Goal: Task Accomplishment & Management: Complete application form

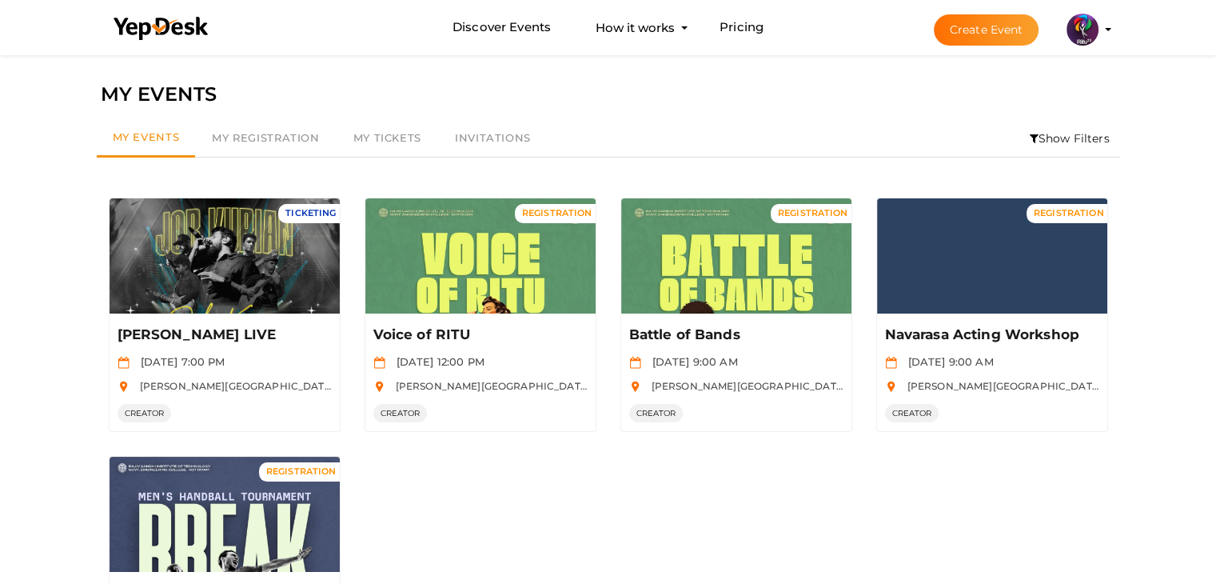
click at [972, 14] on button "Create Event" at bounding box center [987, 29] width 106 height 31
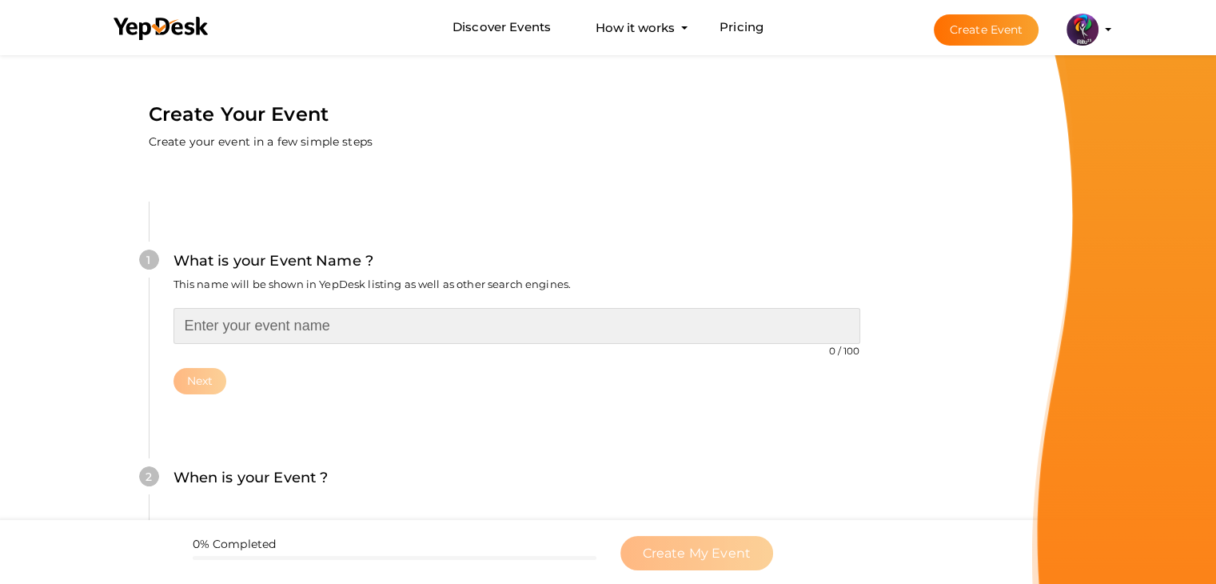
click at [568, 337] on input "text" at bounding box center [516, 326] width 687 height 36
type input "SOLO DANCE"
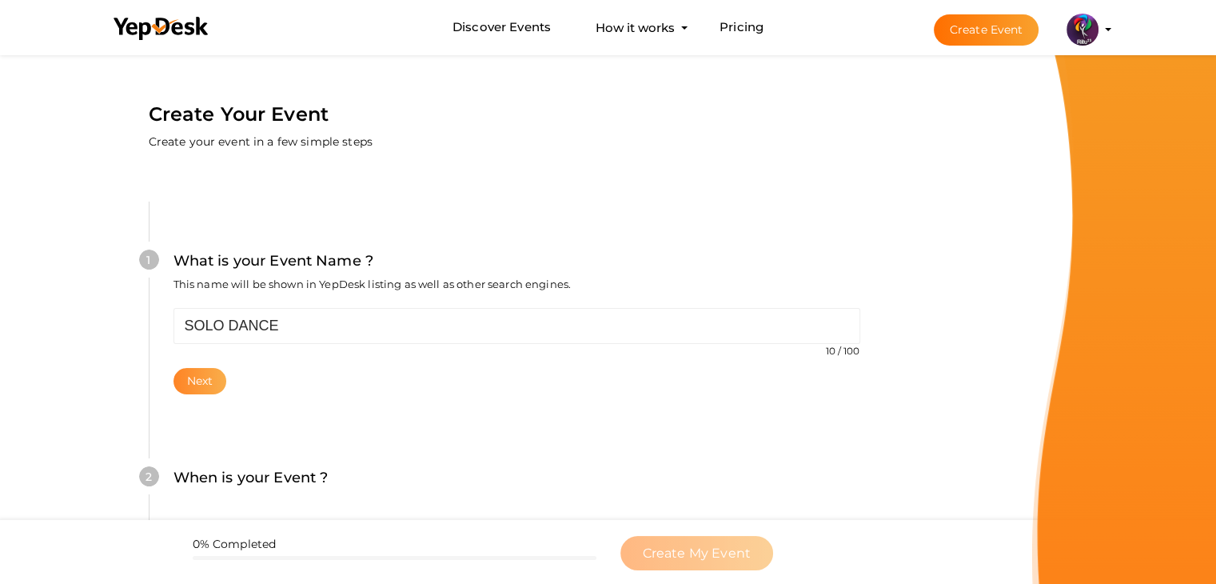
click at [185, 386] on button "Next" at bounding box center [200, 381] width 54 height 26
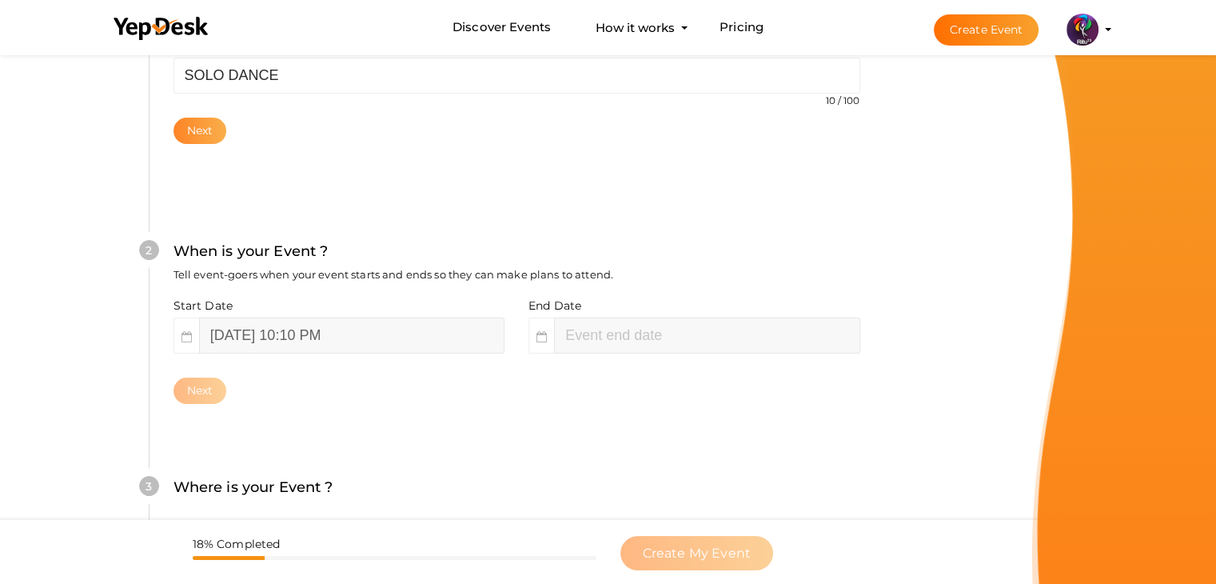
scroll to position [329, 0]
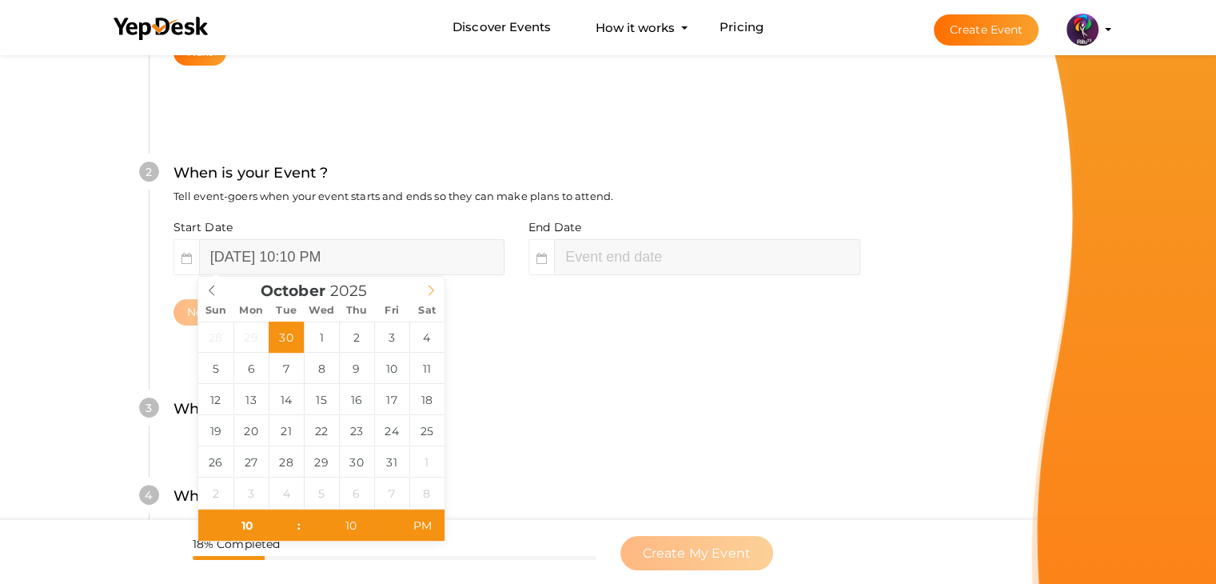
click at [433, 285] on icon at bounding box center [430, 290] width 11 height 11
type input "October 19, 2025 10:10 PM"
type input "a"
type input "10"
type input "[DATE] 10:10 AM"
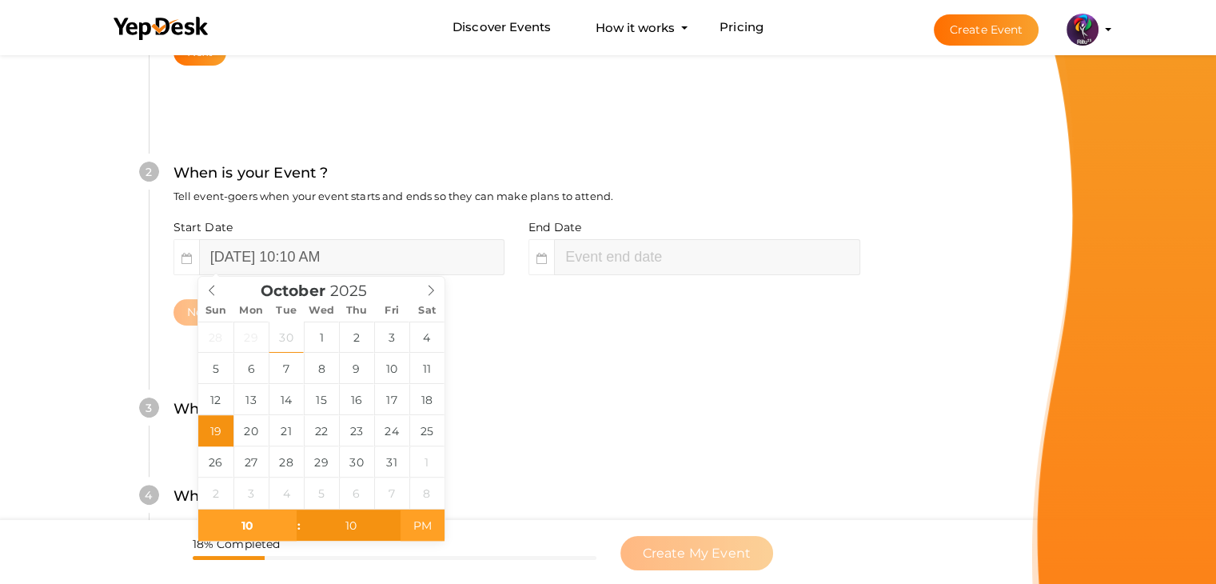
click at [436, 521] on span "PM" at bounding box center [422, 525] width 44 height 32
type input "October 19, 2025 12:10 PM"
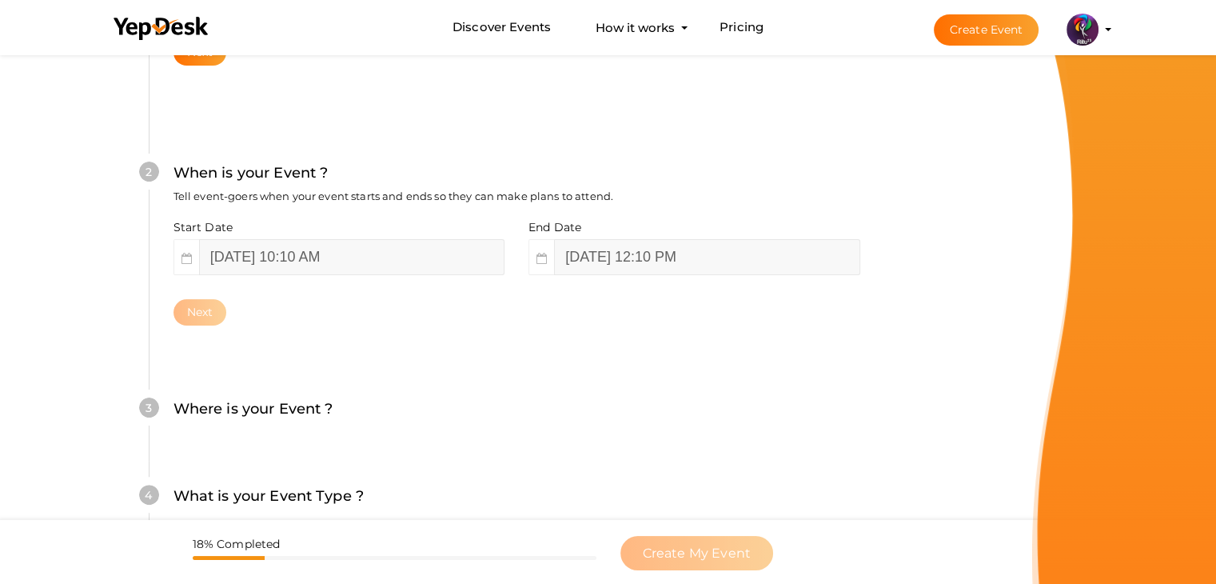
click at [242, 299] on div "Next" at bounding box center [516, 312] width 687 height 26
click at [257, 330] on div "2 When is your Event ? Tell event-goers when your event starts and ends so they…" at bounding box center [516, 244] width 735 height 260
click at [219, 309] on div "Next" at bounding box center [516, 312] width 687 height 26
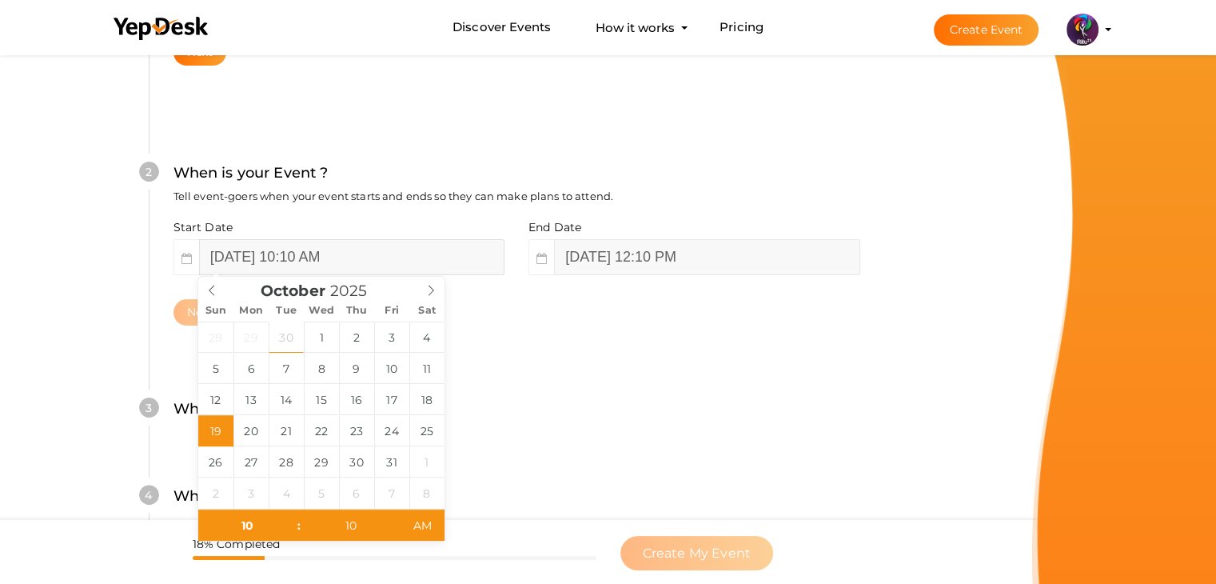
click at [301, 254] on input "[DATE] 10:10 AM" at bounding box center [351, 257] width 305 height 36
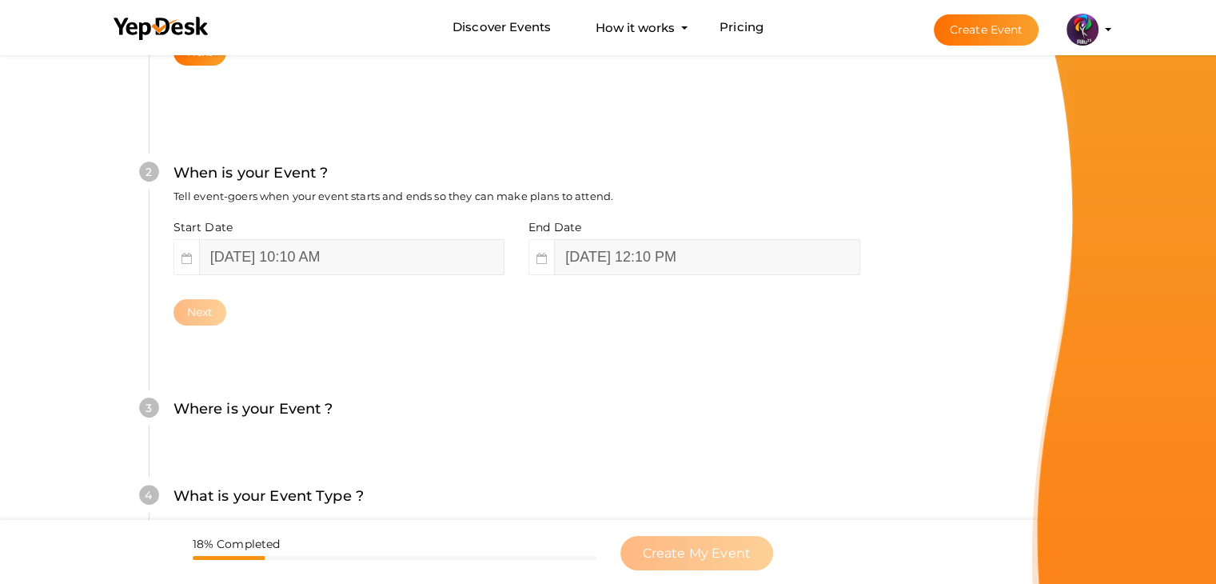
click at [544, 366] on div "2 When is your Event ? Tell event-goers when your event starts and ends so they…" at bounding box center [516, 244] width 735 height 260
click at [731, 259] on input "October 19, 2025 12:10 PM" at bounding box center [706, 257] width 305 height 36
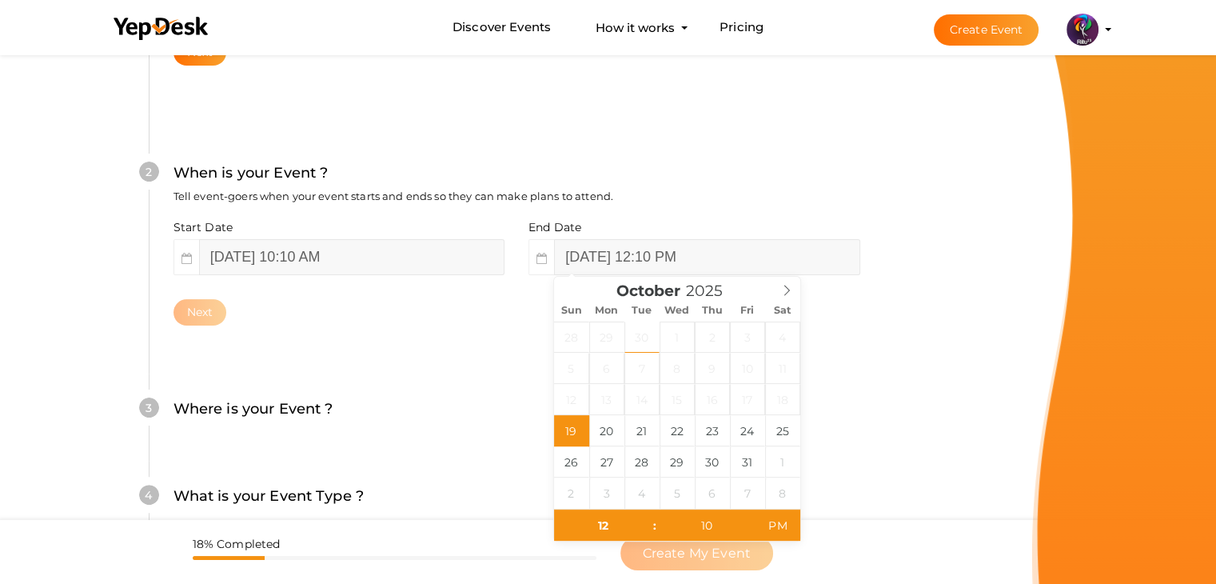
click at [873, 329] on div "2 When is your Event ? Tell event-goers when your event starts and ends so they…" at bounding box center [516, 244] width 735 height 260
click at [761, 259] on input "October 19, 2025 12:10 PM" at bounding box center [706, 257] width 305 height 36
type input "10"
type input "40"
type input "[DATE] 10:40 AM"
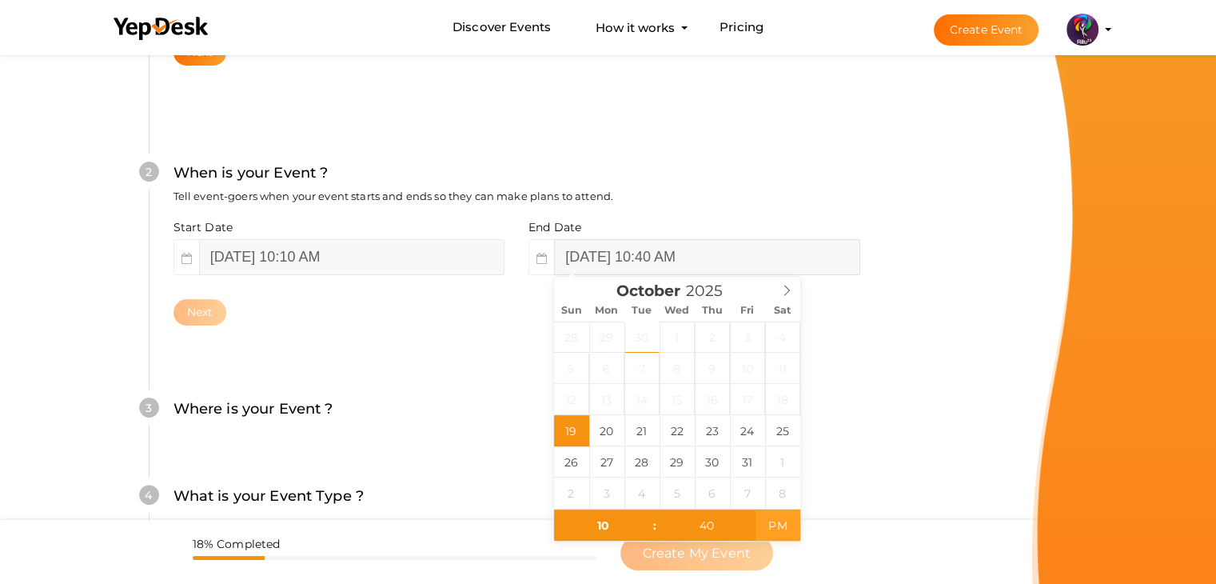
click at [777, 535] on span "PM" at bounding box center [777, 525] width 44 height 32
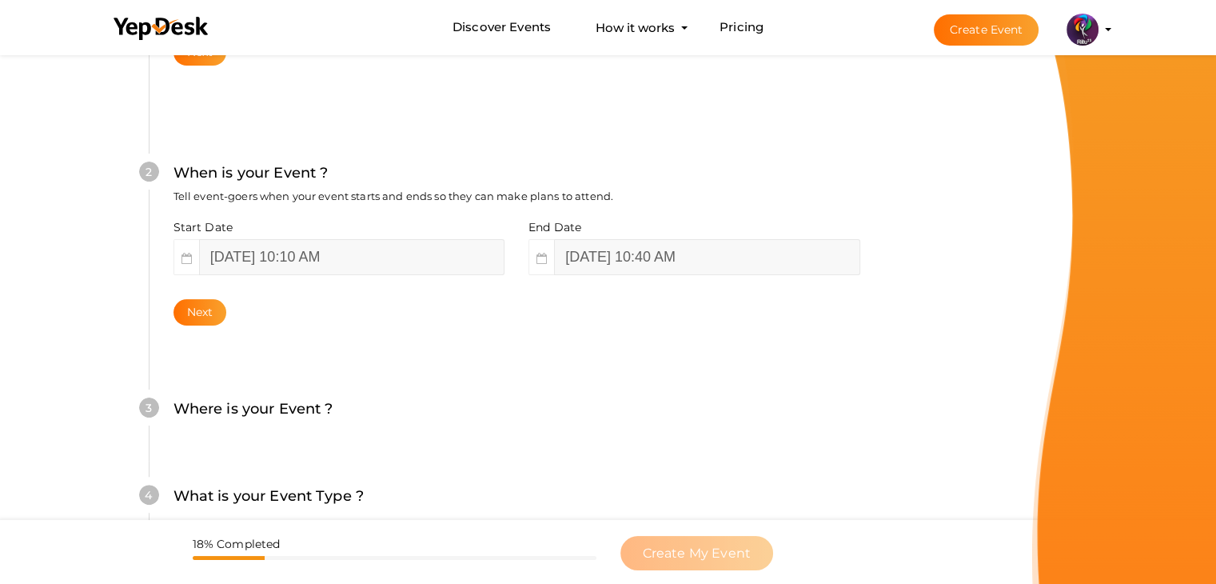
click at [942, 359] on div "Create Your Event Create your event in a few simple steps What is your Event Na…" at bounding box center [516, 304] width 855 height 1163
click at [205, 300] on button "Next" at bounding box center [200, 312] width 54 height 26
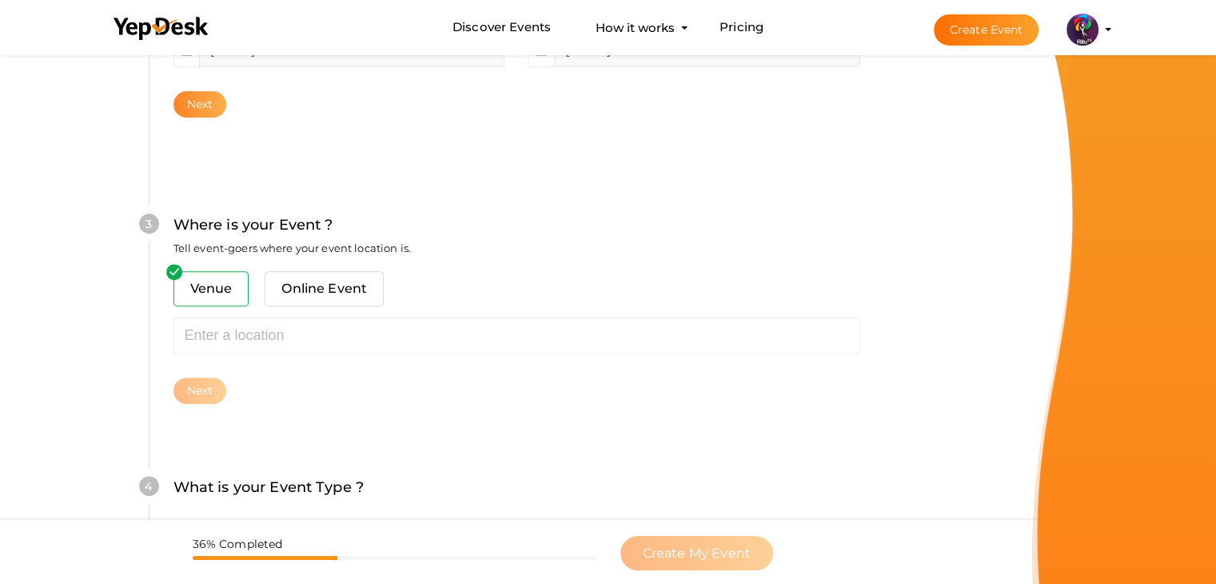
scroll to position [588, 0]
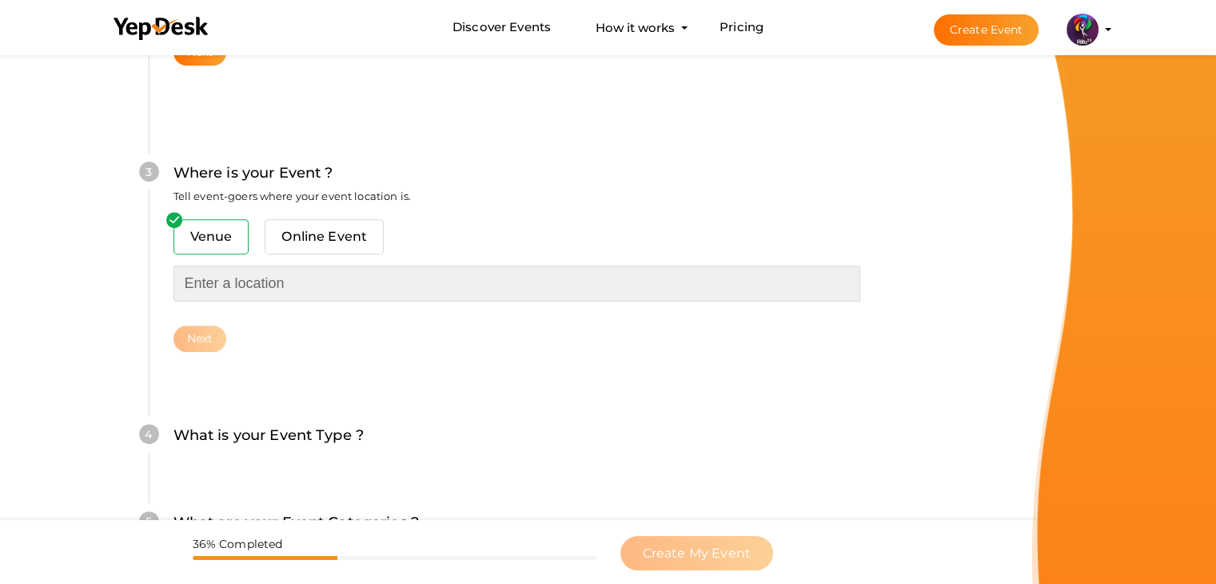
click at [234, 284] on input "text" at bounding box center [516, 283] width 687 height 36
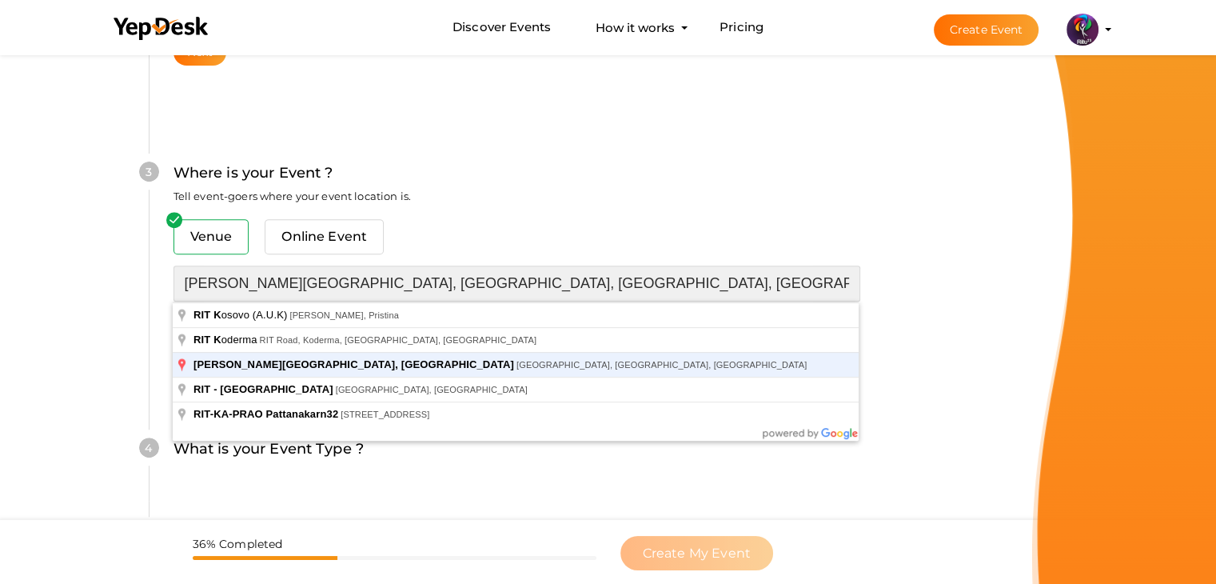
type input "[PERSON_NAME][GEOGRAPHIC_DATA], [GEOGRAPHIC_DATA], [GEOGRAPHIC_DATA], [GEOGRAPH…"
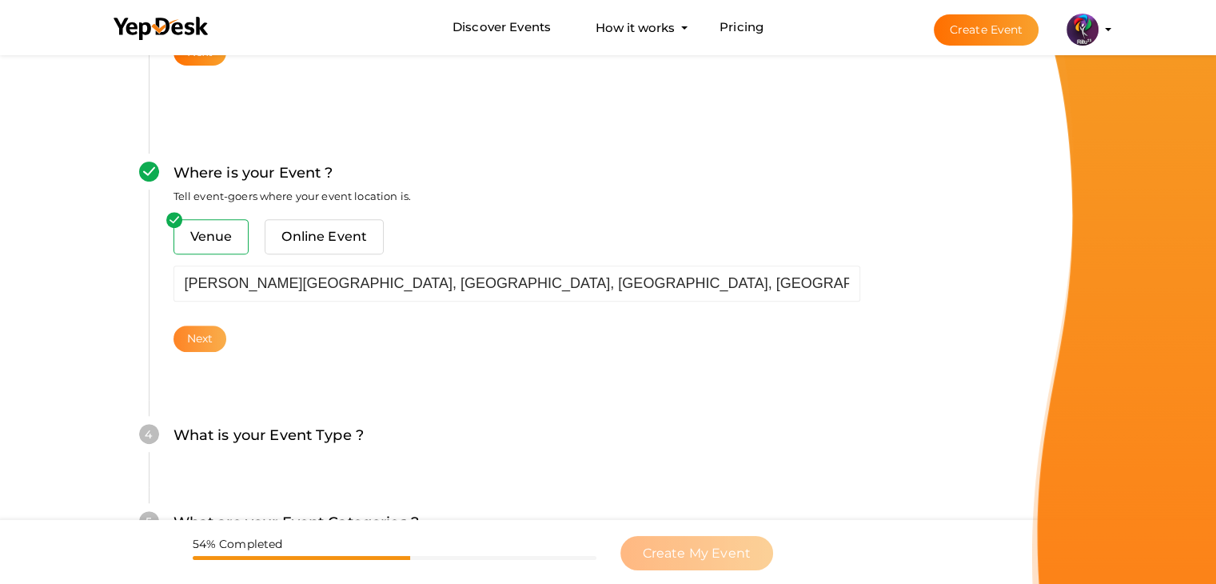
click at [217, 341] on button "Next" at bounding box center [200, 338] width 54 height 26
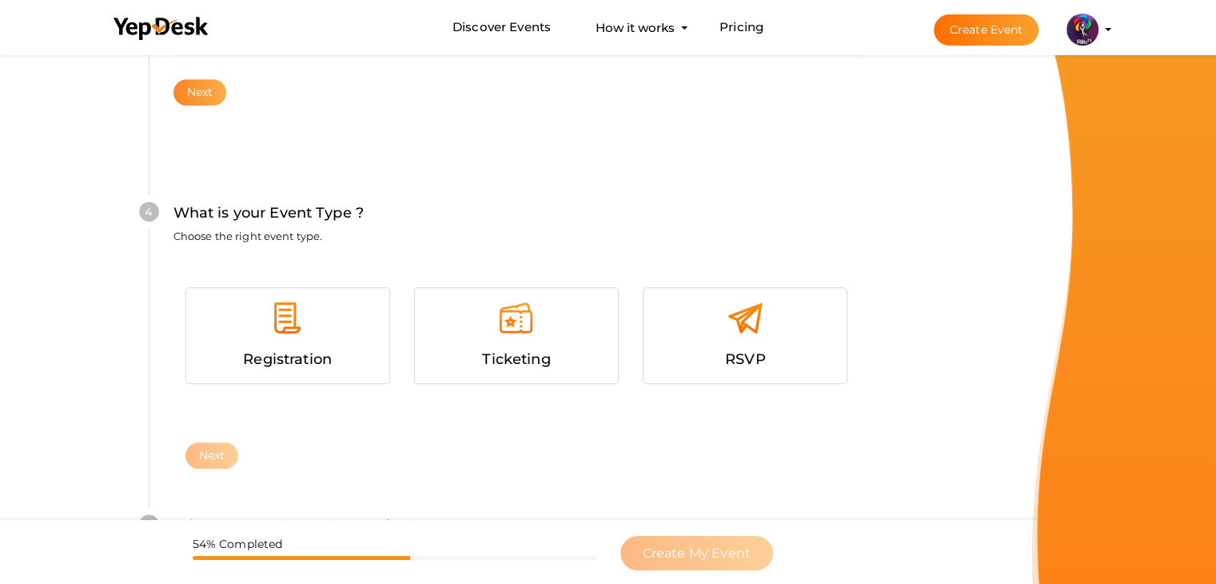
scroll to position [874, 0]
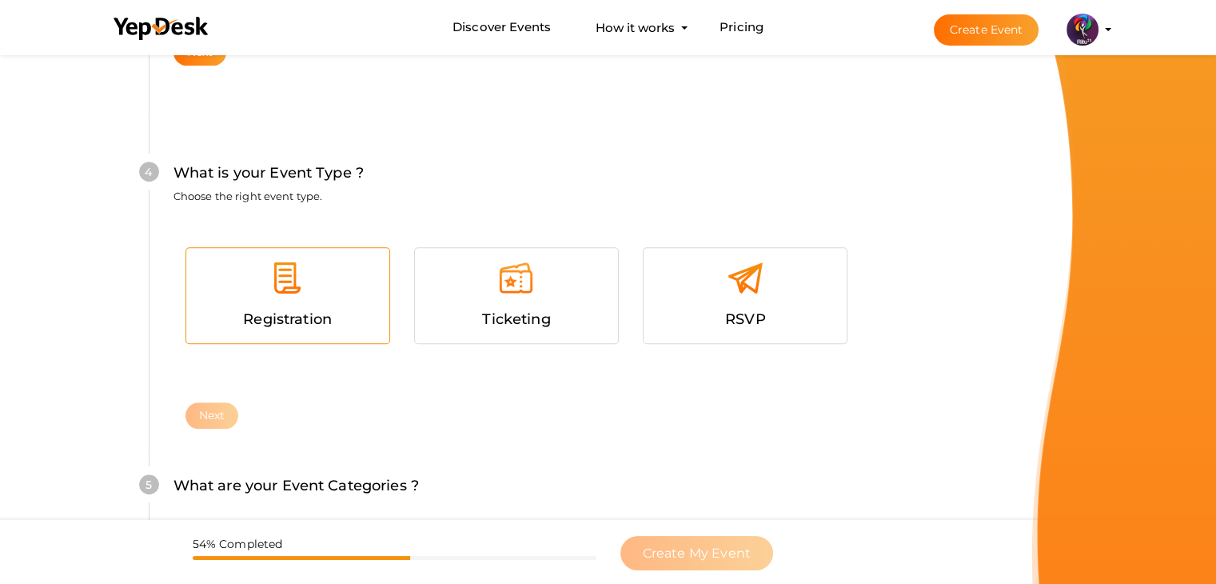
click at [288, 311] on span "Registration" at bounding box center [287, 319] width 89 height 18
click at [225, 411] on button "Next" at bounding box center [212, 415] width 54 height 26
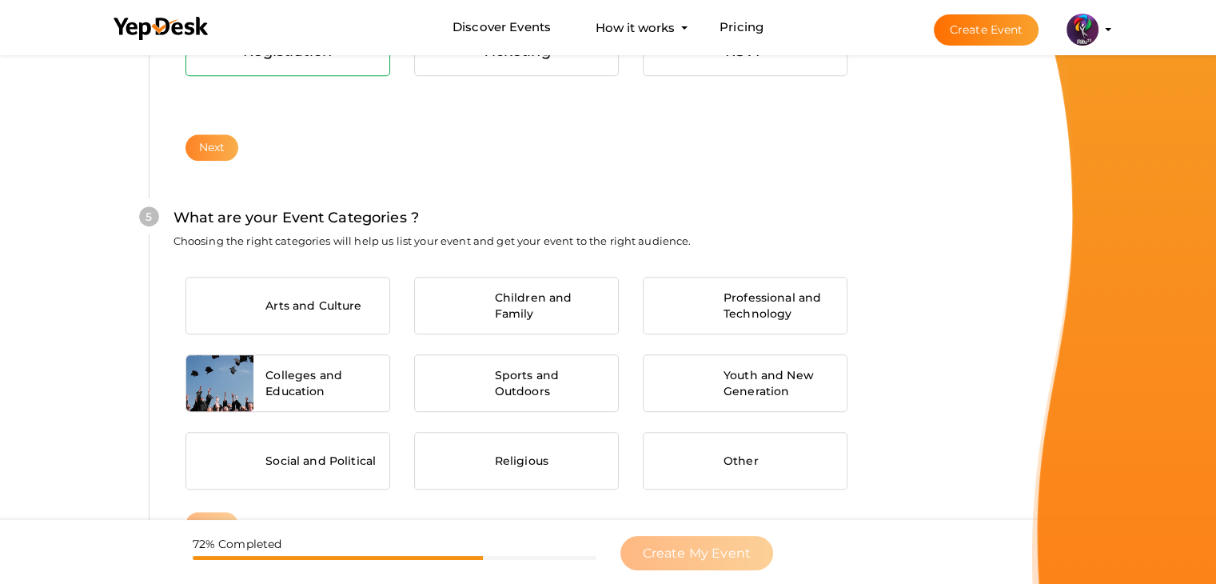
scroll to position [1209, 0]
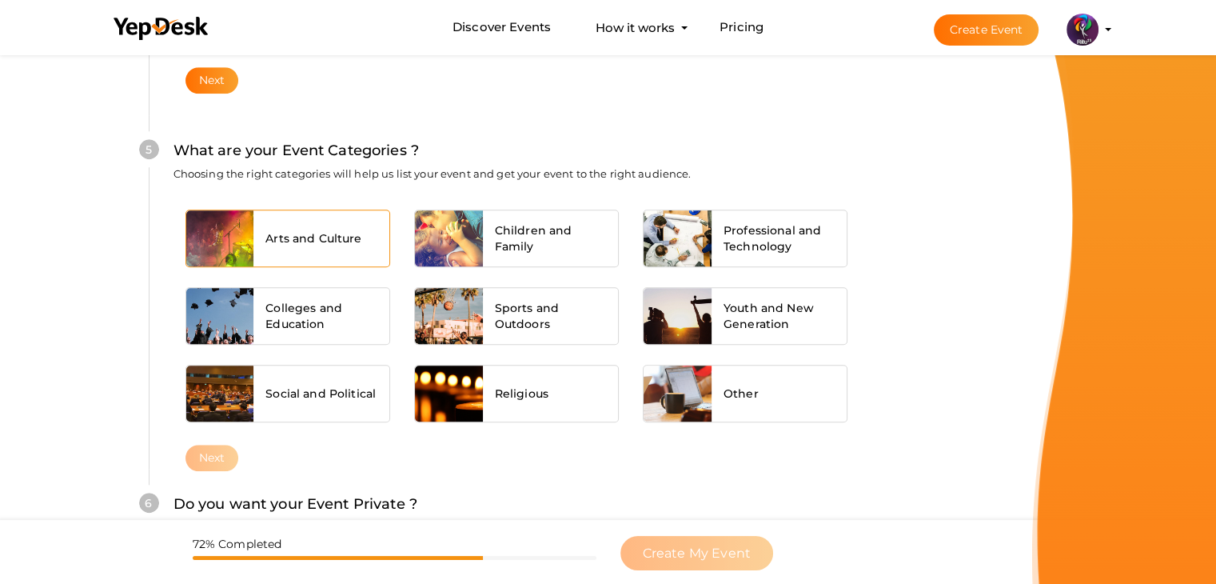
click at [325, 223] on div "Arts and Culture" at bounding box center [321, 238] width 136 height 56
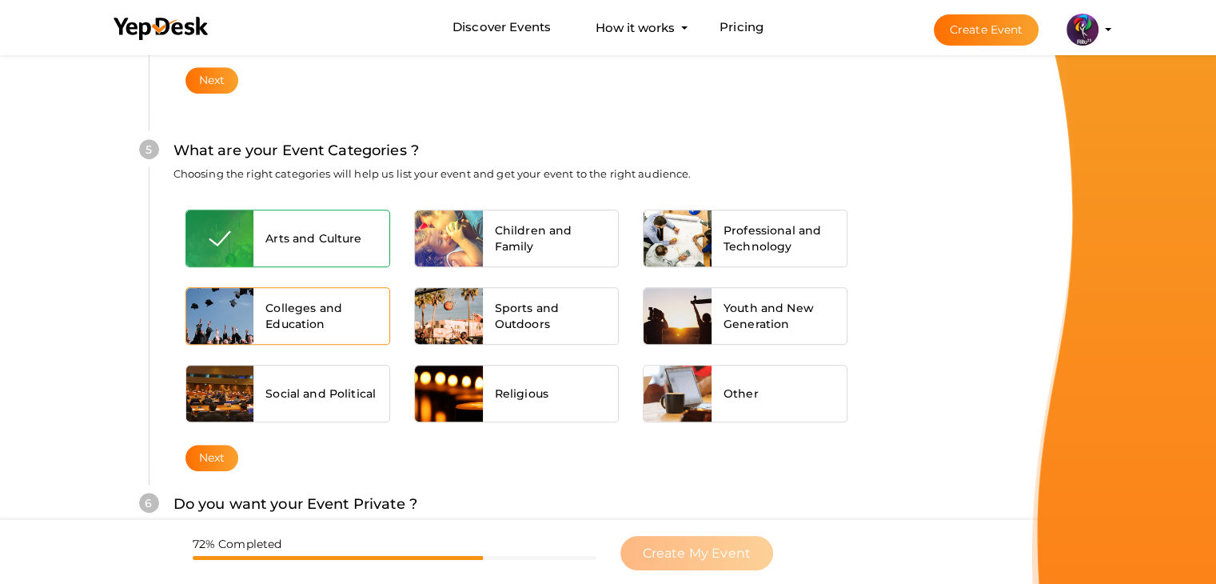
click at [323, 305] on span "Colleges and Education" at bounding box center [321, 316] width 112 height 32
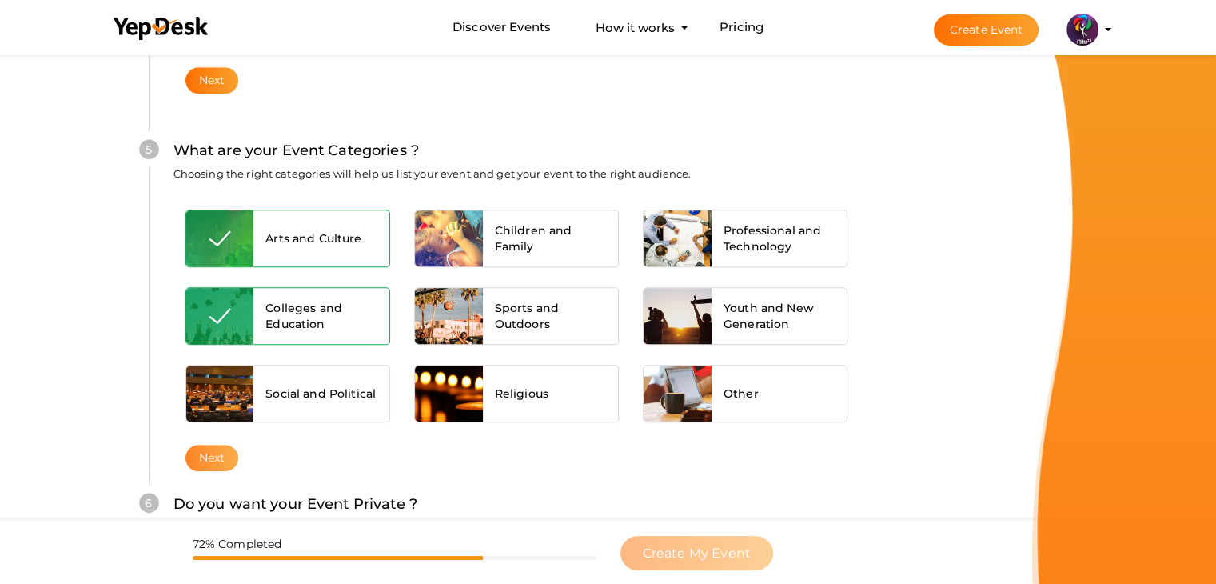
click at [227, 452] on button "Next" at bounding box center [212, 457] width 54 height 26
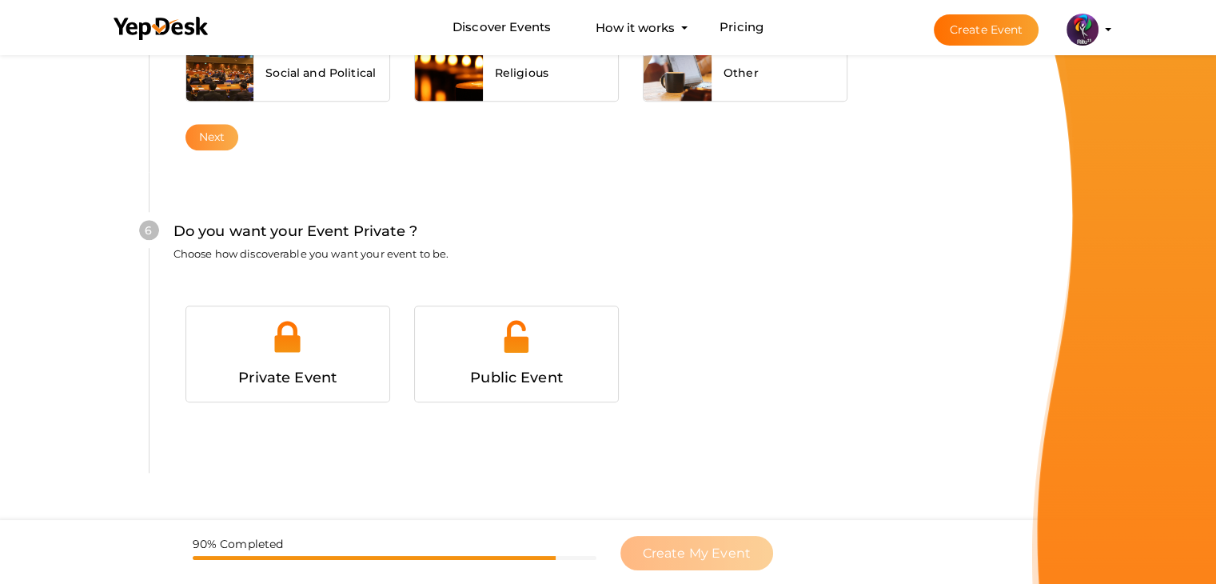
scroll to position [1560, 0]
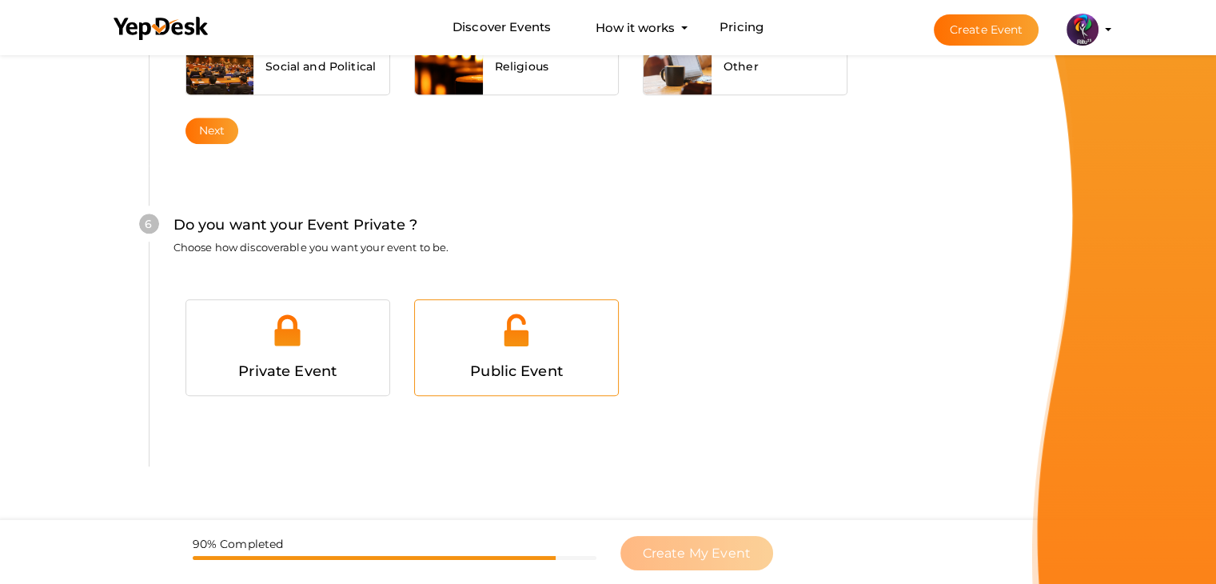
click at [500, 333] on img at bounding box center [516, 330] width 36 height 36
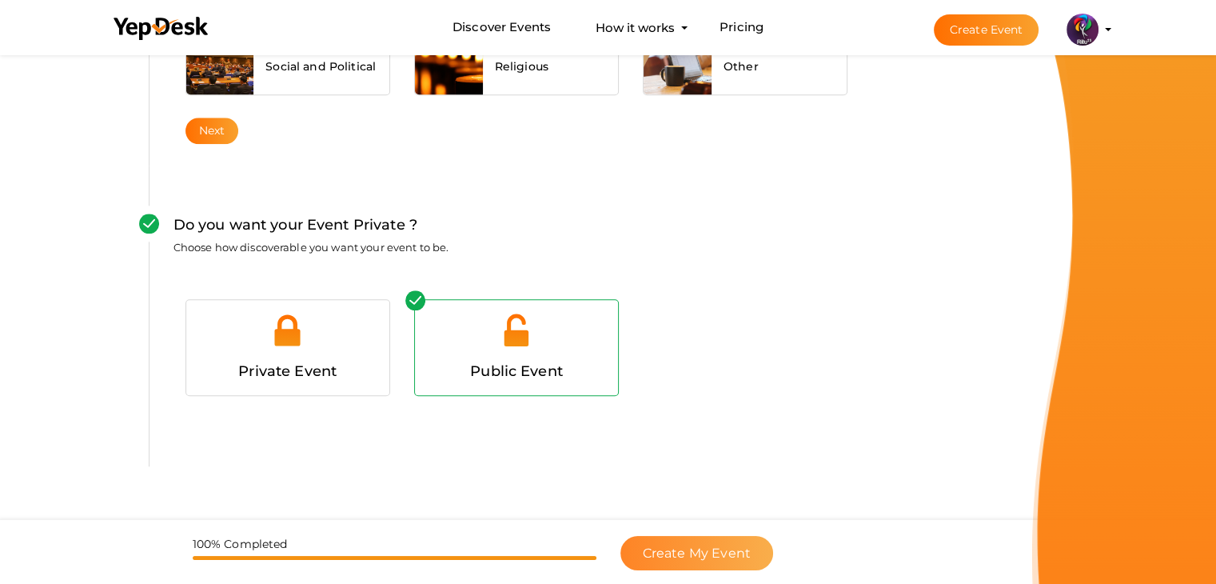
click at [731, 547] on span "Create My Event" at bounding box center [697, 552] width 108 height 15
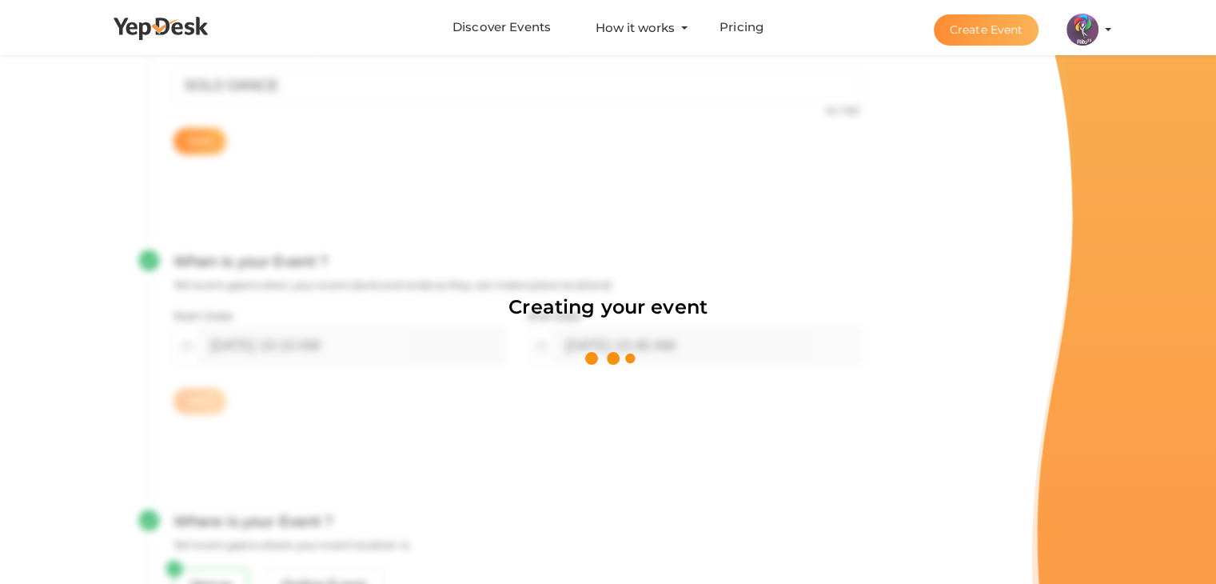
scroll to position [240, 0]
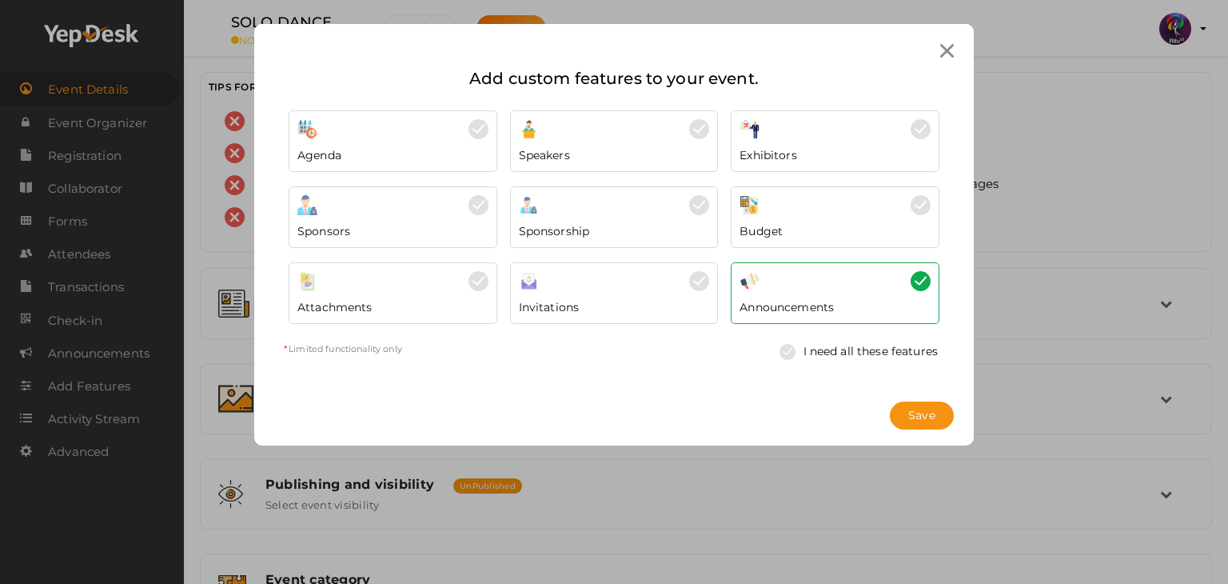
click at [1034, 352] on div "Add custom features to your event. Agenda Speakers *" at bounding box center [614, 292] width 1228 height 584
click at [924, 404] on button "Save" at bounding box center [922, 415] width 64 height 28
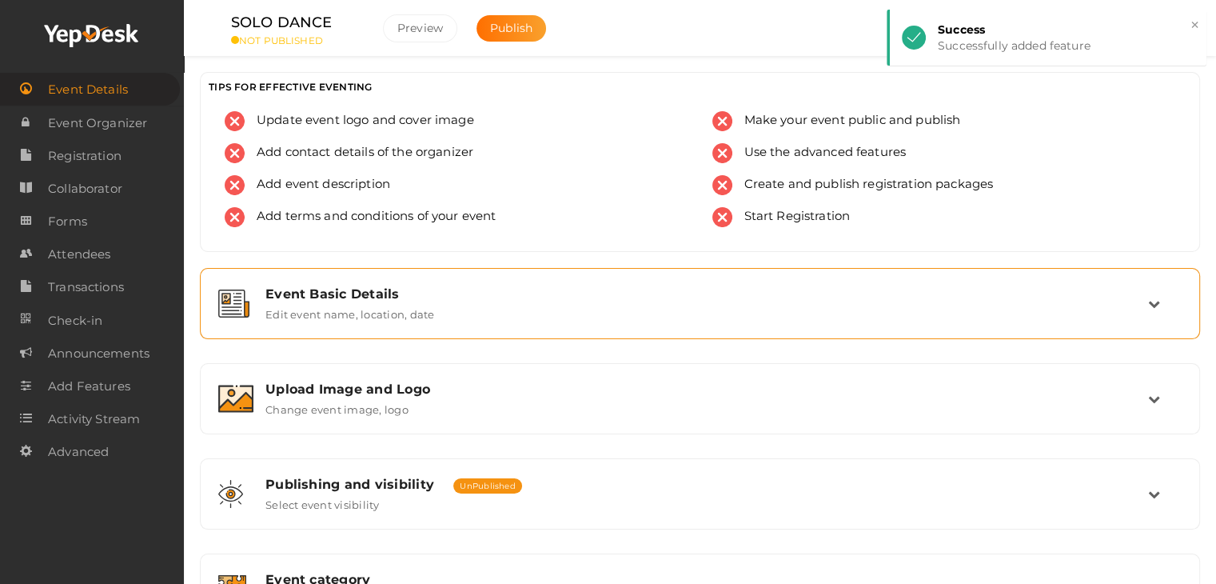
click at [743, 313] on div "Event Basic Details Edit event name, location, date" at bounding box center [700, 303] width 894 height 34
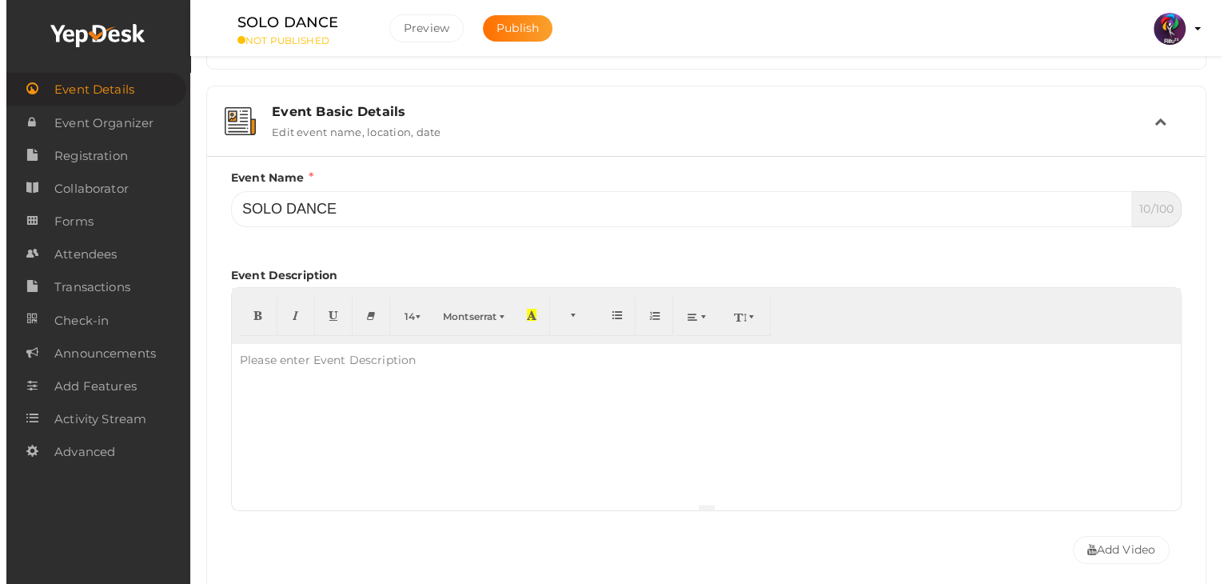
scroll to position [181, 0]
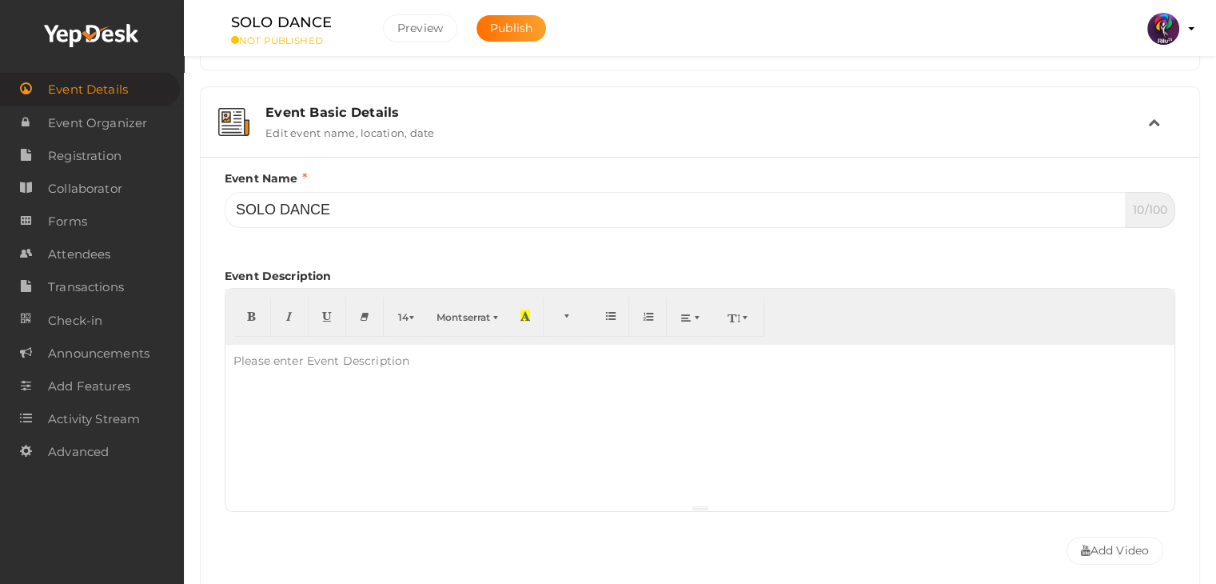
click at [1165, 135] on td at bounding box center [1165, 122] width 34 height 34
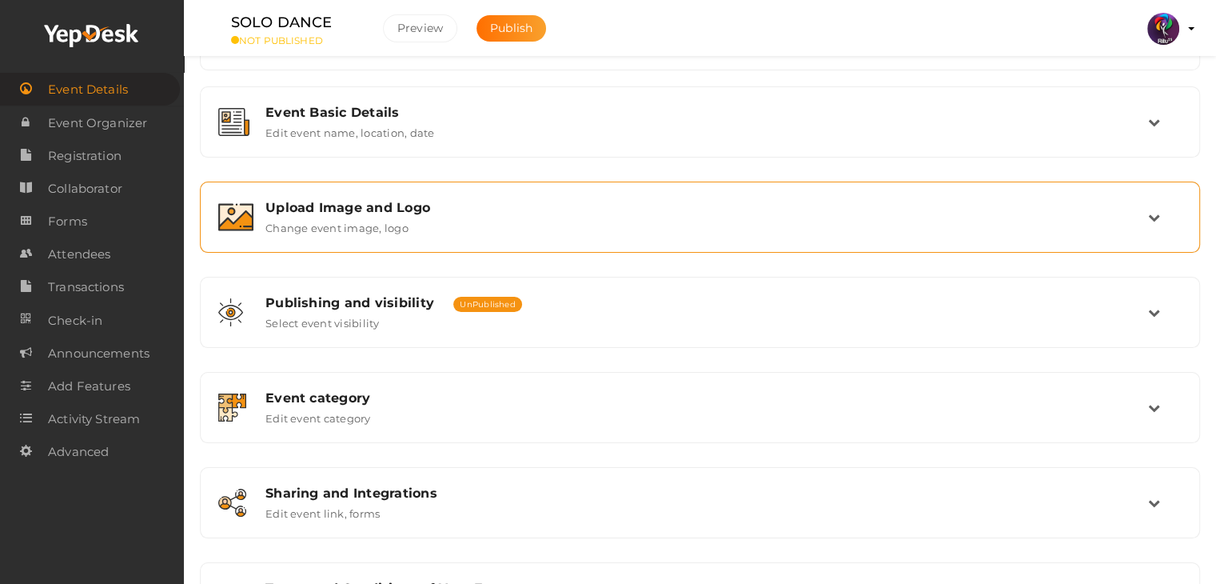
click at [933, 215] on div "Upload Image and Logo Change event image, logo" at bounding box center [700, 217] width 894 height 34
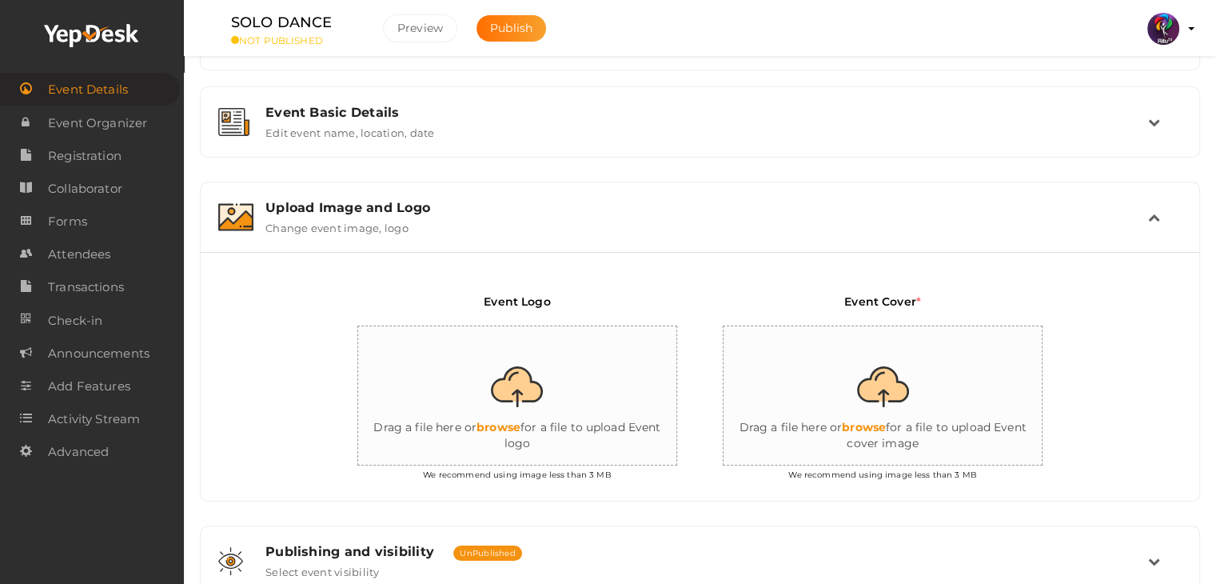
click at [533, 425] on input "file" at bounding box center [518, 396] width 320 height 140
type input "C:\fakepath\logo yepdesk.png"
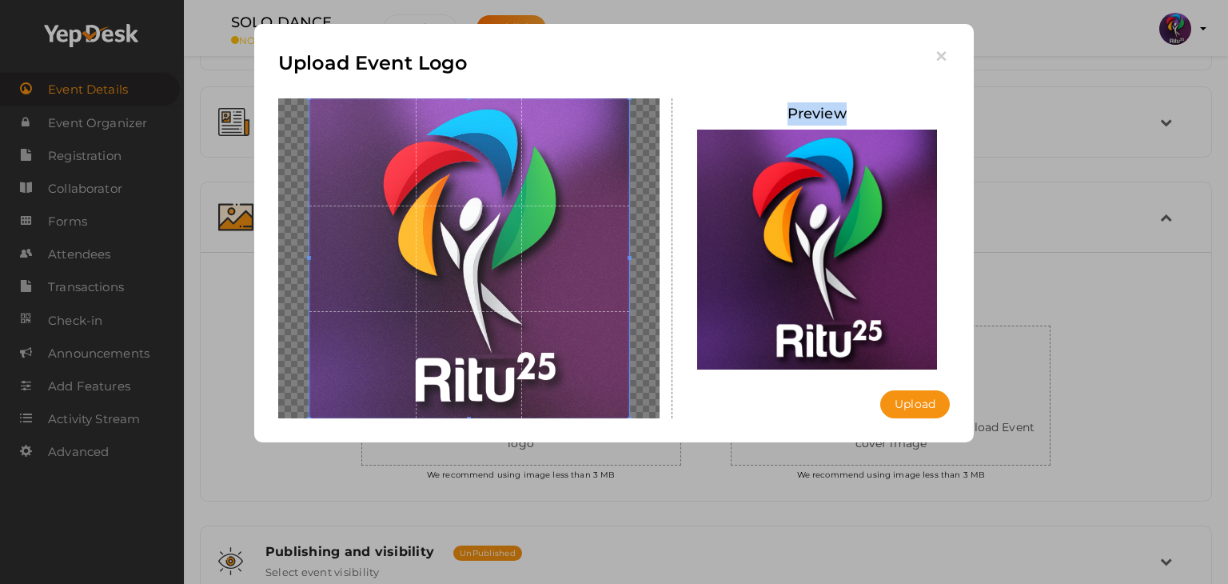
drag, startPoint x: 901, startPoint y: 387, endPoint x: 913, endPoint y: 420, distance: 34.9
click at [913, 420] on div "Upload Event Logo Preview Upload Uploading..." at bounding box center [613, 233] width 719 height 418
click at [924, 409] on button "Upload" at bounding box center [915, 404] width 70 height 28
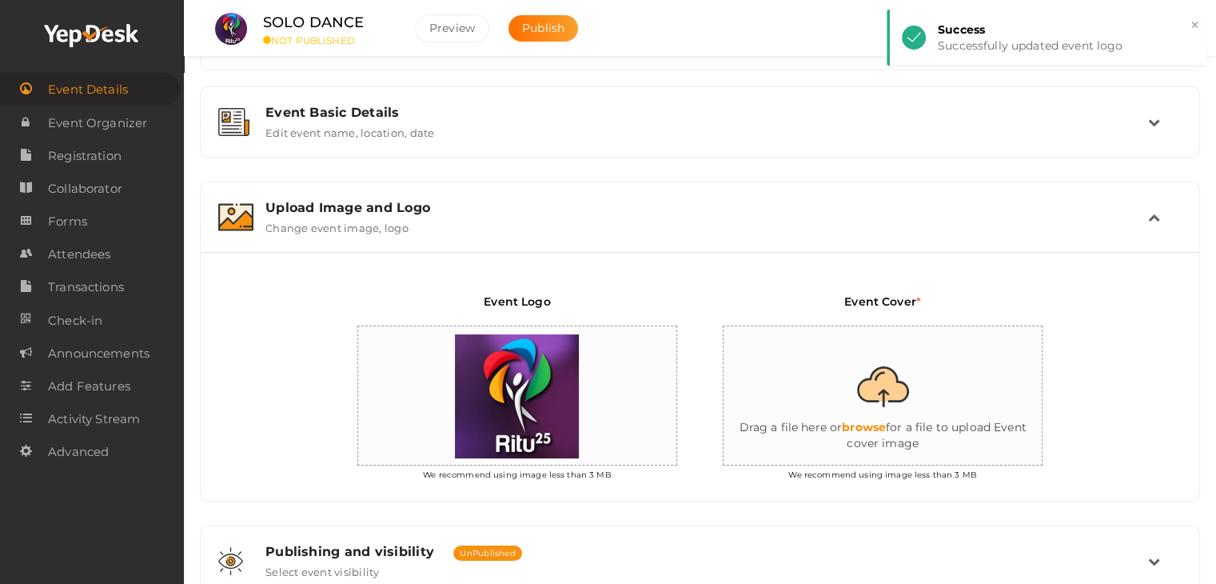
click at [924, 409] on input "file" at bounding box center [883, 396] width 320 height 140
type input "C:\fakepath\soloce.jpg"
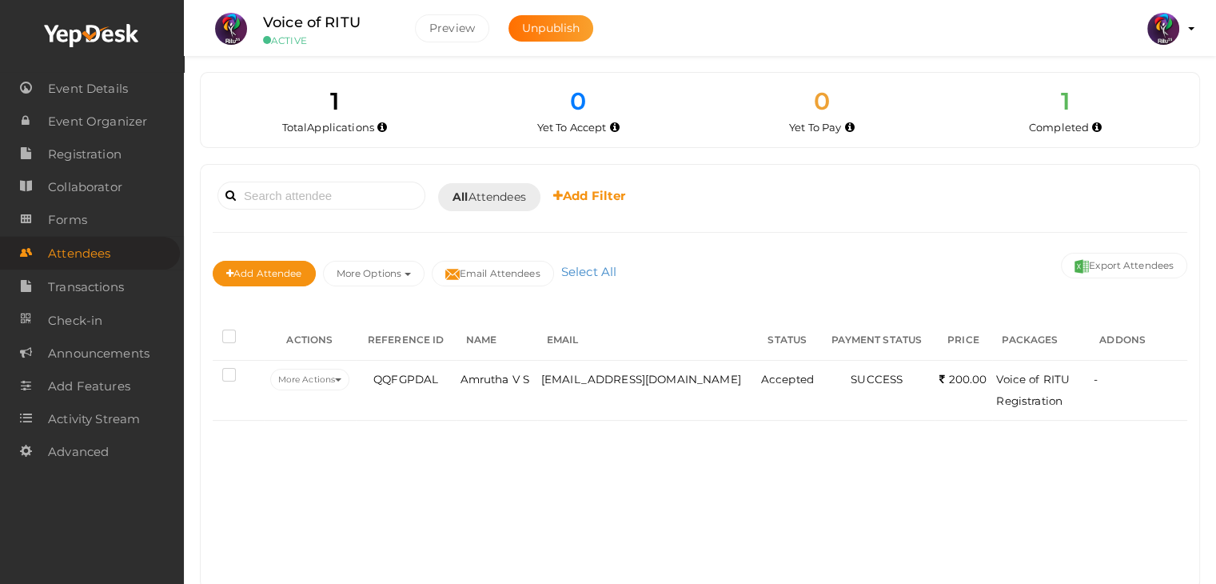
click at [1167, 23] on img at bounding box center [1163, 29] width 32 height 32
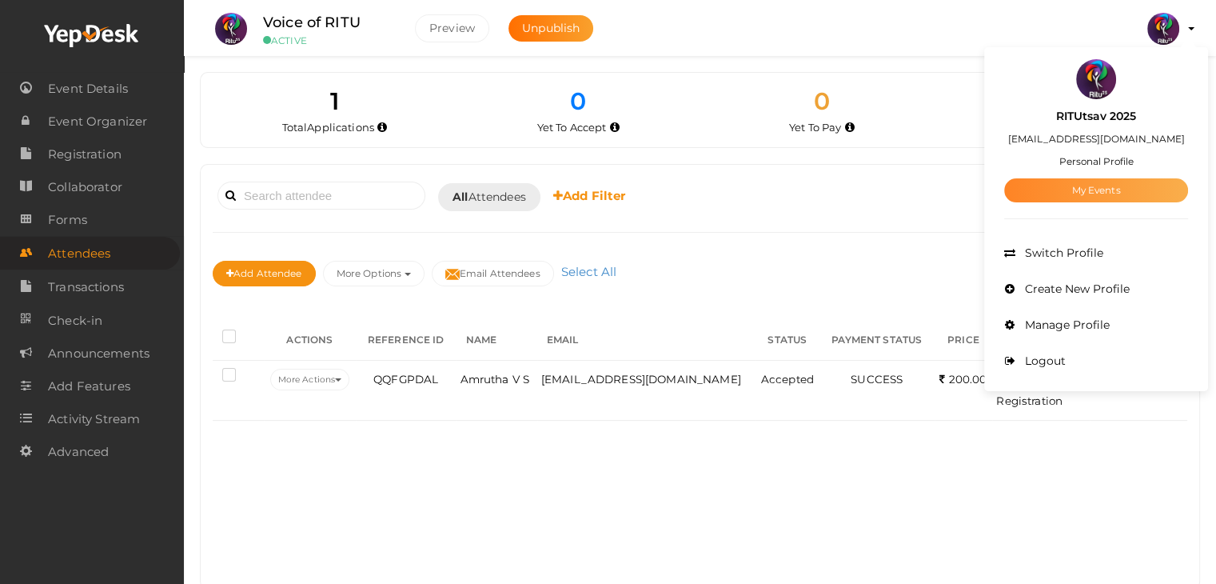
click at [1125, 192] on link "My Events" at bounding box center [1096, 190] width 184 height 24
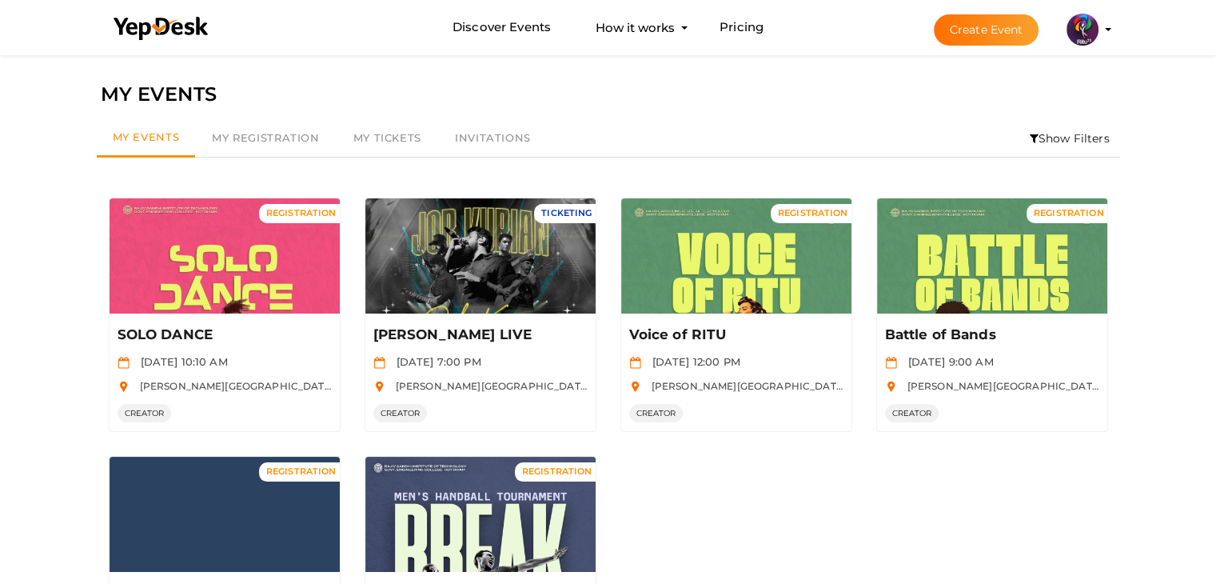
click at [986, 22] on button "Create Event" at bounding box center [987, 29] width 106 height 31
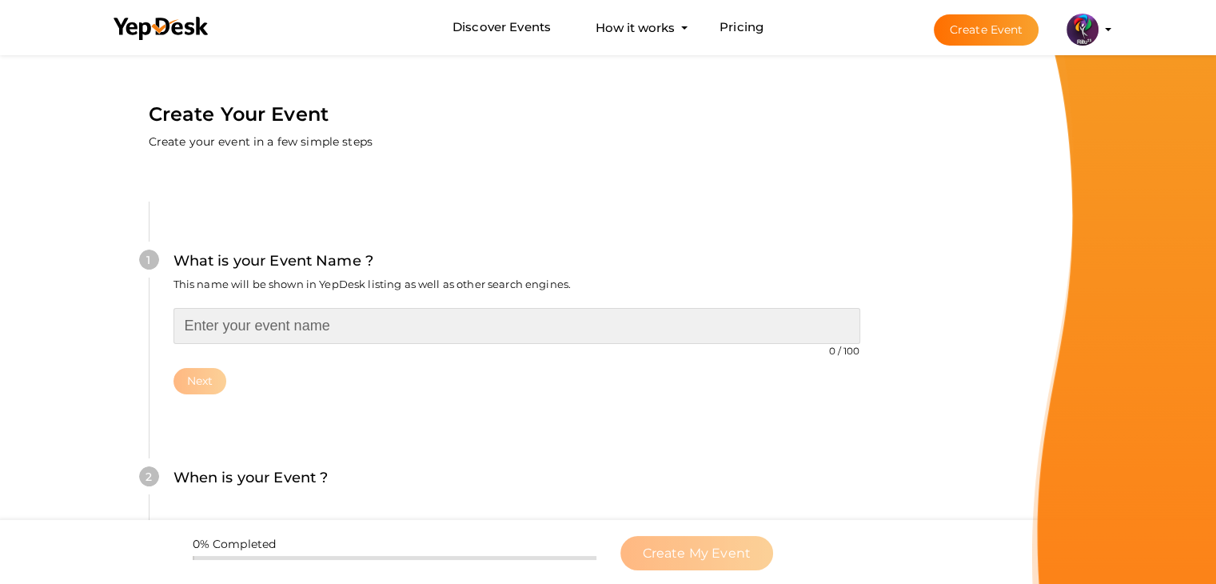
click at [473, 309] on input "text" at bounding box center [516, 326] width 687 height 36
type input "Robowar"
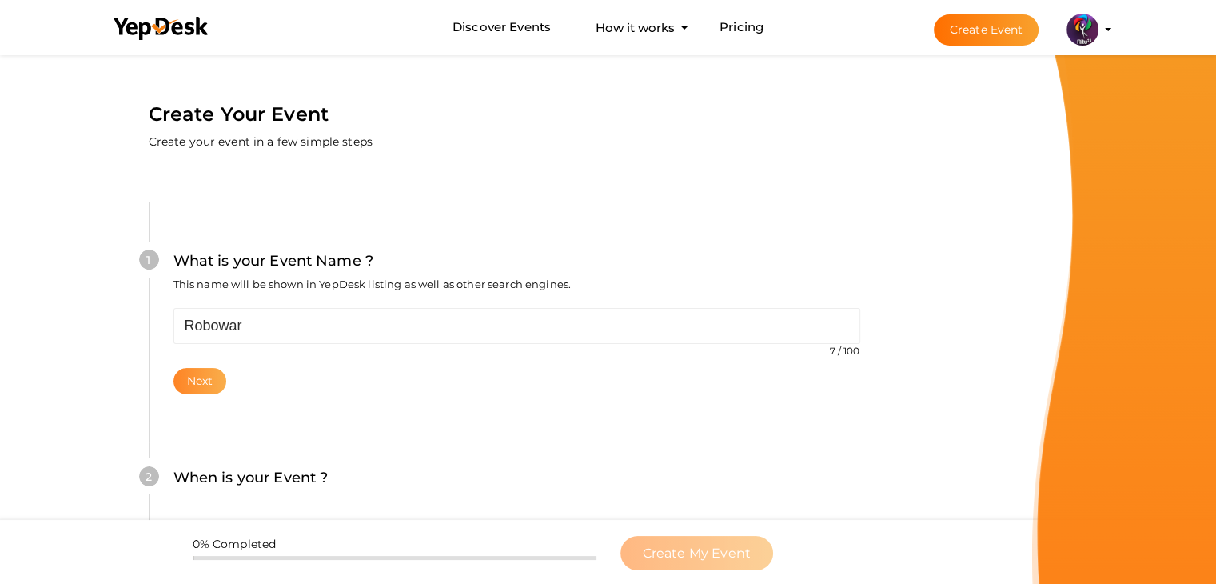
click at [214, 379] on button "Next" at bounding box center [200, 381] width 54 height 26
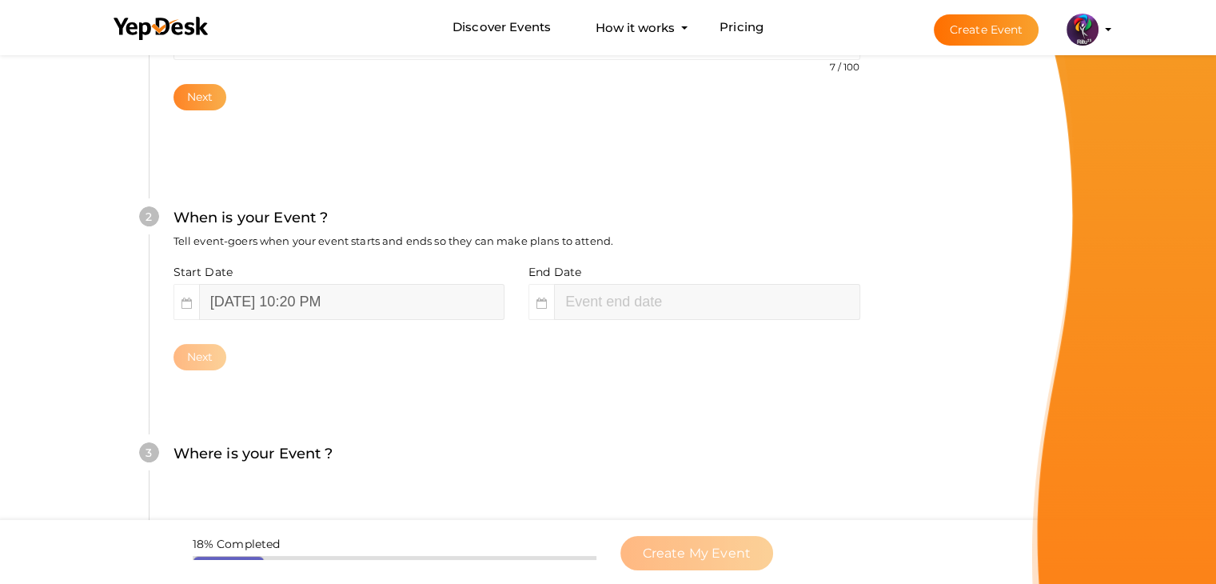
scroll to position [329, 0]
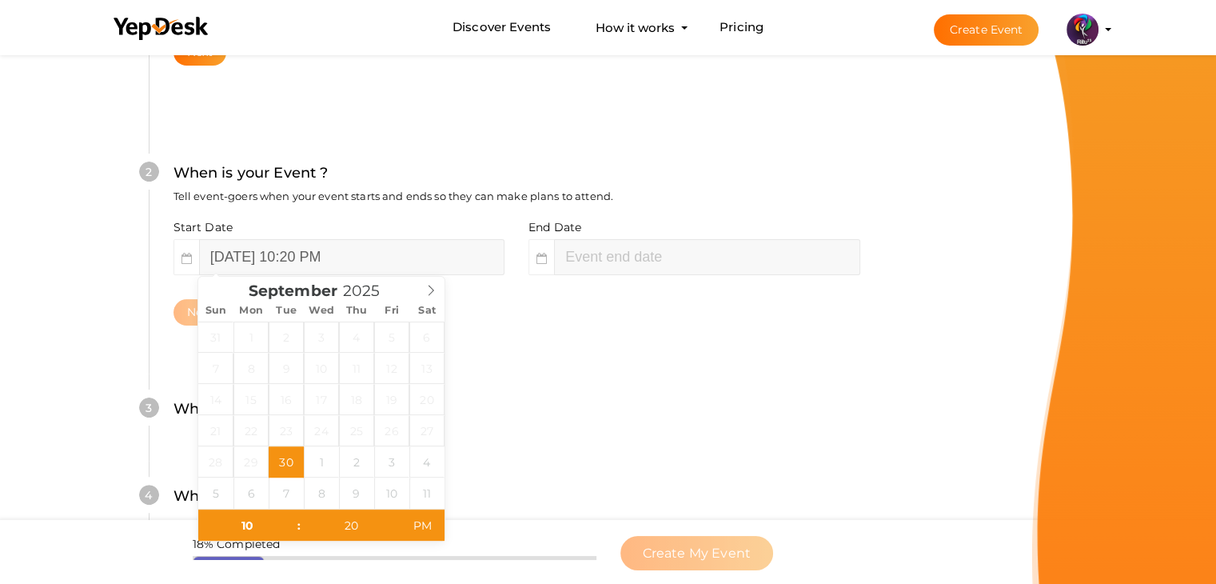
type input "October 1, 2025 12:20 AM"
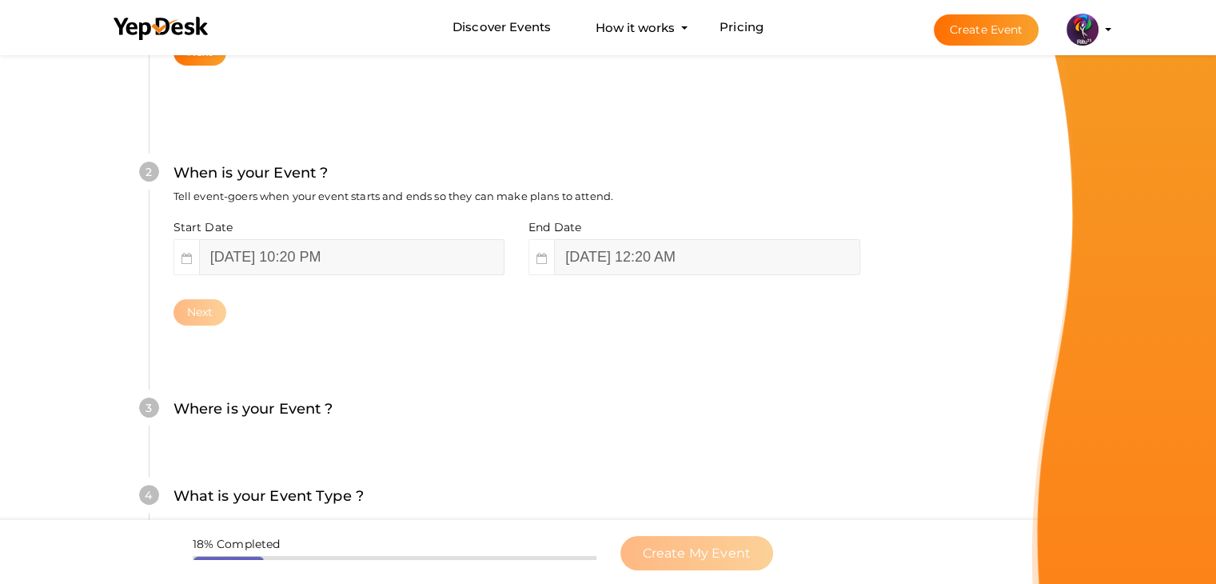
click at [513, 297] on div "Start Date September 30, 2025 10:20 PM End Date October 1, 2025 12:20 AM Next" at bounding box center [516, 272] width 687 height 106
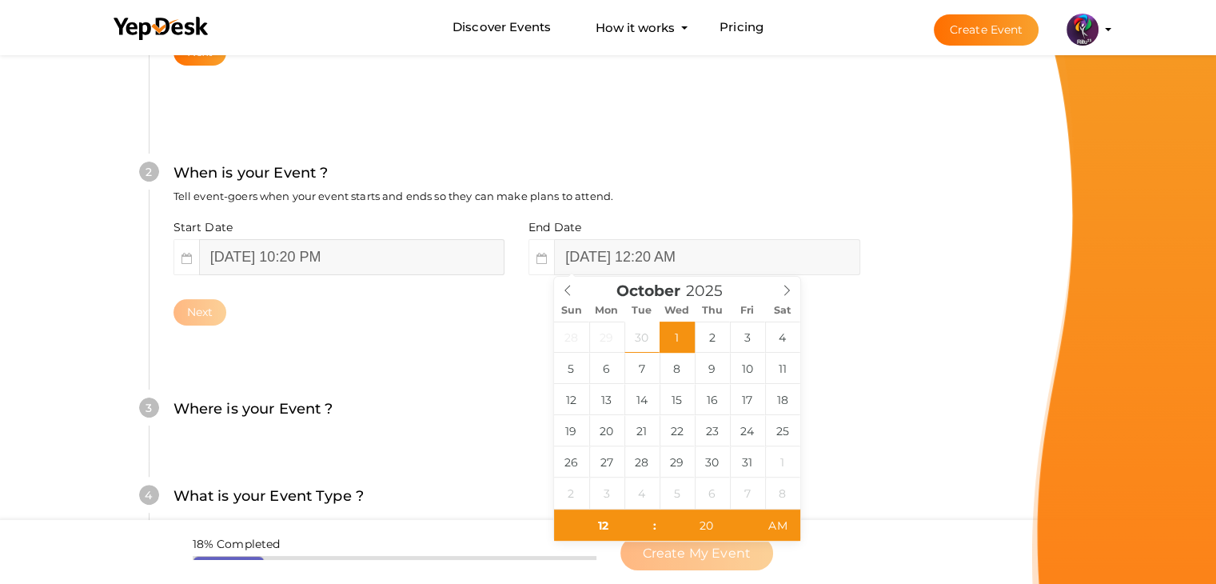
click at [426, 252] on input "September 30, 2025 10:20 PM" at bounding box center [351, 257] width 305 height 36
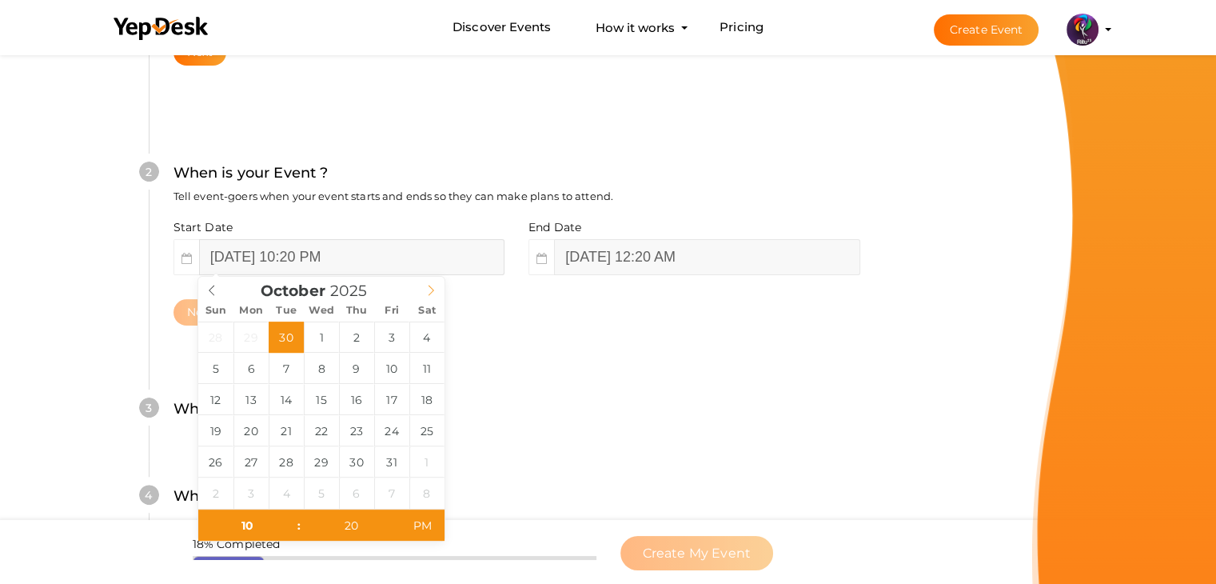
click at [428, 282] on span at bounding box center [430, 288] width 27 height 22
type input "October 17, 2025 10:20 PM"
type input "October 18, 2025 12:20 AM"
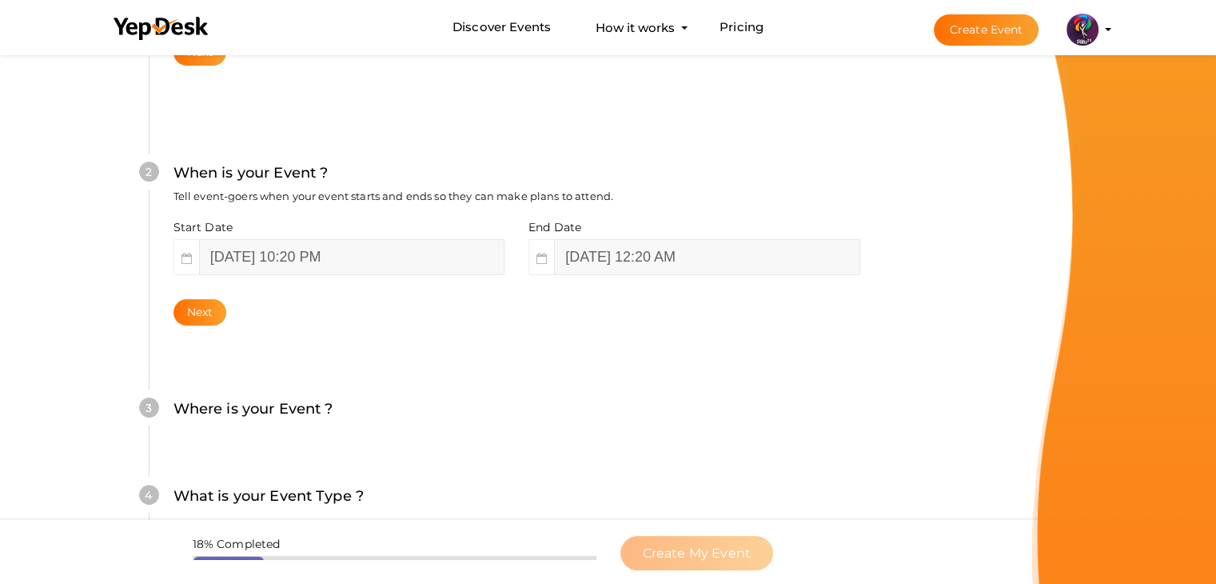
click at [508, 388] on div "3 Where is your Event ? Tell event-goers where your event location is. Venue On…" at bounding box center [516, 416] width 735 height 87
click at [466, 373] on div "3 Where is your Event ? Tell event-goers where your event location is. Venue On…" at bounding box center [516, 416] width 735 height 87
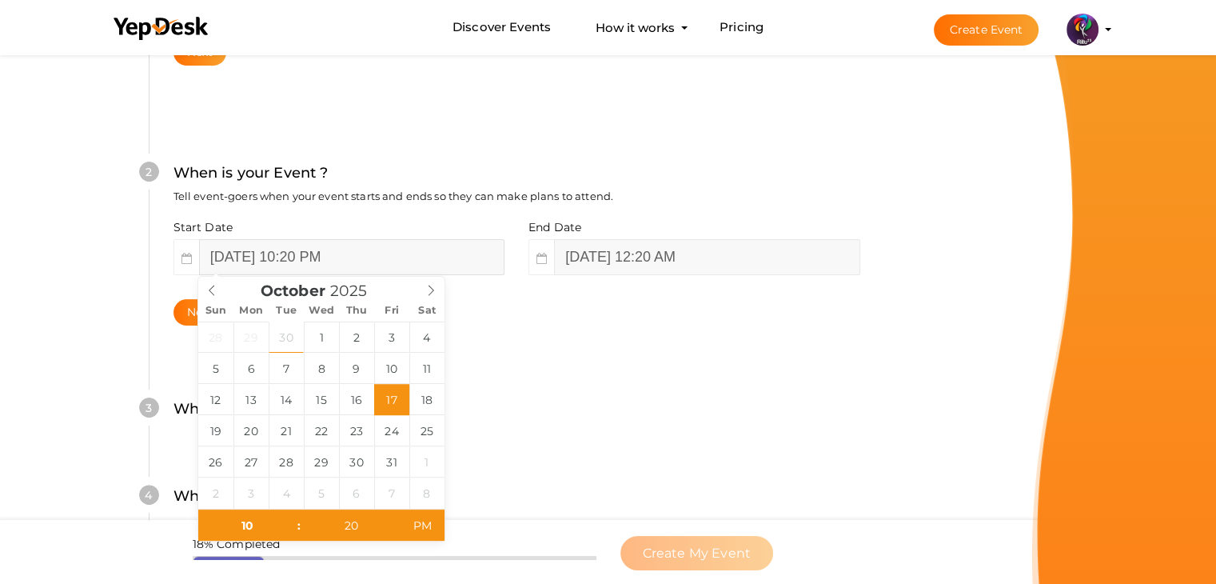
click at [370, 253] on input "October 17, 2025 10:20 PM" at bounding box center [351, 257] width 305 height 36
type input "October 17, 2025 10:20 AM"
click at [427, 522] on span "AM" at bounding box center [422, 525] width 44 height 32
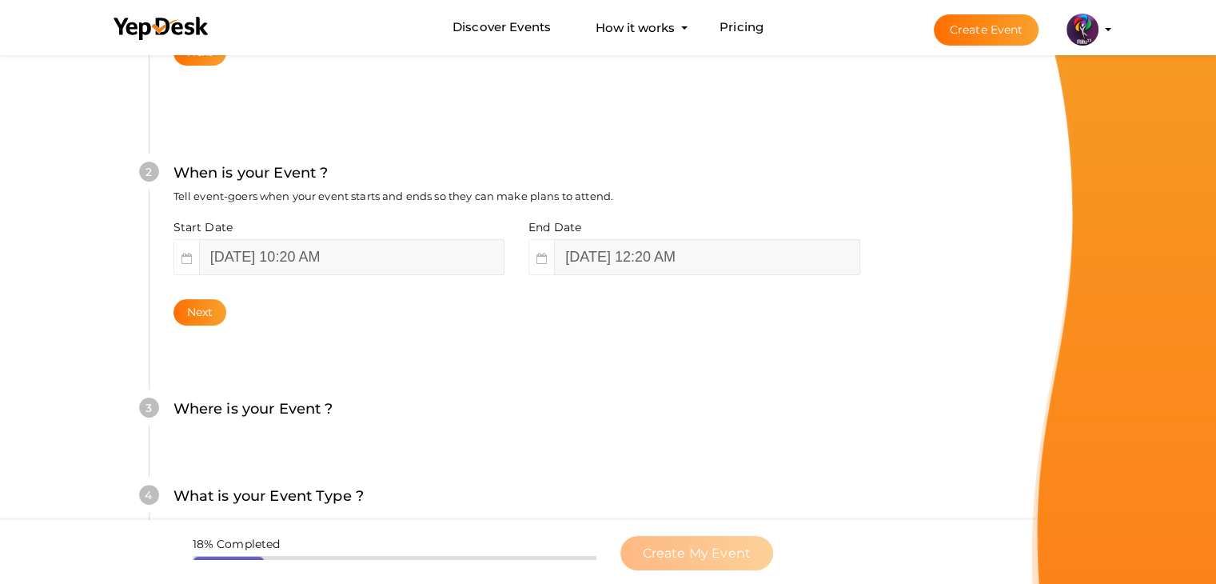
click at [558, 457] on div "3 Where is your Event ? Tell event-goers where your event location is. Venue On…" at bounding box center [516, 416] width 735 height 87
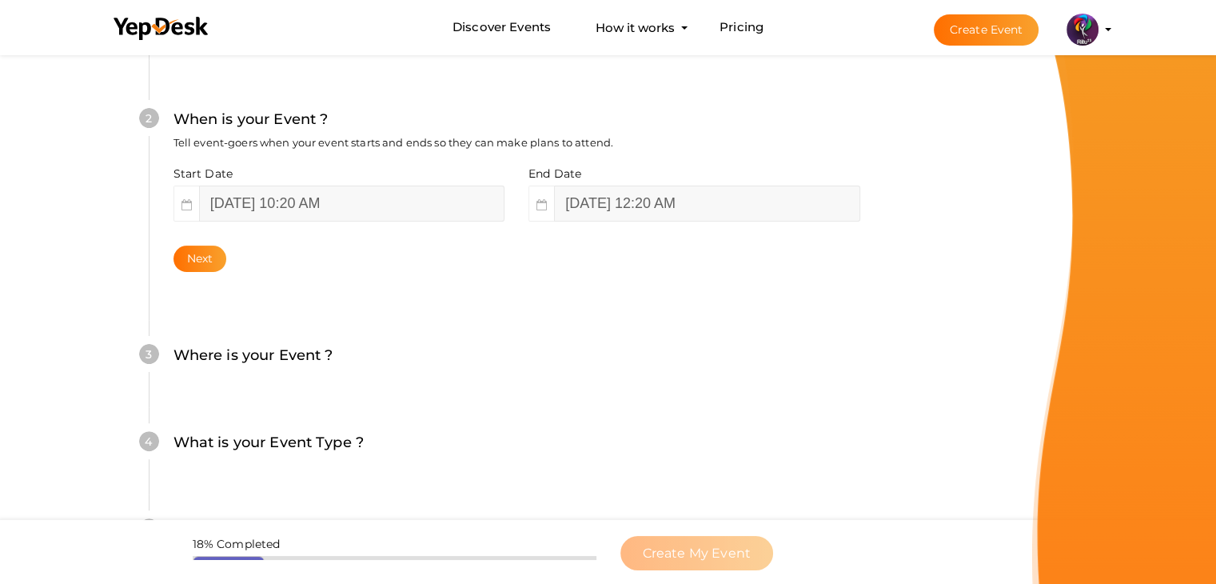
scroll to position [388, 0]
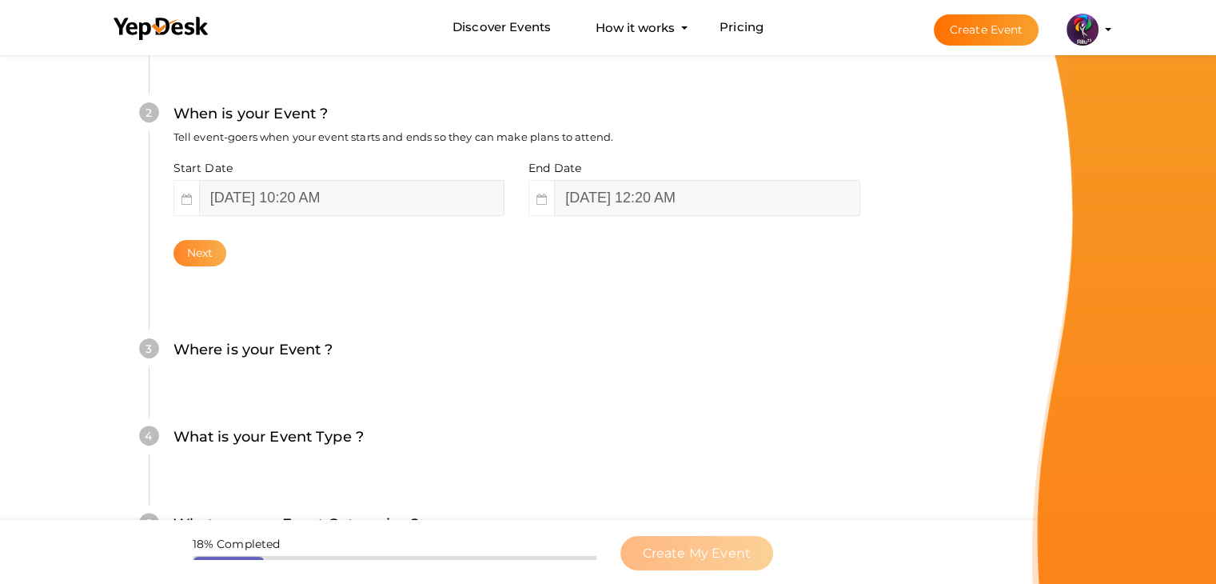
click at [210, 245] on button "Next" at bounding box center [200, 253] width 54 height 26
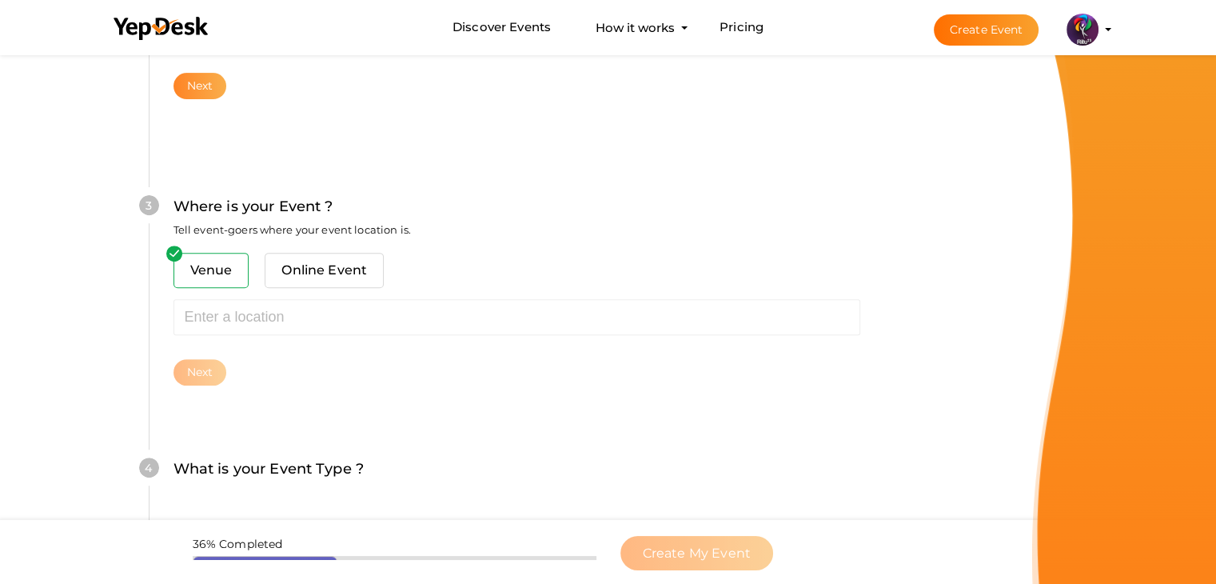
scroll to position [588, 0]
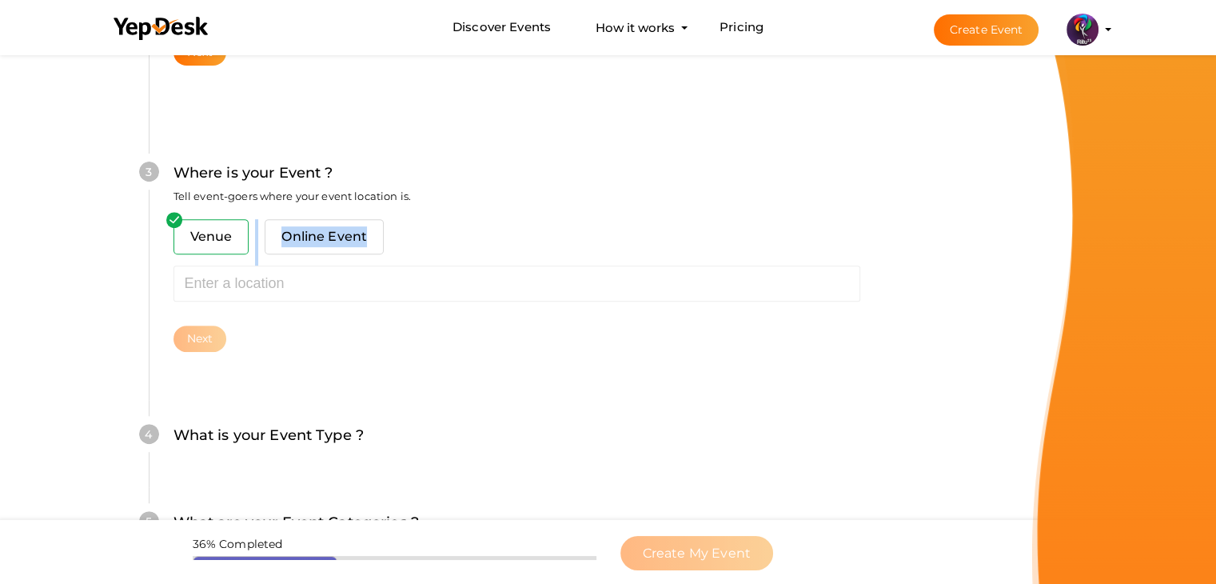
drag, startPoint x: 255, startPoint y: 263, endPoint x: 261, endPoint y: 275, distance: 13.2
click at [261, 275] on div "Venue Online Event Sorry! Couldn't find location. Please choose one from sugges…" at bounding box center [516, 285] width 687 height 133
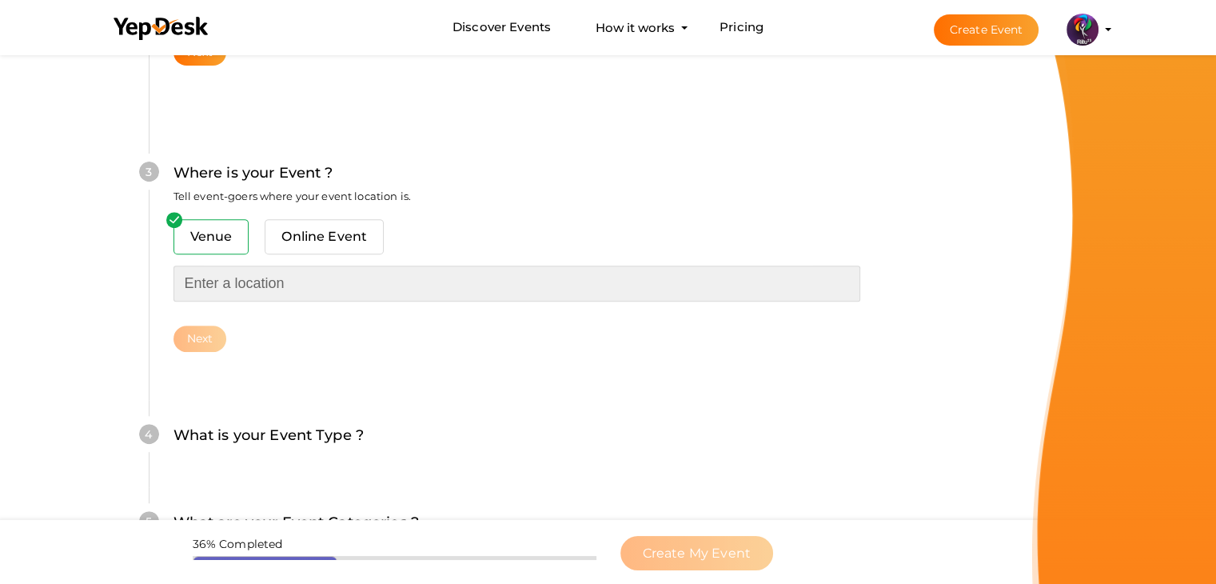
click at [261, 275] on input "text" at bounding box center [516, 283] width 687 height 36
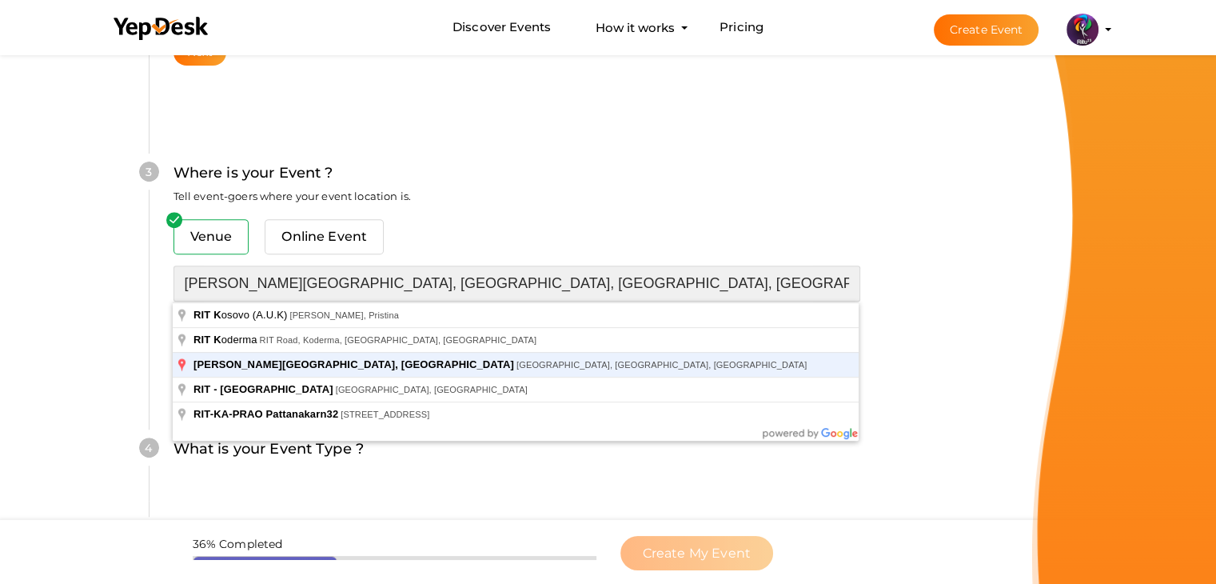
type input "[PERSON_NAME][GEOGRAPHIC_DATA], [GEOGRAPHIC_DATA], [GEOGRAPHIC_DATA], [GEOGRAPH…"
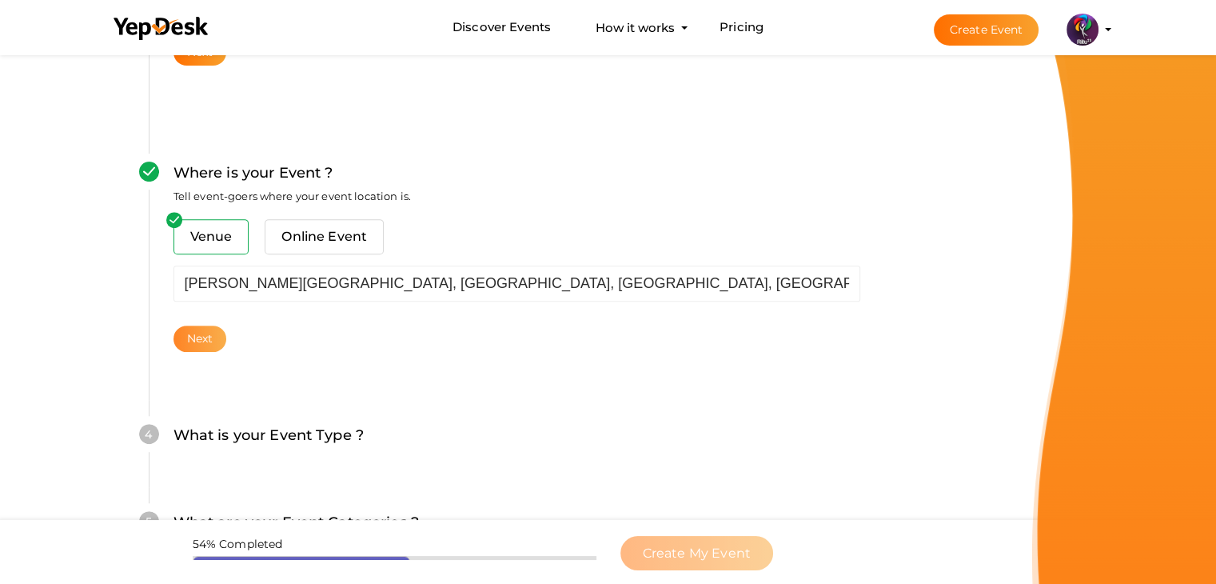
click at [205, 349] on button "Next" at bounding box center [200, 338] width 54 height 26
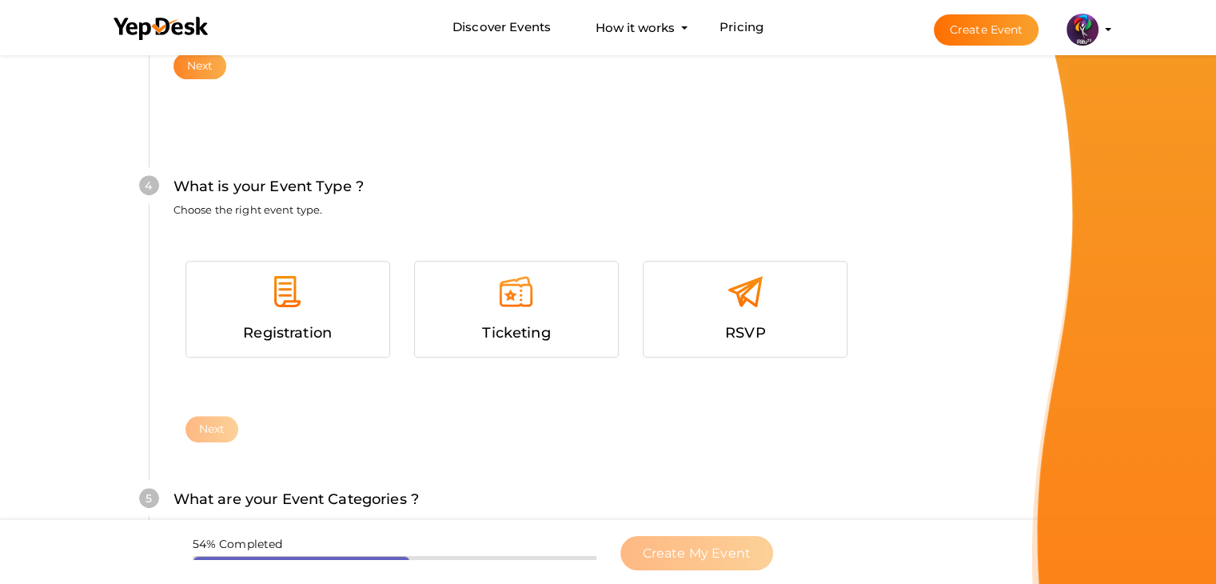
scroll to position [874, 0]
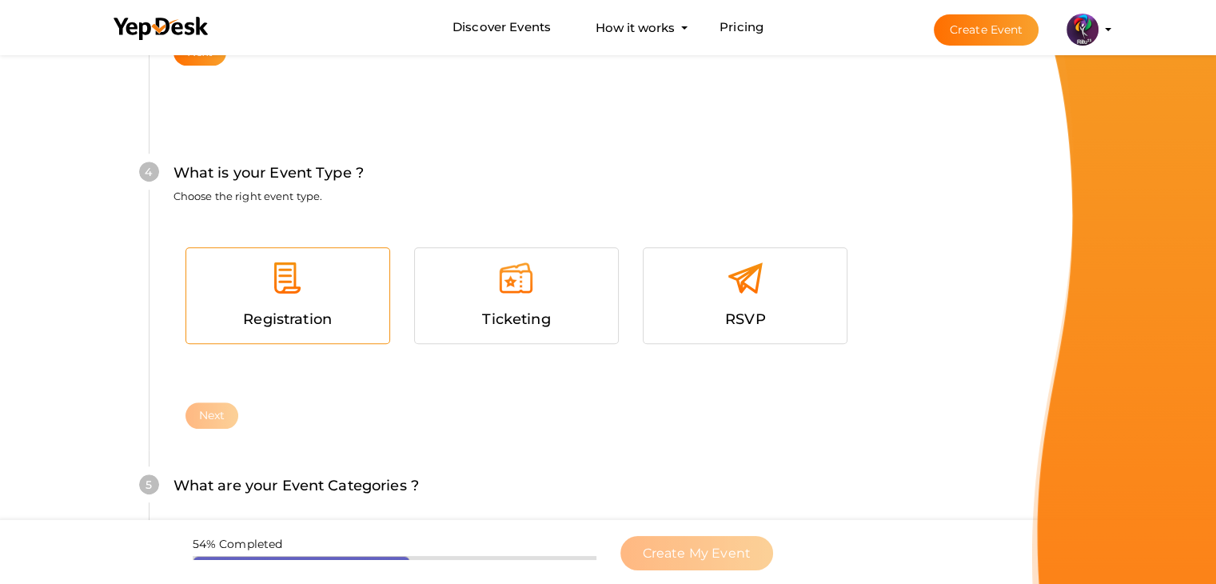
click at [277, 328] on div "Registration" at bounding box center [287, 319] width 179 height 23
click at [207, 421] on button "Next" at bounding box center [212, 415] width 54 height 26
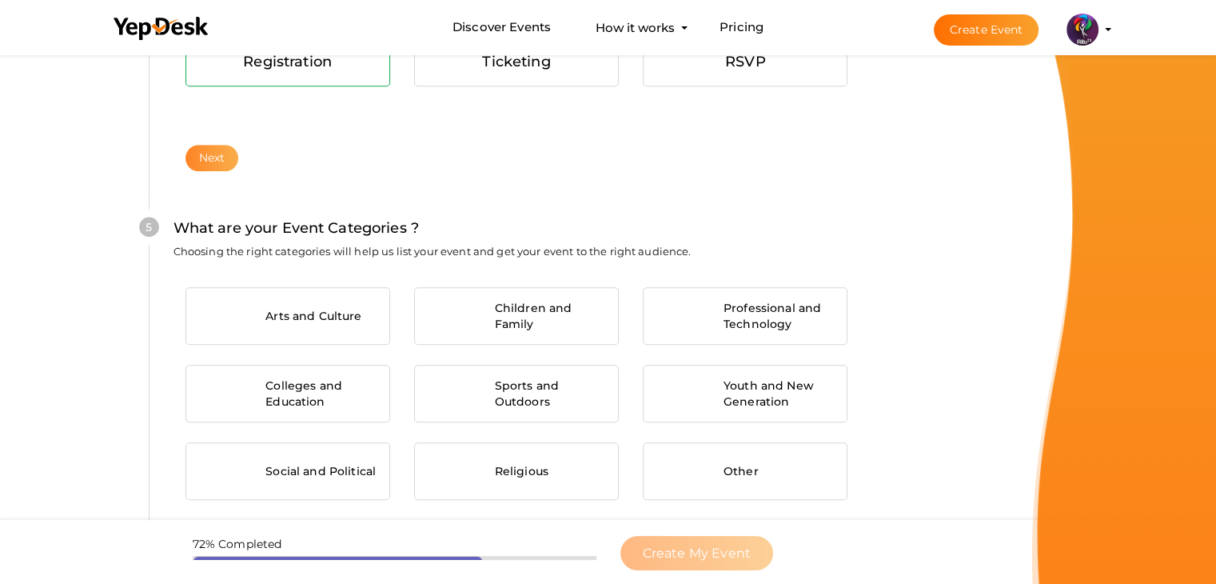
scroll to position [1209, 0]
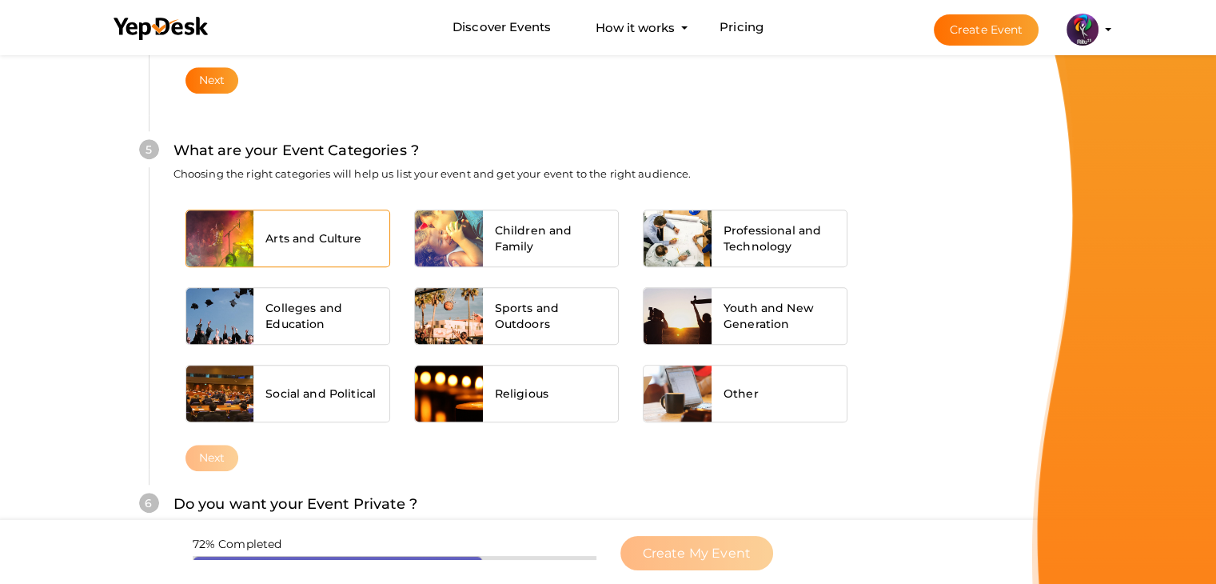
click at [359, 249] on div "Arts and Culture" at bounding box center [321, 238] width 136 height 56
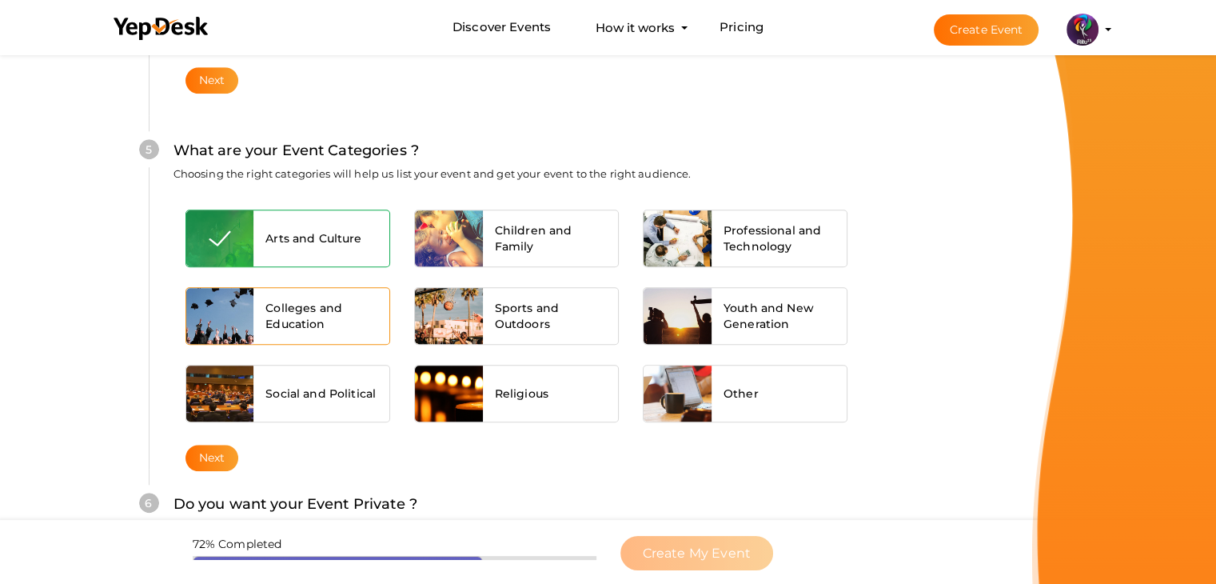
click at [356, 292] on div "Colleges and Education" at bounding box center [321, 316] width 136 height 56
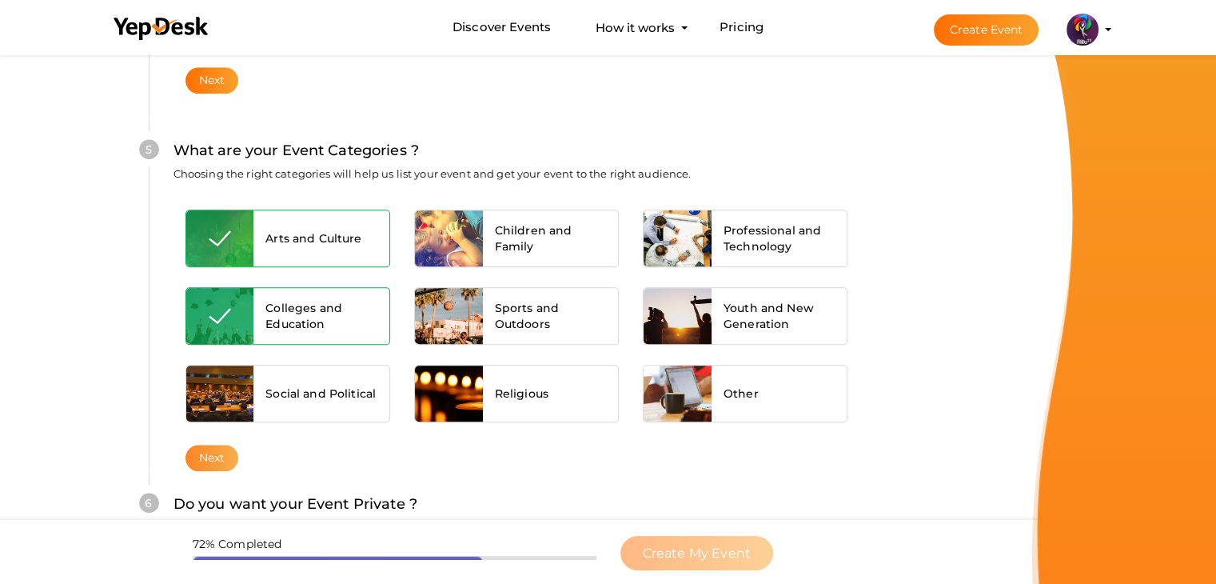
click at [234, 450] on button "Next" at bounding box center [212, 457] width 54 height 26
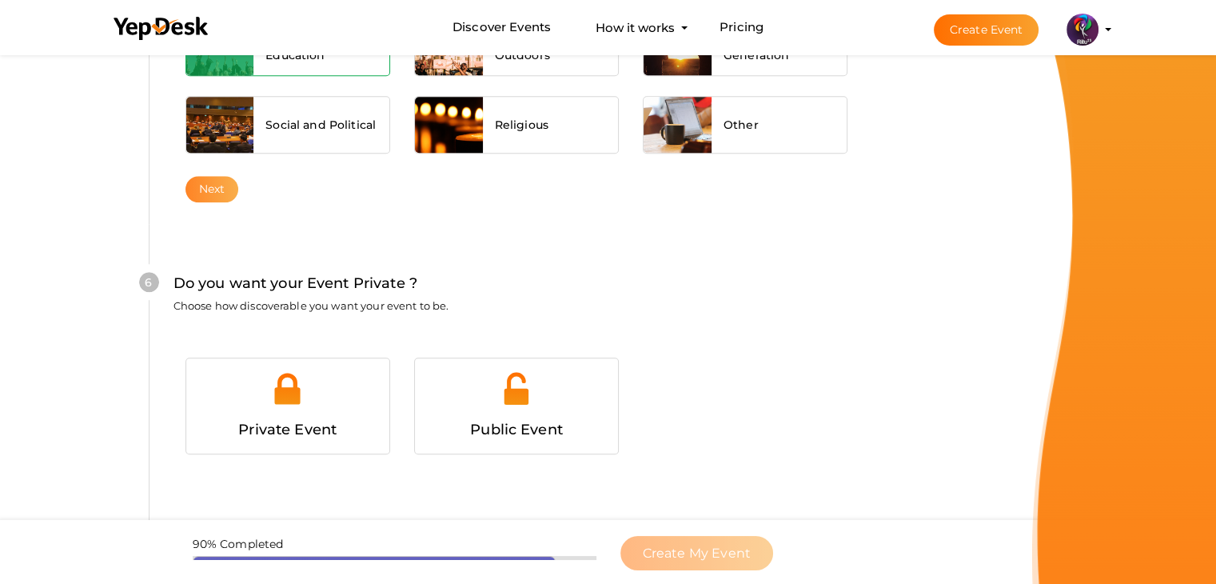
scroll to position [1560, 0]
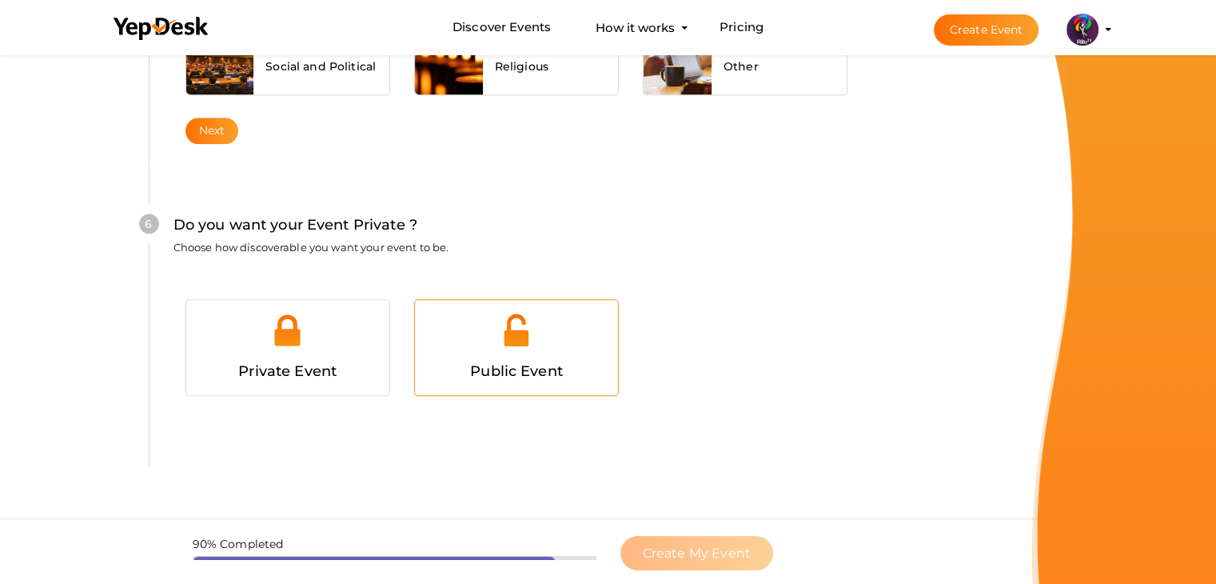
click at [485, 339] on div at bounding box center [516, 336] width 179 height 48
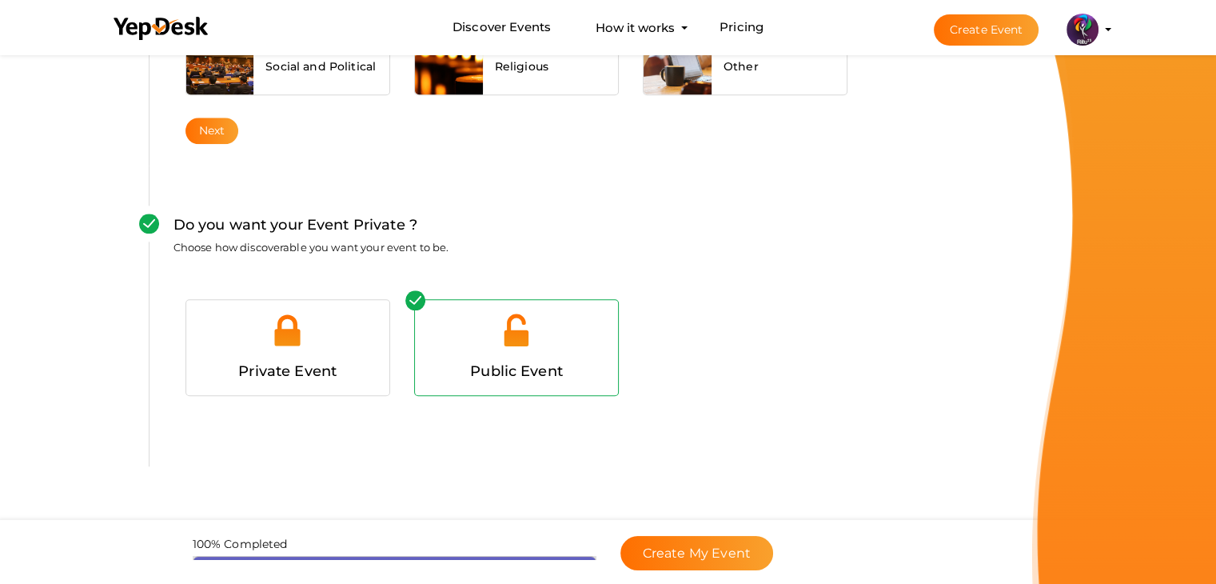
scroll to position [1602, 0]
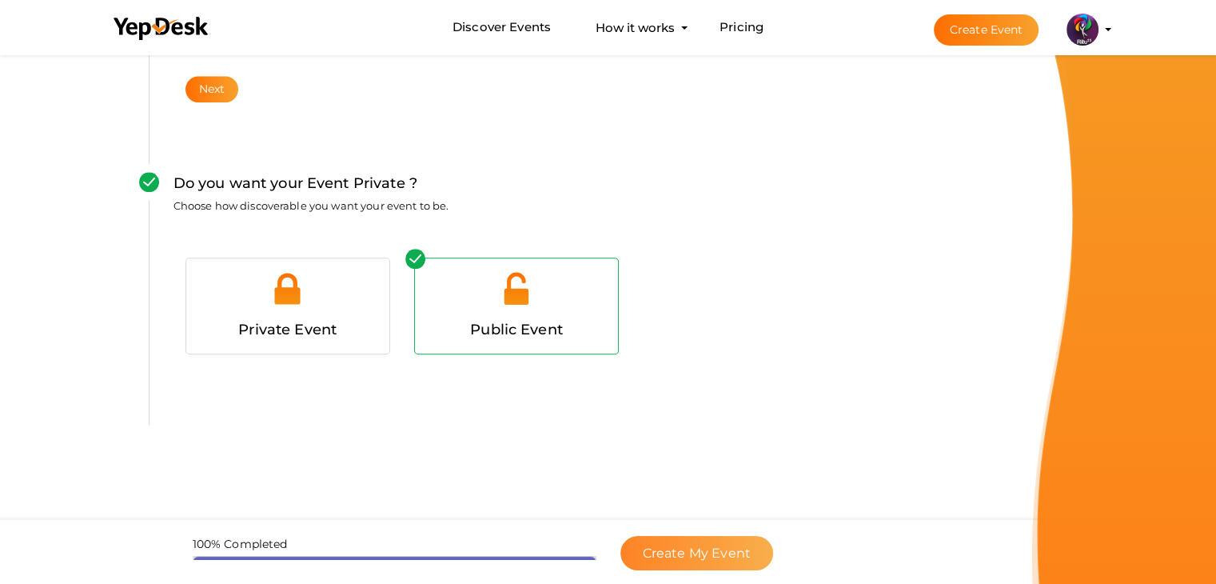
click at [707, 560] on button "Create My Event" at bounding box center [696, 553] width 153 height 34
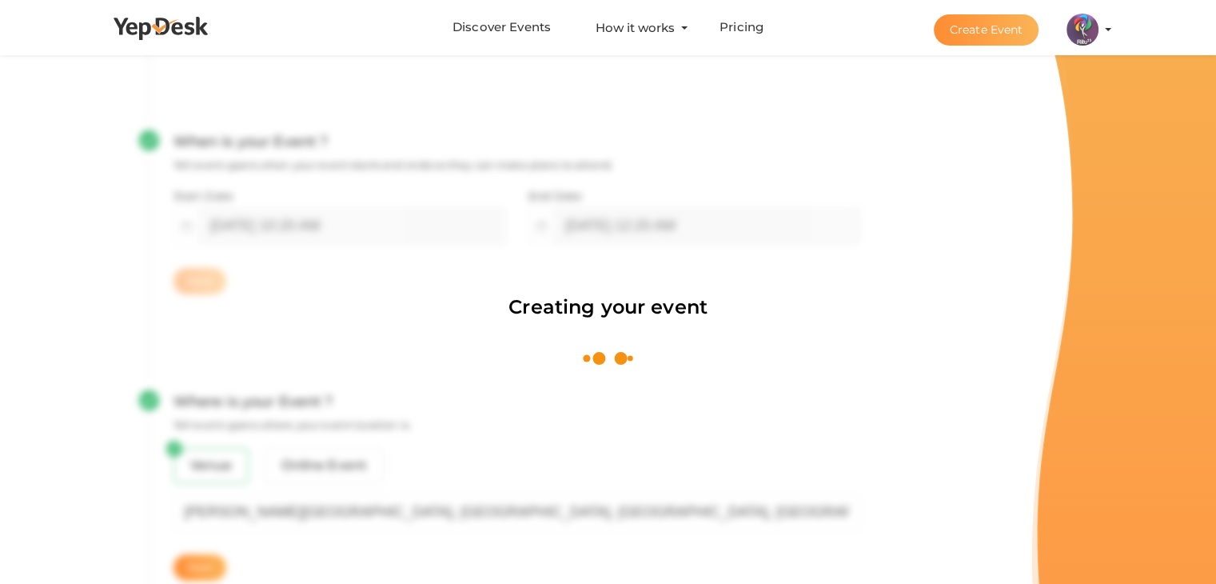
scroll to position [240, 0]
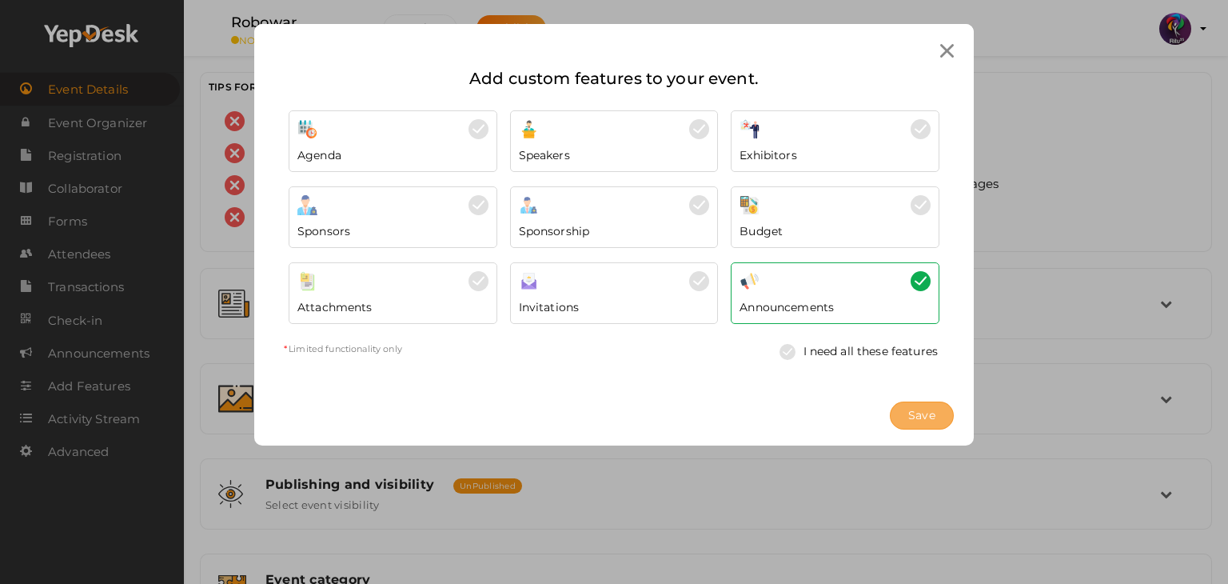
click at [927, 407] on span "Save" at bounding box center [921, 415] width 27 height 17
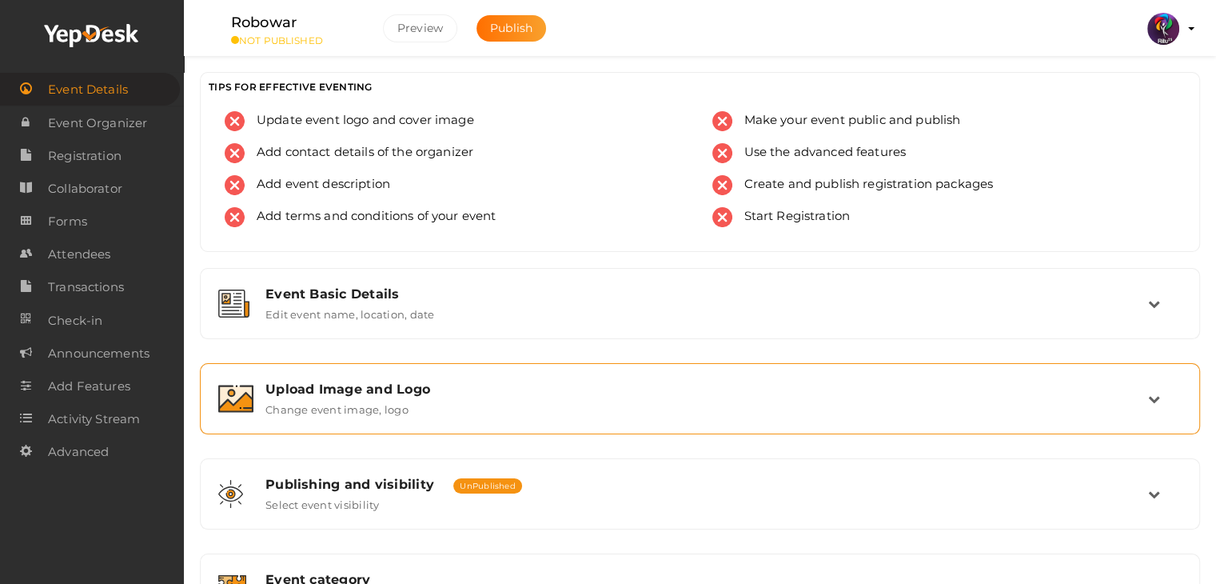
click at [428, 381] on div "Upload Image and Logo" at bounding box center [706, 388] width 882 height 15
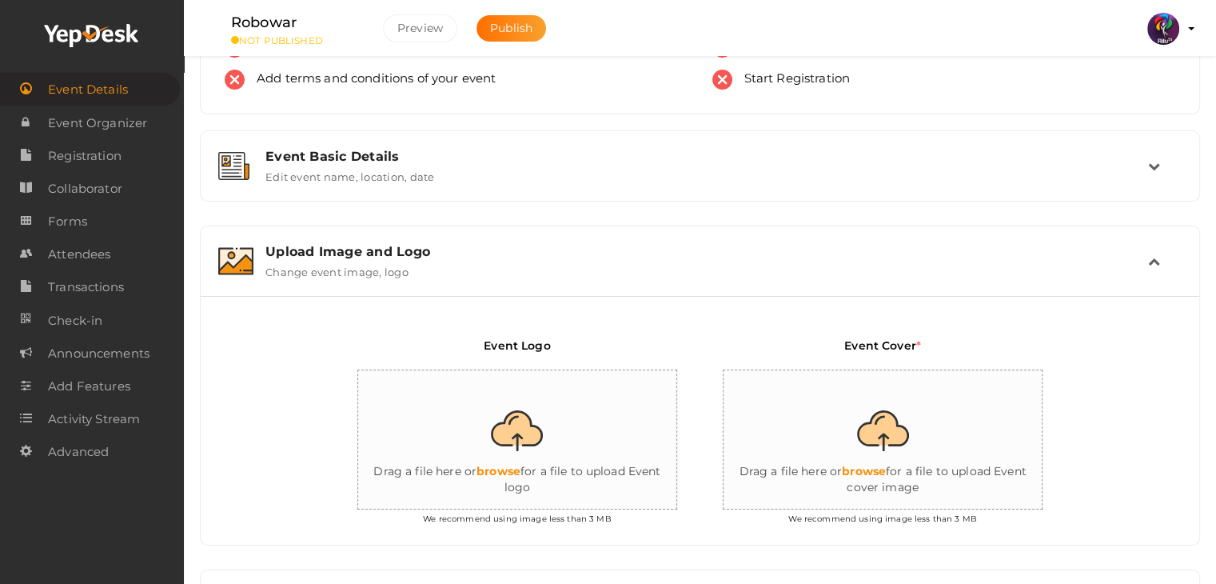
scroll to position [150, 0]
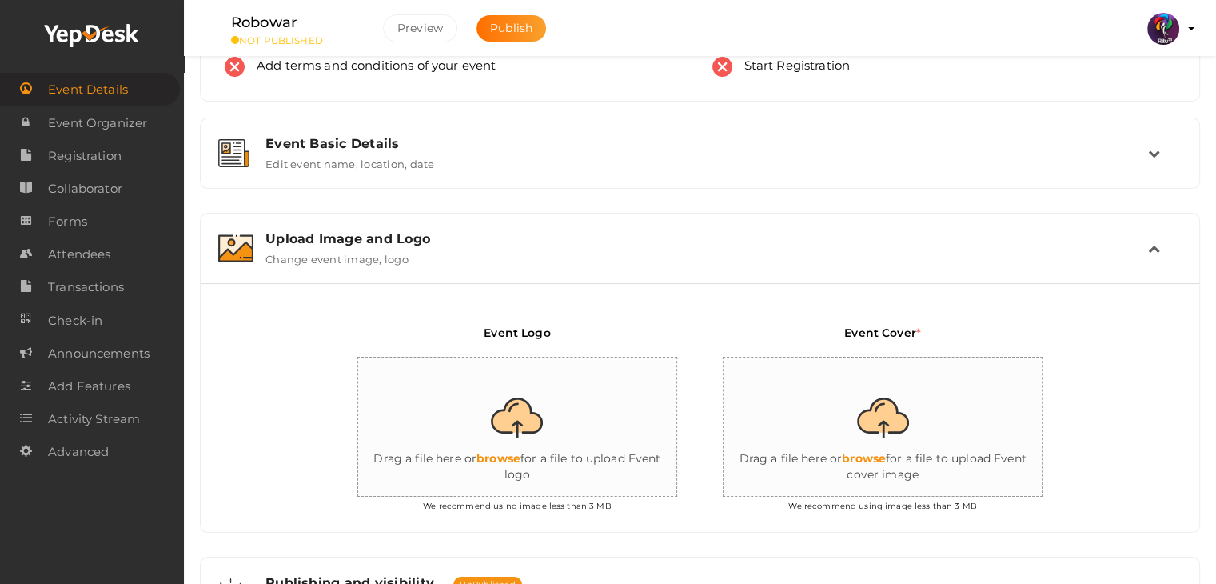
click at [521, 444] on input "file" at bounding box center [518, 427] width 320 height 140
type input "C:\fakepath\logo yepdesk.png"
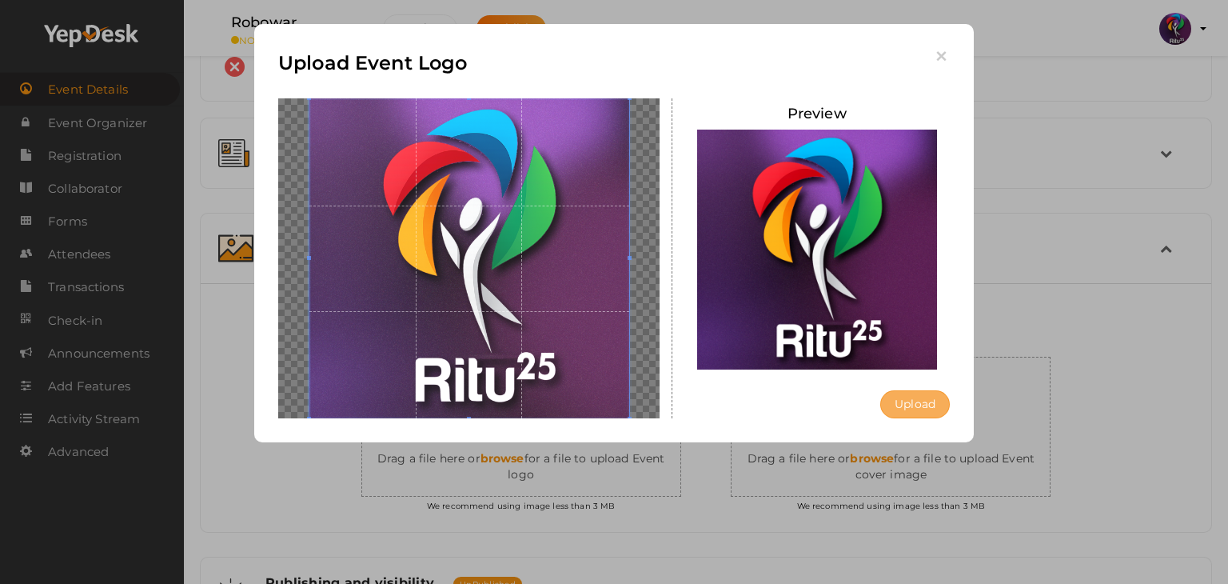
click at [902, 406] on button "Upload" at bounding box center [915, 404] width 70 height 28
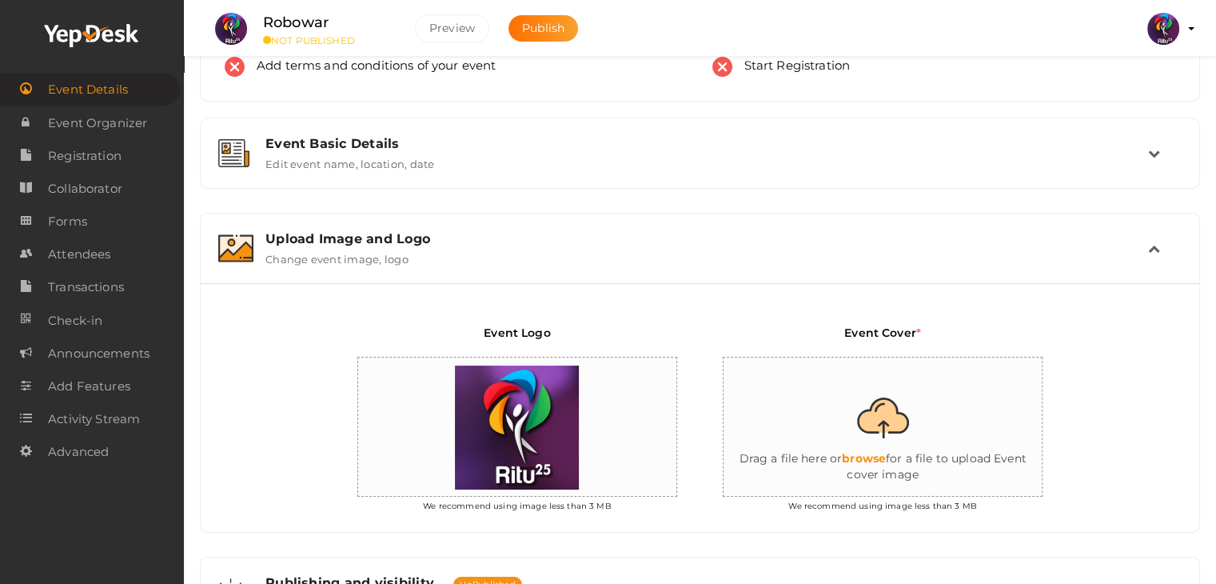
click at [305, 257] on label "Change event image, logo" at bounding box center [336, 255] width 143 height 19
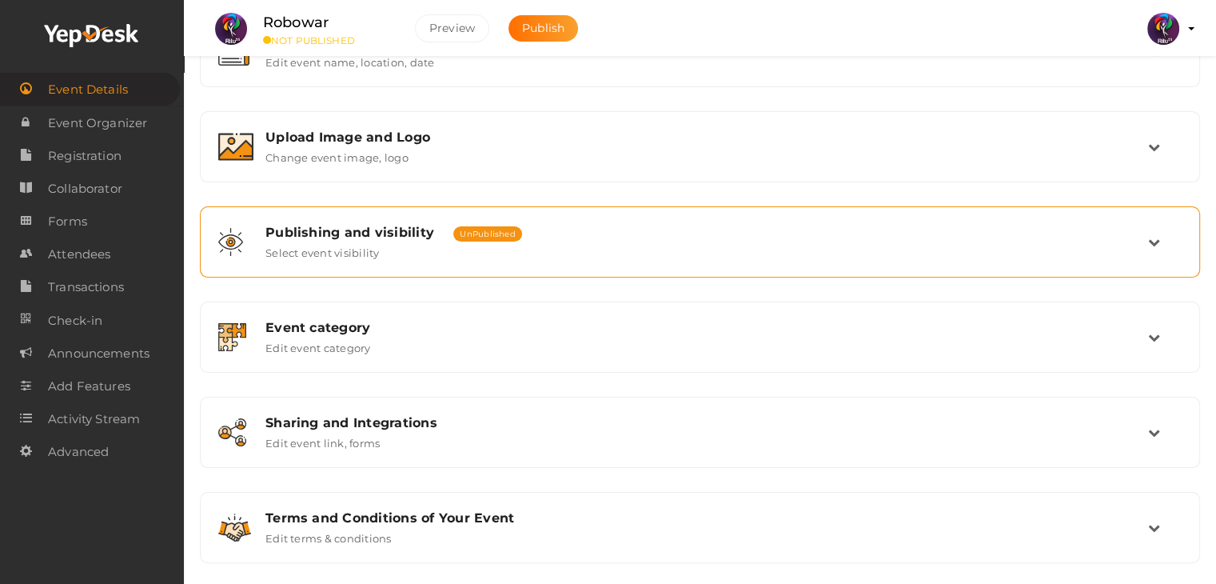
scroll to position [253, 0]
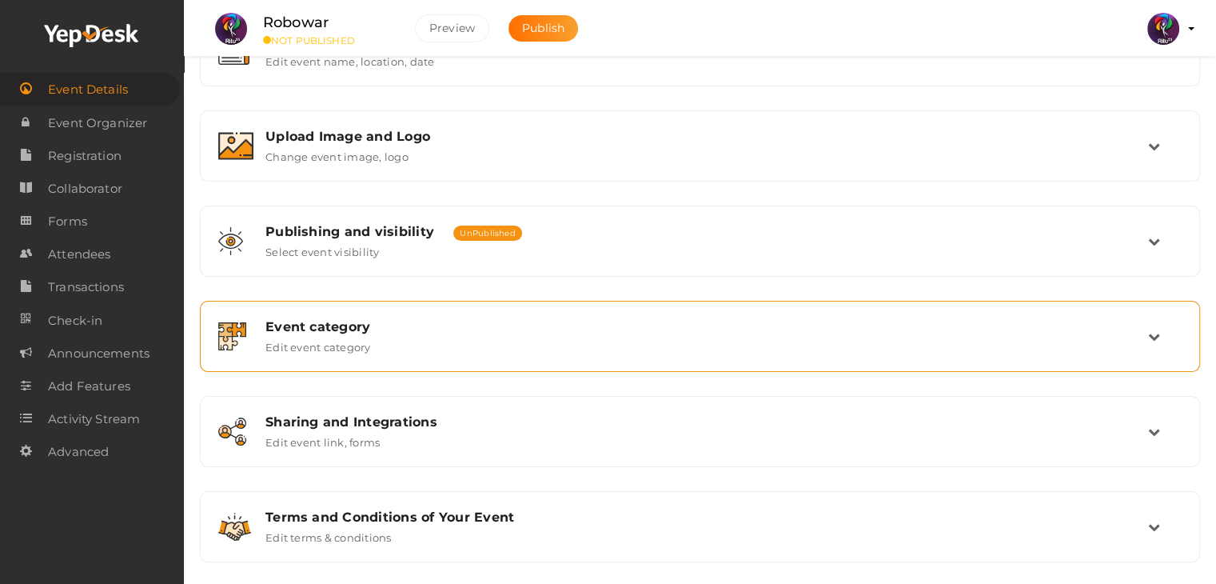
click at [382, 325] on div "Event category" at bounding box center [706, 326] width 882 height 15
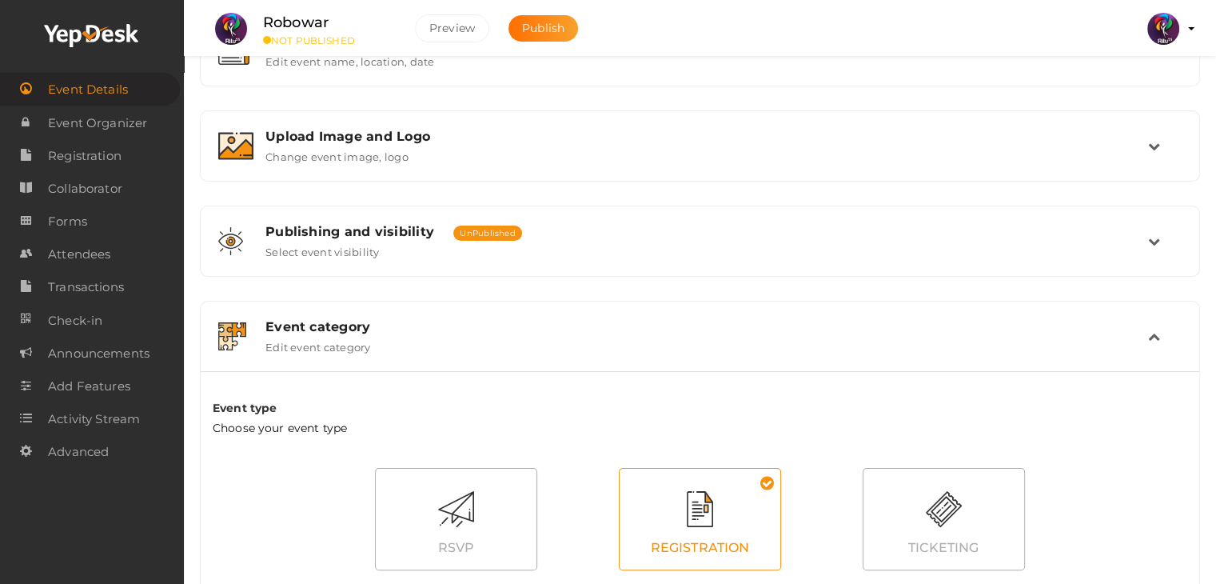
click at [382, 325] on div "Event category" at bounding box center [706, 326] width 882 height 15
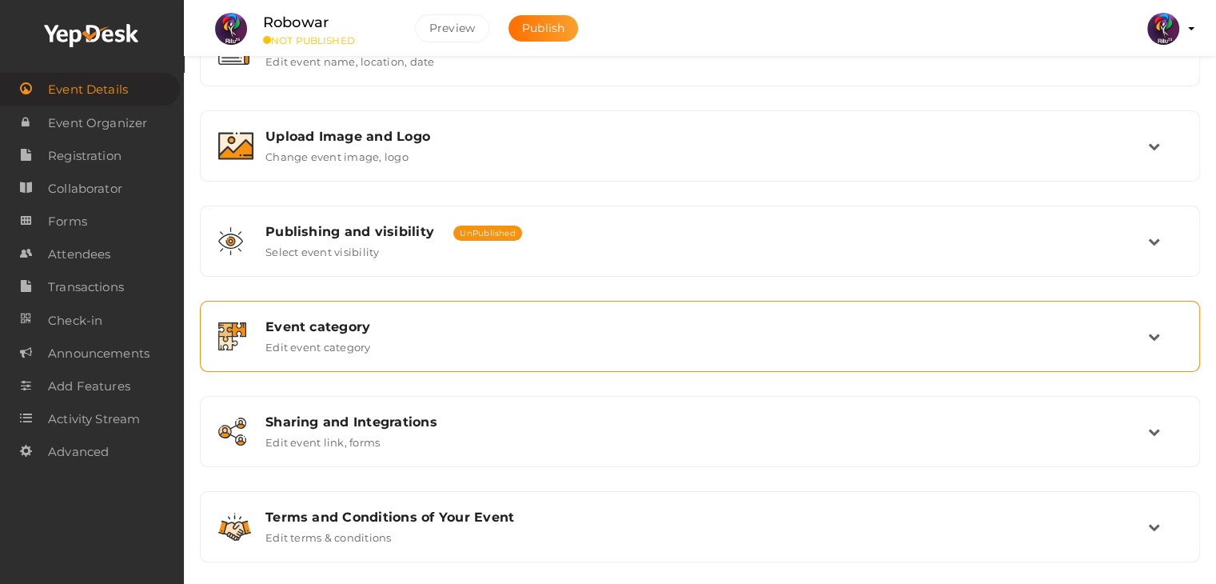
click at [382, 325] on div "Event category" at bounding box center [706, 326] width 882 height 15
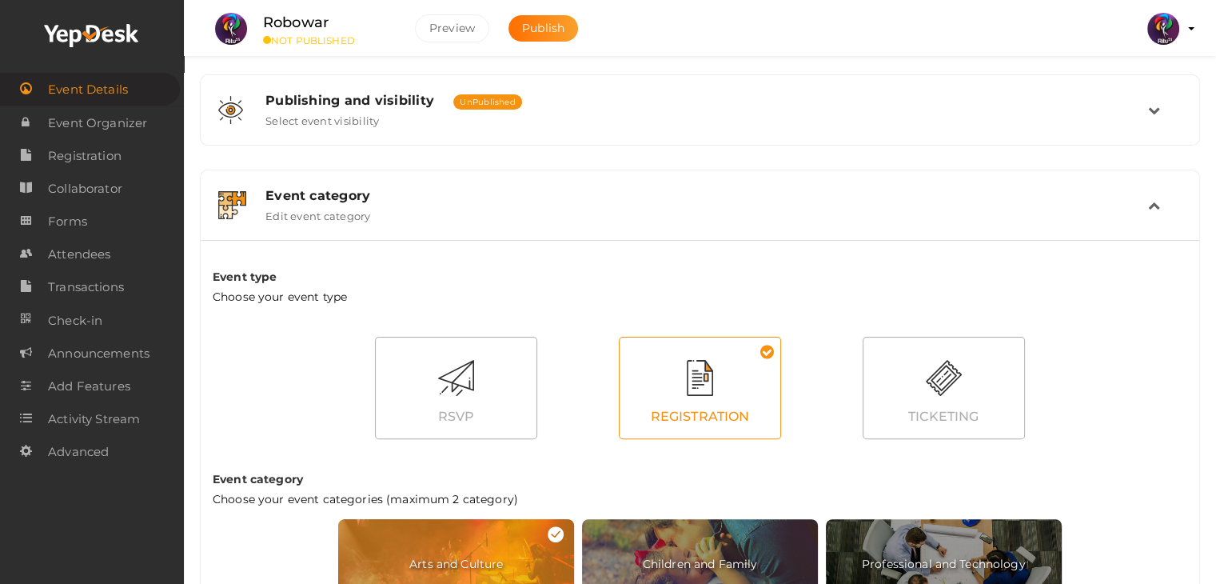
scroll to position [385, 0]
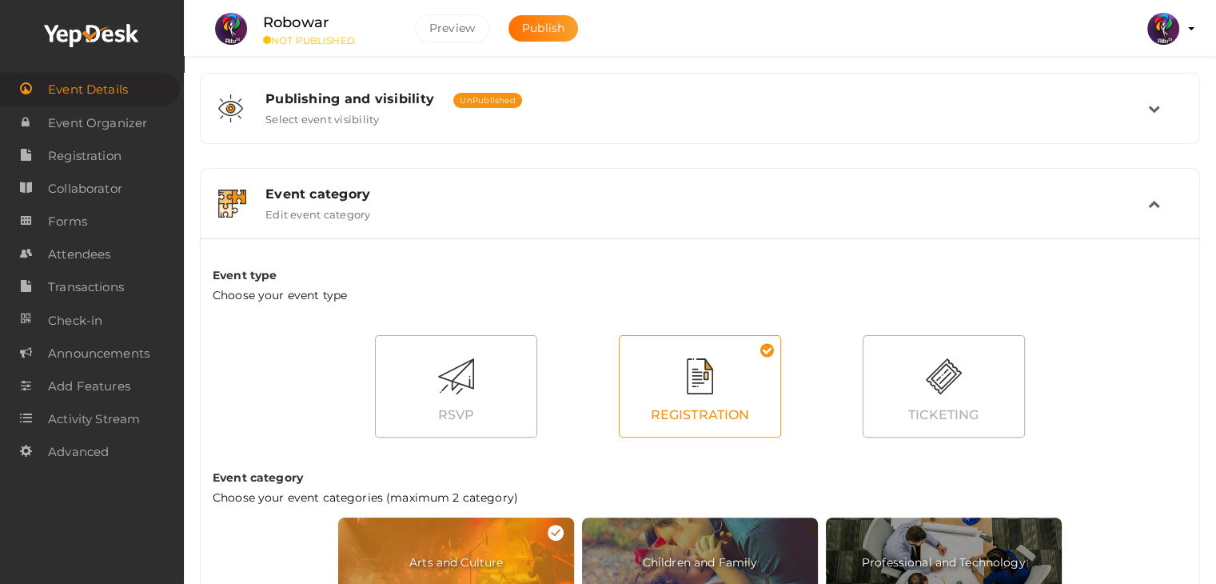
click at [487, 230] on div "Event category Edit event category" at bounding box center [700, 204] width 998 height 70
click at [554, 209] on div "Event category Edit event category" at bounding box center [700, 203] width 894 height 34
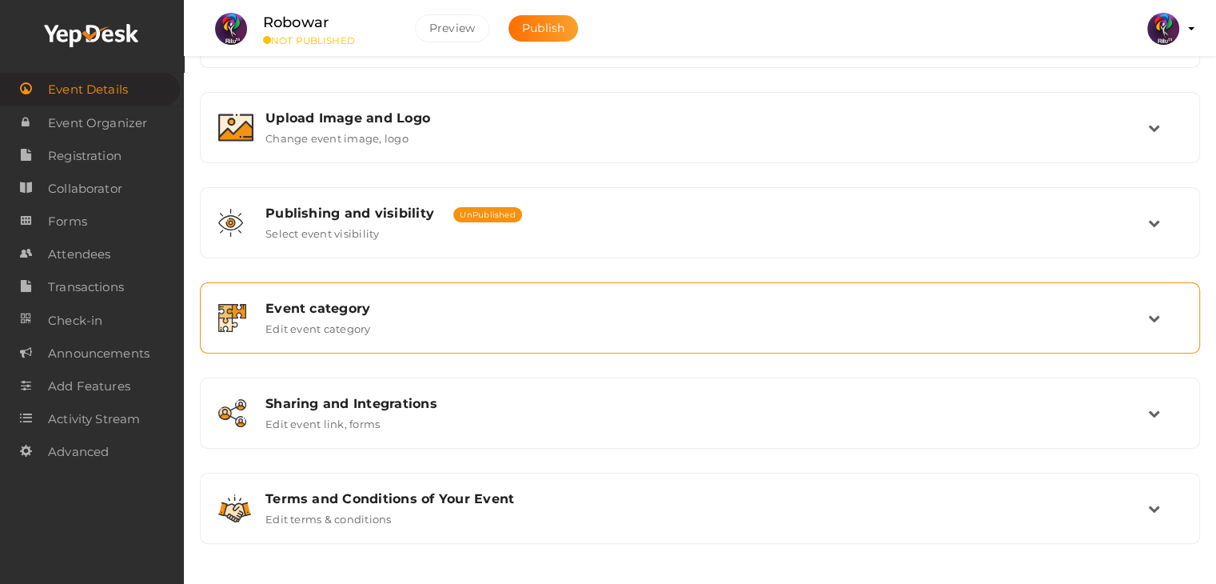
scroll to position [269, 0]
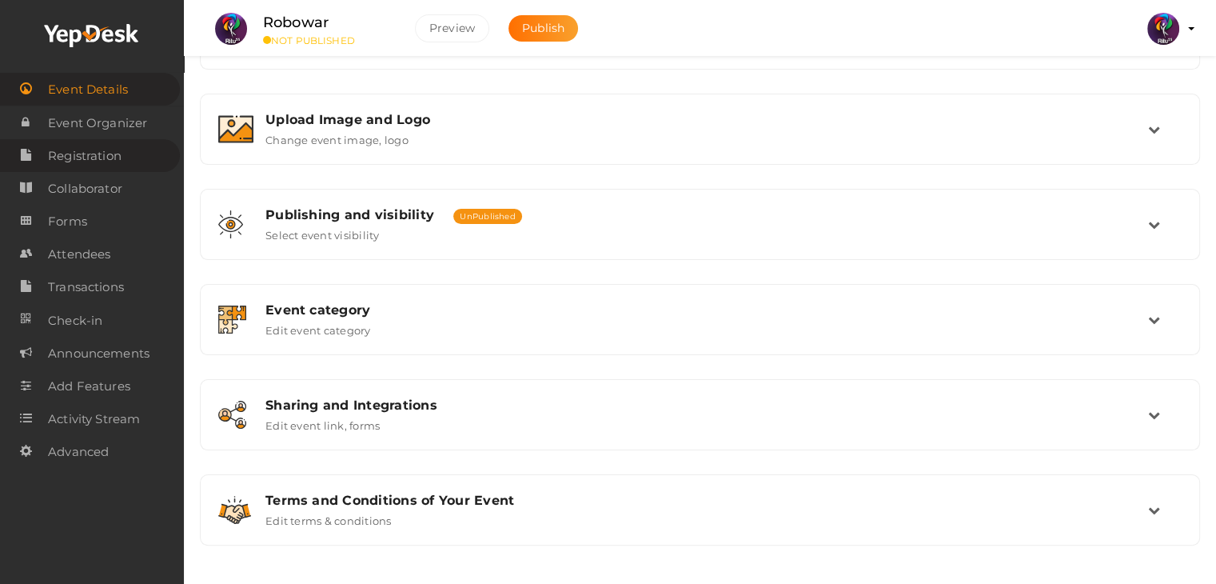
click at [118, 164] on span "Registration" at bounding box center [85, 156] width 74 height 32
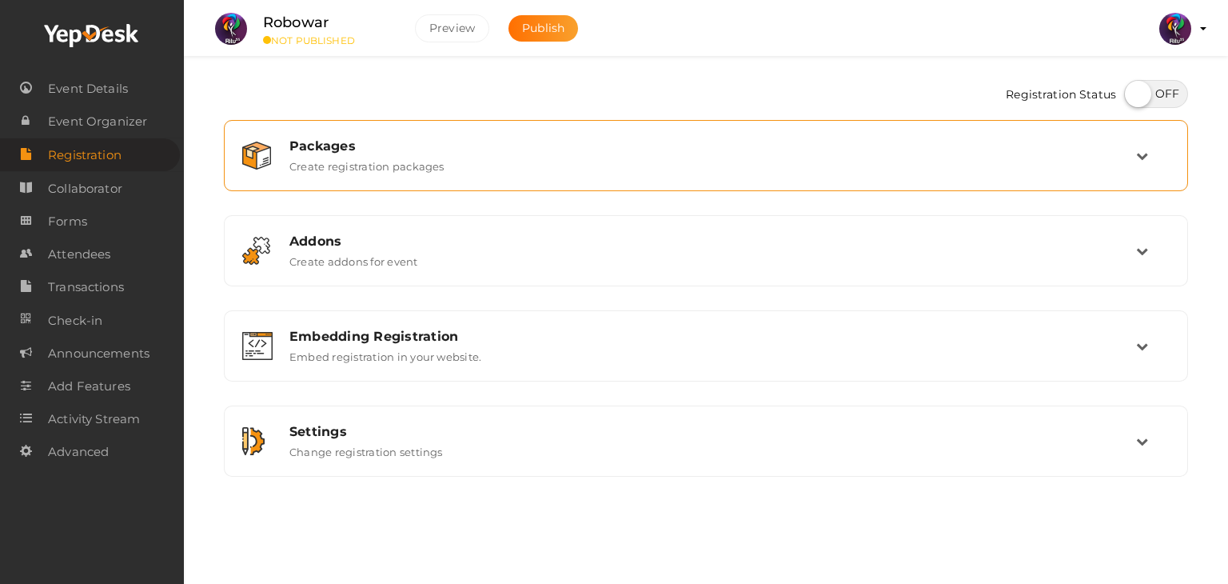
click at [357, 137] on div "Packages Create registration packages" at bounding box center [706, 156] width 946 height 54
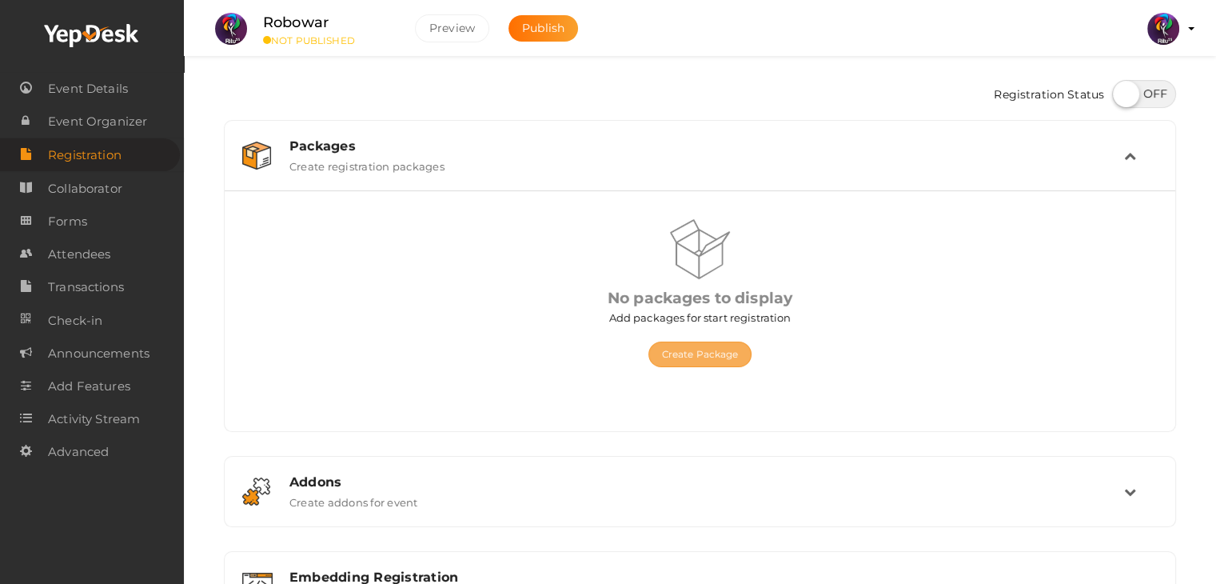
click at [715, 362] on button "Create Package" at bounding box center [700, 354] width 104 height 26
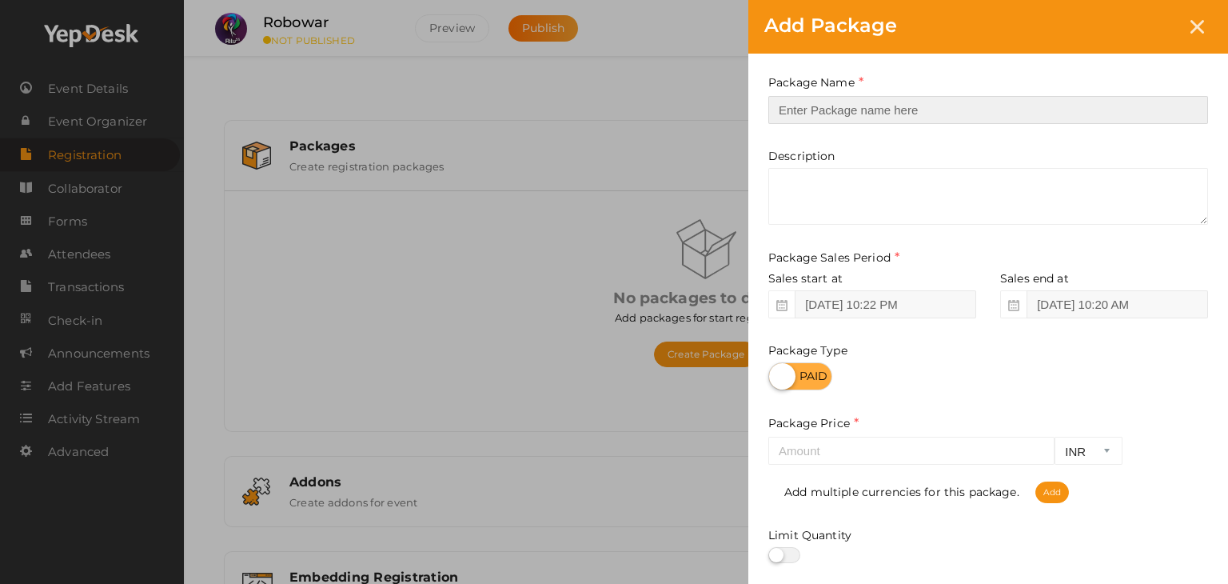
click at [876, 108] on input "text" at bounding box center [988, 110] width 440 height 28
type input "Robowar 8KG"
click at [846, 465] on div at bounding box center [988, 464] width 440 height 1
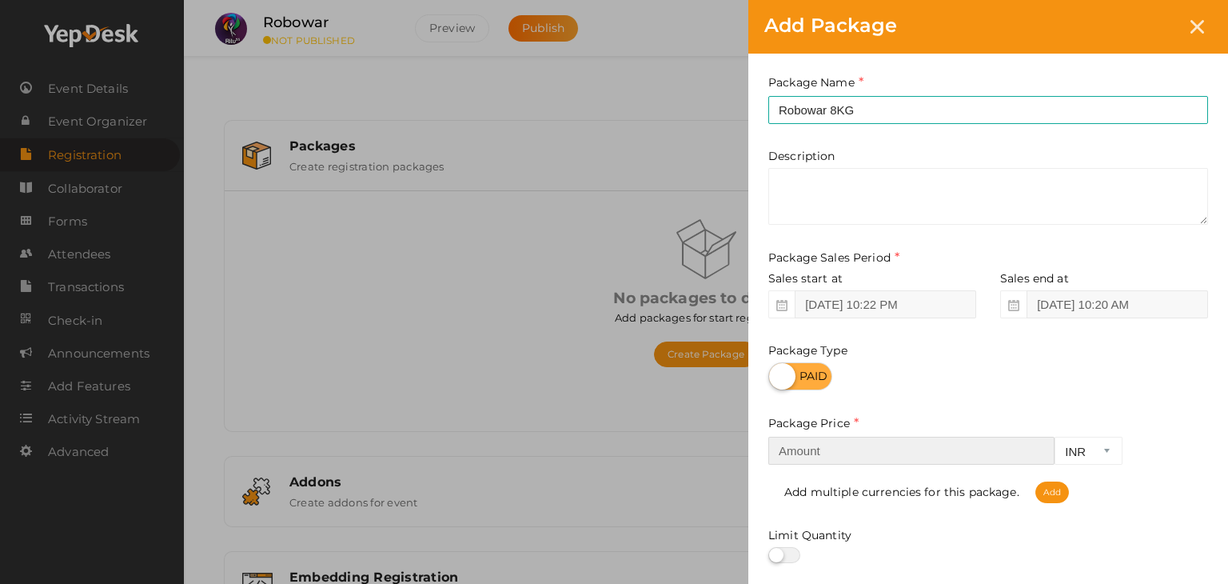
click at [886, 444] on input "number" at bounding box center [911, 450] width 286 height 28
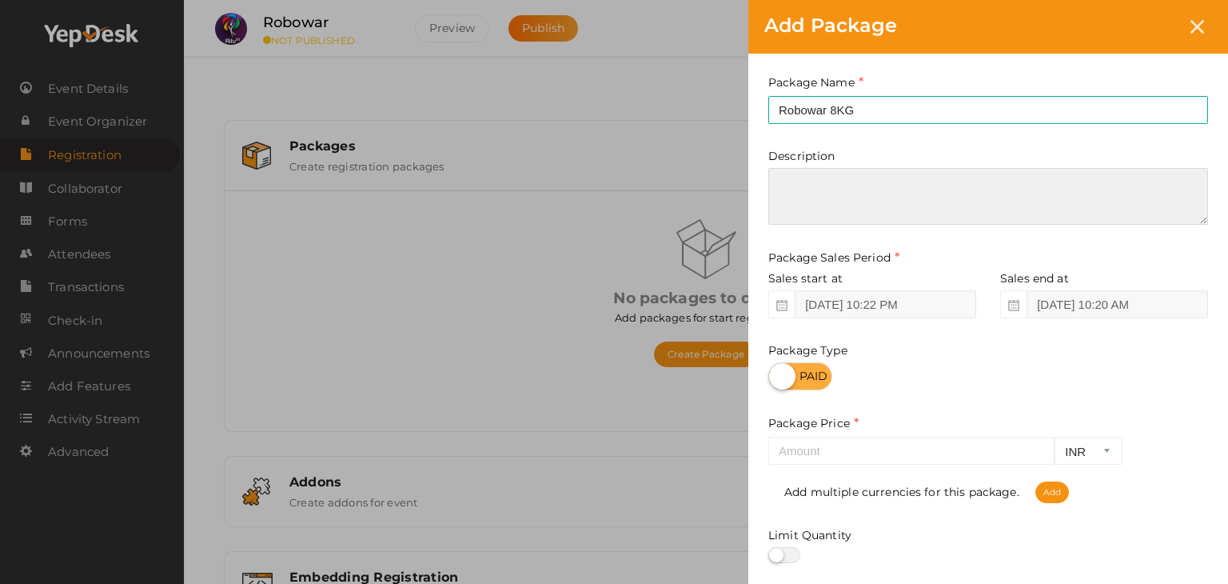
click at [869, 189] on textarea at bounding box center [988, 196] width 440 height 57
type textarea "500"
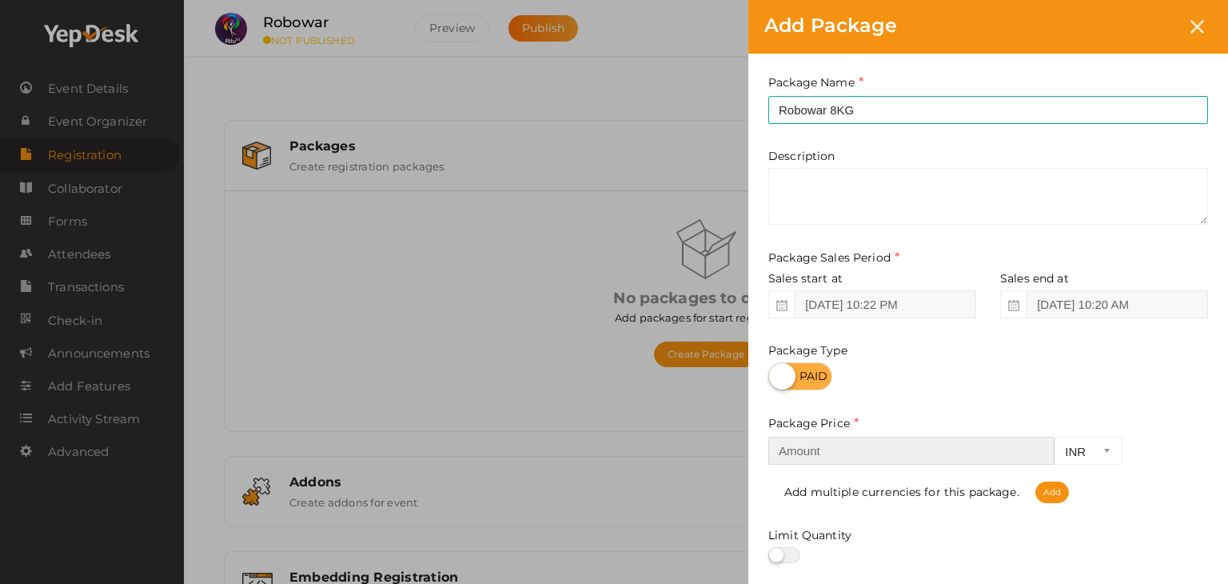
click at [918, 451] on input "number" at bounding box center [911, 450] width 286 height 28
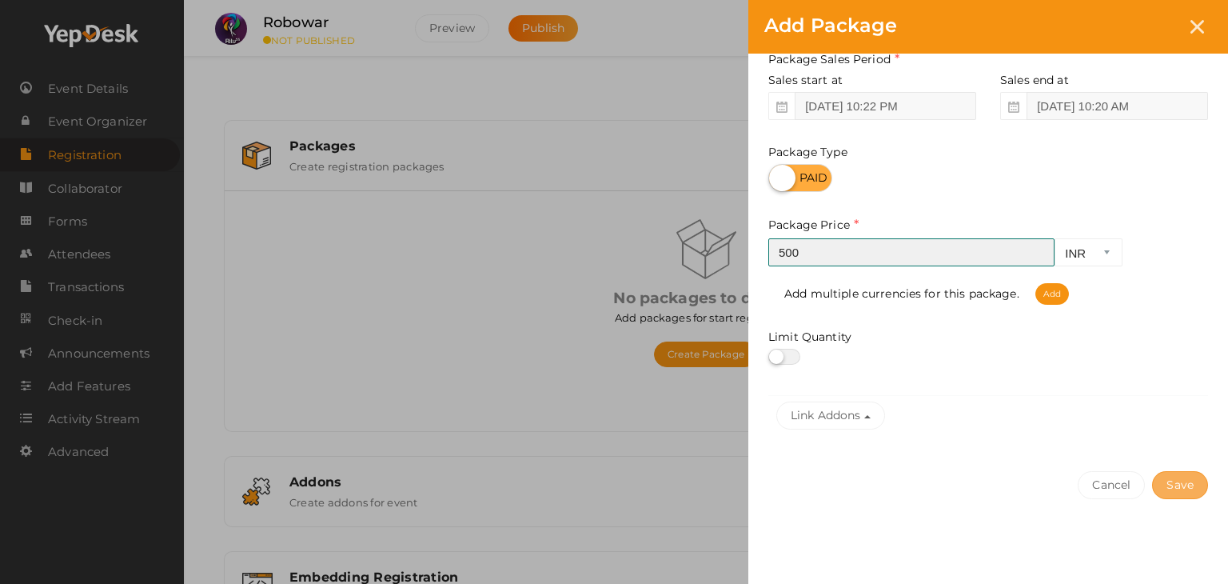
type input "500"
click at [1172, 488] on button "Save" at bounding box center [1180, 485] width 56 height 28
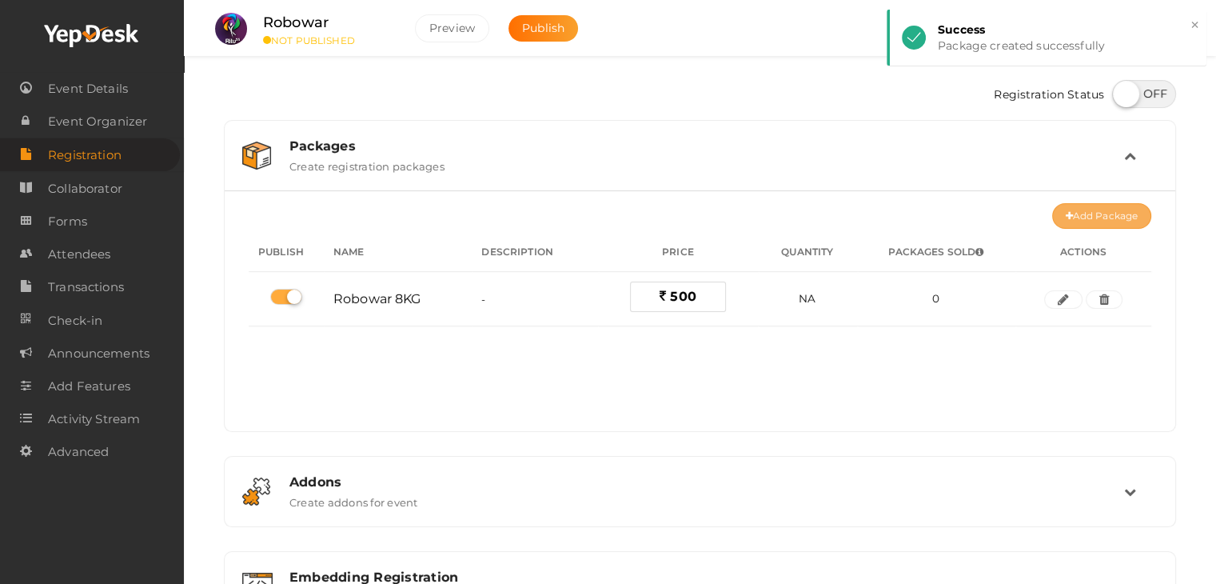
click at [1121, 211] on button "Add Package" at bounding box center [1101, 216] width 99 height 26
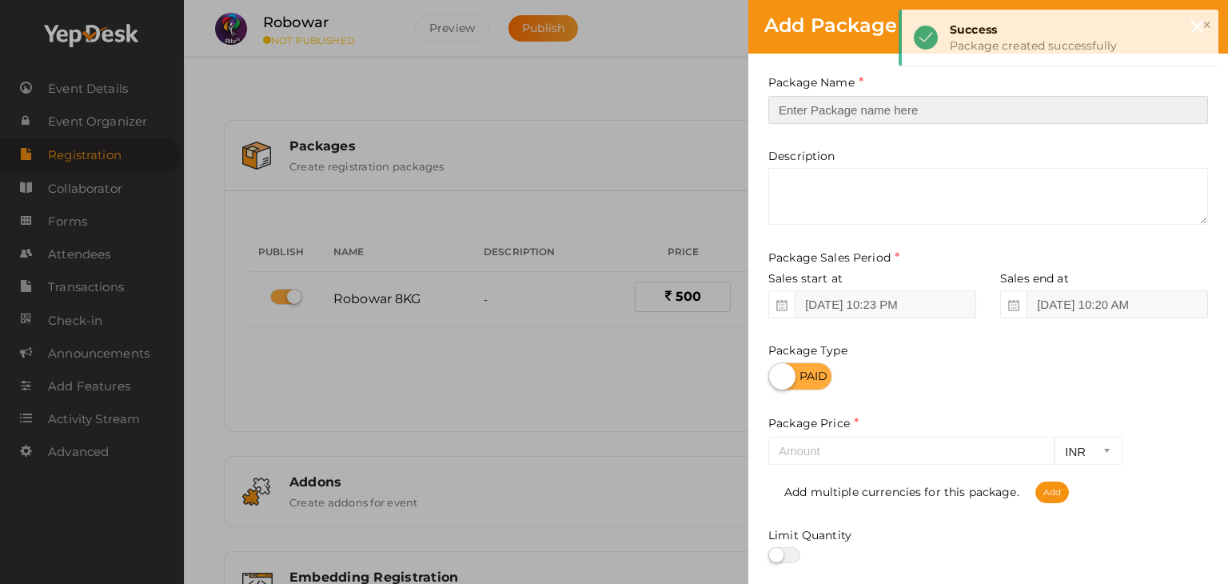
click at [874, 114] on input "text" at bounding box center [988, 110] width 440 height 28
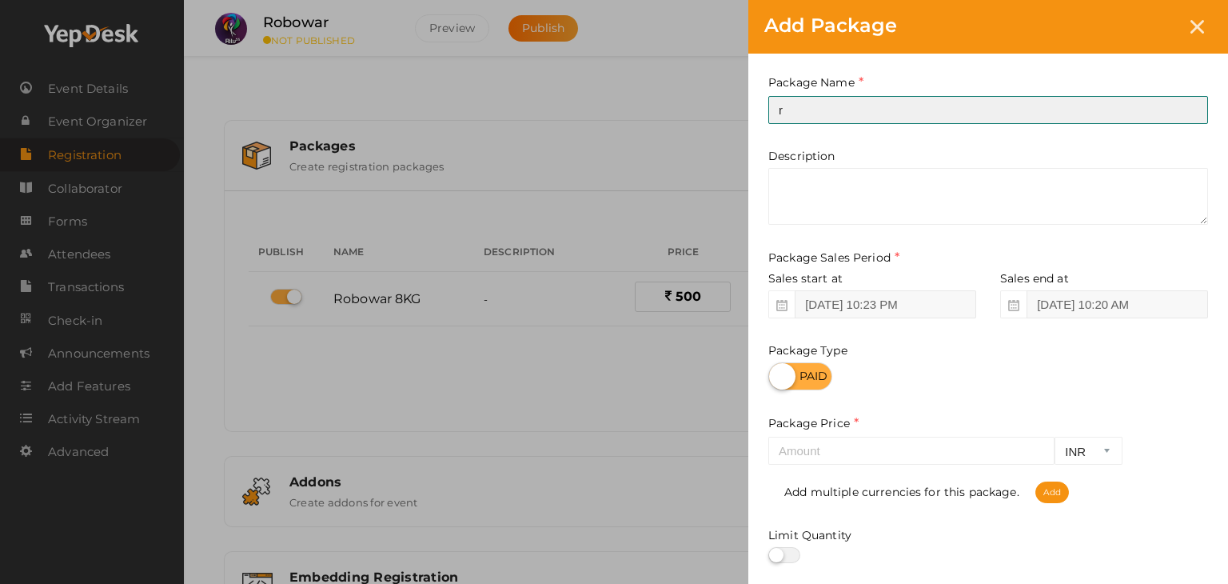
click at [855, 110] on input "r" at bounding box center [988, 110] width 440 height 28
drag, startPoint x: 855, startPoint y: 110, endPoint x: 938, endPoint y: 119, distance: 82.9
click at [938, 119] on input "r" at bounding box center [988, 110] width 440 height 28
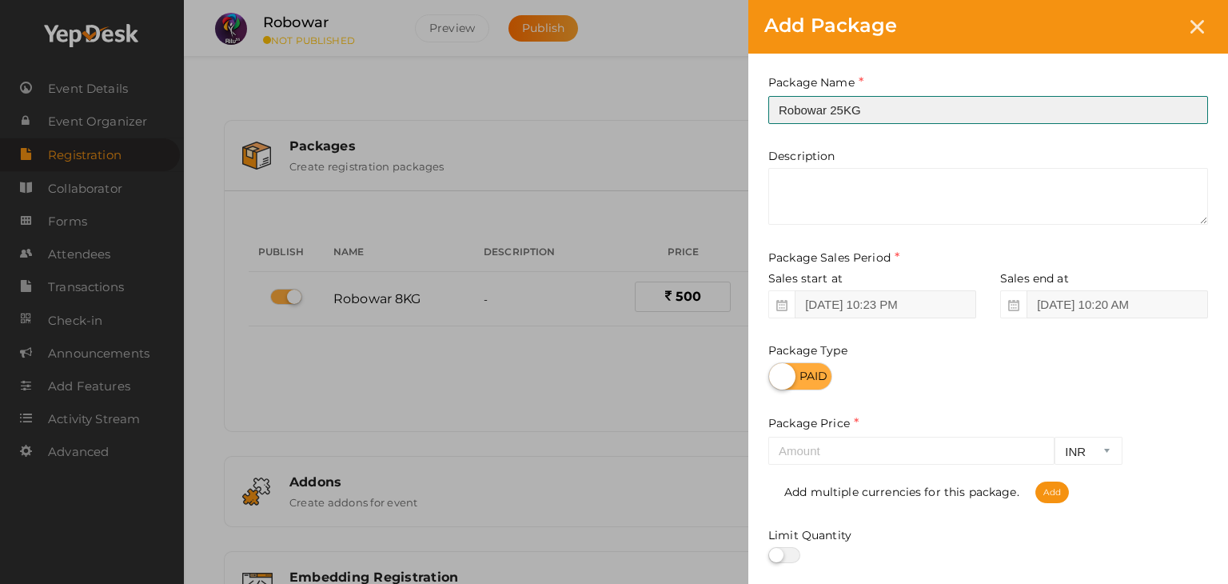
type input "Robowar 25KG"
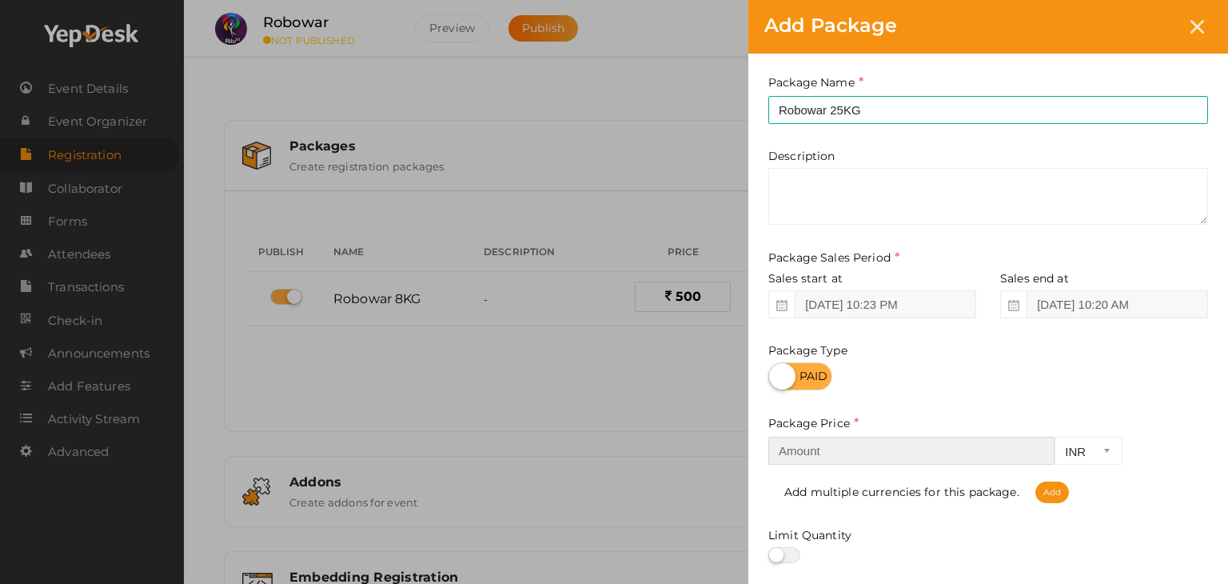
click at [855, 457] on input "number" at bounding box center [911, 450] width 286 height 28
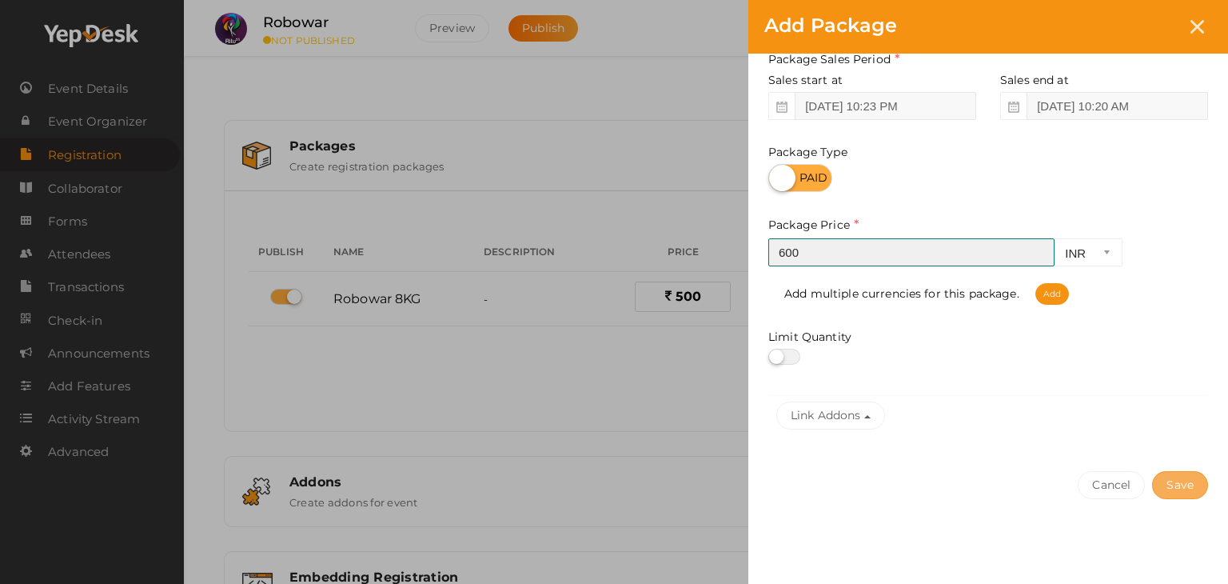
type input "600"
drag, startPoint x: 1194, startPoint y: 490, endPoint x: 1213, endPoint y: 500, distance: 20.7
click at [1213, 500] on div "Cancel Save" at bounding box center [988, 517] width 480 height 124
click at [1189, 480] on button "Save" at bounding box center [1180, 485] width 56 height 28
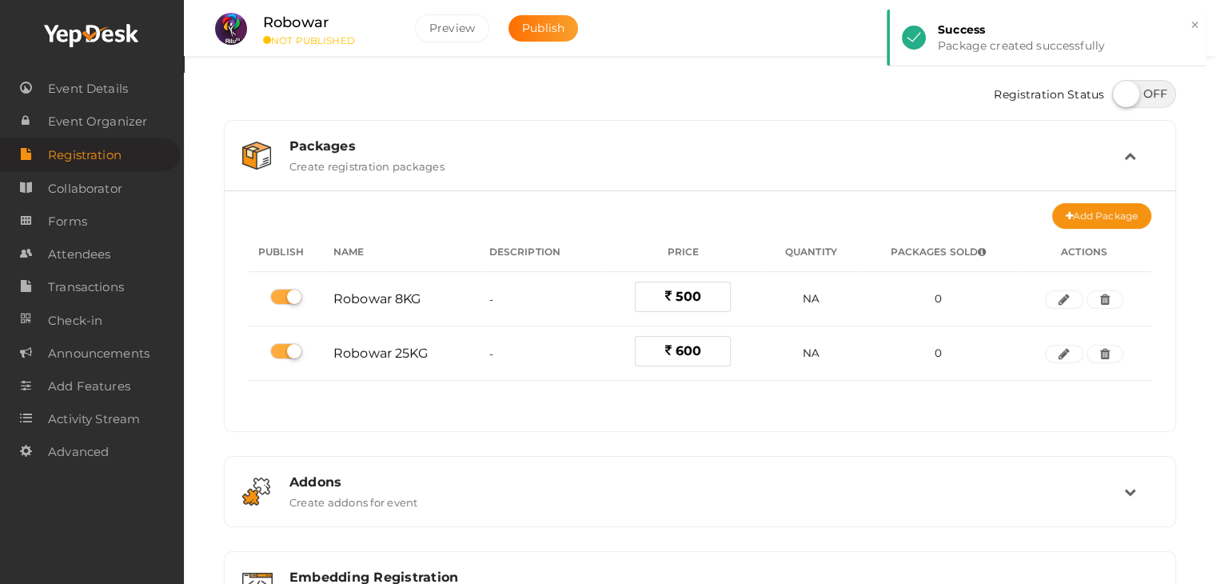
click at [1135, 92] on label at bounding box center [1144, 94] width 64 height 28
click at [1122, 92] on input "checkbox" at bounding box center [1117, 88] width 10 height 10
checkbox input "true"
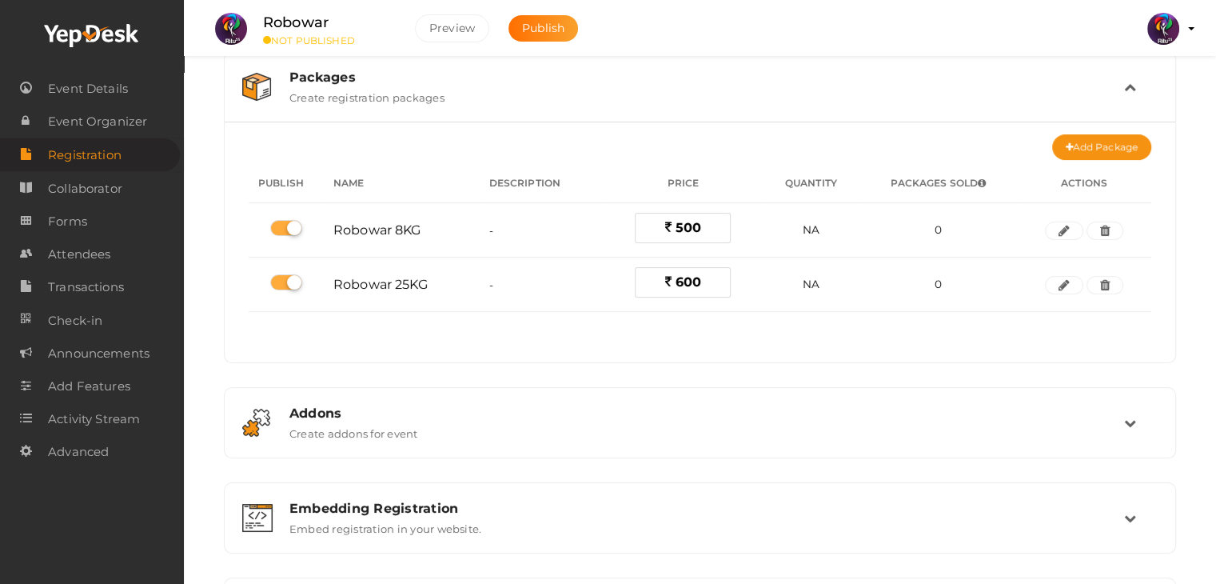
scroll to position [67, 0]
click at [662, 104] on div "Packages Create registration packages" at bounding box center [700, 88] width 847 height 34
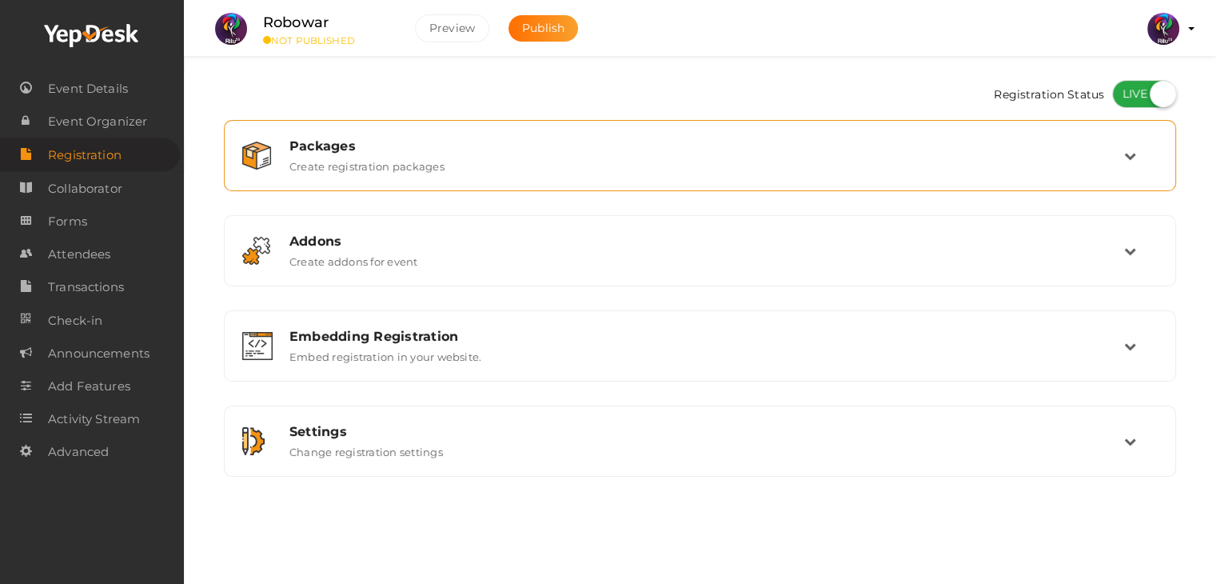
scroll to position [0, 0]
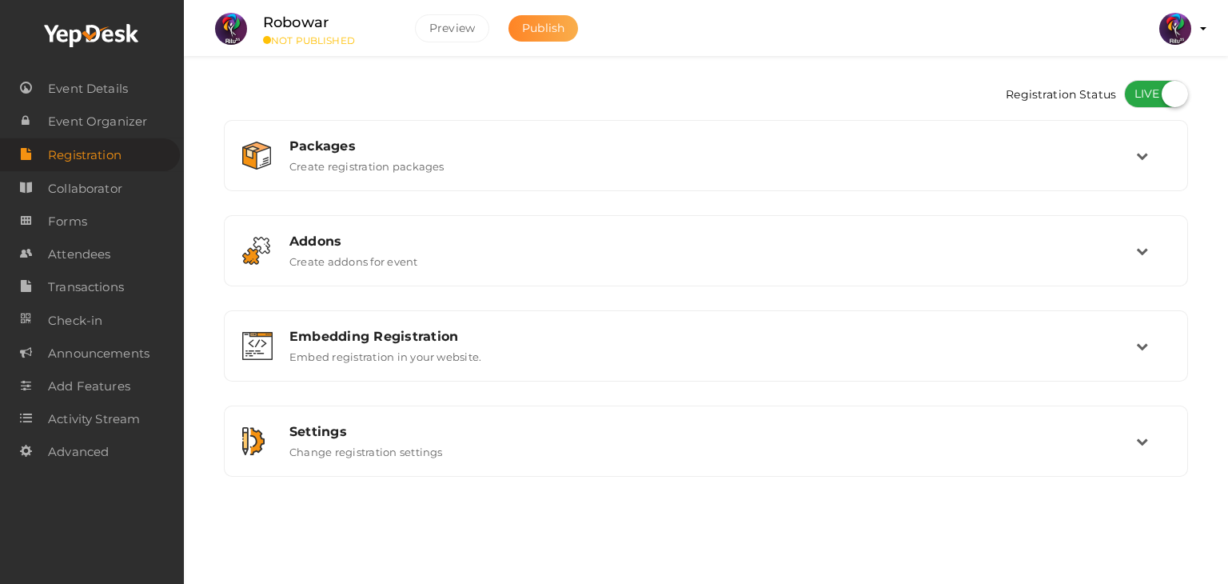
click at [530, 27] on span "Publish" at bounding box center [543, 28] width 42 height 14
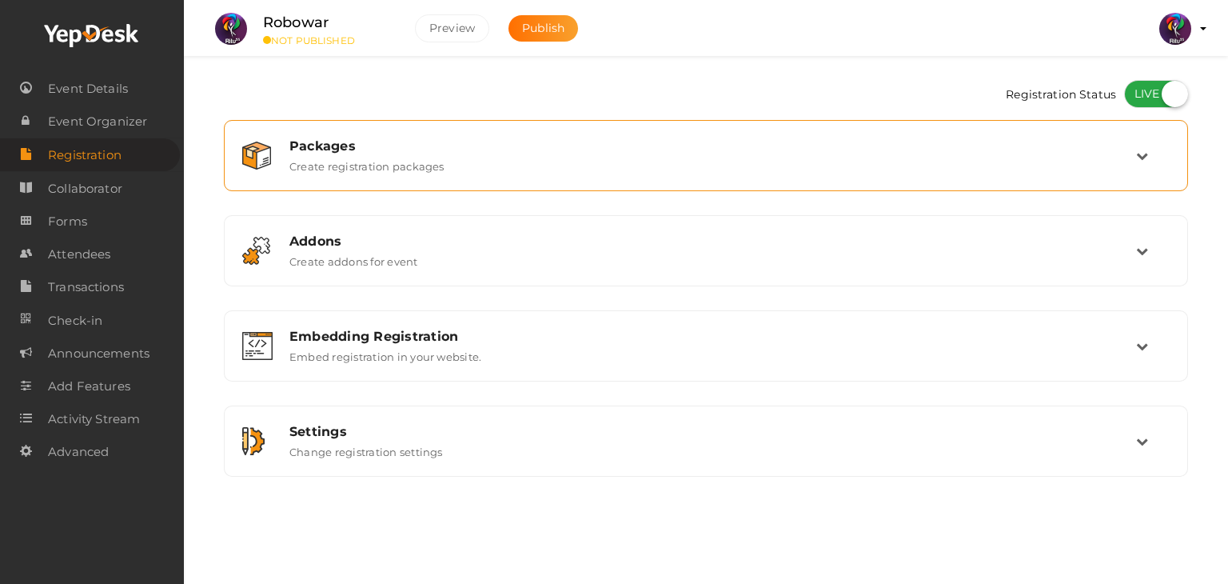
click at [693, 166] on div "Packages Create registration packages" at bounding box center [706, 155] width 859 height 34
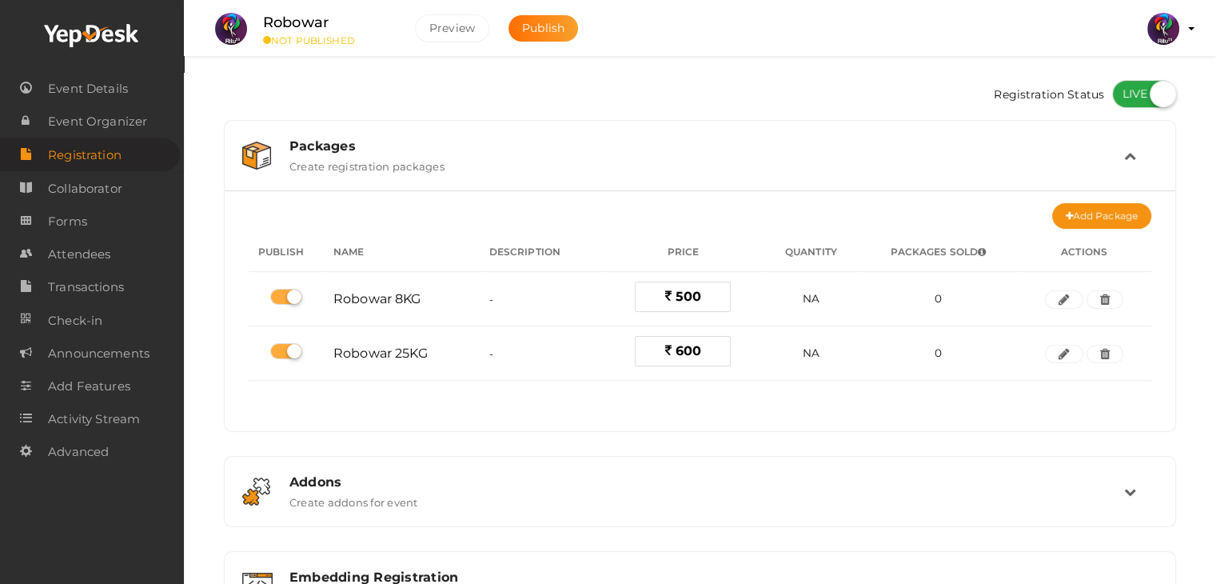
click at [693, 166] on div "Packages Create registration packages" at bounding box center [700, 155] width 847 height 34
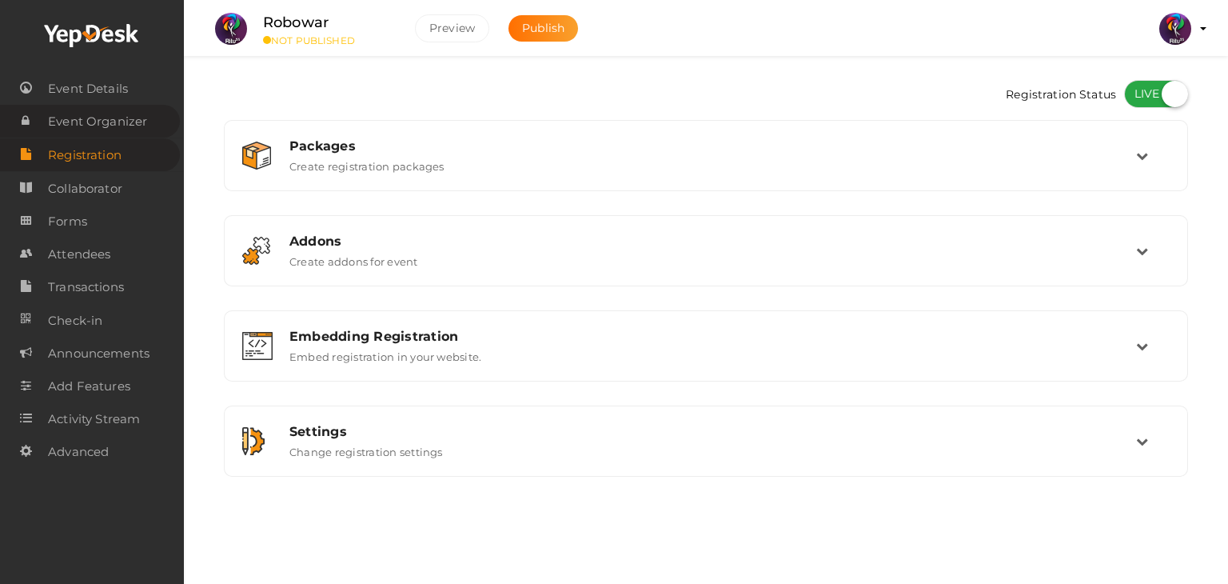
click at [102, 117] on span "Event Organizer" at bounding box center [97, 122] width 99 height 32
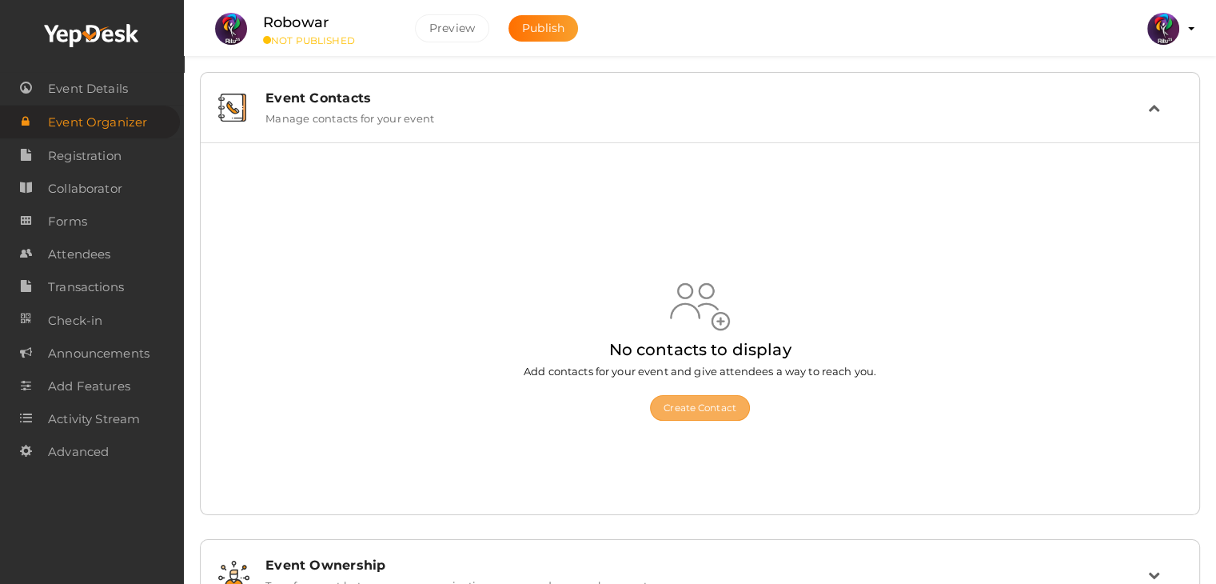
click at [675, 396] on button "Create Contact" at bounding box center [700, 408] width 100 height 26
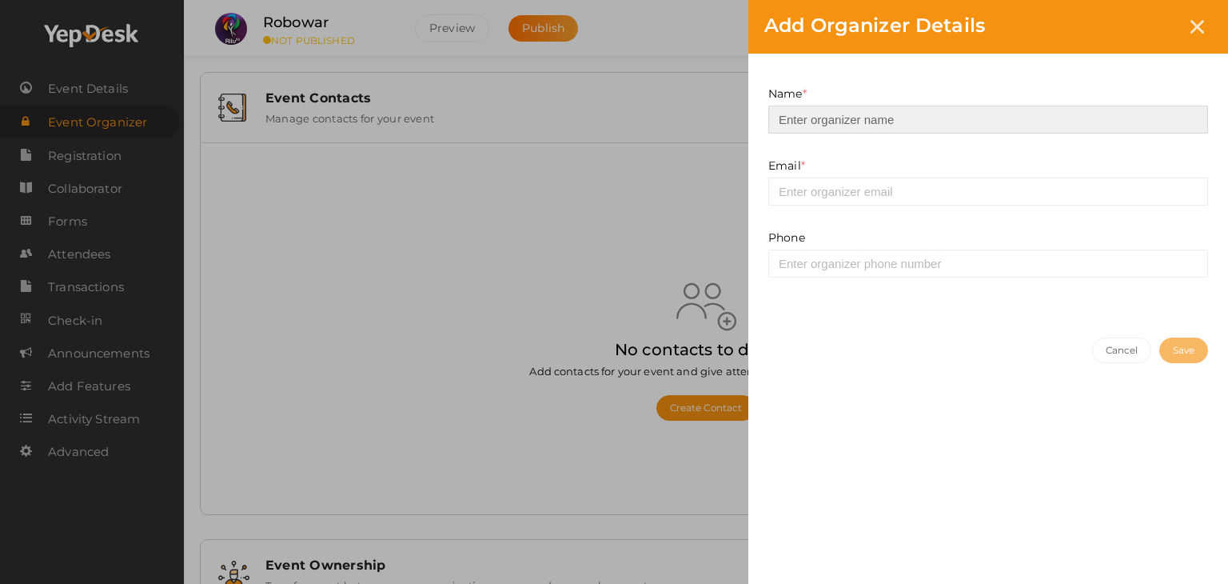
click at [927, 129] on input at bounding box center [988, 120] width 440 height 28
type input "Dipesh VS"
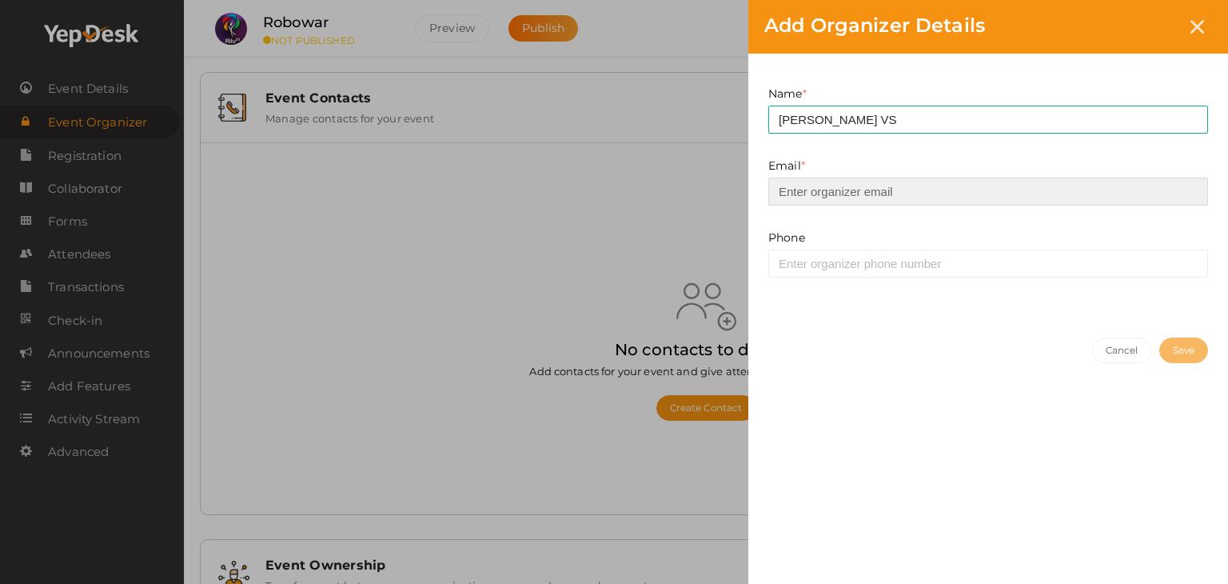
click at [925, 202] on input "email" at bounding box center [988, 191] width 440 height 28
type input "dipeshvs100@gmail.com"
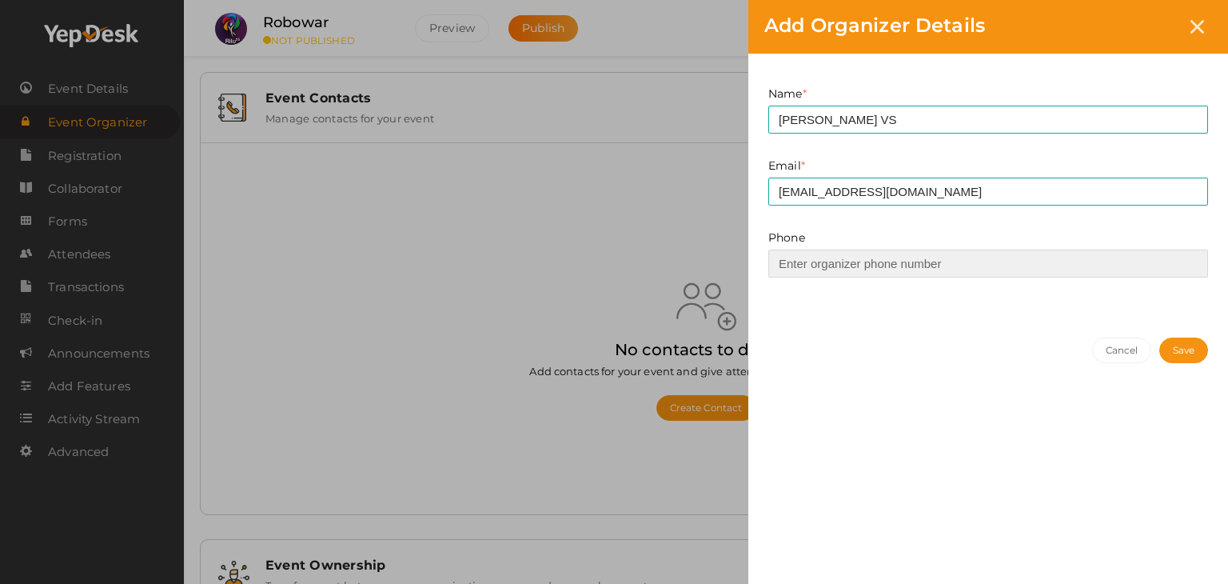
click at [936, 273] on input at bounding box center [988, 263] width 440 height 28
drag, startPoint x: 936, startPoint y: 273, endPoint x: 898, endPoint y: 266, distance: 38.3
click at [898, 266] on input at bounding box center [988, 263] width 440 height 28
type input "8078176686"
click at [1172, 345] on button "Save" at bounding box center [1183, 350] width 49 height 26
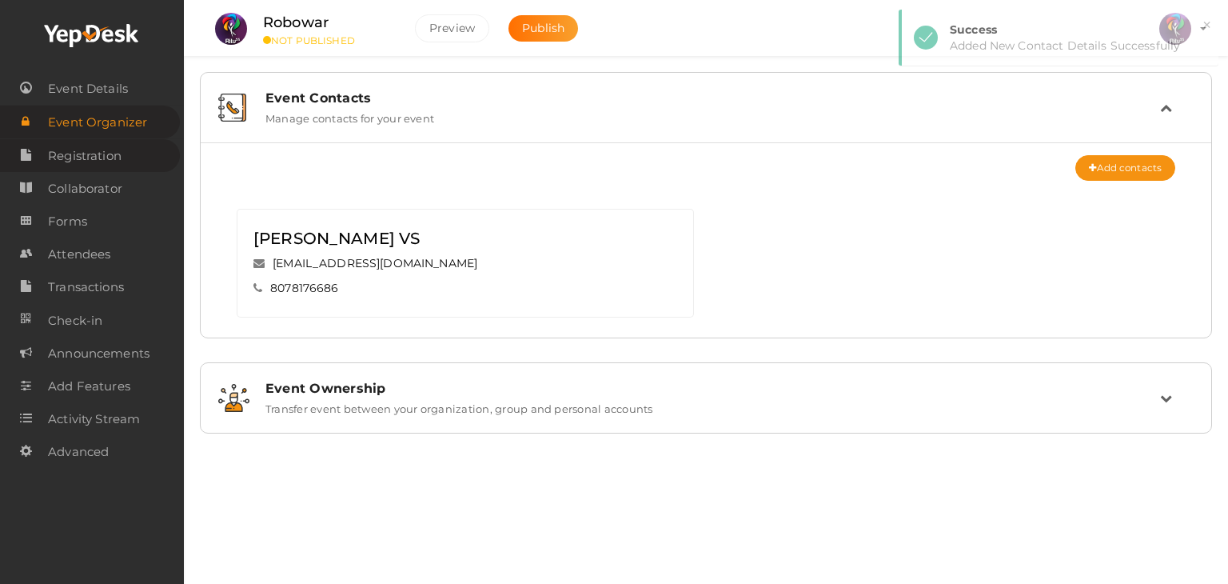
click at [114, 167] on span "Registration" at bounding box center [85, 156] width 74 height 32
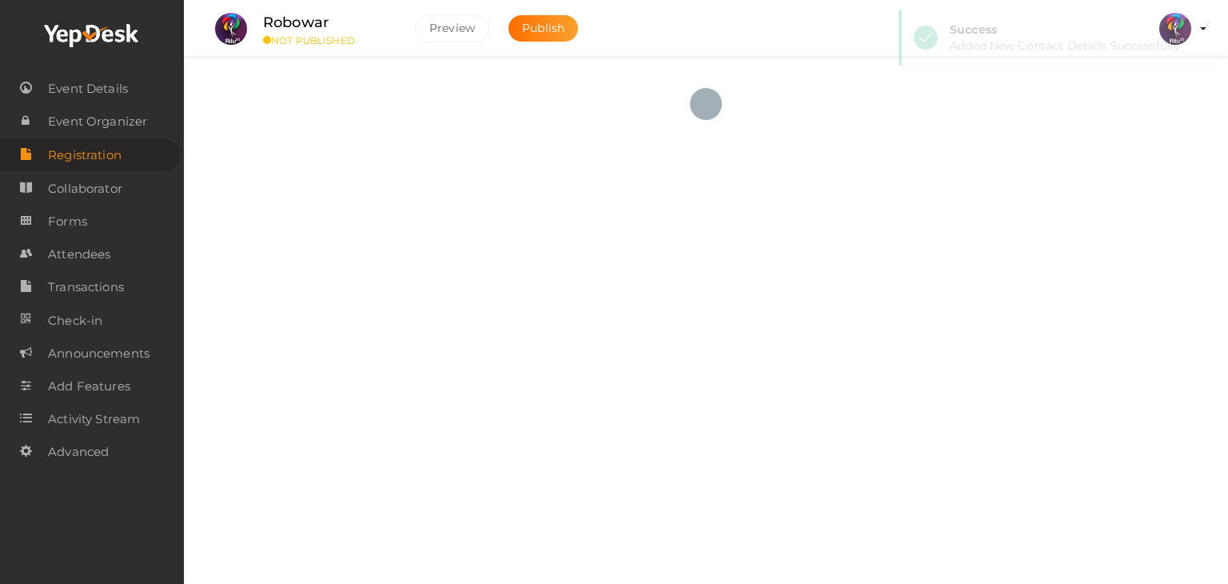
checkbox input "true"
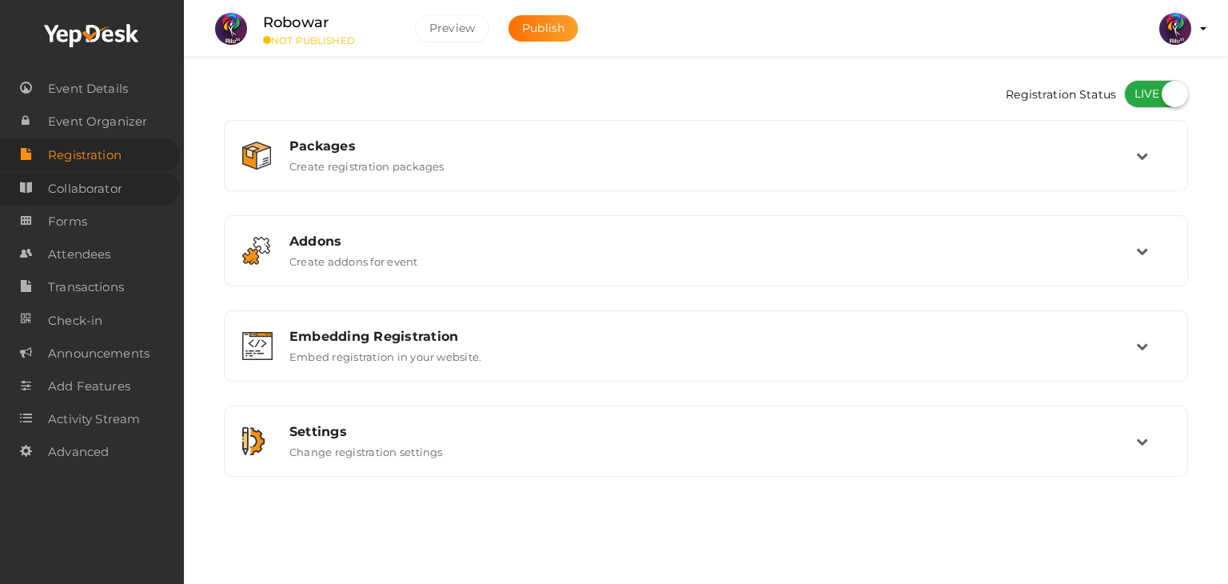
click at [114, 185] on span "Collaborator" at bounding box center [85, 189] width 74 height 32
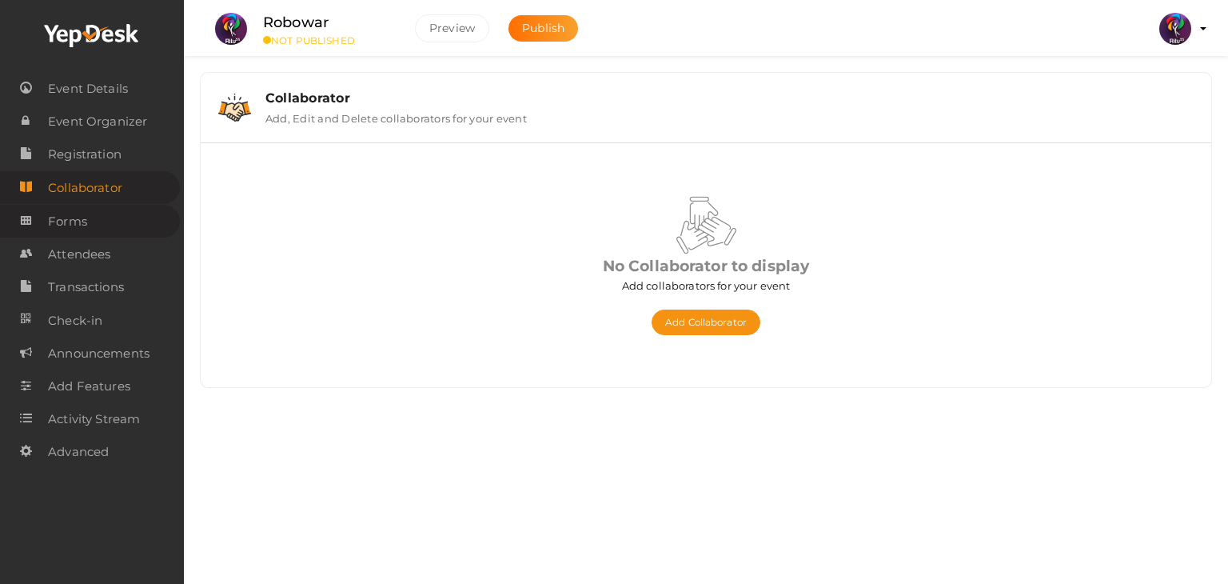
click at [119, 213] on link "Forms" at bounding box center [90, 221] width 180 height 33
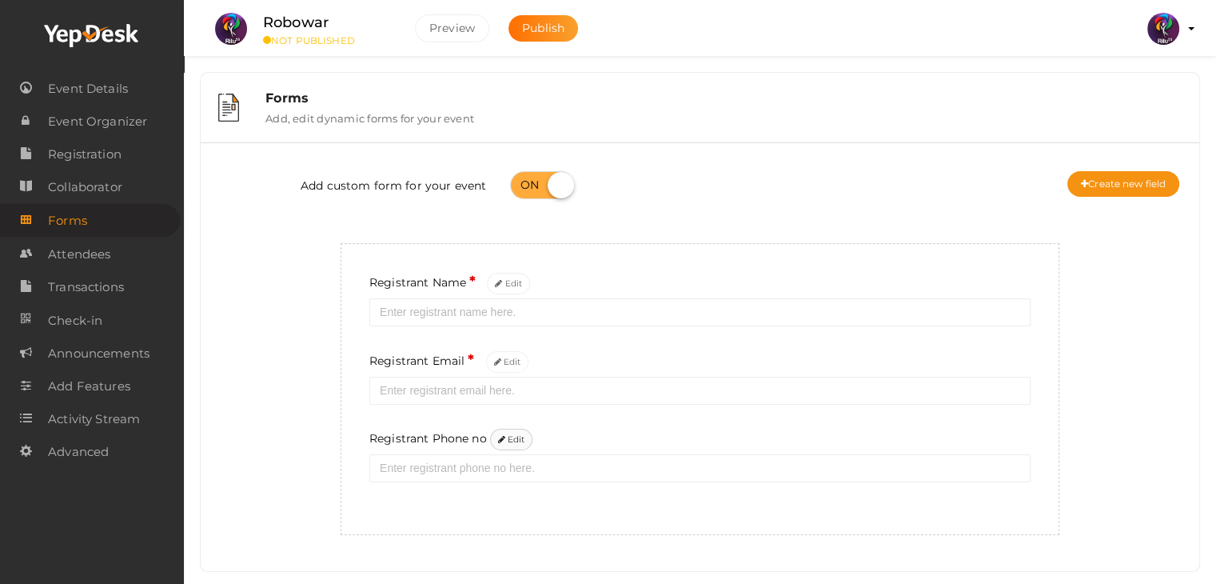
click at [520, 442] on button "Edit" at bounding box center [511, 439] width 43 height 22
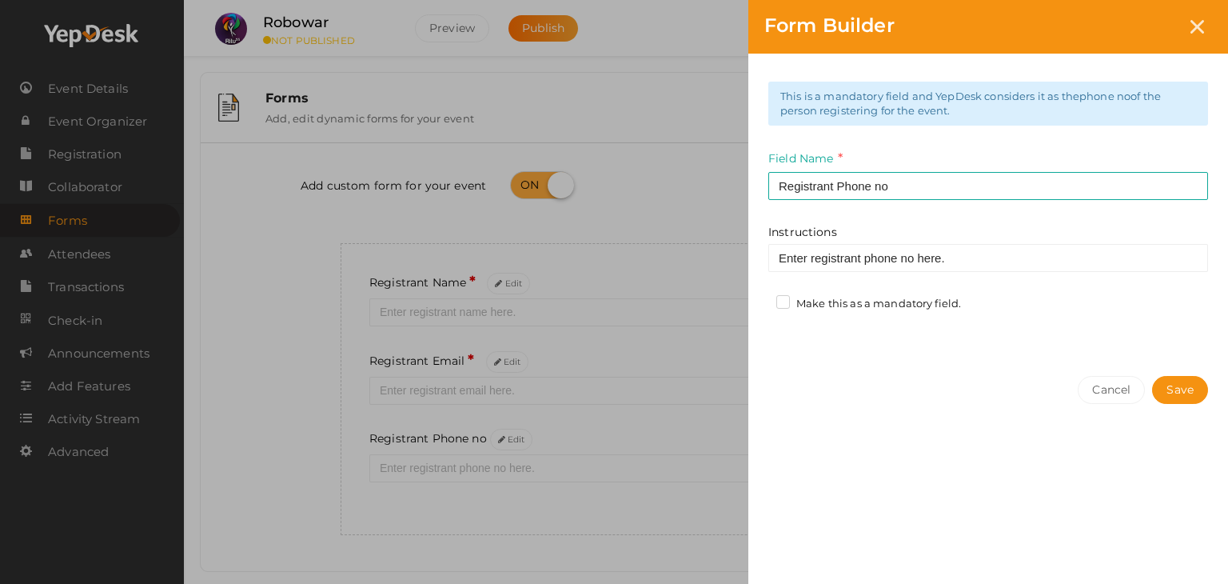
click at [822, 296] on label "Make this as a mandatory field." at bounding box center [868, 304] width 185 height 16
click at [760, 299] on input "Make this as a mandatory field." at bounding box center [760, 299] width 0 height 0
click at [1160, 380] on button "Save" at bounding box center [1180, 390] width 56 height 28
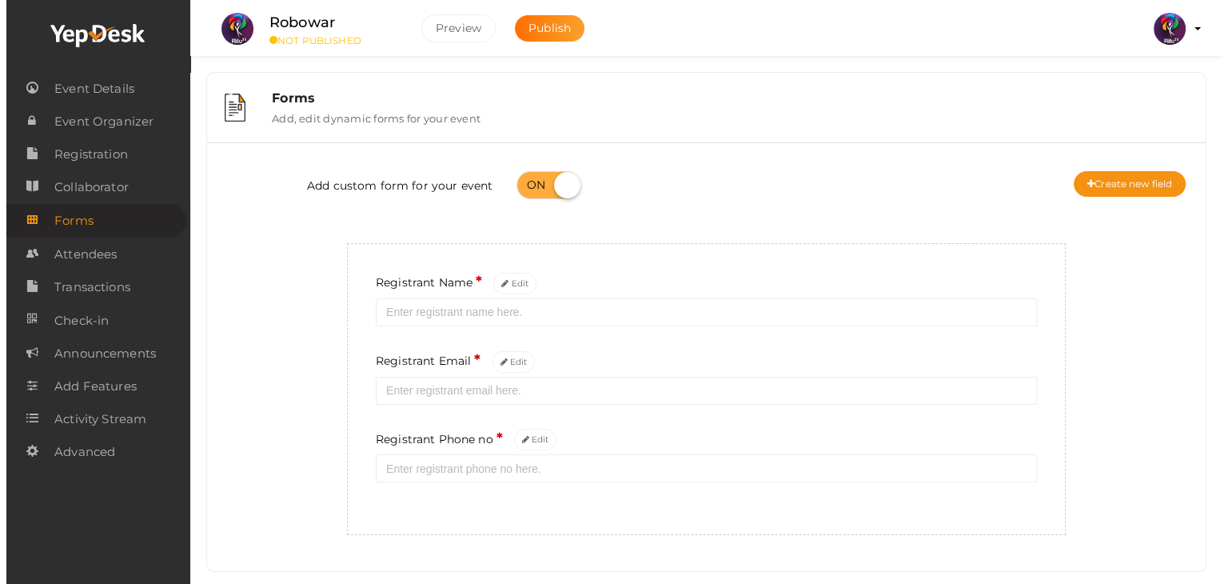
scroll to position [30, 0]
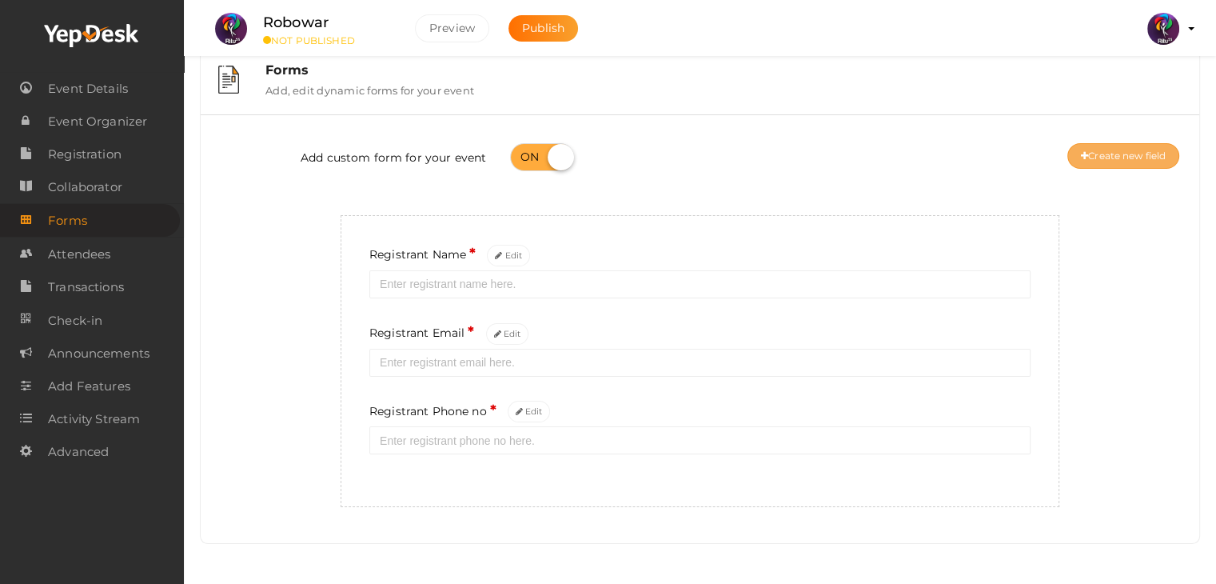
click at [1164, 148] on button "Create new field" at bounding box center [1123, 156] width 112 height 26
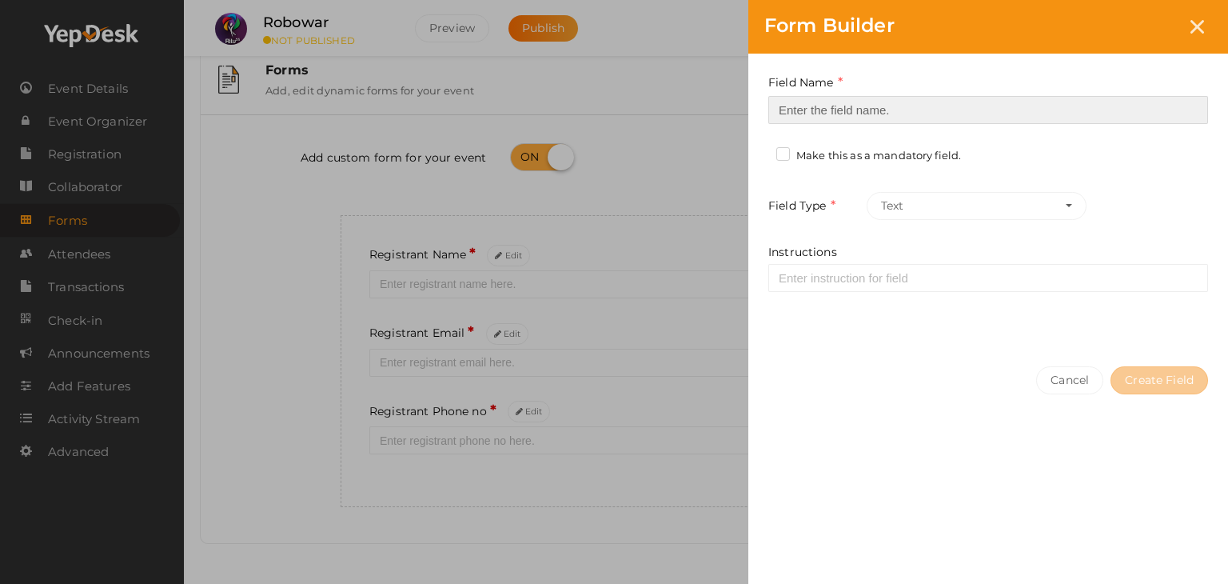
click at [920, 112] on input at bounding box center [988, 110] width 440 height 28
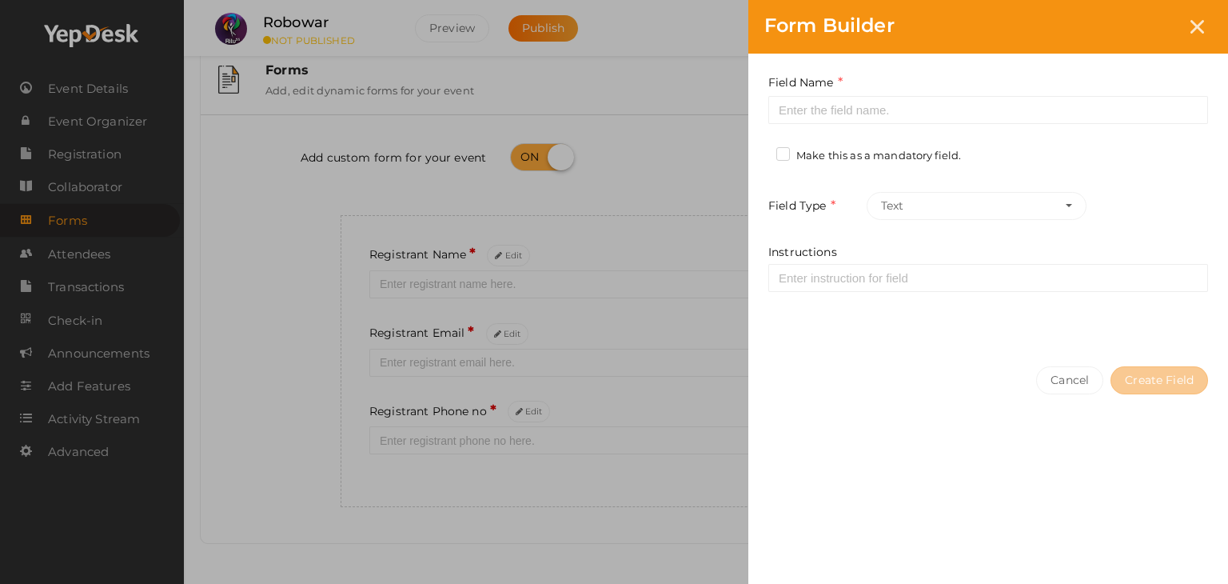
click at [691, 141] on div "Form Builder Field Name Required. Form field name already used. Make this as a …" at bounding box center [614, 292] width 1228 height 584
click at [1042, 196] on button "Text" at bounding box center [977, 206] width 220 height 28
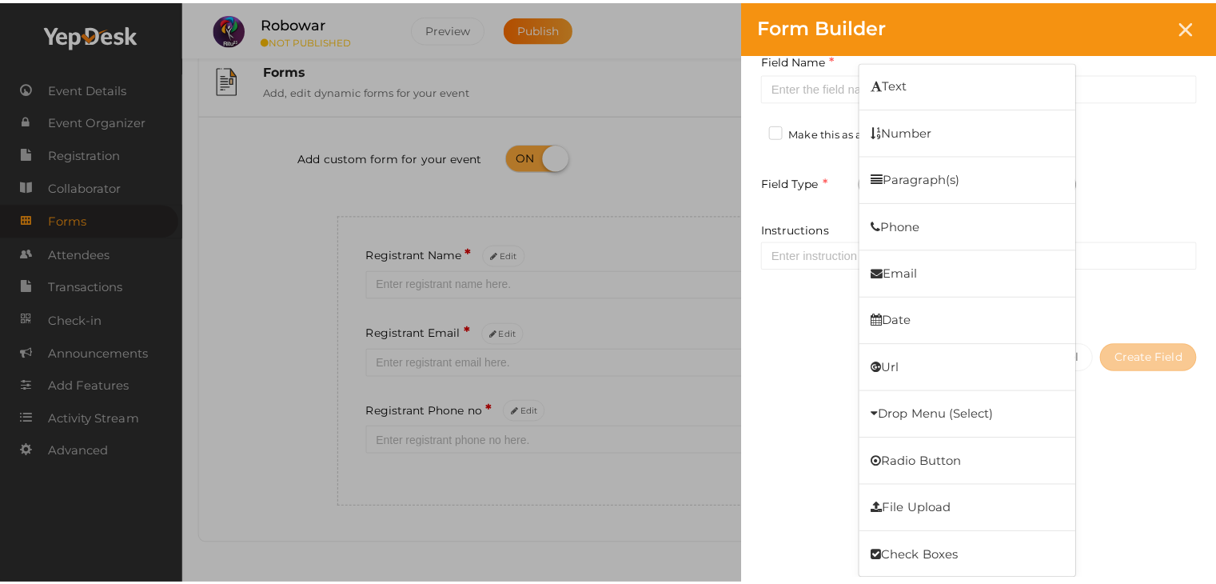
scroll to position [0, 0]
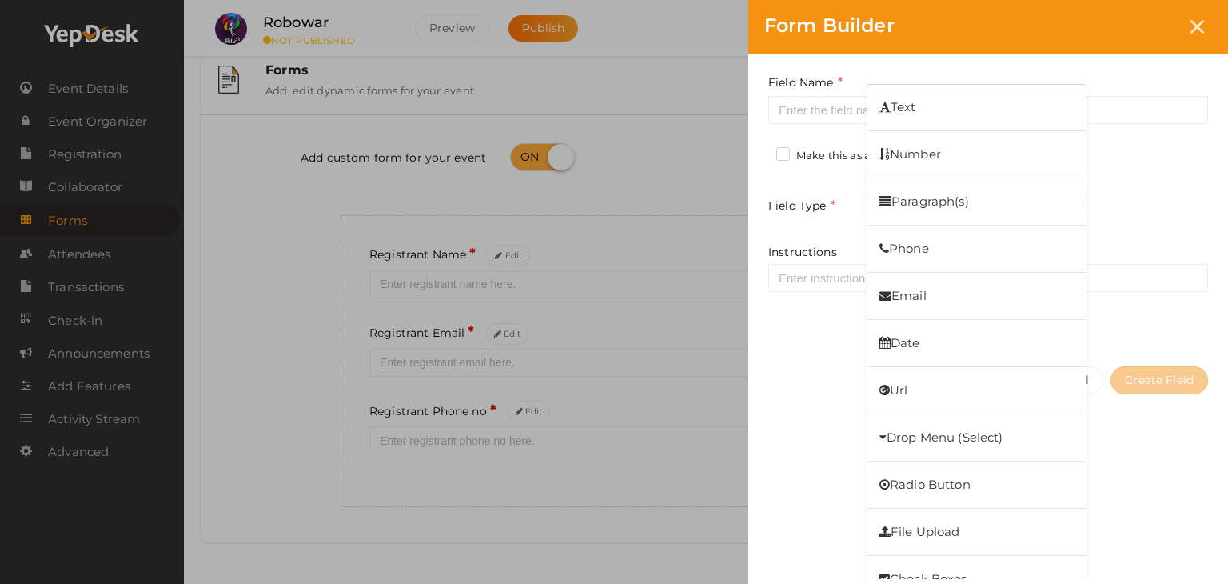
click at [1144, 167] on div "Field Name Required. Form field name already used. Make this as a mandatory fie…" at bounding box center [988, 202] width 480 height 297
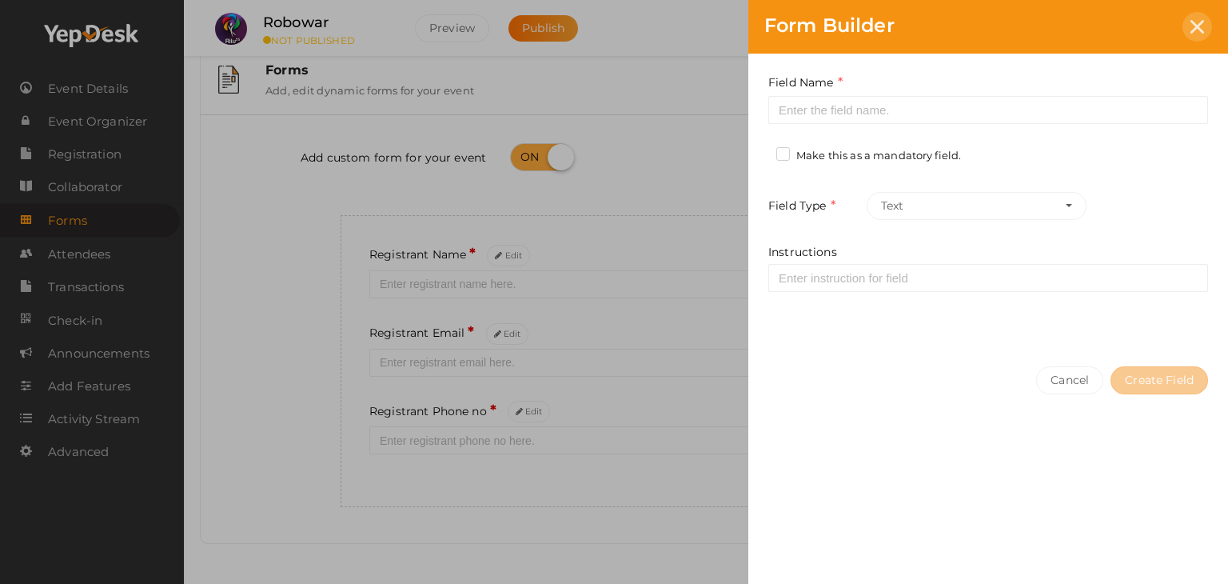
click at [1201, 19] on div at bounding box center [1197, 27] width 30 height 30
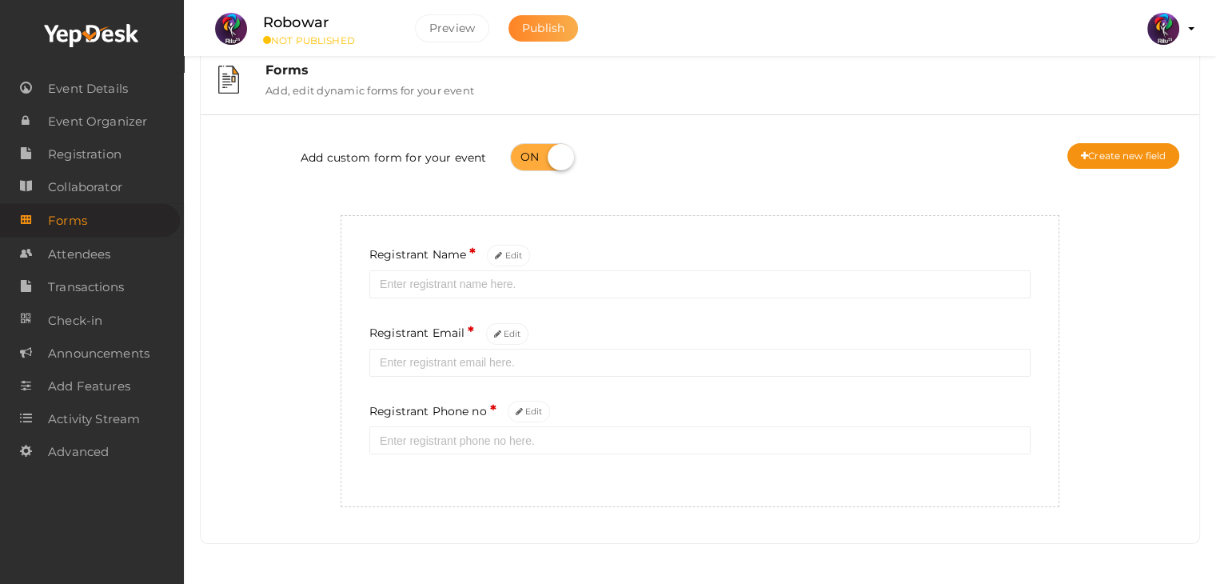
click at [560, 30] on span "Publish" at bounding box center [543, 28] width 42 height 14
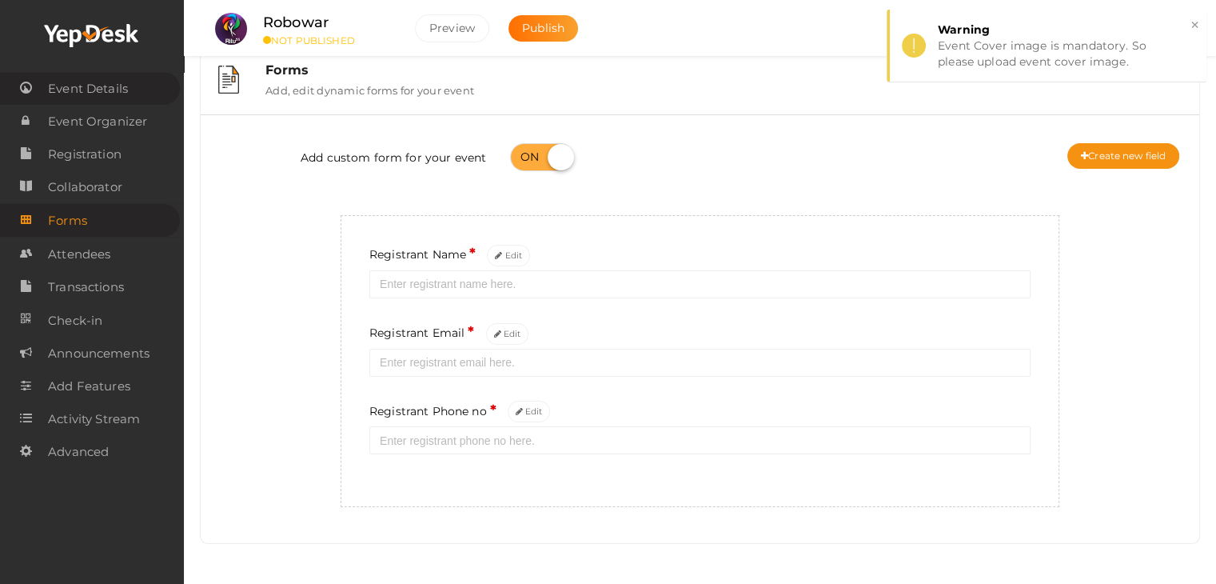
click at [126, 99] on span "Event Details" at bounding box center [88, 89] width 80 height 32
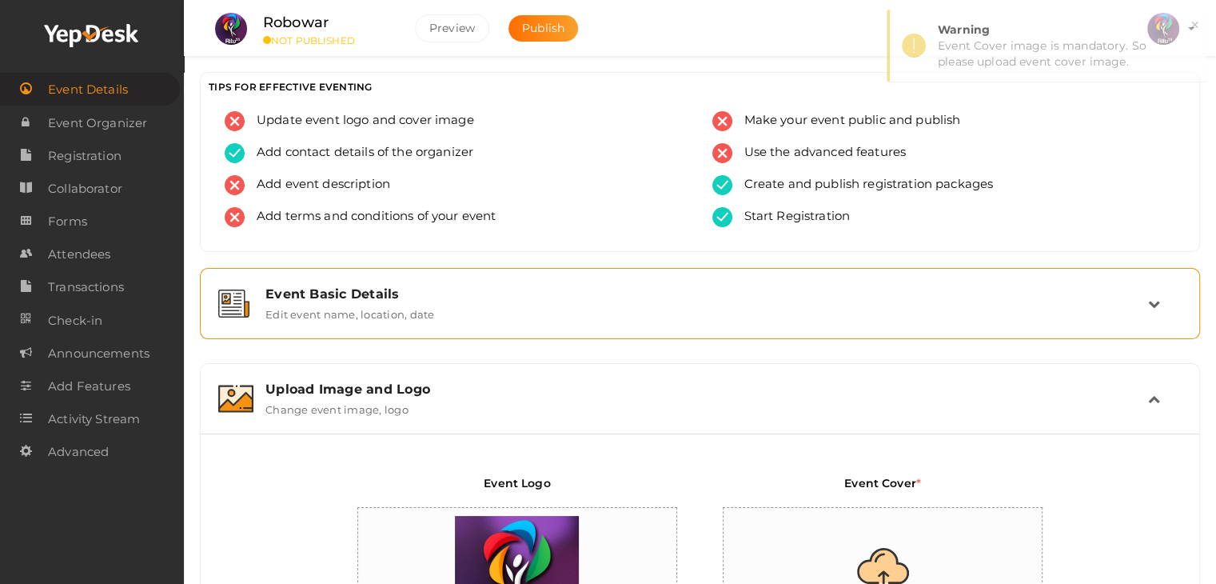
click at [437, 306] on div "Event Basic Details Edit event name, location, date" at bounding box center [700, 303] width 894 height 34
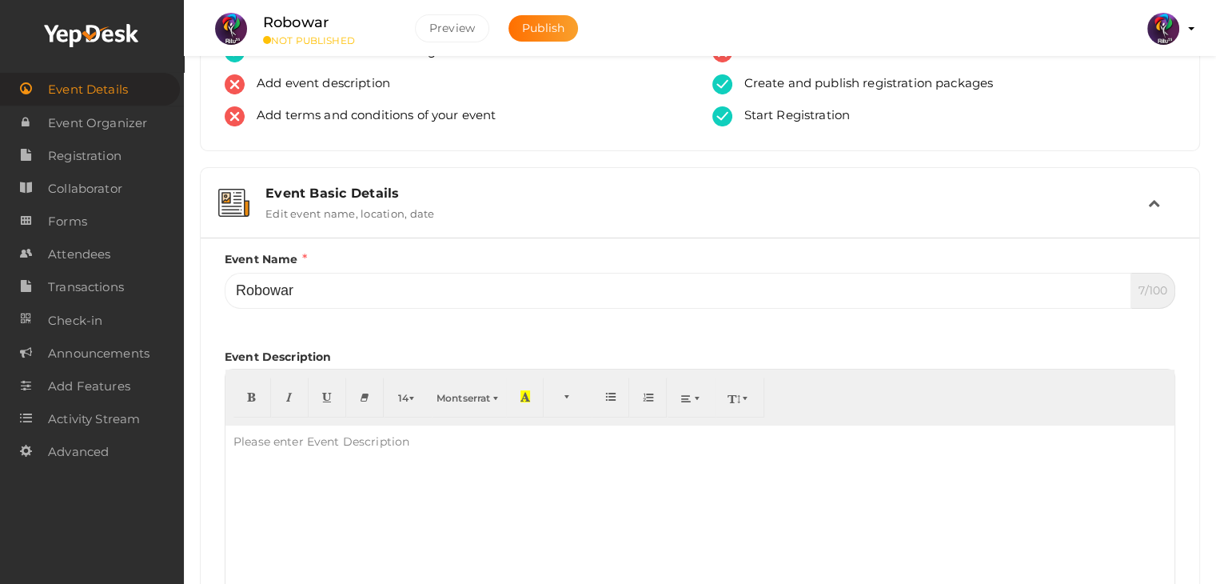
scroll to position [92, 0]
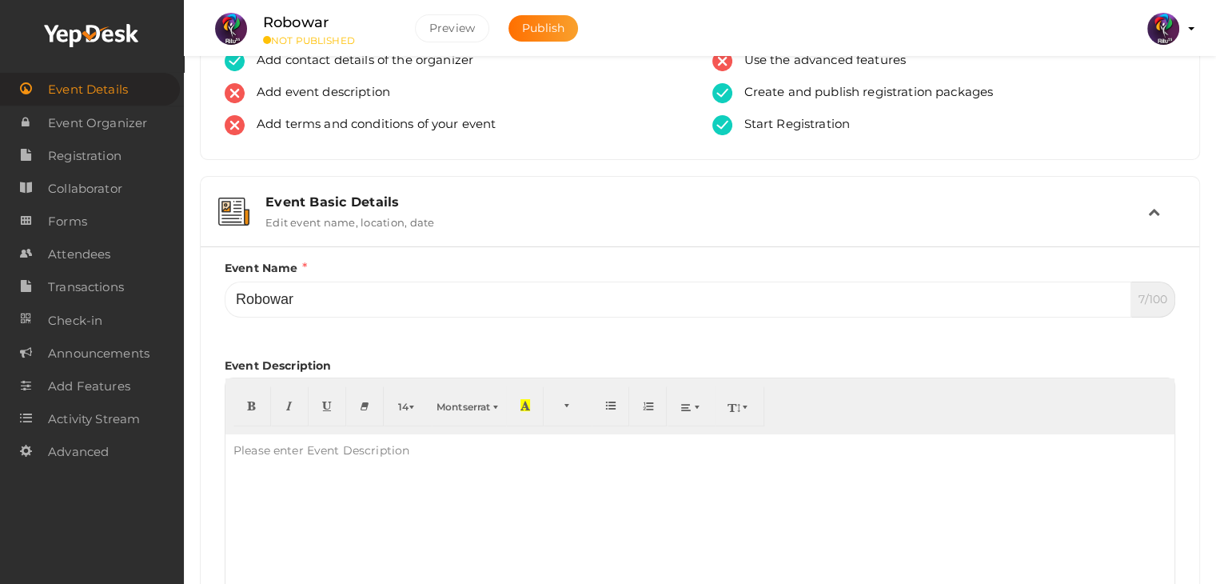
click at [491, 202] on div "Event Basic Details" at bounding box center [706, 201] width 882 height 15
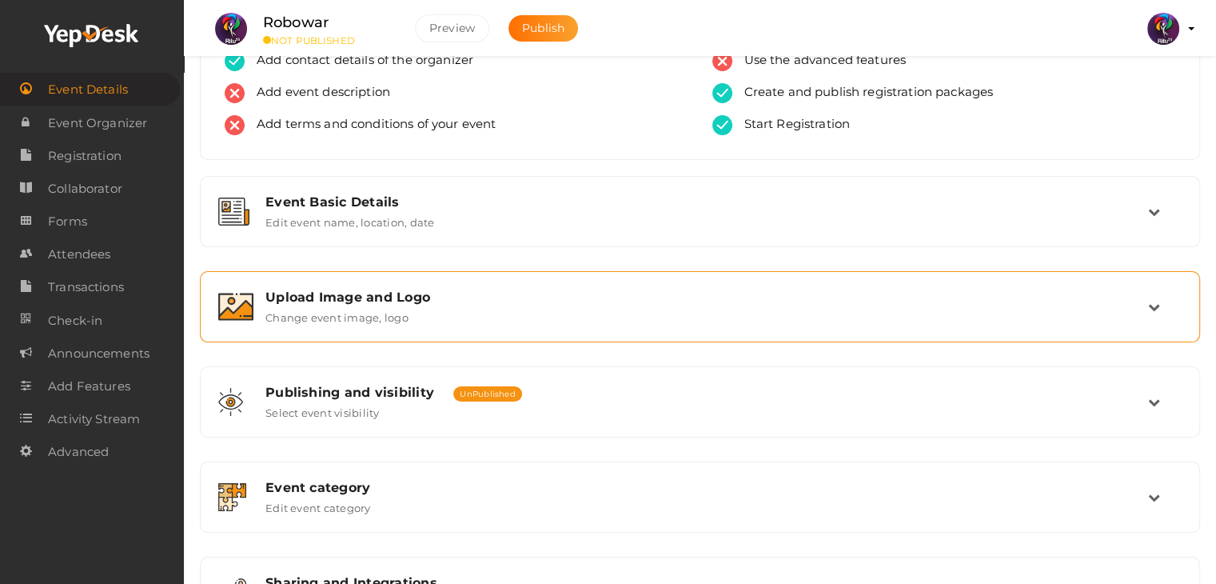
click at [455, 317] on div "Upload Image and Logo Change event image, logo" at bounding box center [700, 306] width 894 height 34
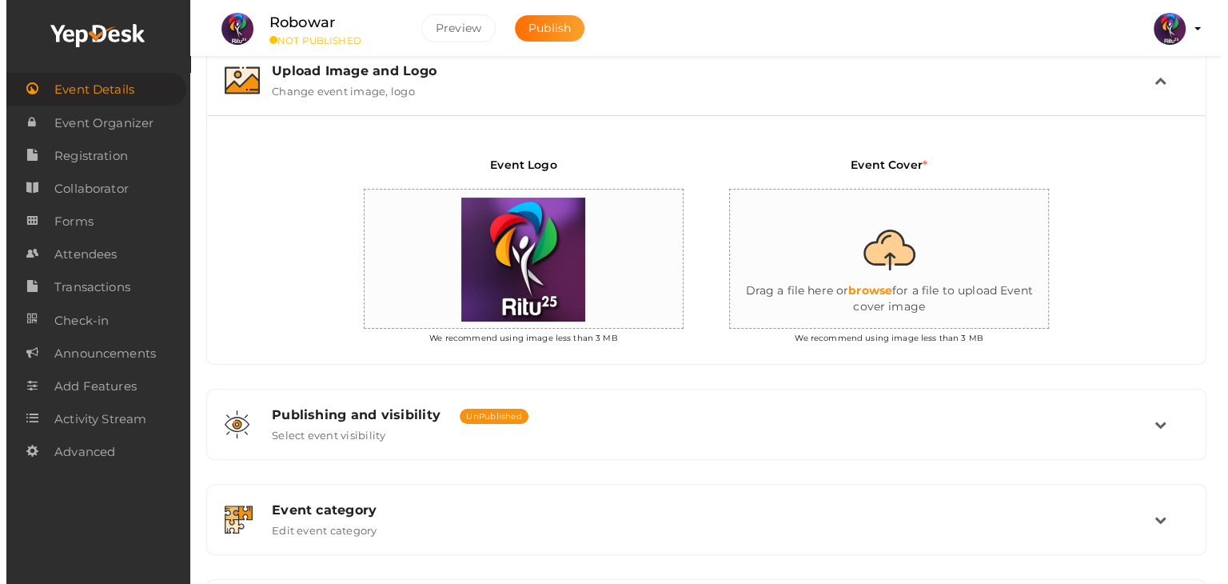
scroll to position [376, 0]
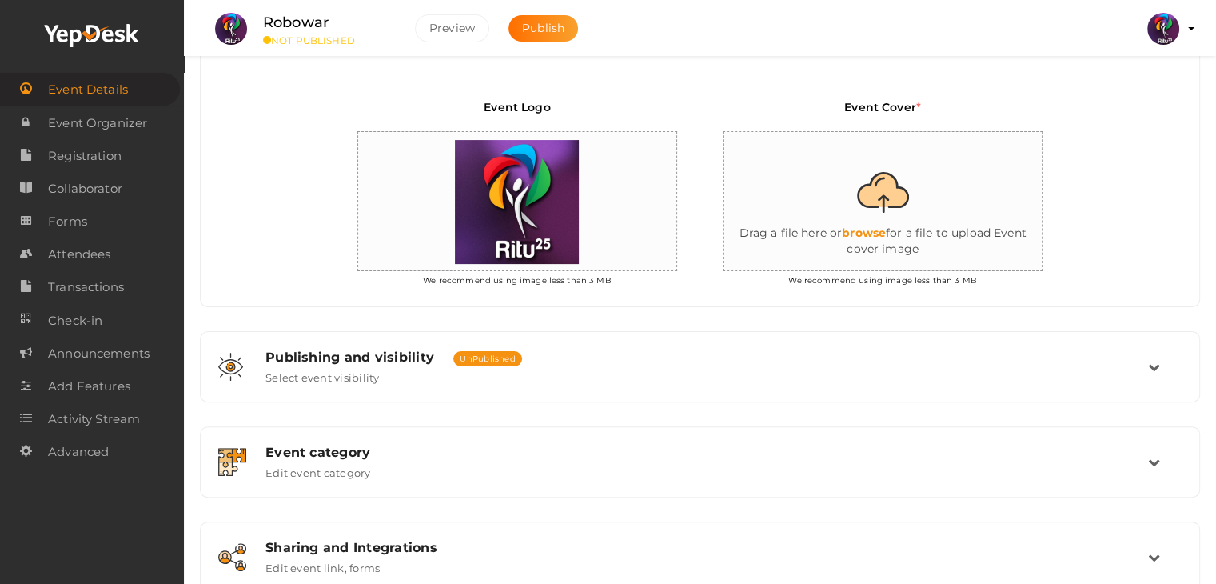
click at [904, 215] on input "file" at bounding box center [883, 202] width 320 height 140
type input "C:\fakepath\404 GLOW.png"
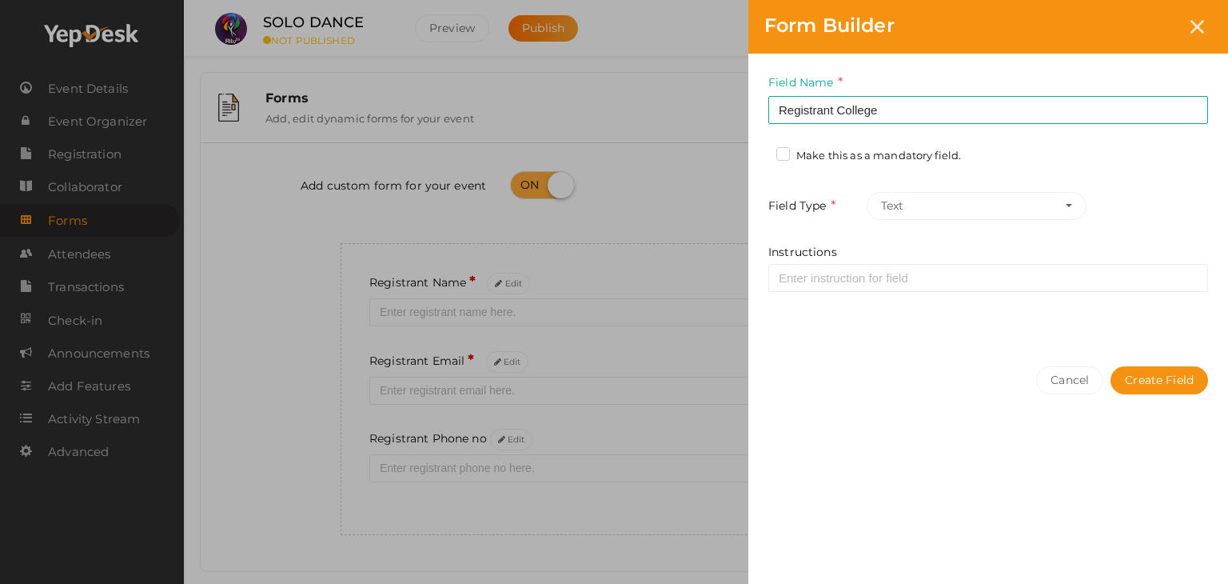
scroll to position [29, 0]
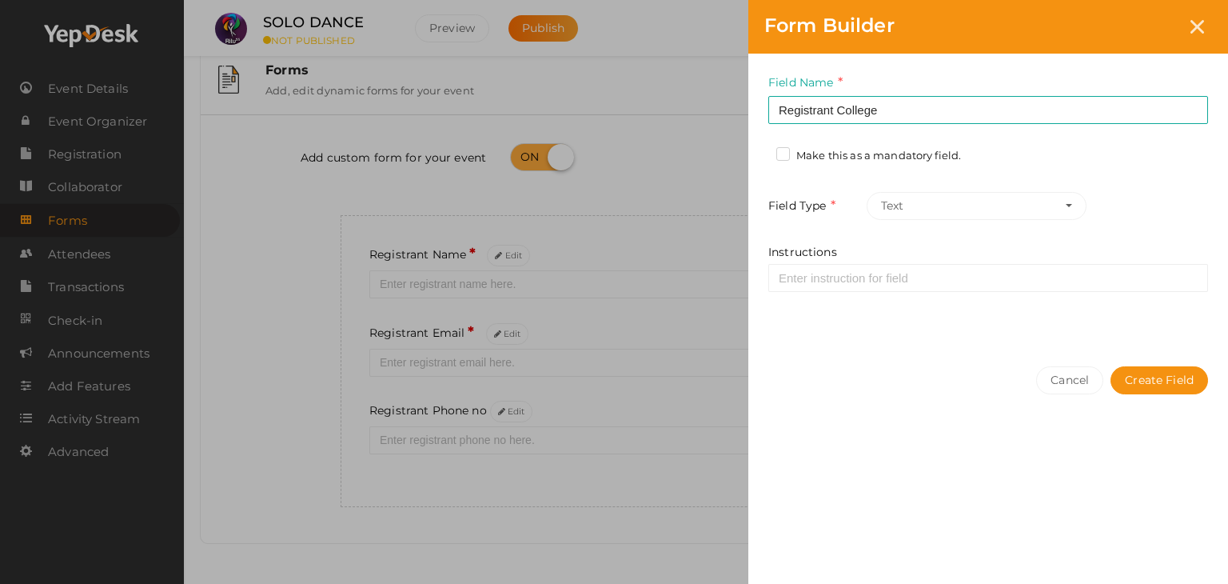
click at [777, 160] on label "Make this as a mandatory field." at bounding box center [868, 156] width 185 height 16
click at [760, 151] on input "Make this as a mandatory field." at bounding box center [760, 151] width 0 height 0
click at [923, 196] on button "Text" at bounding box center [977, 206] width 220 height 28
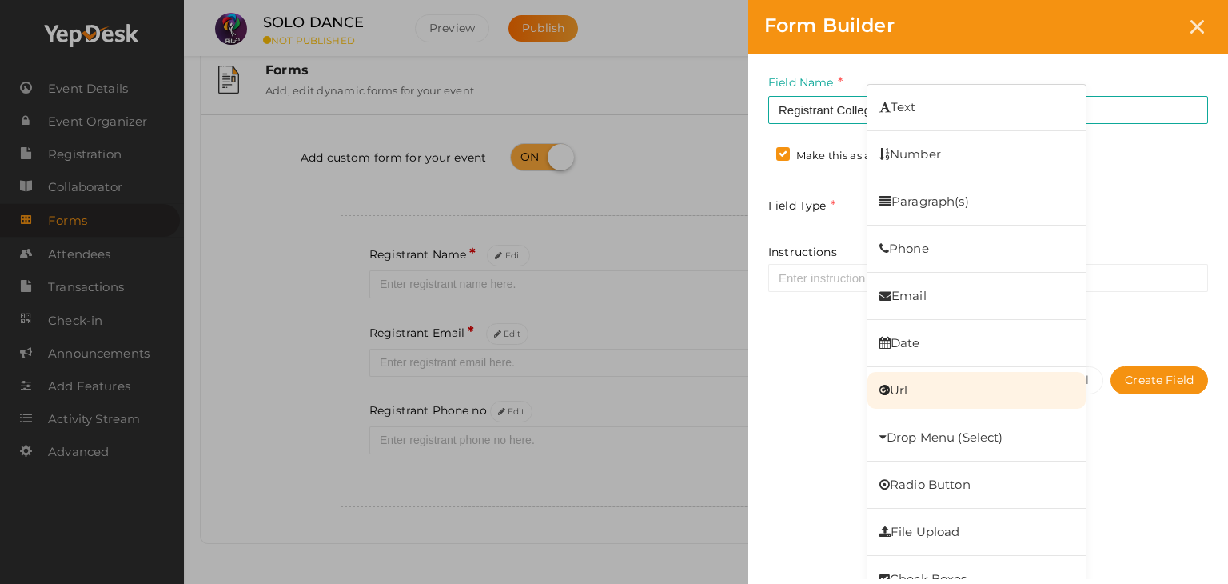
scroll to position [24, 0]
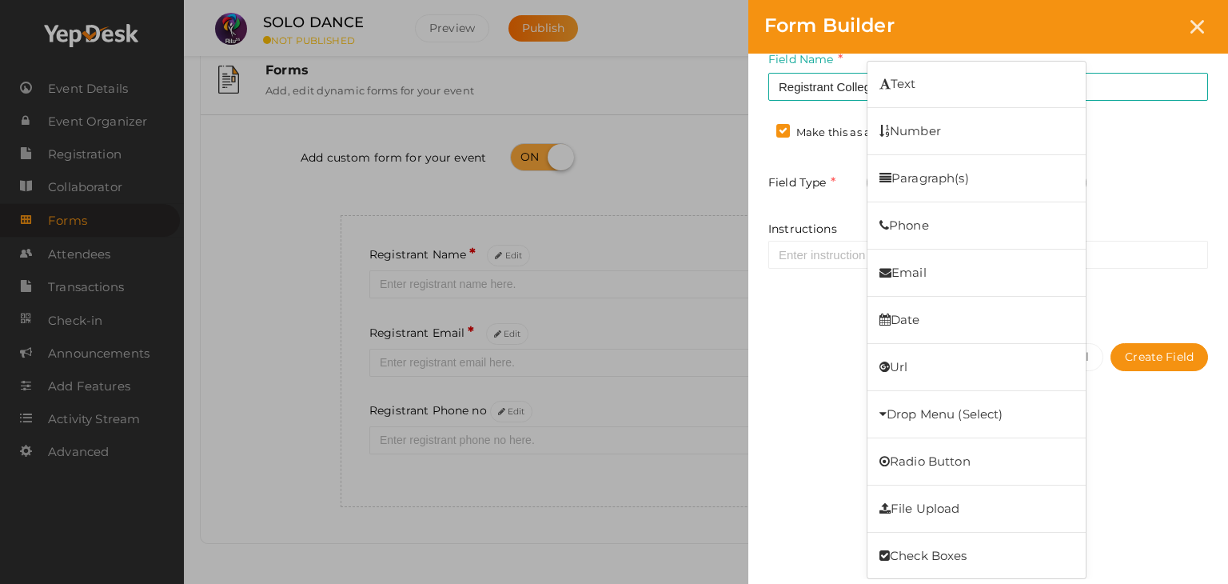
click at [1113, 228] on div "Instructions" at bounding box center [988, 245] width 440 height 48
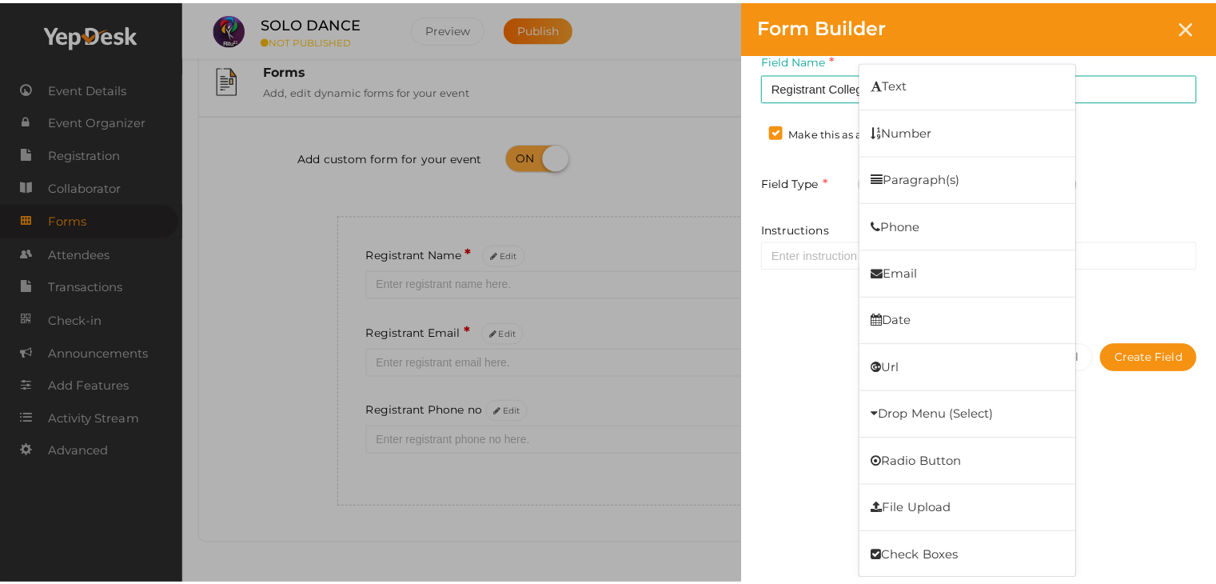
scroll to position [0, 0]
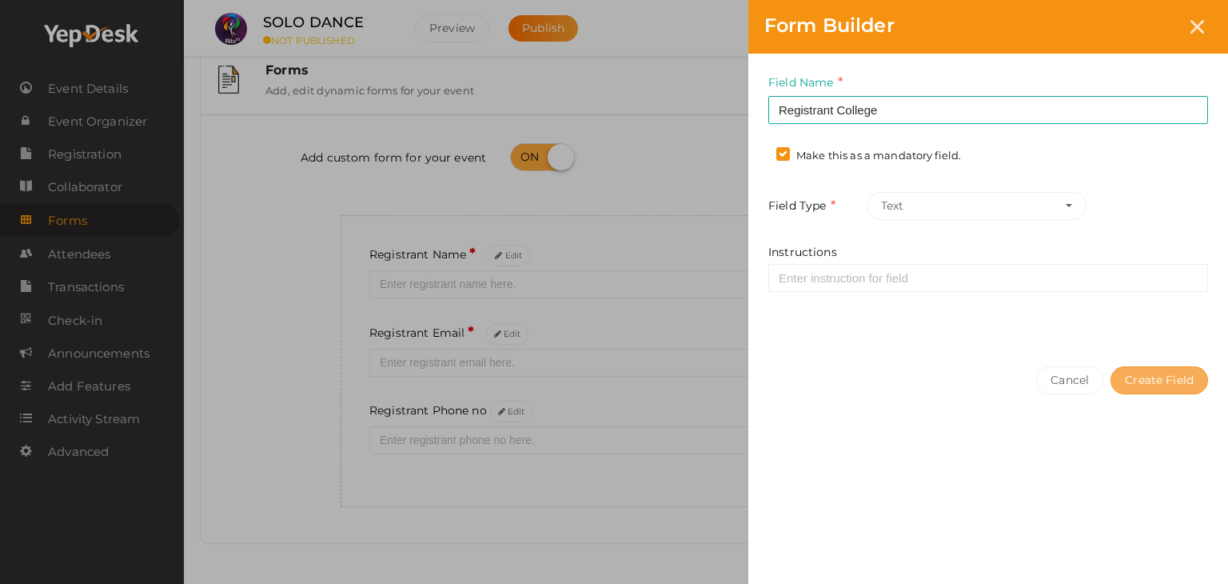
click at [1148, 387] on button "Create Field" at bounding box center [1159, 380] width 98 height 28
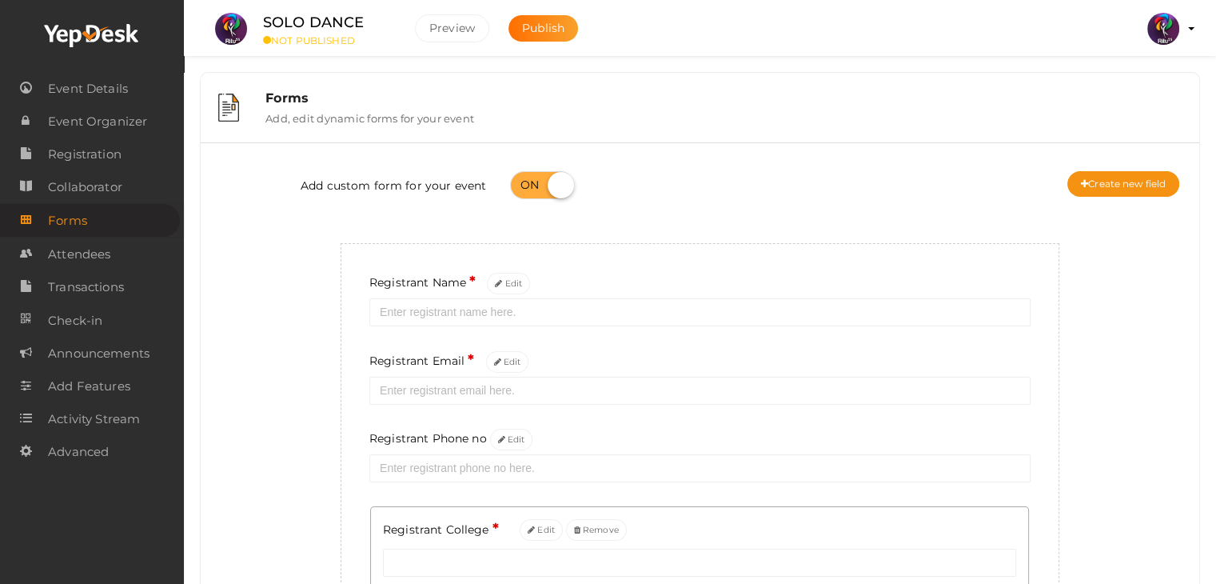
scroll to position [141, 0]
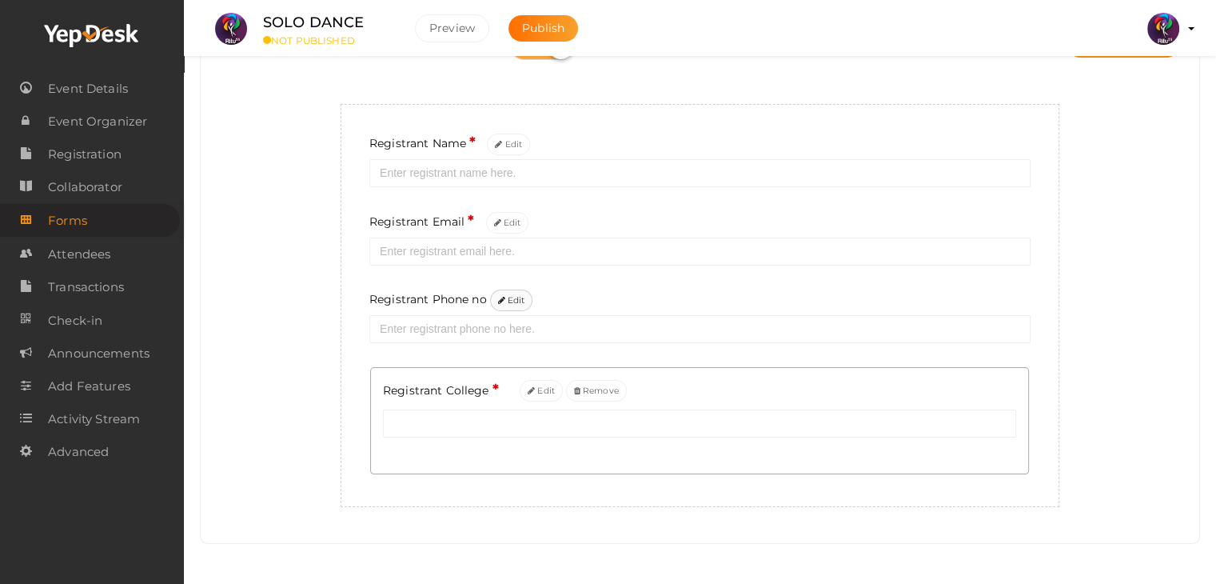
click at [502, 305] on button "Edit" at bounding box center [511, 300] width 43 height 22
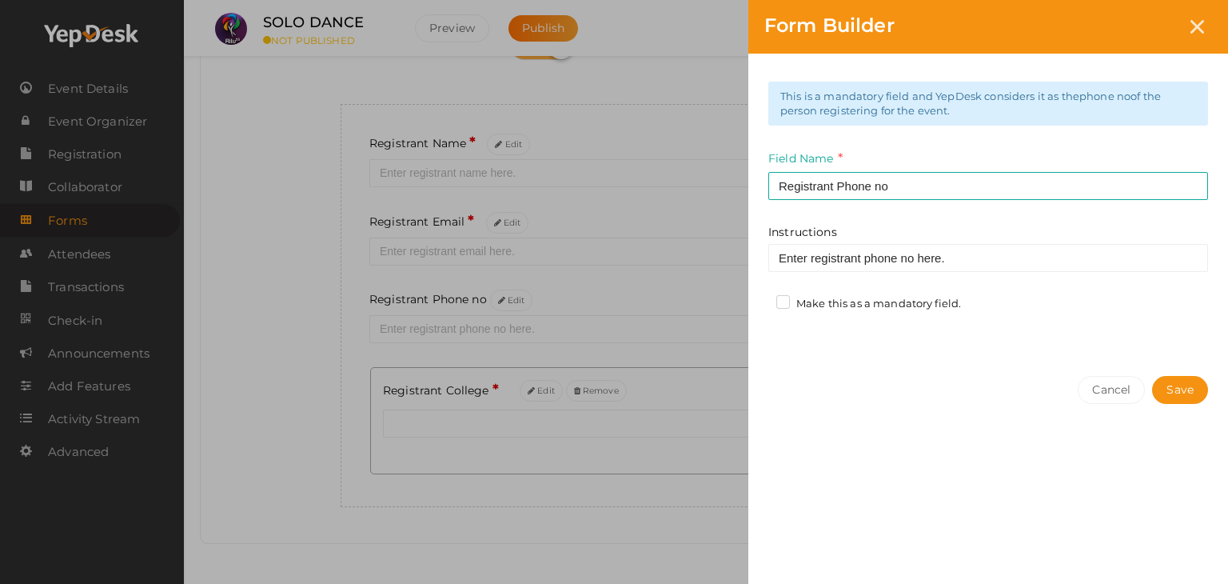
click at [788, 296] on label "Make this as a mandatory field." at bounding box center [868, 304] width 185 height 16
click at [760, 299] on input "Make this as a mandatory field." at bounding box center [760, 299] width 0 height 0
click at [1189, 391] on button "Save" at bounding box center [1180, 390] width 56 height 28
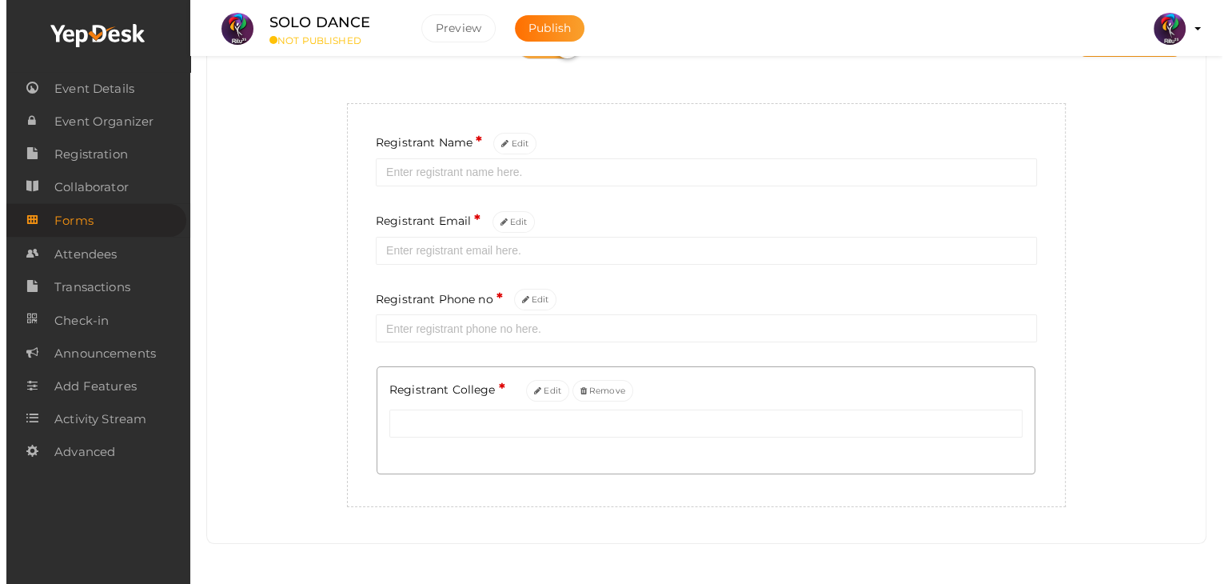
scroll to position [0, 0]
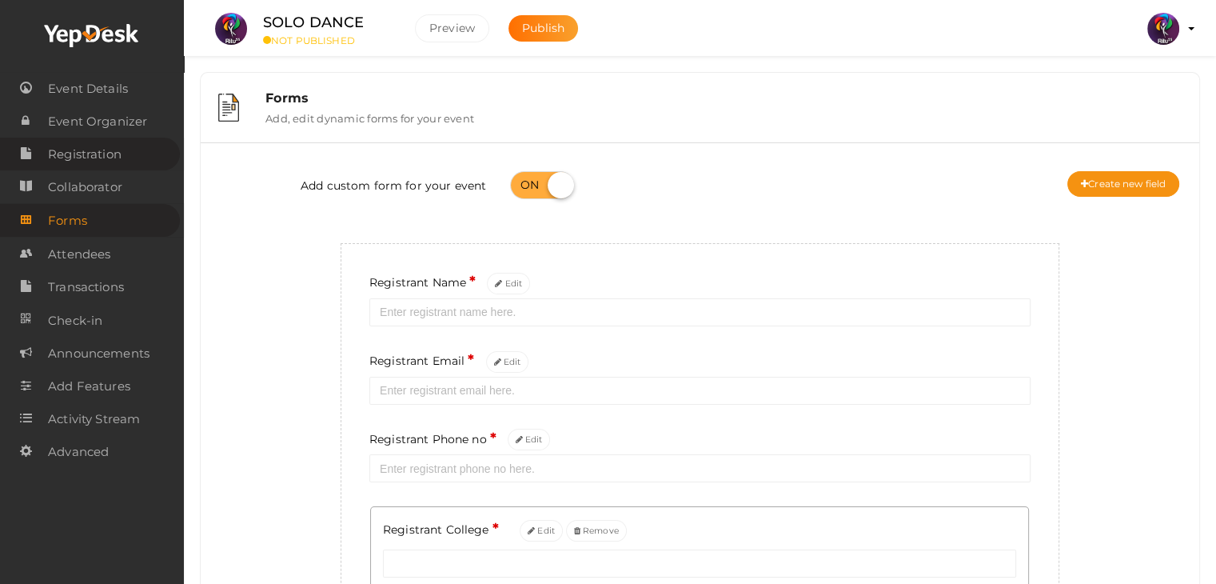
click at [127, 138] on link "Registration" at bounding box center [90, 153] width 180 height 33
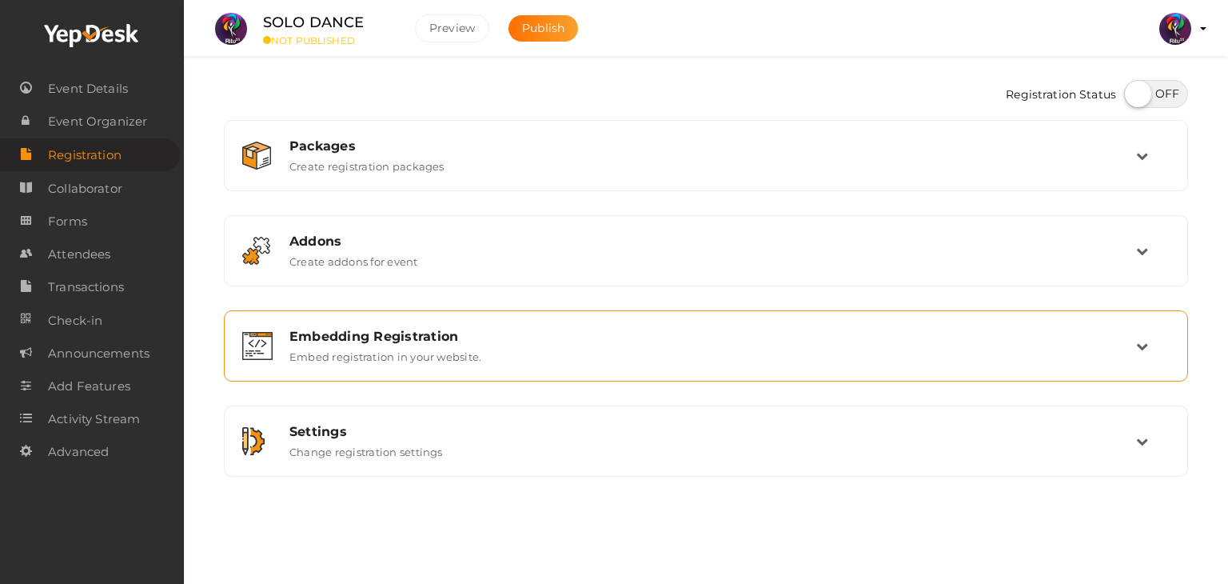
click at [478, 329] on div "Embedding Registration" at bounding box center [712, 336] width 847 height 15
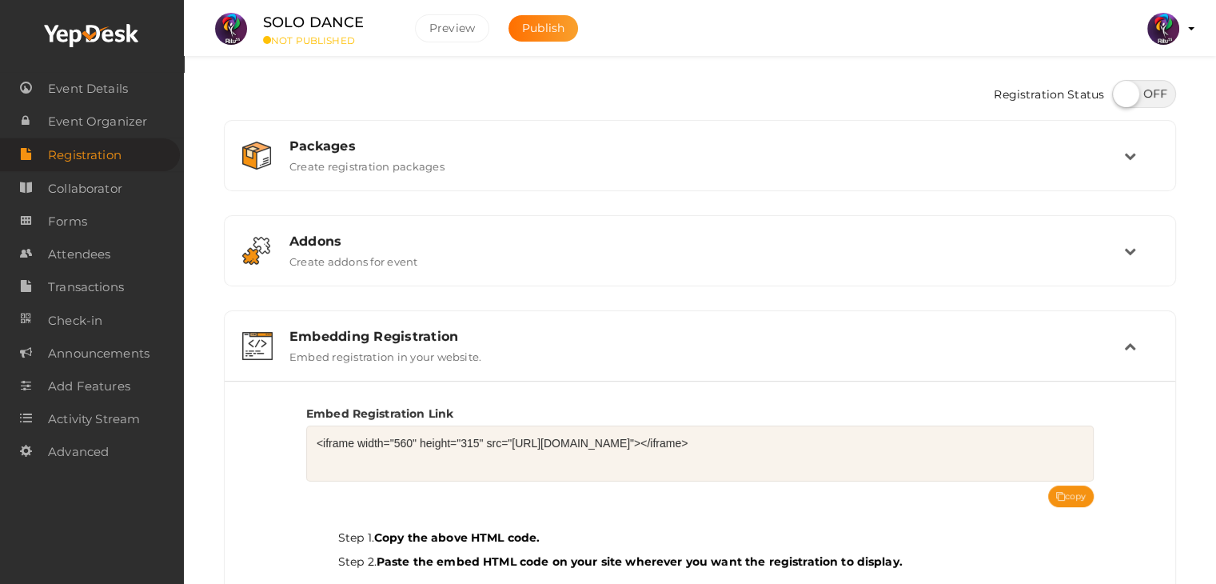
click at [478, 329] on div "Embedding Registration" at bounding box center [706, 336] width 835 height 15
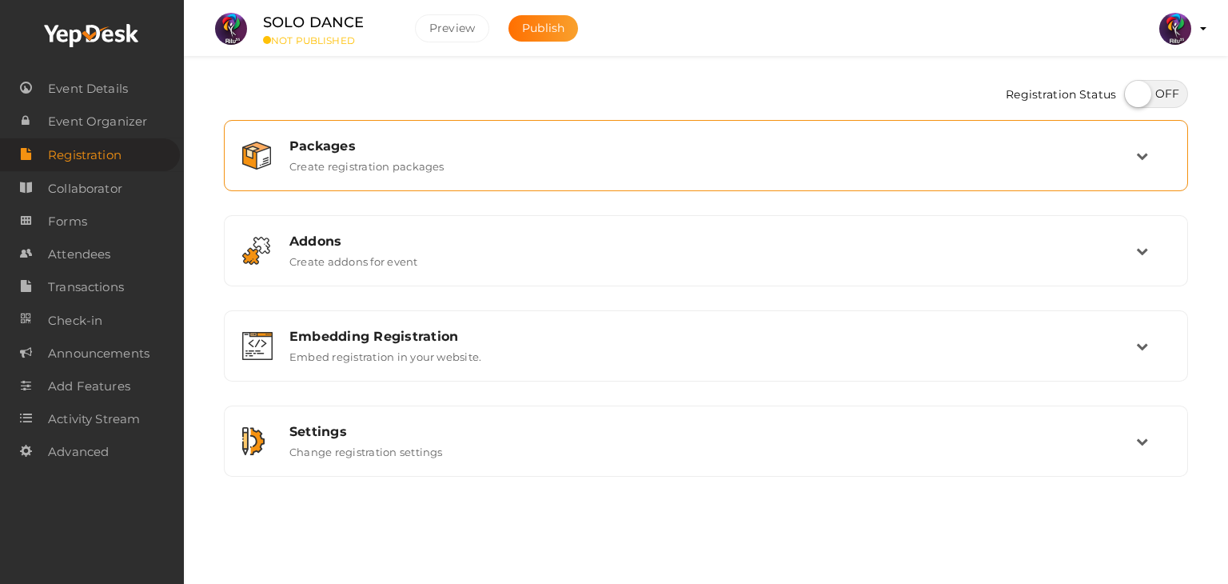
click at [523, 142] on div "Packages" at bounding box center [712, 145] width 847 height 15
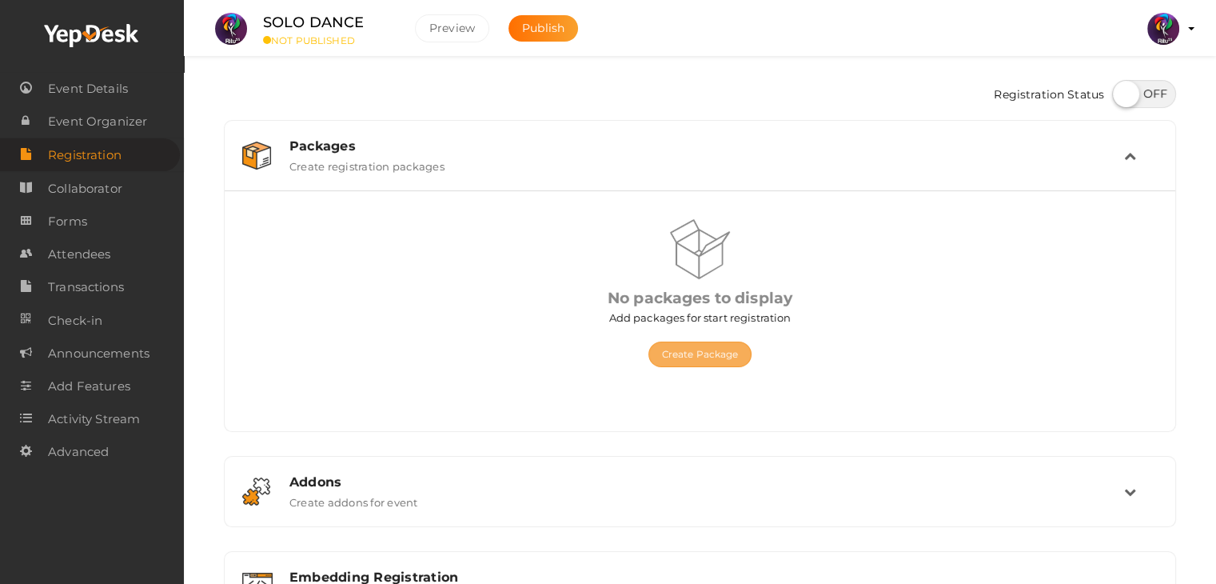
click at [729, 353] on button "Create Package" at bounding box center [700, 354] width 104 height 26
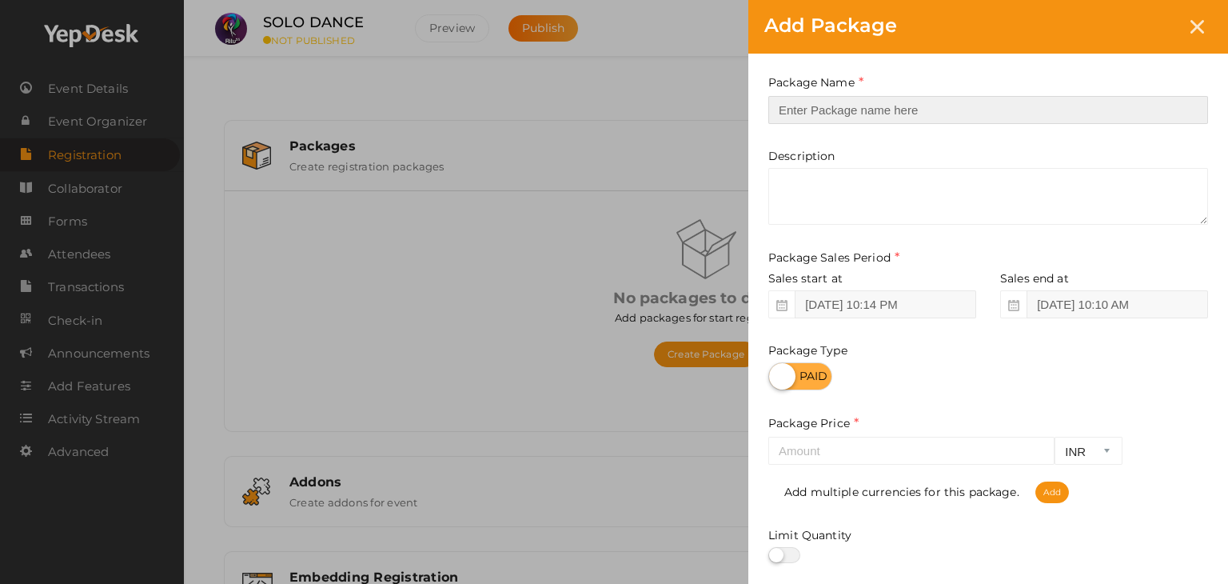
click at [855, 98] on input "text" at bounding box center [988, 110] width 440 height 28
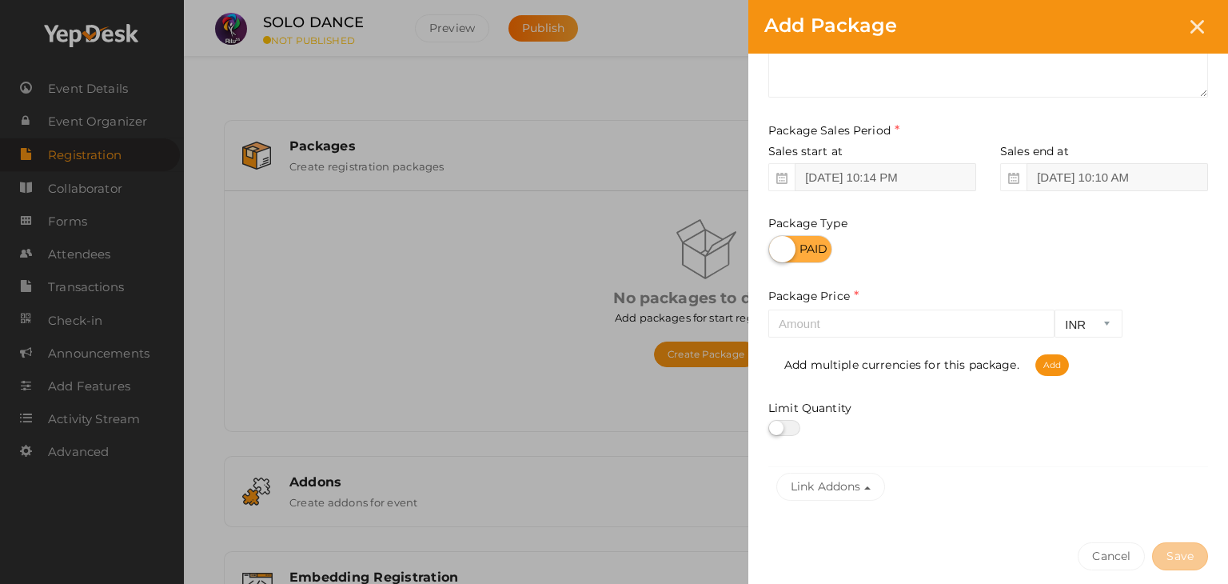
scroll to position [157, 0]
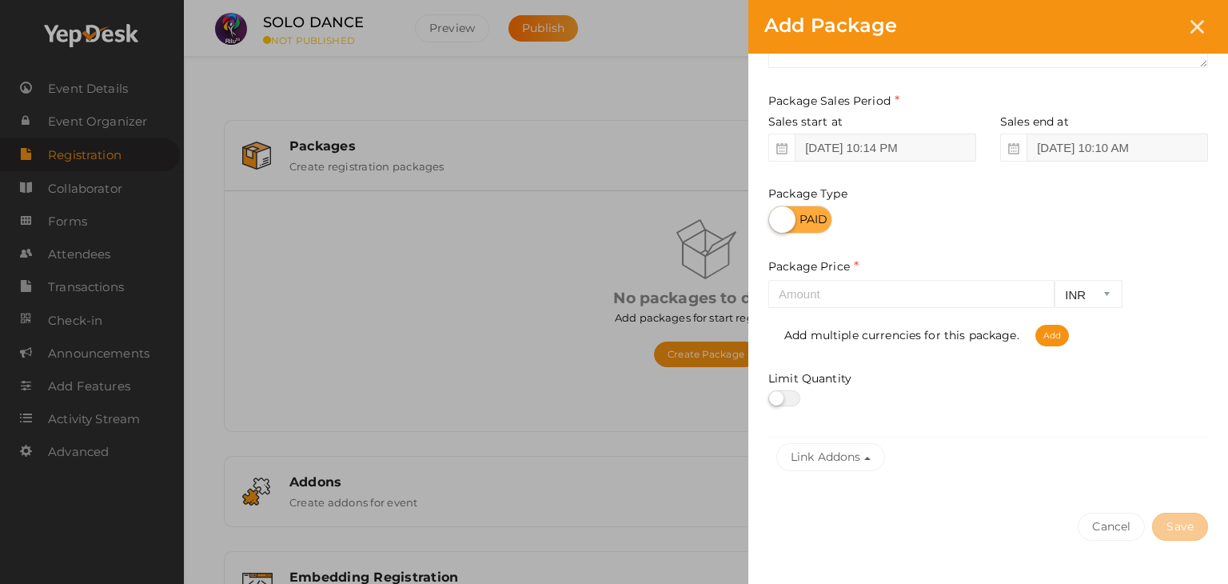
type input "Solo Dance Registration"
click at [888, 305] on input "number" at bounding box center [911, 294] width 286 height 28
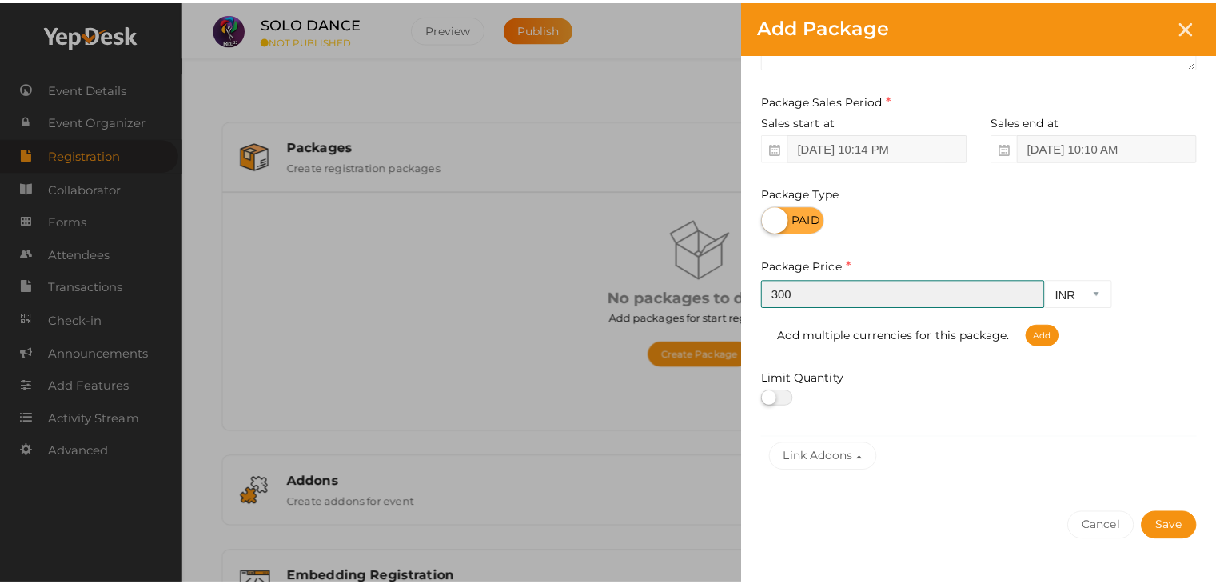
scroll to position [198, 0]
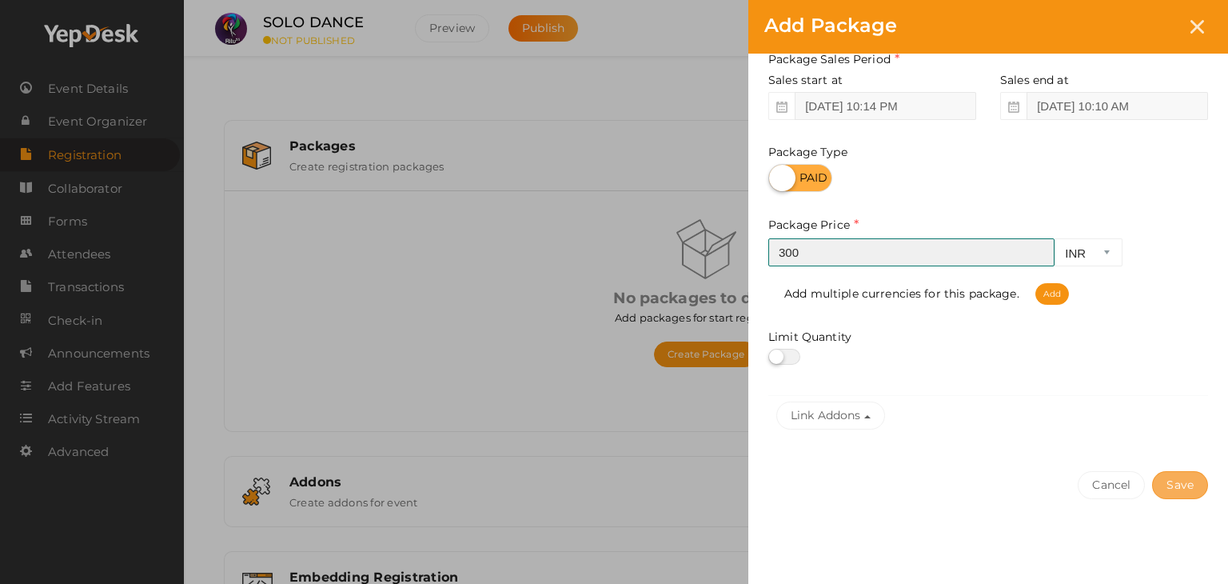
type input "300"
click at [1156, 485] on button "Save" at bounding box center [1180, 485] width 56 height 28
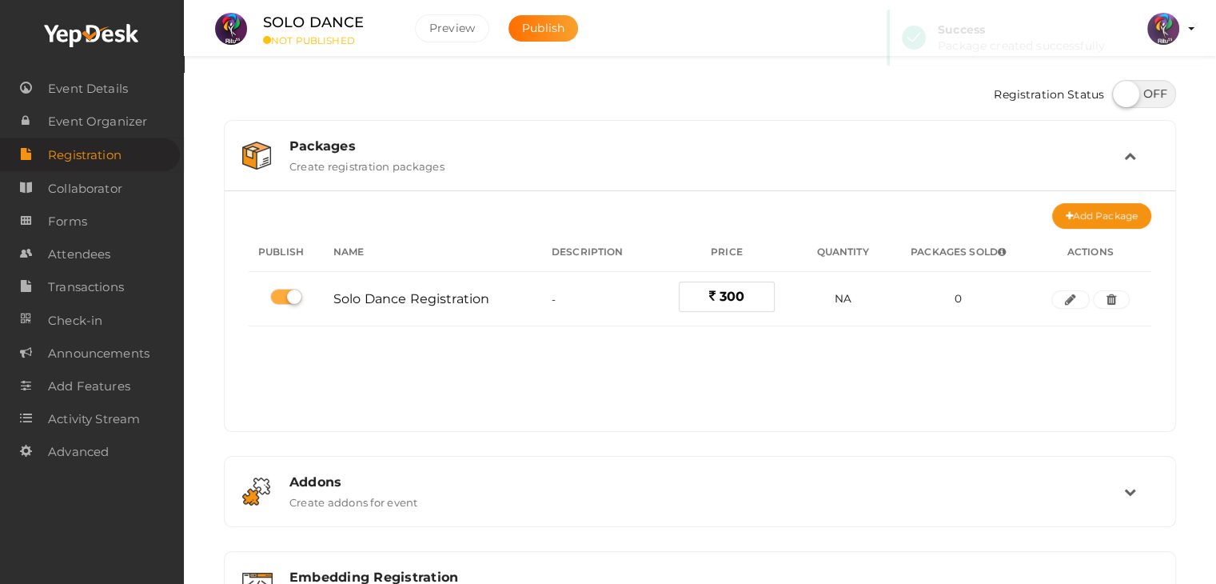
click at [1133, 107] on label at bounding box center [1144, 94] width 64 height 28
click at [1122, 94] on input "checkbox" at bounding box center [1117, 88] width 10 height 10
checkbox input "true"
click at [565, 20] on button "Publish" at bounding box center [543, 28] width 70 height 26
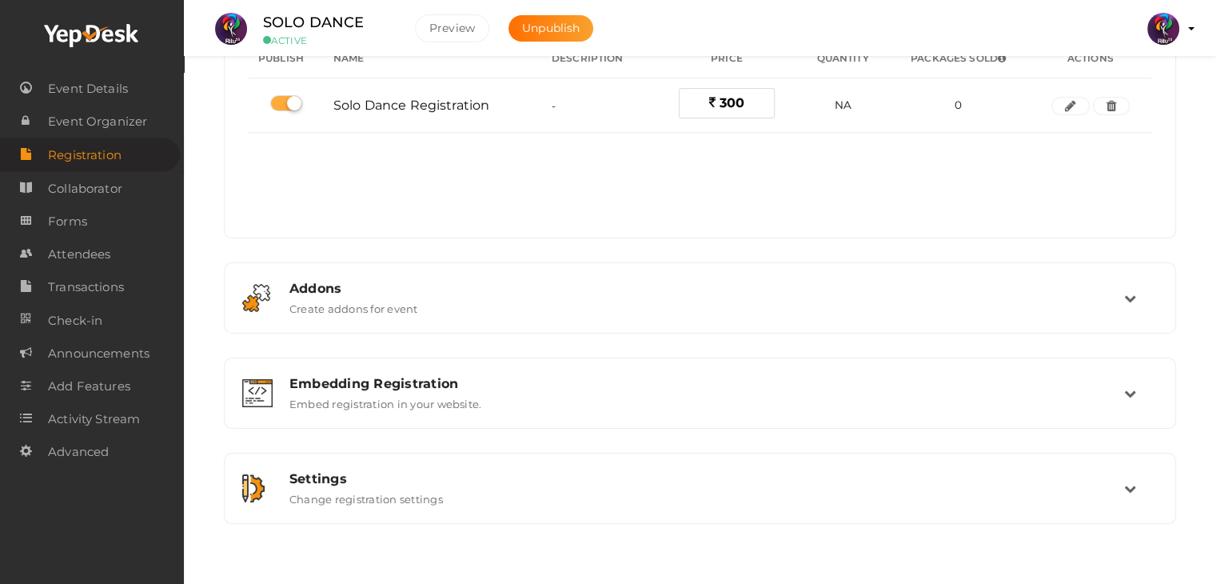
scroll to position [213, 0]
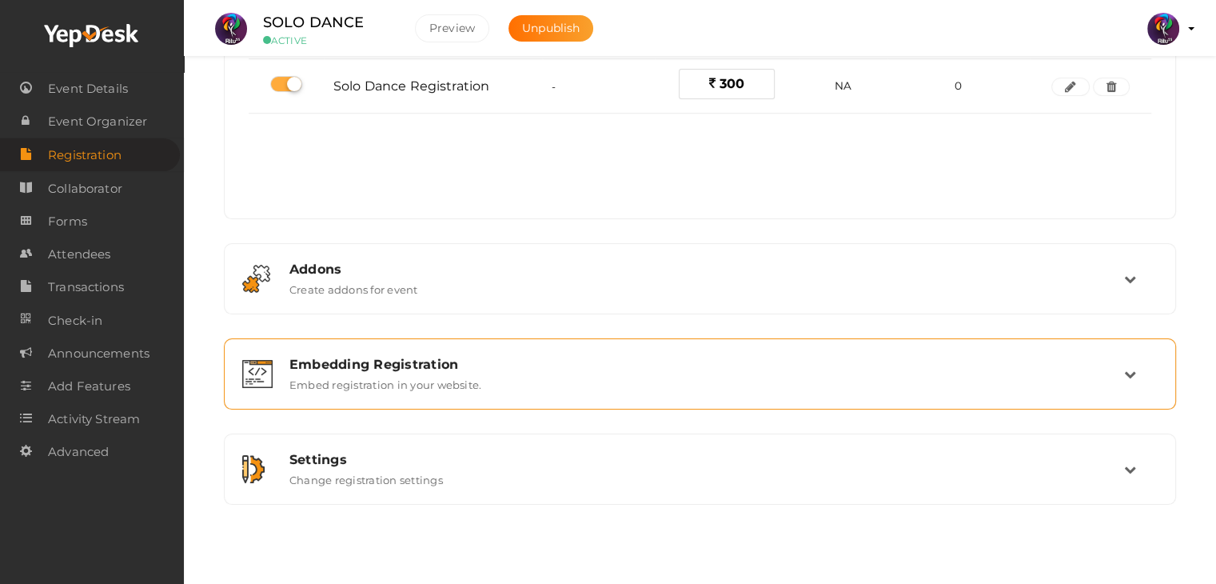
click at [508, 389] on div "Embedding Registration Embed registration in your website." at bounding box center [700, 374] width 847 height 34
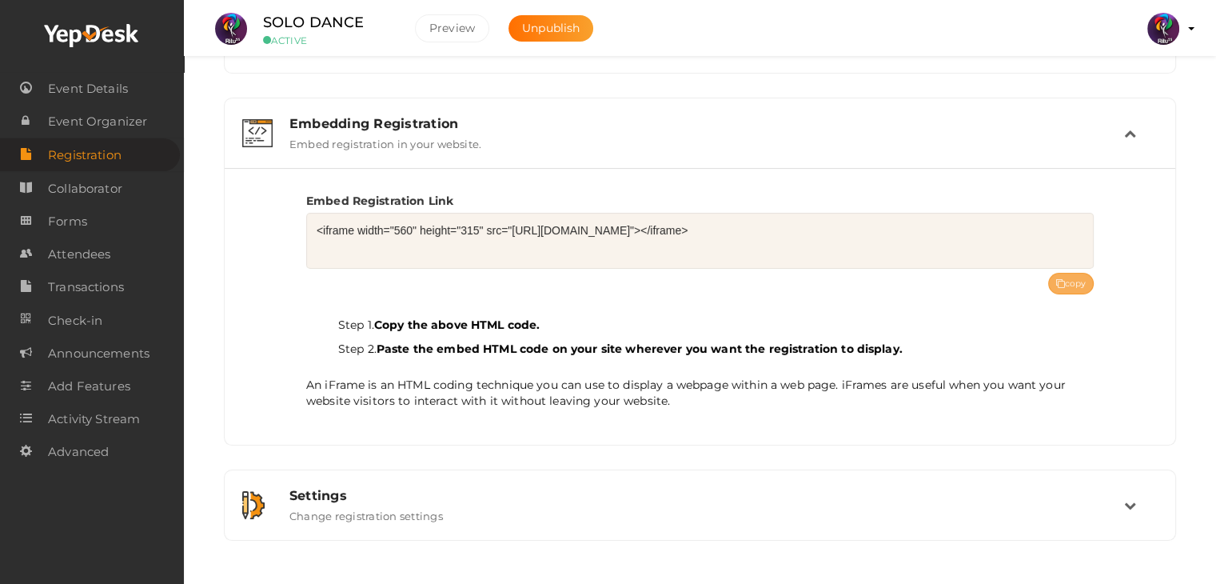
click at [1087, 290] on button "copy" at bounding box center [1071, 284] width 46 height 22
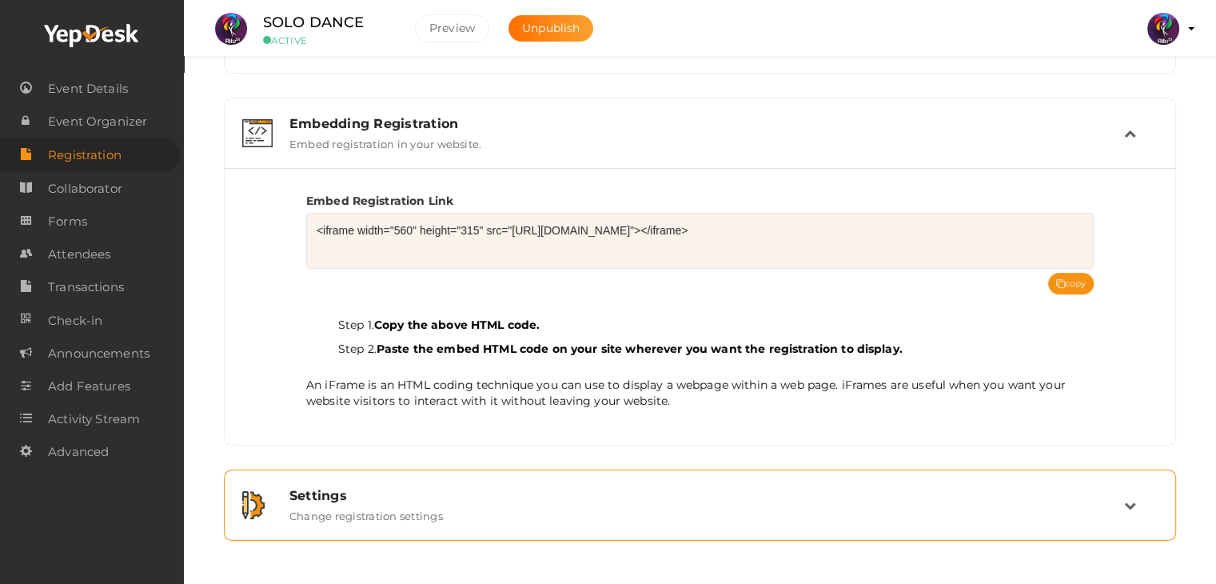
scroll to position [248, 0]
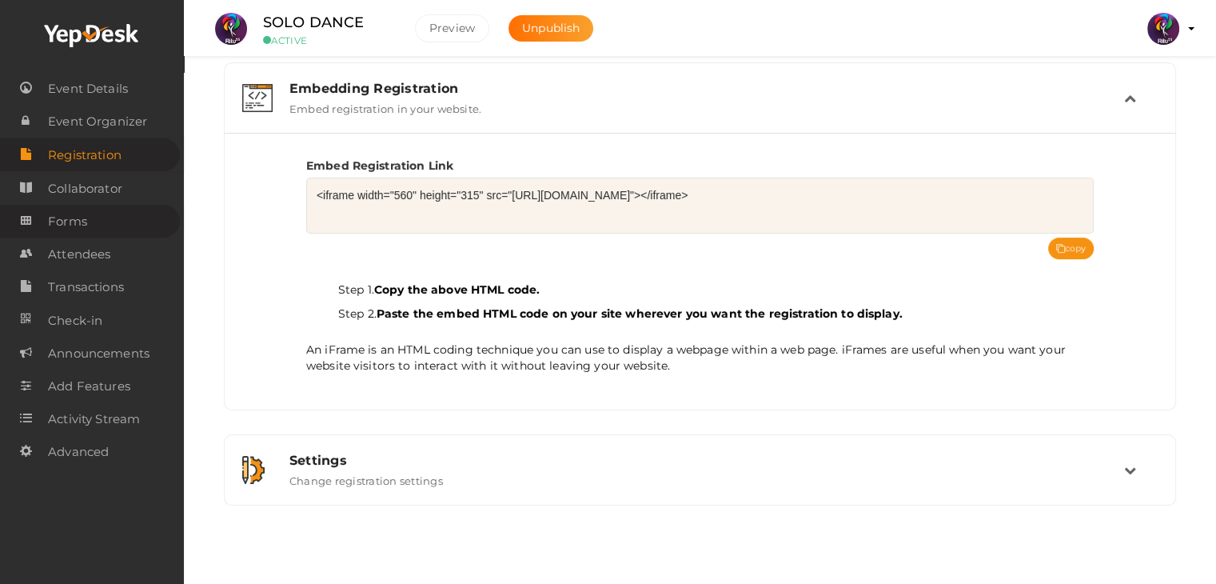
click at [99, 226] on link "Forms" at bounding box center [90, 221] width 180 height 33
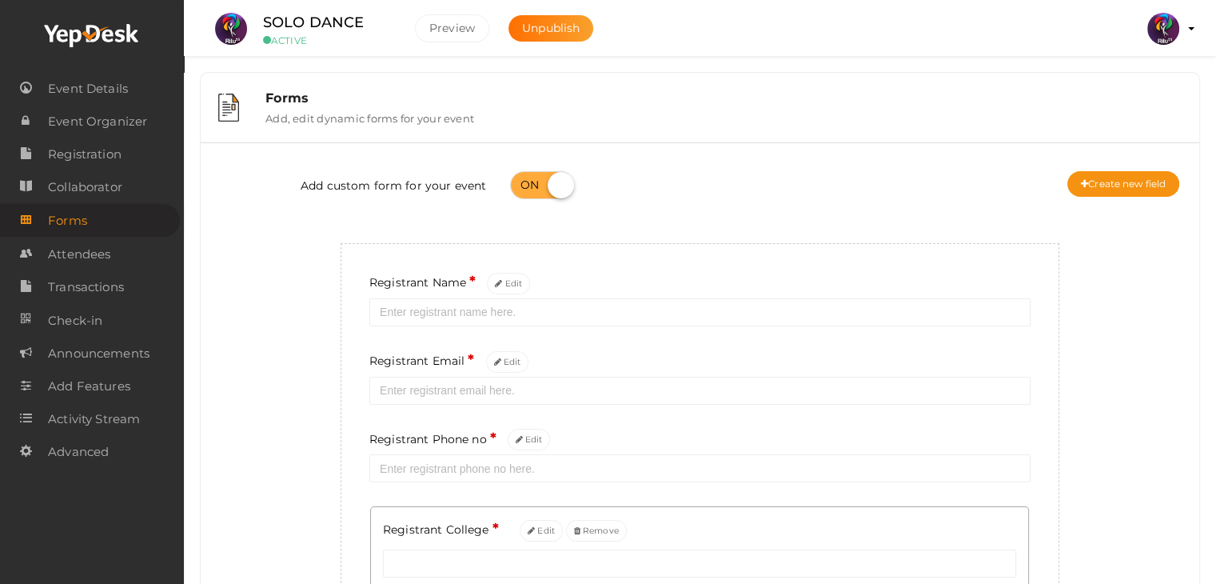
scroll to position [142, 0]
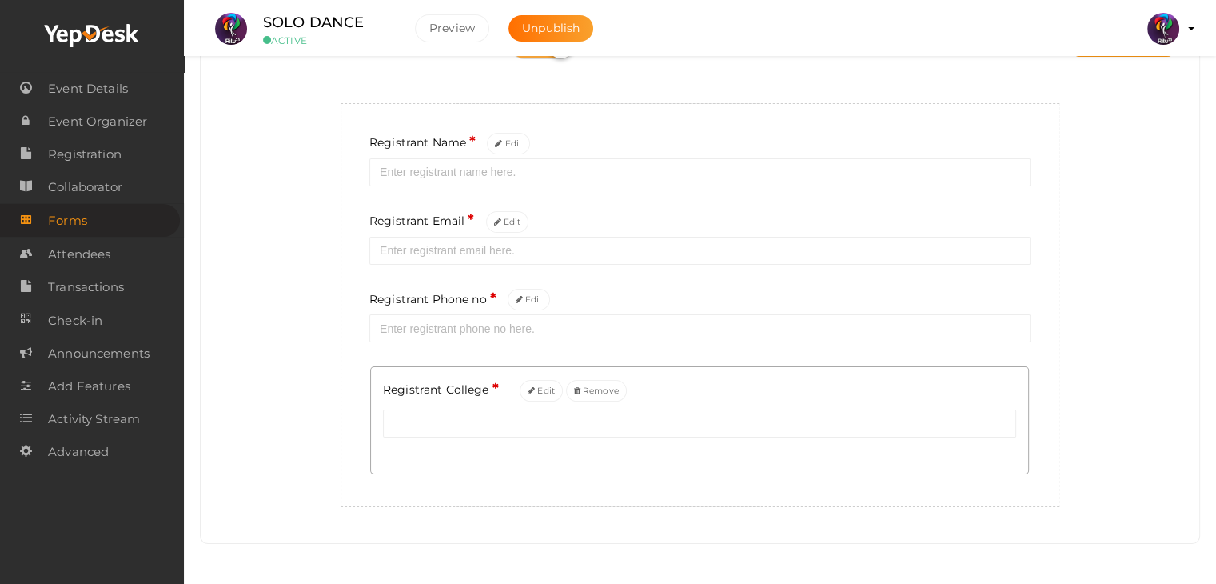
click at [325, 440] on div "Add custom form for your event Create new field Registrant Name * Edit Registra…" at bounding box center [700, 261] width 974 height 492
click at [320, 445] on div "Add custom form for your event Create new field Registrant Name * Edit Registra…" at bounding box center [700, 261] width 974 height 492
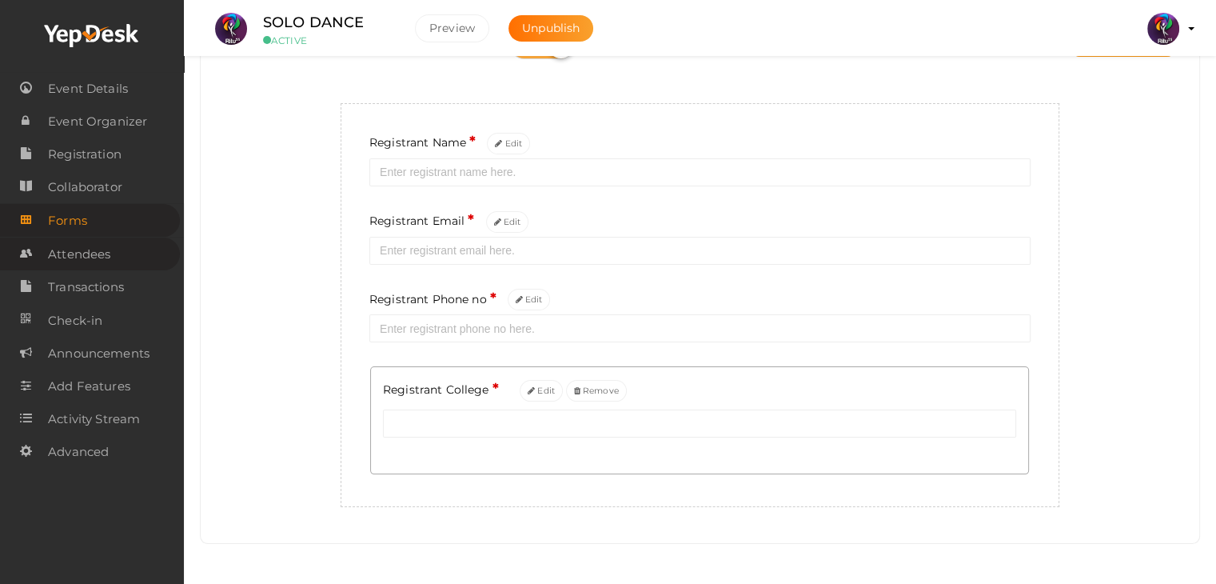
scroll to position [0, 0]
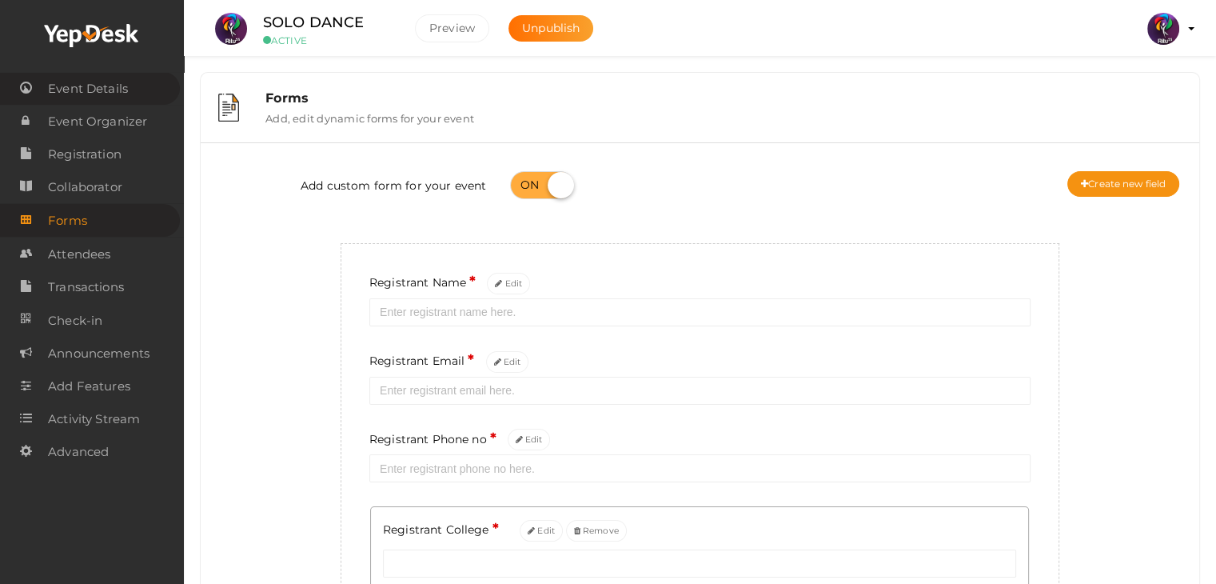
click at [94, 94] on span "Event Details" at bounding box center [88, 89] width 80 height 32
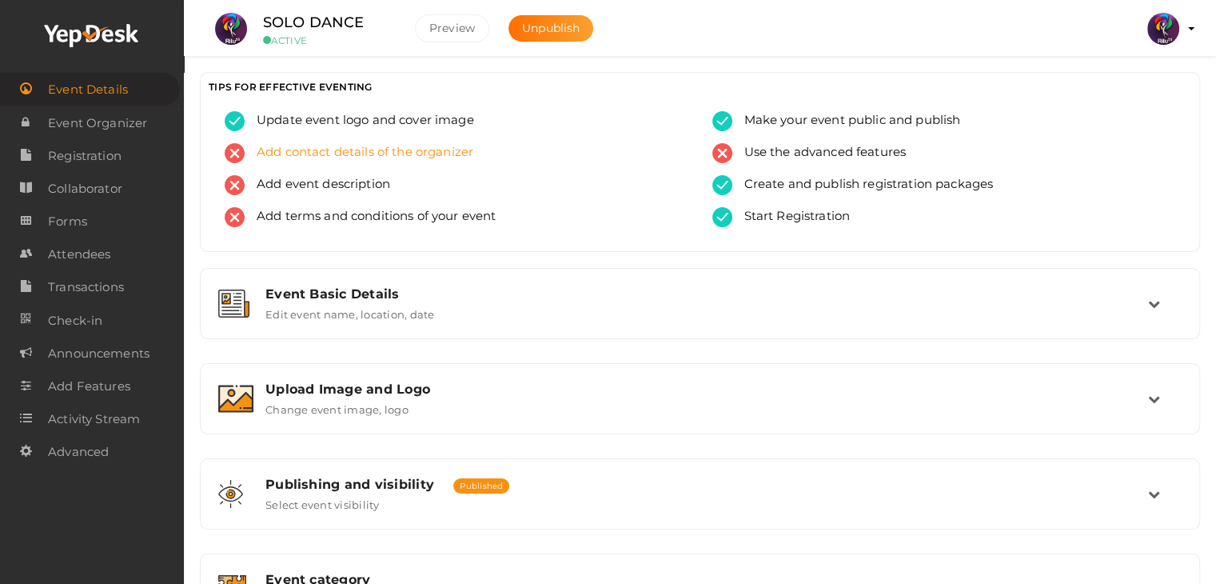
click at [434, 143] on span "Add contact details of the organizer" at bounding box center [359, 153] width 229 height 20
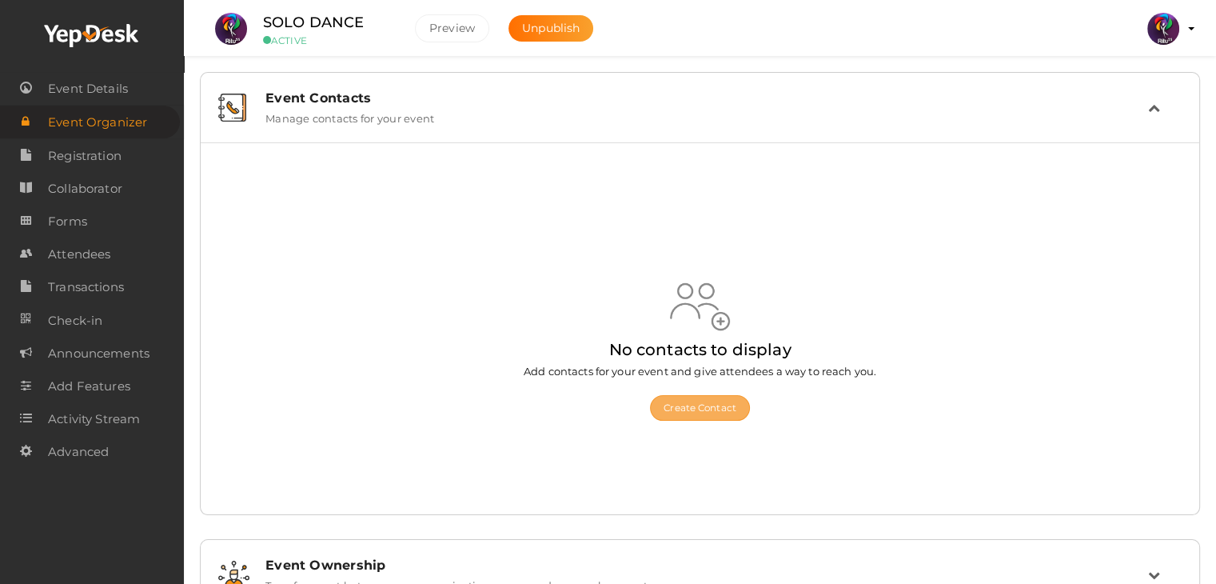
click at [683, 408] on button "Create Contact" at bounding box center [700, 408] width 100 height 26
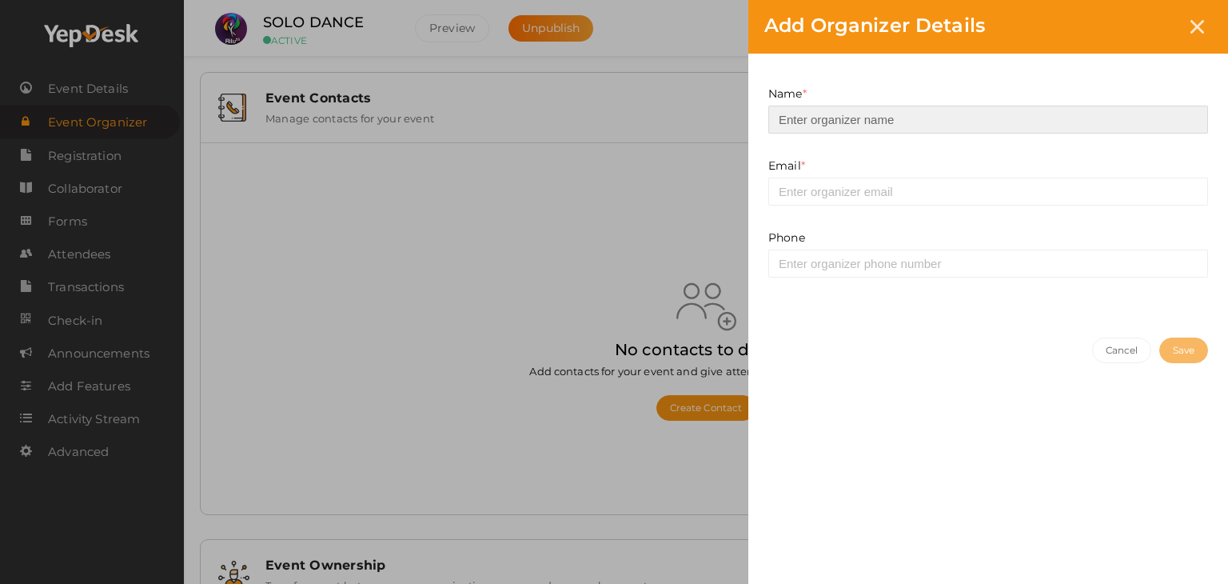
click at [908, 112] on input at bounding box center [988, 120] width 440 height 28
type input "Soudha"
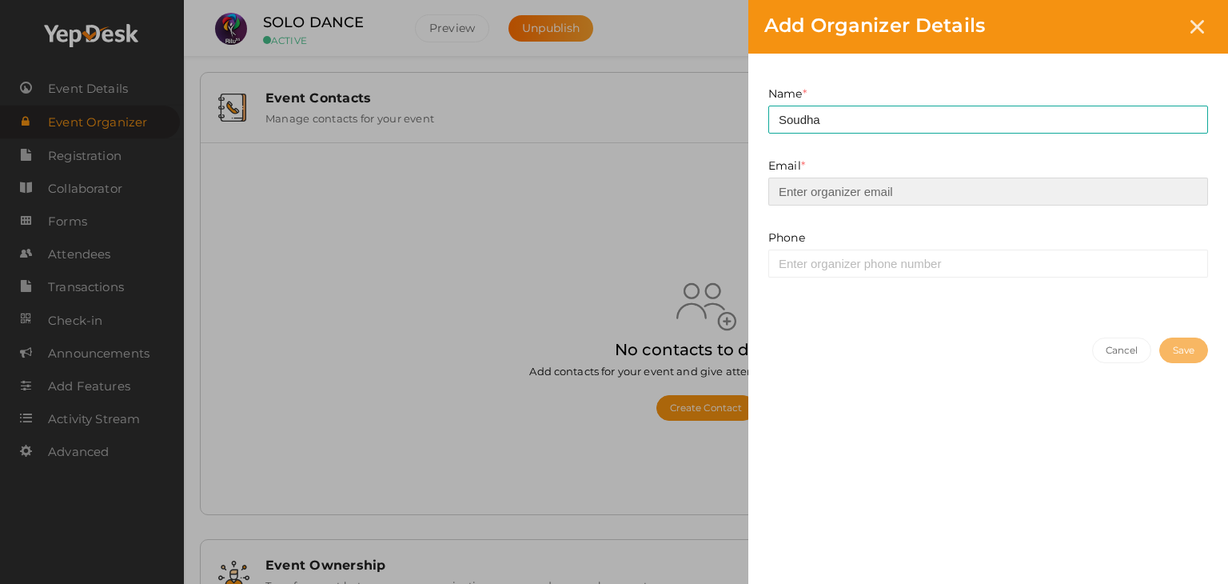
click at [917, 193] on input "email" at bounding box center [988, 191] width 440 height 28
type input "prabhavnarayanan7474@gmail.com"
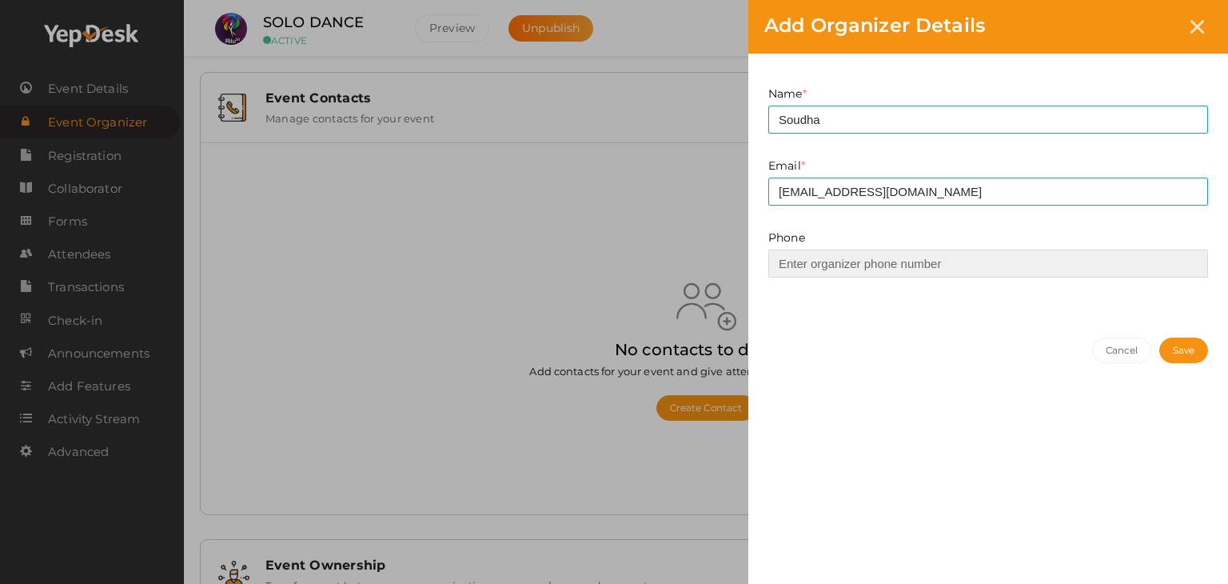
click at [921, 250] on input at bounding box center [988, 263] width 440 height 28
type input "7034068604"
click at [1169, 356] on button "Save" at bounding box center [1183, 350] width 49 height 26
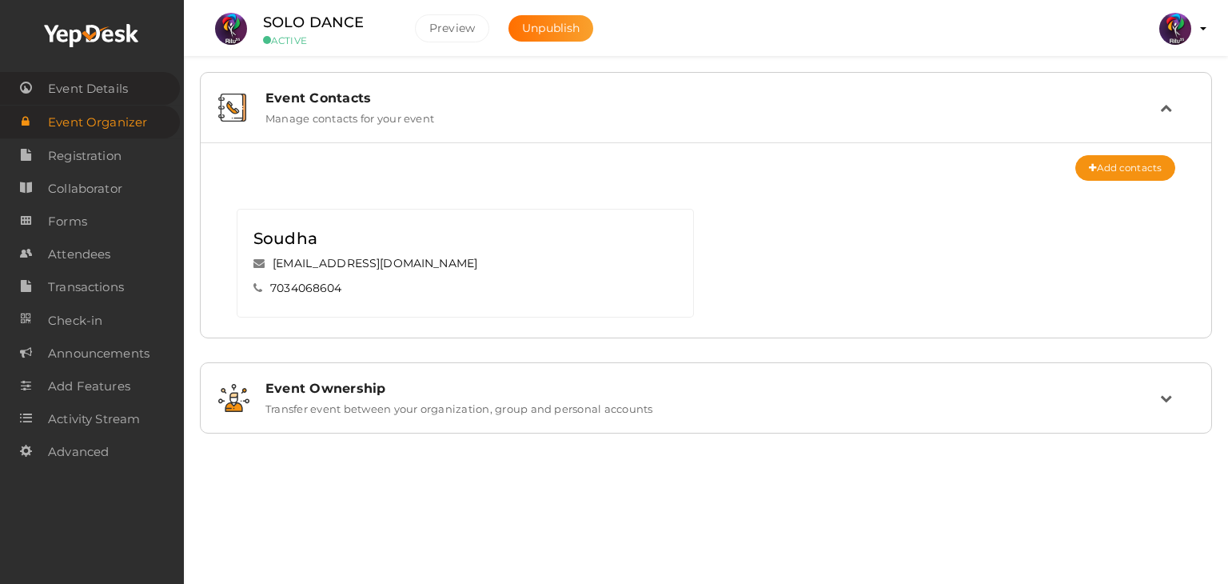
click at [120, 94] on span "Event Details" at bounding box center [88, 89] width 80 height 32
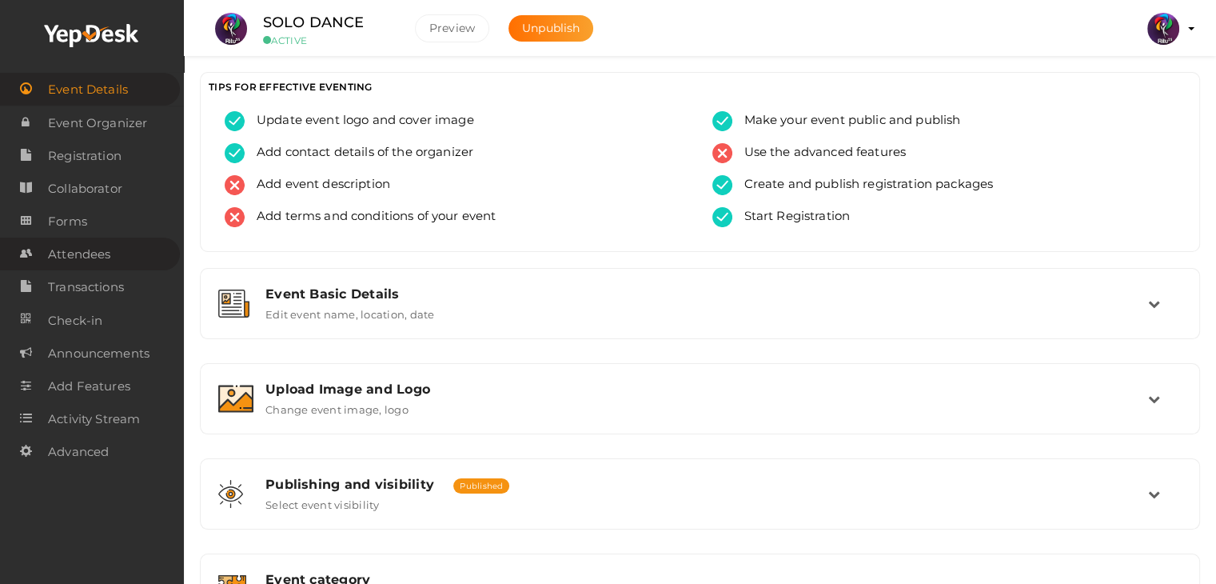
click at [106, 254] on span "Attendees" at bounding box center [79, 254] width 62 height 32
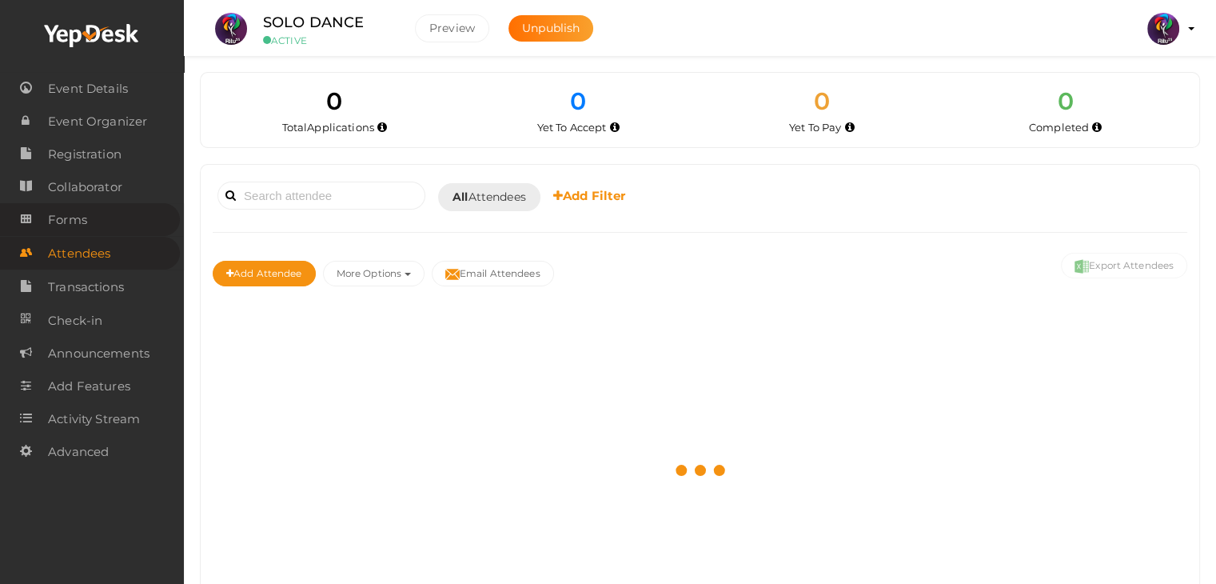
click at [112, 227] on link "Forms" at bounding box center [90, 219] width 180 height 33
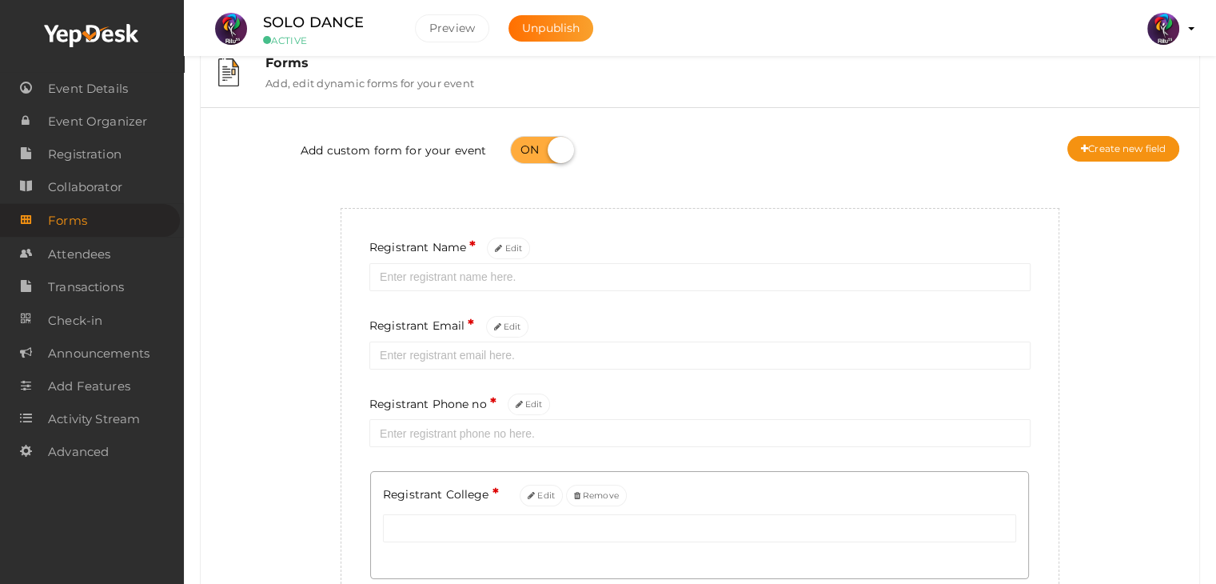
scroll to position [22, 0]
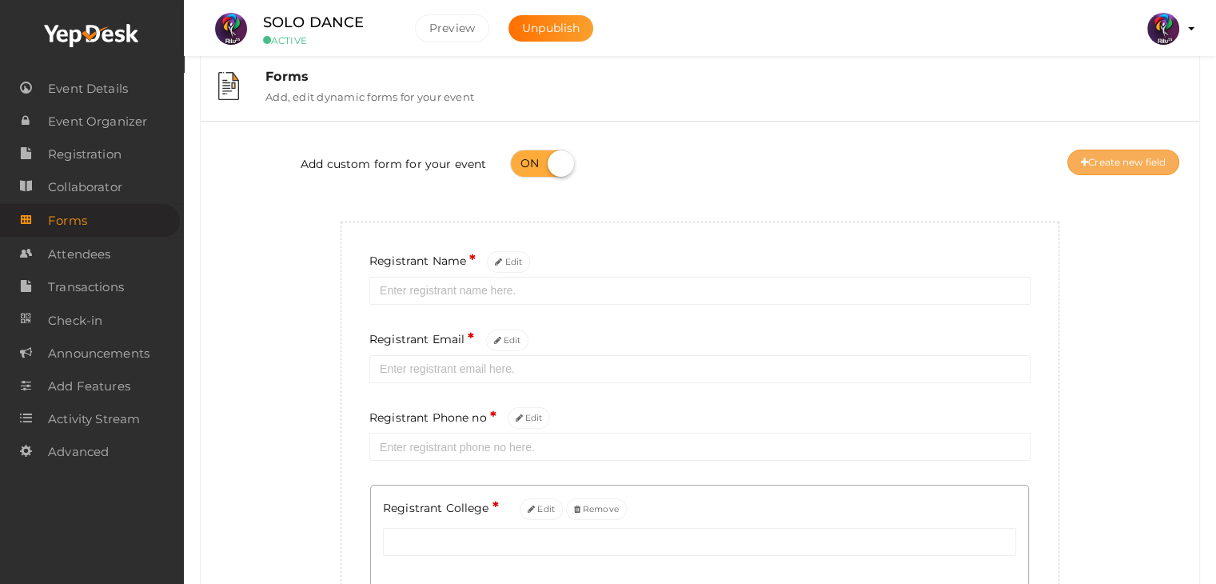
click at [1112, 163] on button "Create new field" at bounding box center [1123, 162] width 112 height 26
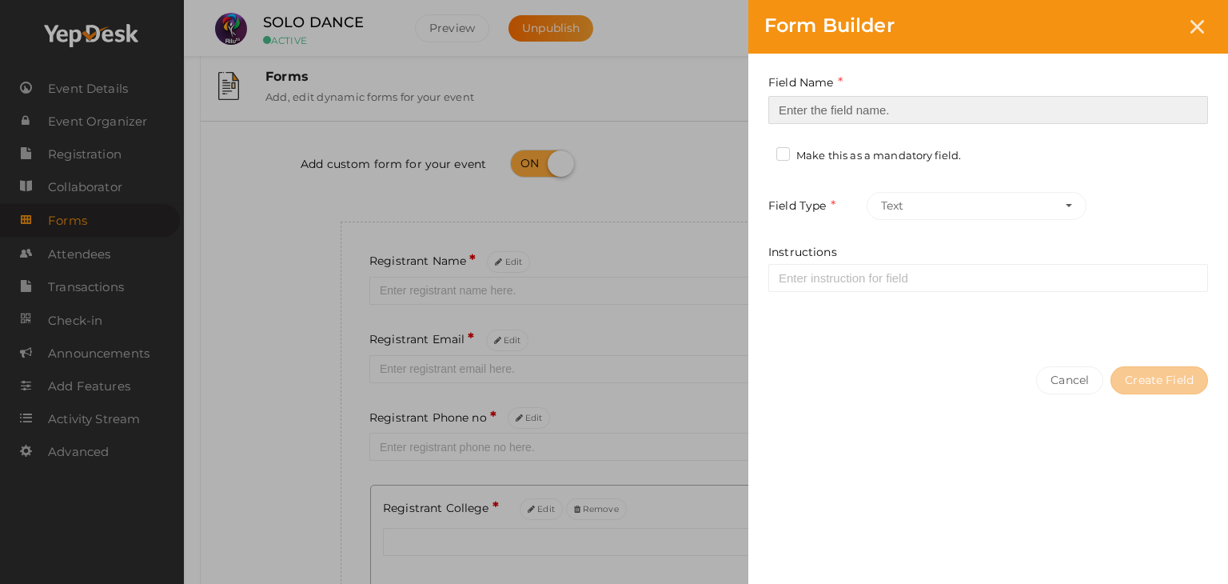
click at [856, 121] on input at bounding box center [988, 110] width 440 height 28
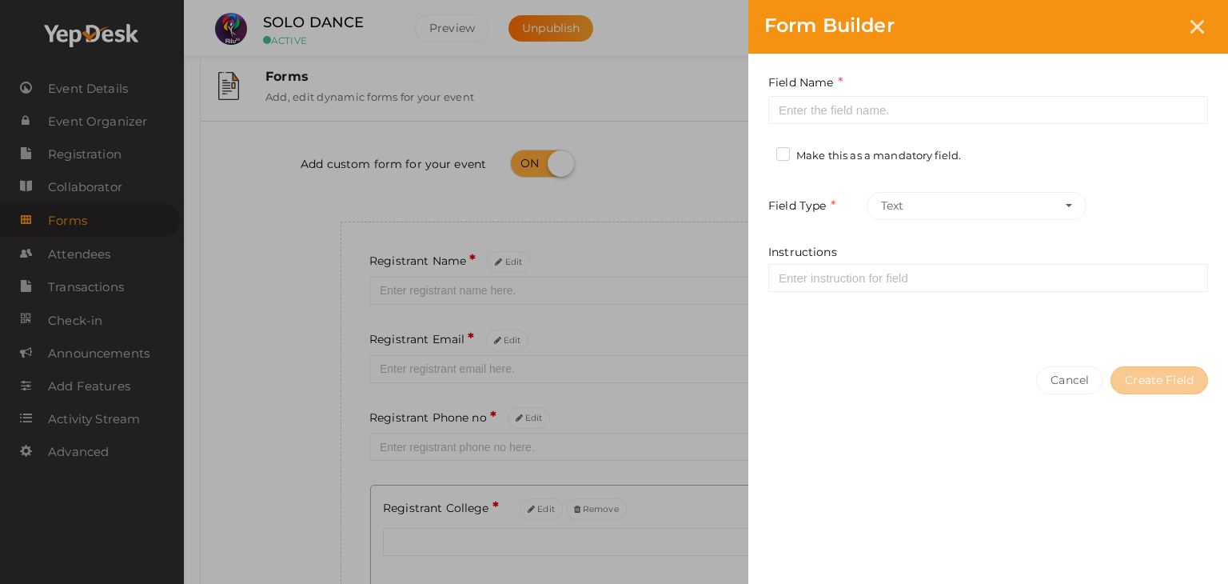
click at [568, 414] on div "Form Builder Field Name Required. Form field name already used. Make this as a …" at bounding box center [614, 292] width 1228 height 584
click at [556, 496] on div "Form Builder Field Name Required. Form field name already used. Make this as a …" at bounding box center [614, 292] width 1228 height 584
click at [541, 520] on div "Form Builder Field Name Required. Form field name already used. Make this as a …" at bounding box center [614, 292] width 1228 height 584
click at [1194, 25] on icon at bounding box center [1197, 27] width 14 height 14
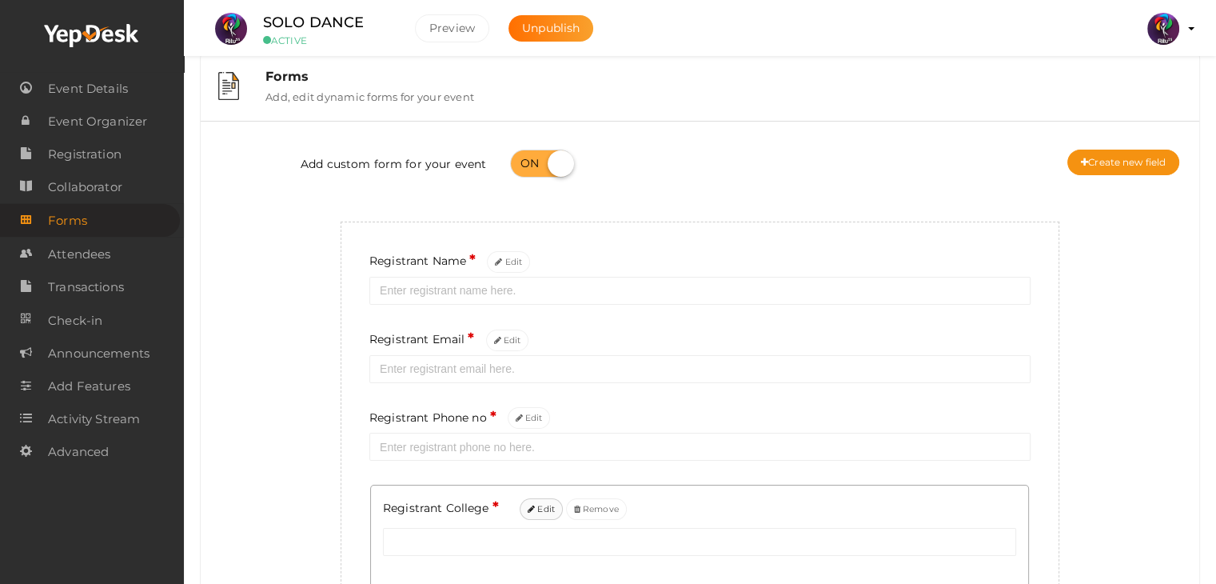
click at [547, 511] on button "Edit" at bounding box center [541, 509] width 43 height 22
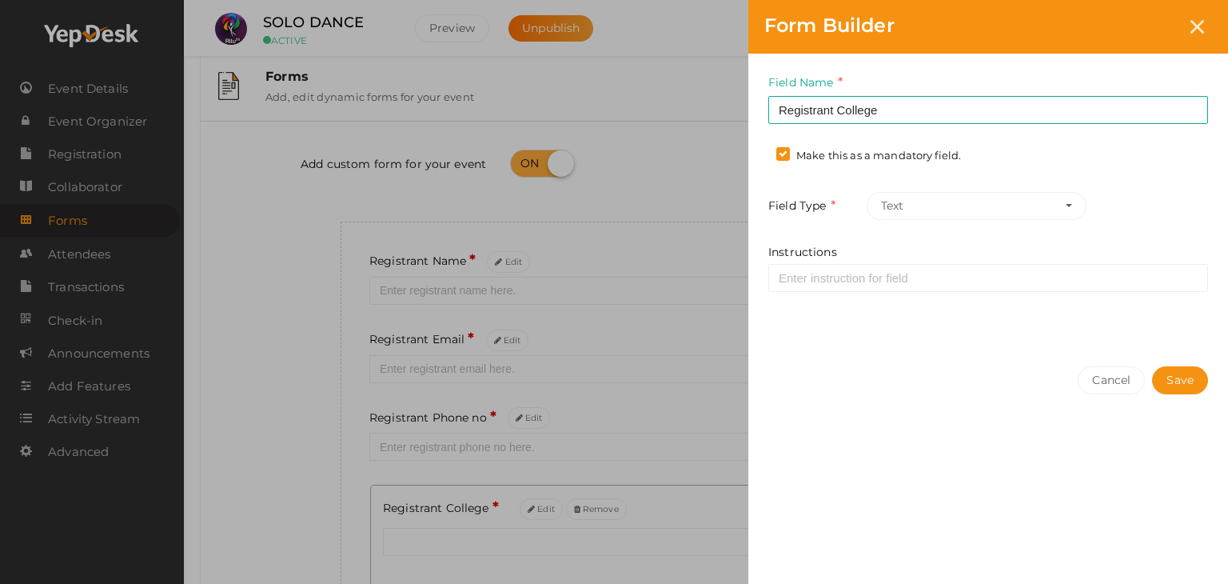
click at [792, 154] on label "Make this as a mandatory field." at bounding box center [868, 156] width 185 height 16
click at [760, 151] on input "Make this as a mandatory field." at bounding box center [760, 151] width 0 height 0
click at [930, 157] on label "Make this as a mandatory field." at bounding box center [868, 156] width 185 height 16
click at [760, 151] on input "Make this as a mandatory field." at bounding box center [760, 151] width 0 height 0
click at [930, 157] on label "Make this as a mandatory field." at bounding box center [868, 156] width 185 height 16
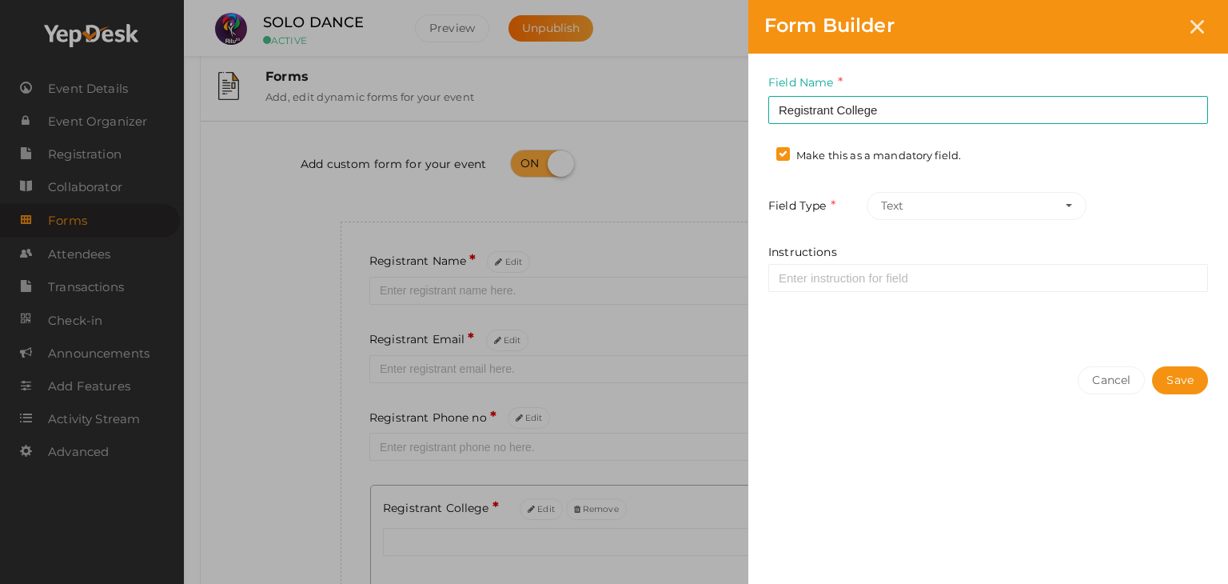
click at [760, 151] on input "Make this as a mandatory field." at bounding box center [760, 151] width 0 height 0
click at [869, 156] on label "Make this as a mandatory field." at bounding box center [868, 156] width 185 height 16
click at [760, 151] on input "Make this as a mandatory field." at bounding box center [760, 151] width 0 height 0
click at [869, 156] on label "Make this as a mandatory field." at bounding box center [868, 156] width 185 height 16
click at [760, 151] on input "Make this as a mandatory field." at bounding box center [760, 151] width 0 height 0
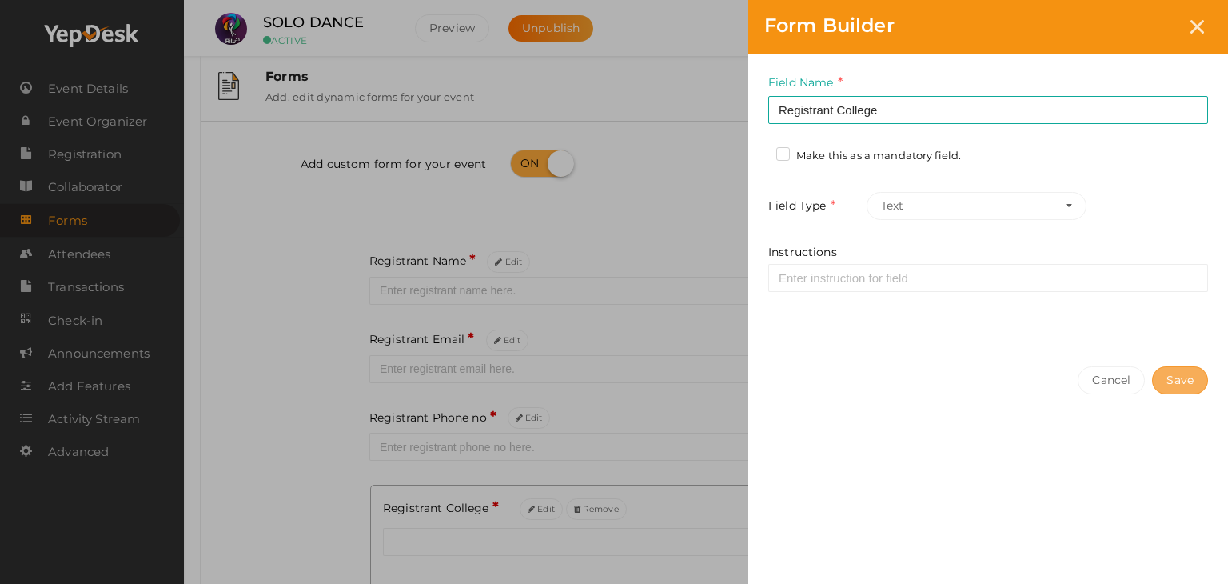
click at [1167, 382] on button "Save" at bounding box center [1180, 380] width 56 height 28
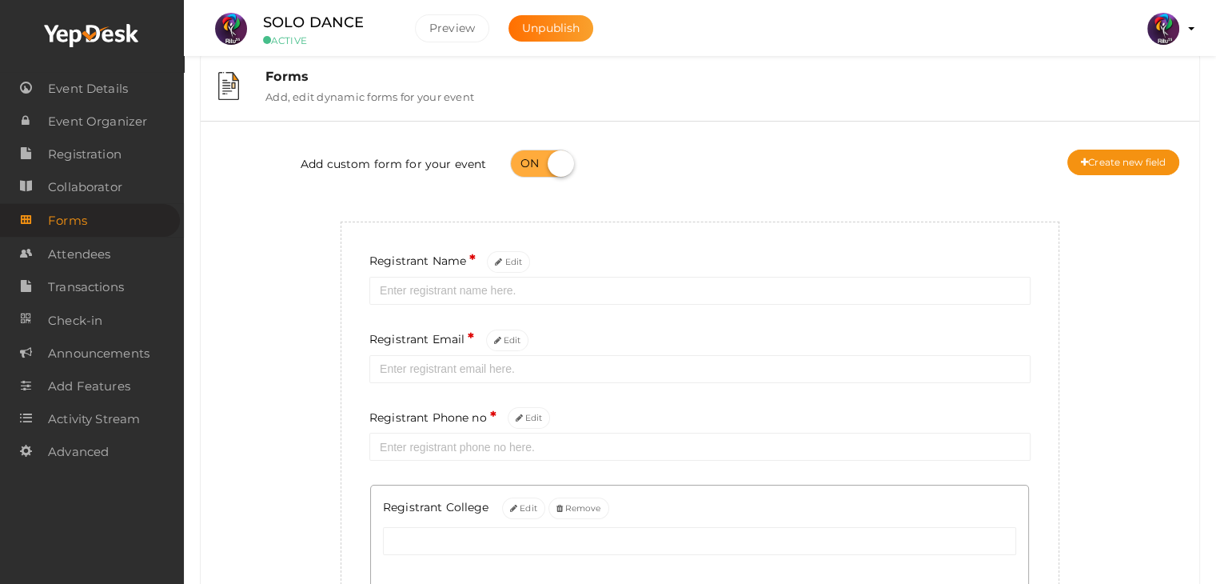
drag, startPoint x: 1167, startPoint y: 382, endPoint x: 1160, endPoint y: 468, distance: 86.6
click at [1160, 468] on div "Add custom form for your event Create new field Registrant Name * Edit Registra…" at bounding box center [700, 378] width 974 height 491
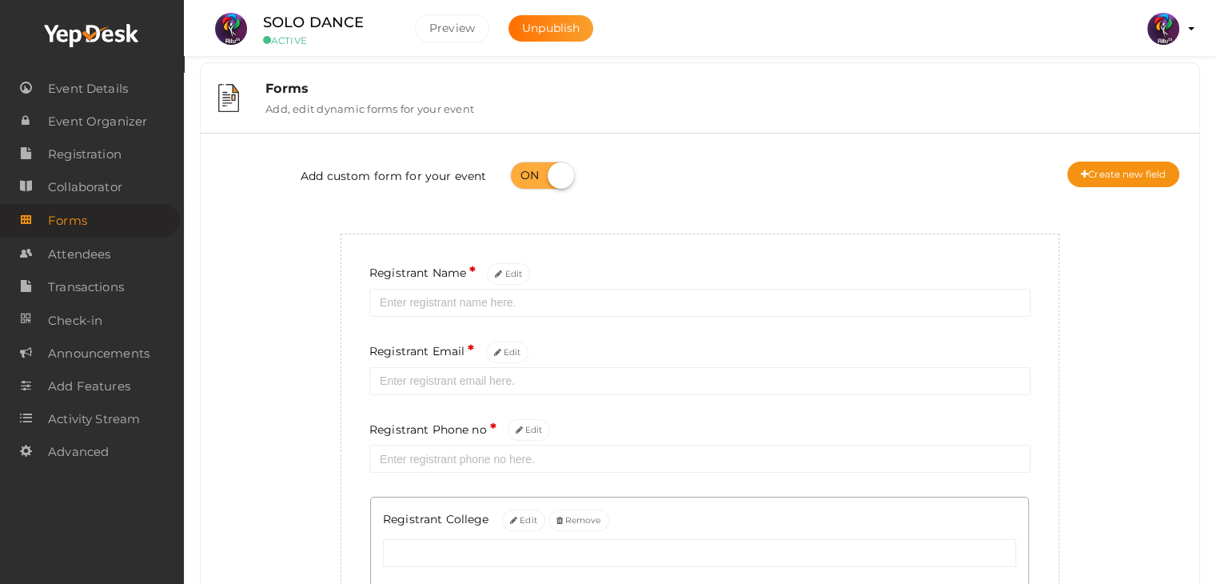
scroll to position [0, 0]
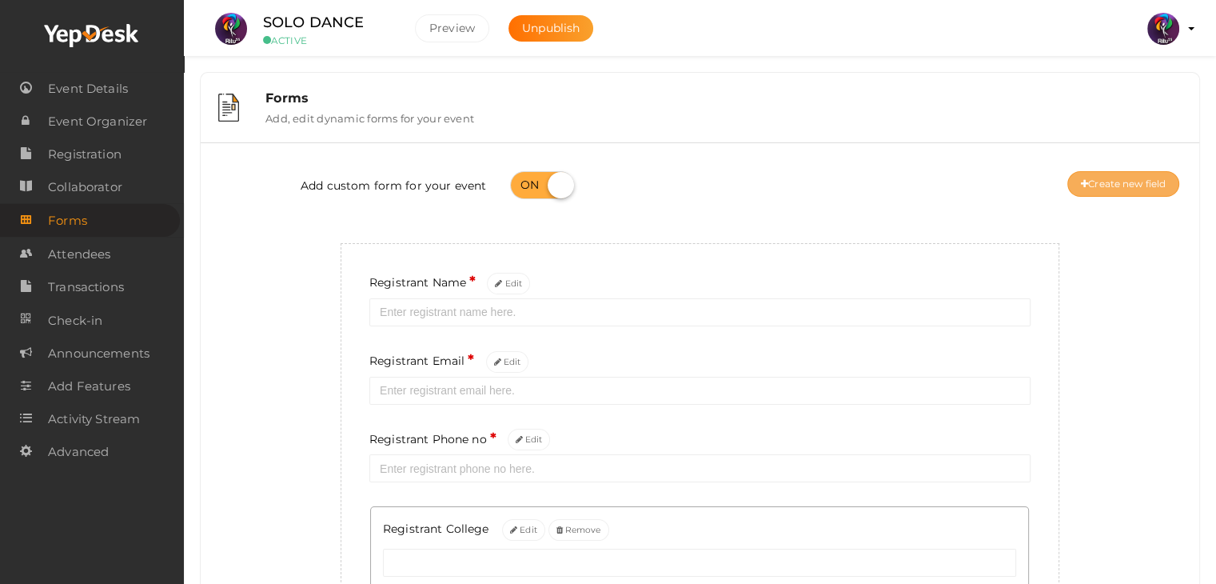
click at [1129, 189] on button "Create new field" at bounding box center [1123, 184] width 112 height 26
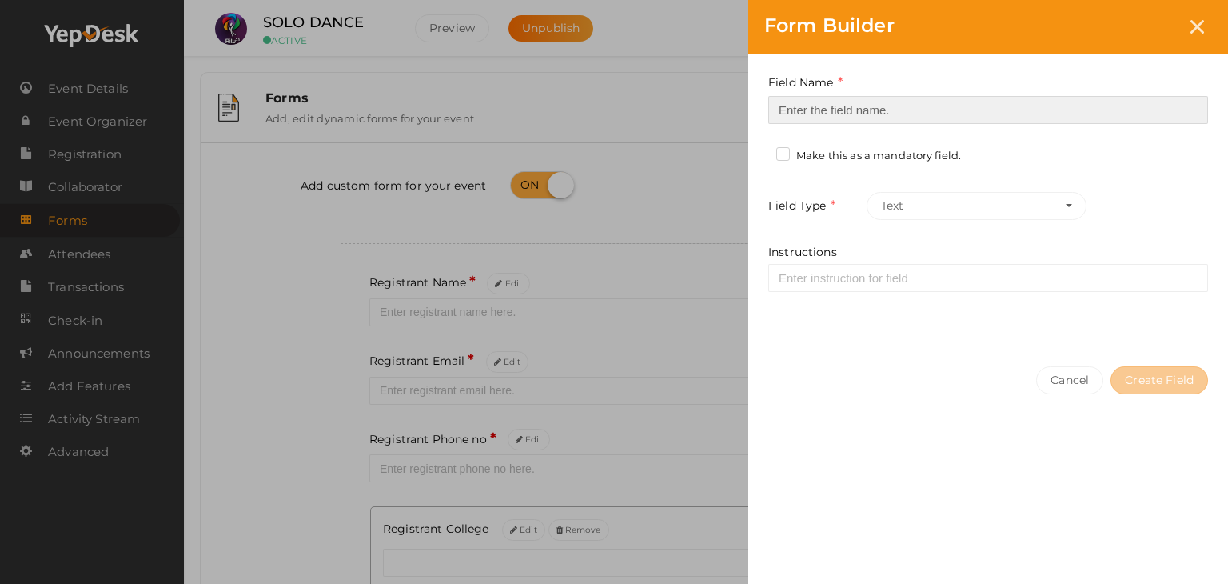
click at [906, 106] on input at bounding box center [988, 110] width 440 height 28
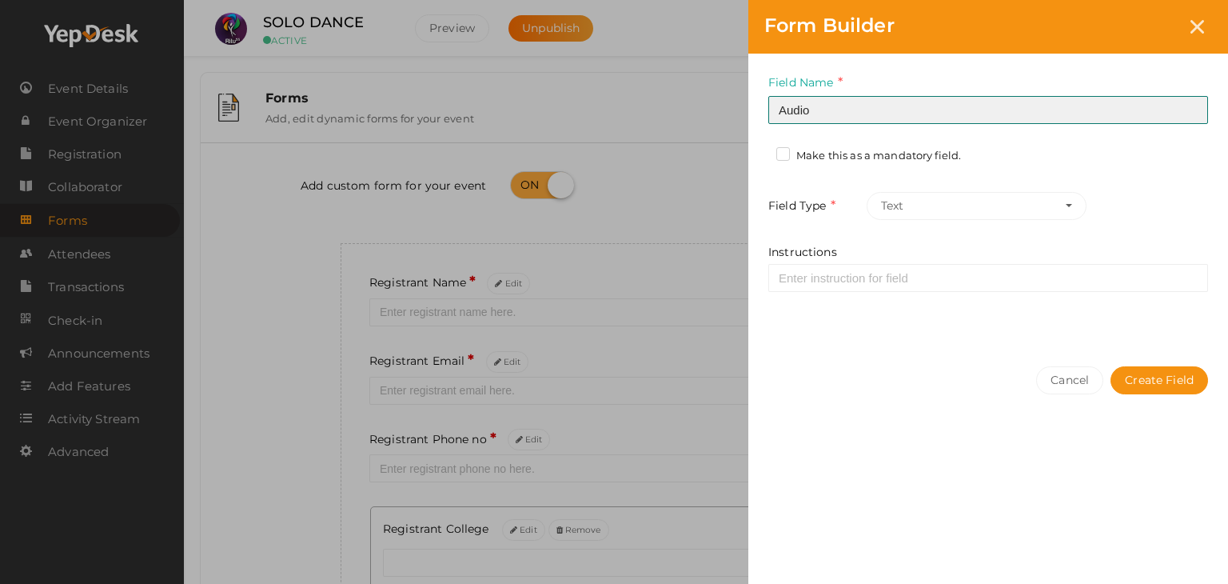
type input "Audio"
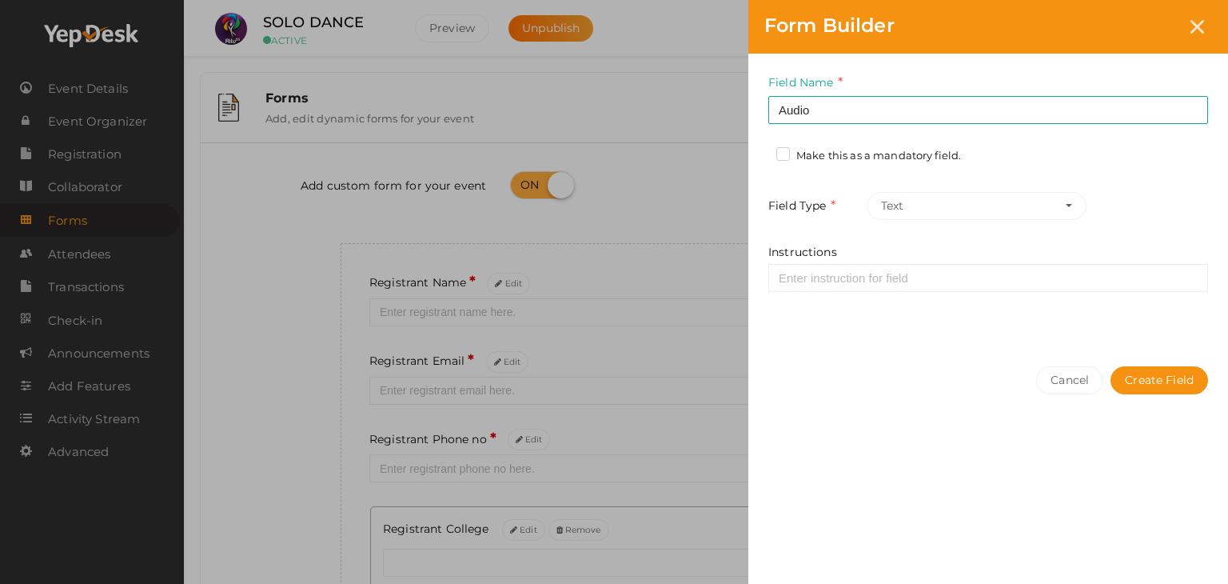
drag, startPoint x: 841, startPoint y: 160, endPoint x: 777, endPoint y: 154, distance: 64.2
click at [777, 154] on label "Make this as a mandatory field." at bounding box center [868, 156] width 185 height 16
click at [760, 151] on input "Make this as a mandatory field." at bounding box center [760, 151] width 0 height 0
click at [962, 201] on button "Text" at bounding box center [977, 206] width 220 height 28
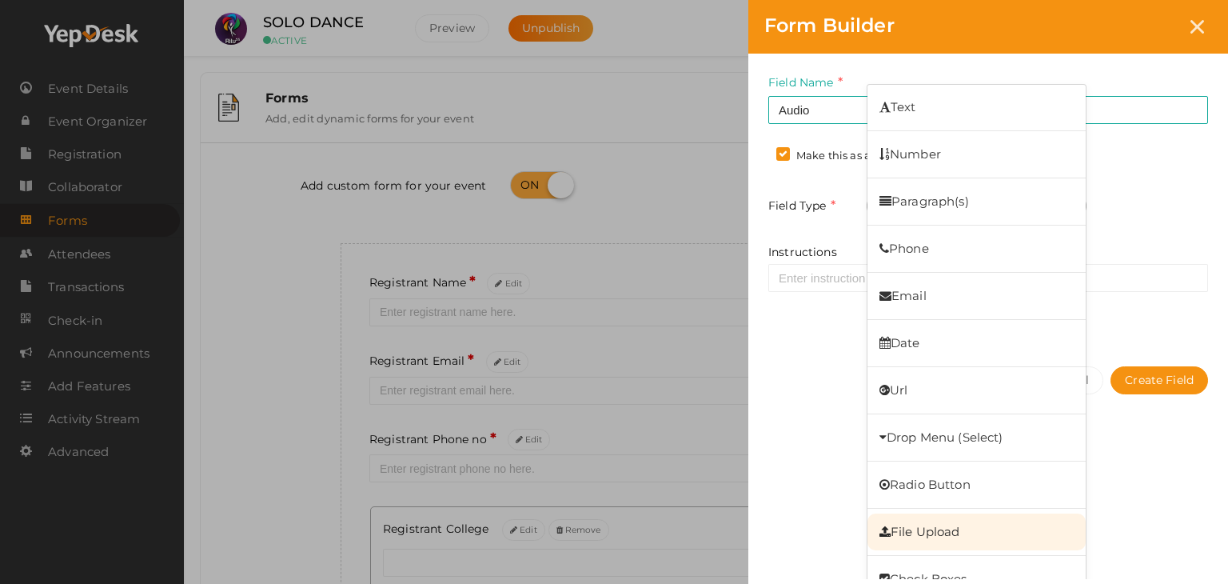
click at [958, 530] on link "File Upload" at bounding box center [976, 531] width 218 height 37
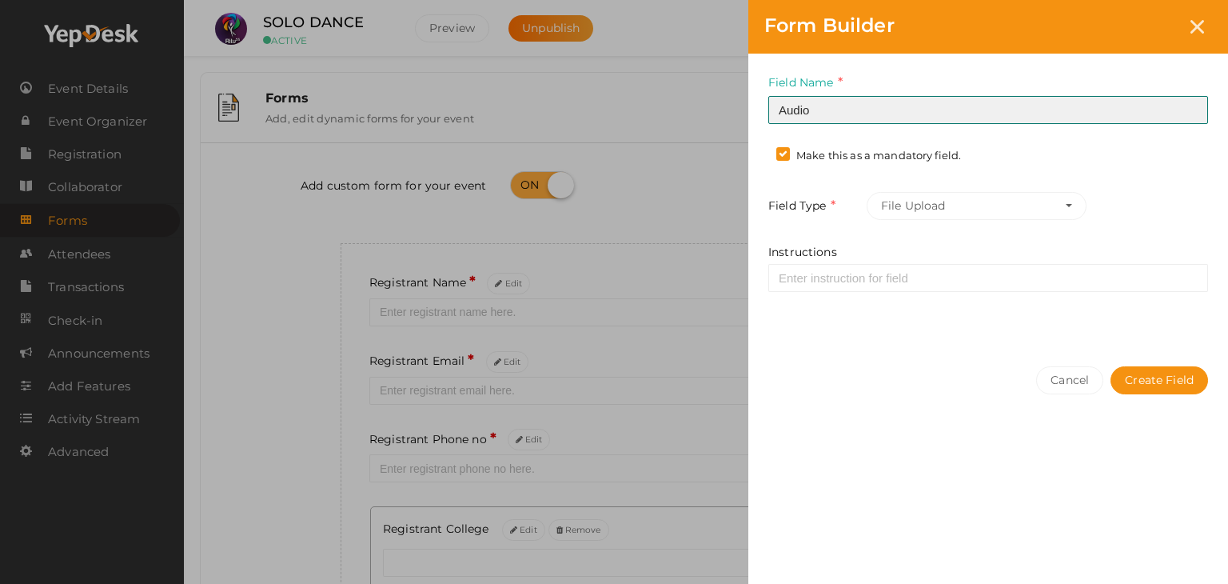
click at [794, 107] on input "Audio" at bounding box center [988, 110] width 440 height 28
click at [902, 106] on input "Audio" at bounding box center [988, 110] width 440 height 28
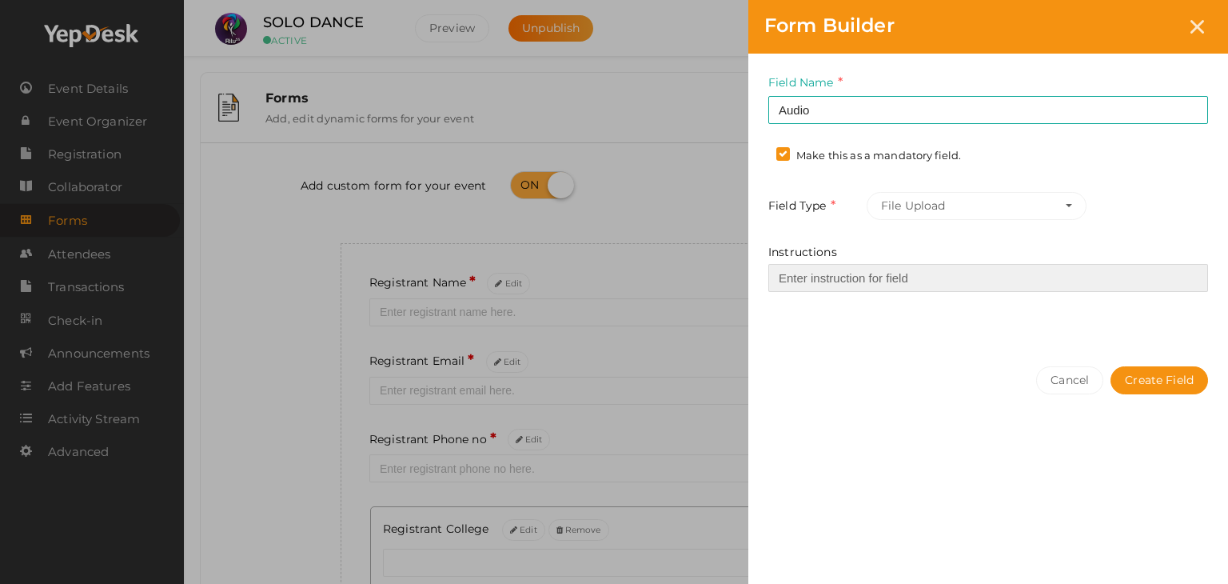
click at [1022, 273] on input "Instructions" at bounding box center [988, 278] width 440 height 28
type input "Upload your Audio"
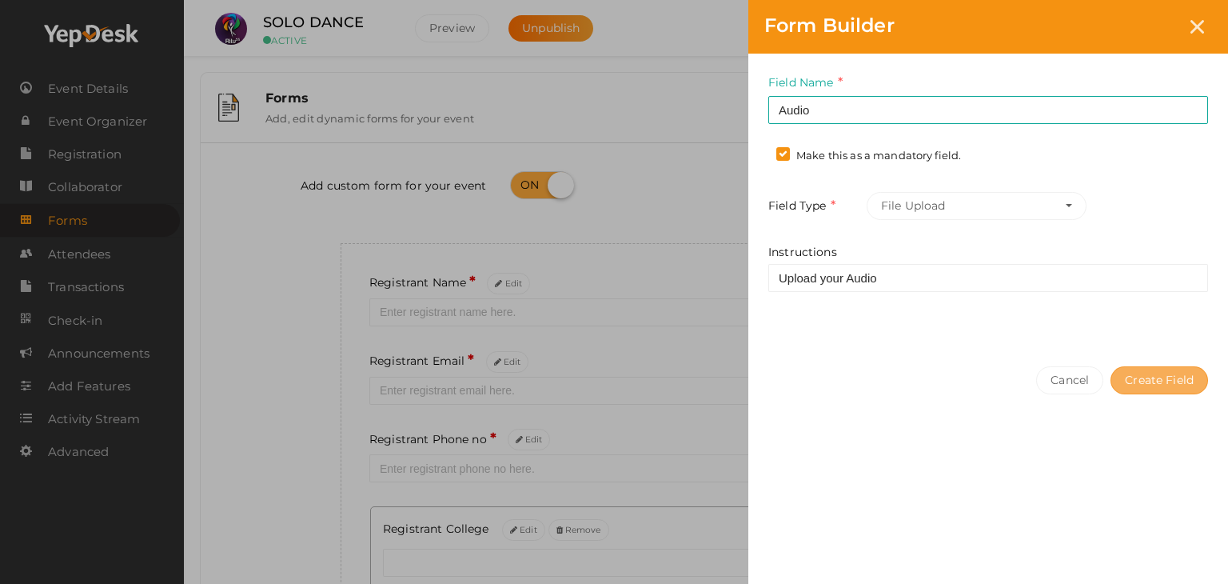
click at [1170, 369] on button "Create Field" at bounding box center [1159, 380] width 98 height 28
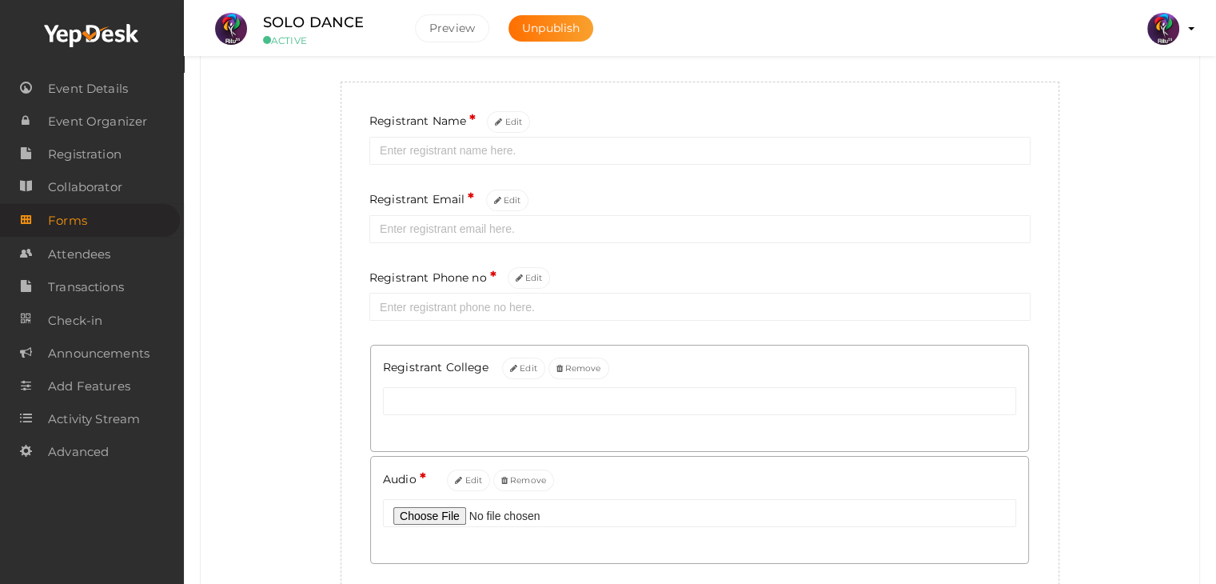
scroll to position [253, 0]
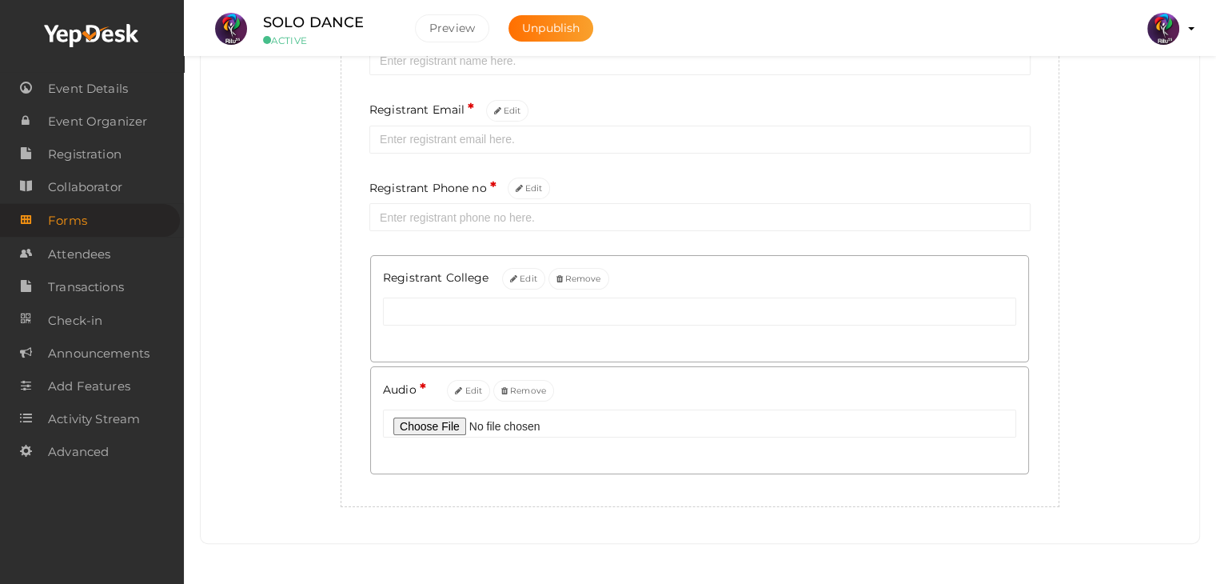
click at [540, 484] on div "Registrant Name * Edit Registrant Email * Edit Registrant Phone no * Edit Regis…" at bounding box center [700, 249] width 719 height 515
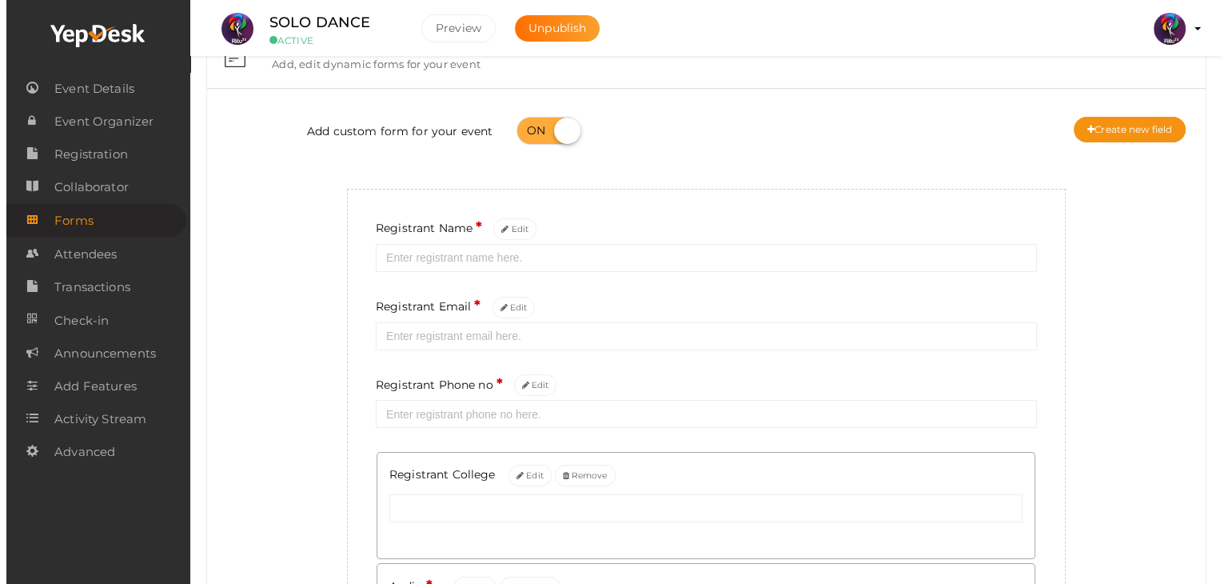
scroll to position [51, 0]
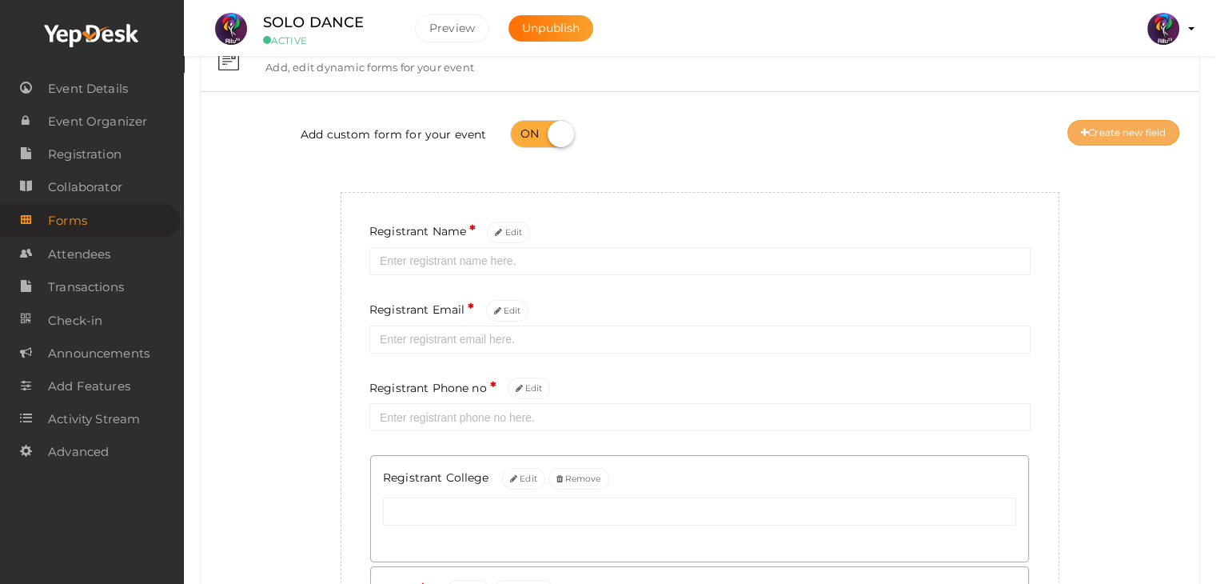
click at [1145, 132] on button "Create new field" at bounding box center [1123, 133] width 112 height 26
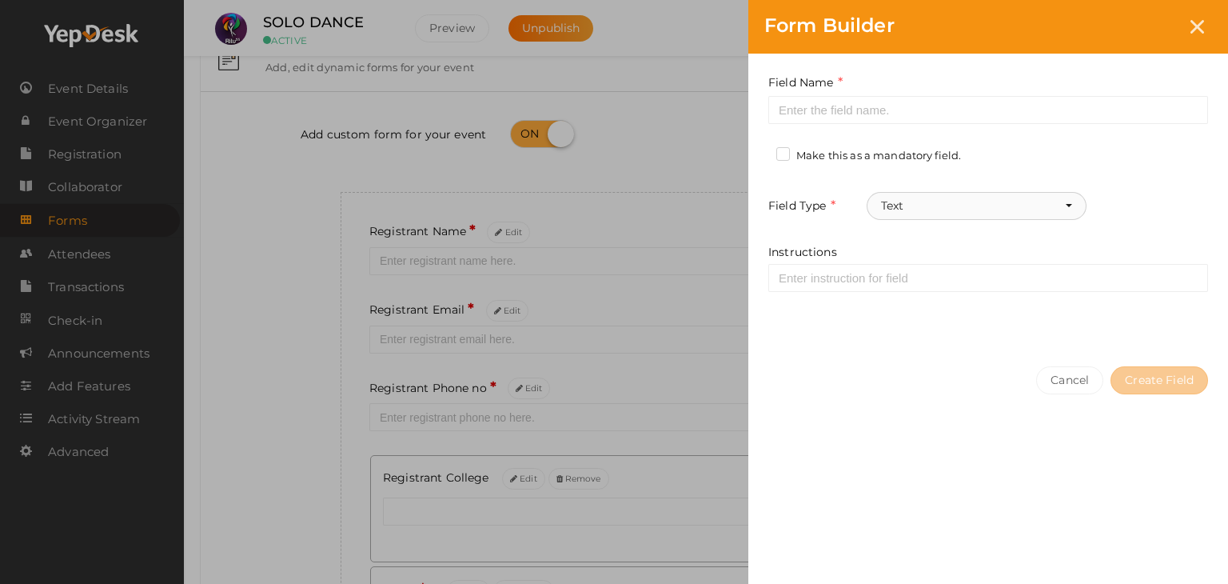
click at [934, 209] on button "Text" at bounding box center [977, 206] width 220 height 28
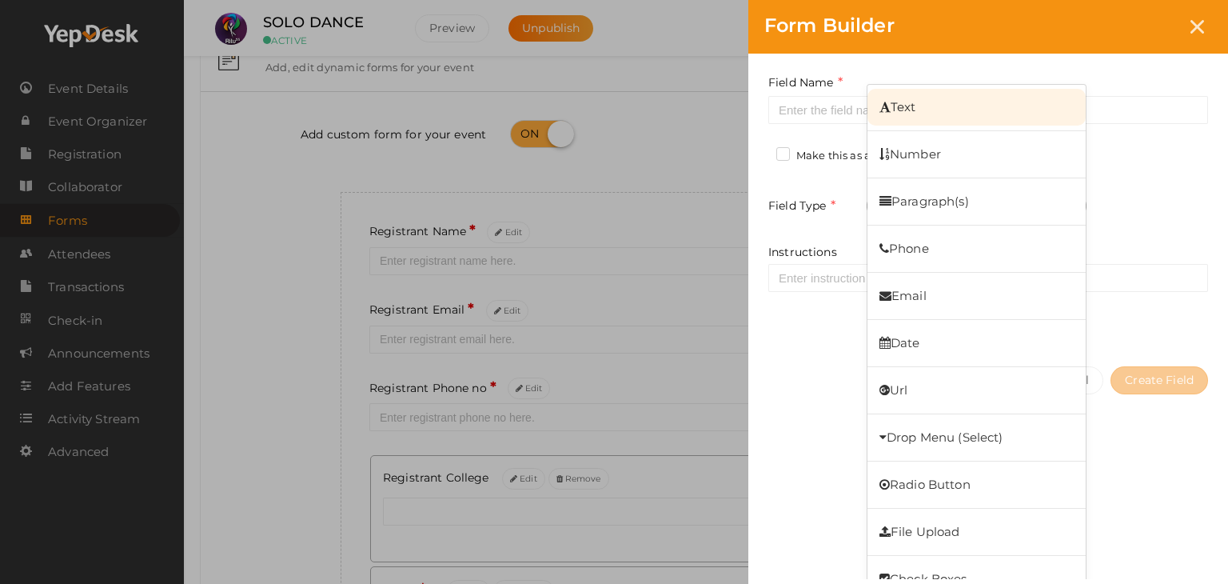
click at [980, 92] on link "Text" at bounding box center [976, 107] width 218 height 37
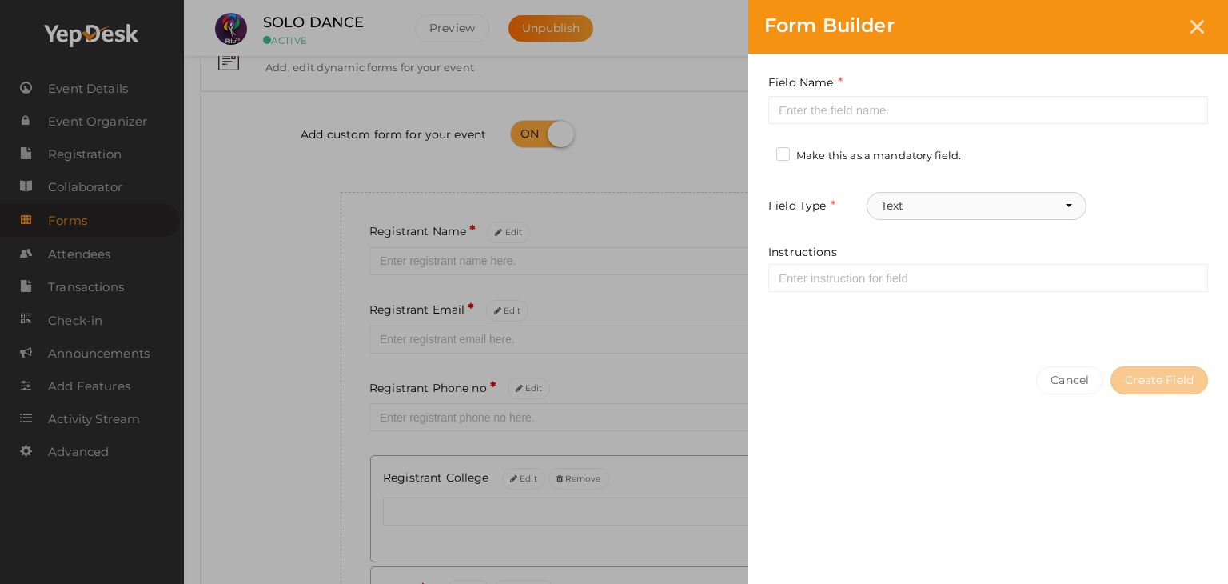
click at [982, 196] on button "Text" at bounding box center [977, 206] width 220 height 28
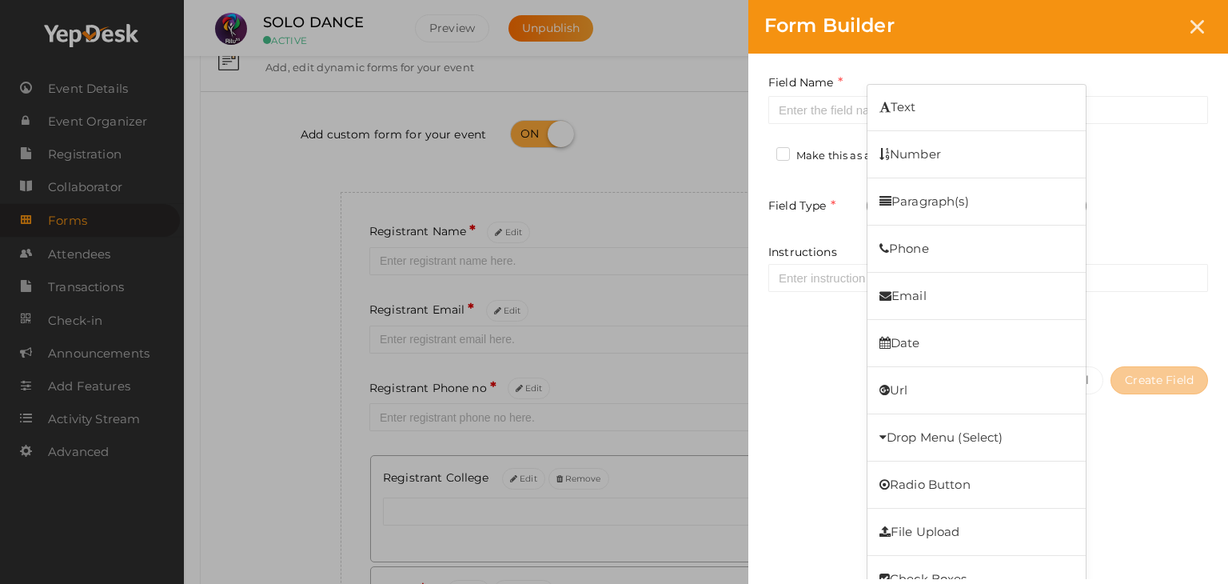
scroll to position [24, 0]
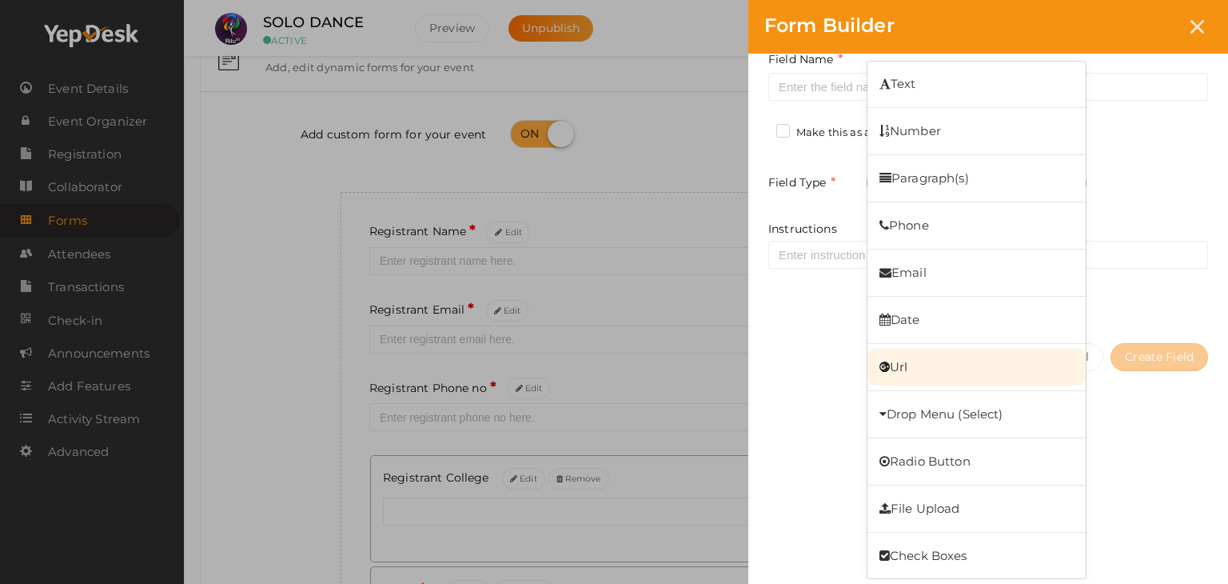
click at [986, 367] on link "Url" at bounding box center [976, 367] width 218 height 37
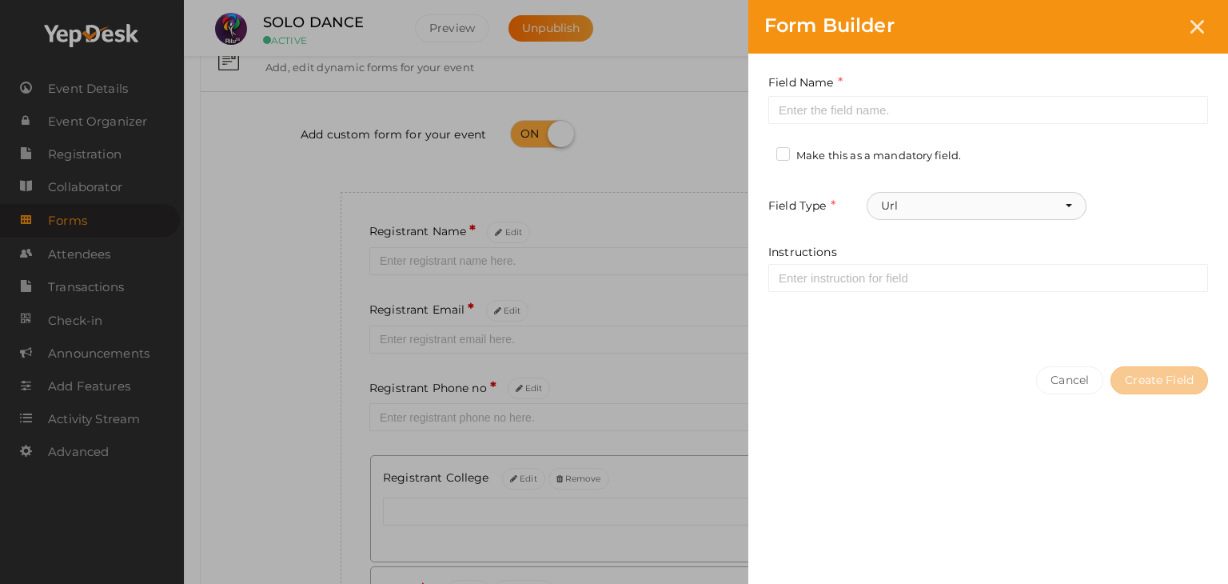
click at [1006, 193] on button "Url" at bounding box center [977, 206] width 220 height 28
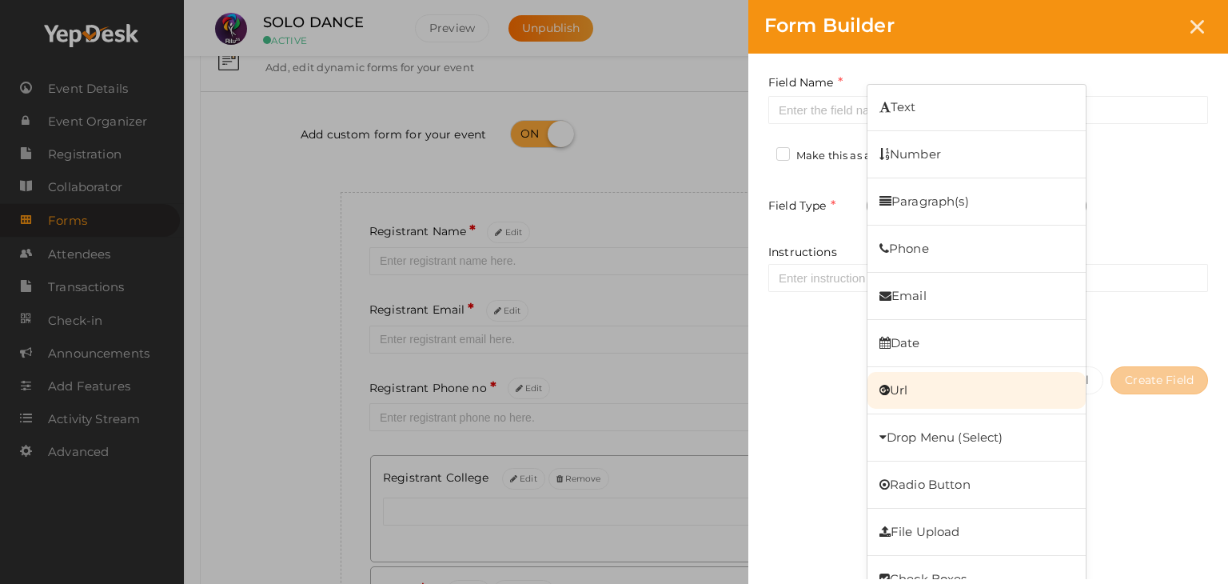
scroll to position [24, 0]
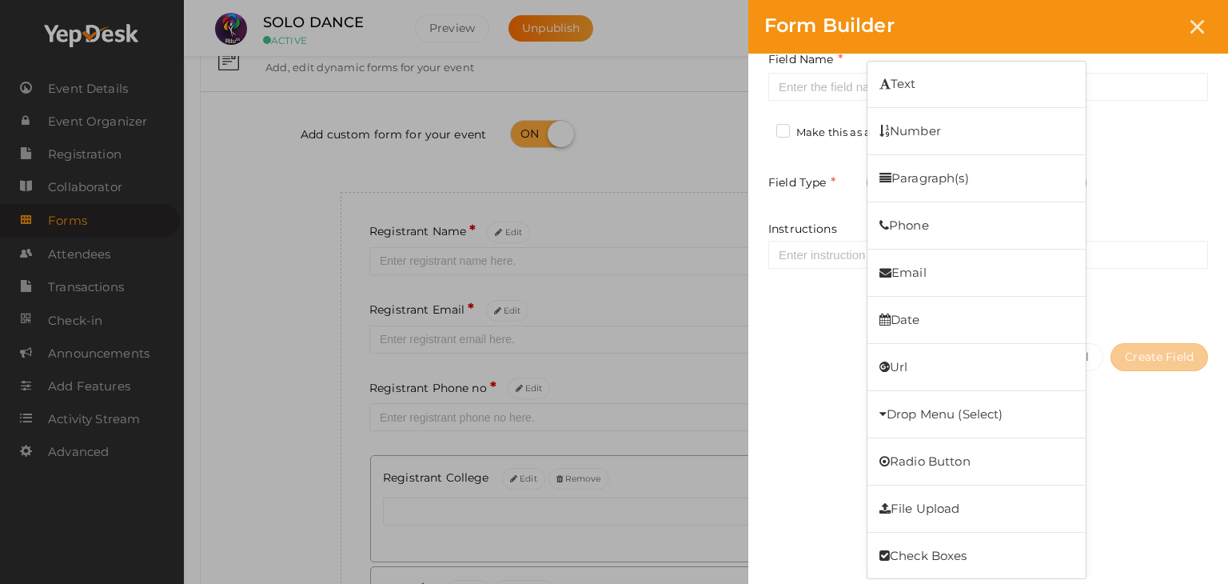
click at [1138, 417] on div "Cancel Create Field" at bounding box center [988, 389] width 480 height 124
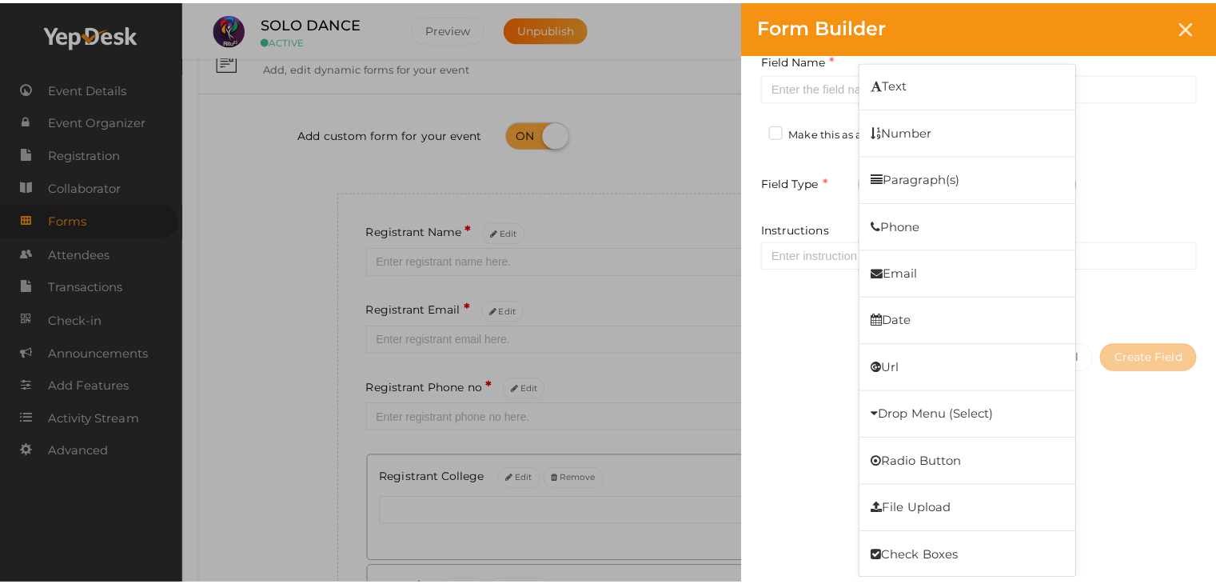
scroll to position [0, 0]
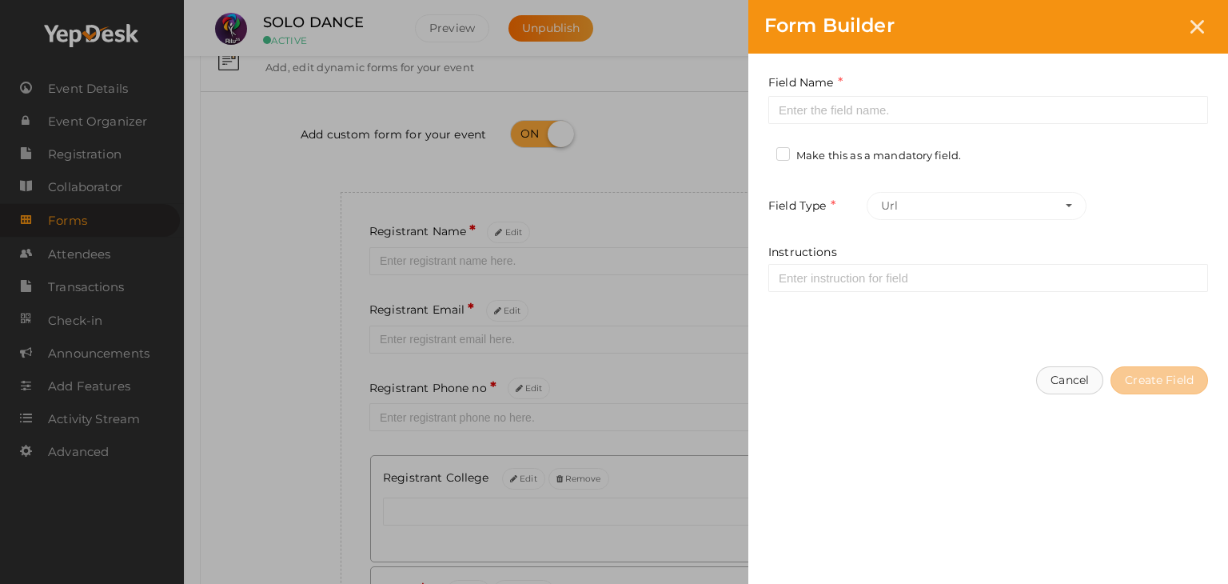
click at [1054, 380] on button "Cancel" at bounding box center [1069, 380] width 67 height 28
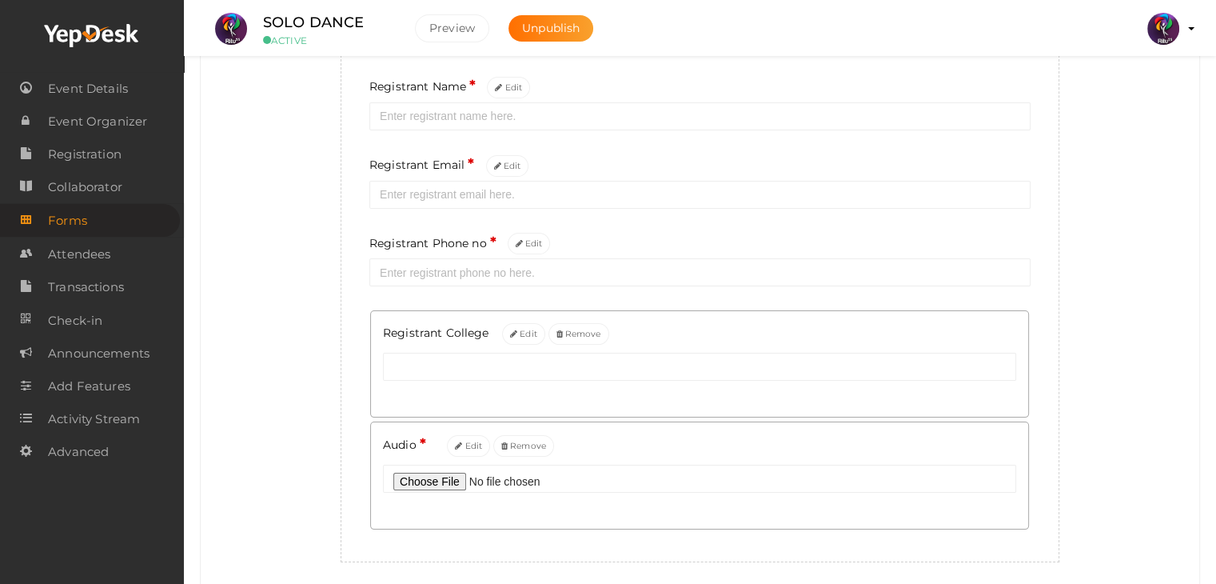
scroll to position [253, 0]
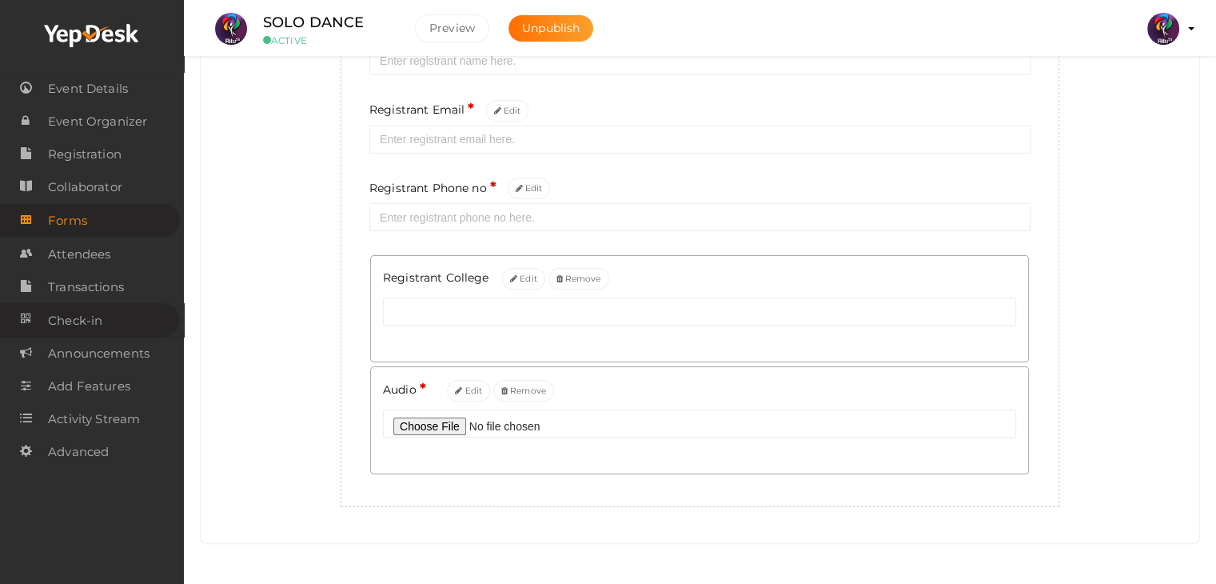
click at [72, 327] on span "Check-in" at bounding box center [75, 321] width 54 height 32
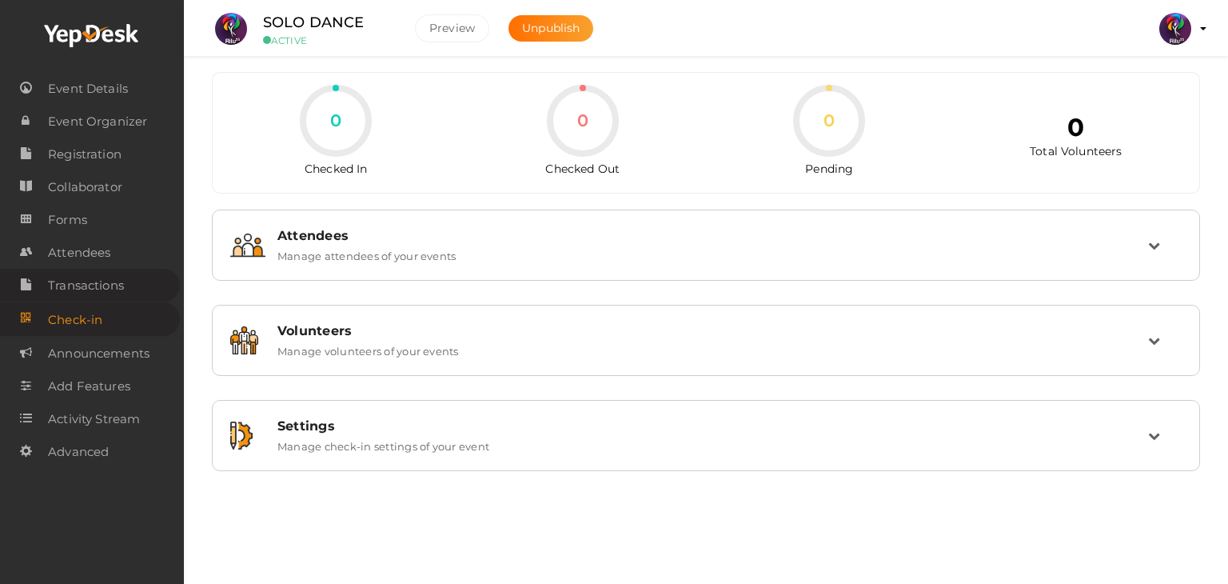
click at [93, 276] on span "Transactions" at bounding box center [86, 285] width 76 height 32
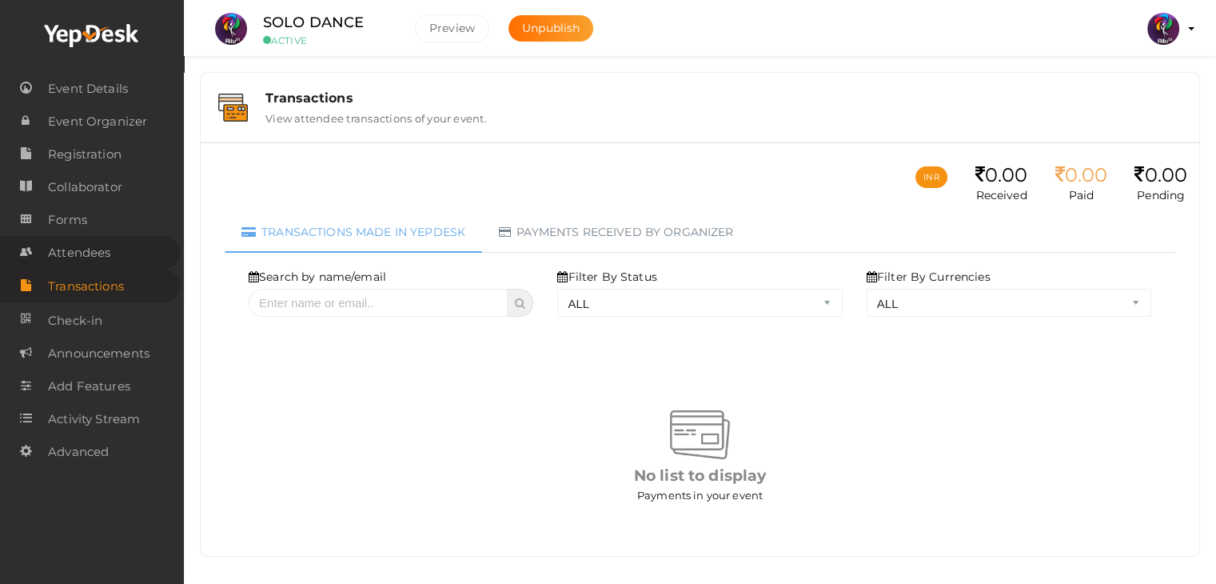
click at [134, 259] on link "Attendees" at bounding box center [90, 252] width 180 height 33
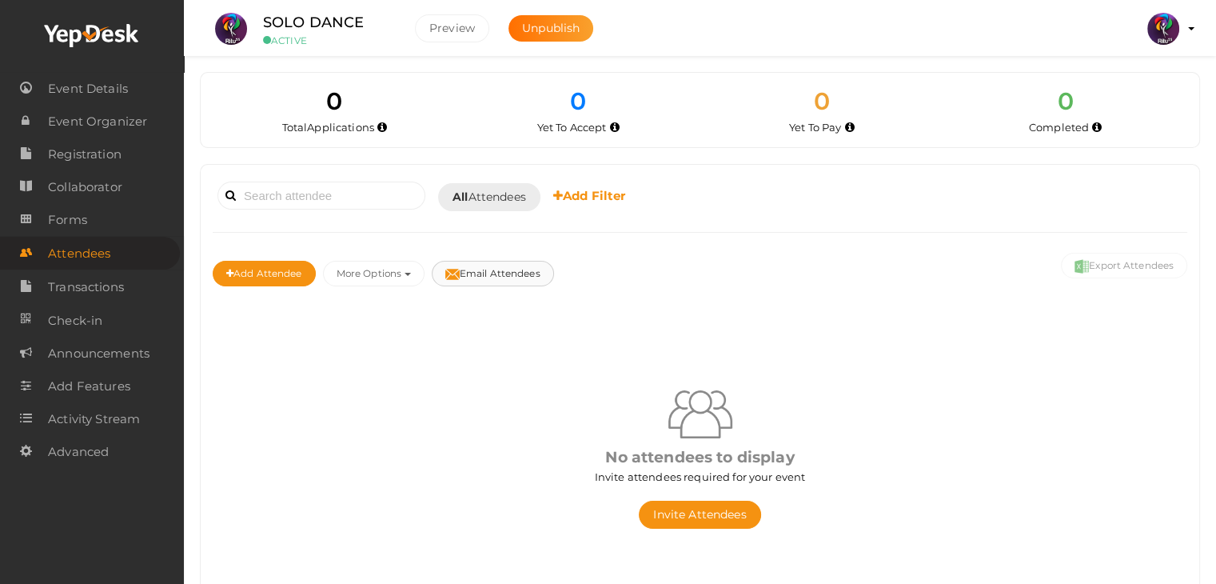
click at [534, 277] on button "Email Attendees" at bounding box center [493, 274] width 122 height 26
click at [126, 367] on span "Announcements" at bounding box center [99, 353] width 102 height 32
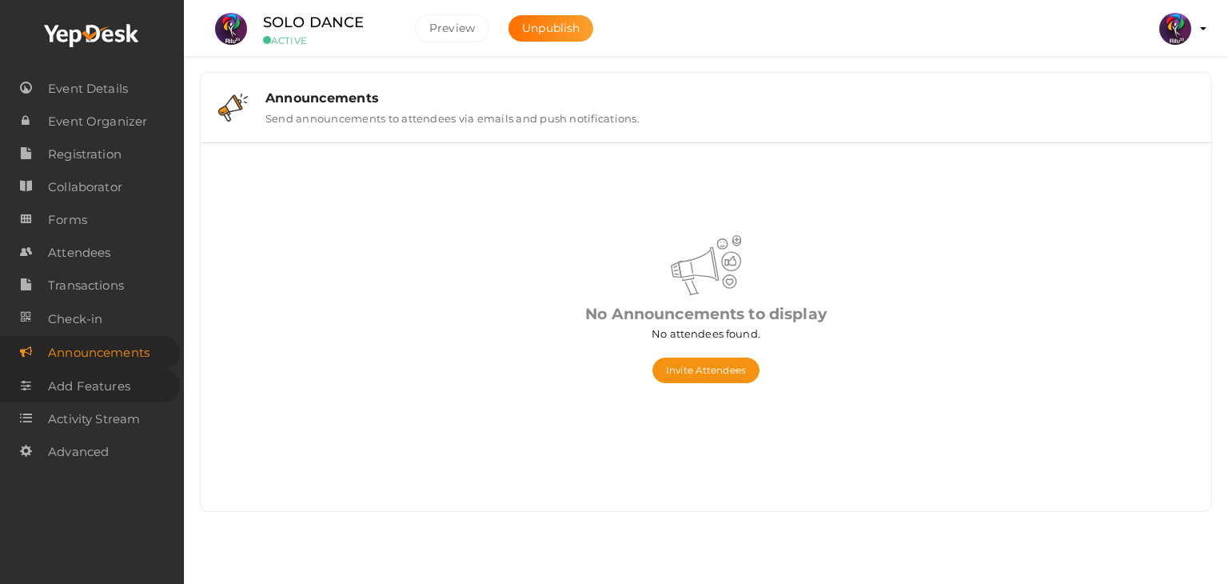
click at [125, 390] on span "Add Features" at bounding box center [89, 386] width 82 height 32
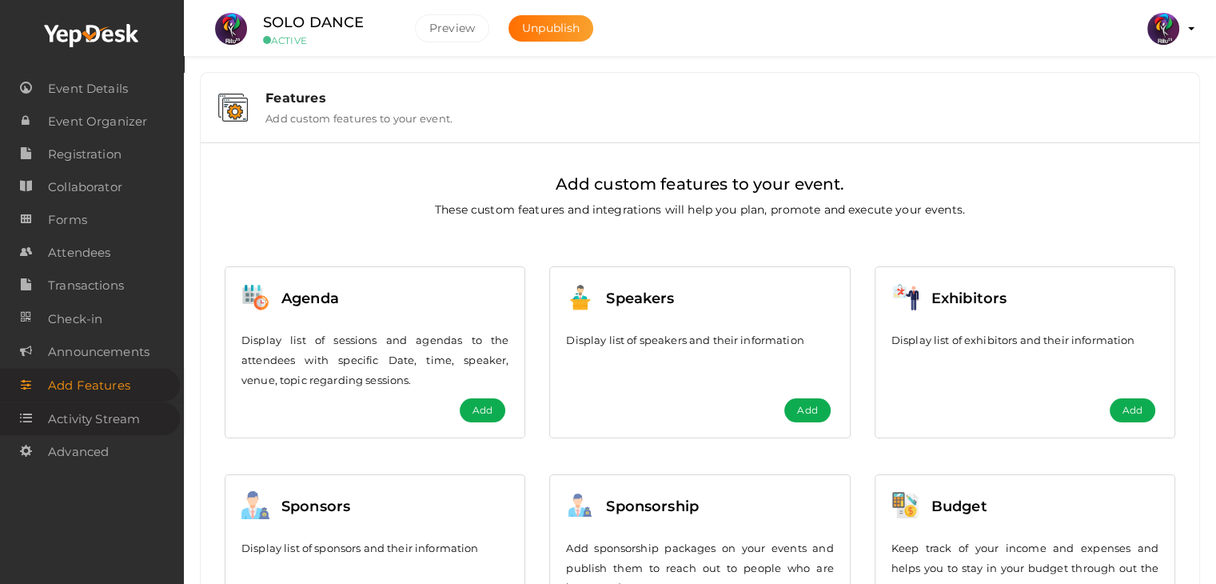
click at [125, 410] on span "Activity Stream" at bounding box center [94, 419] width 92 height 32
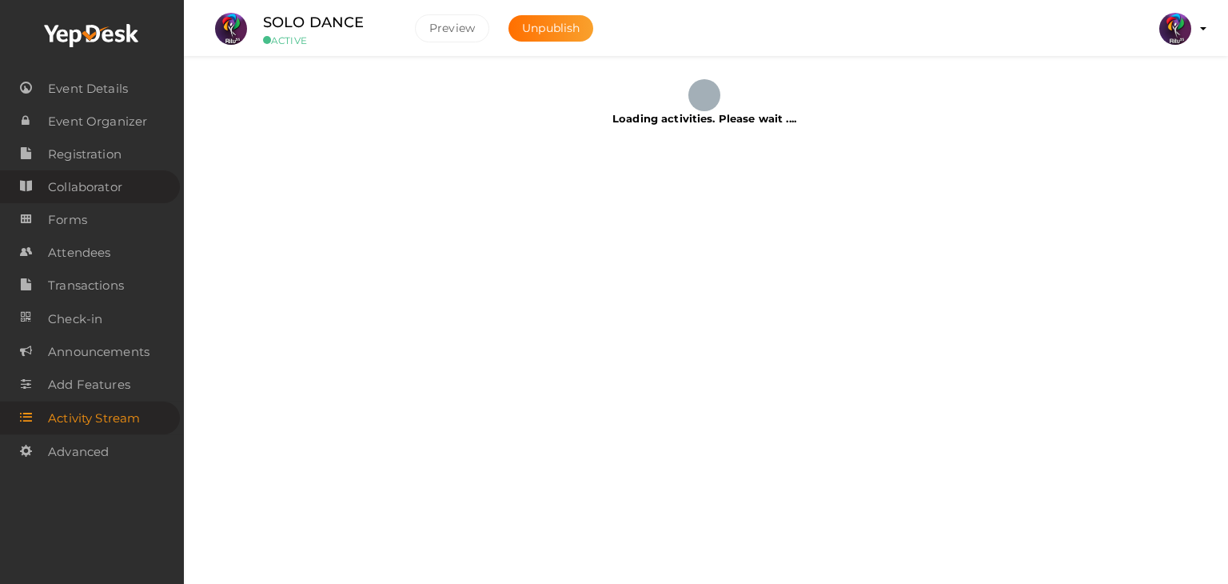
click at [115, 197] on span "Collaborator" at bounding box center [85, 187] width 74 height 32
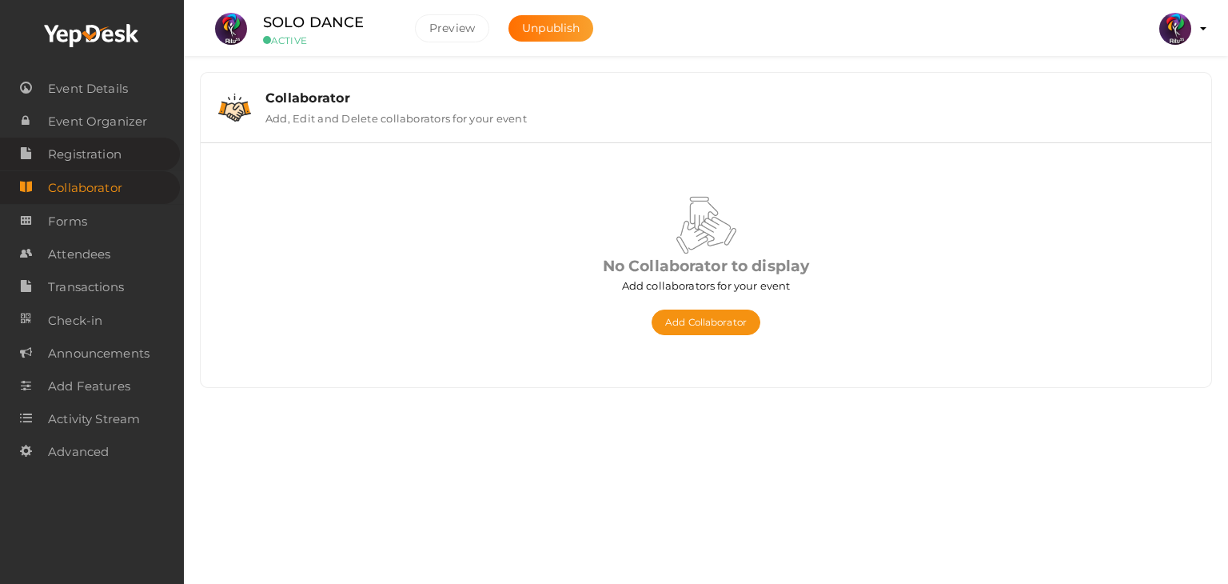
click at [120, 150] on span "Registration" at bounding box center [85, 154] width 74 height 32
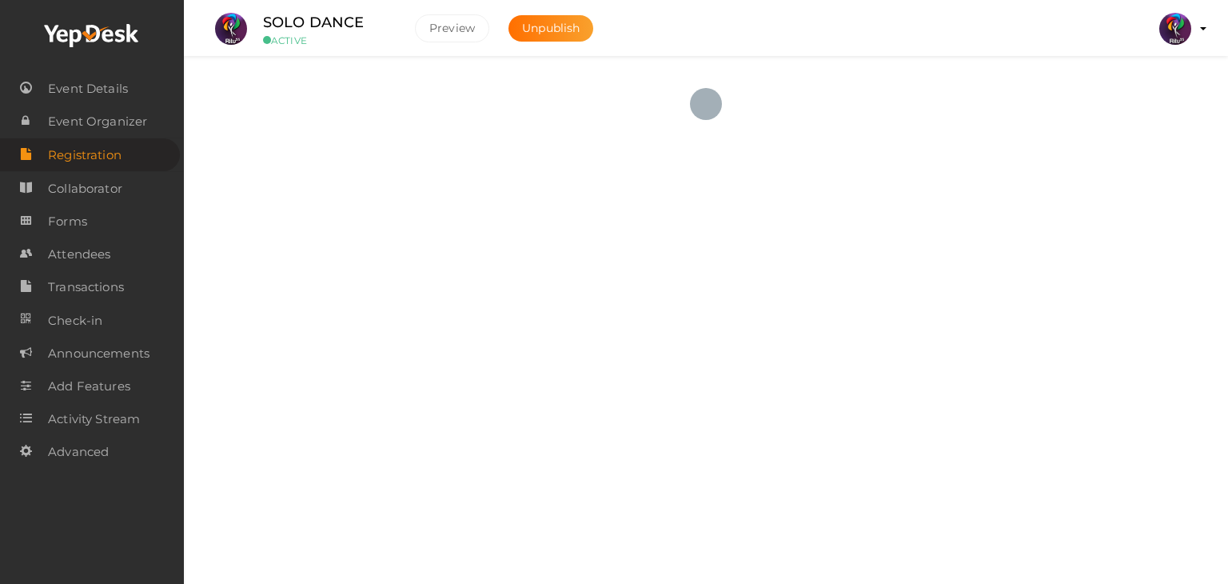
checkbox input "true"
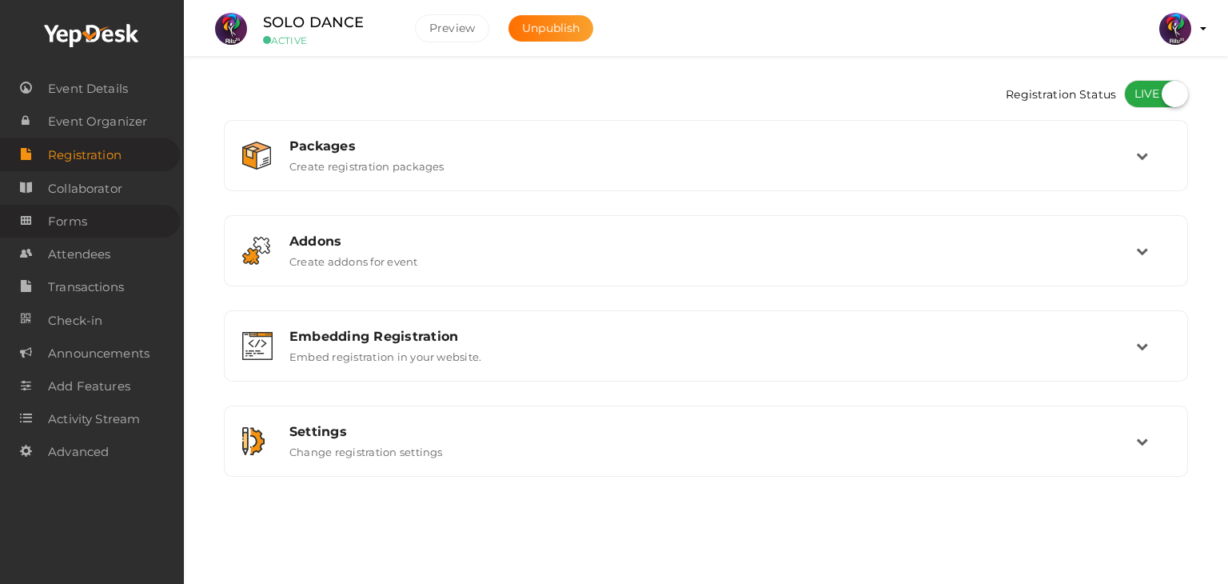
click at [118, 217] on link "Forms" at bounding box center [90, 221] width 180 height 33
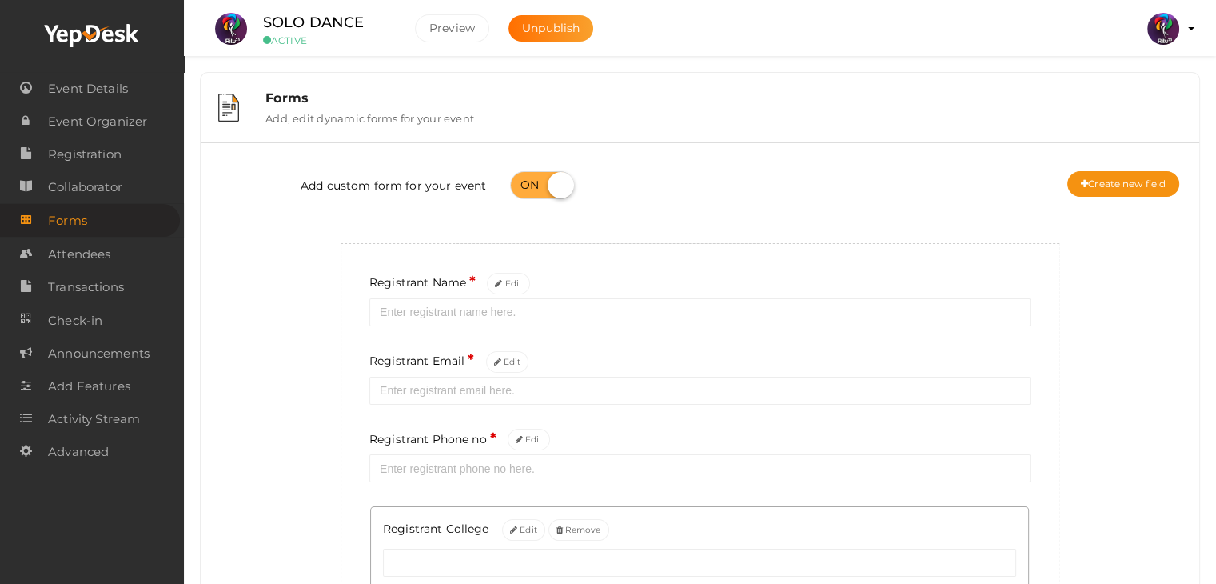
click at [1074, 114] on div "Forms Add, edit dynamic forms for your event" at bounding box center [717, 107] width 928 height 34
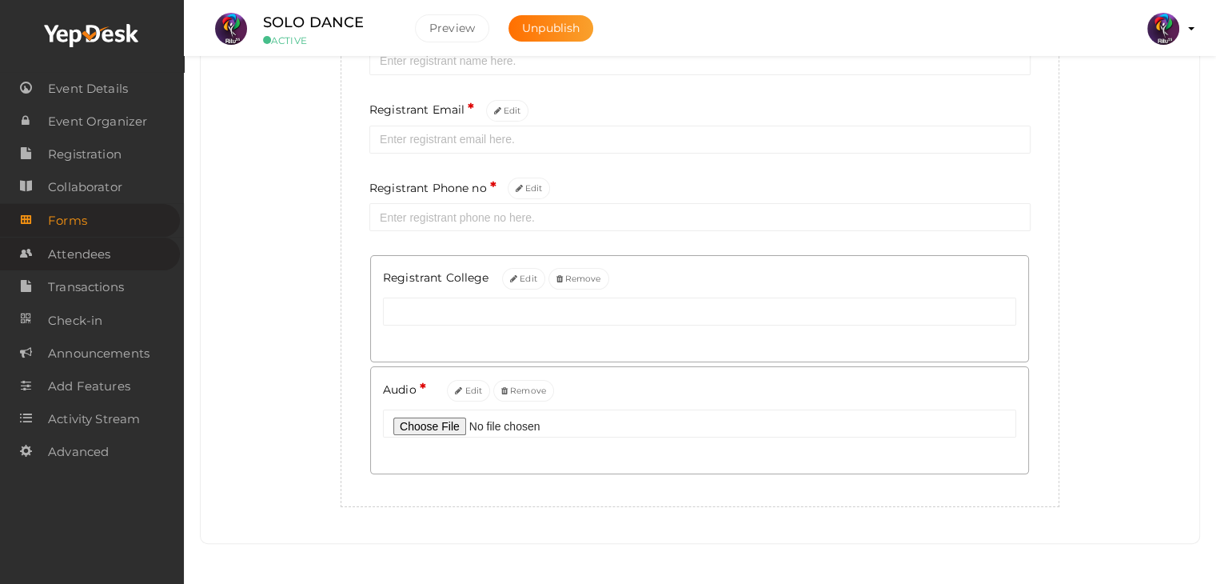
click at [62, 252] on span "Attendees" at bounding box center [79, 254] width 62 height 32
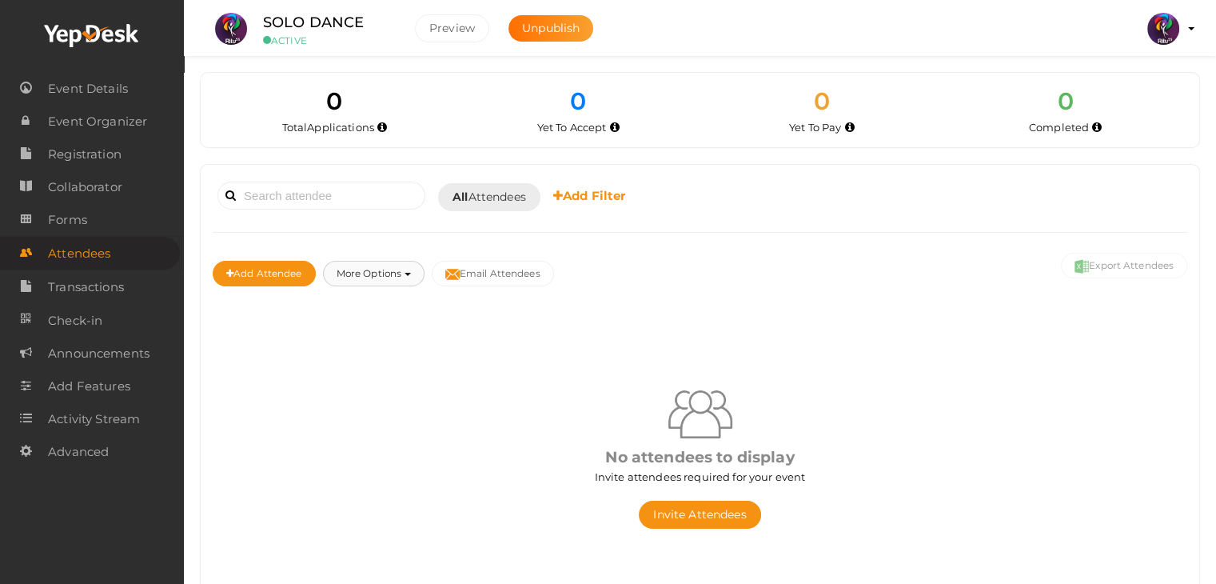
click at [403, 268] on button "More Options" at bounding box center [374, 274] width 102 height 26
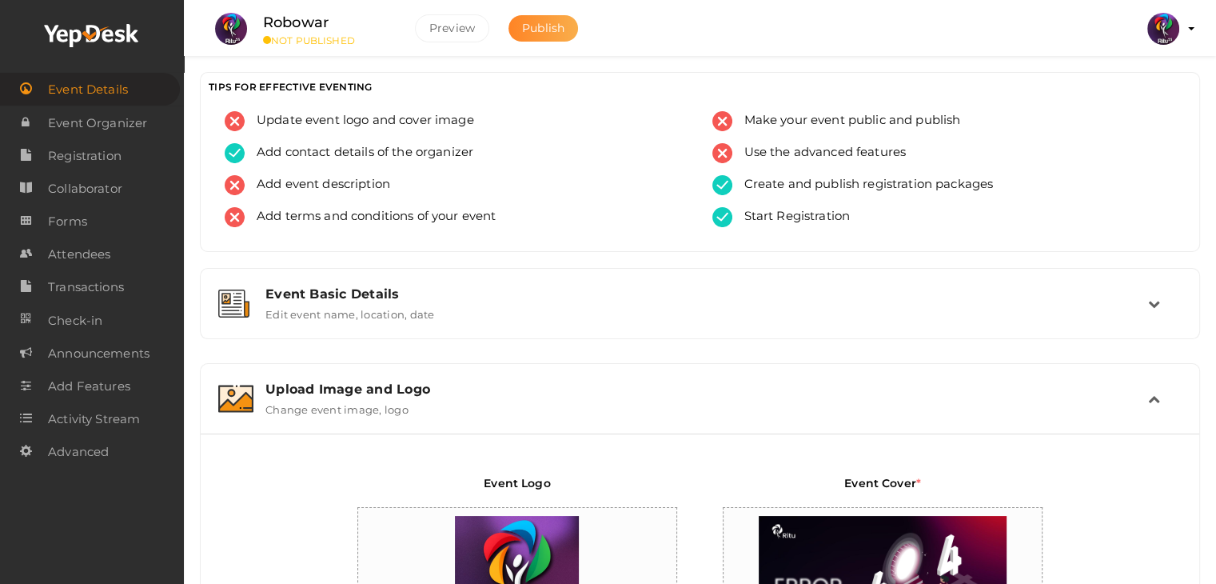
click at [522, 36] on button "Publish" at bounding box center [543, 28] width 70 height 26
click at [1183, 31] on button "RITUtsav 2025 ritticket@gmail.com Personal Profile My Events Admin Switch Profi…" at bounding box center [1163, 29] width 42 height 34
click at [1177, 32] on img at bounding box center [1163, 29] width 32 height 32
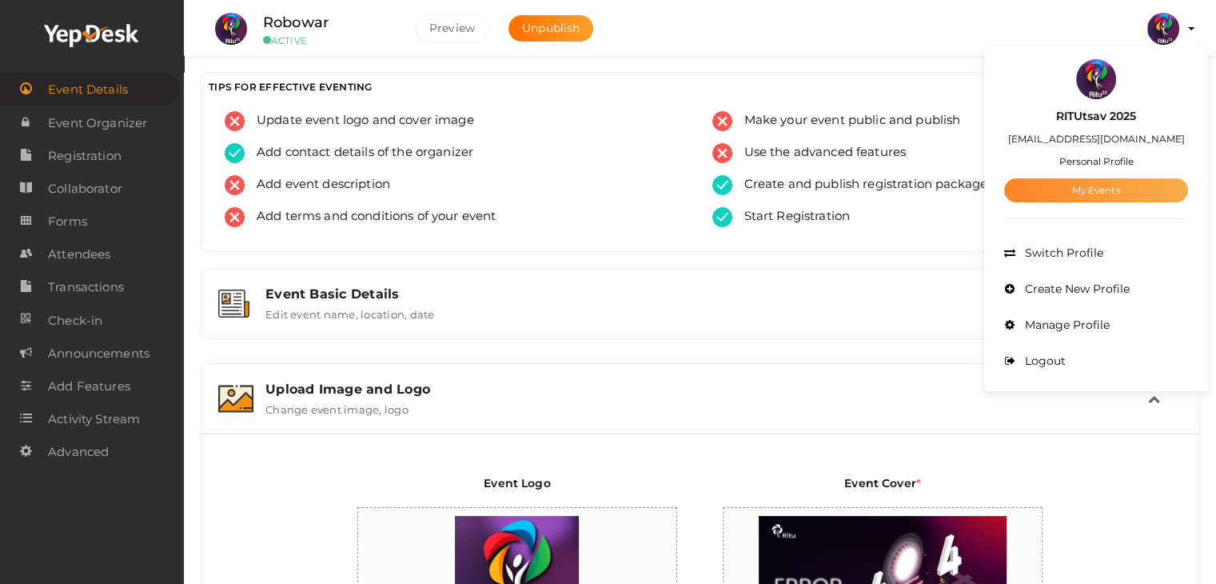
click at [1129, 179] on link "My Events" at bounding box center [1096, 190] width 184 height 24
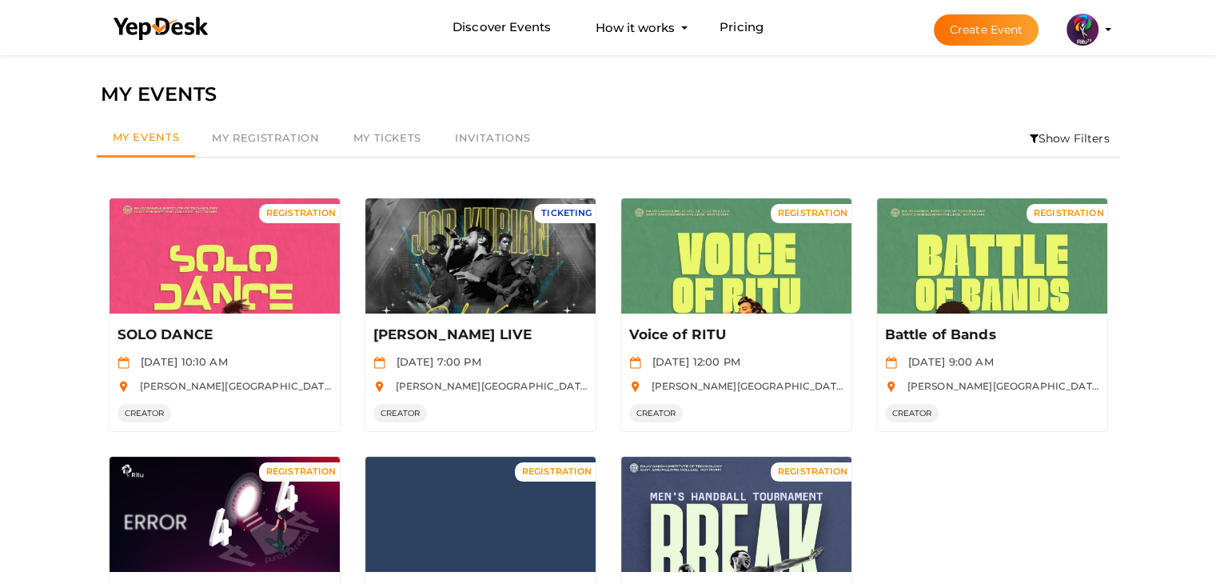
scroll to position [145, 0]
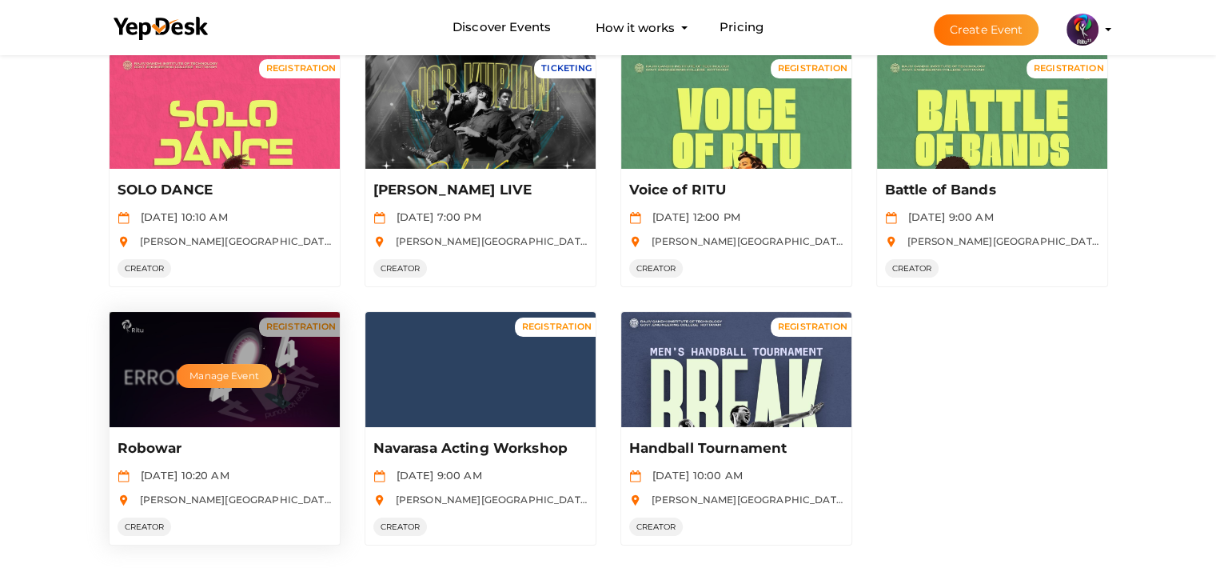
click at [237, 381] on button "Manage Event" at bounding box center [224, 376] width 94 height 24
click at [283, 461] on div "Robowar Oct 17 2025, 10:20 AM RAJIV GANDHI INSTITUTE OF TECHNOLOGY, KOTTAYAM, P…" at bounding box center [225, 486] width 230 height 118
drag, startPoint x: 182, startPoint y: 504, endPoint x: 141, endPoint y: 535, distance: 52.0
click at [141, 535] on div "Robowar Oct 17 2025, 10:20 AM RAJIV GANDHI INSTITUTE OF TECHNOLOGY, KOTTAYAM, P…" at bounding box center [225, 486] width 230 height 118
click at [293, 312] on div "Manage Event" at bounding box center [225, 369] width 230 height 115
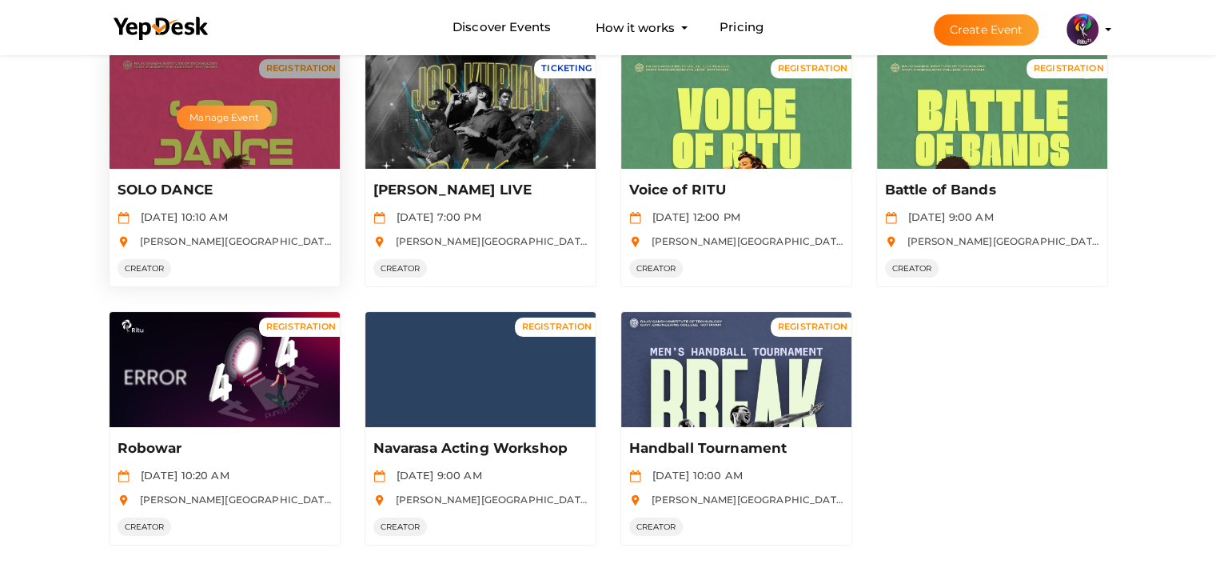
click at [252, 113] on button "Manage Event" at bounding box center [224, 118] width 94 height 24
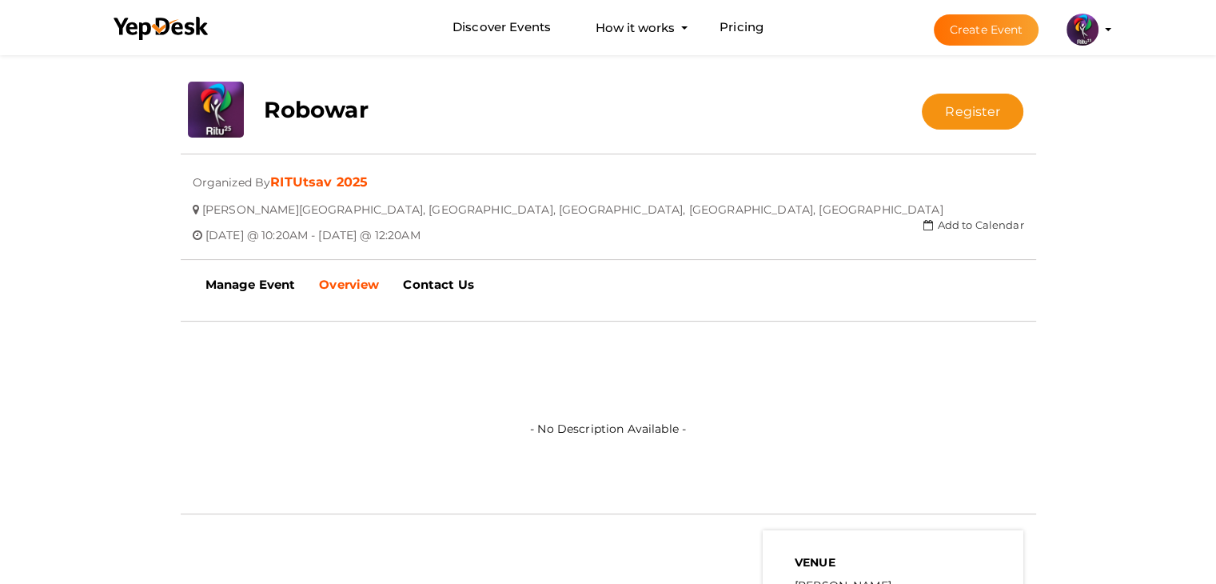
scroll to position [288, 0]
click at [1103, 25] on li "Create Event [GEOGRAPHIC_DATA] 2025 [EMAIL_ADDRESS][DOMAIN_NAME] Personal Profi…" at bounding box center [1008, 30] width 213 height 58
click at [1101, 25] on button "RITUtsav 2025 [EMAIL_ADDRESS][DOMAIN_NAME] Personal Profile My Events Admin Swi…" at bounding box center [1083, 30] width 42 height 34
click at [1098, 30] on profile-pic at bounding box center [1082, 28] width 32 height 12
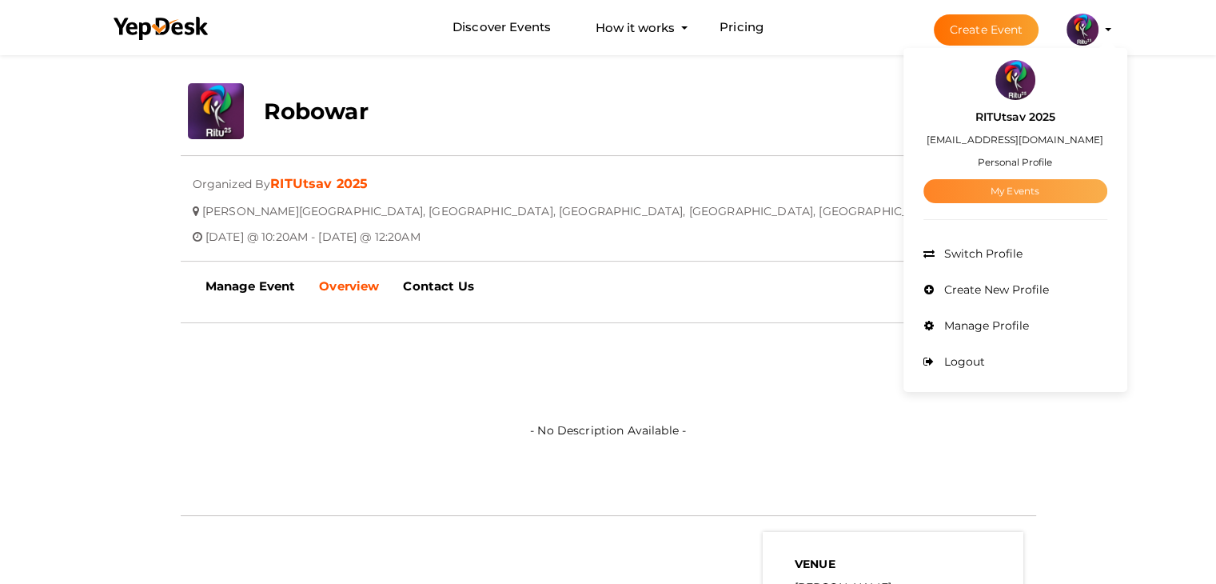
click at [1040, 189] on link "My Events" at bounding box center [1015, 191] width 184 height 24
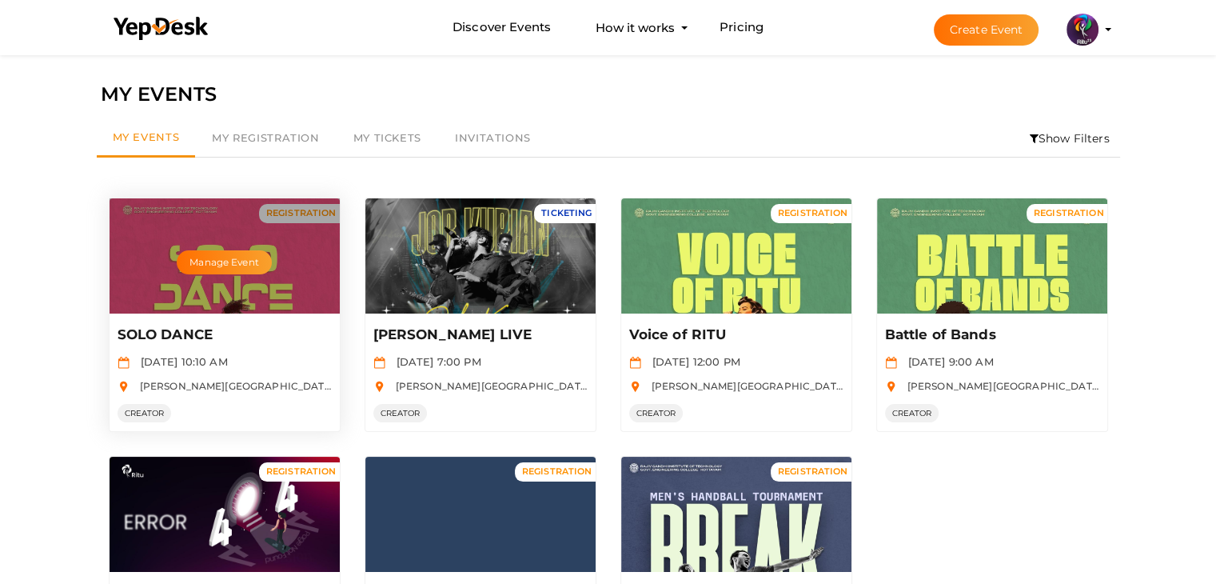
click at [211, 334] on p "SOLO DANCE" at bounding box center [223, 334] width 210 height 19
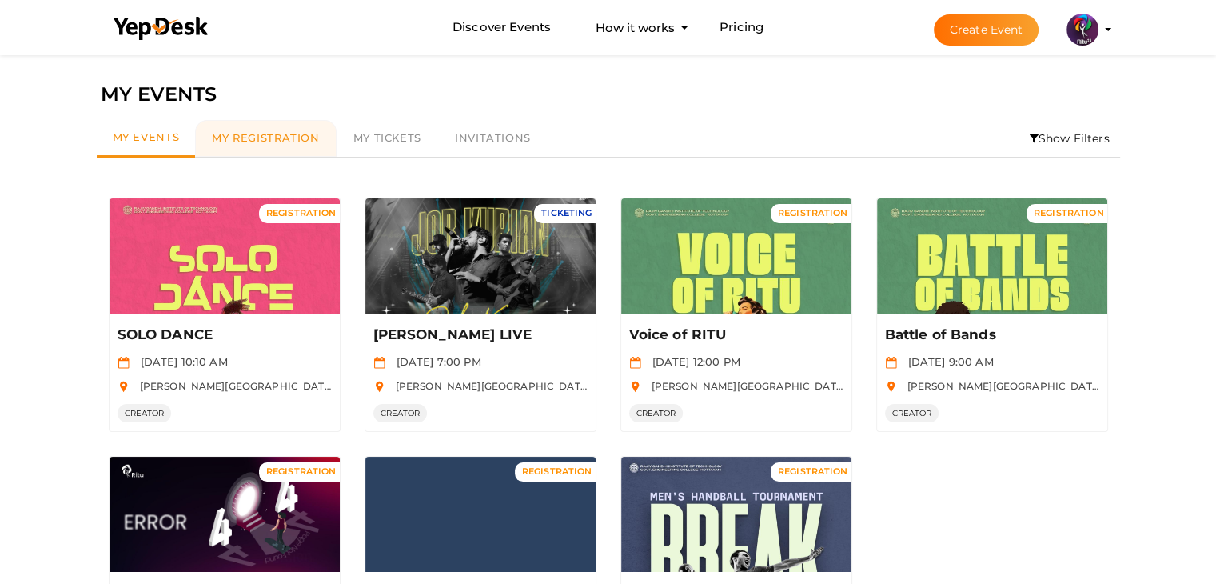
click at [305, 138] on span "My Registration" at bounding box center [265, 137] width 107 height 13
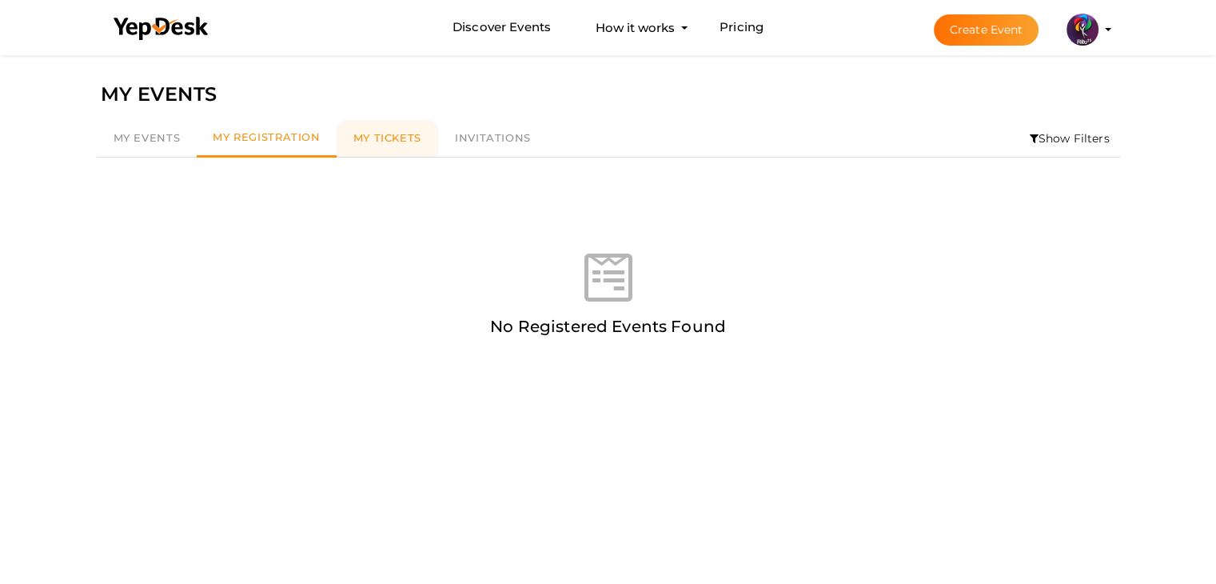
click at [383, 141] on span "My Tickets" at bounding box center [387, 137] width 68 height 13
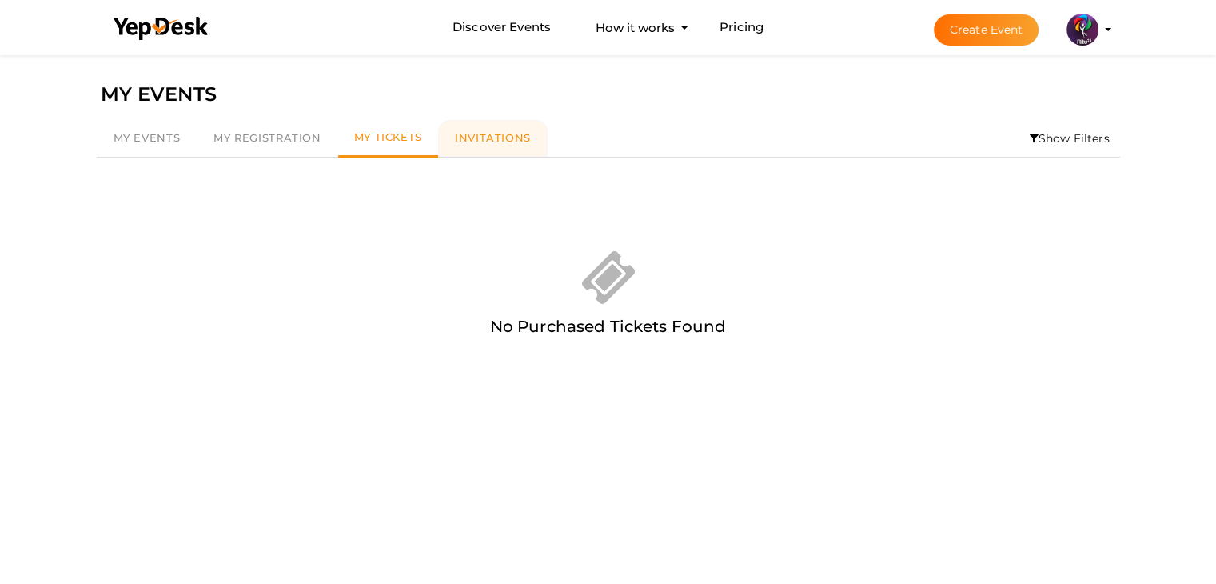
click at [492, 151] on link "Invitations" at bounding box center [493, 138] width 110 height 37
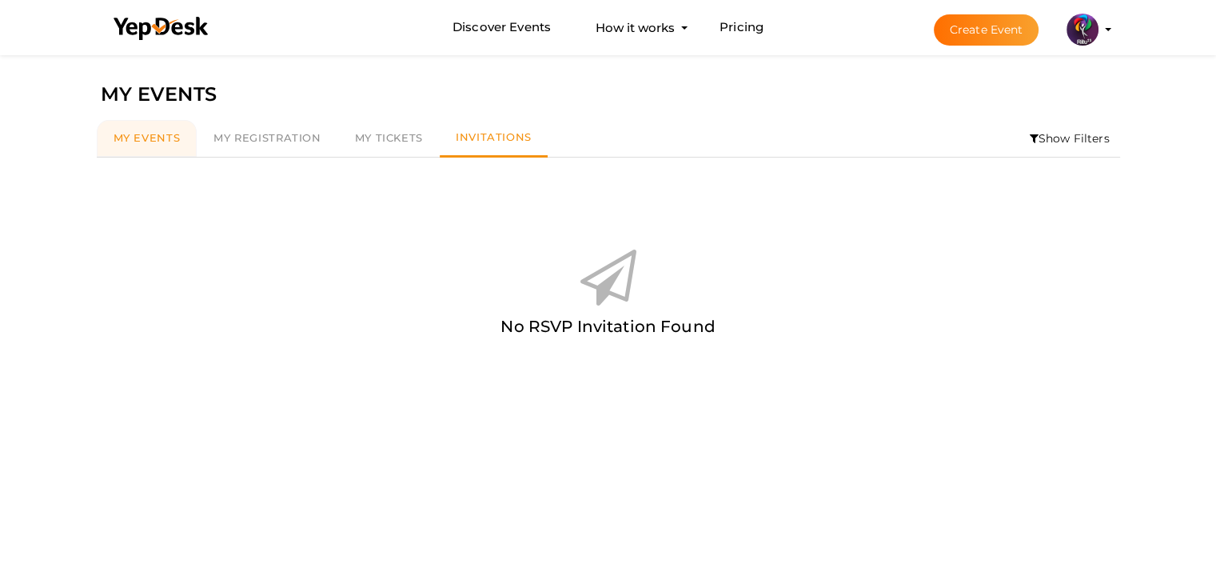
click at [158, 137] on span "My Events" at bounding box center [147, 137] width 67 height 13
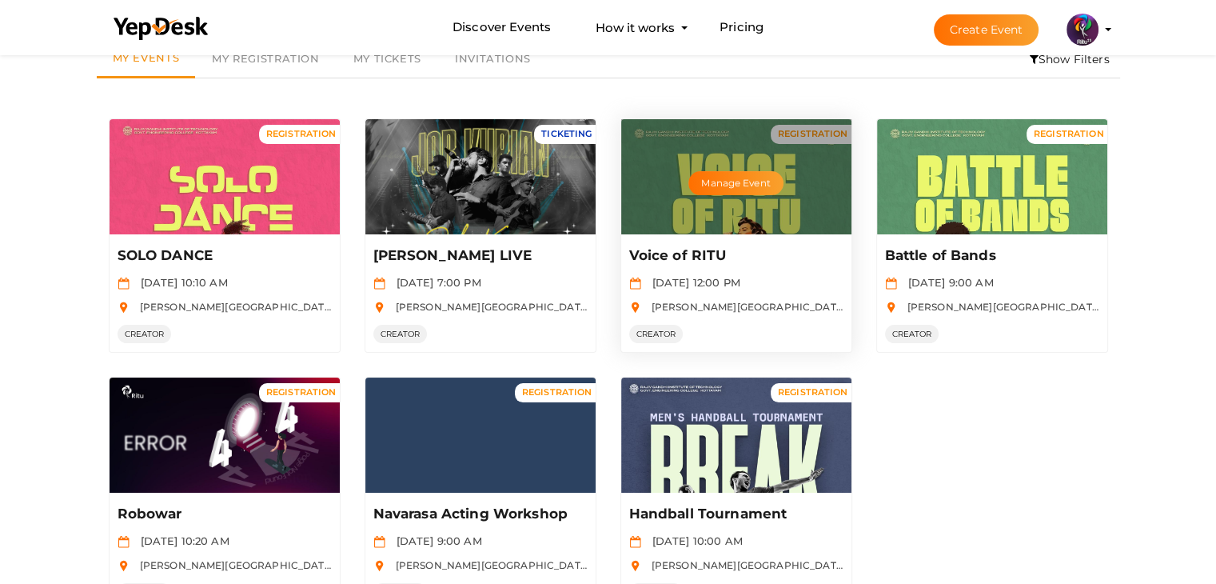
scroll to position [80, 0]
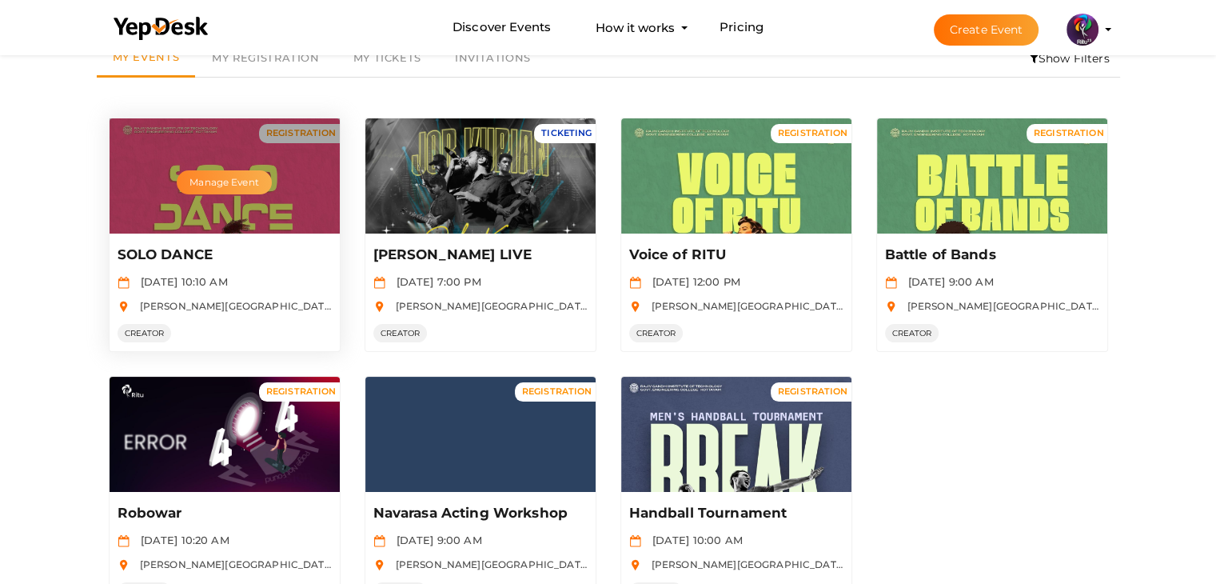
click at [257, 184] on button "Manage Event" at bounding box center [224, 182] width 94 height 24
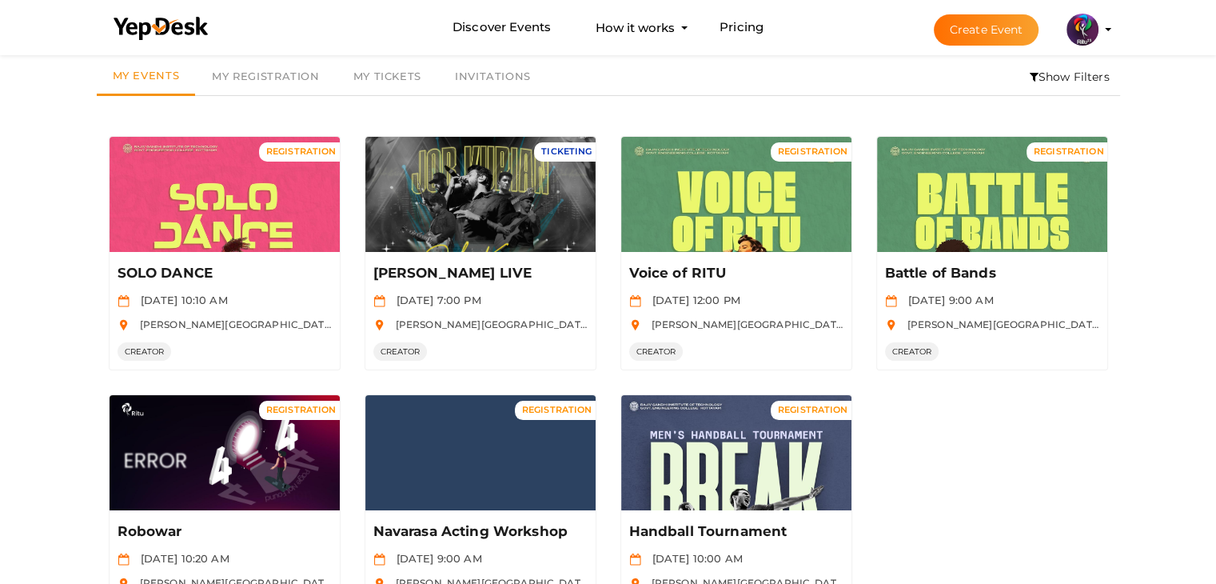
scroll to position [145, 0]
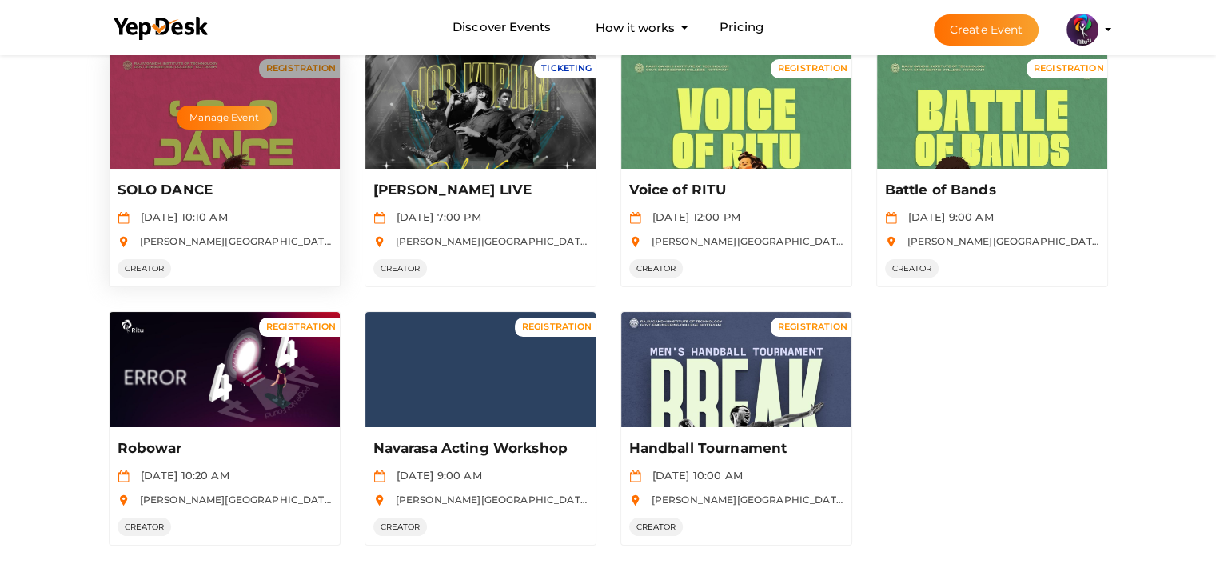
click at [307, 137] on div "Manage Event" at bounding box center [225, 111] width 230 height 115
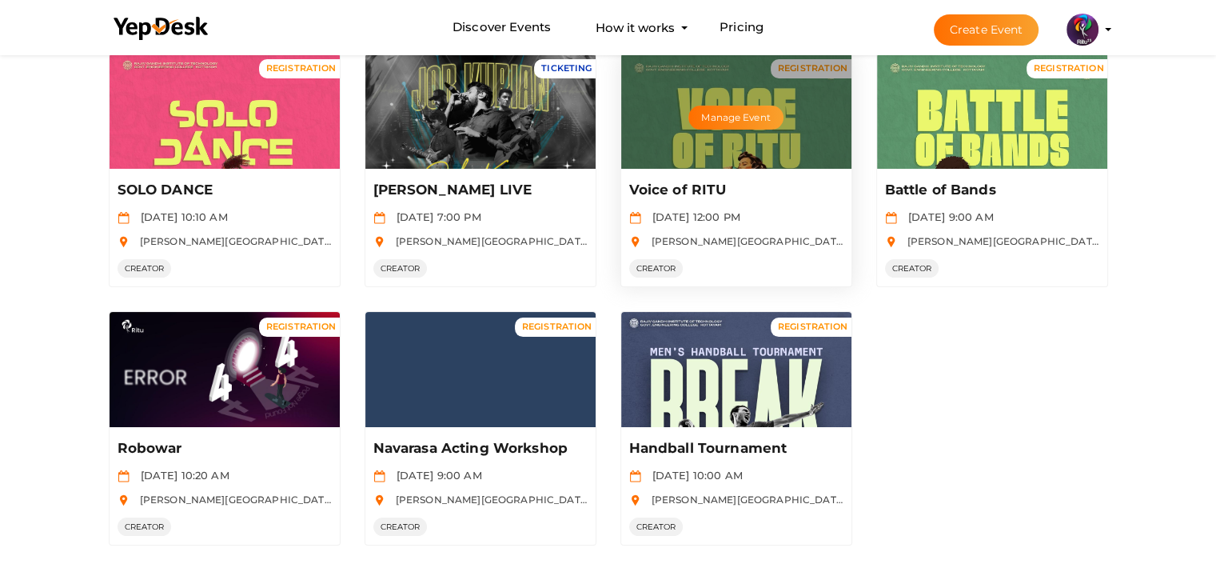
scroll to position [0, 0]
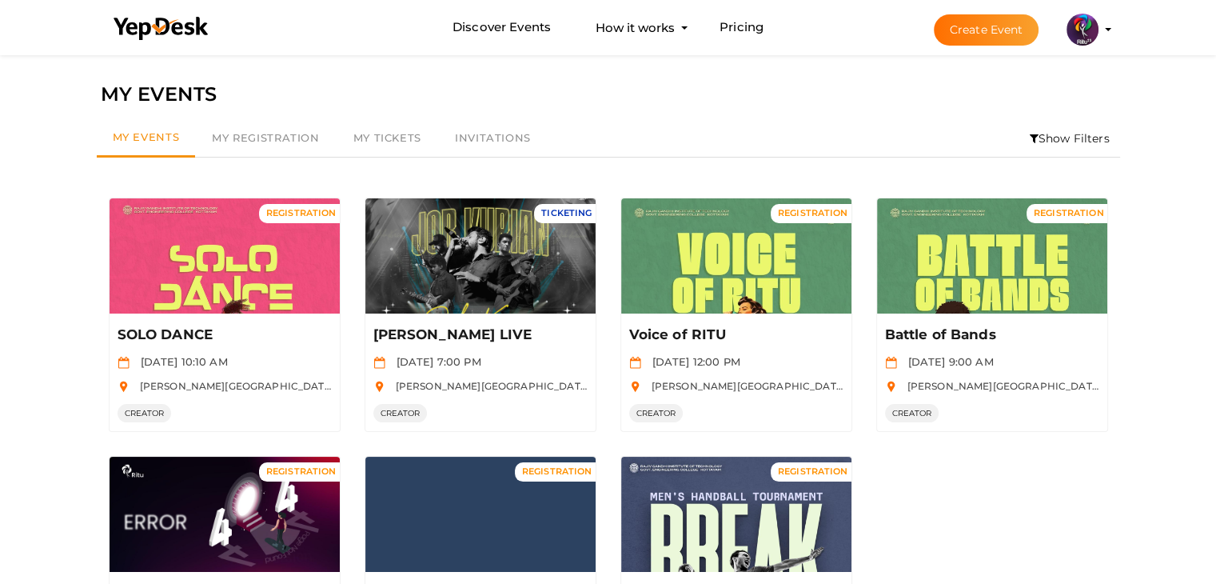
click at [951, 14] on button "Create Event" at bounding box center [987, 29] width 106 height 31
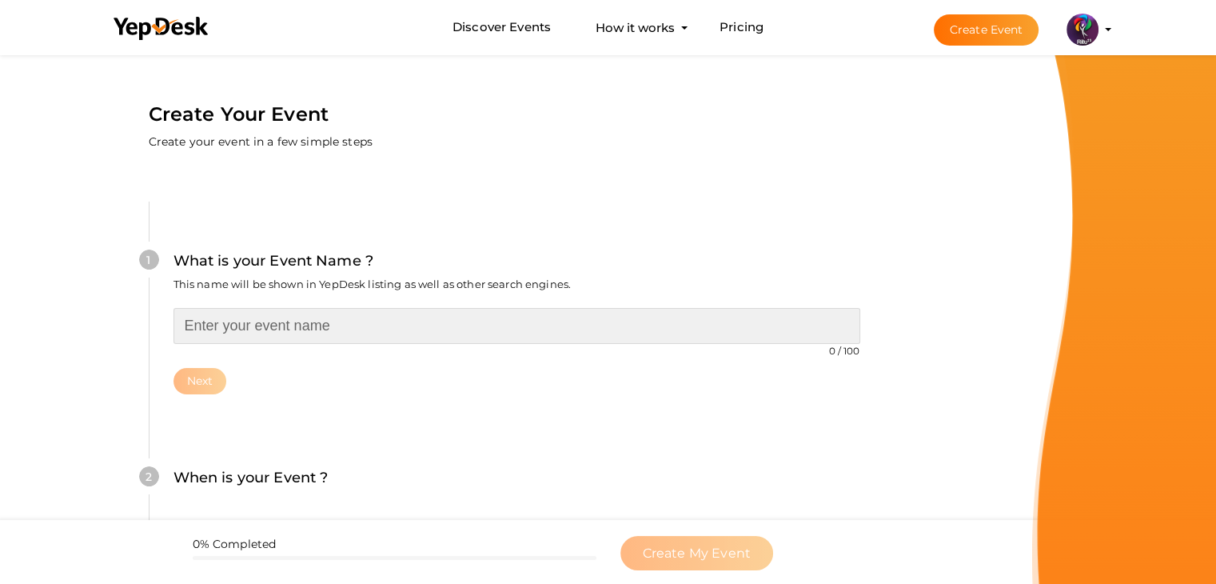
click at [527, 331] on input "text" at bounding box center [516, 326] width 687 height 36
click at [527, 331] on input "Slam Poetry" at bounding box center [516, 326] width 687 height 36
type input "Verse Bound-Slam Poetry"
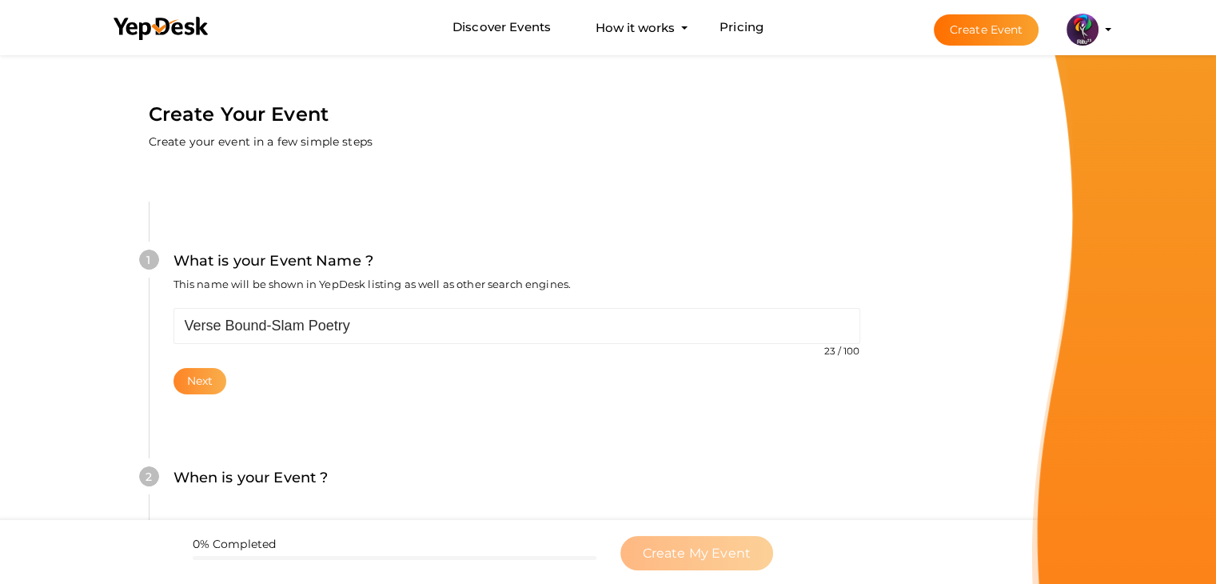
click at [198, 384] on button "Next" at bounding box center [200, 381] width 54 height 26
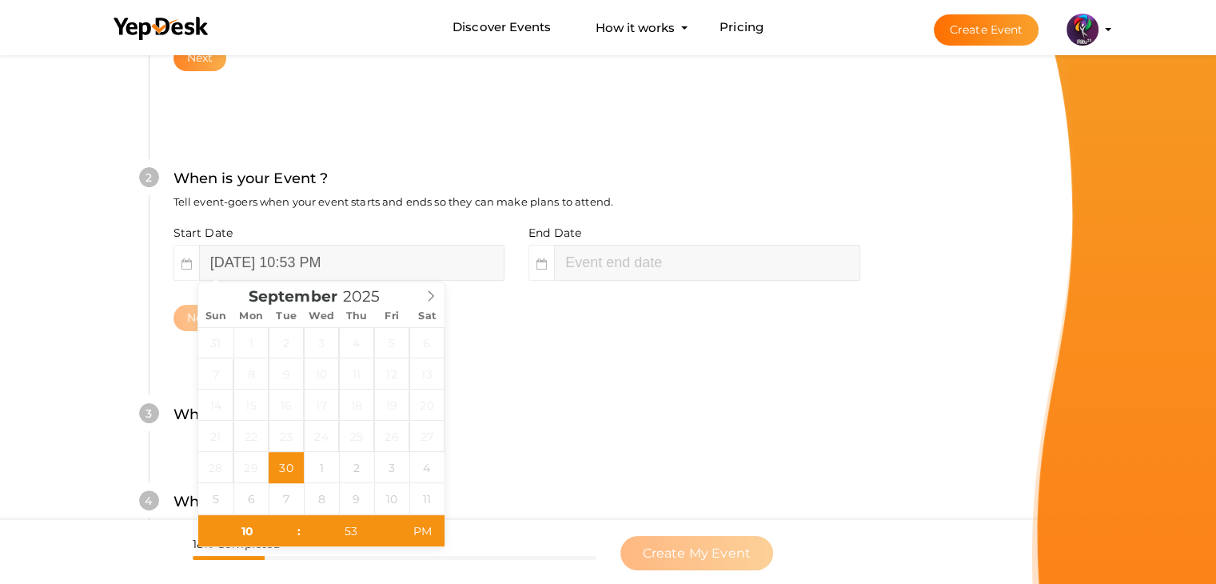
scroll to position [329, 0]
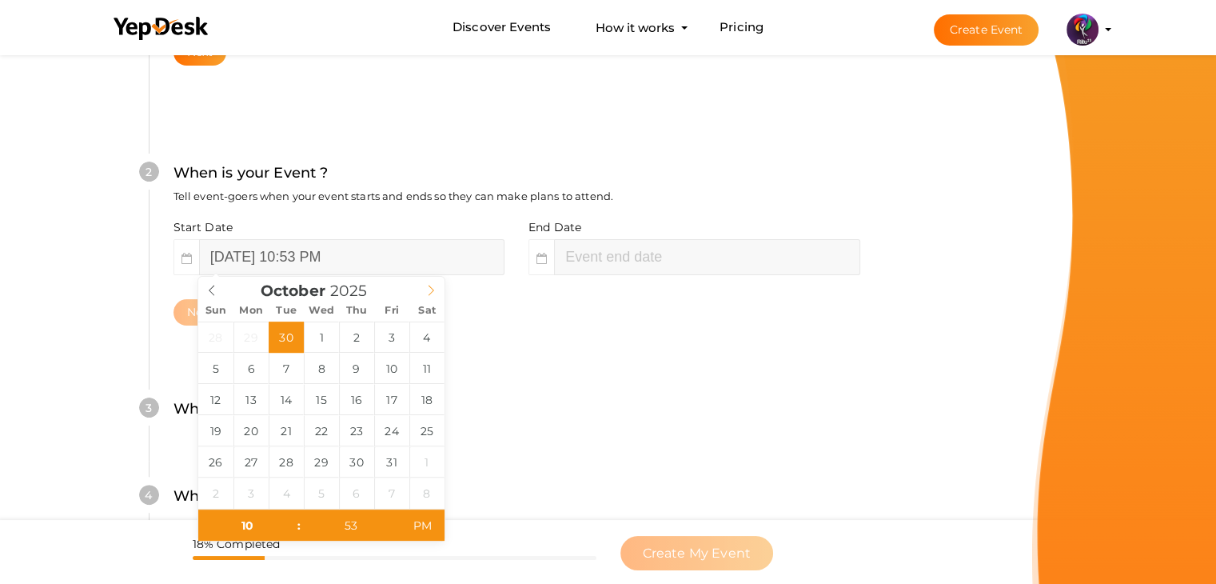
click at [436, 288] on icon at bounding box center [430, 290] width 11 height 11
type input "October 17, 2025 10:53 AM"
click at [420, 512] on span "AM" at bounding box center [422, 525] width 44 height 32
type input "53"
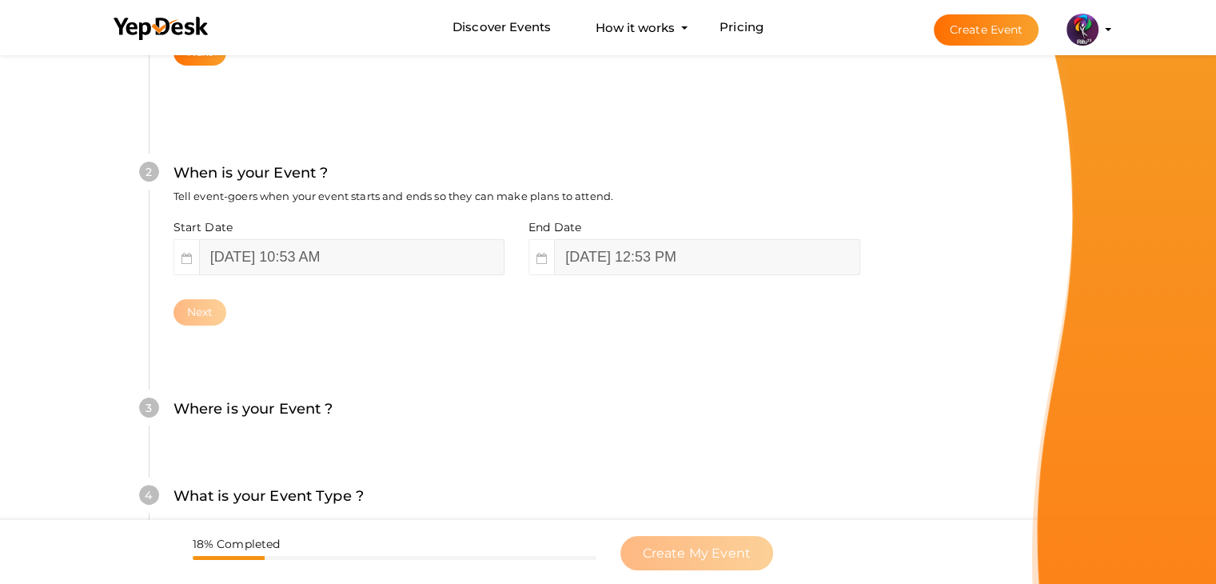
click at [518, 425] on div "Where is your Event ? Tell event-goers where your event location is." at bounding box center [516, 416] width 687 height 39
click at [492, 375] on div "3 Where is your Event ? Tell event-goers where your event location is. Venue On…" at bounding box center [516, 416] width 735 height 87
click at [691, 233] on div "End Date October 17, 2025 12:53 PM" at bounding box center [688, 247] width 344 height 56
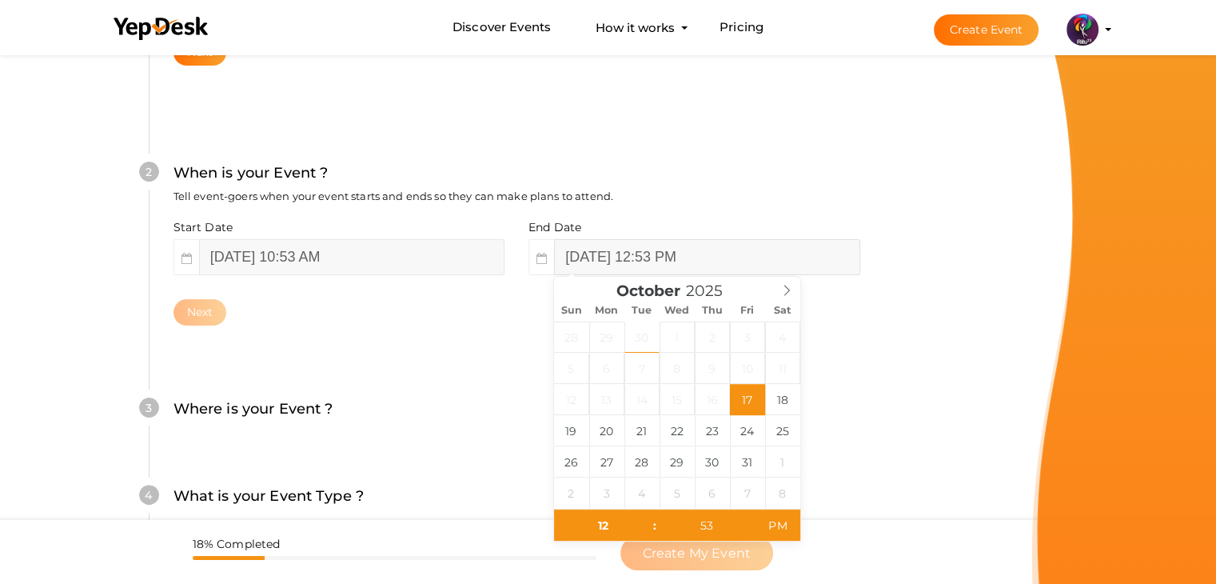
click at [698, 269] on input "October 17, 2025 12:53 PM" at bounding box center [706, 257] width 305 height 36
type input "October 17, 2025 12:53 PM"
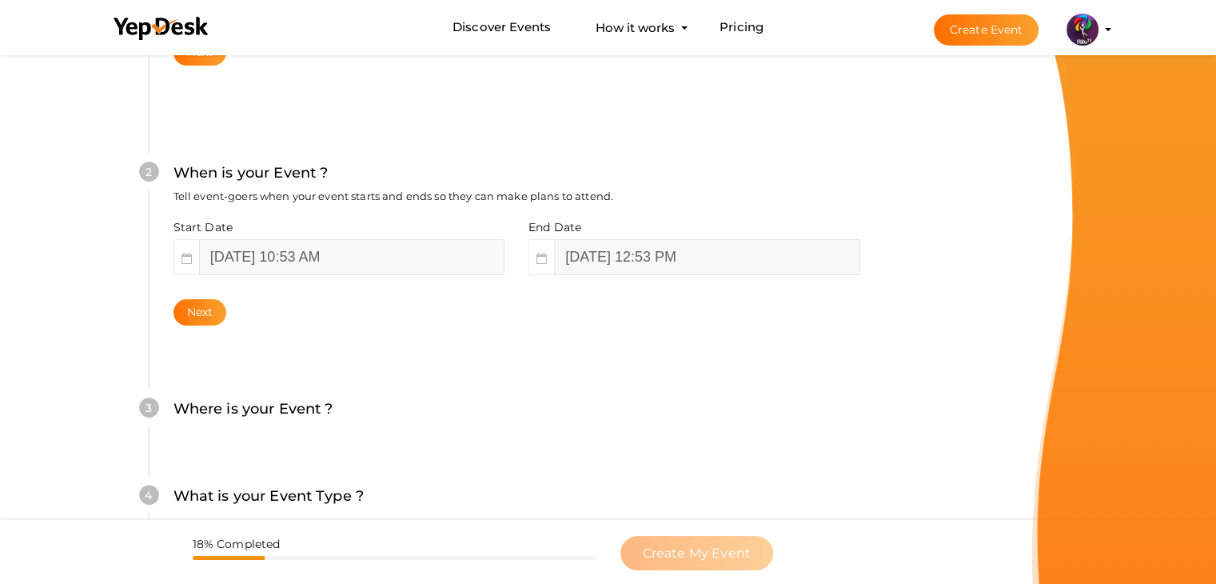
click at [423, 326] on div "2 When is your Event ? Tell event-goers when your event starts and ends so they…" at bounding box center [516, 244] width 735 height 260
click at [197, 305] on button "Next" at bounding box center [200, 312] width 54 height 26
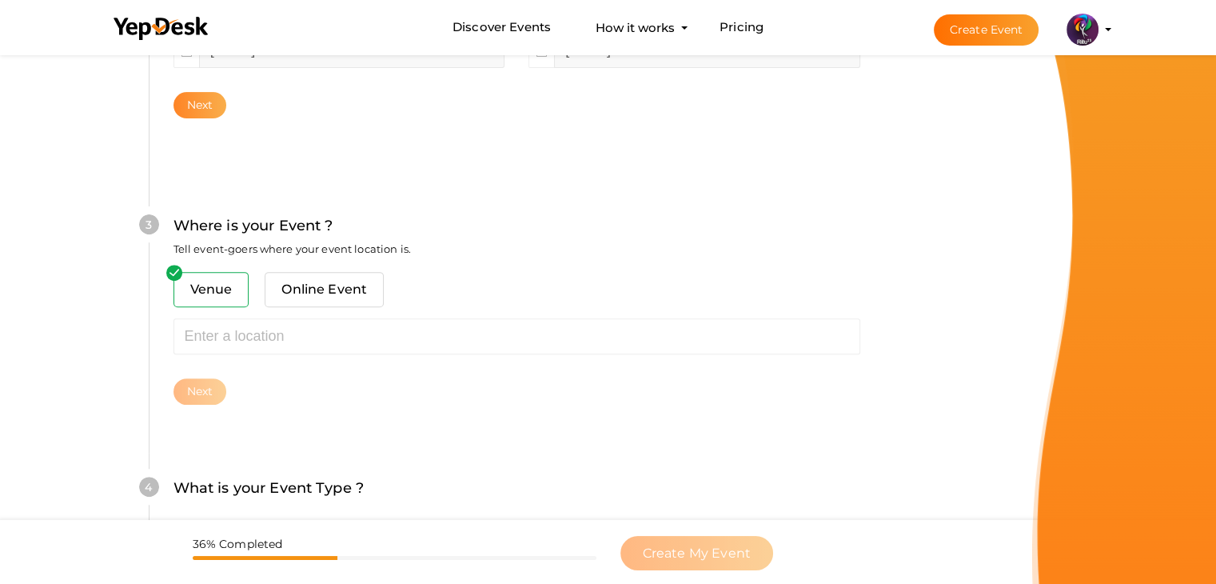
scroll to position [588, 0]
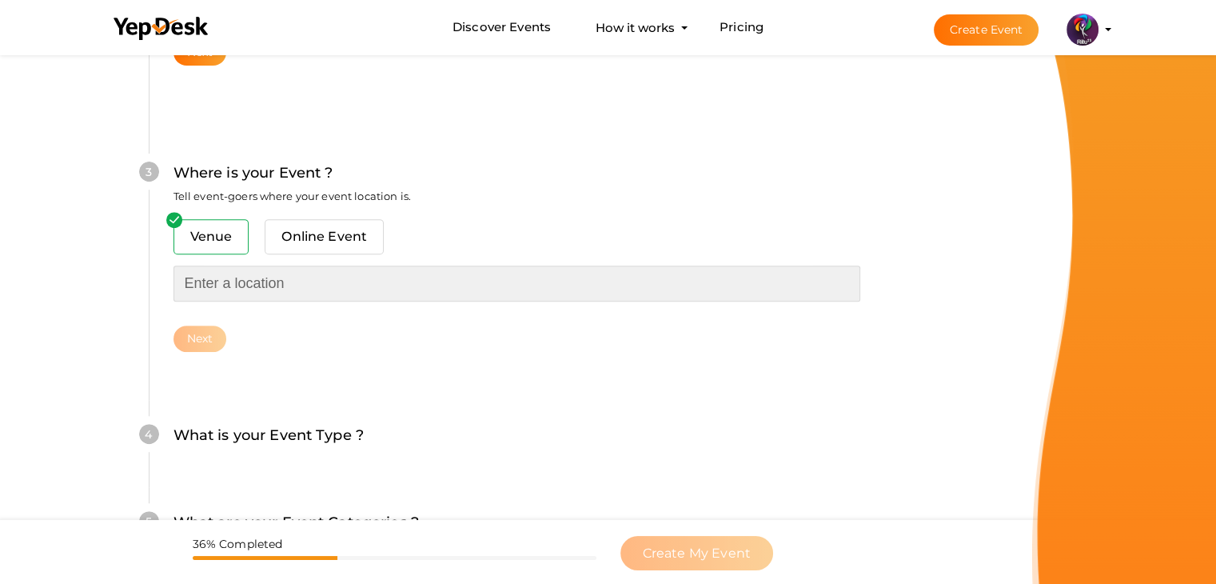
click at [269, 287] on input "text" at bounding box center [516, 283] width 687 height 36
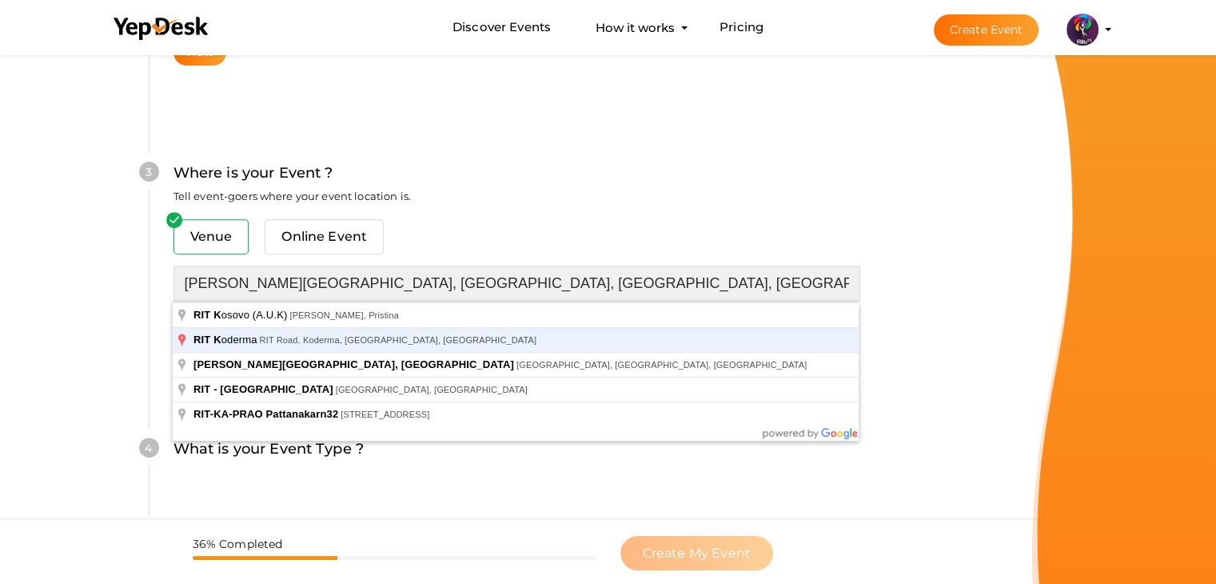
type input "[PERSON_NAME][GEOGRAPHIC_DATA], [GEOGRAPHIC_DATA], [GEOGRAPHIC_DATA], [GEOGRAPH…"
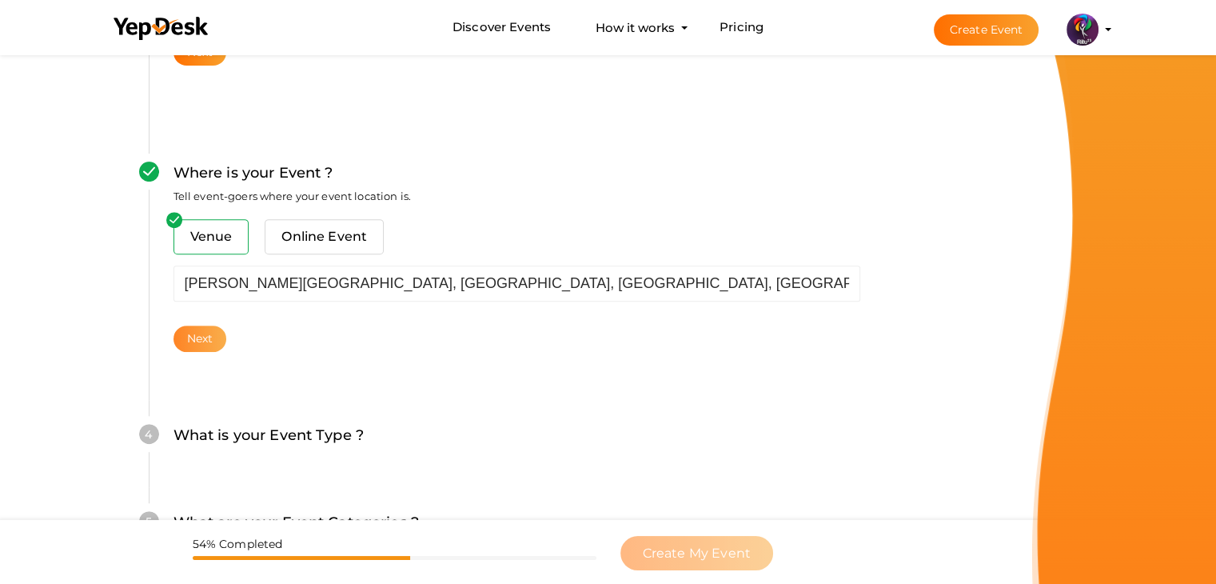
click at [224, 334] on button "Next" at bounding box center [200, 338] width 54 height 26
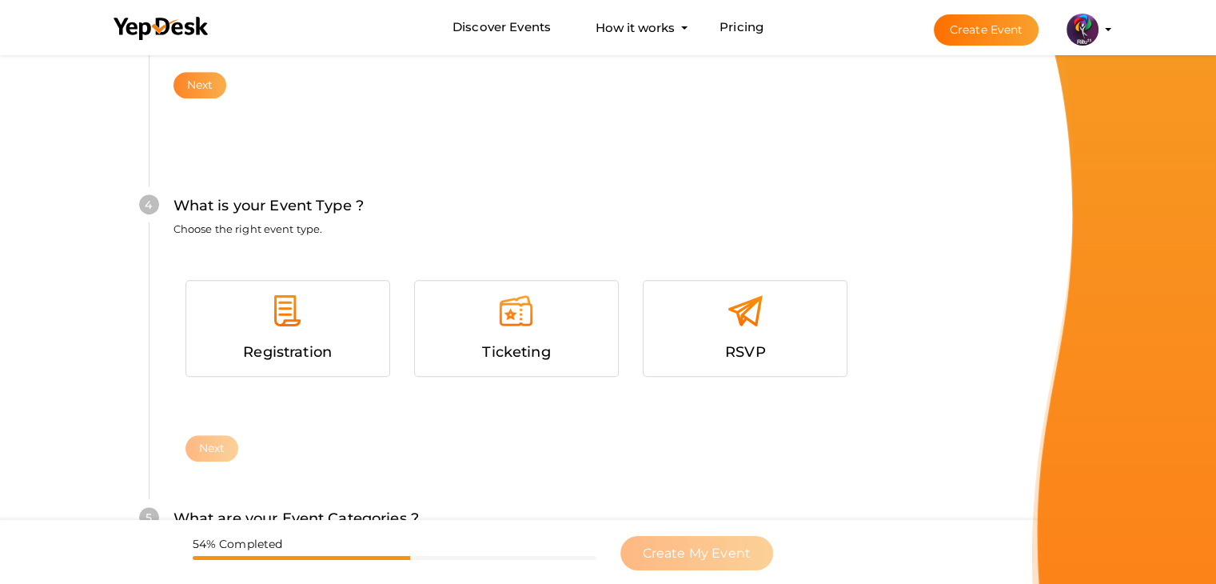
scroll to position [874, 0]
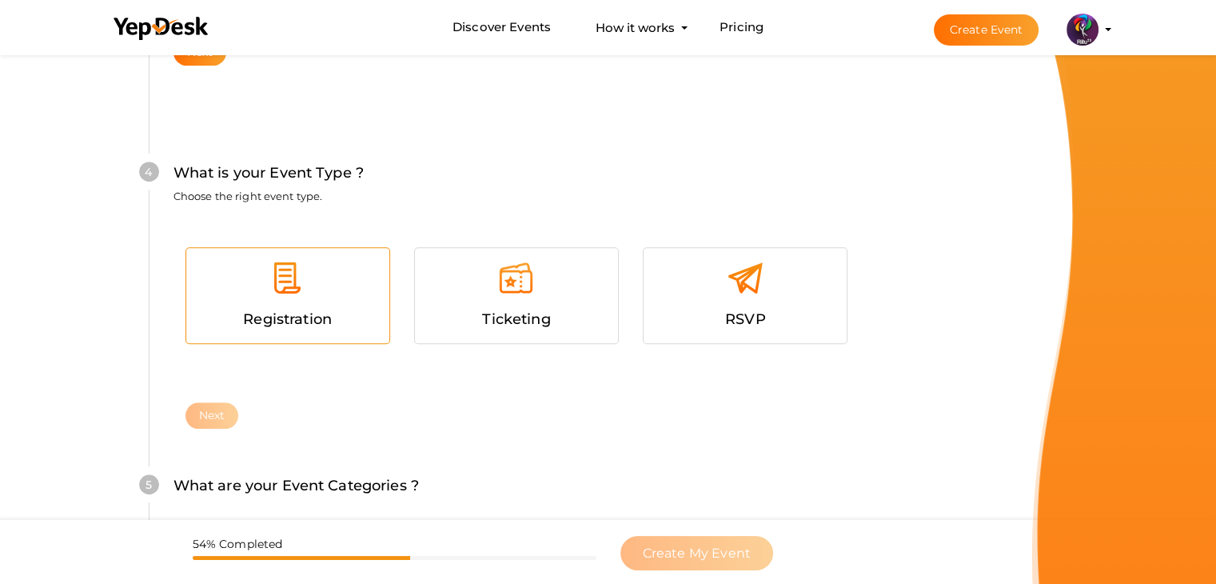
click at [258, 313] on span "Registration" at bounding box center [287, 319] width 89 height 18
click at [218, 416] on button "Next" at bounding box center [212, 415] width 54 height 26
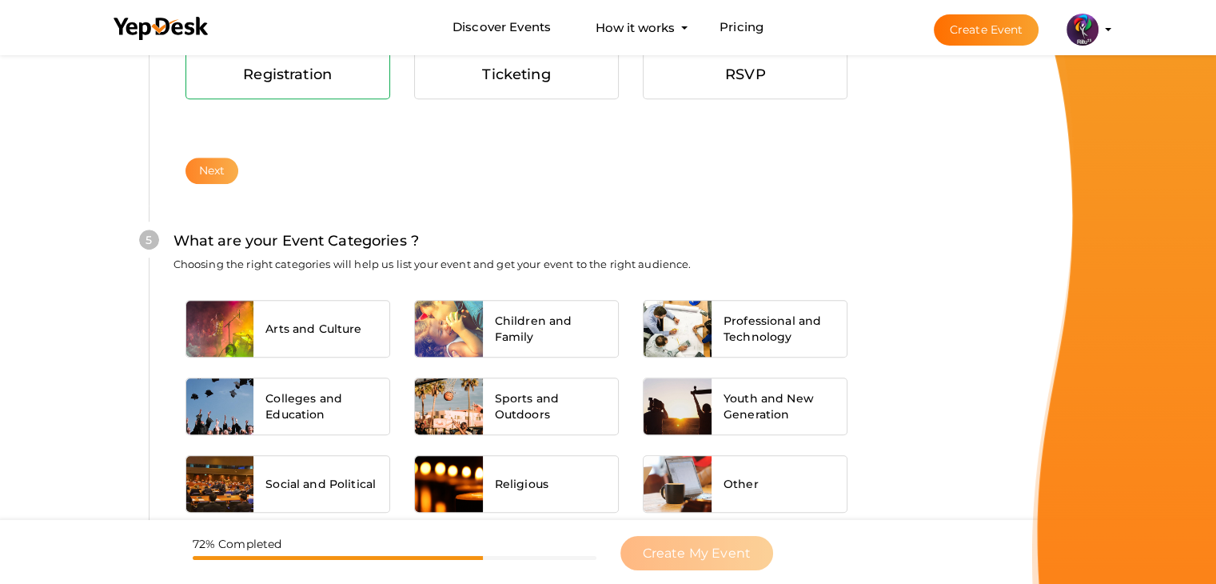
scroll to position [1209, 0]
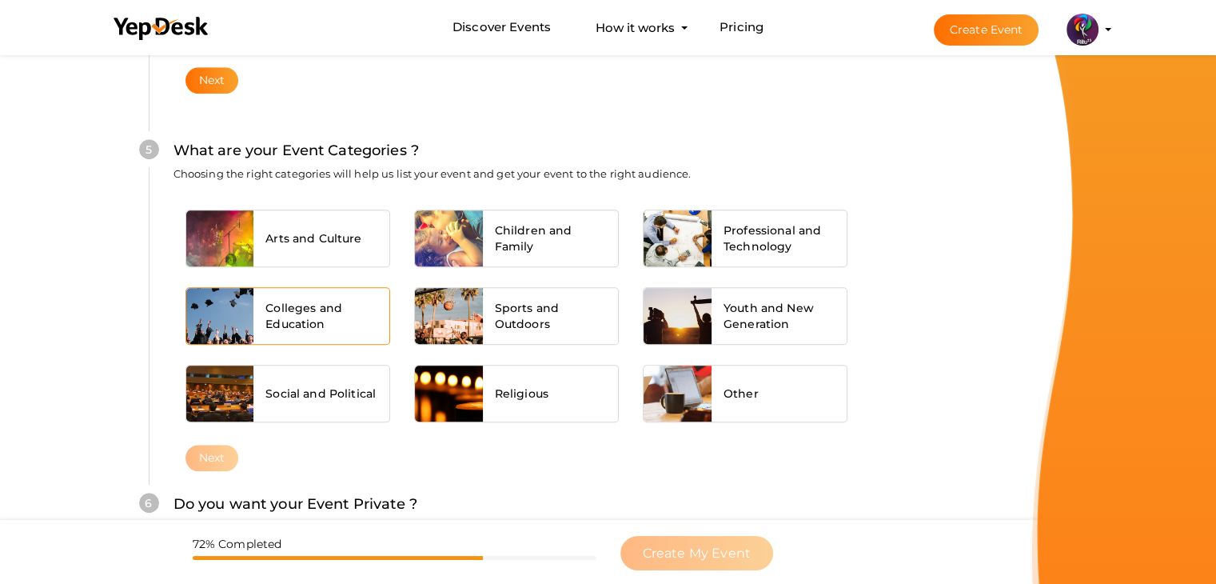
click at [281, 288] on div "Colleges and Education" at bounding box center [321, 316] width 136 height 56
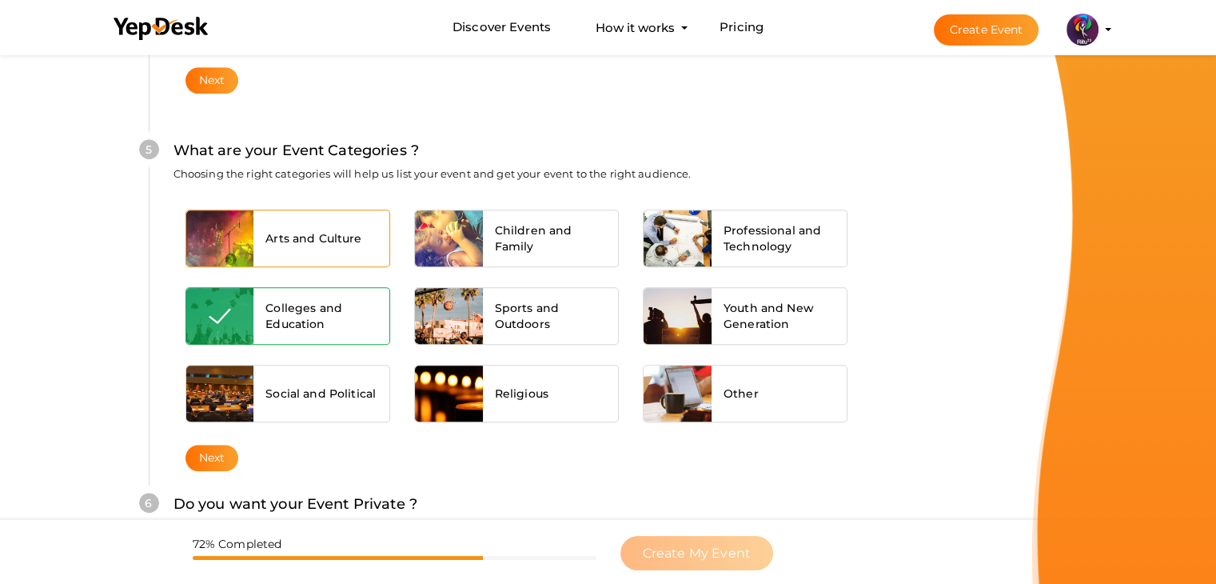
click at [305, 249] on div "Arts and Culture" at bounding box center [321, 238] width 136 height 56
click at [223, 454] on button "Next" at bounding box center [212, 457] width 54 height 26
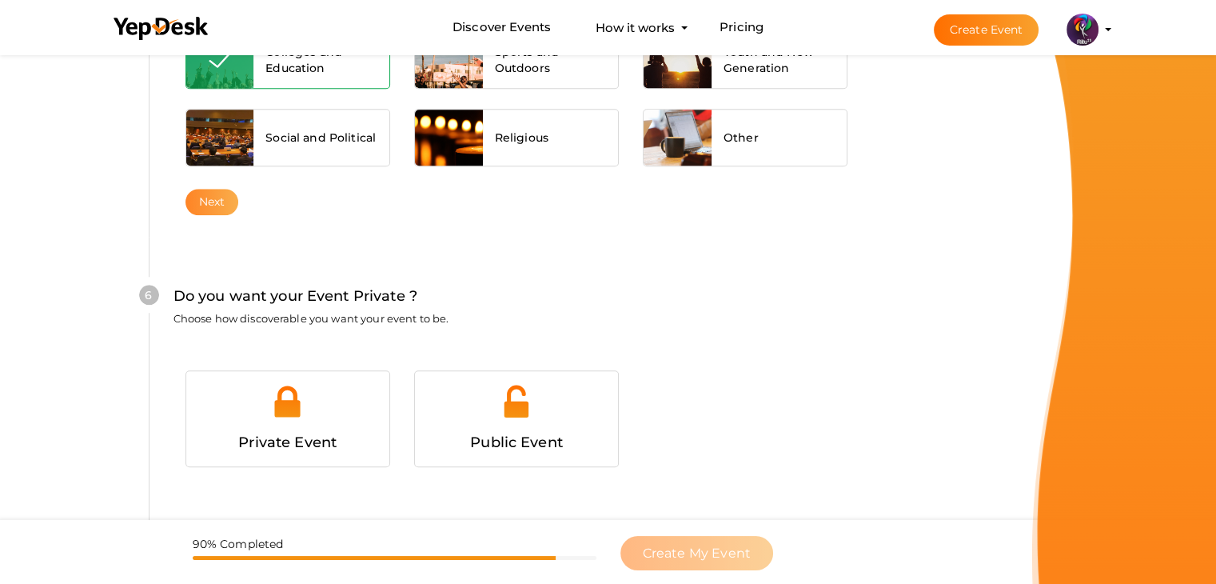
scroll to position [1560, 0]
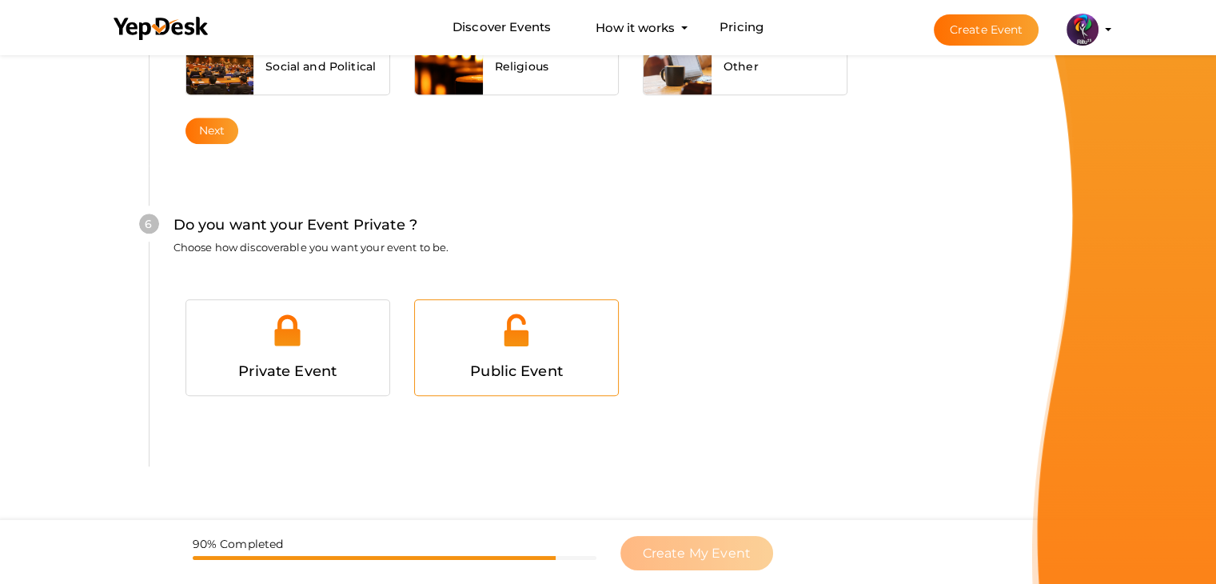
click at [457, 333] on div at bounding box center [516, 336] width 179 height 48
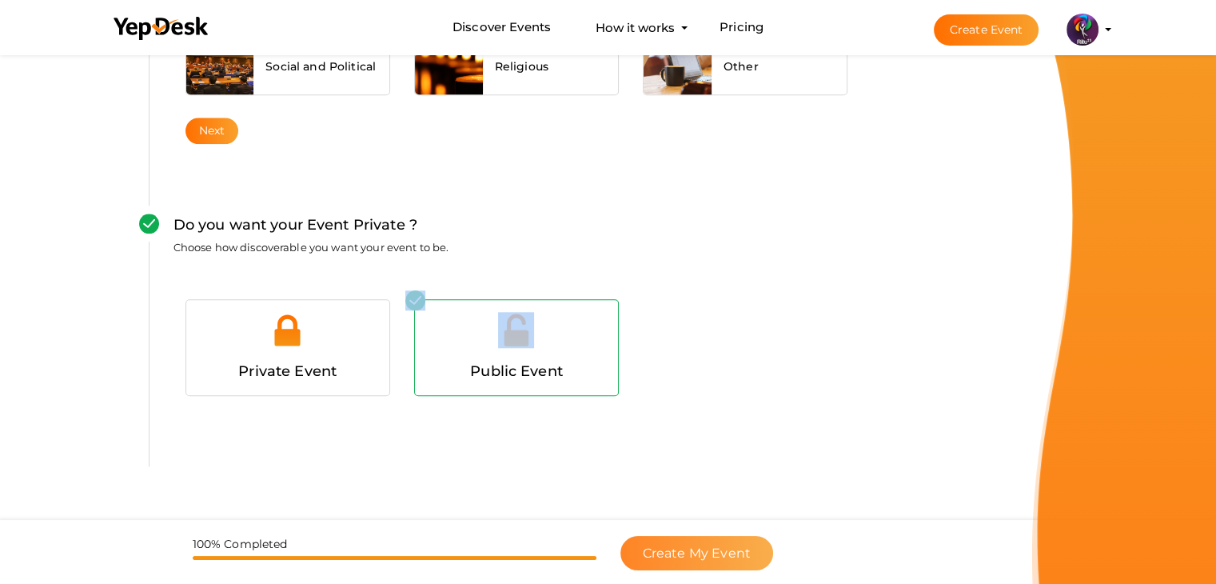
click at [668, 545] on span "Create My Event" at bounding box center [697, 552] width 108 height 15
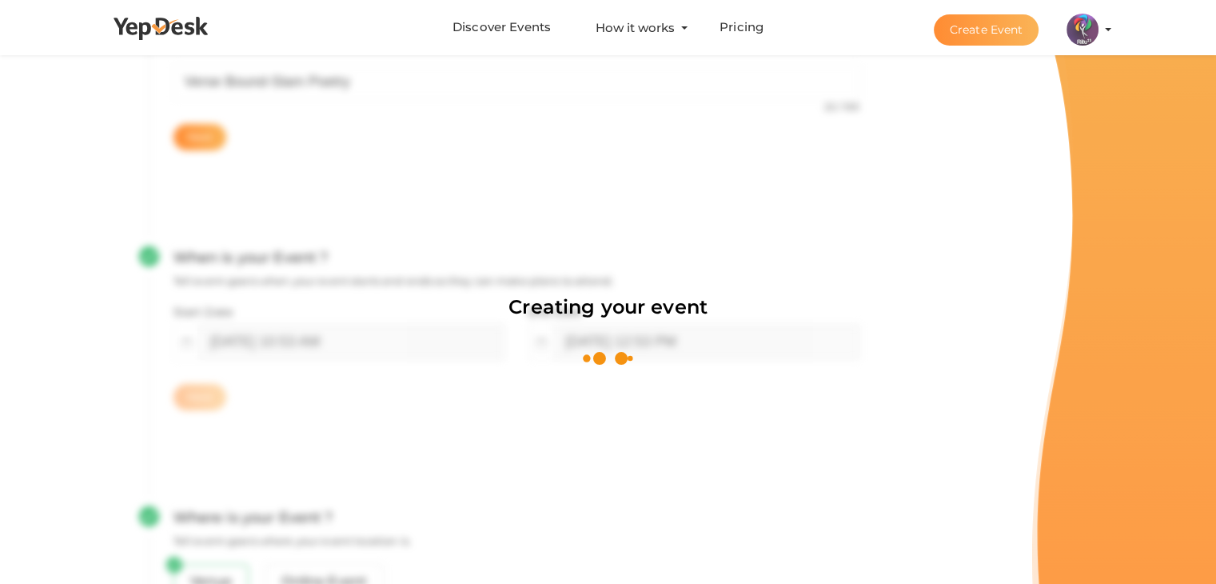
scroll to position [240, 0]
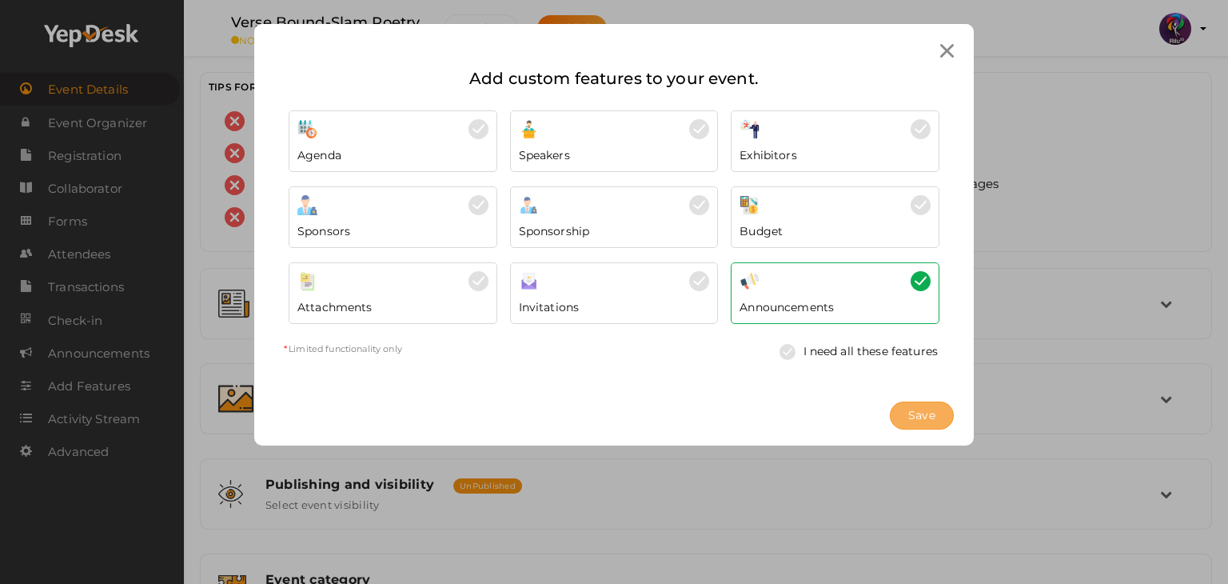
click at [938, 405] on button "Save" at bounding box center [922, 415] width 64 height 28
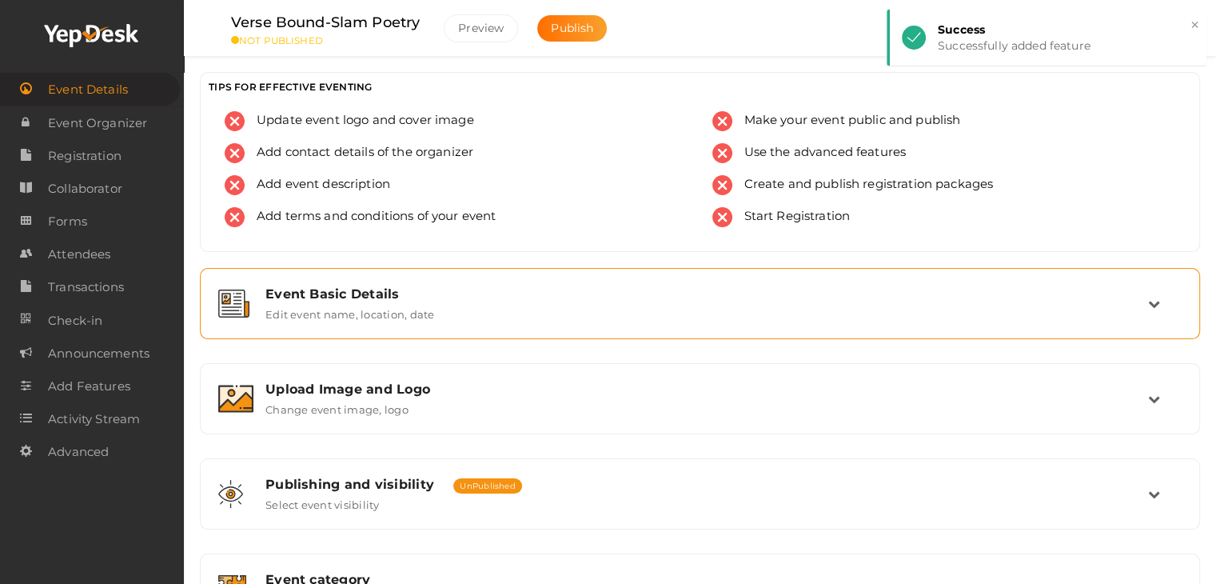
click at [732, 286] on div "Event Basic Details" at bounding box center [706, 293] width 882 height 15
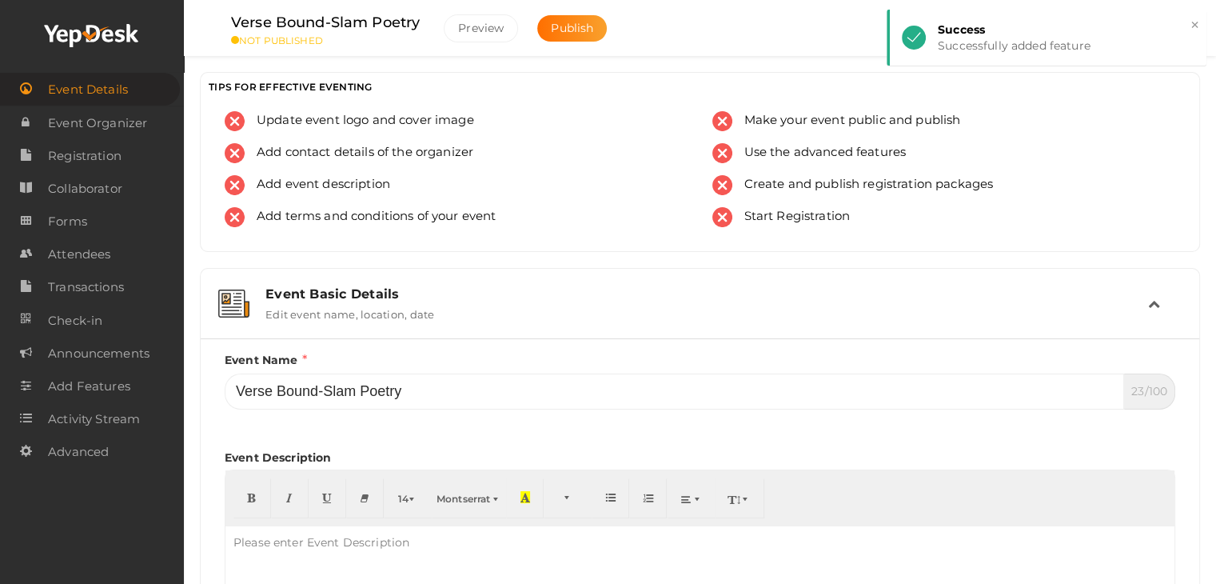
click at [721, 308] on div "Event Basic Details Edit event name, location, date" at bounding box center [700, 303] width 894 height 34
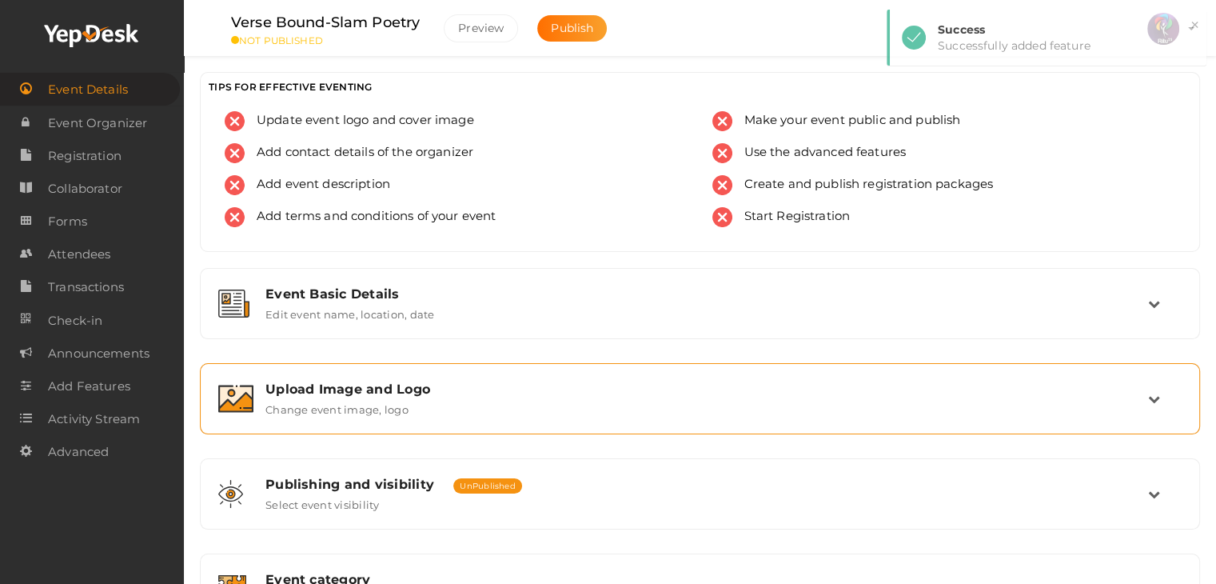
click at [652, 389] on div "Upload Image and Logo" at bounding box center [706, 388] width 882 height 15
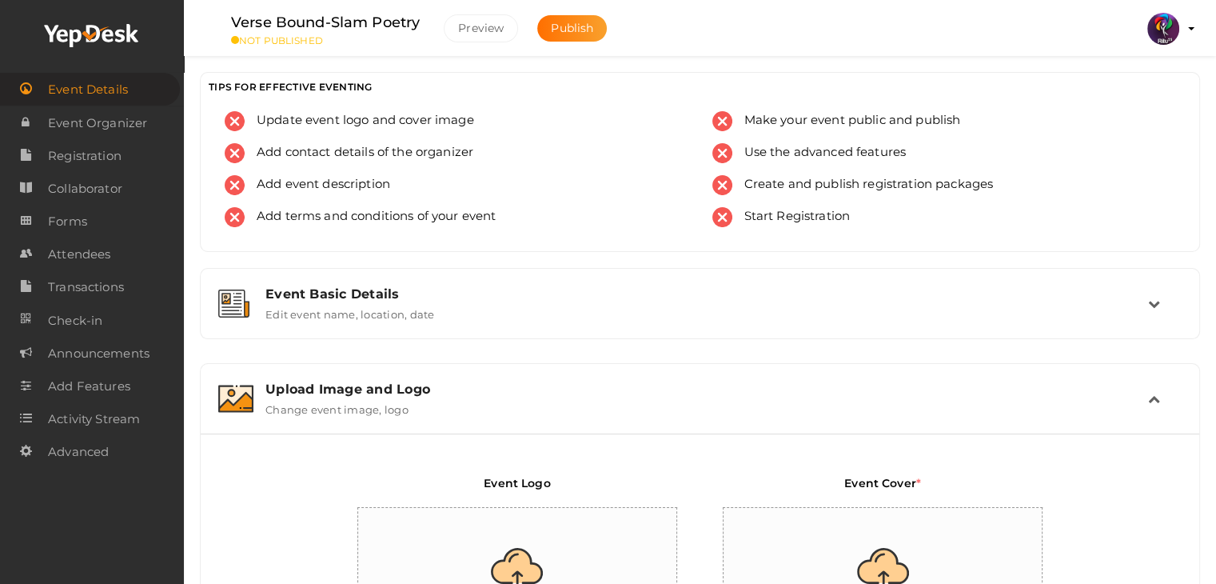
click at [546, 522] on input "file" at bounding box center [518, 578] width 320 height 140
type input "C:\fakepath\logo yepdesk.png"
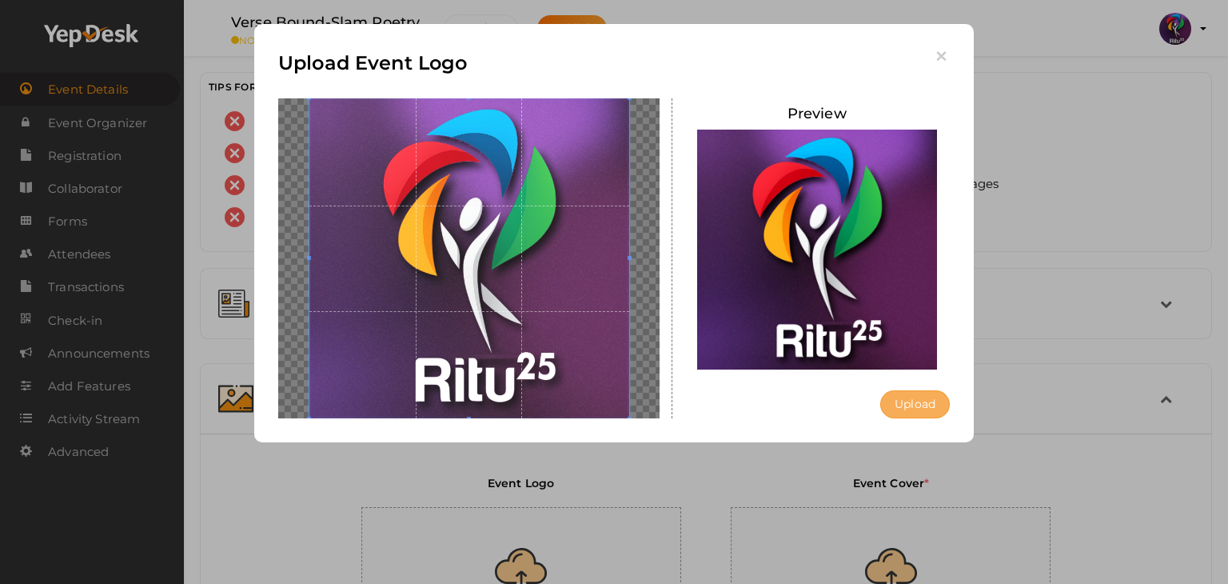
click at [918, 416] on button "Upload" at bounding box center [915, 404] width 70 height 28
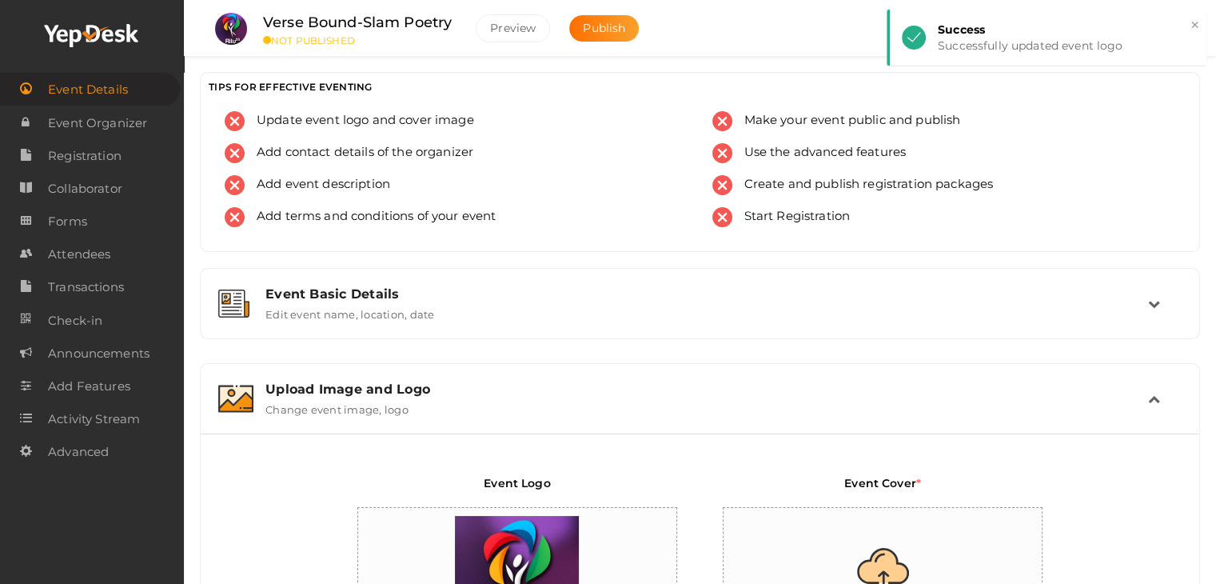
click at [903, 536] on input "file" at bounding box center [883, 578] width 320 height 140
type input "C:\fakepath\VERSEBOUND.jpg"
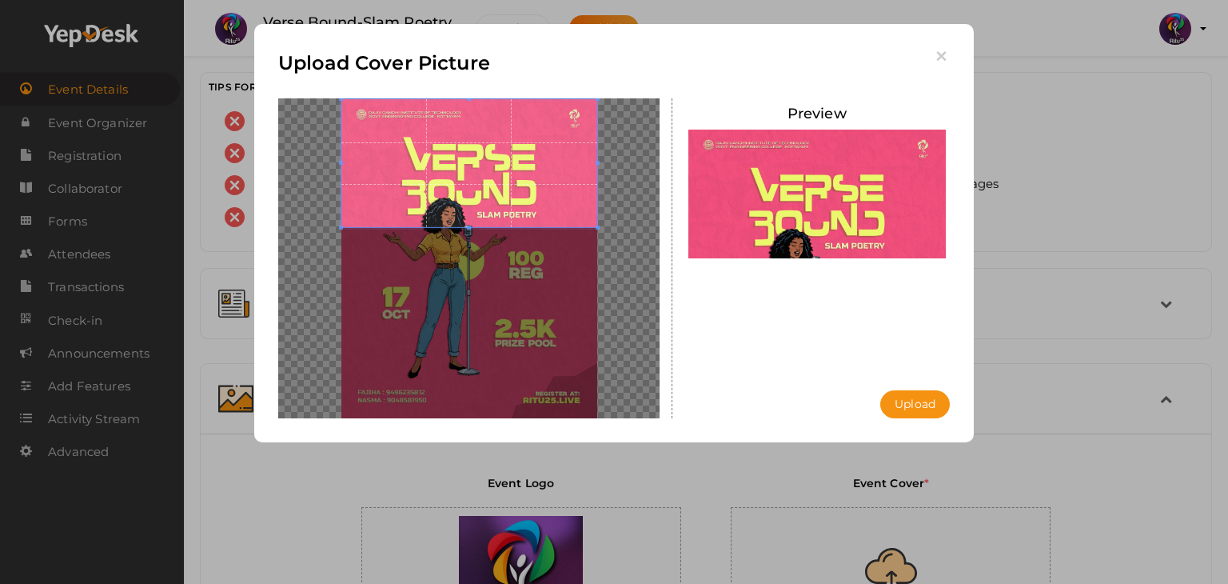
drag, startPoint x: 489, startPoint y: 239, endPoint x: 516, endPoint y: 131, distance: 111.3
click at [516, 131] on span at bounding box center [469, 163] width 256 height 128
click at [933, 394] on button "Upload" at bounding box center [915, 404] width 70 height 28
click at [0, 0] on div "Uploading..." at bounding box center [0, 0] width 0 height 0
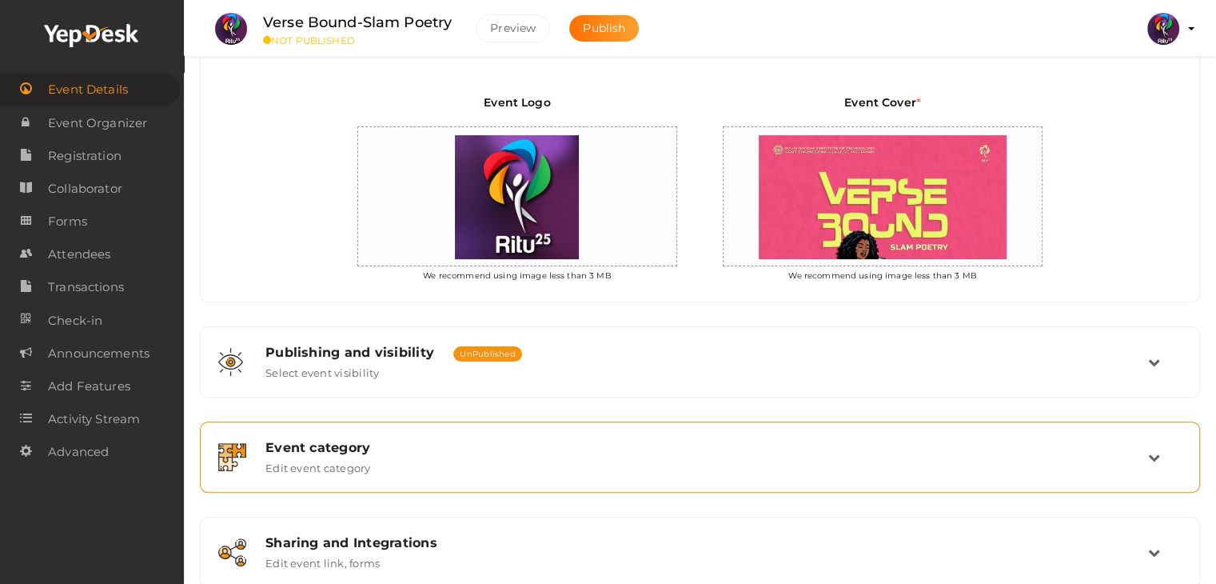
scroll to position [380, 0]
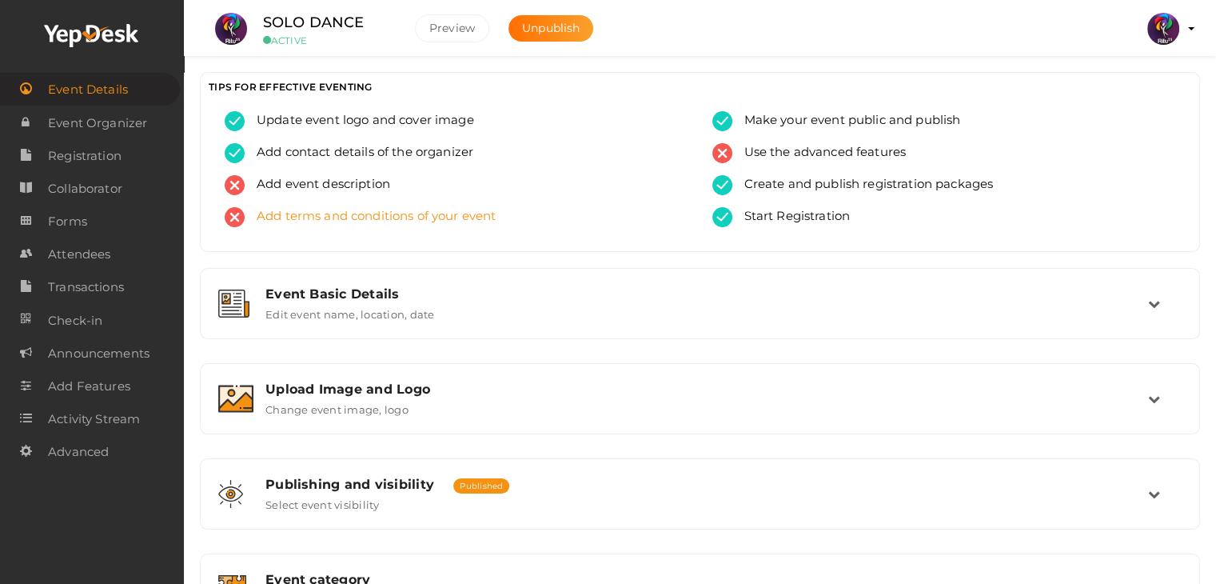
click at [449, 215] on span "Add terms and conditions of your event" at bounding box center [370, 217] width 251 height 20
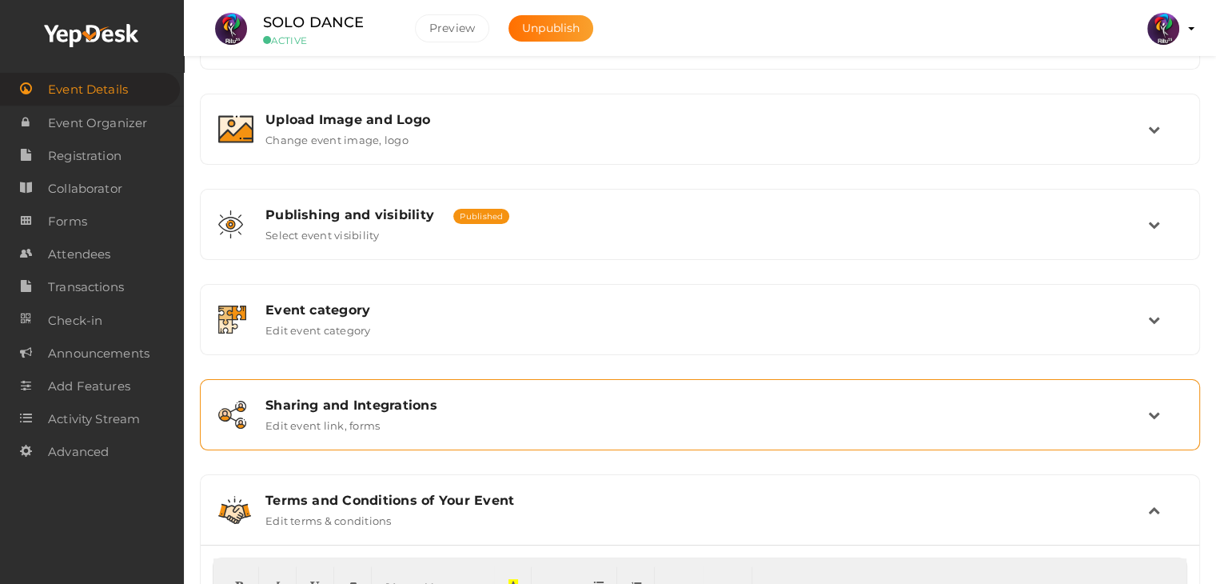
scroll to position [470, 0]
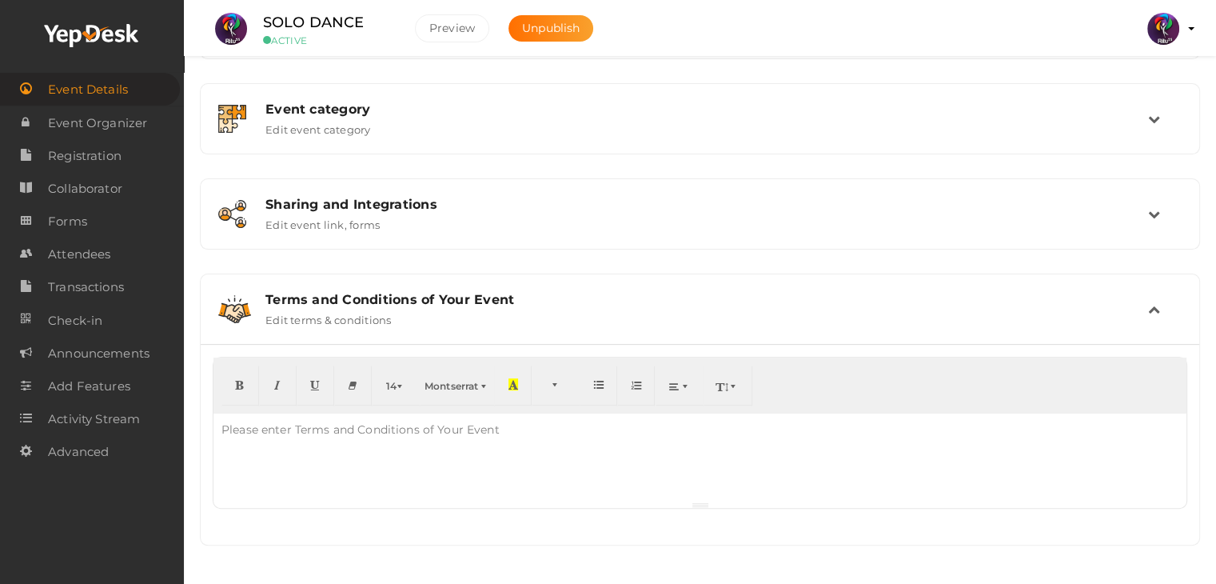
click at [467, 426] on div "Please enter Terms and Conditions of Your Event" at bounding box center [360, 429] width 294 height 32
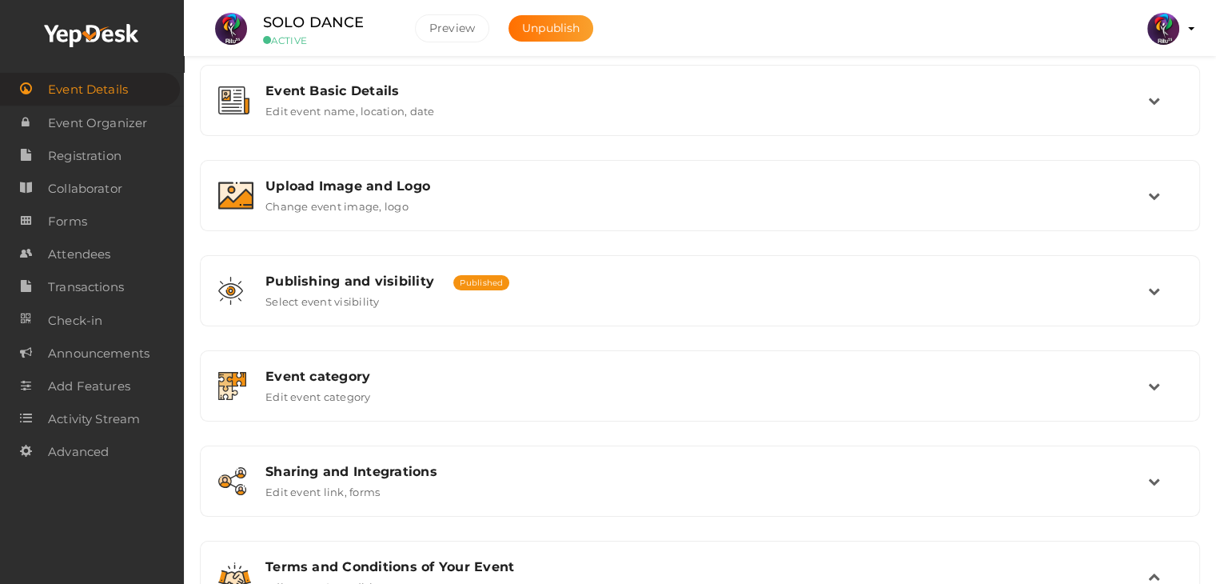
scroll to position [219, 0]
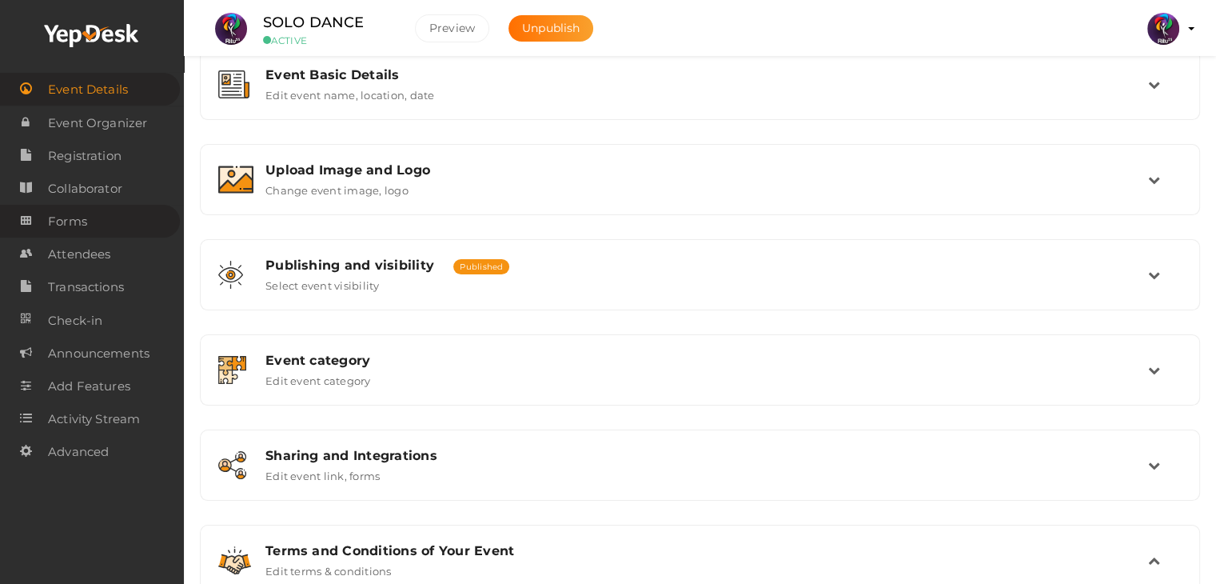
click at [106, 217] on link "Forms" at bounding box center [90, 221] width 180 height 33
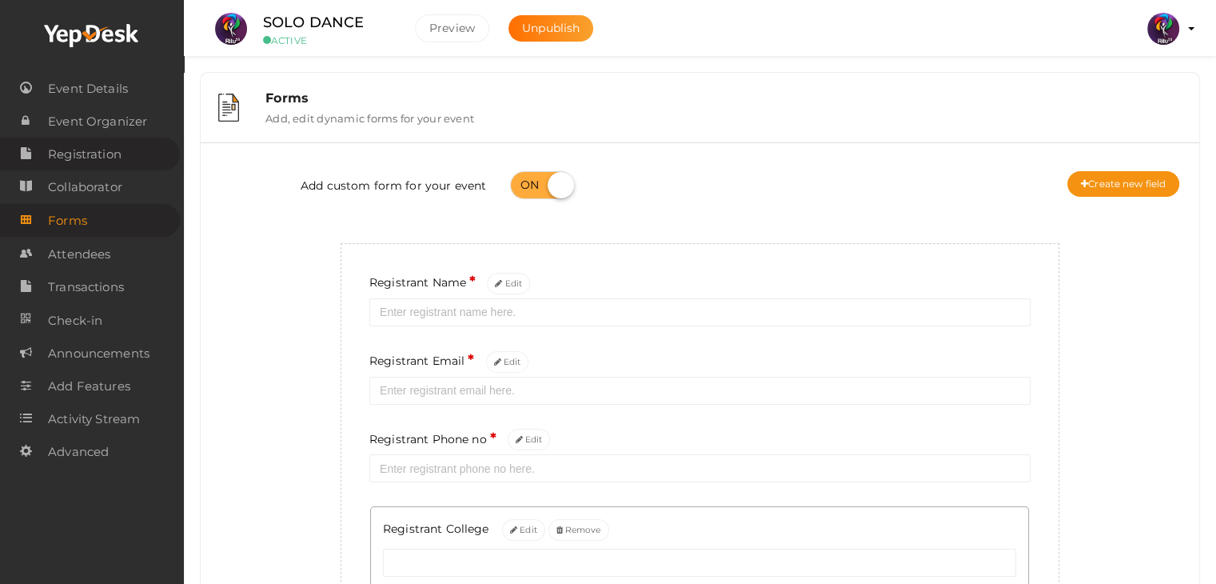
click at [122, 166] on link "Registration" at bounding box center [90, 153] width 180 height 33
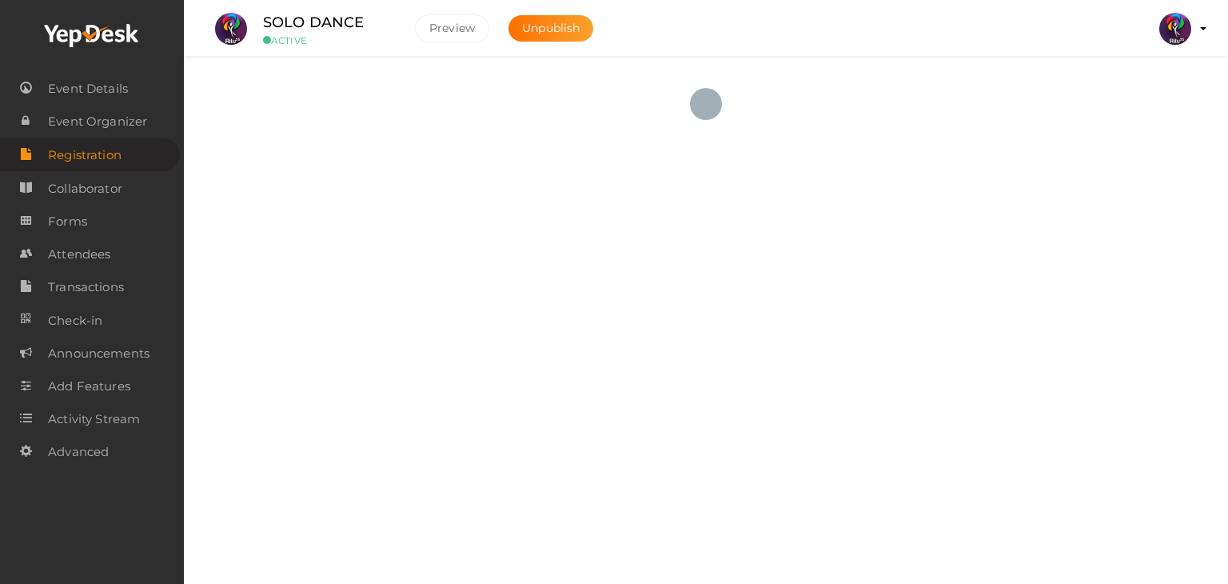
checkbox input "true"
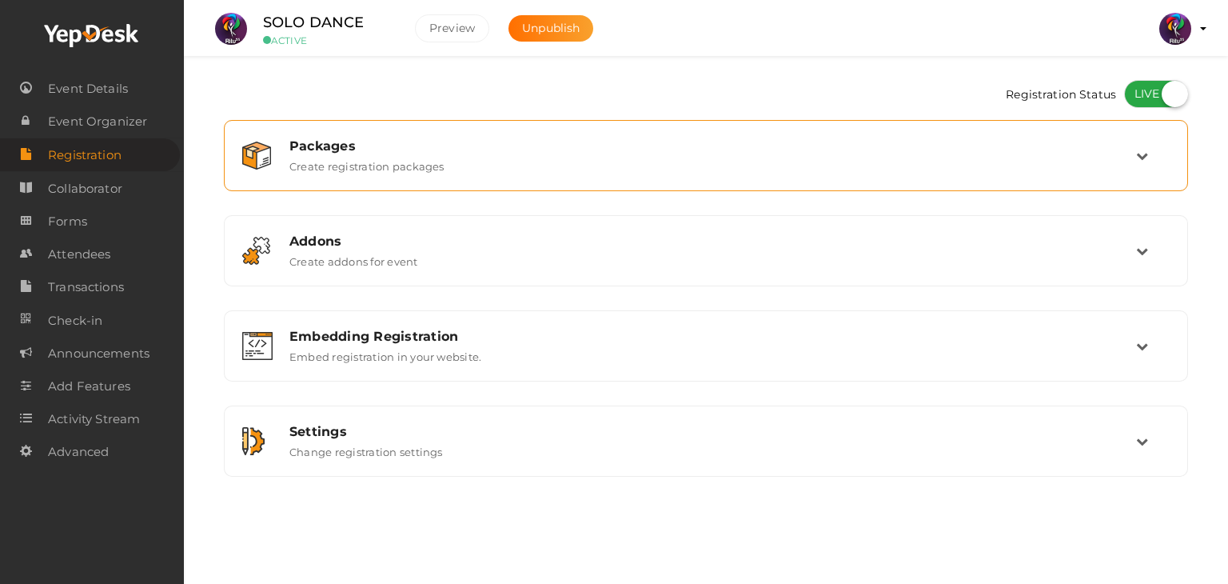
click at [1077, 127] on div "Packages Create registration packages" at bounding box center [706, 155] width 964 height 71
click at [1084, 140] on div "Packages" at bounding box center [712, 145] width 847 height 15
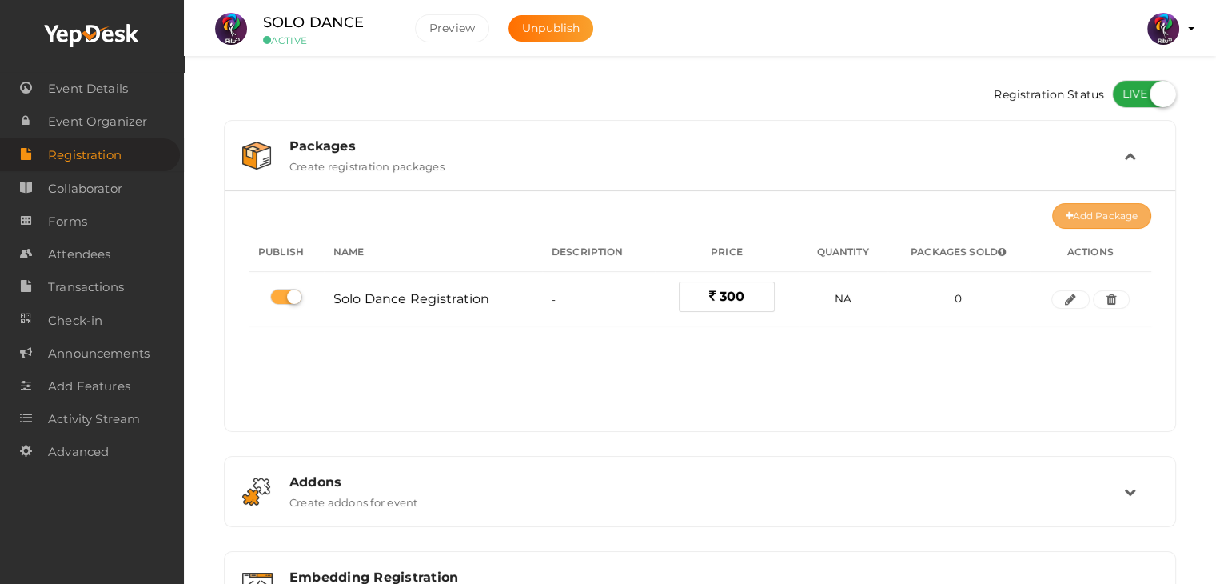
click at [1083, 210] on button "Add Package" at bounding box center [1101, 216] width 99 height 26
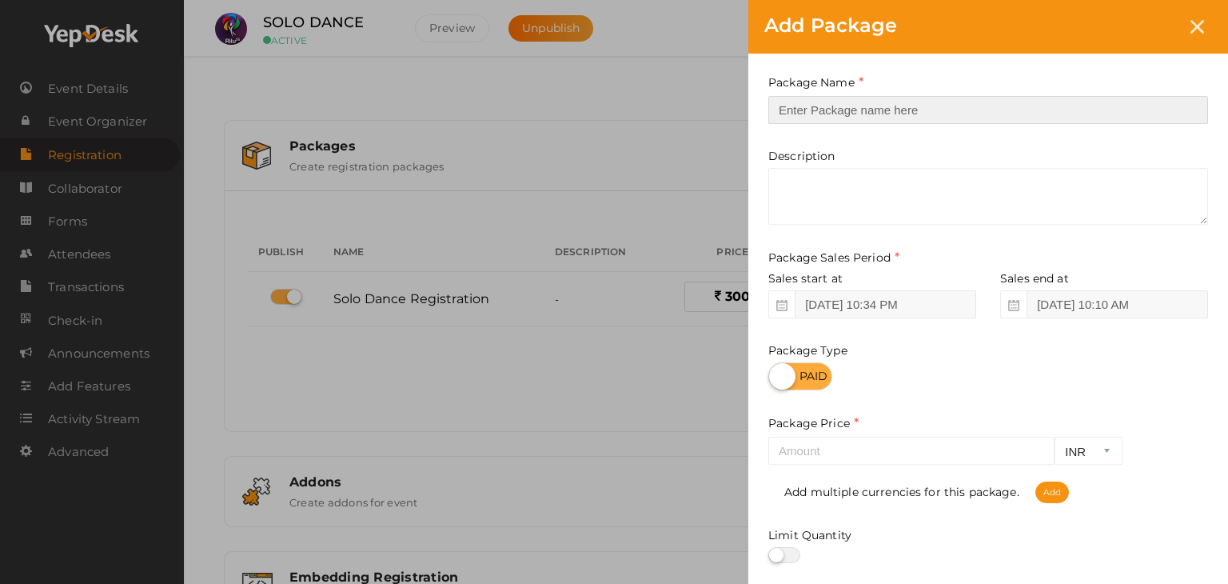
click at [889, 110] on input "text" at bounding box center [988, 110] width 440 height 28
type input "trial"
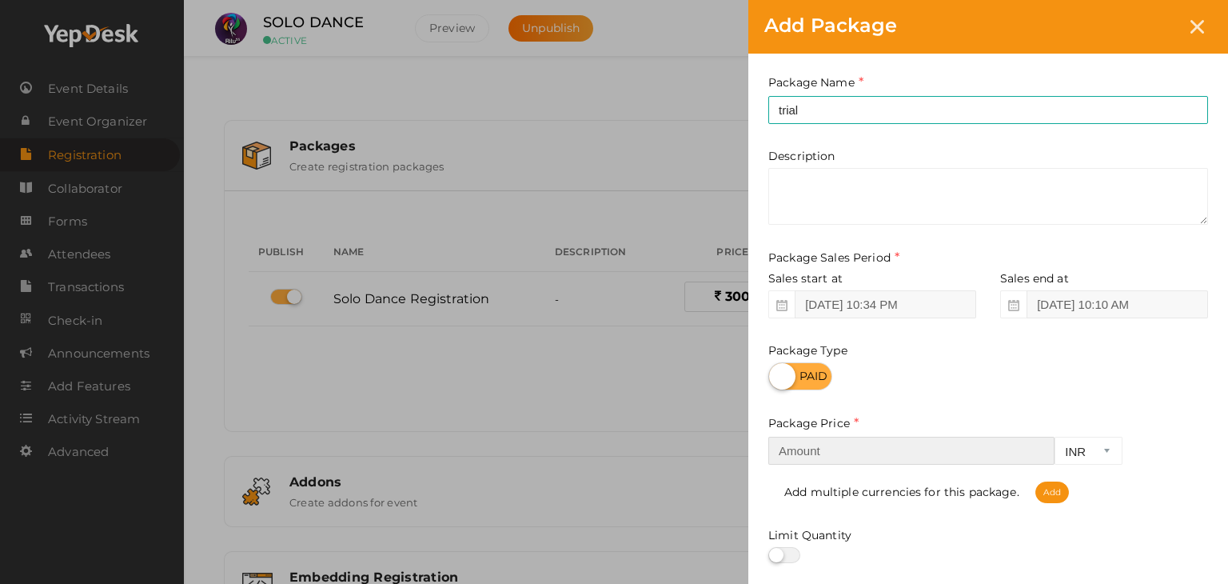
click at [847, 460] on input "number" at bounding box center [911, 450] width 286 height 28
type input "7"
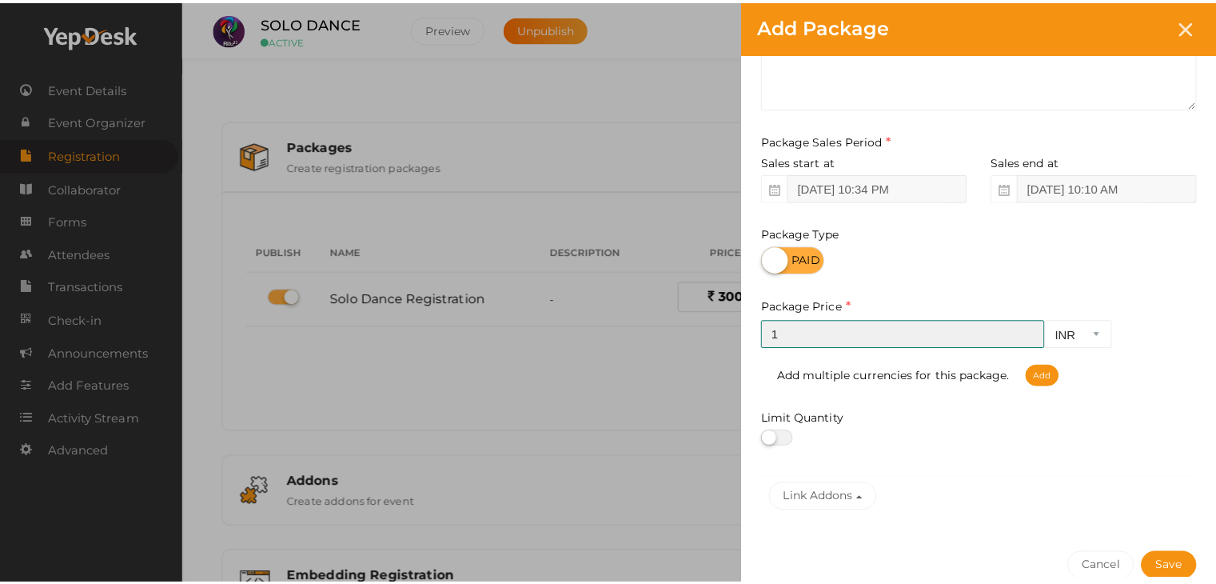
scroll to position [198, 0]
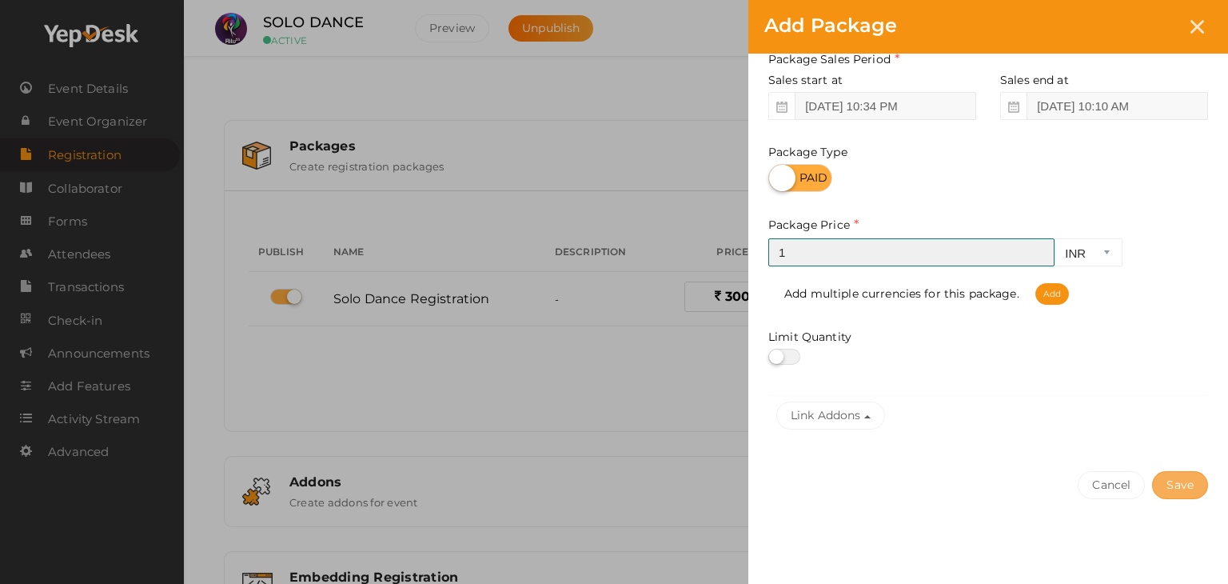
type input "1"
click at [1193, 487] on button "Save" at bounding box center [1180, 485] width 56 height 28
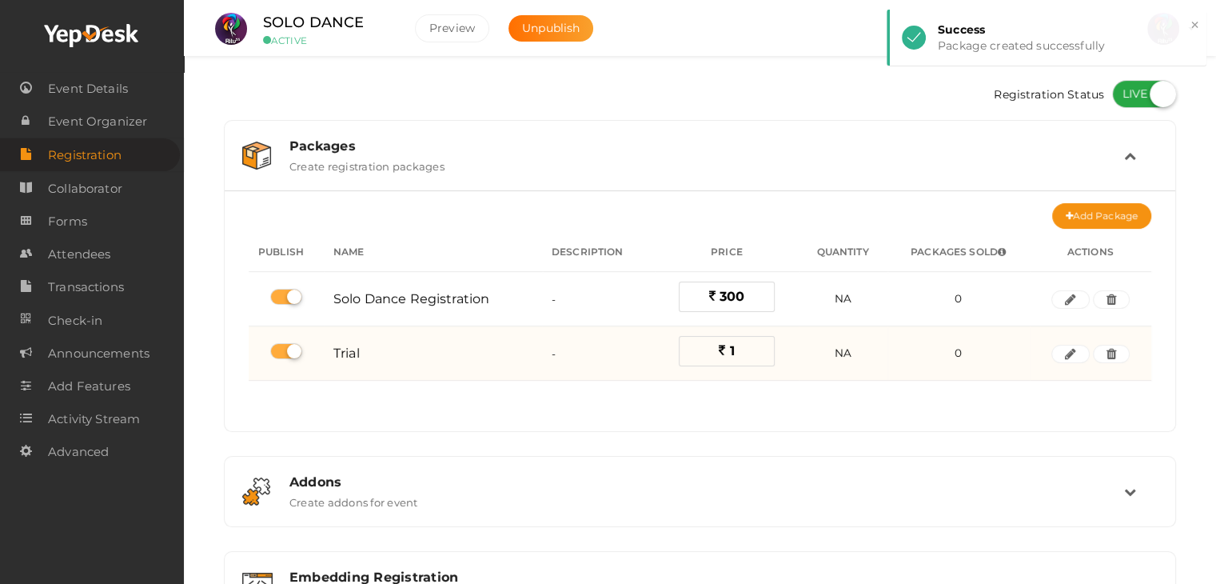
click at [294, 349] on label at bounding box center [286, 351] width 32 height 16
click at [281, 349] on input "checkbox" at bounding box center [275, 351] width 10 height 10
click at [279, 351] on label at bounding box center [286, 351] width 32 height 16
click at [279, 351] on input "checkbox" at bounding box center [275, 351] width 10 height 10
checkbox input "true"
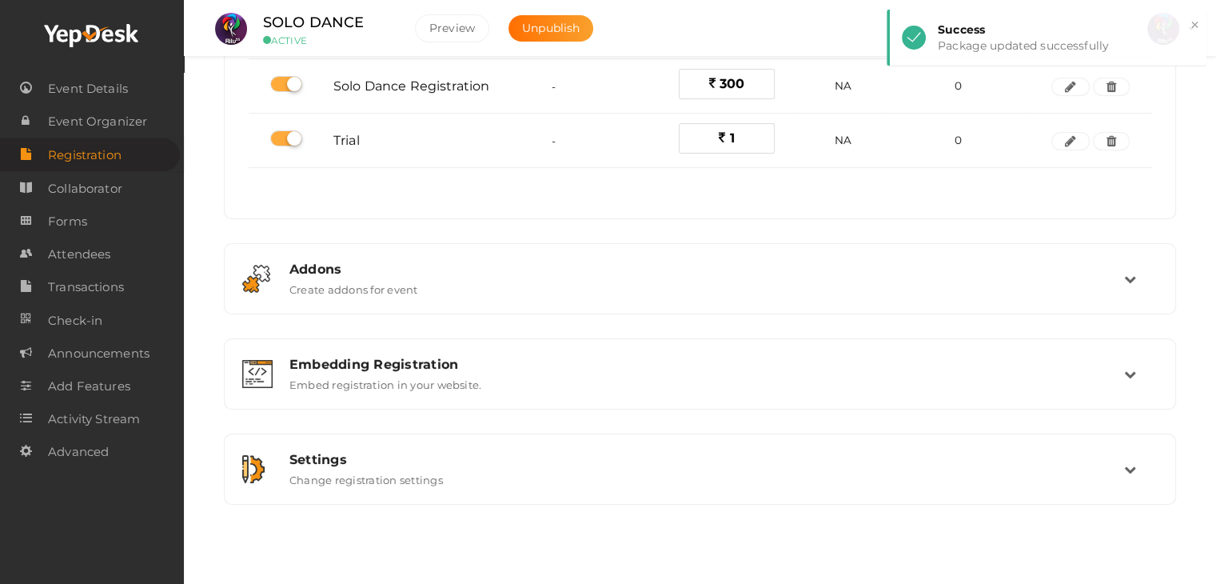
scroll to position [0, 0]
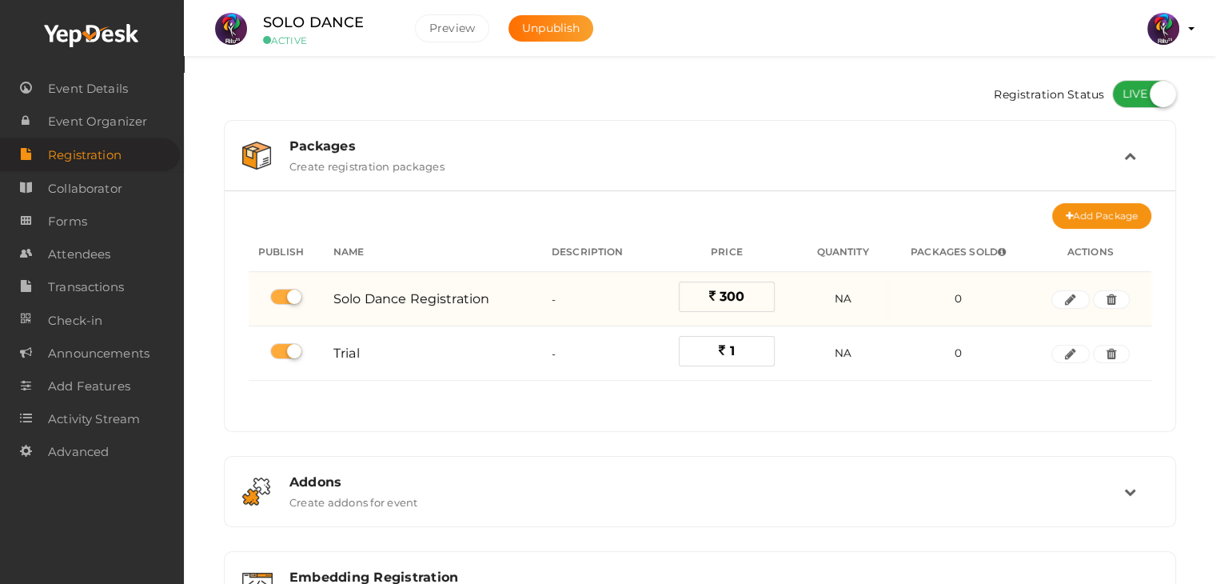
click at [293, 295] on label at bounding box center [286, 297] width 32 height 16
click at [281, 295] on input "checkbox" at bounding box center [275, 297] width 10 height 10
checkbox input "false"
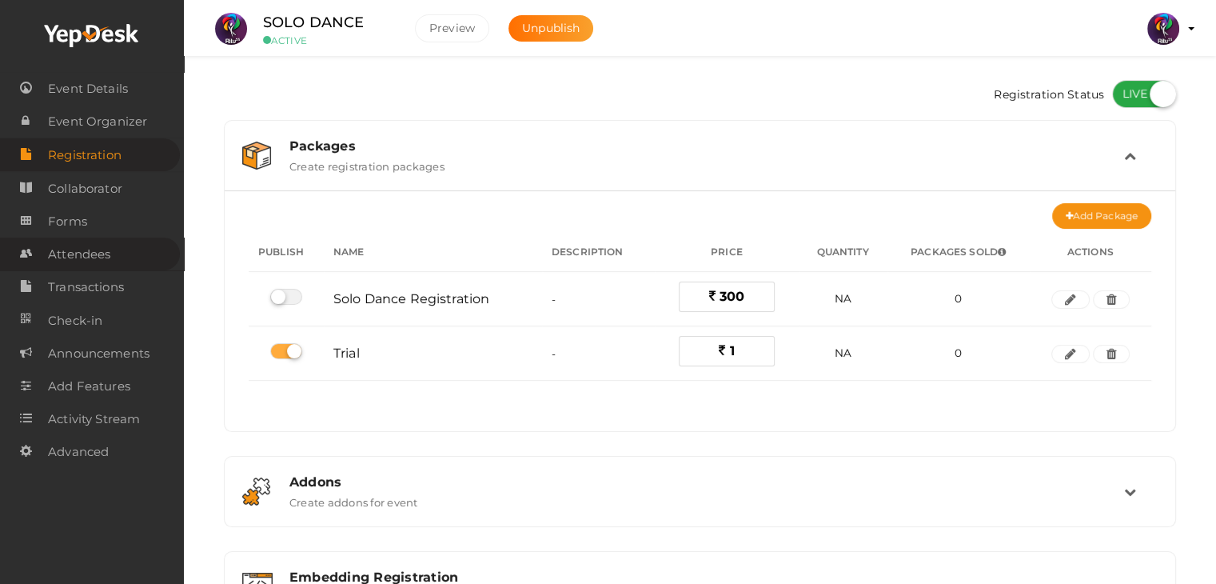
click at [110, 263] on span "Attendees" at bounding box center [79, 254] width 62 height 32
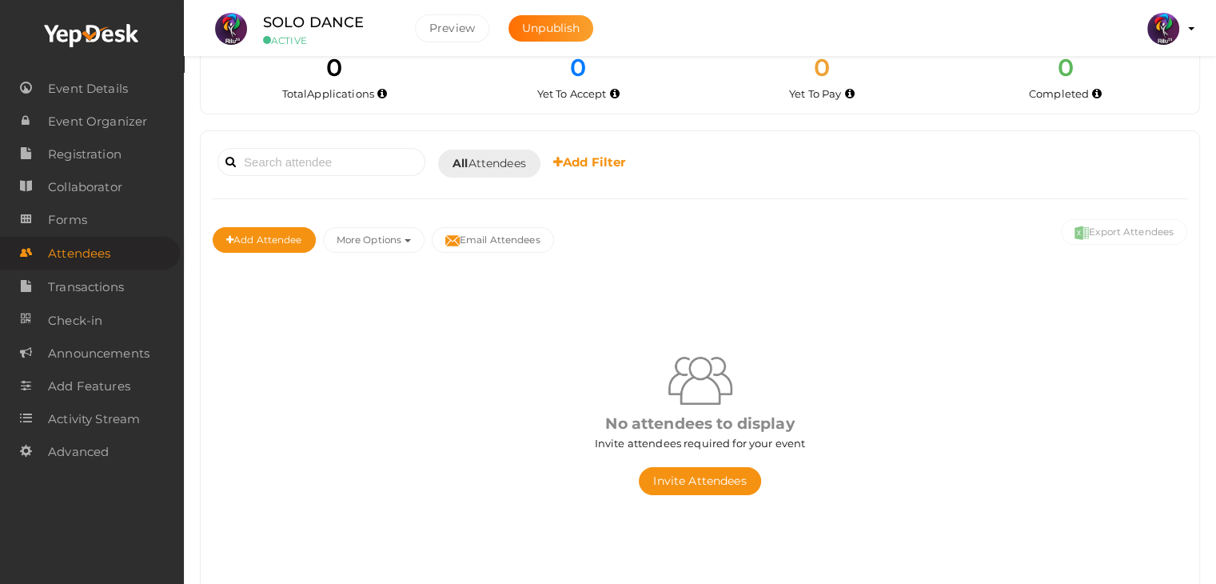
scroll to position [33, 0]
click at [95, 138] on span "Registration" at bounding box center [85, 154] width 74 height 32
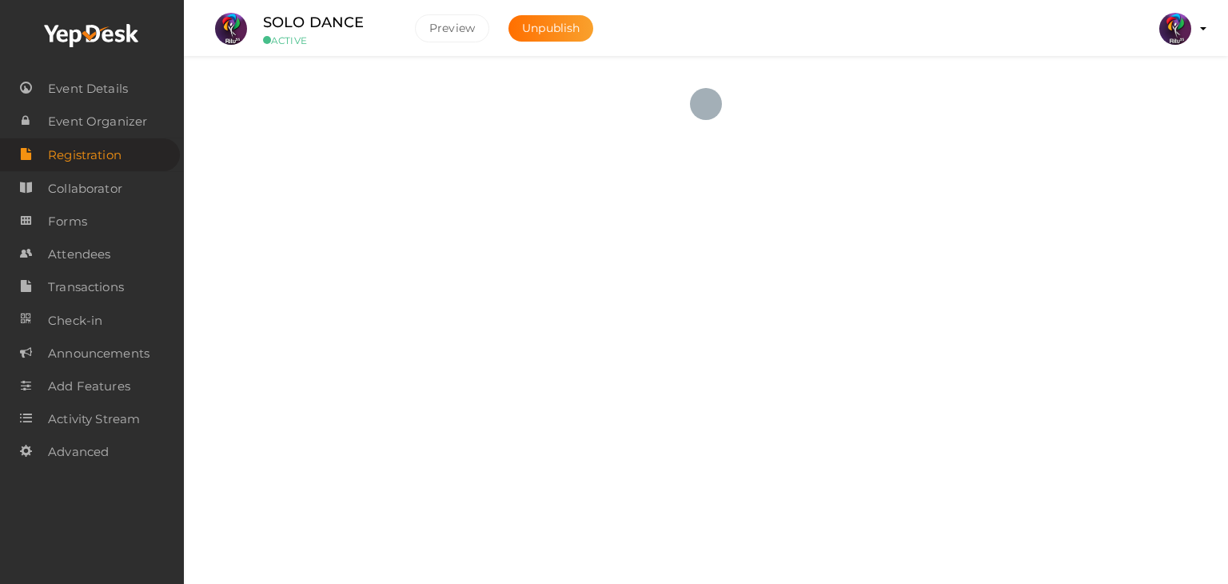
checkbox input "true"
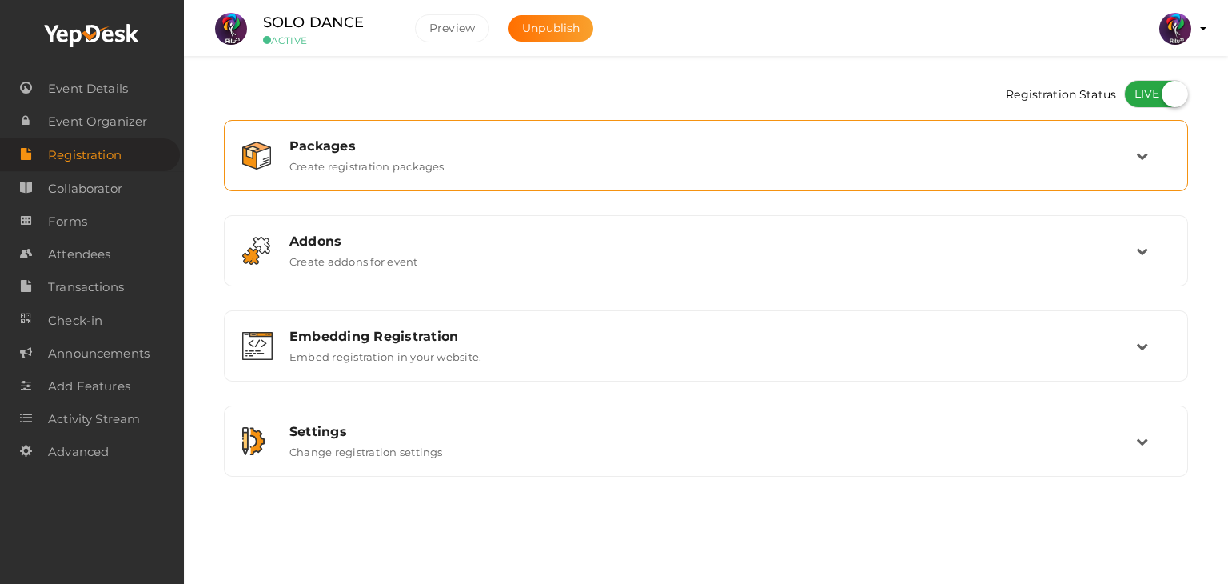
click at [273, 177] on div "Packages Create registration packages" at bounding box center [706, 156] width 946 height 54
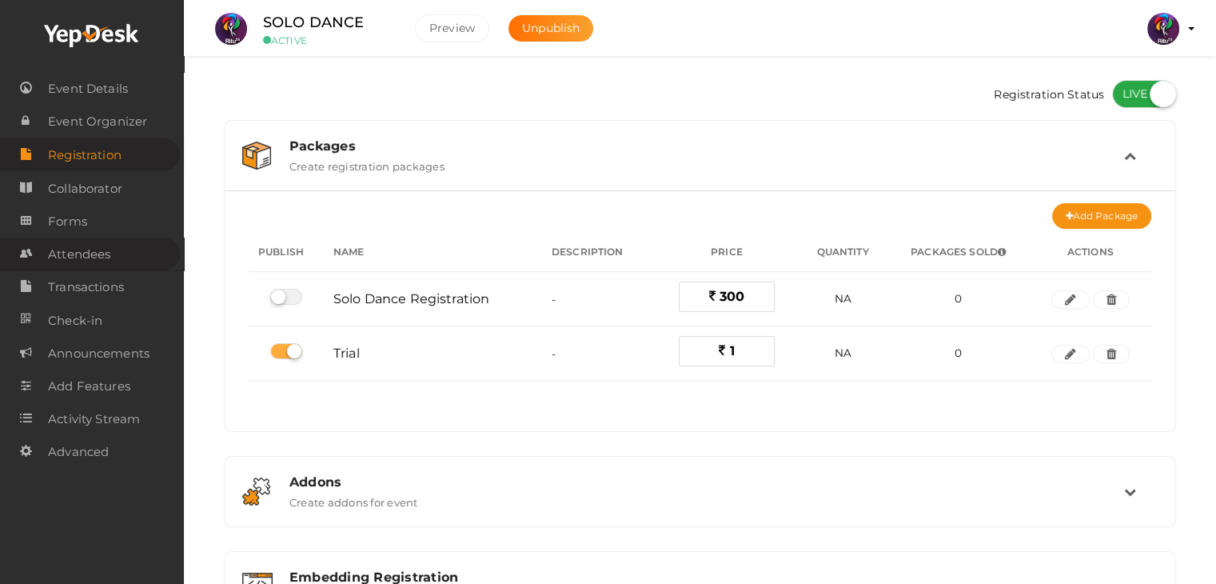
click at [125, 257] on link "Attendees" at bounding box center [90, 253] width 180 height 33
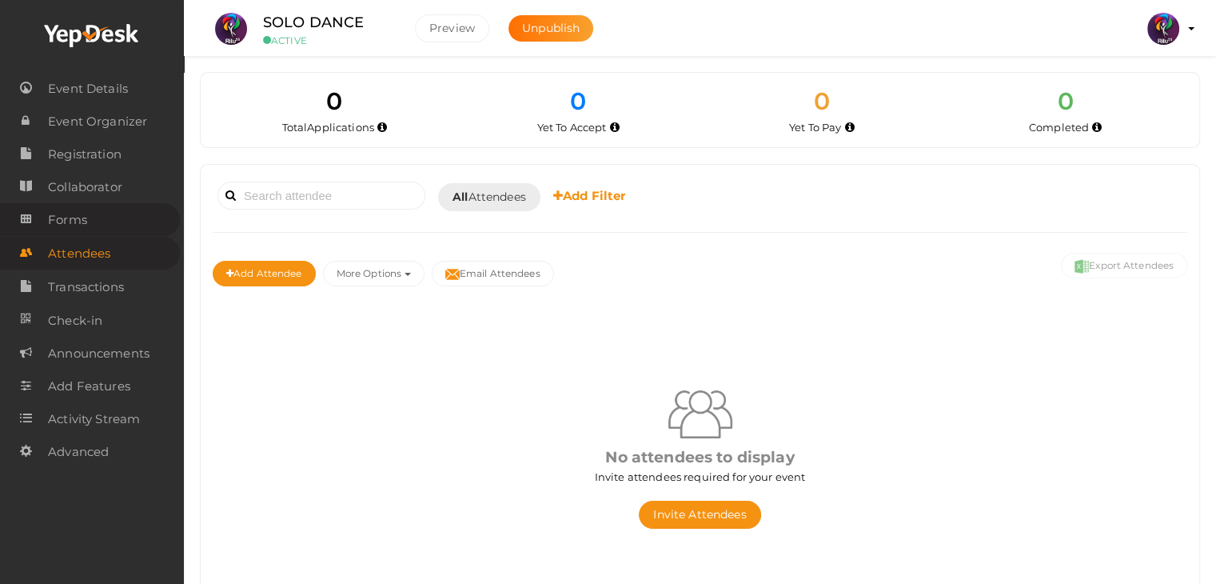
click at [78, 235] on span "Forms" at bounding box center [67, 220] width 39 height 32
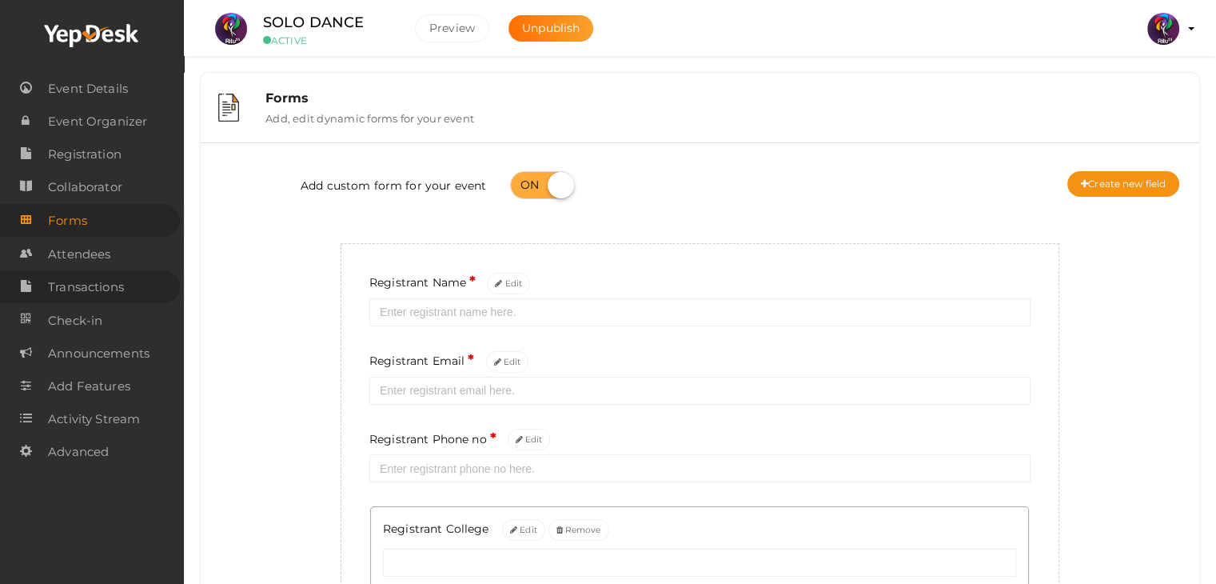
click at [97, 279] on span "Transactions" at bounding box center [86, 287] width 76 height 32
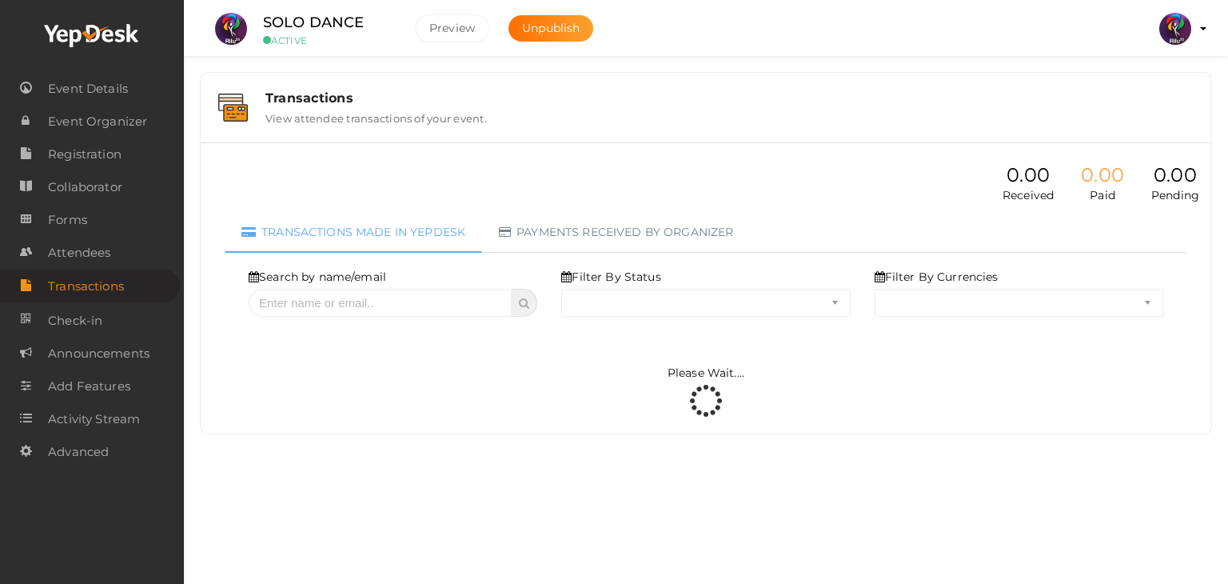
select select "ALL"
click at [102, 220] on link "Forms" at bounding box center [90, 219] width 180 height 33
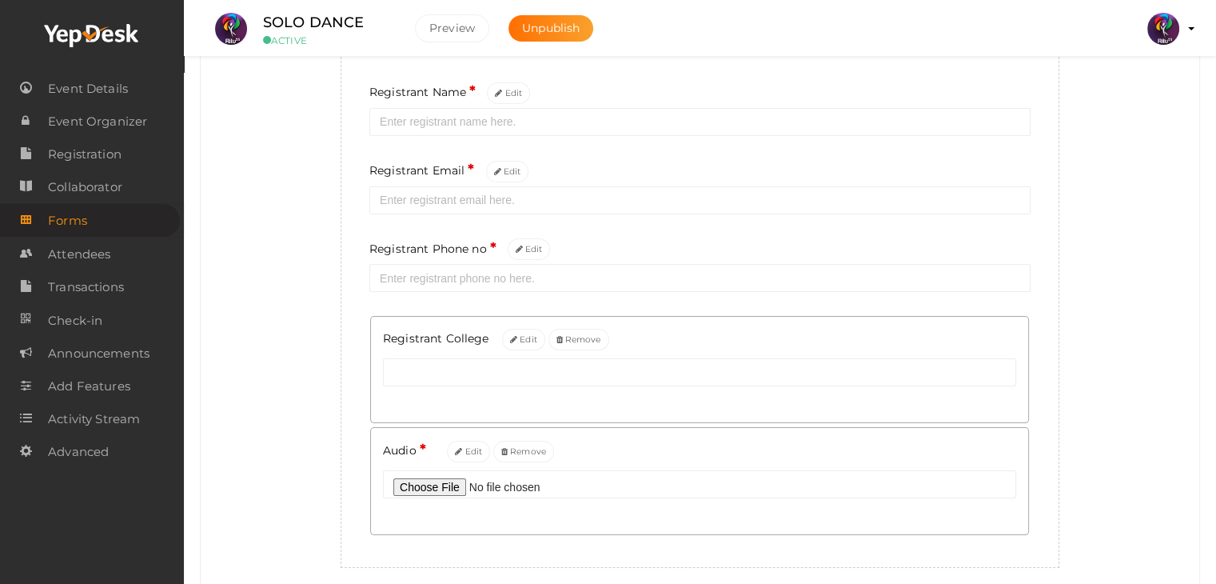
scroll to position [177, 0]
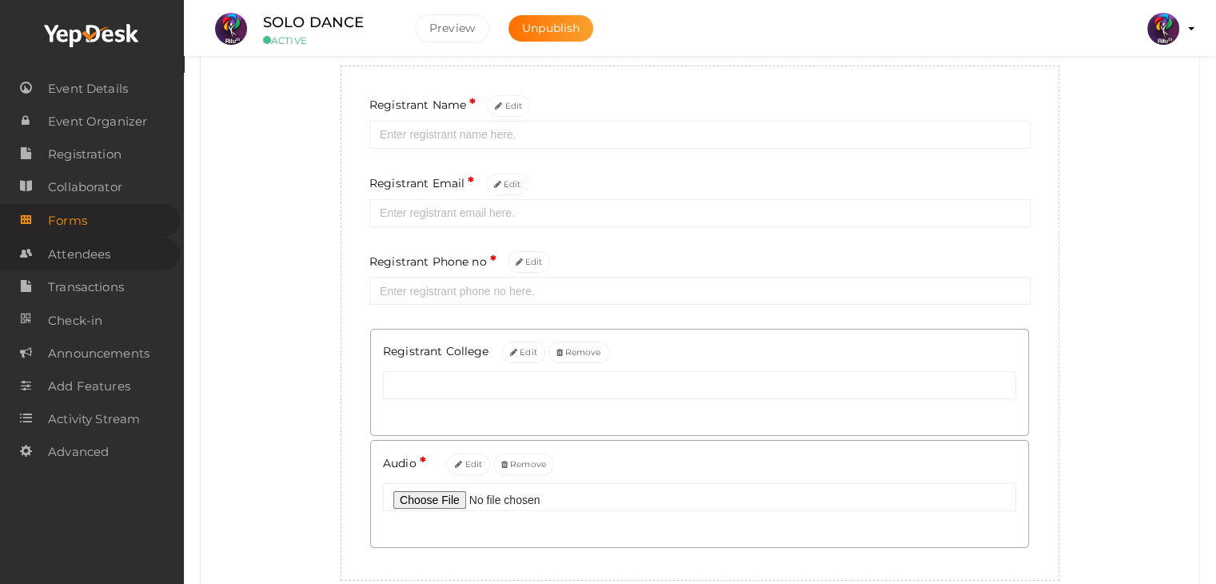
click at [103, 242] on span "Attendees" at bounding box center [79, 254] width 62 height 32
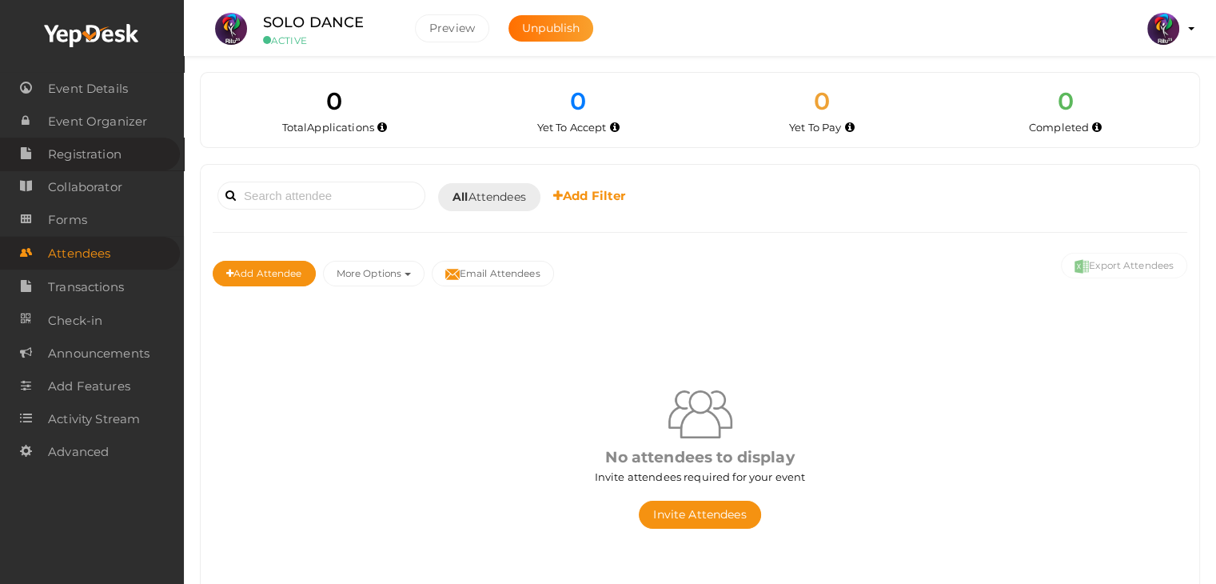
click at [106, 156] on span "Registration" at bounding box center [85, 154] width 74 height 32
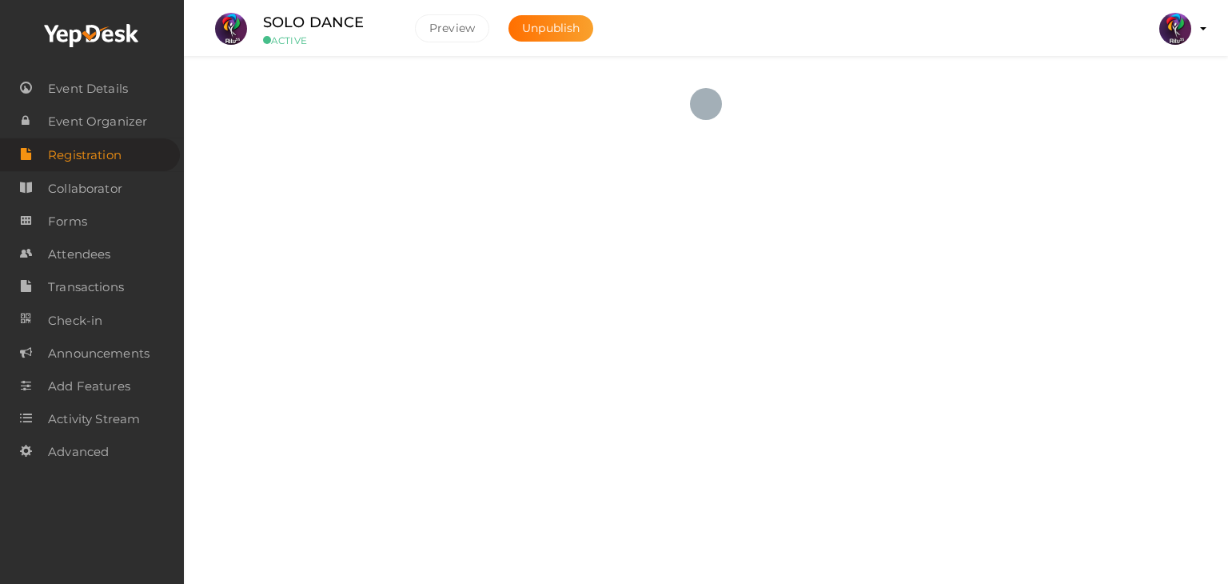
checkbox input "true"
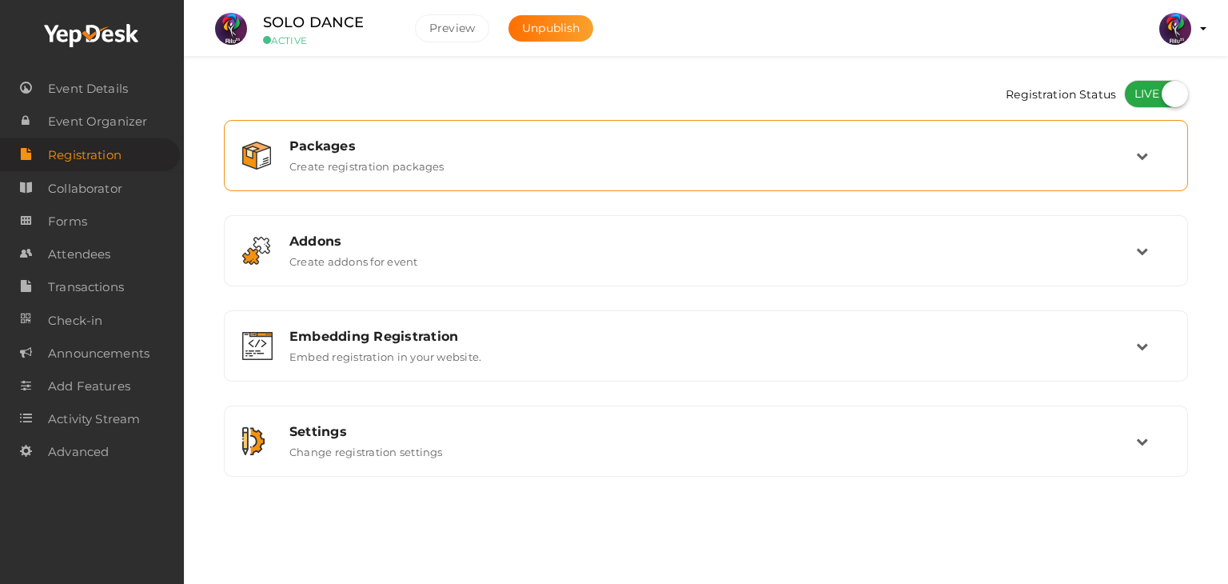
click at [520, 137] on div "Packages Create registration packages" at bounding box center [706, 156] width 946 height 54
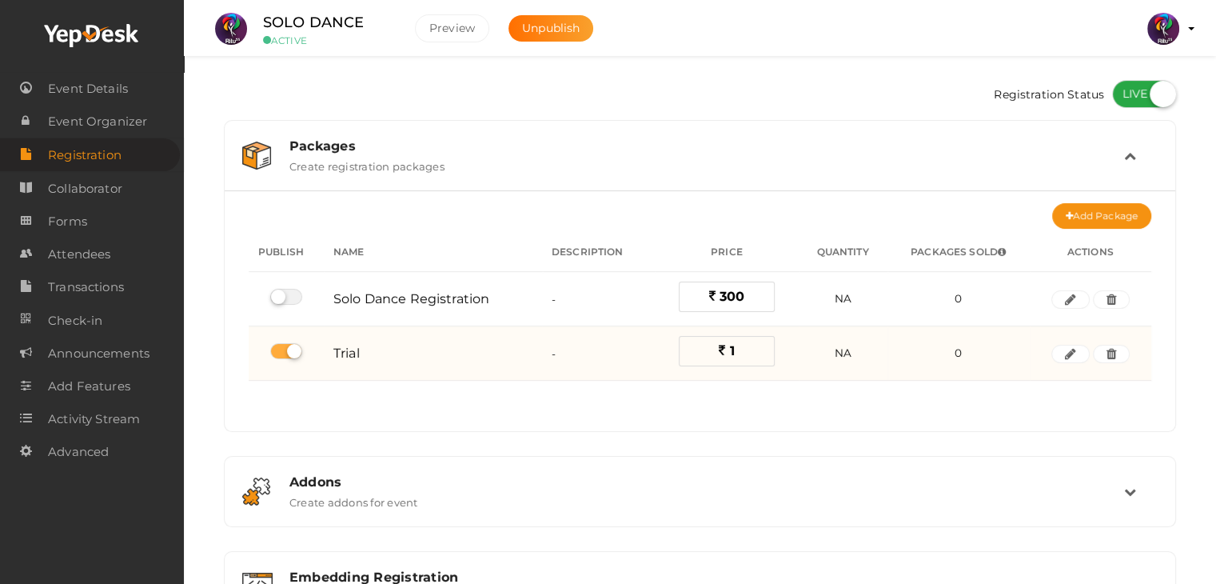
click at [293, 350] on label at bounding box center [286, 351] width 32 height 16
click at [281, 350] on input "checkbox" at bounding box center [275, 351] width 10 height 10
checkbox input "false"
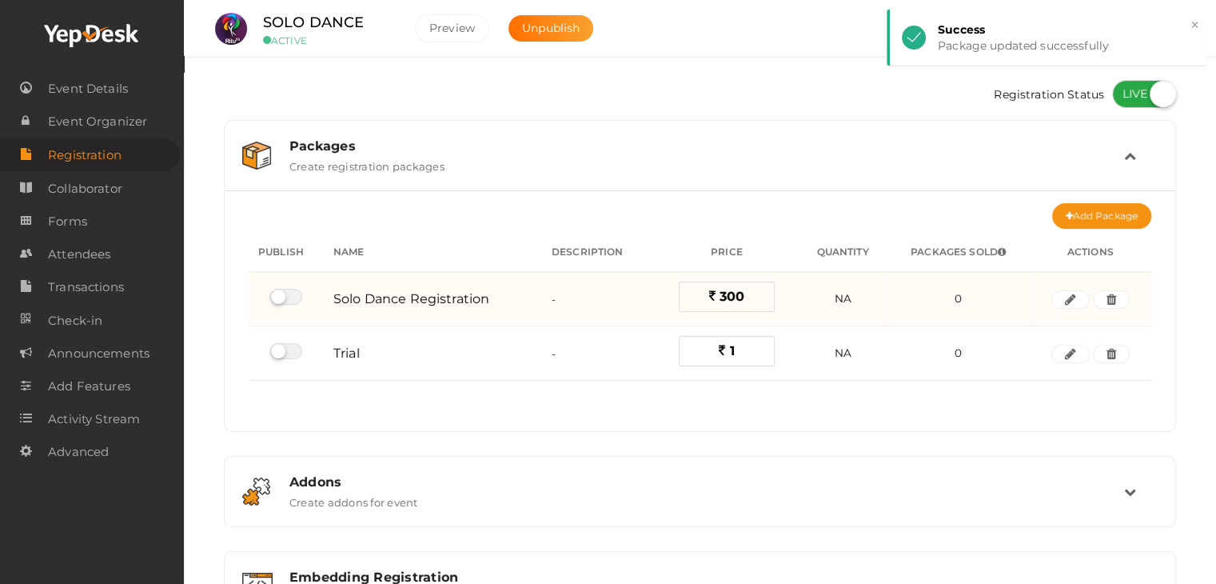
click at [287, 289] on label at bounding box center [286, 297] width 32 height 16
click at [281, 292] on input "checkbox" at bounding box center [275, 297] width 10 height 10
checkbox input "true"
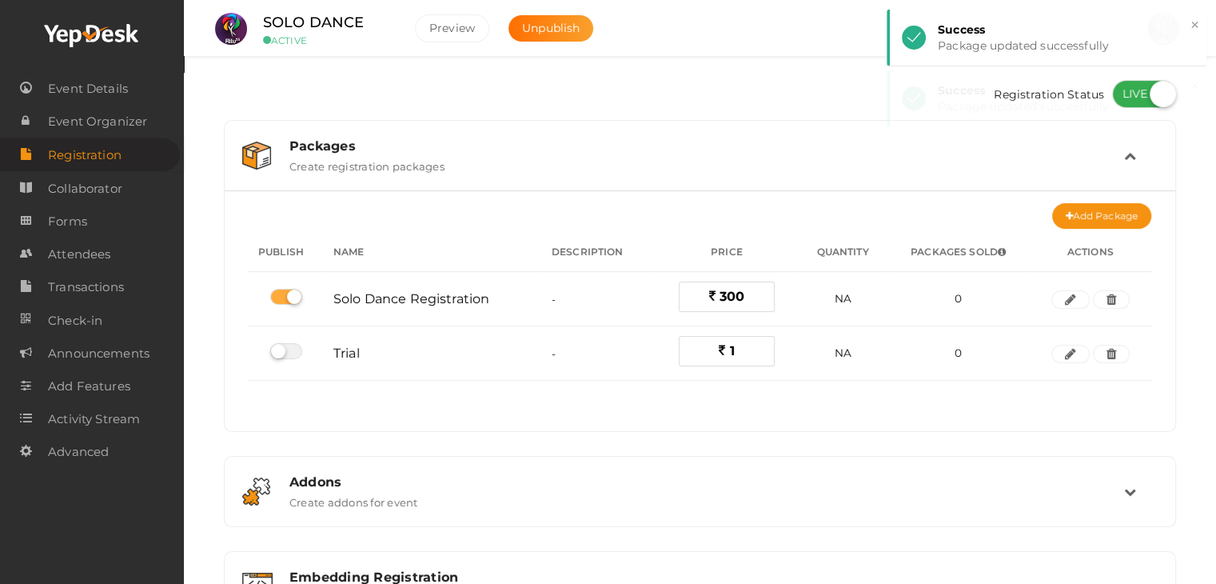
click at [1135, 154] on icon at bounding box center [1130, 155] width 12 height 12
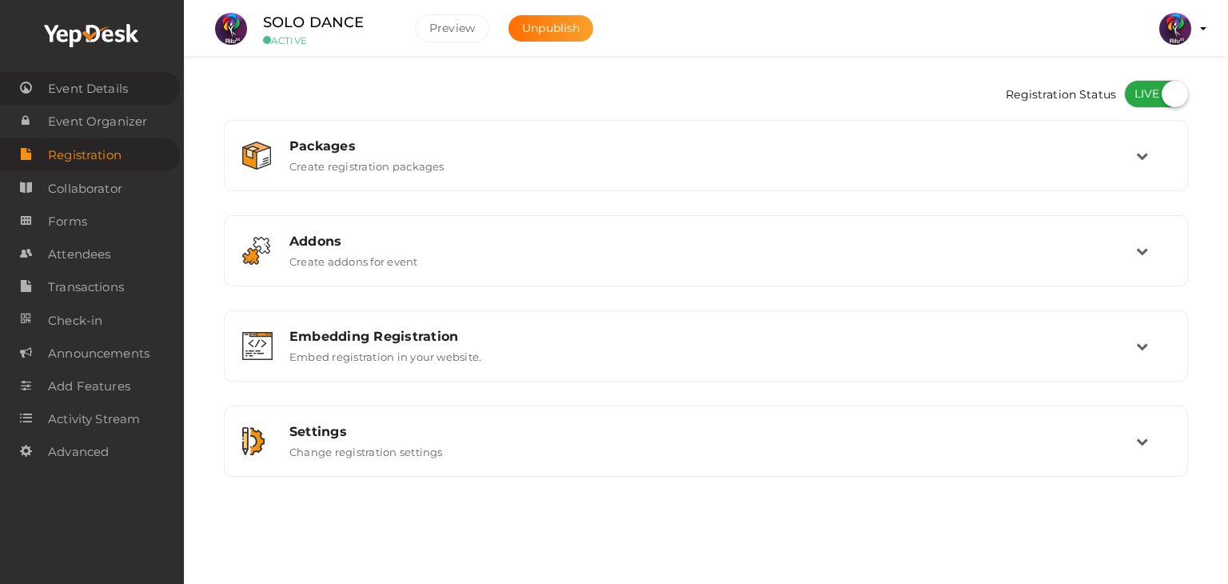
click at [110, 91] on span "Event Details" at bounding box center [88, 89] width 80 height 32
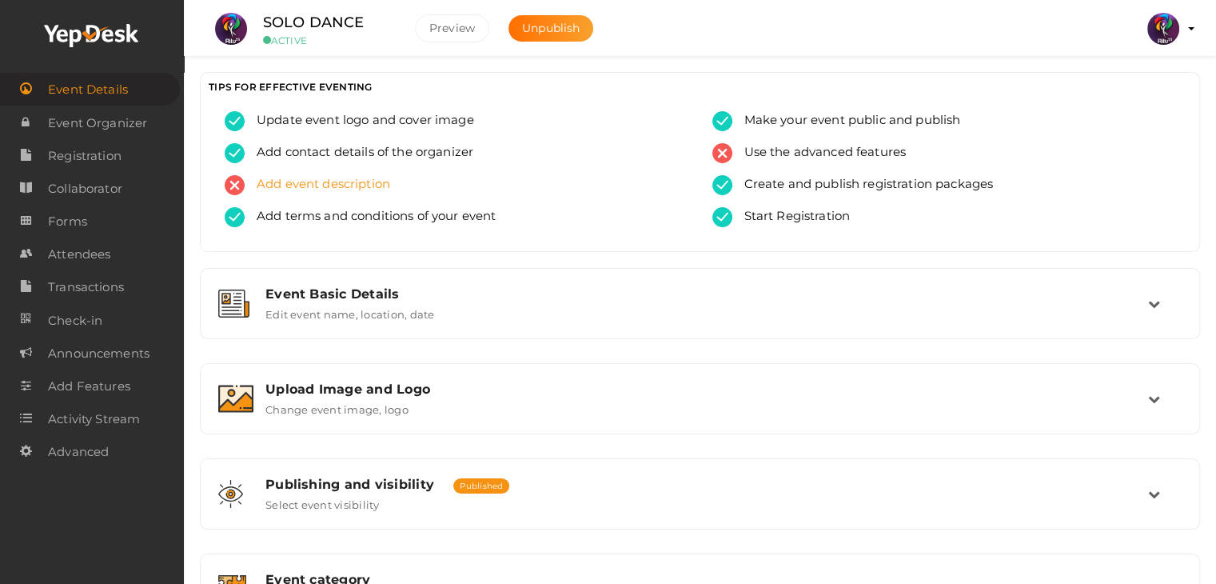
scroll to position [269, 0]
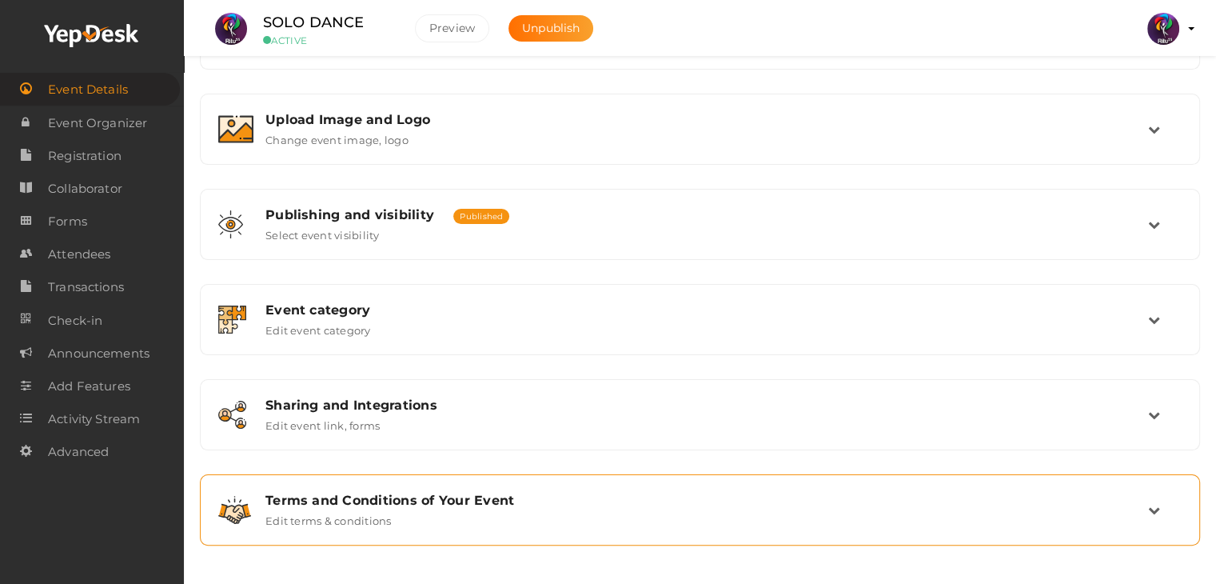
click at [494, 526] on div "Terms and Conditions of Your Event Edit terms & conditions" at bounding box center [700, 510] width 982 height 54
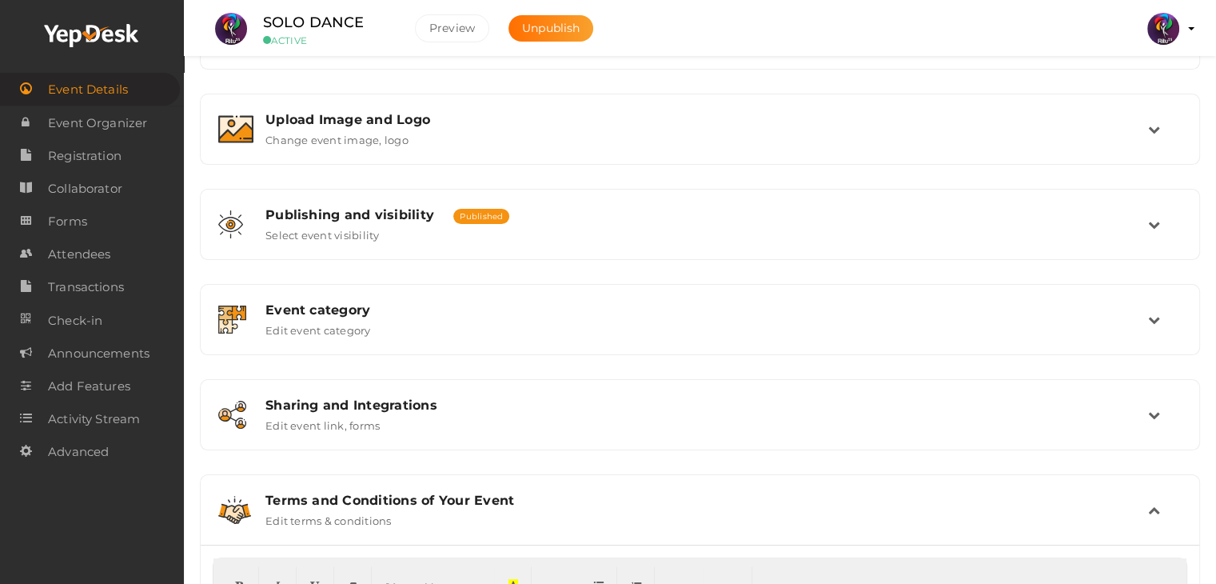
scroll to position [470, 0]
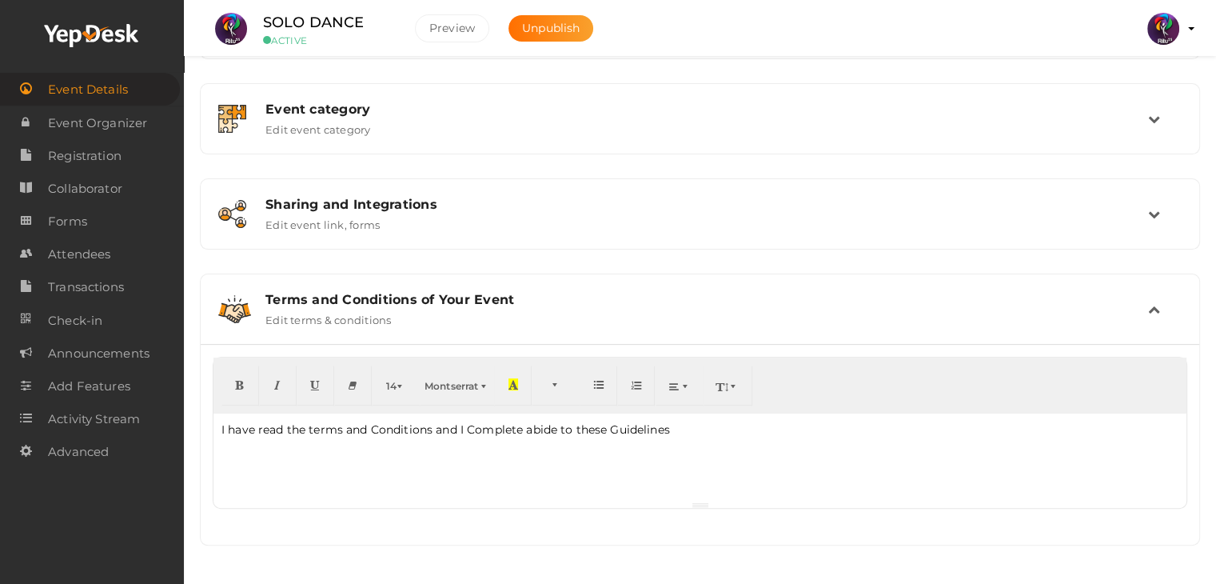
click at [540, 296] on div "Terms and Conditions of Your Event" at bounding box center [706, 299] width 882 height 15
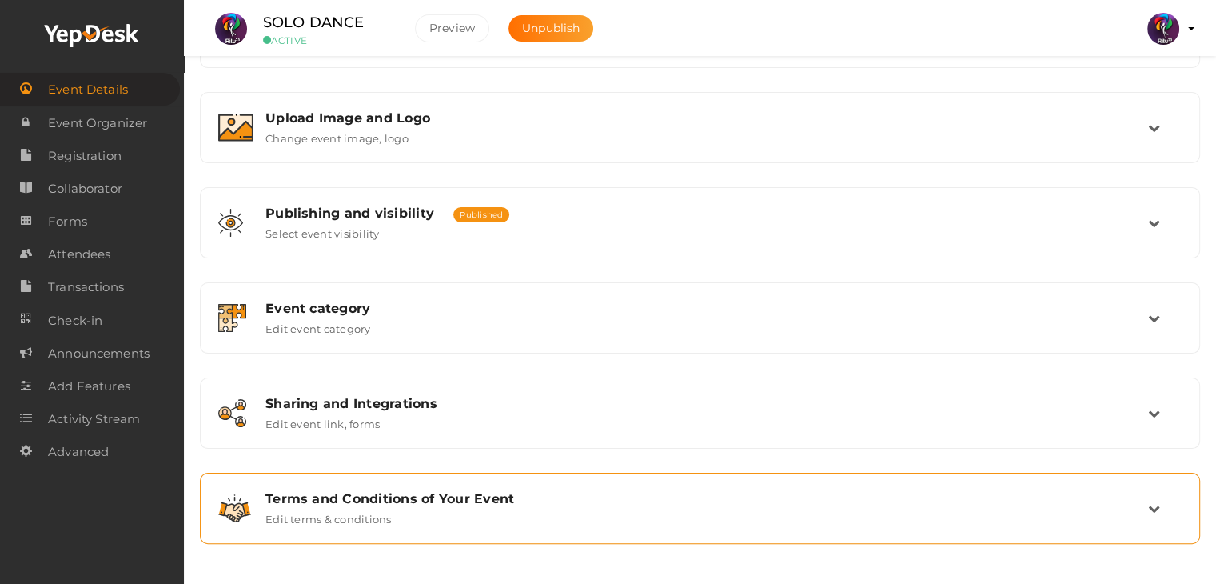
scroll to position [269, 0]
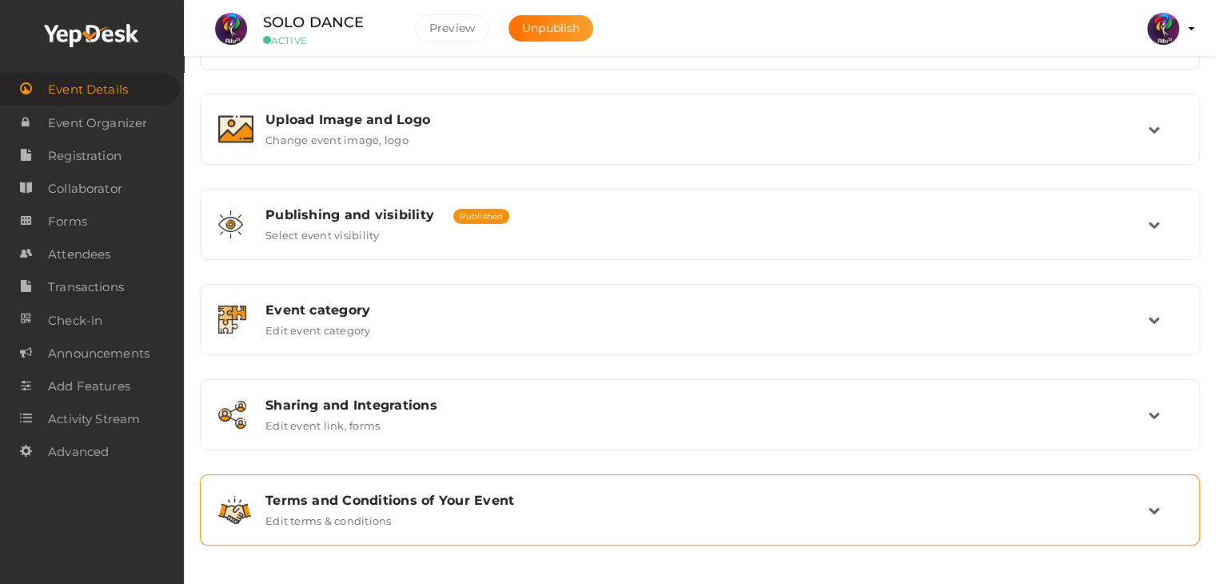
click at [430, 525] on div "Terms and Conditions of Your Event Edit terms & conditions" at bounding box center [700, 510] width 982 height 54
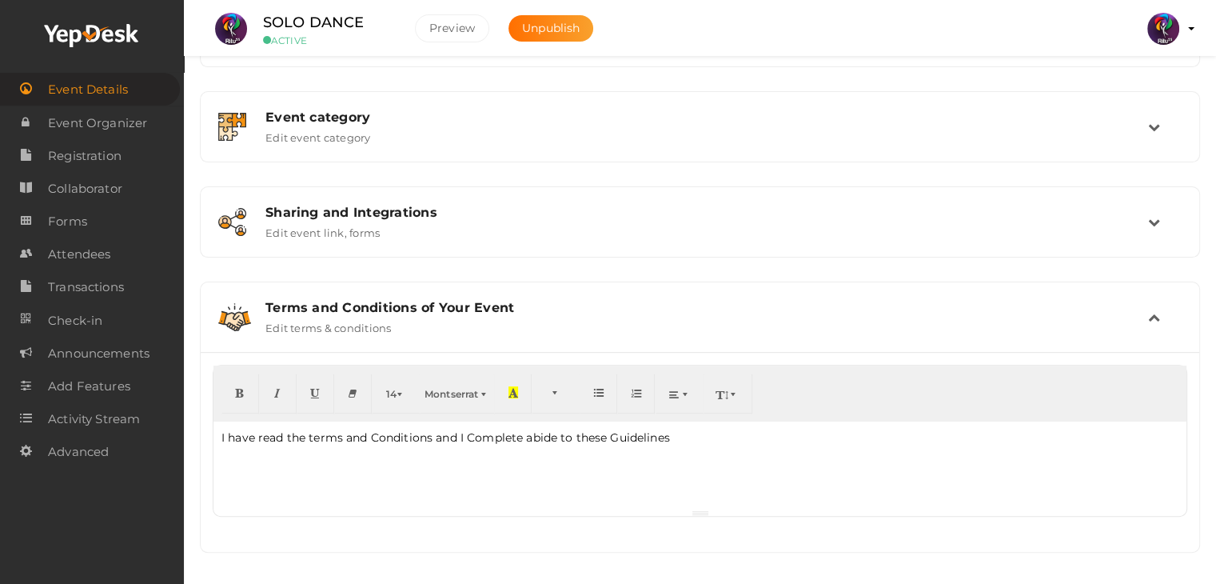
scroll to position [470, 0]
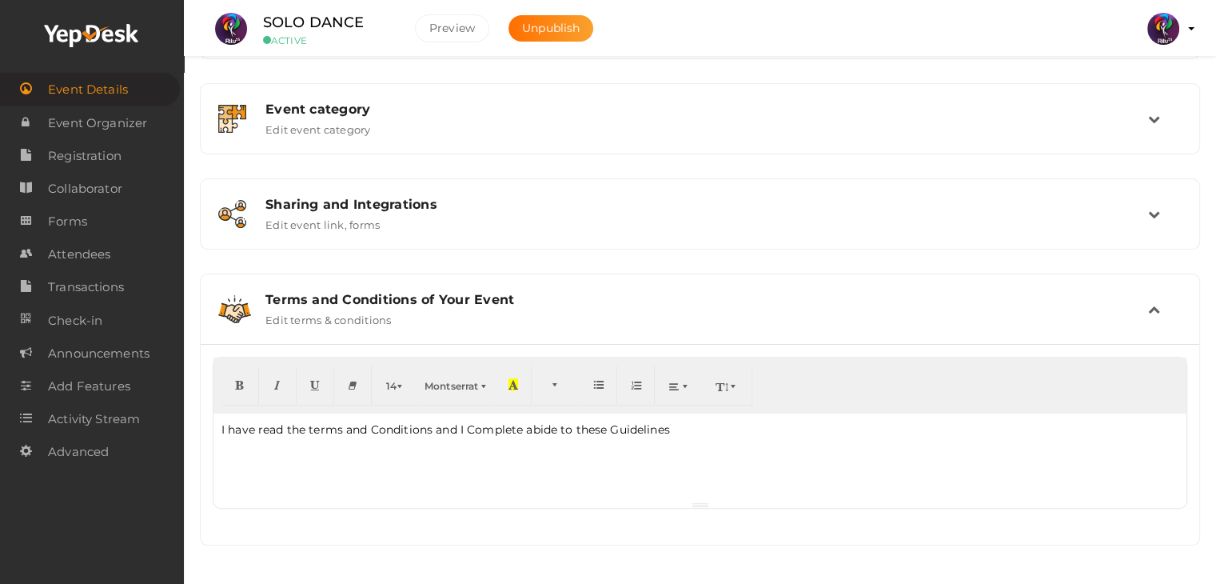
click at [502, 313] on div "Terms and Conditions of Your Event Edit terms & conditions" at bounding box center [700, 309] width 894 height 34
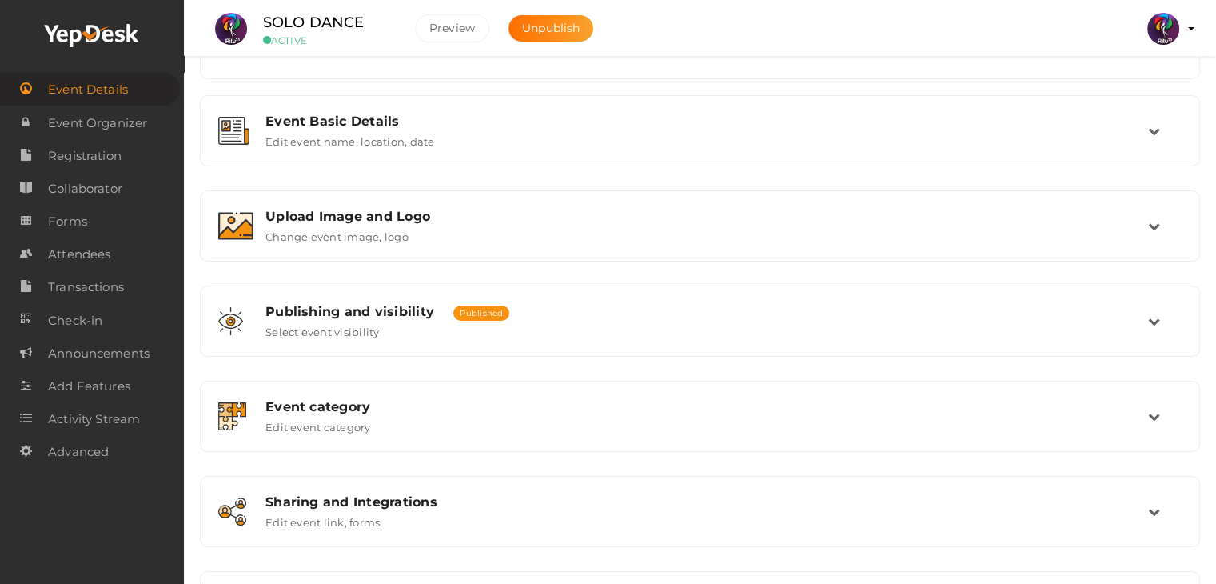
scroll to position [269, 0]
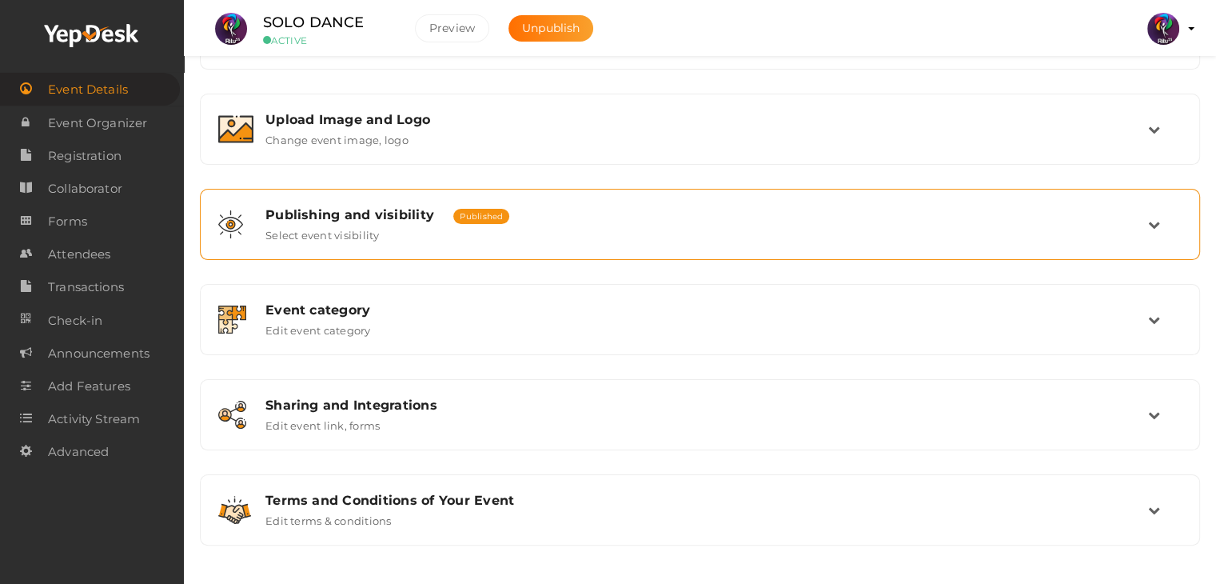
click at [444, 225] on div "Publishing and visibility Published UnPublished Select event visibility" at bounding box center [700, 224] width 894 height 34
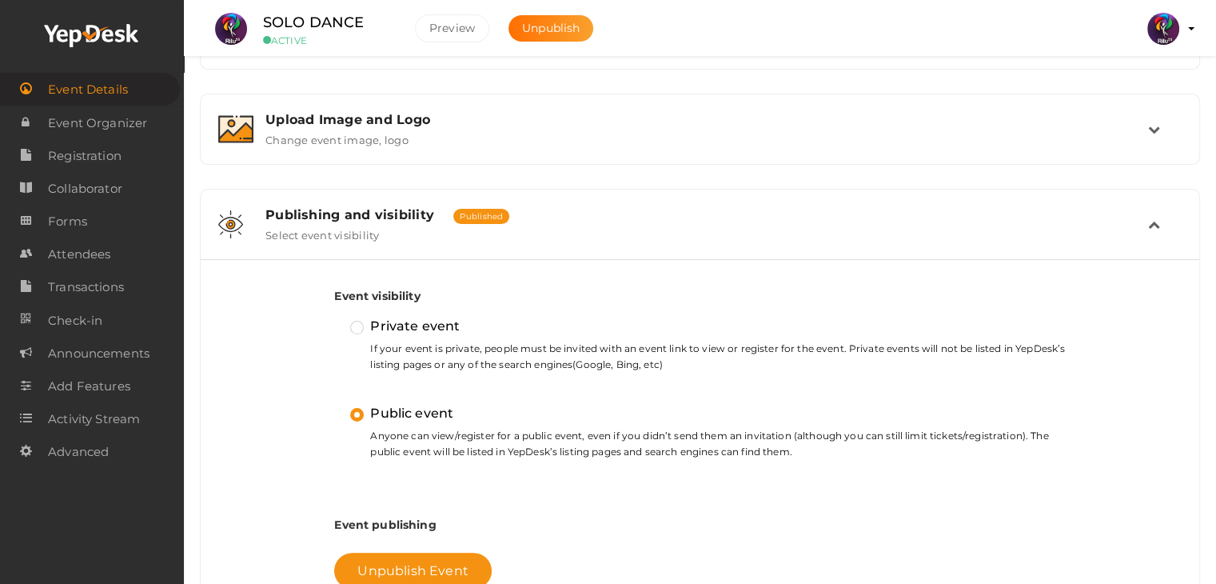
click at [444, 225] on div "Publishing and visibility Published UnPublished Select event visibility" at bounding box center [700, 224] width 894 height 34
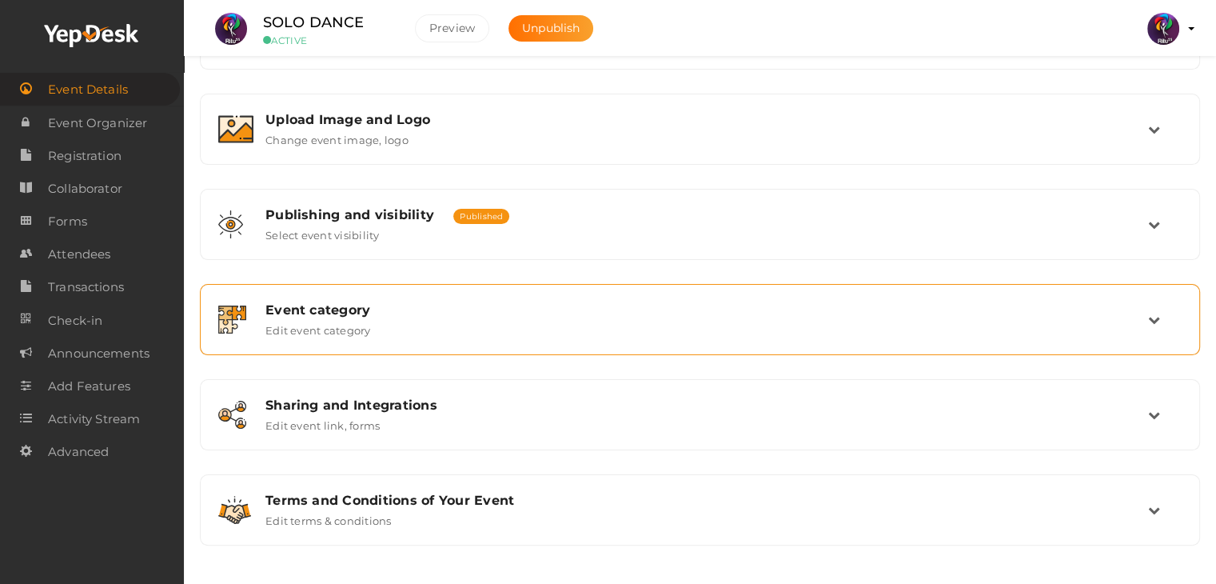
click at [445, 309] on div "Event category" at bounding box center [706, 309] width 882 height 15
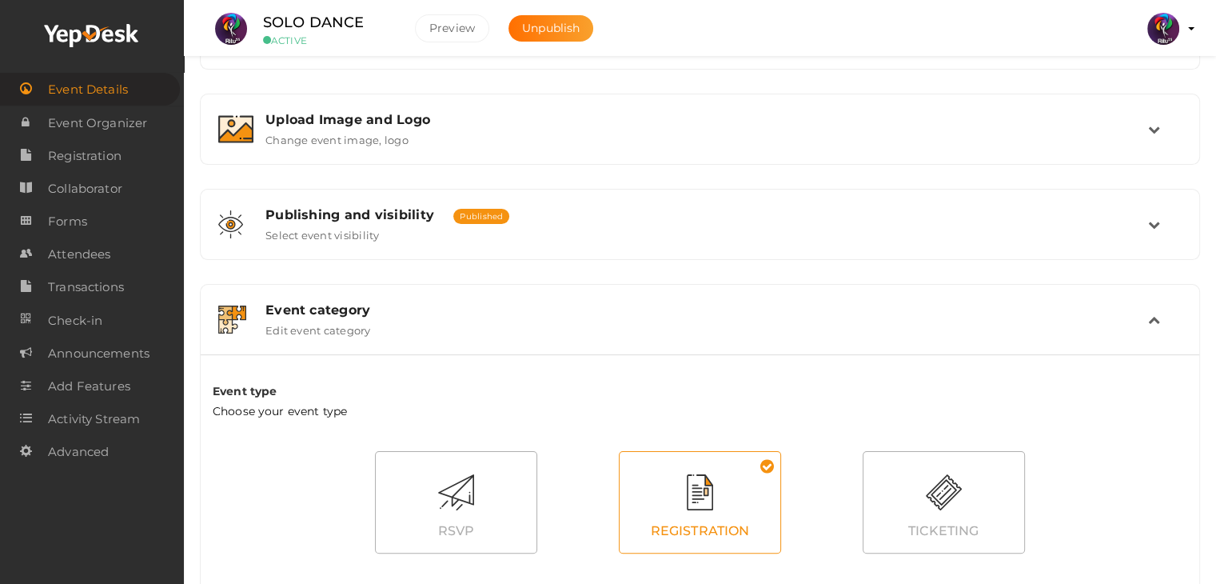
click at [445, 309] on div "Event category" at bounding box center [706, 309] width 882 height 15
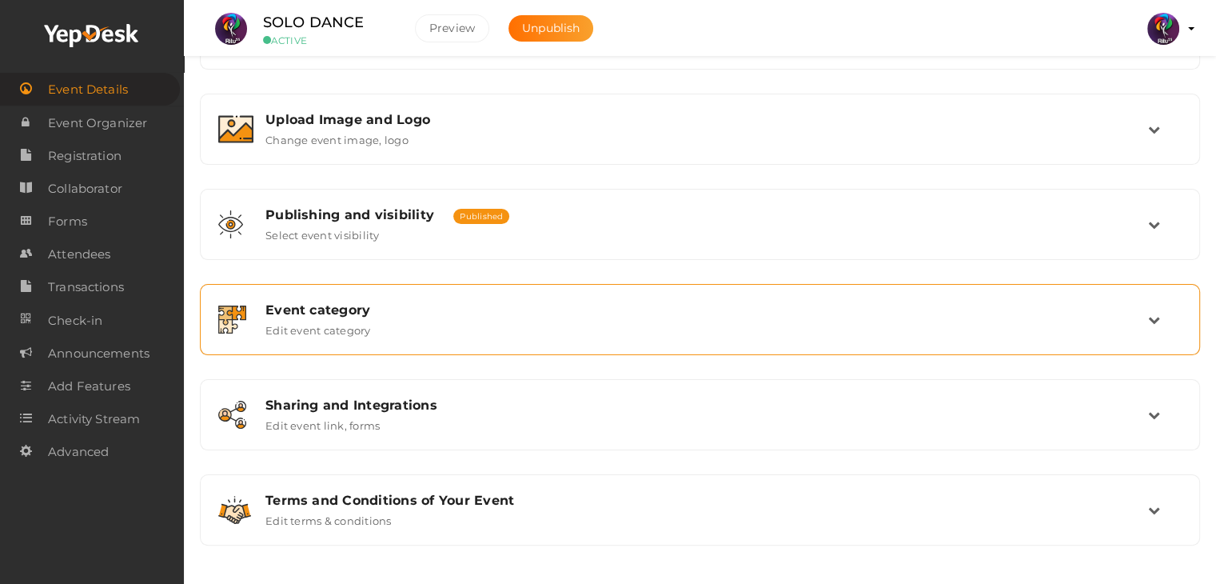
scroll to position [0, 0]
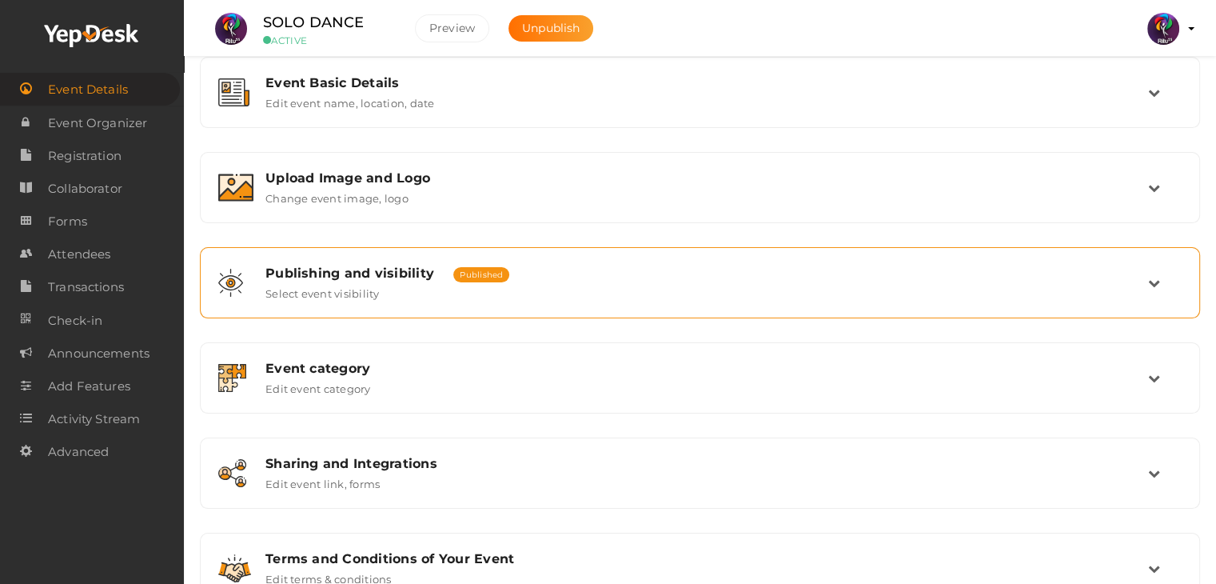
scroll to position [269, 0]
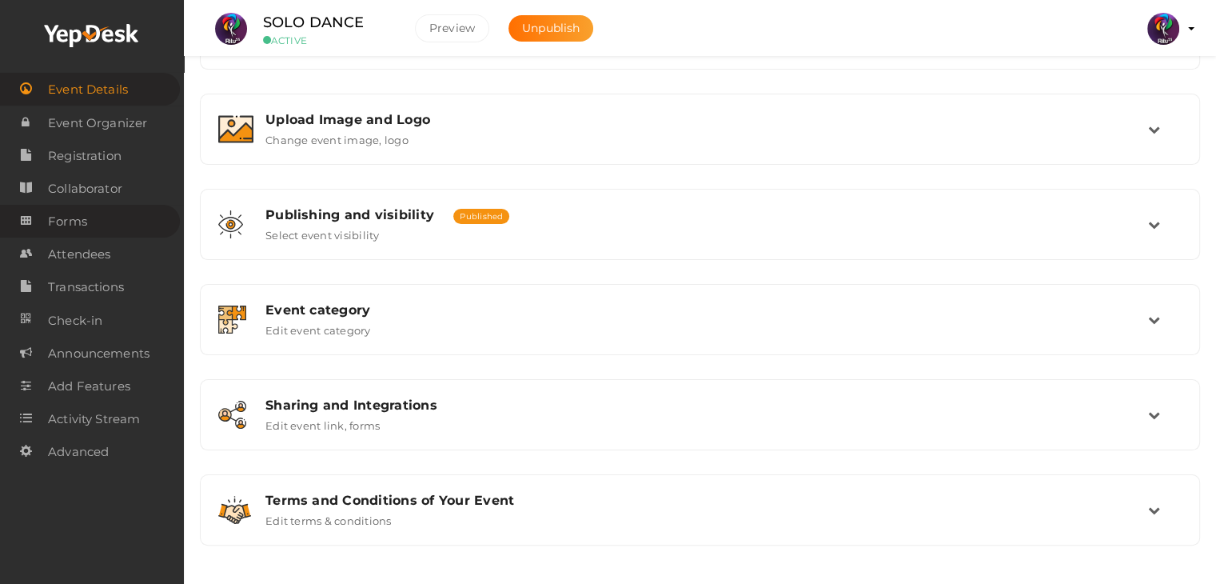
click at [78, 213] on span "Forms" at bounding box center [67, 221] width 39 height 32
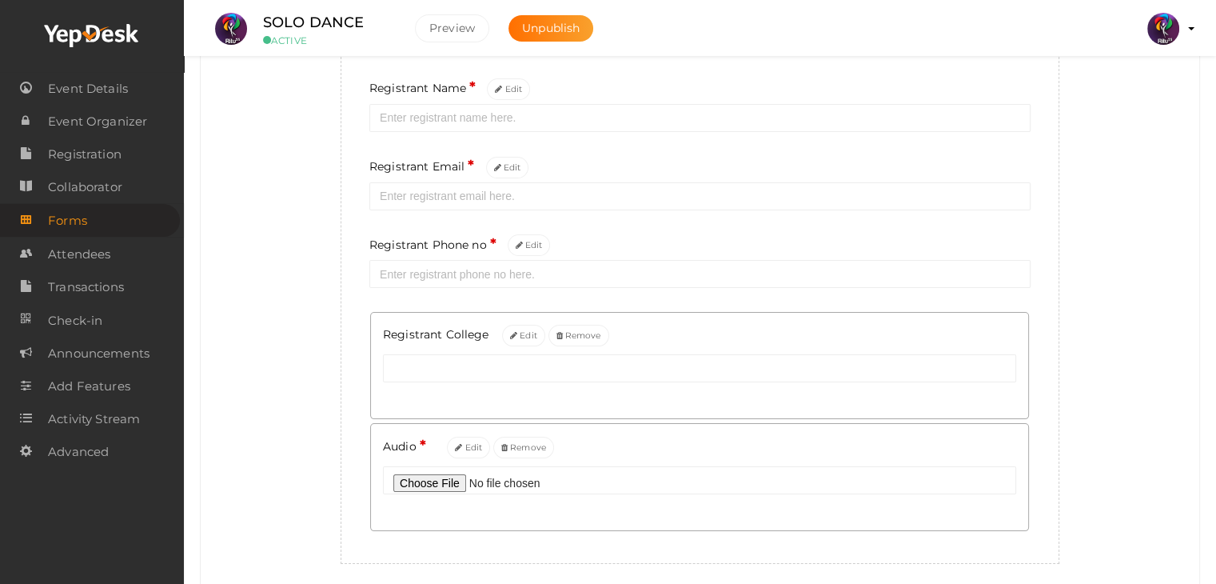
scroll to position [198, 0]
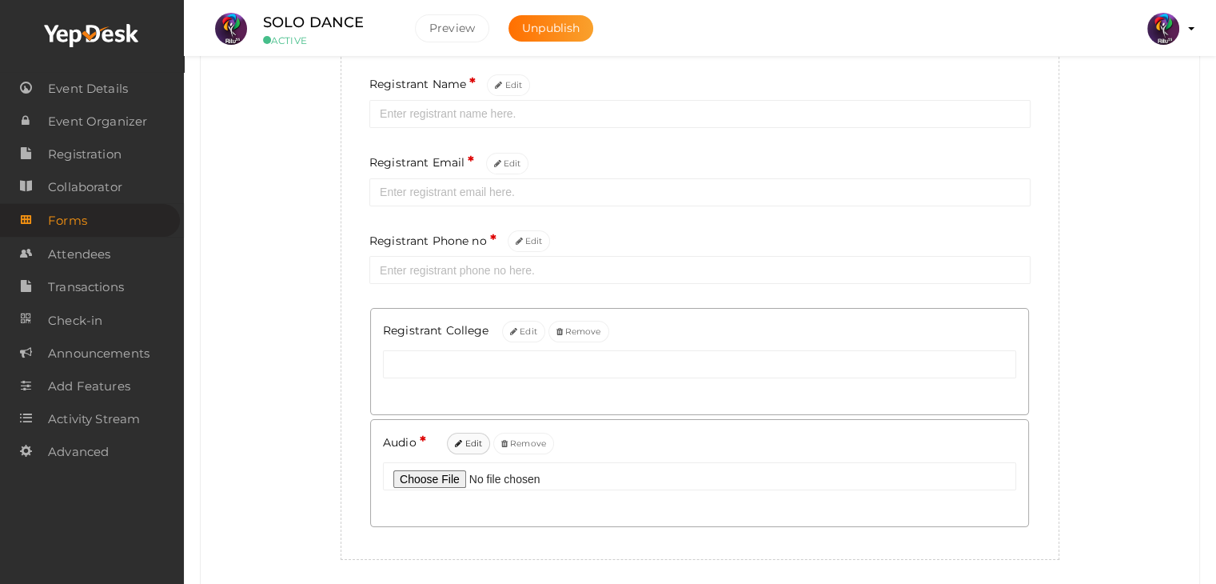
click at [460, 438] on button "Edit" at bounding box center [468, 443] width 43 height 22
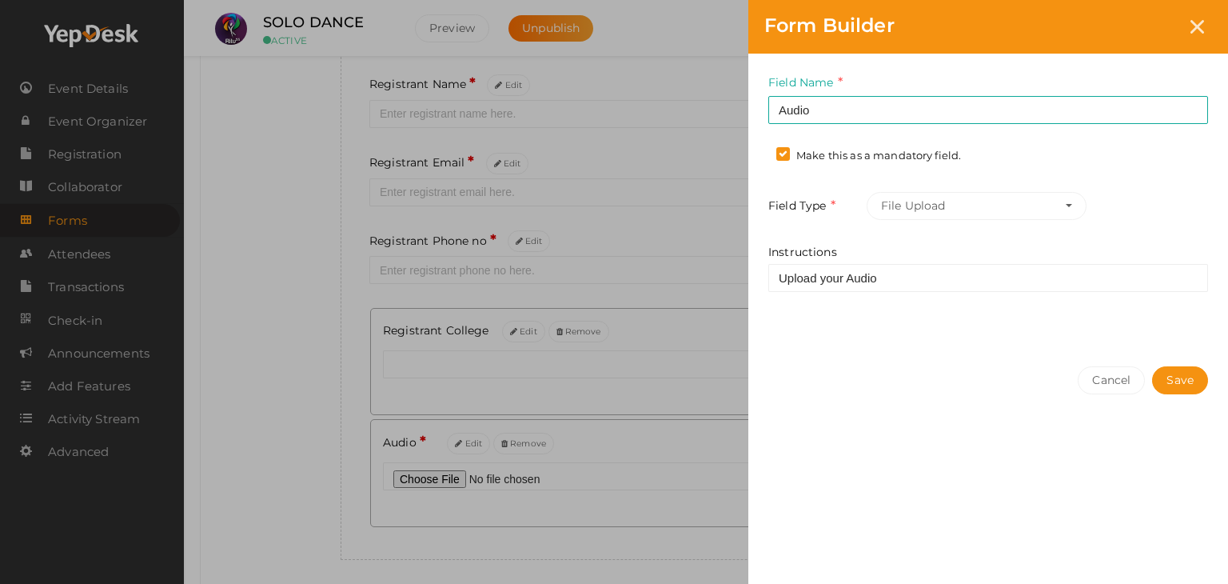
click at [783, 154] on label "Make this as a mandatory field." at bounding box center [868, 156] width 185 height 16
click at [760, 151] on input "Make this as a mandatory field." at bounding box center [760, 151] width 0 height 0
click at [1164, 381] on button "Save" at bounding box center [1180, 380] width 56 height 28
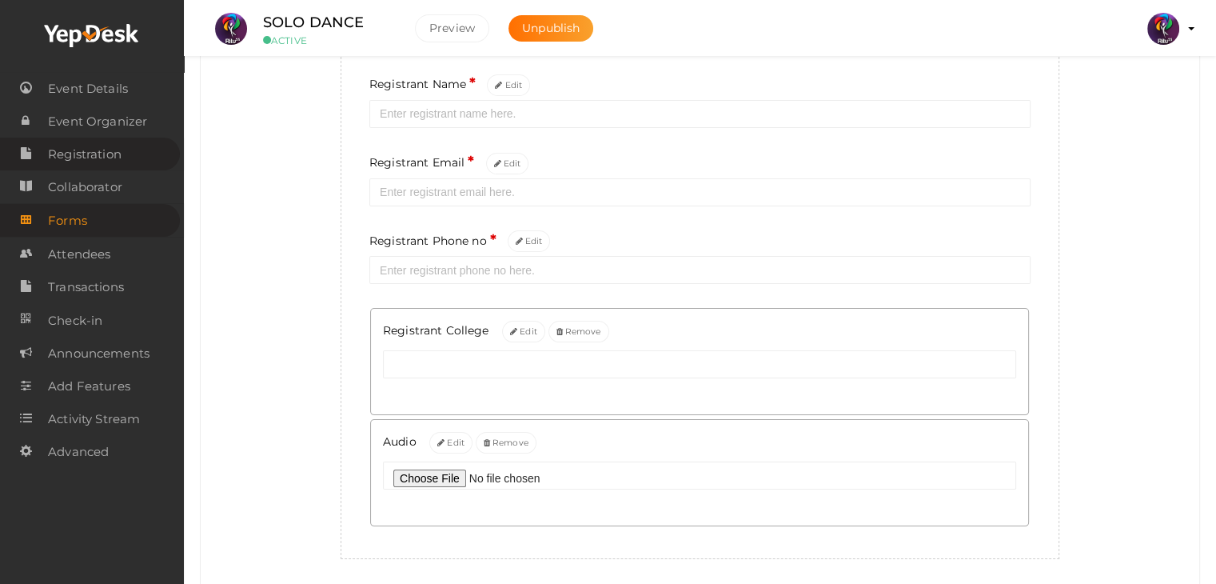
click at [88, 162] on span "Registration" at bounding box center [85, 154] width 74 height 32
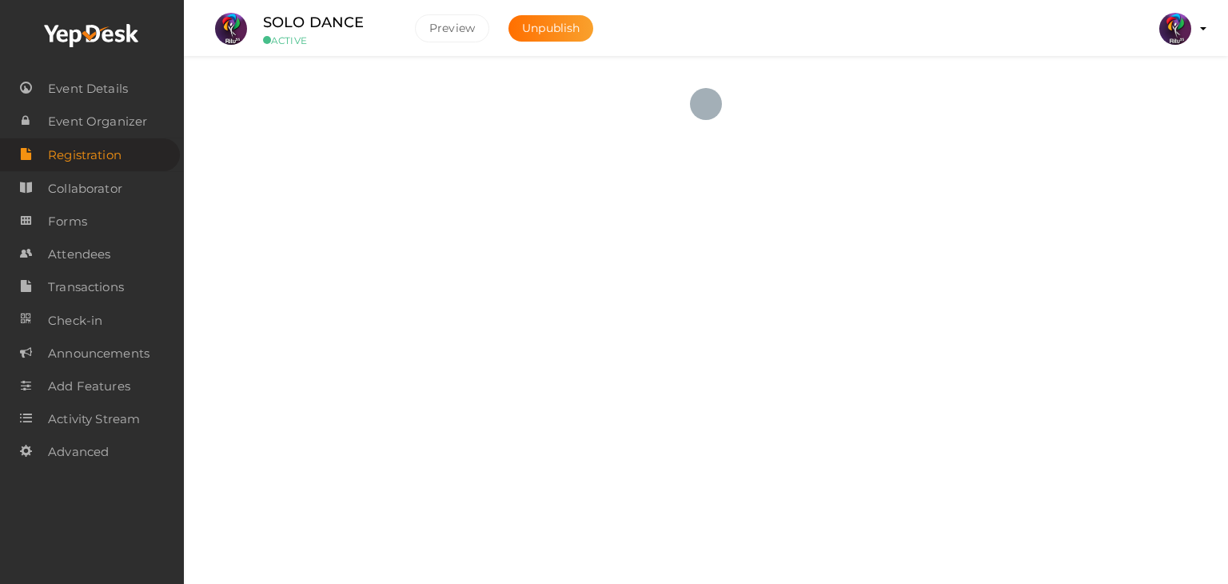
checkbox input "true"
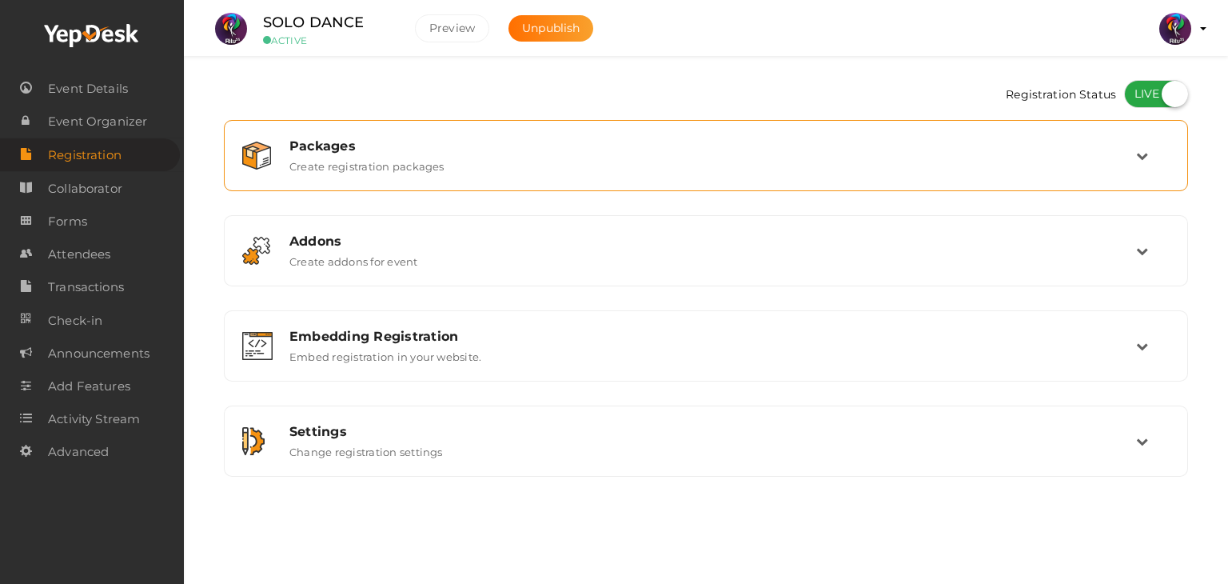
click at [368, 153] on label "Create registration packages" at bounding box center [366, 162] width 155 height 19
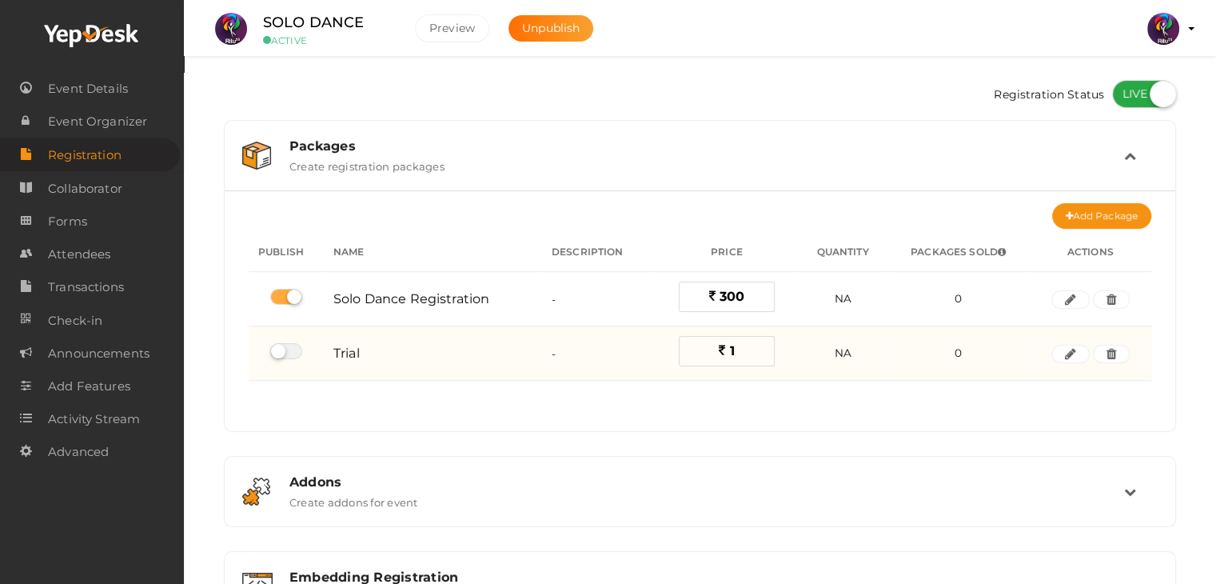
click at [276, 343] on label at bounding box center [286, 351] width 32 height 16
click at [276, 346] on input "checkbox" at bounding box center [275, 351] width 10 height 10
checkbox input "true"
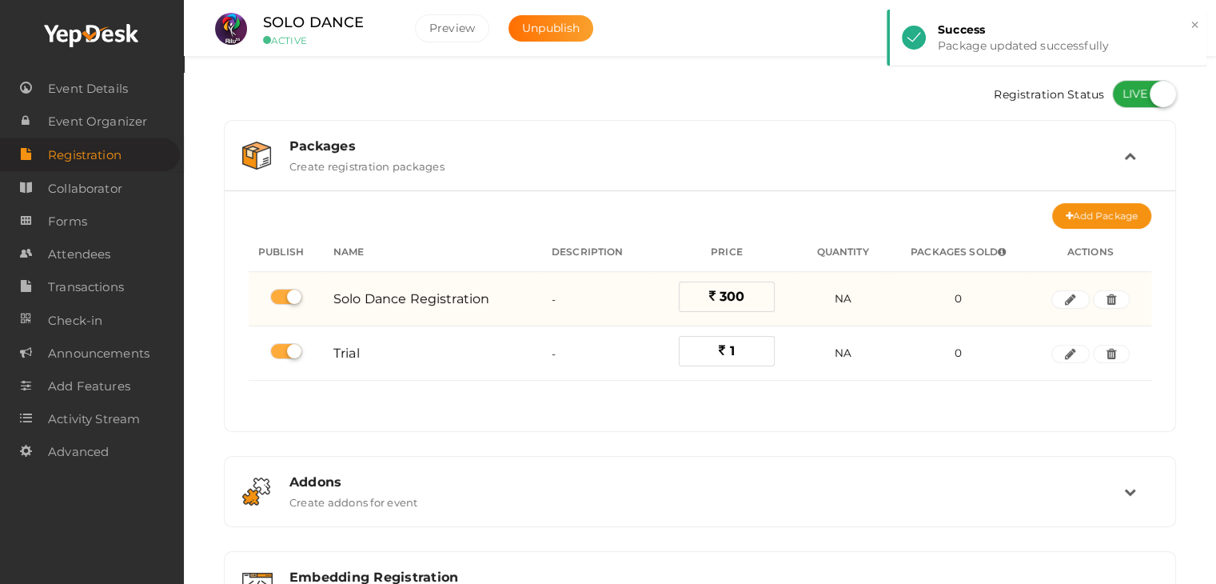
click at [287, 307] on td at bounding box center [286, 299] width 75 height 54
click at [288, 303] on label at bounding box center [286, 297] width 32 height 16
click at [281, 302] on input "checkbox" at bounding box center [275, 297] width 10 height 10
checkbox input "false"
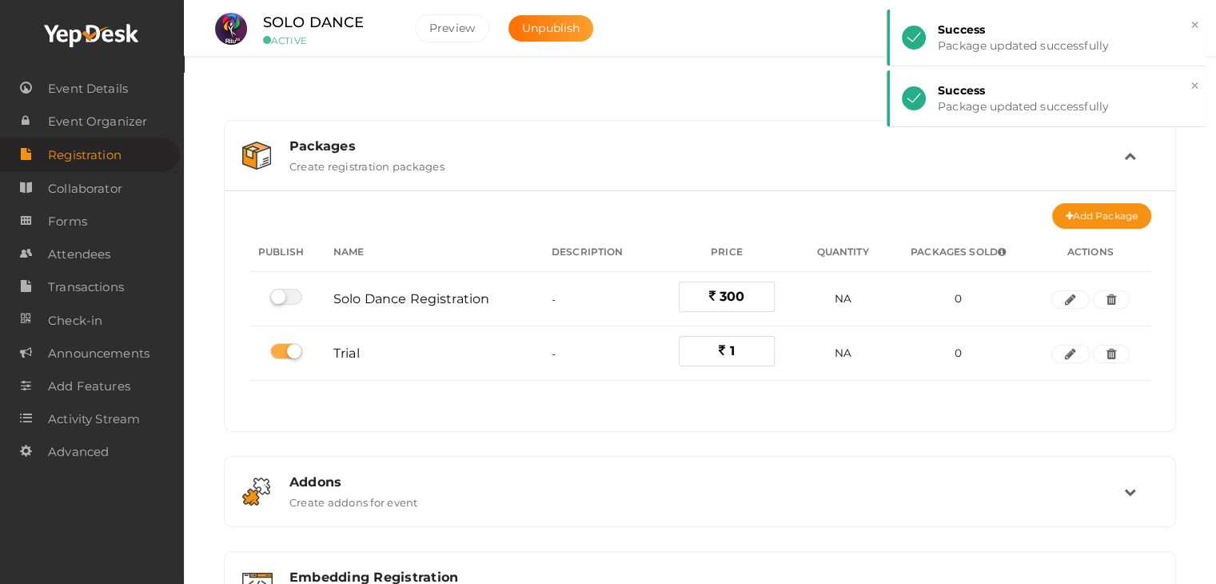
click at [336, 85] on div "Registration Status" at bounding box center [700, 96] width 952 height 48
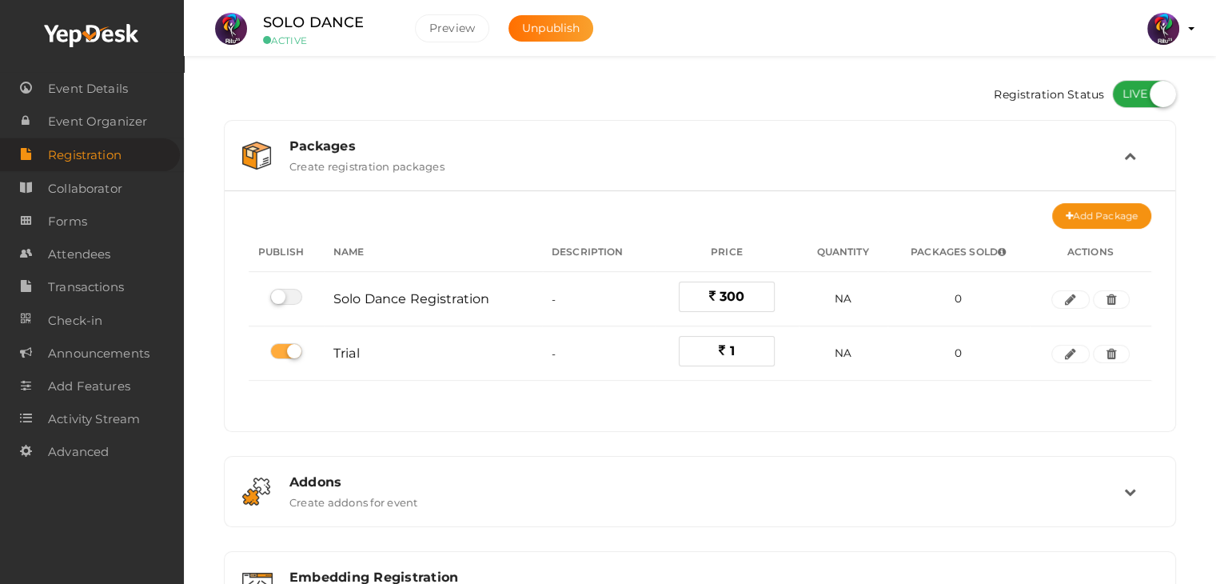
click at [1128, 142] on td at bounding box center [1141, 155] width 34 height 34
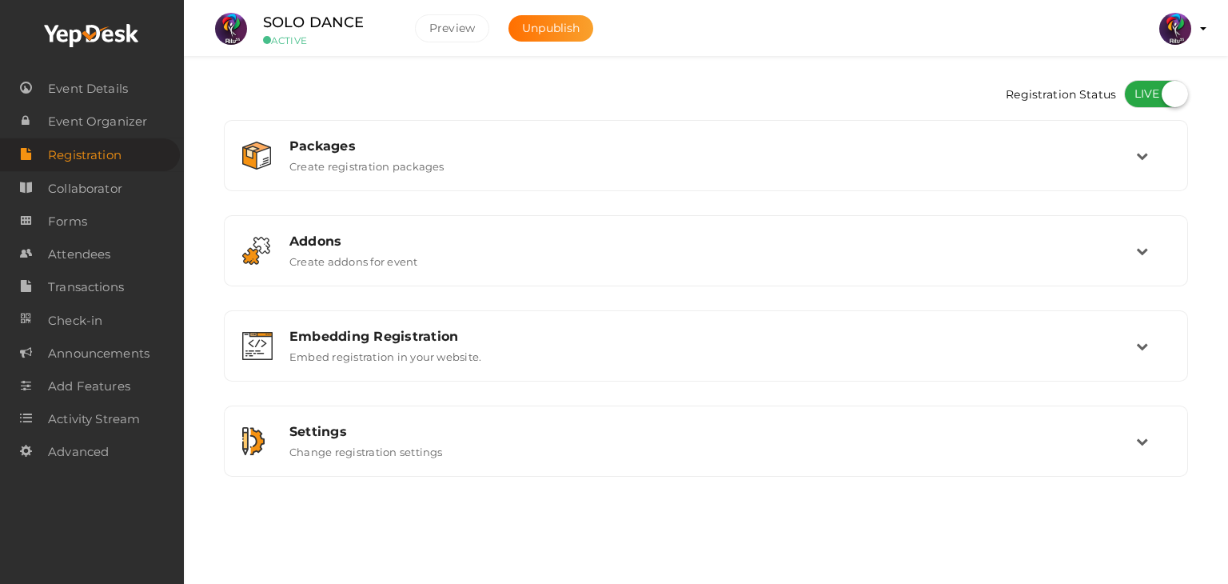
click at [120, 144] on span "Registration" at bounding box center [85, 155] width 74 height 32
click at [105, 204] on span "Collaborator" at bounding box center [85, 189] width 74 height 32
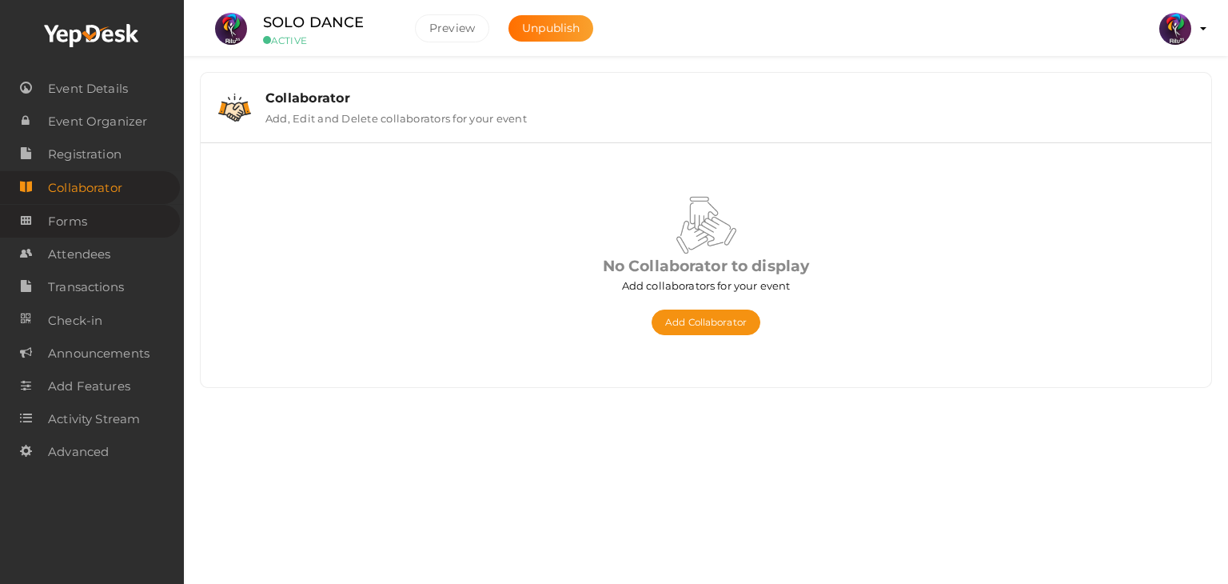
click at [103, 230] on link "Forms" at bounding box center [90, 221] width 180 height 33
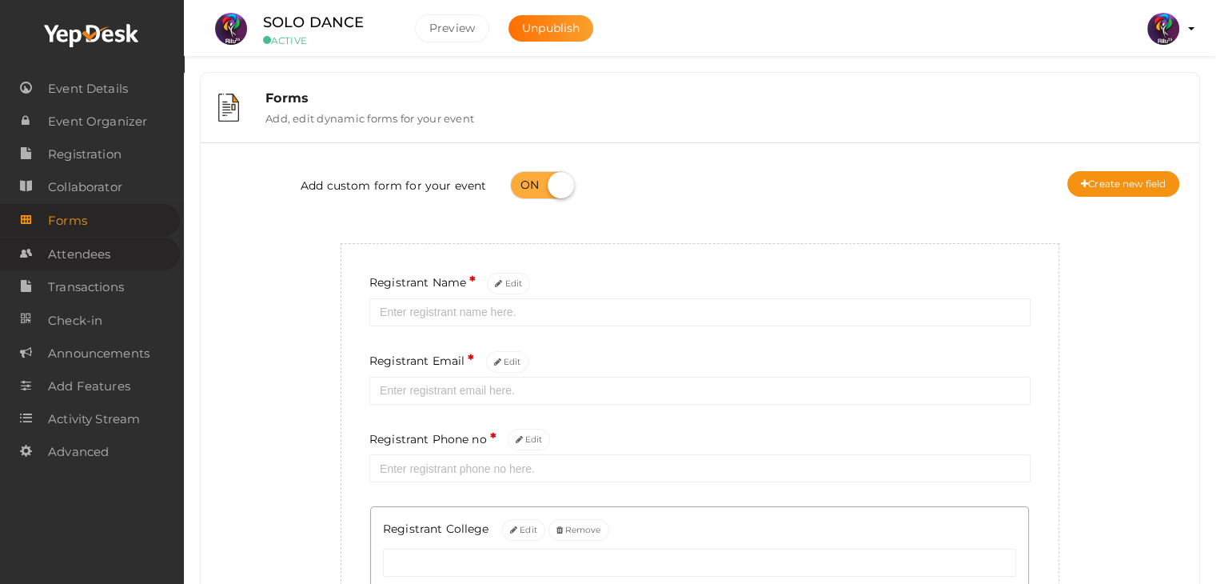
click at [133, 241] on link "Attendees" at bounding box center [90, 253] width 180 height 33
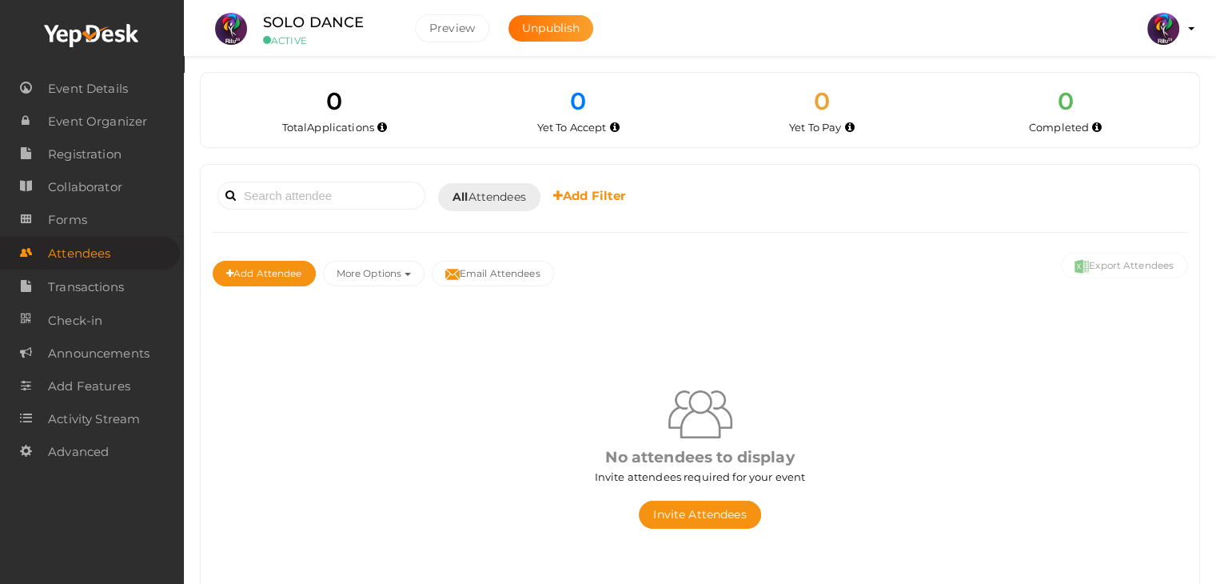
click at [126, 239] on link "Attendees" at bounding box center [90, 253] width 180 height 33
click at [134, 226] on link "Forms" at bounding box center [90, 219] width 180 height 33
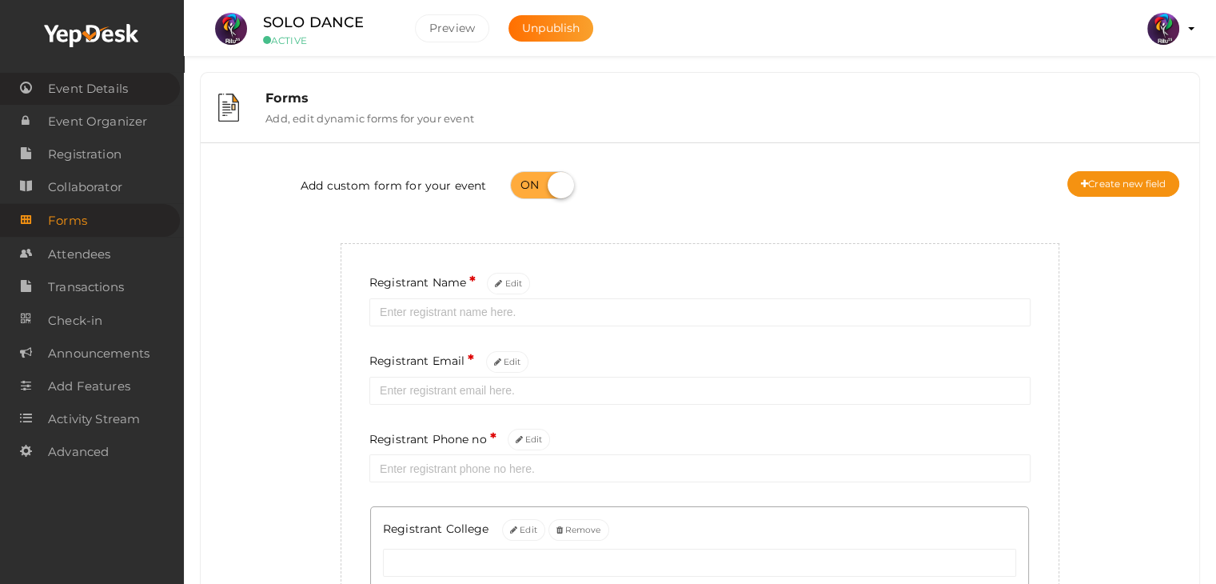
click at [137, 90] on link "Event Details" at bounding box center [90, 88] width 180 height 33
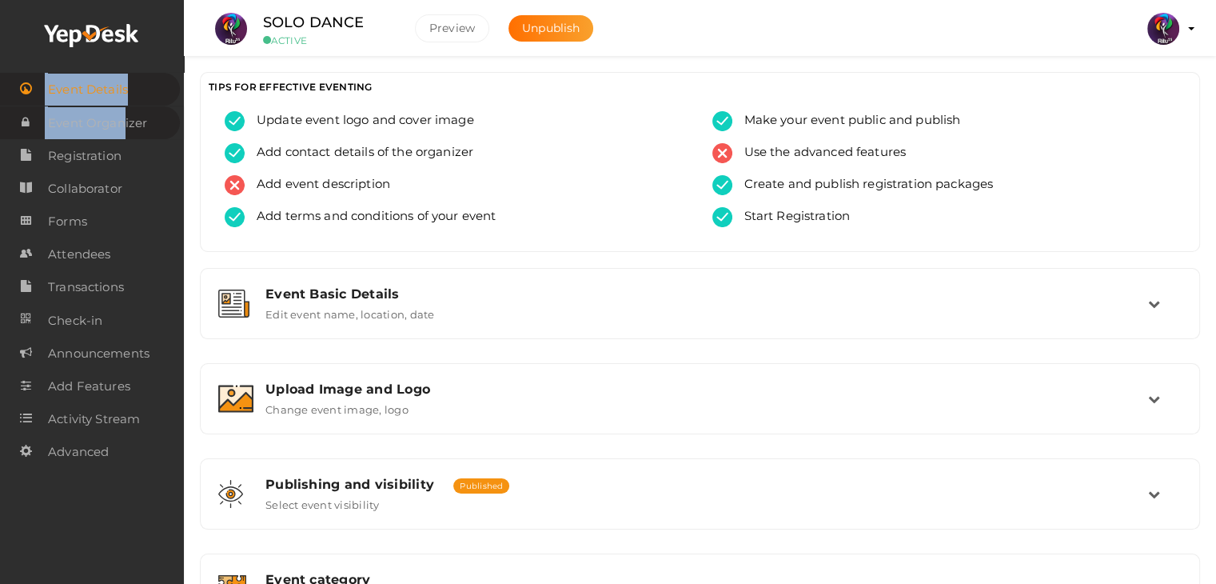
drag, startPoint x: 118, startPoint y: 65, endPoint x: 125, endPoint y: 124, distance: 59.5
click at [125, 124] on div "Event Details Event Organizer RSVP Ticketing Registration Event Agenda Timeslot…" at bounding box center [92, 292] width 184 height 584
click at [125, 124] on span "Event Organizer" at bounding box center [97, 123] width 99 height 32
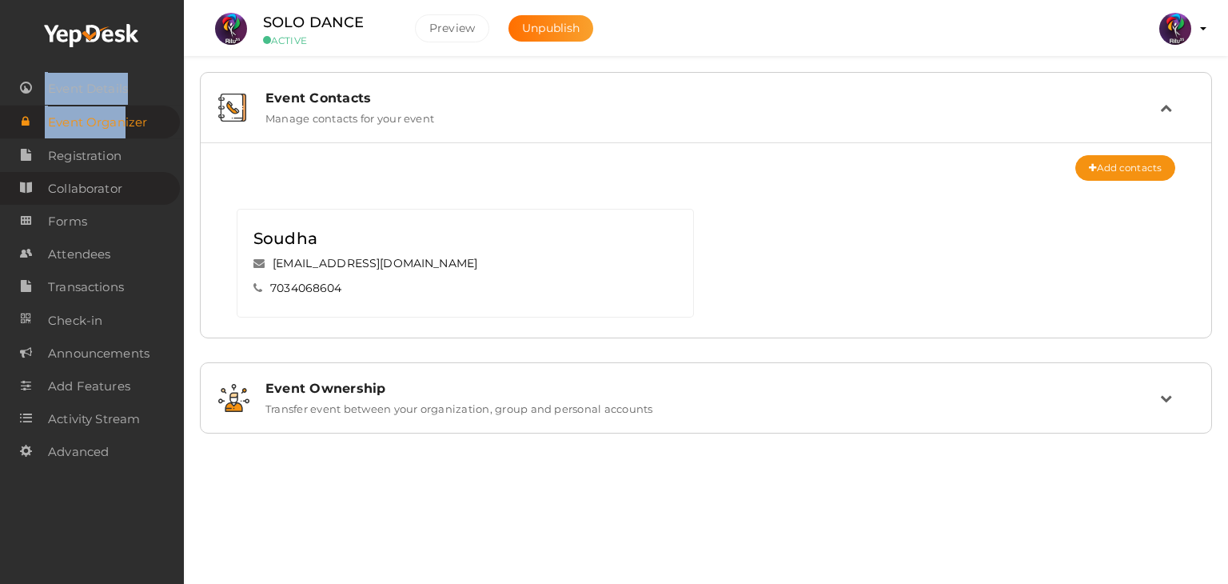
click at [125, 186] on link "Collaborator" at bounding box center [90, 188] width 180 height 33
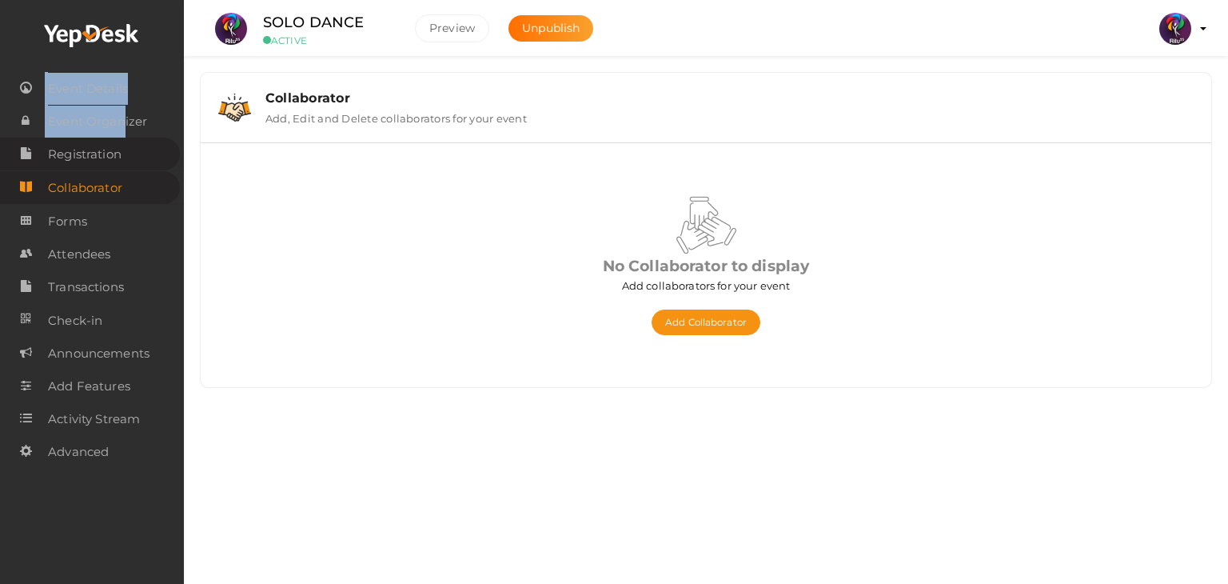
click at [126, 145] on link "Registration" at bounding box center [90, 153] width 180 height 33
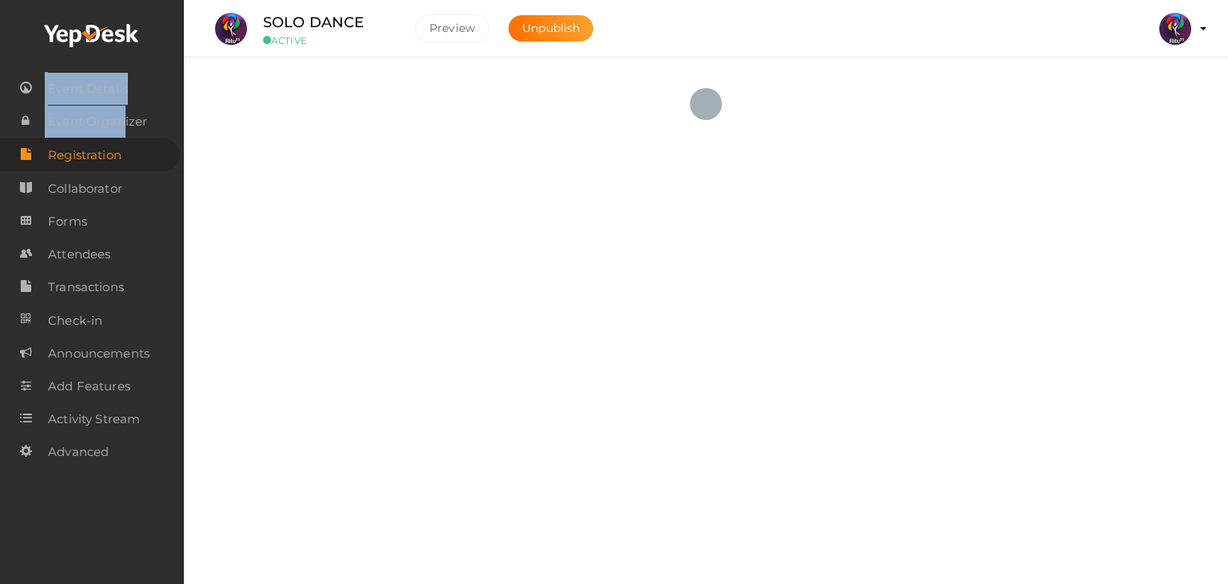
checkbox input "true"
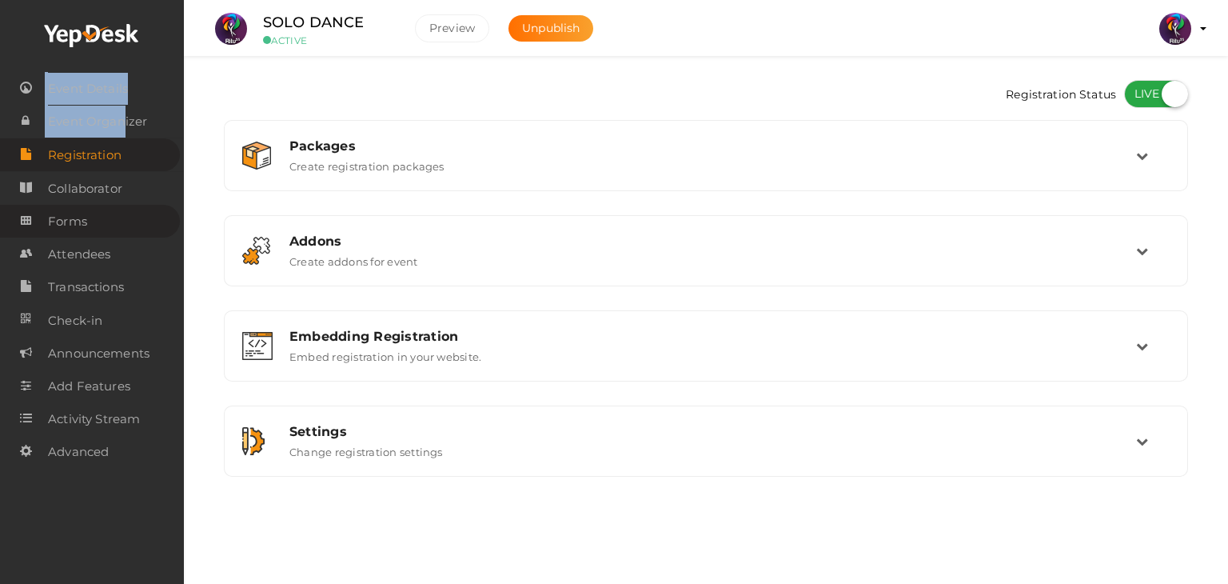
click at [125, 215] on link "Forms" at bounding box center [90, 221] width 180 height 33
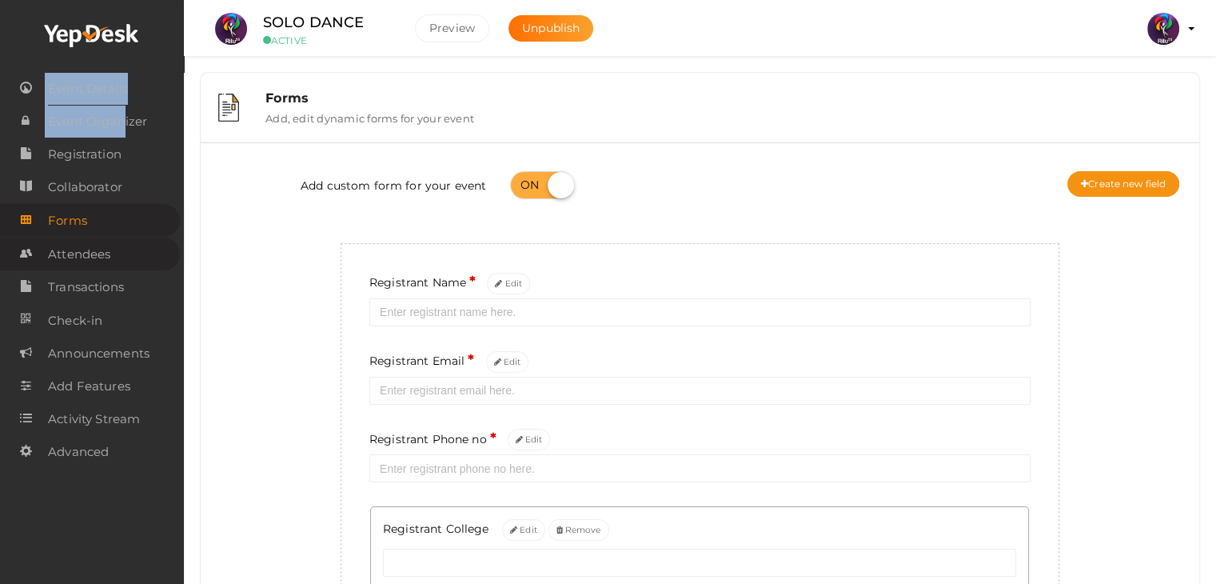
click at [128, 263] on link "Attendees" at bounding box center [90, 253] width 180 height 33
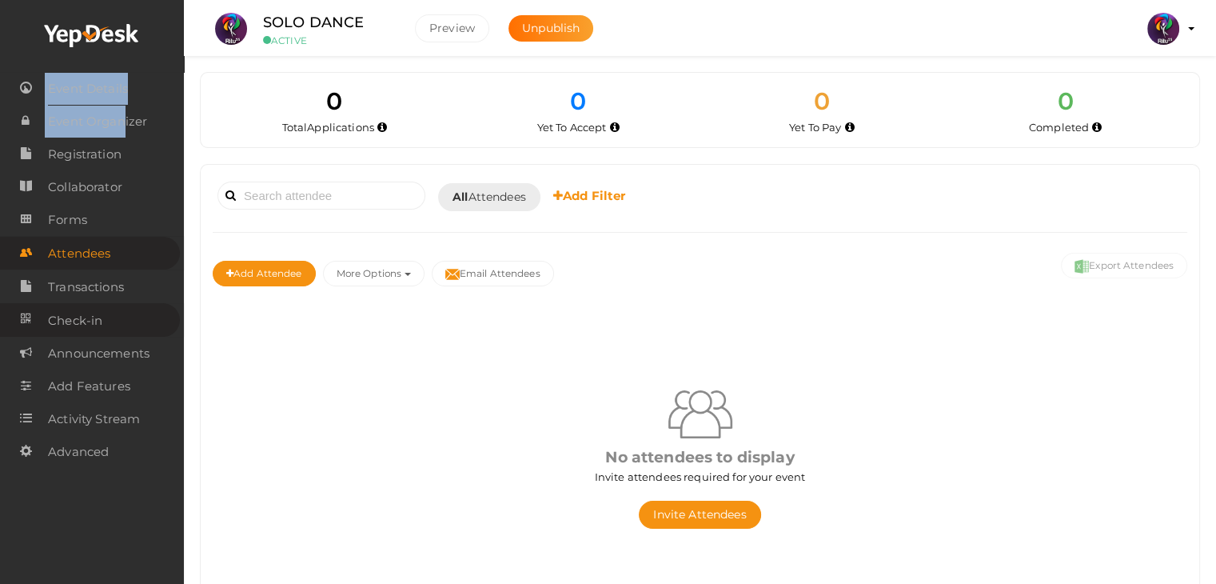
click at [140, 309] on link "Check-in" at bounding box center [90, 319] width 180 height 33
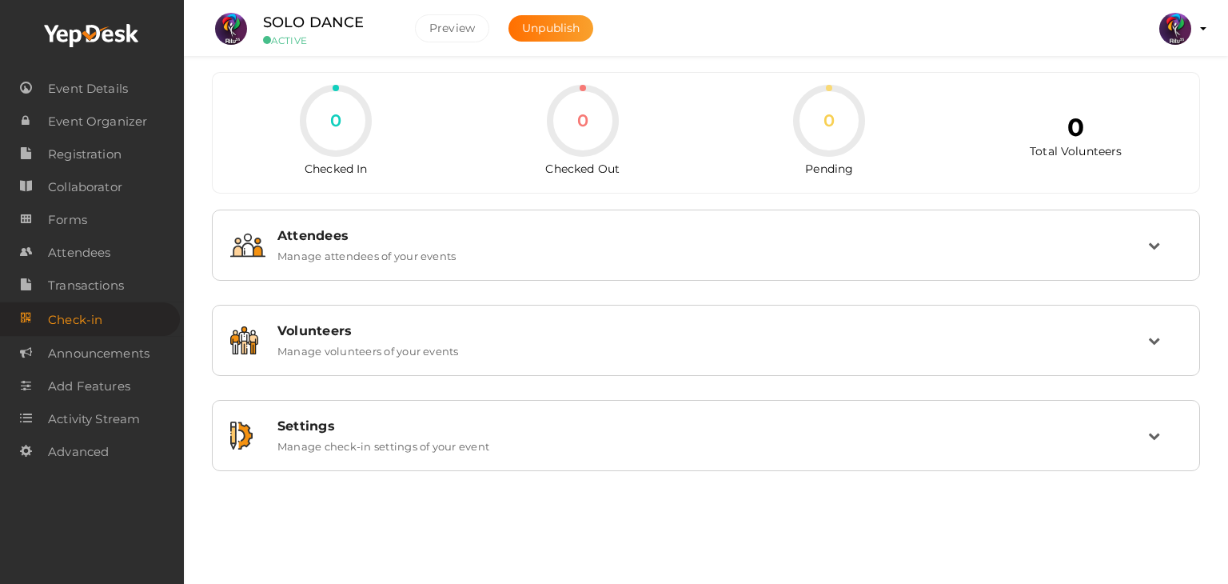
click at [46, 54] on div at bounding box center [92, 36] width 184 height 72
click at [129, 177] on link "Collaborator" at bounding box center [90, 186] width 180 height 33
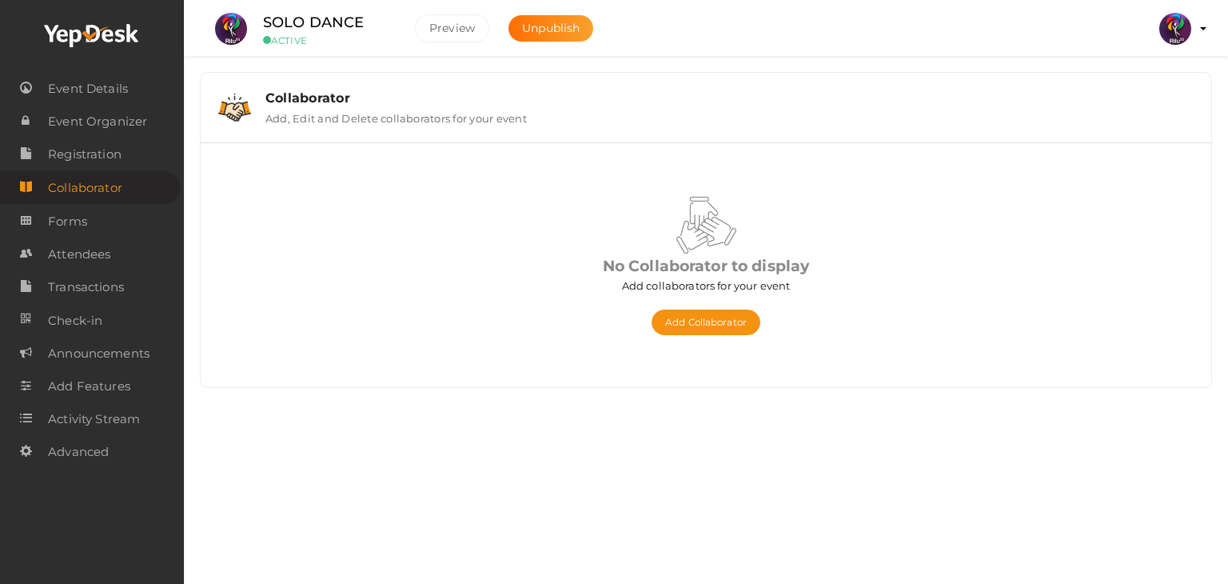
click at [424, 129] on div "Collaborator Add, Edit and Delete collaborators for your event" at bounding box center [706, 108] width 994 height 54
click at [123, 85] on span "Event Details" at bounding box center [88, 89] width 80 height 32
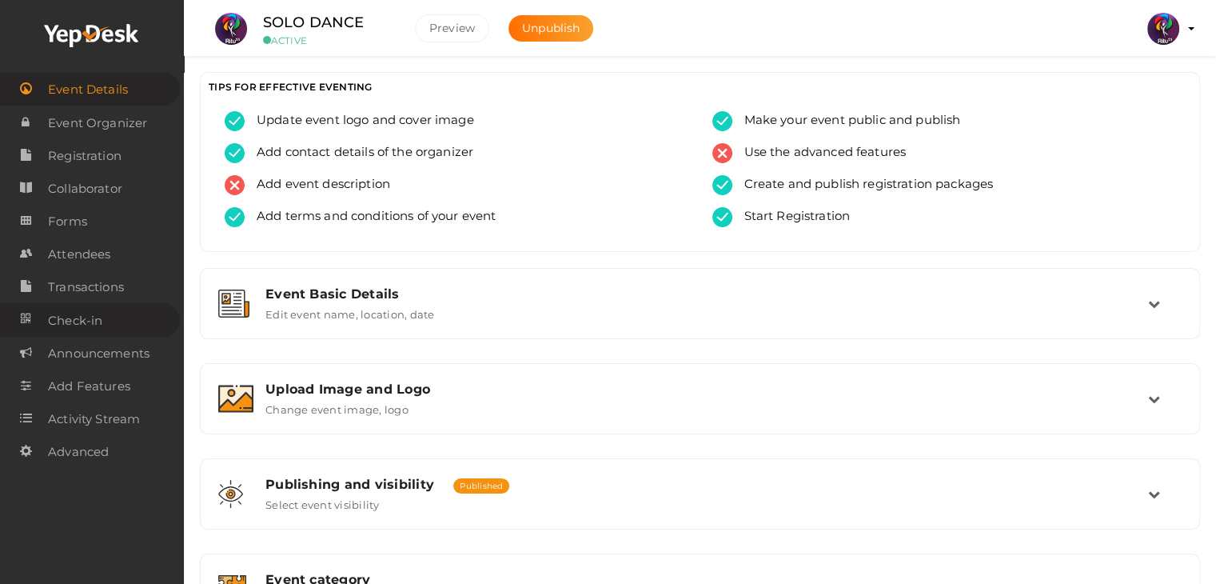
click at [101, 307] on span "Check-in" at bounding box center [75, 321] width 54 height 32
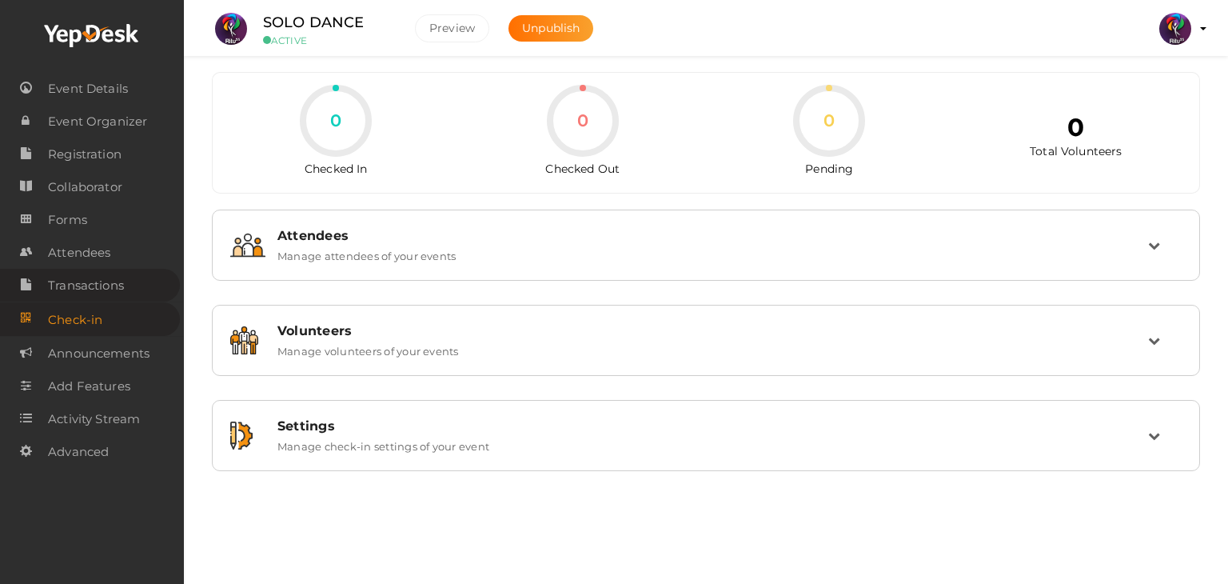
click at [110, 289] on span "Transactions" at bounding box center [86, 285] width 76 height 32
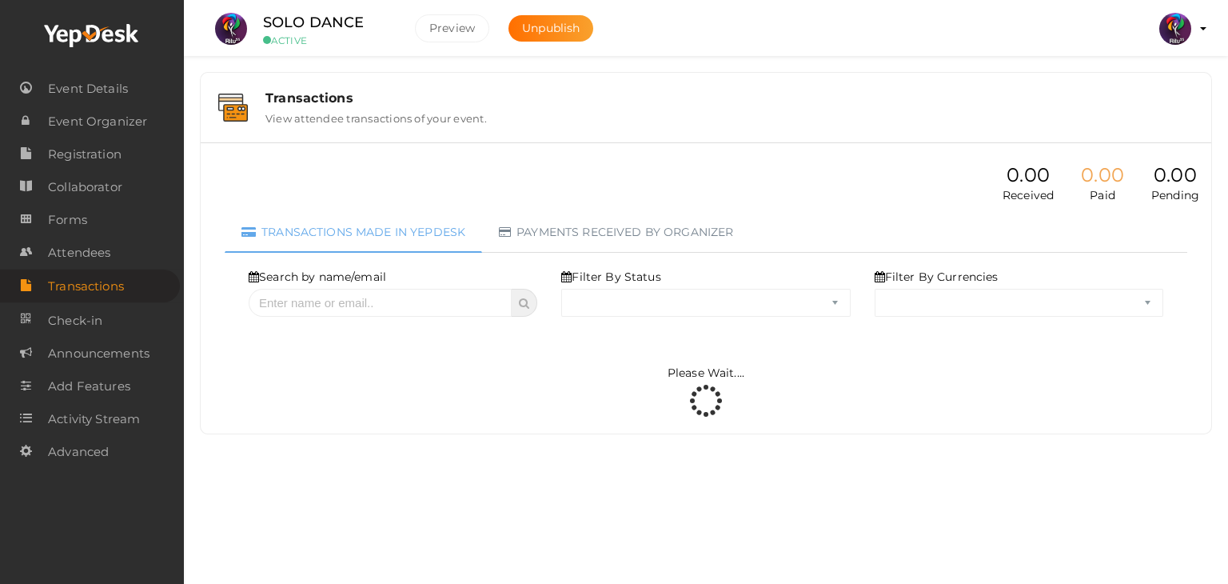
select select "ALL"
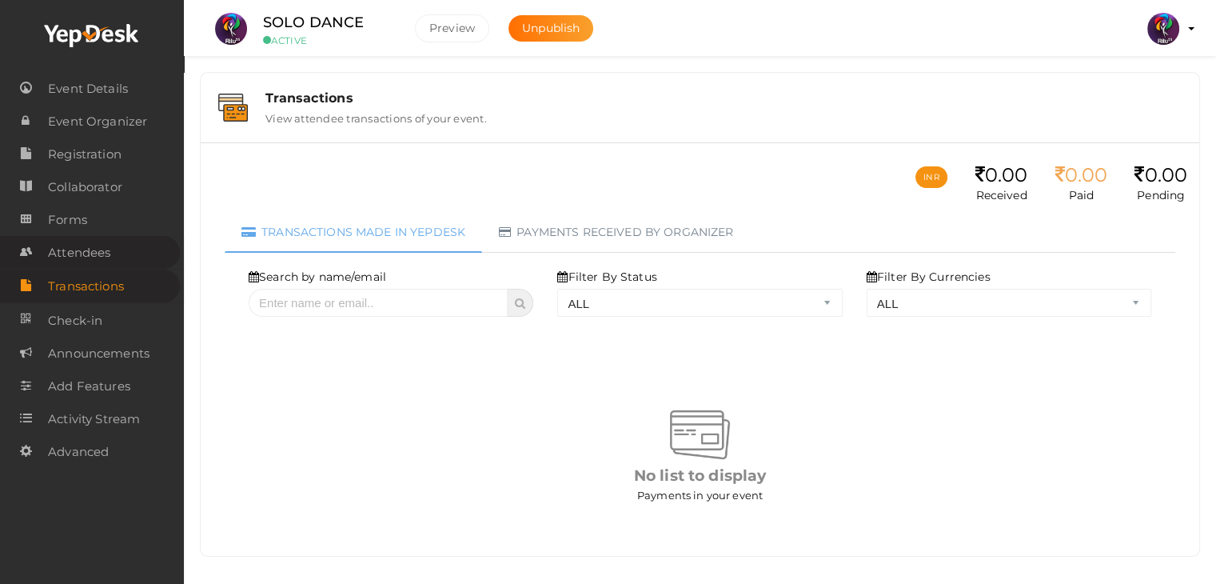
click at [137, 241] on link "Attendees" at bounding box center [90, 252] width 180 height 33
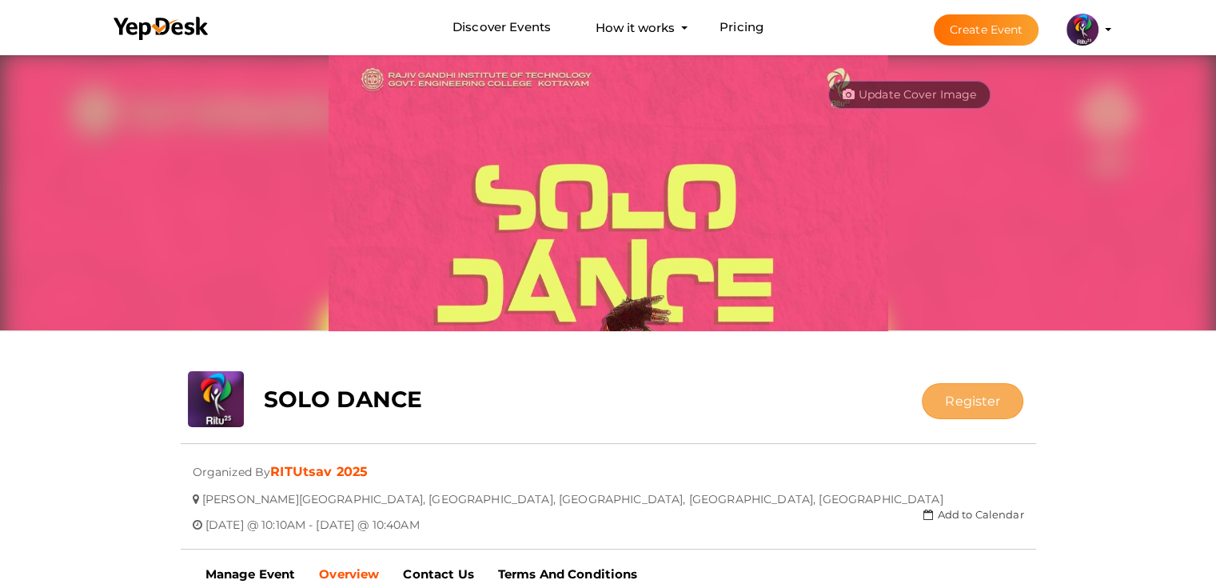
click at [945, 394] on button "Register" at bounding box center [973, 401] width 102 height 36
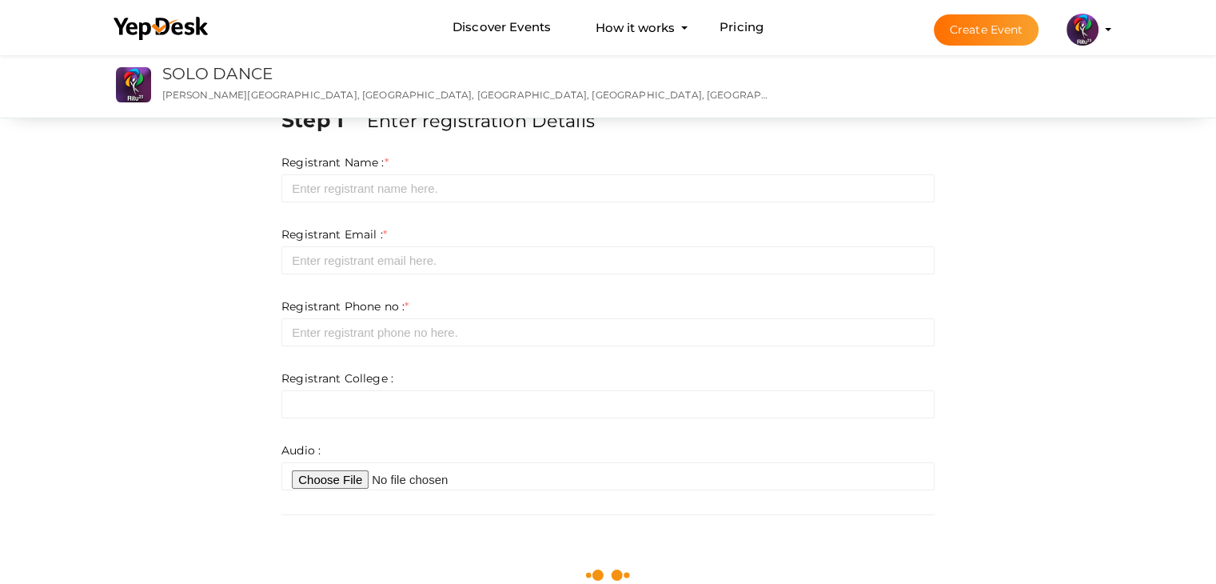
scroll to position [31, 0]
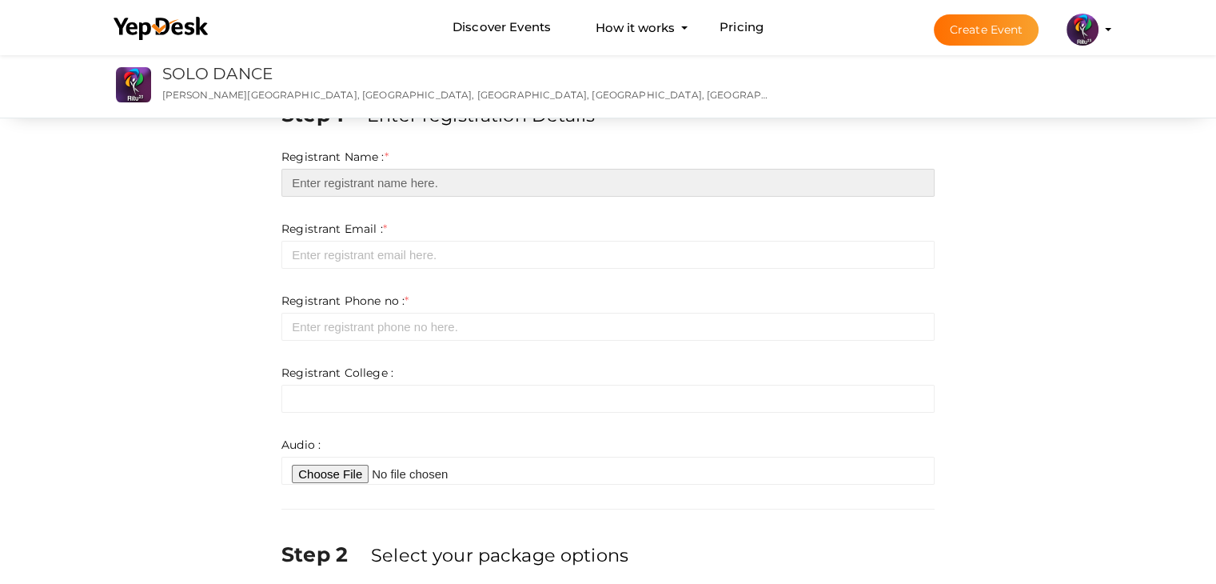
click at [454, 185] on input "text" at bounding box center [607, 183] width 653 height 28
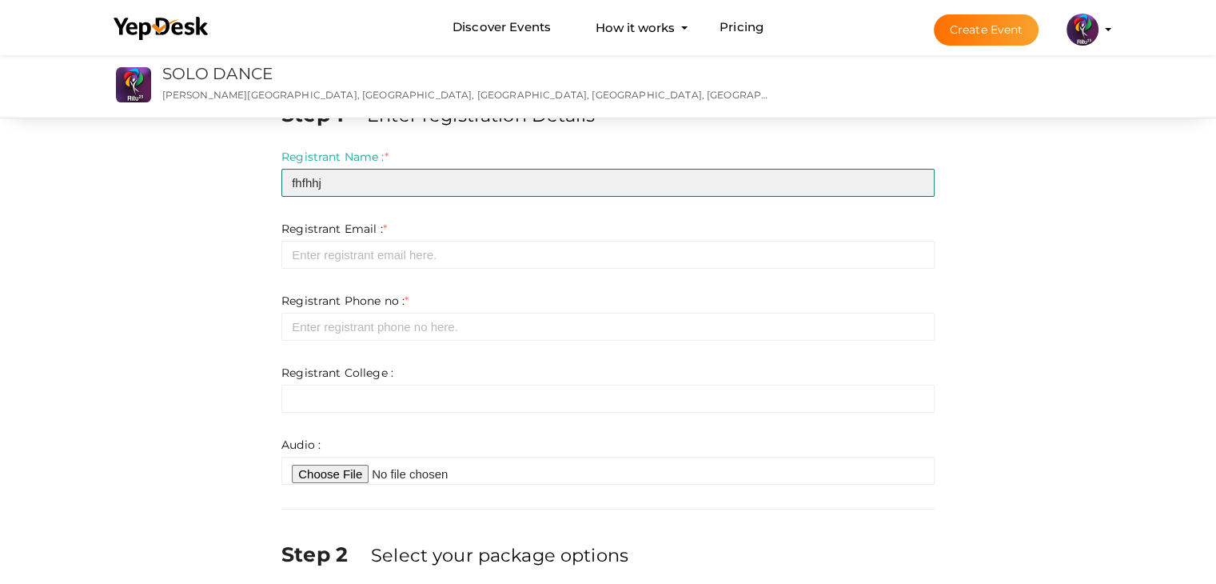
type input "fhfhhj"
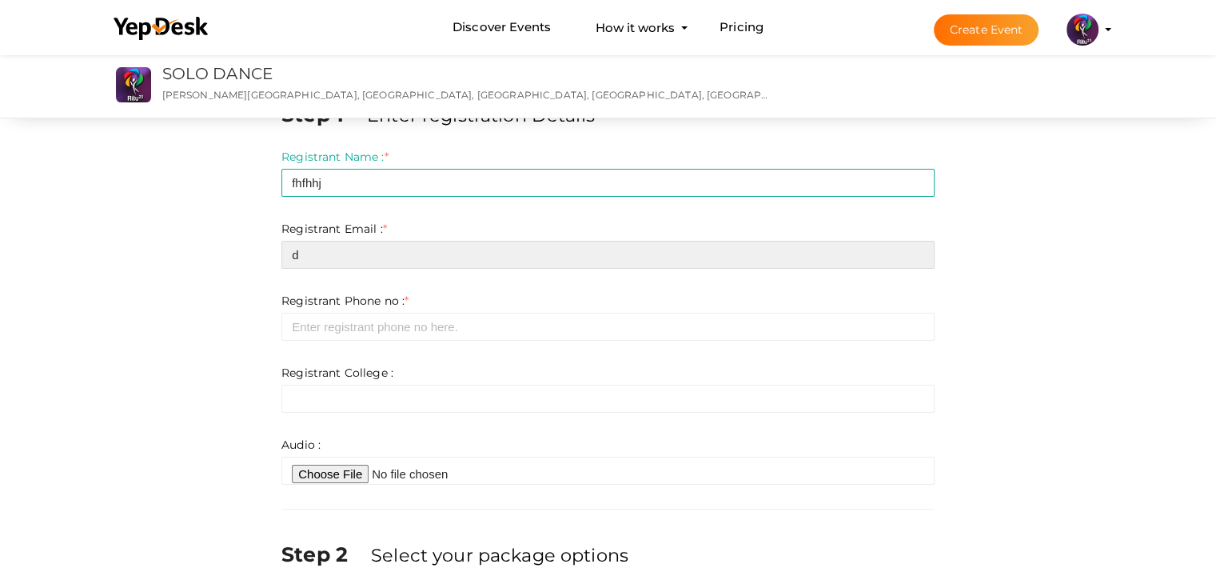
click at [450, 255] on input "d" at bounding box center [607, 255] width 653 height 28
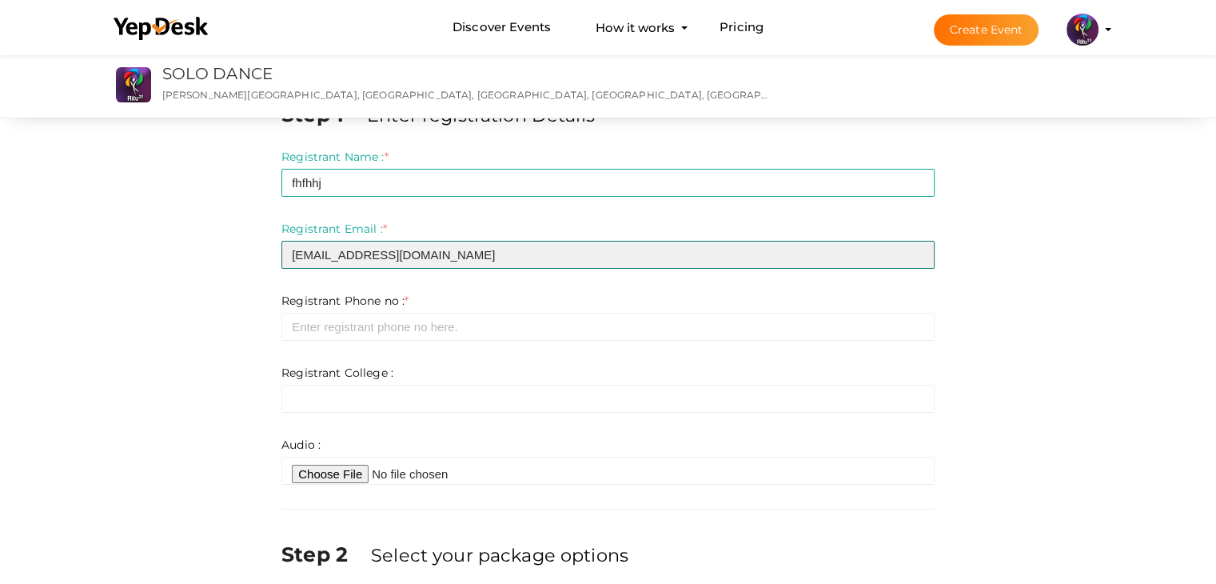
type input "[EMAIL_ADDRESS][DOMAIN_NAME]"
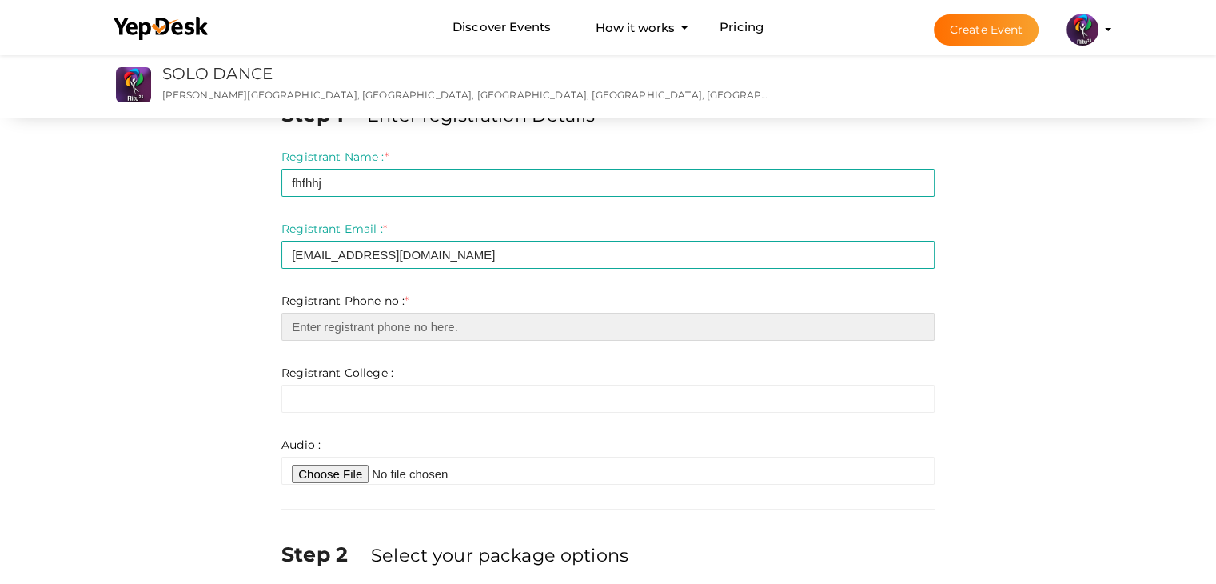
click at [418, 324] on input "number" at bounding box center [607, 327] width 653 height 28
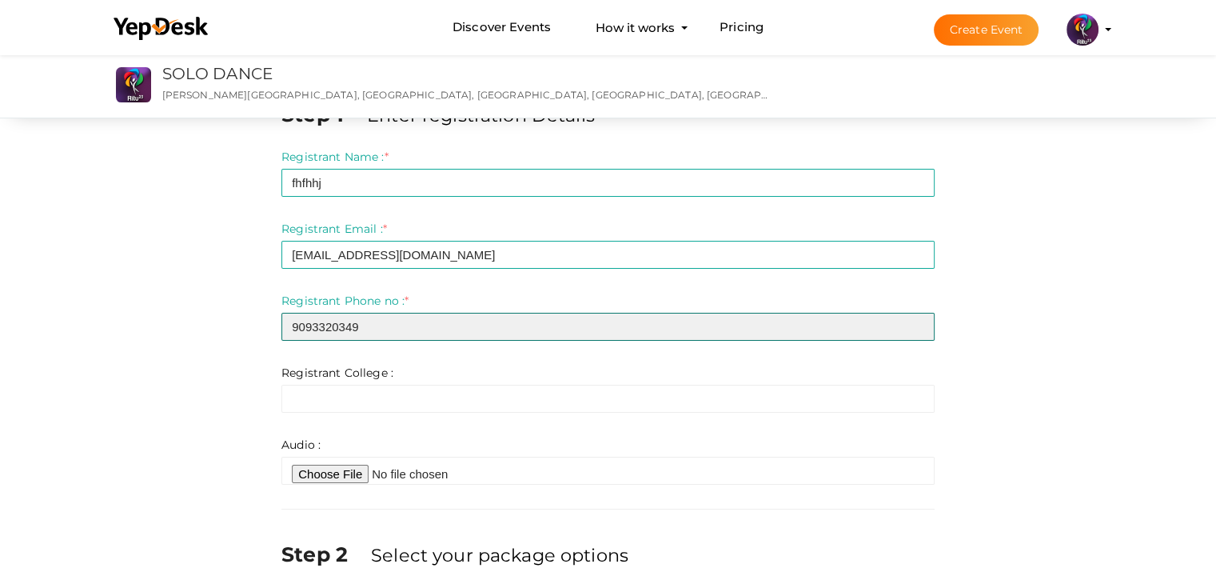
type input "9093320349"
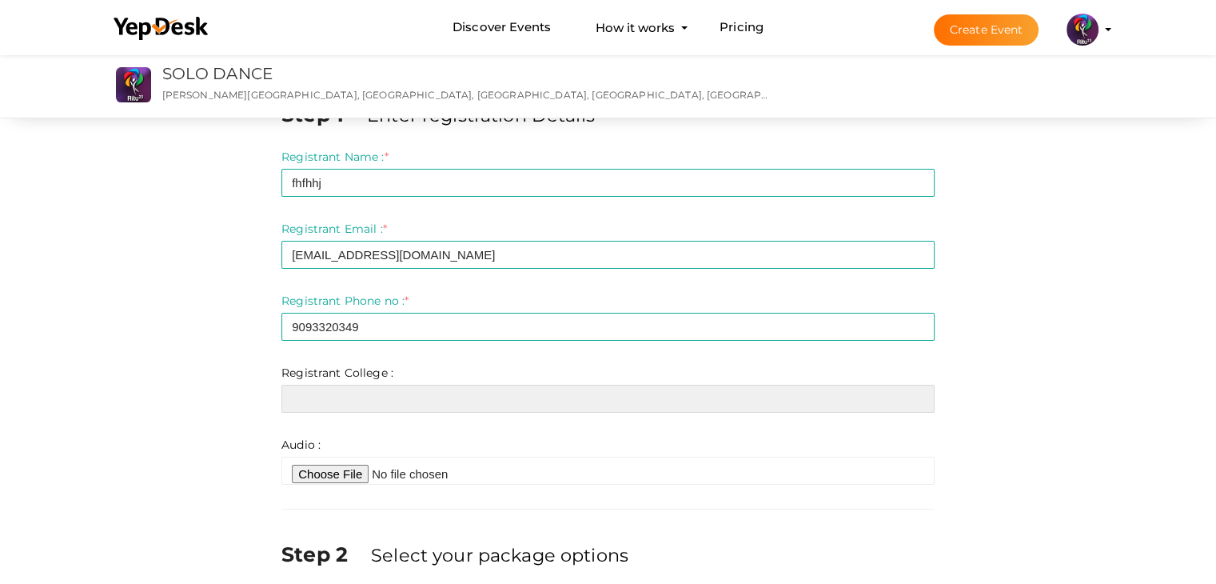
click at [432, 401] on input "text" at bounding box center [607, 398] width 653 height 28
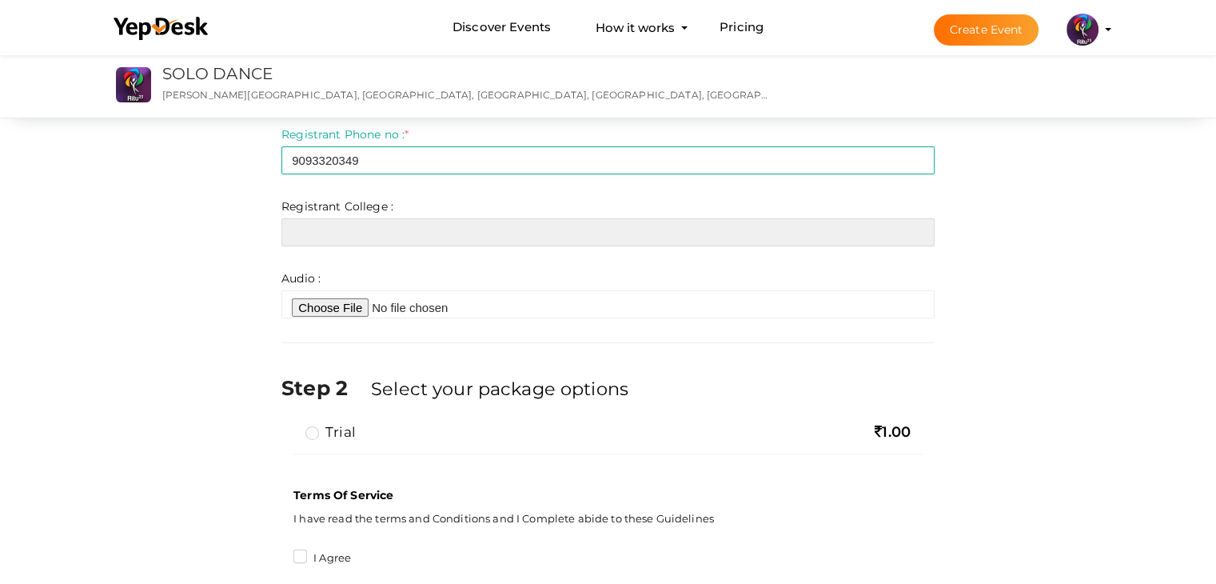
scroll to position [201, 0]
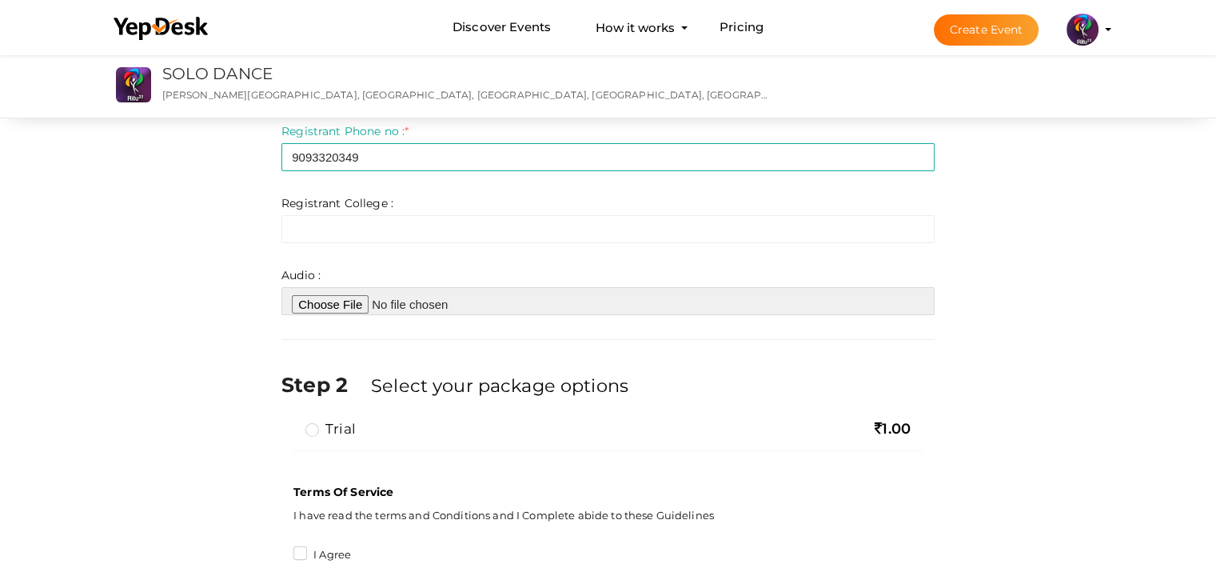
click at [361, 299] on input "file" at bounding box center [607, 301] width 653 height 28
type input "C:\fakepath\ReelAudio-89995.mp3"
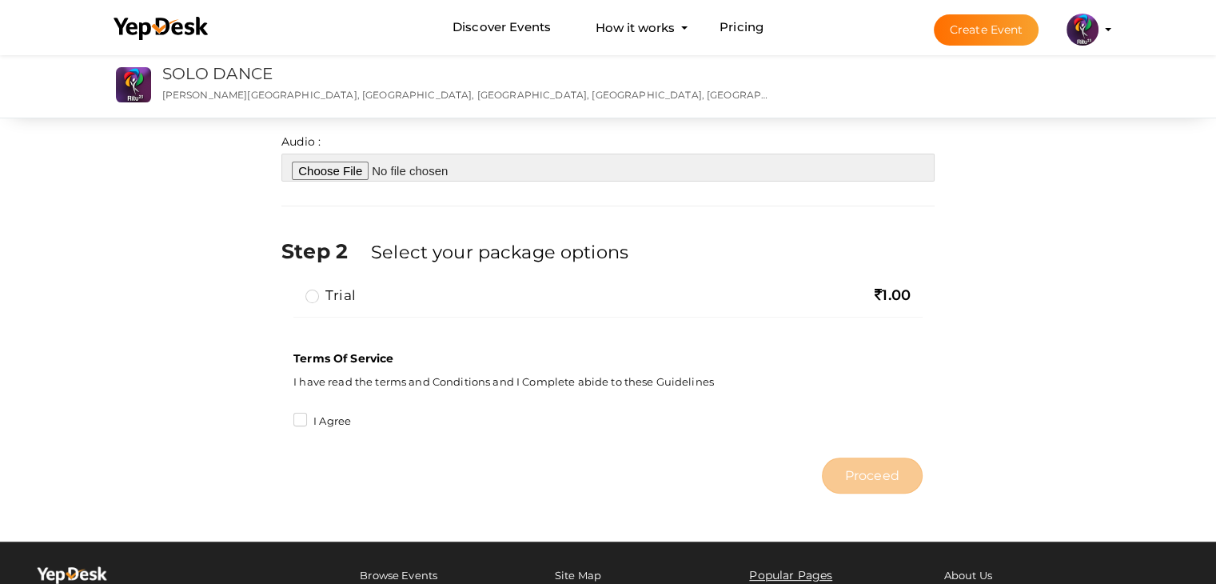
scroll to position [358, 0]
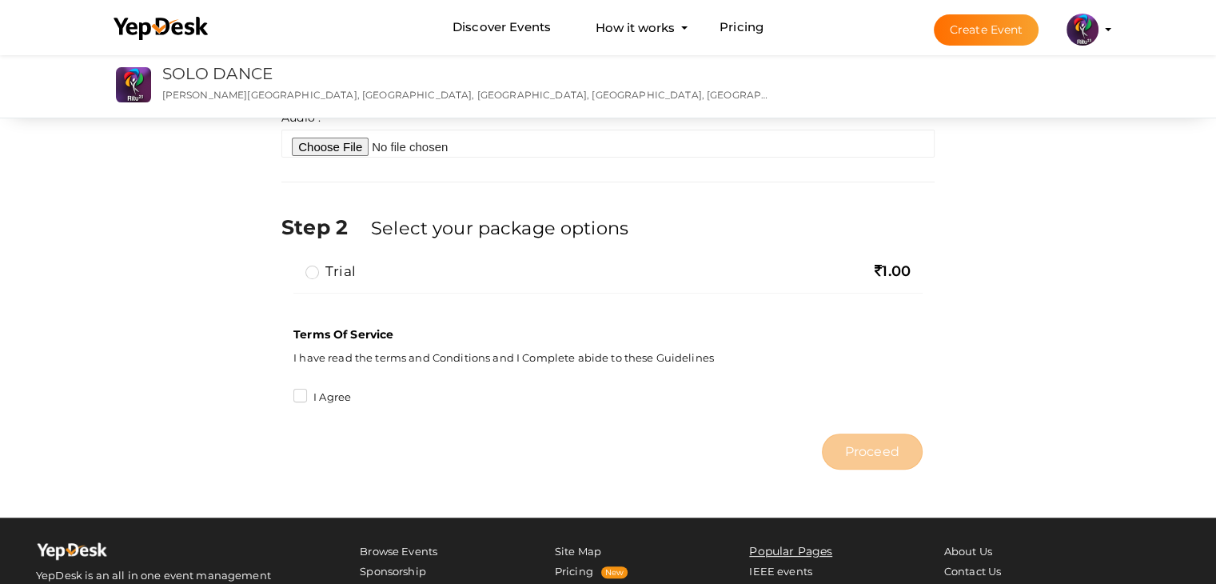
click at [329, 261] on label "trial" at bounding box center [330, 270] width 50 height 19
click at [289, 265] on input "trial" at bounding box center [289, 265] width 0 height 0
click at [289, 387] on div "Terms Of Service I have read the terms and Conditions and I Complete abide to t…" at bounding box center [607, 367] width 653 height 115
click at [303, 394] on label "I Agree" at bounding box center [322, 397] width 58 height 16
click at [277, 392] on input "I Agree" at bounding box center [277, 392] width 0 height 0
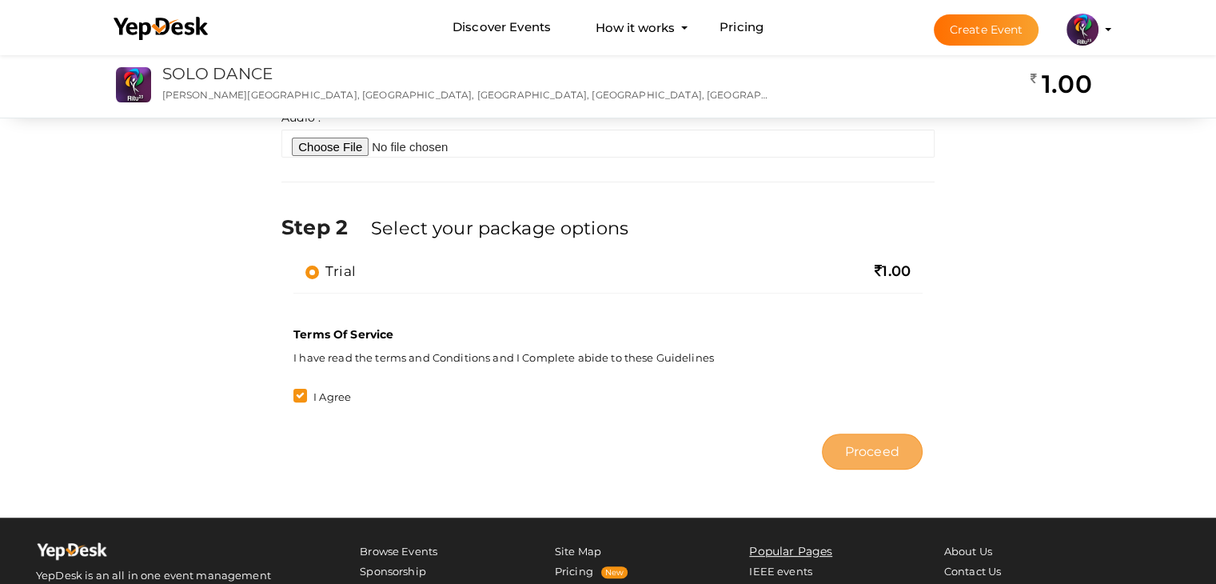
drag, startPoint x: 873, startPoint y: 469, endPoint x: 880, endPoint y: 457, distance: 14.0
click at [880, 457] on div "Proceed" at bounding box center [607, 451] width 653 height 52
click at [880, 457] on span "Proceed" at bounding box center [872, 451] width 54 height 18
type input "N/A"
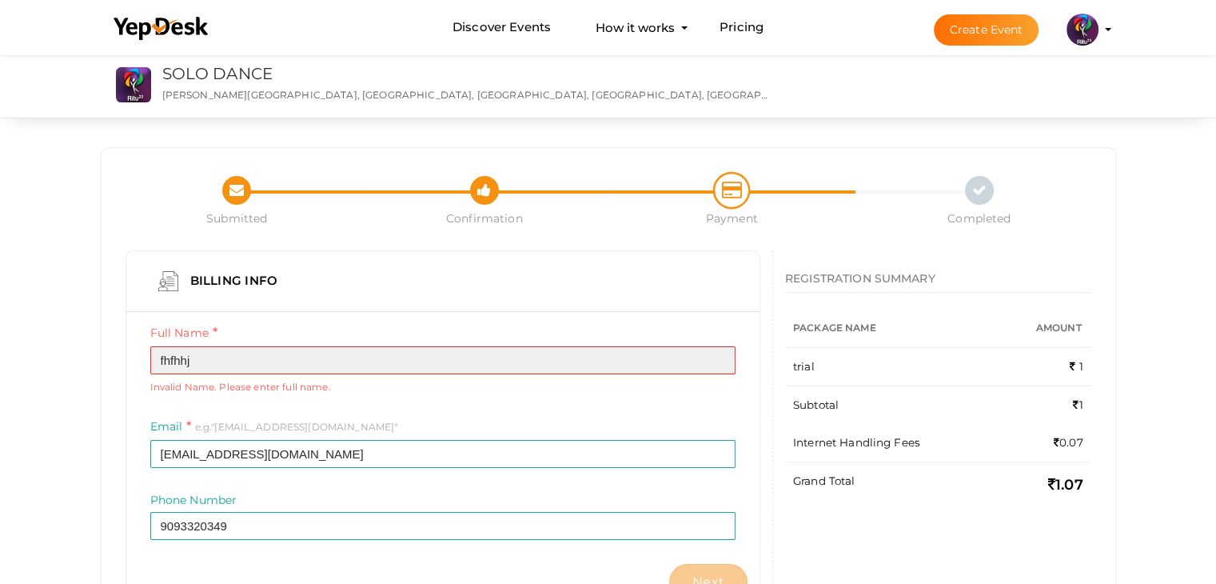
click at [248, 355] on input "fhfhhj" at bounding box center [442, 360] width 585 height 28
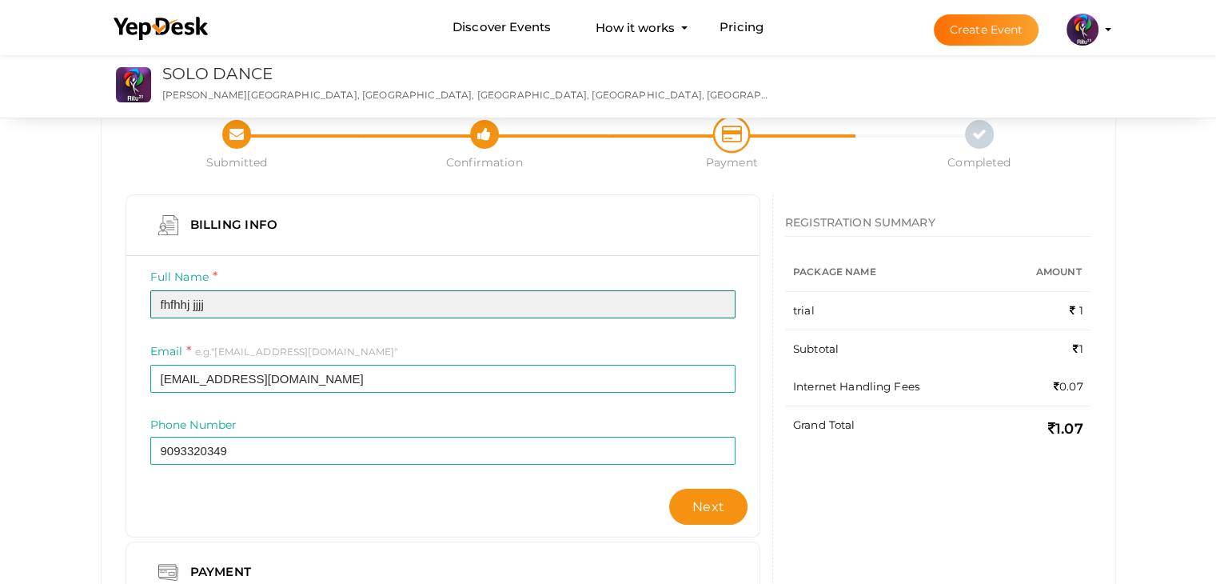
scroll to position [40, 0]
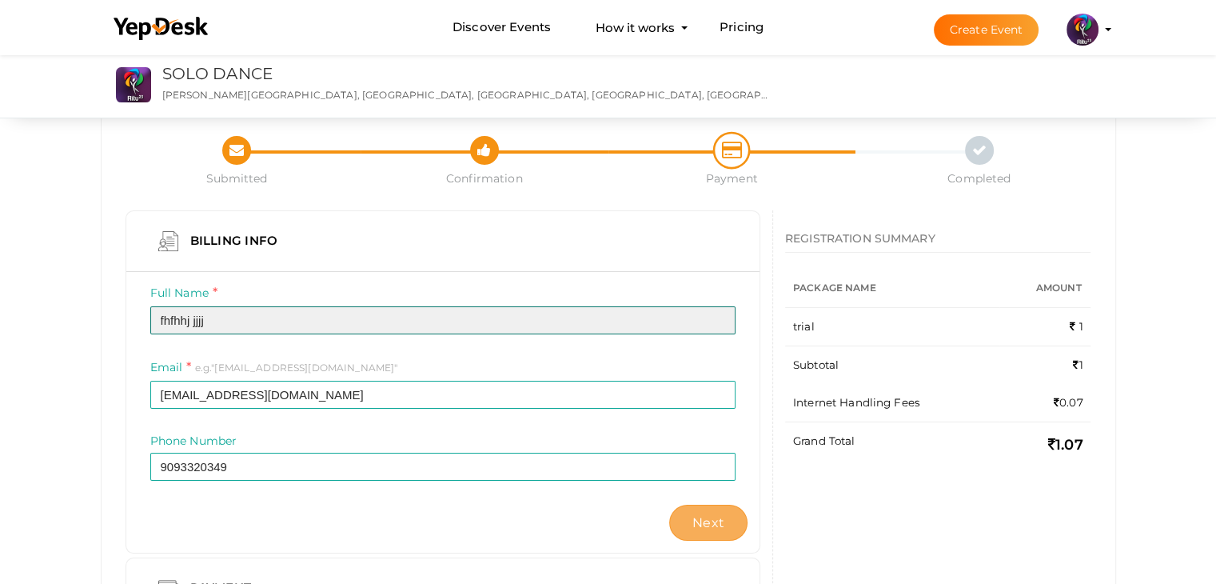
type input "fhfhhj jjjj"
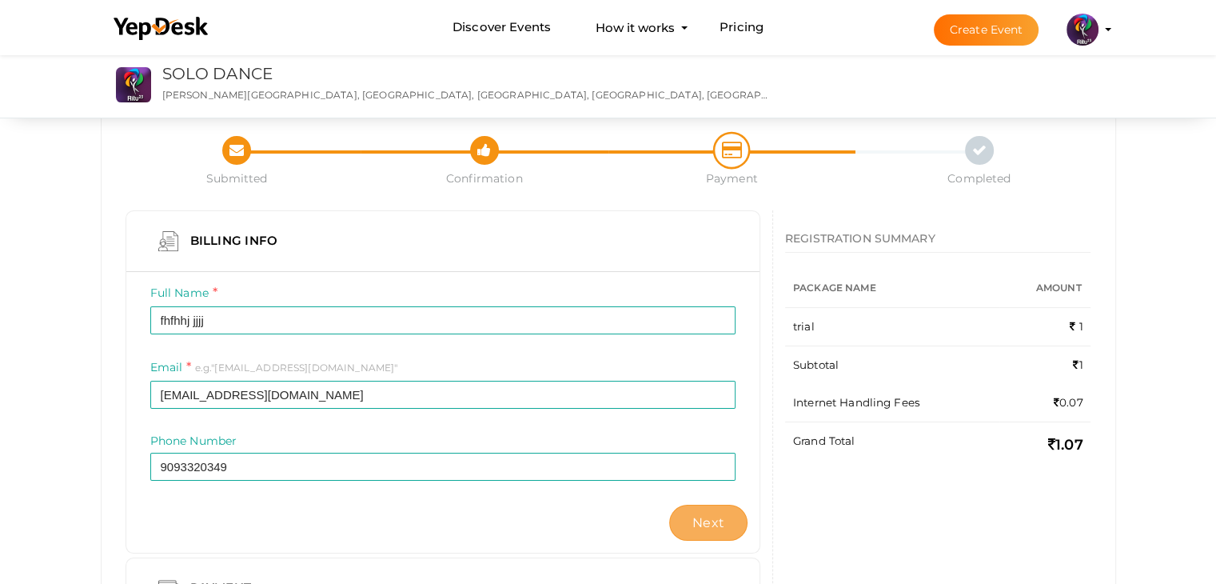
click at [723, 517] on span "Next" at bounding box center [708, 522] width 32 height 15
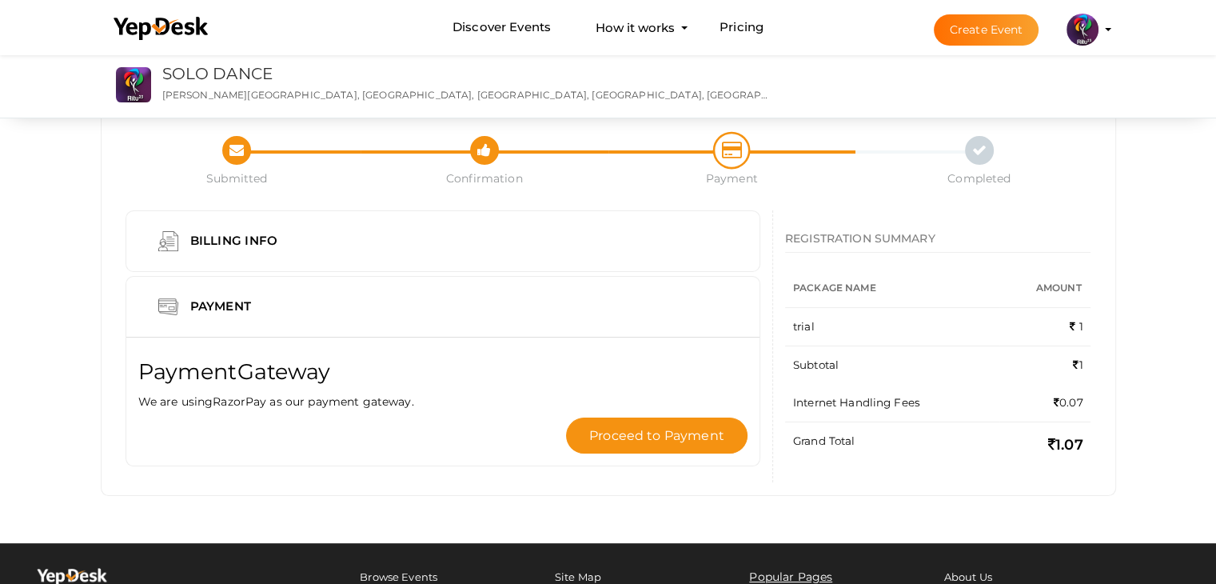
scroll to position [0, 0]
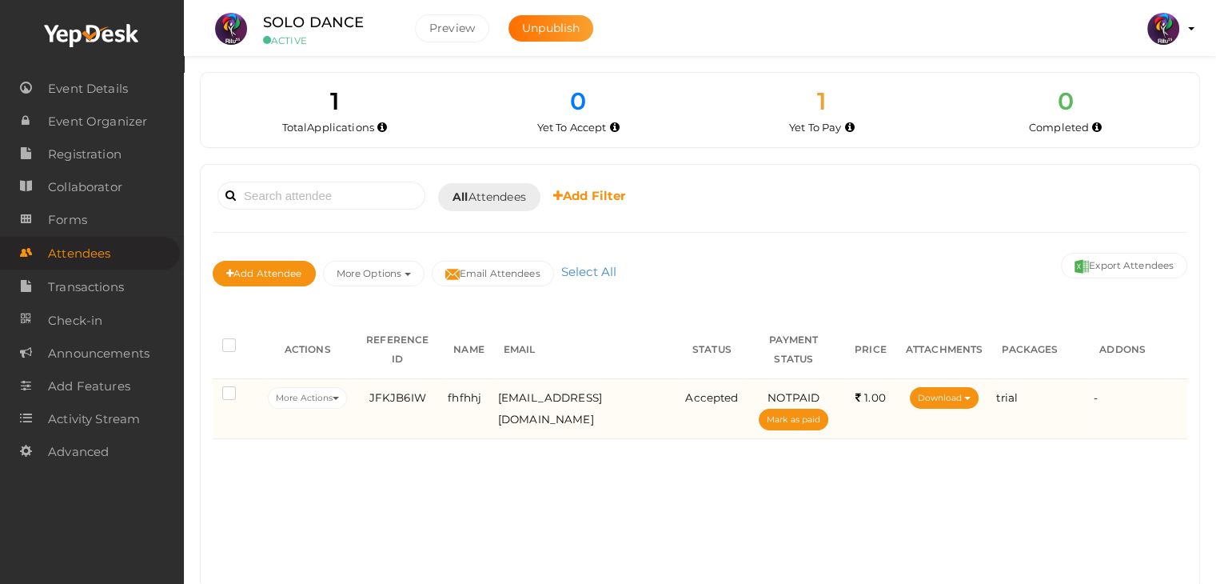
click at [1106, 405] on td "-" at bounding box center [1139, 408] width 98 height 60
drag, startPoint x: 1106, startPoint y: 405, endPoint x: 1157, endPoint y: 368, distance: 62.8
click at [1157, 387] on div "-" at bounding box center [1139, 398] width 90 height 22
click at [333, 392] on td "More Actions Edit Attendee Delete Attendee Reject Registration Get Payment Link…" at bounding box center [307, 408] width 87 height 60
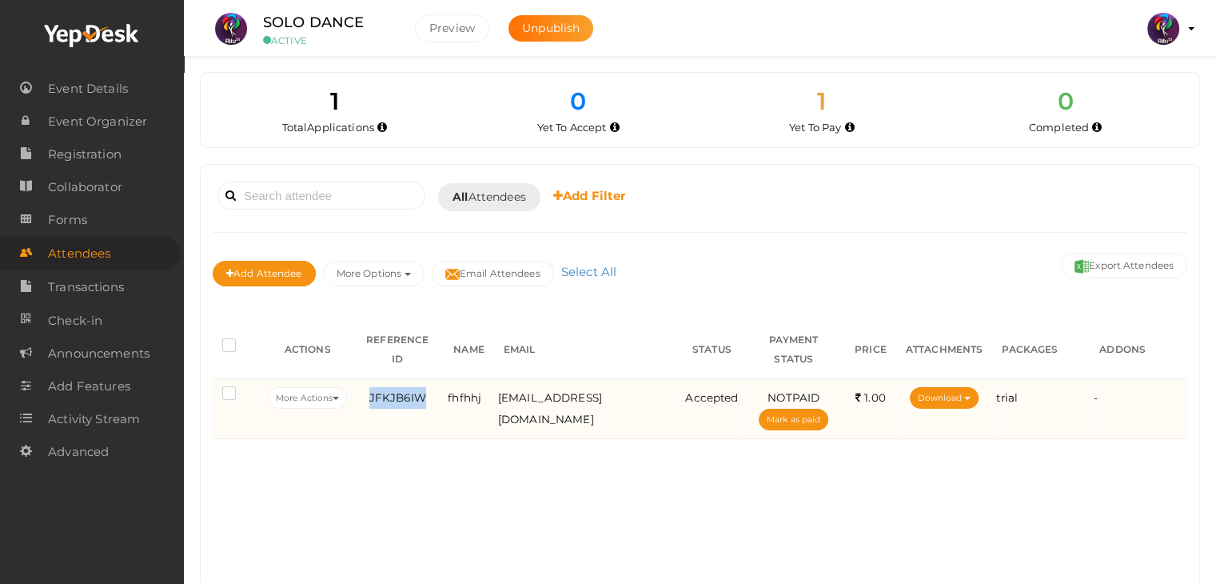
click at [333, 392] on td "More Actions Edit Attendee Delete Attendee Reject Registration Get Payment Link…" at bounding box center [307, 408] width 87 height 60
click at [333, 387] on button "More Actions" at bounding box center [307, 398] width 79 height 22
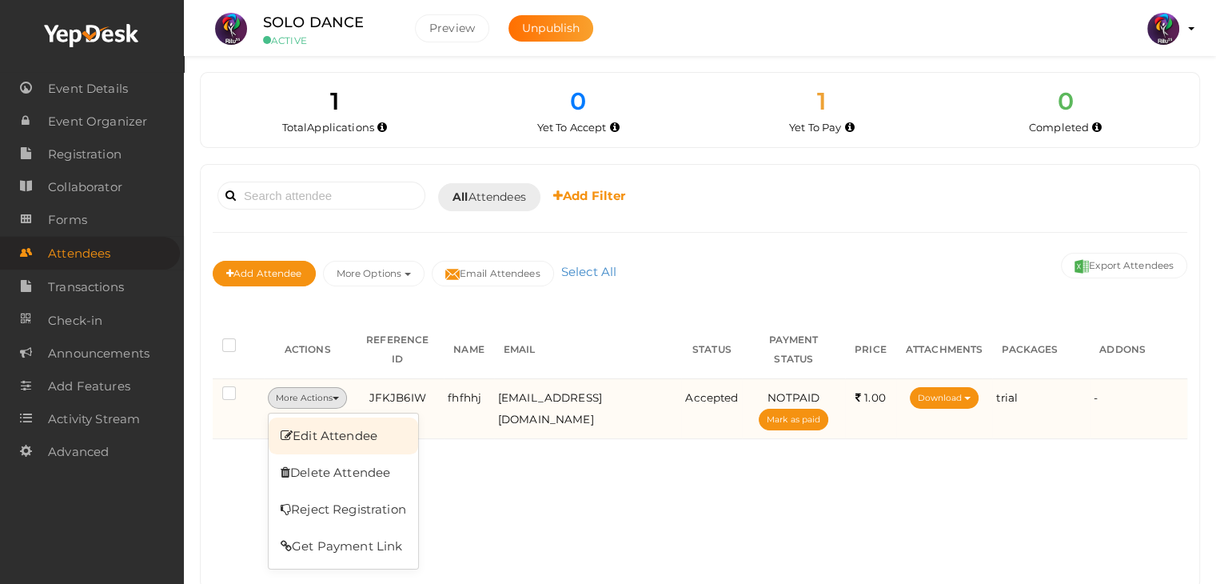
click at [394, 417] on link "Edit Attendee" at bounding box center [343, 435] width 149 height 37
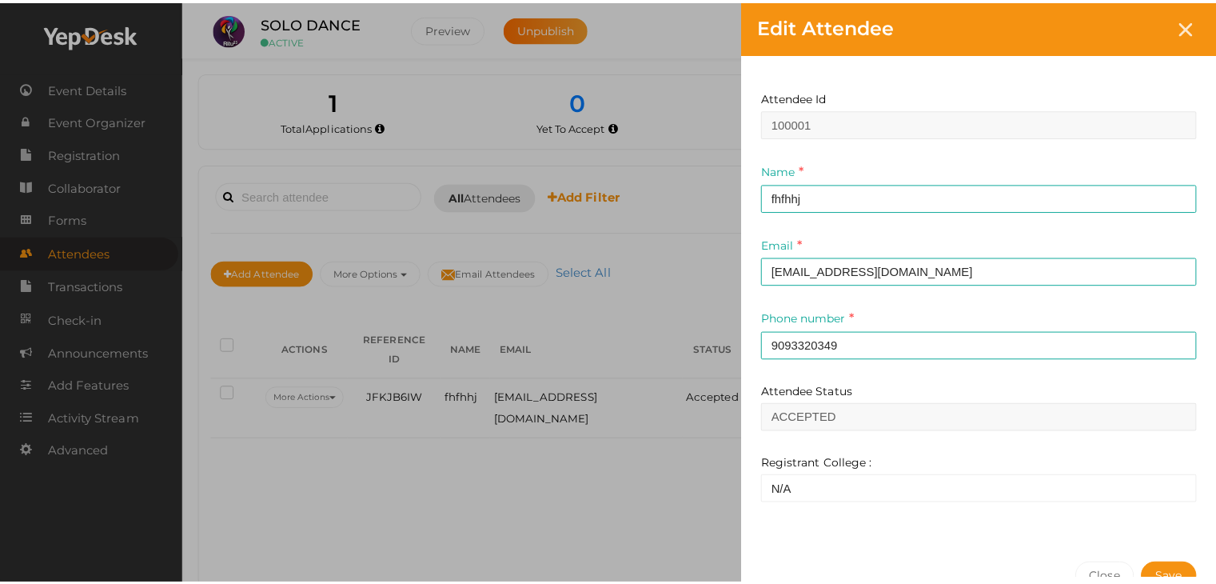
scroll to position [93, 0]
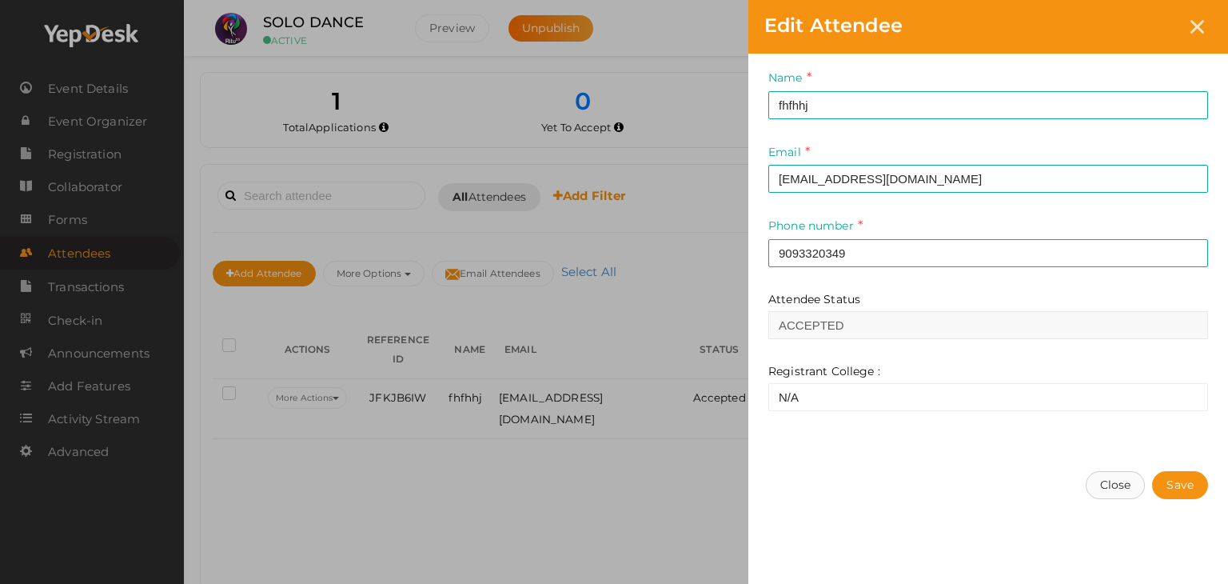
click at [1120, 492] on button "Close" at bounding box center [1116, 485] width 60 height 28
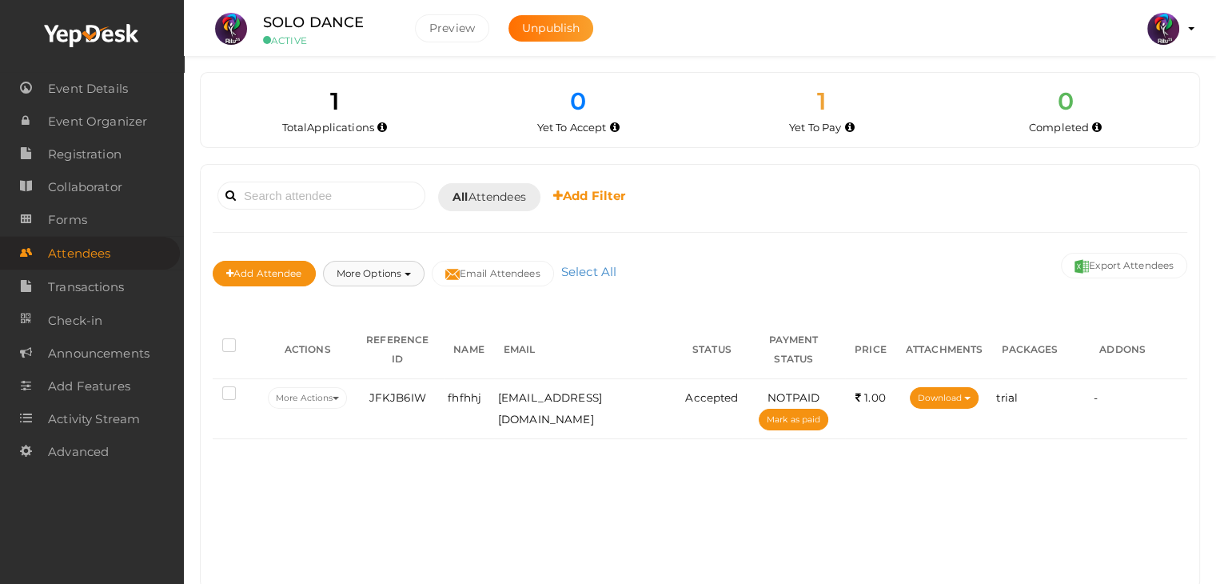
click at [403, 271] on button "More Options" at bounding box center [374, 274] width 102 height 26
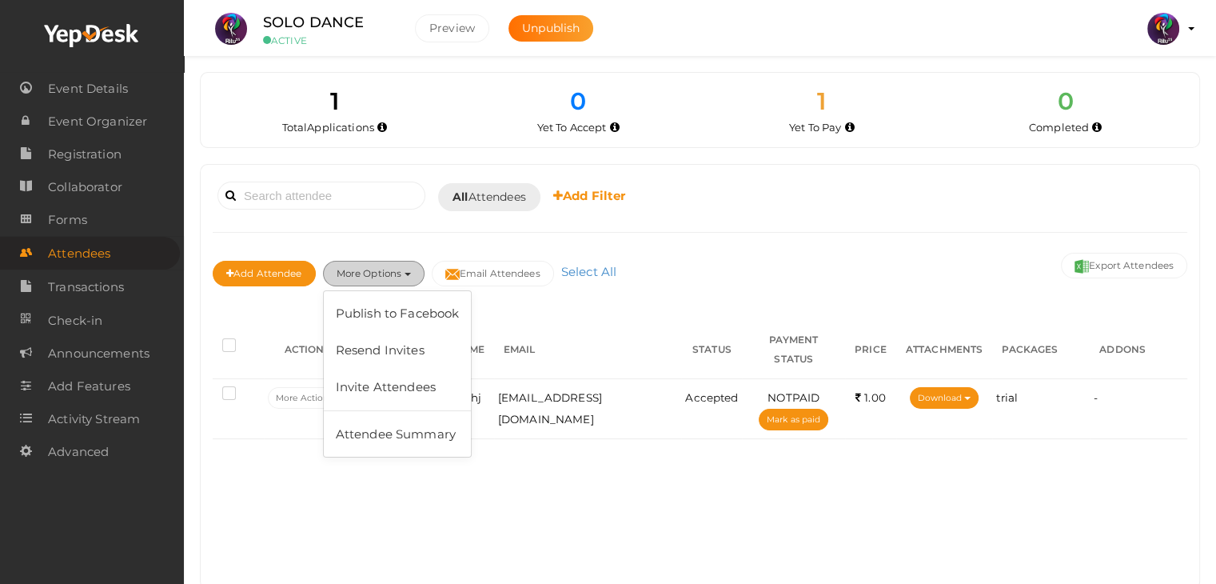
click at [403, 271] on button "More Options" at bounding box center [374, 274] width 102 height 26
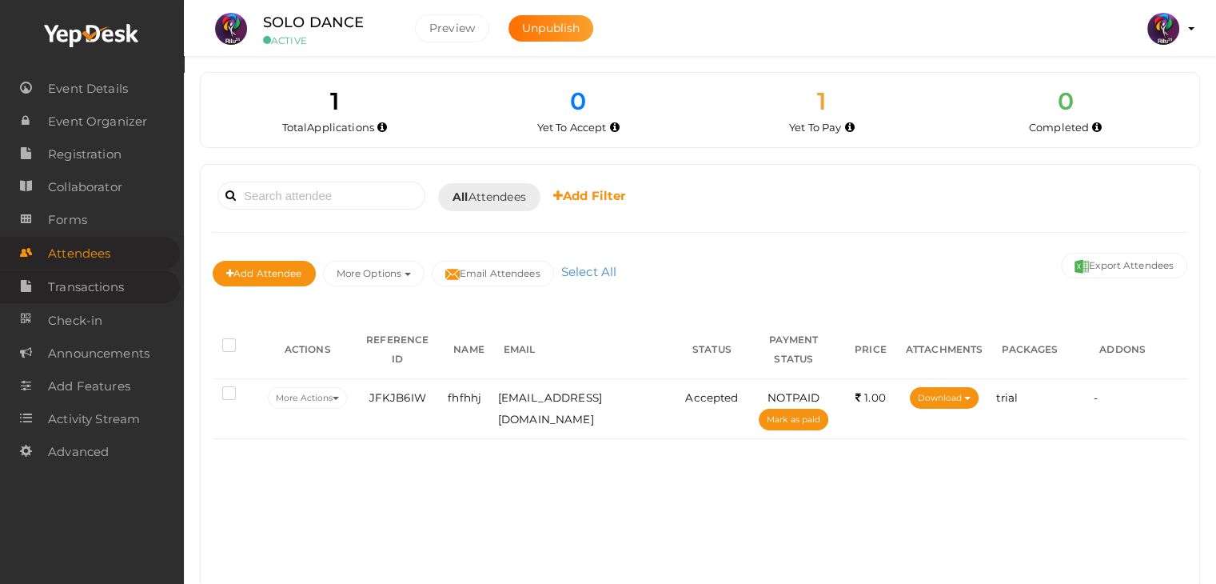
click at [115, 299] on span "Transactions" at bounding box center [86, 287] width 76 height 32
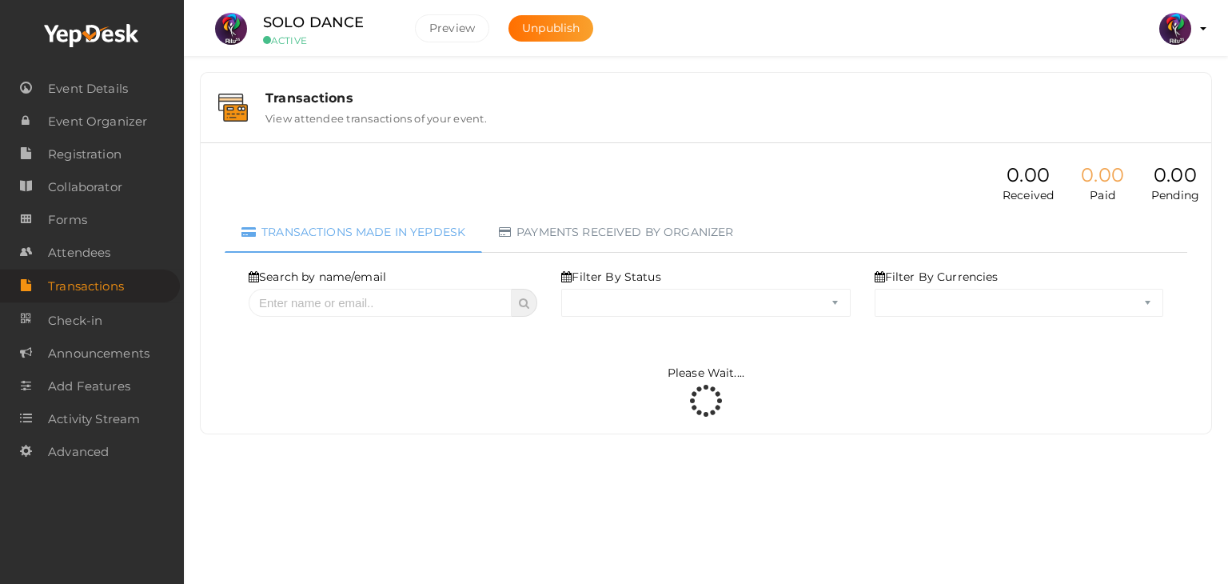
select select "ALL"
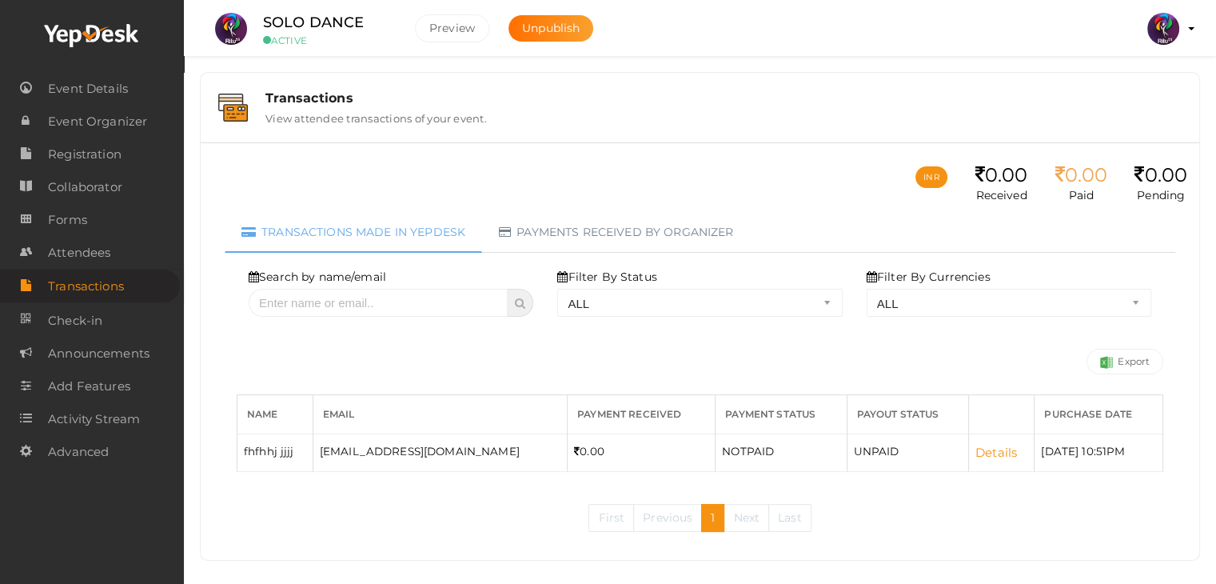
click at [968, 455] on td "Details" at bounding box center [1001, 452] width 66 height 38
click at [975, 455] on link "Details" at bounding box center [996, 451] width 42 height 15
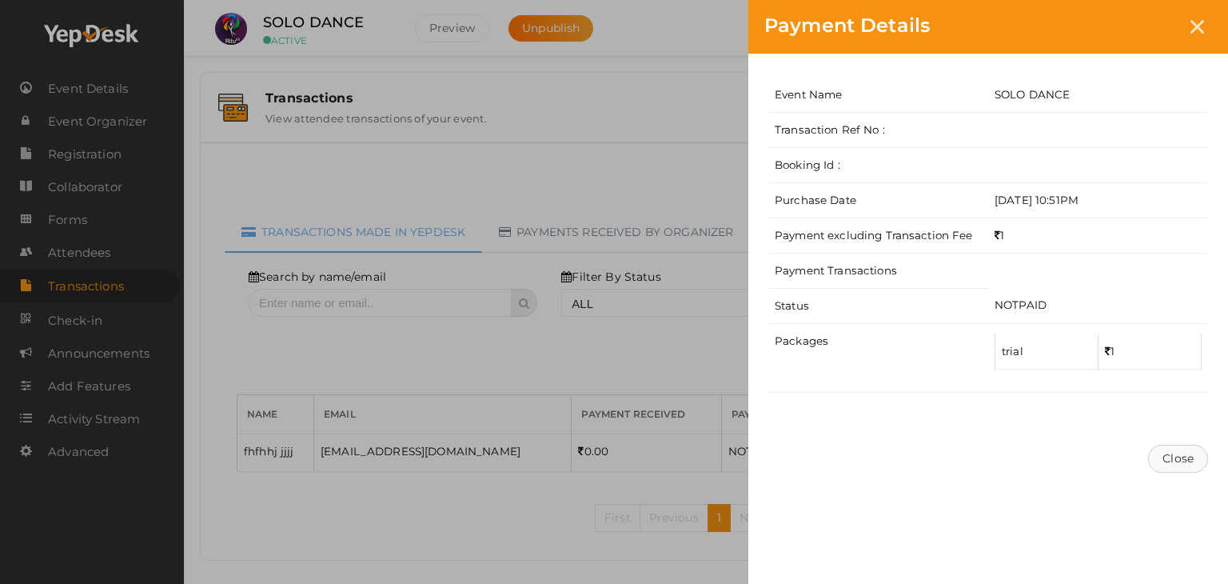
click at [1193, 455] on button "Close" at bounding box center [1178, 458] width 60 height 28
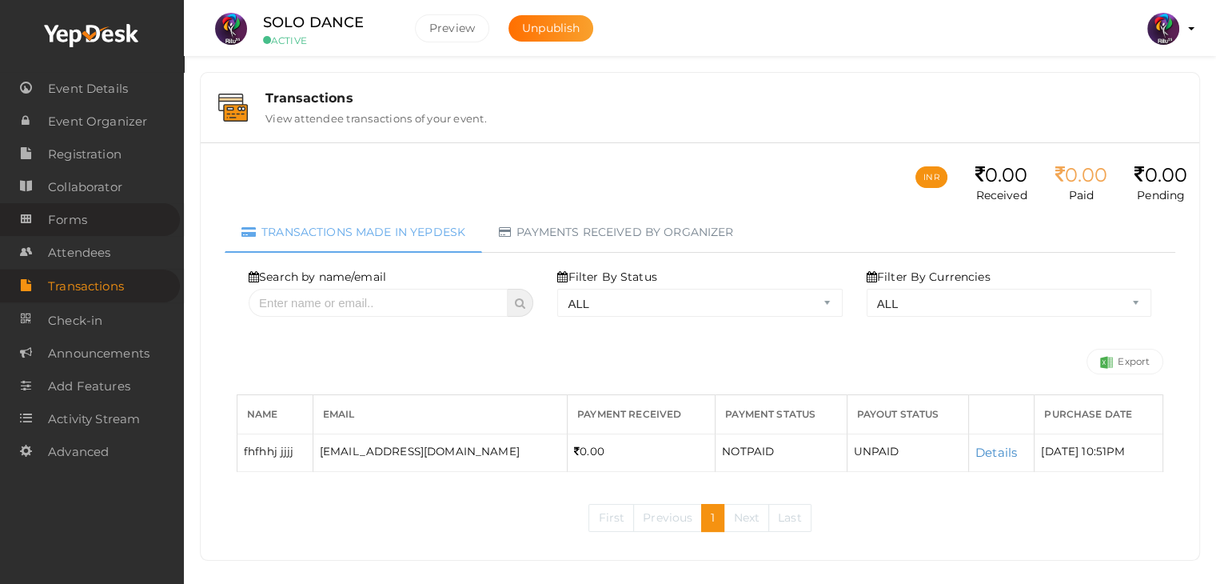
click at [86, 216] on link "Forms" at bounding box center [90, 219] width 180 height 33
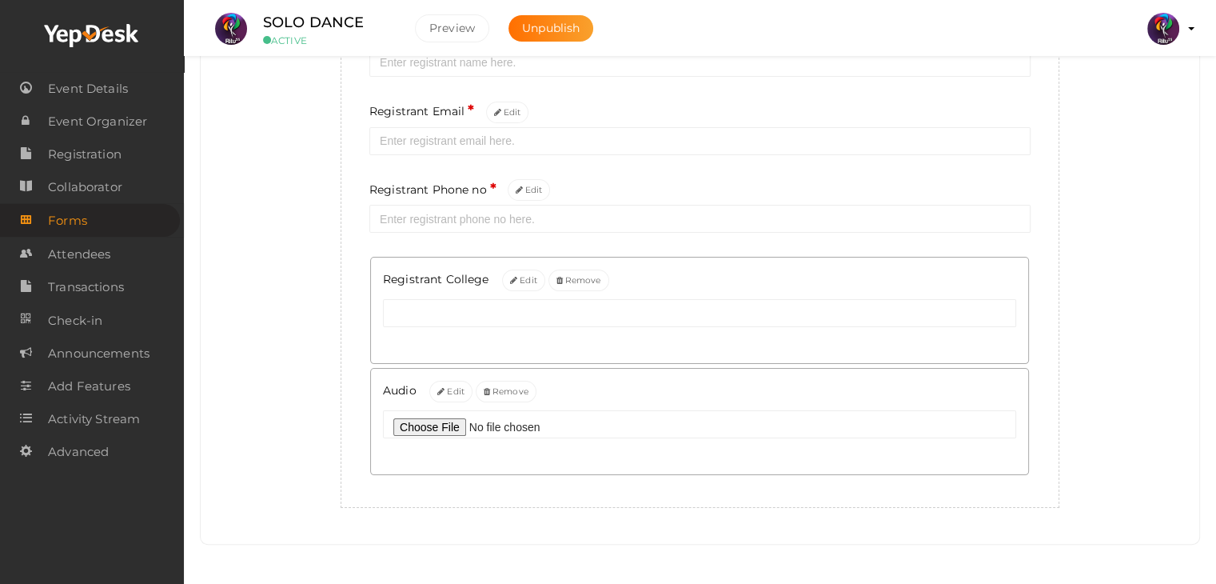
scroll to position [251, 0]
click at [112, 250] on link "Attendees" at bounding box center [90, 253] width 180 height 33
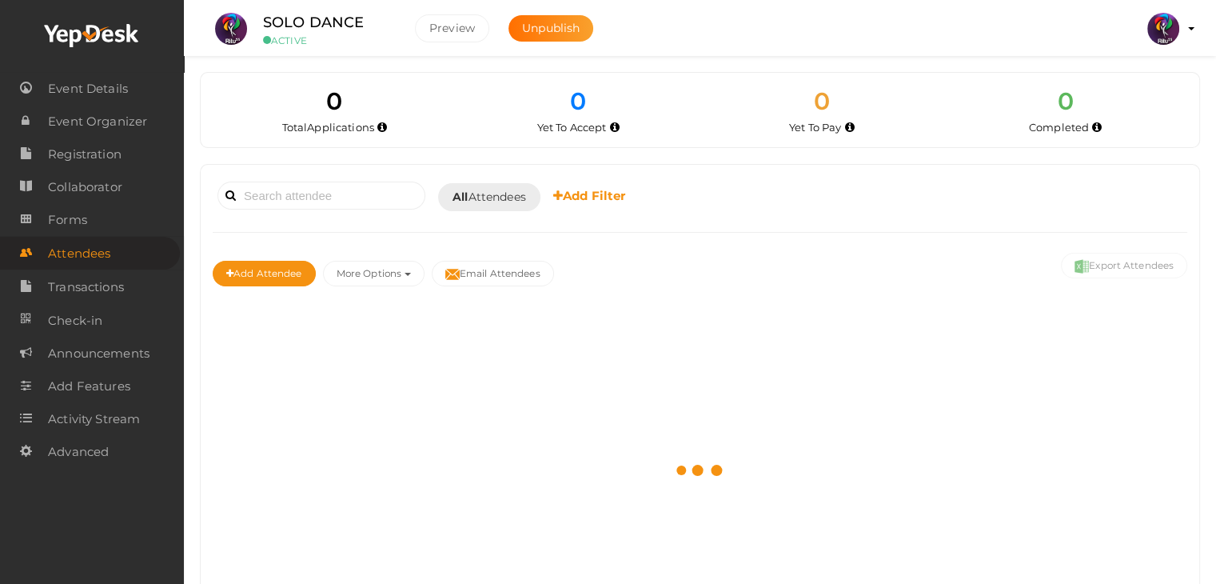
click at [112, 250] on link "Attendees" at bounding box center [90, 253] width 180 height 33
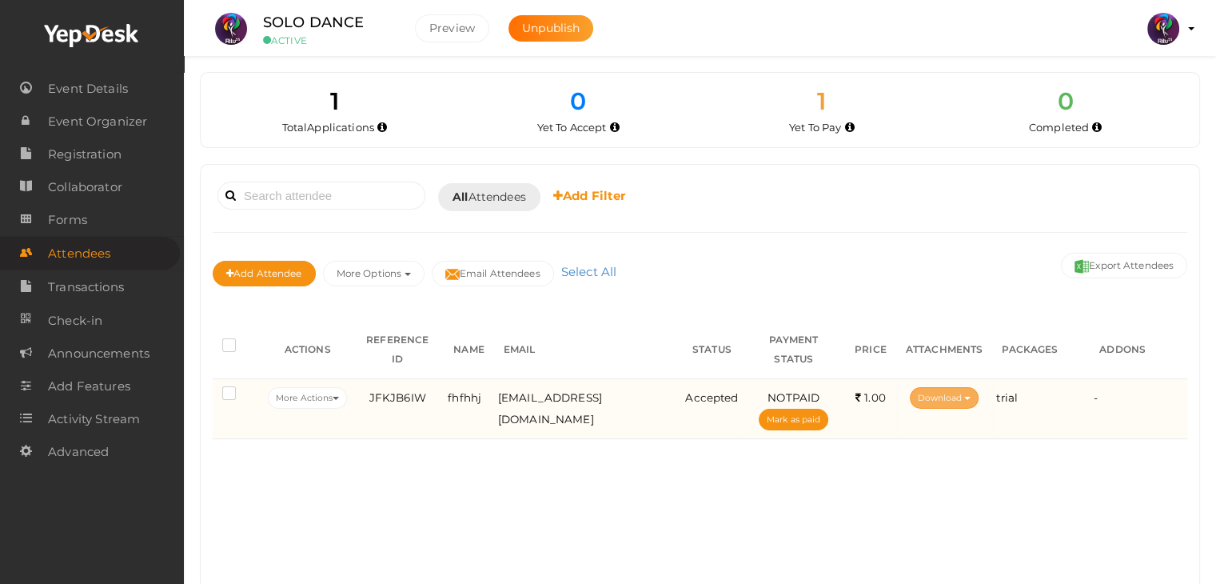
click at [951, 387] on button "Download" at bounding box center [945, 398] width 70 height 22
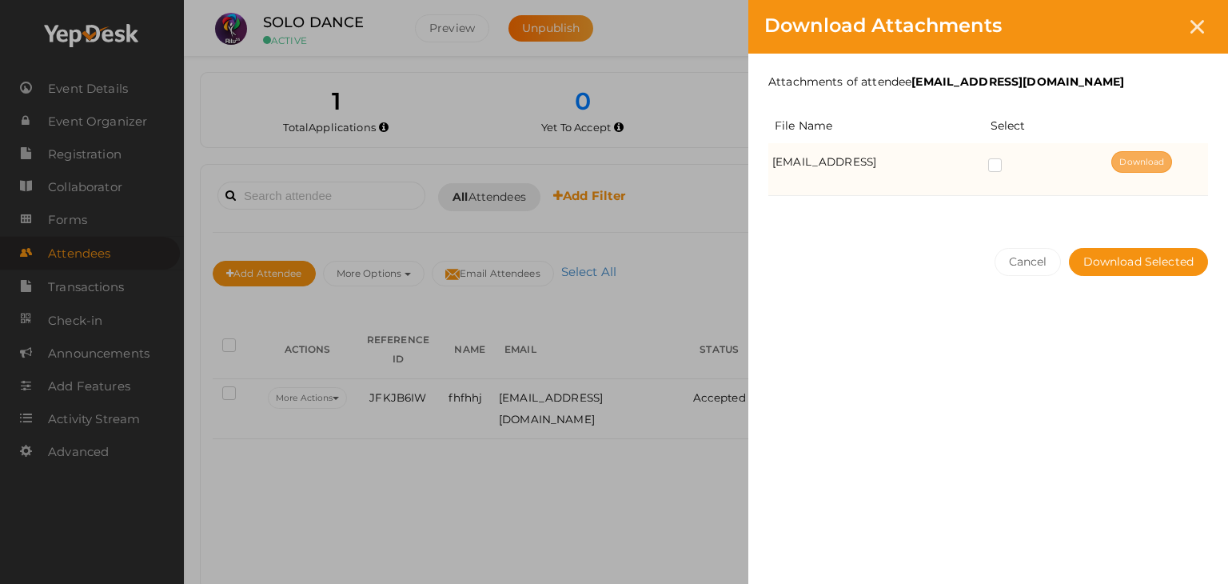
click at [1170, 157] on link "Download" at bounding box center [1141, 162] width 61 height 22
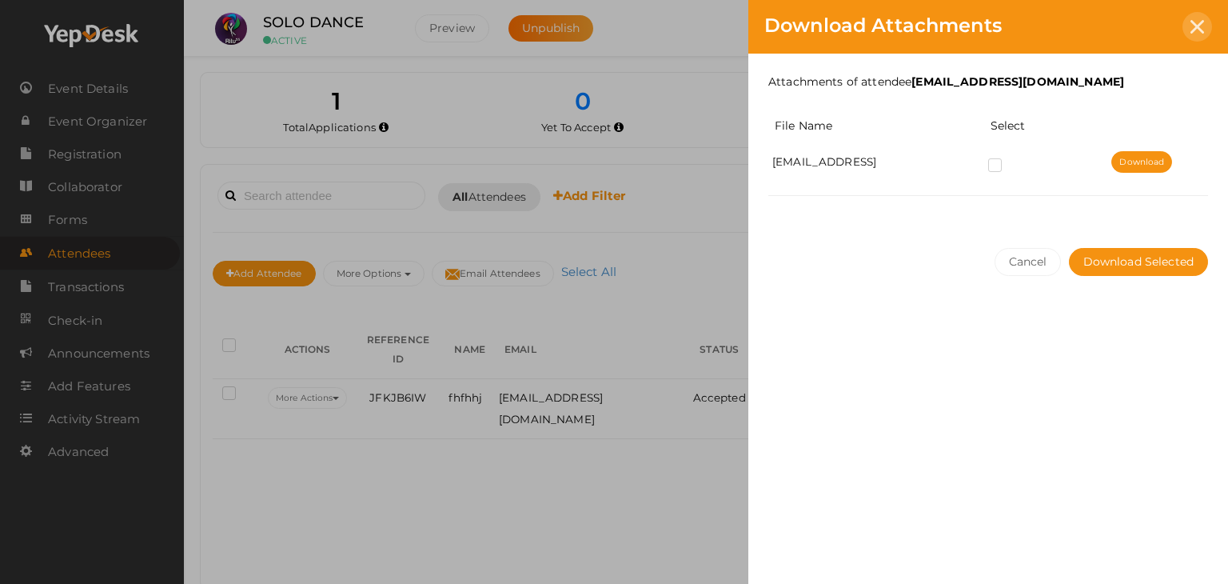
click at [1197, 20] on icon at bounding box center [1197, 27] width 14 height 14
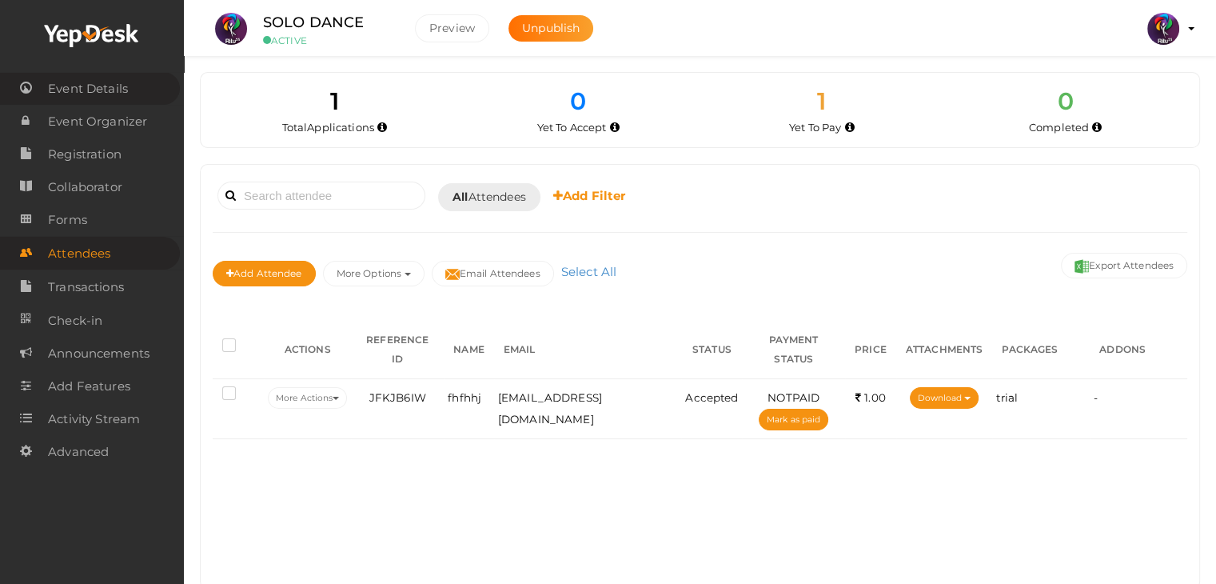
click at [70, 81] on span "Event Details" at bounding box center [88, 89] width 80 height 32
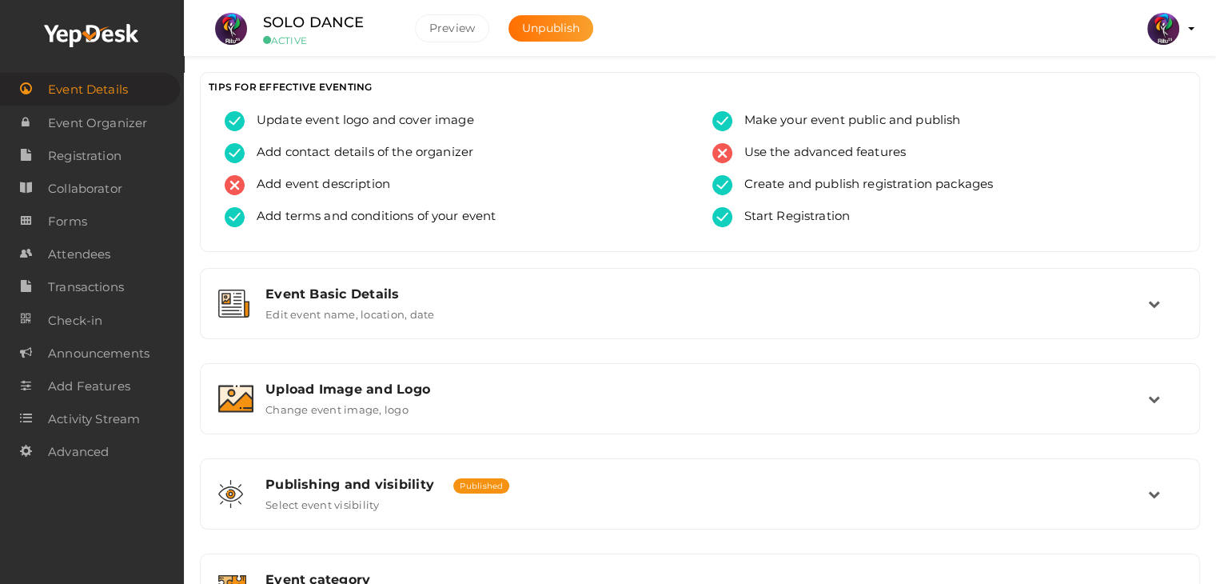
click at [904, 72] on div "TIPS FOR EFFECTIVE EVENTING Update event logo and cover image Add contact detai…" at bounding box center [700, 162] width 1000 height 180
click at [118, 145] on span "Registration" at bounding box center [85, 156] width 74 height 32
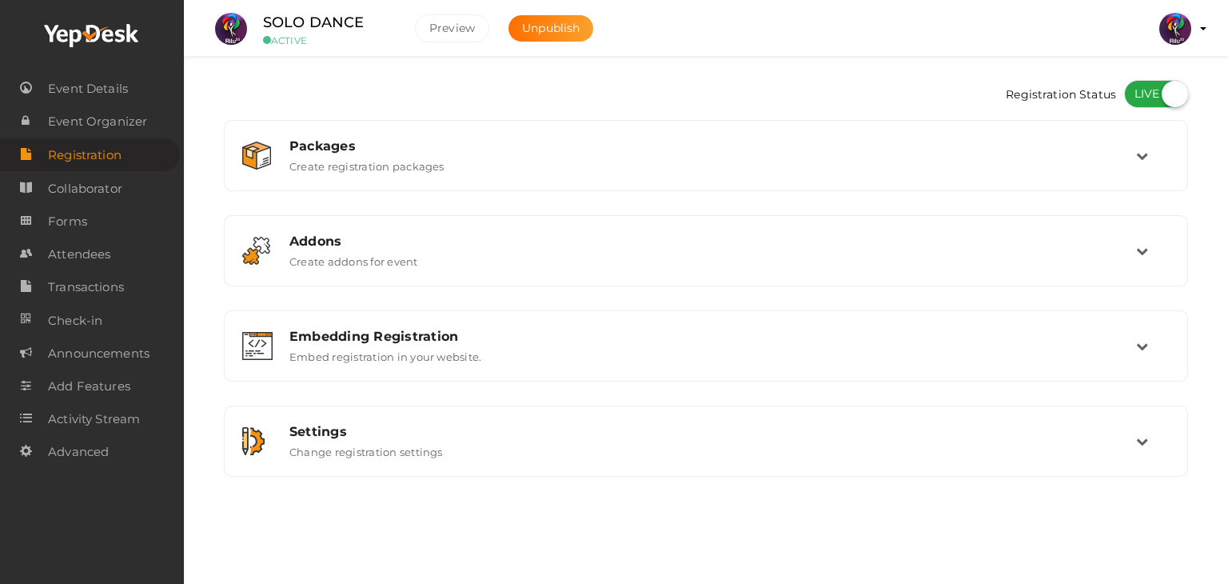
checkbox input "true"
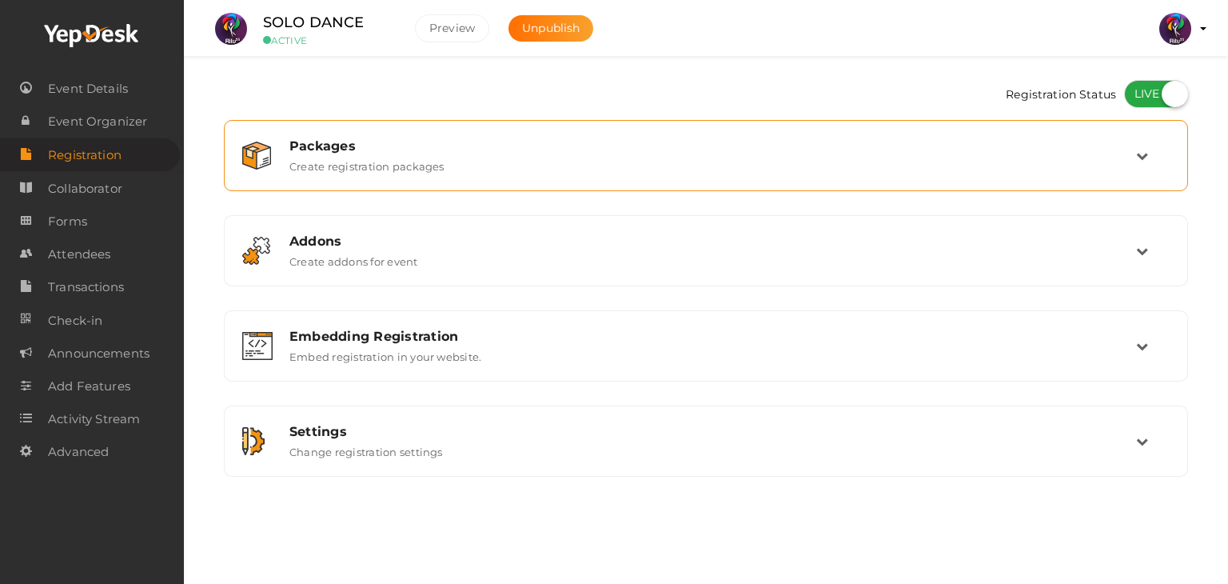
click at [581, 186] on div "Packages Create registration packages" at bounding box center [706, 155] width 964 height 71
click at [580, 167] on div "Packages Create registration packages" at bounding box center [706, 155] width 859 height 34
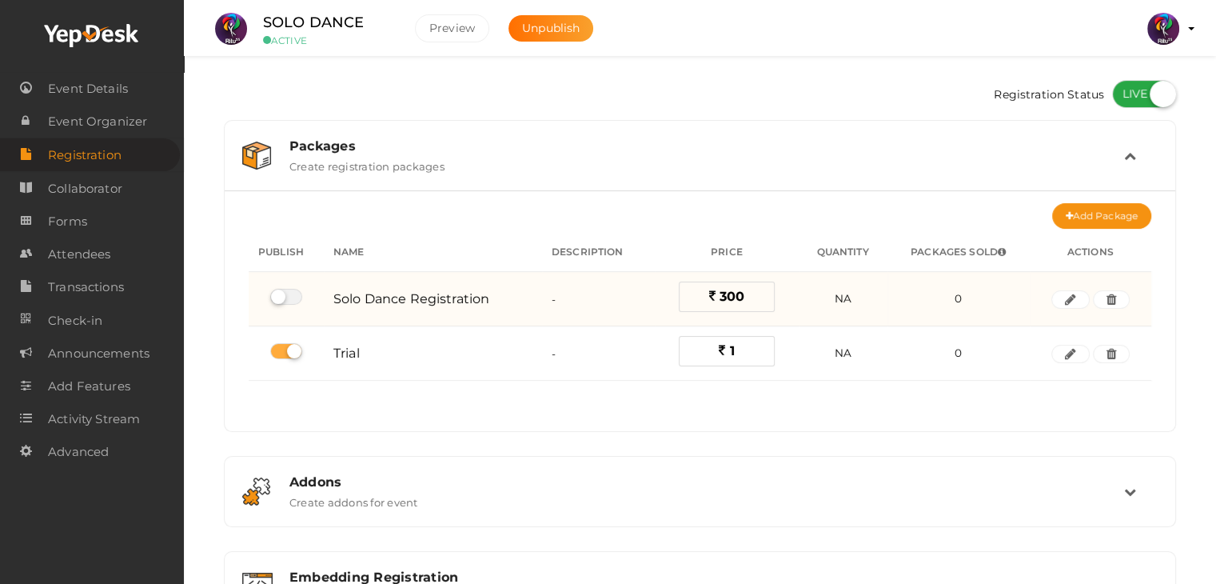
click at [285, 296] on label at bounding box center [286, 297] width 32 height 16
click at [281, 296] on input "checkbox" at bounding box center [275, 297] width 10 height 10
checkbox input "true"
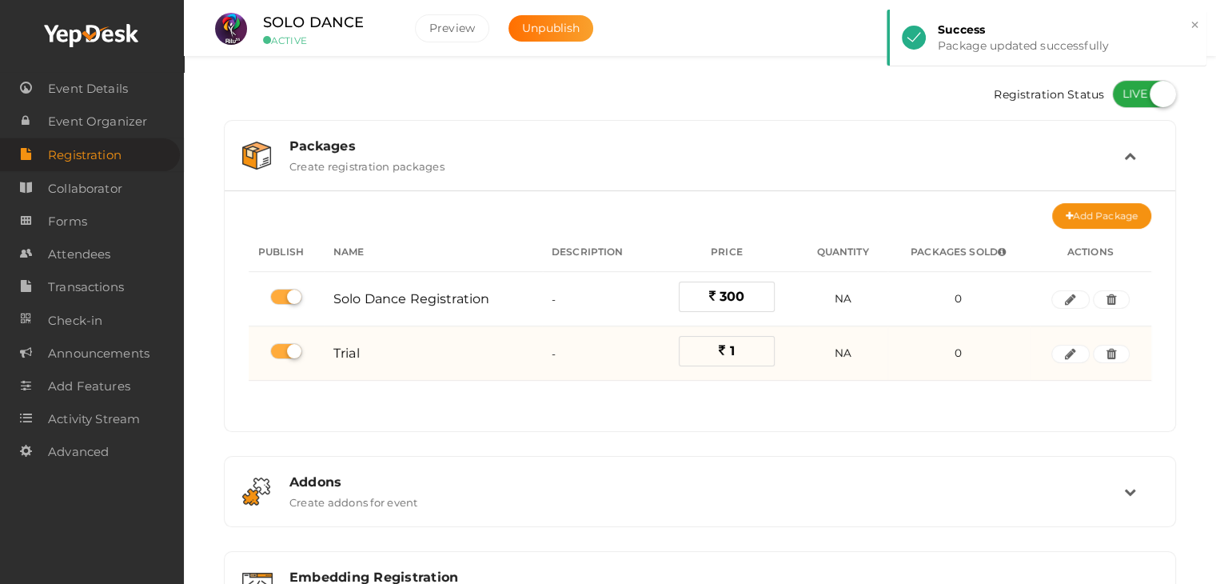
click at [289, 348] on label at bounding box center [286, 351] width 32 height 16
click at [281, 348] on input "checkbox" at bounding box center [275, 351] width 10 height 10
checkbox input "false"
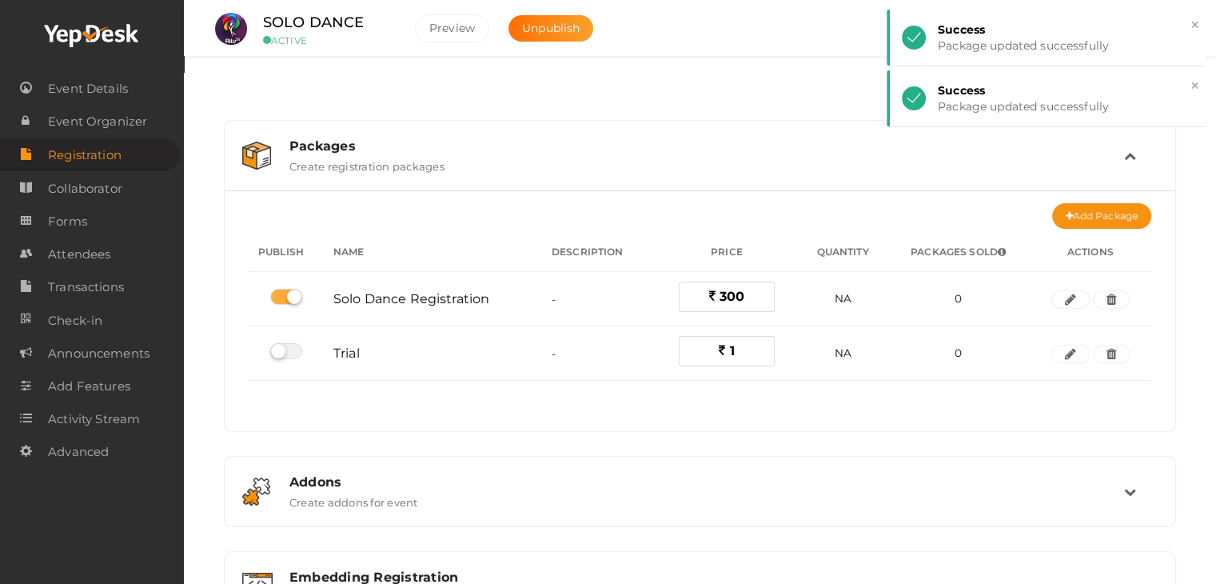
click at [1129, 151] on icon at bounding box center [1130, 155] width 12 height 12
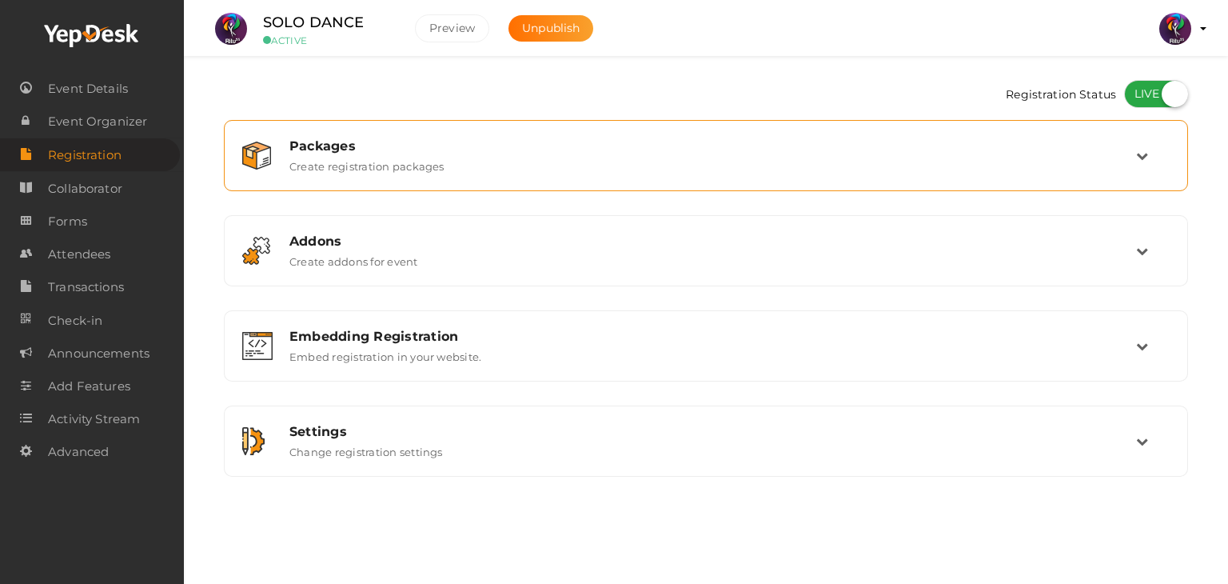
click at [541, 152] on div "Packages" at bounding box center [712, 145] width 847 height 15
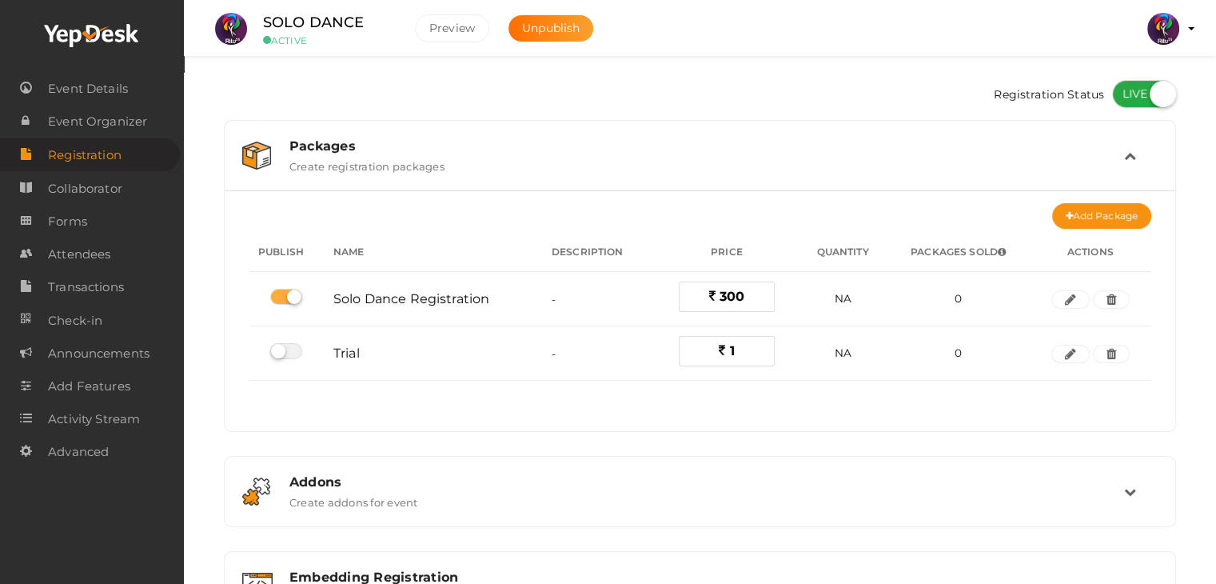
click at [541, 152] on div "Packages" at bounding box center [706, 145] width 835 height 15
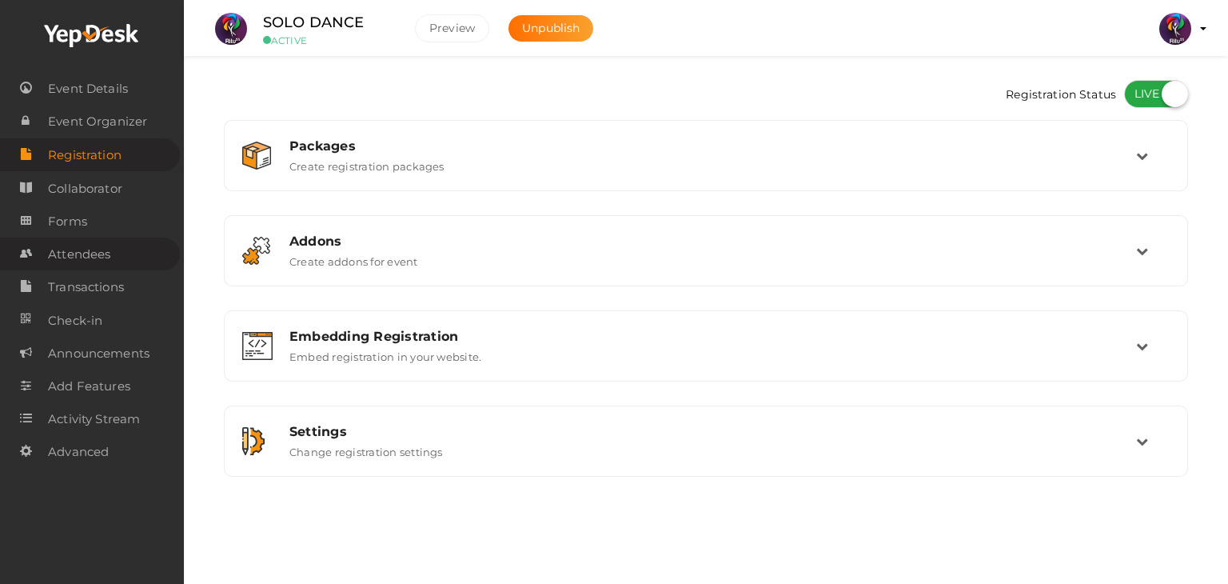
click at [109, 244] on span "Attendees" at bounding box center [79, 254] width 62 height 32
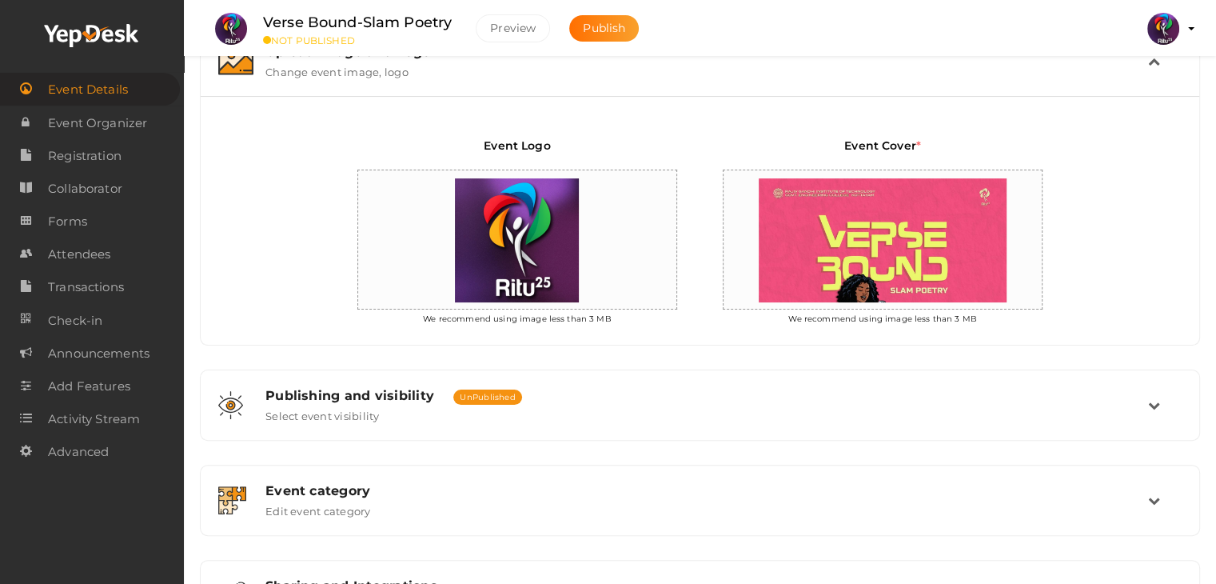
scroll to position [336, 0]
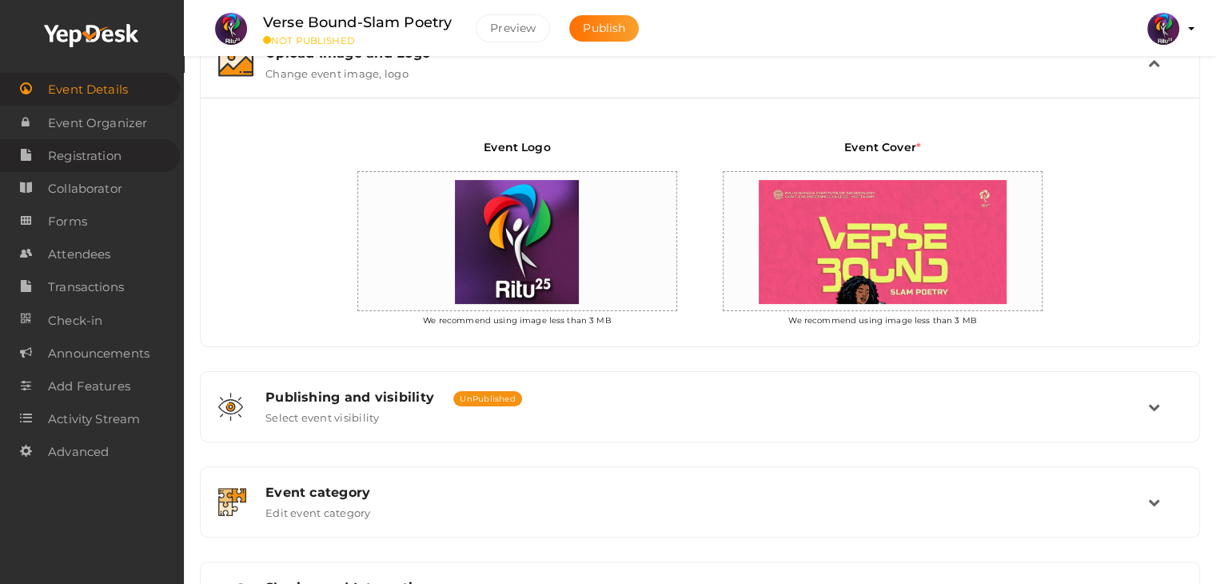
click at [101, 157] on span "Registration" at bounding box center [85, 156] width 74 height 32
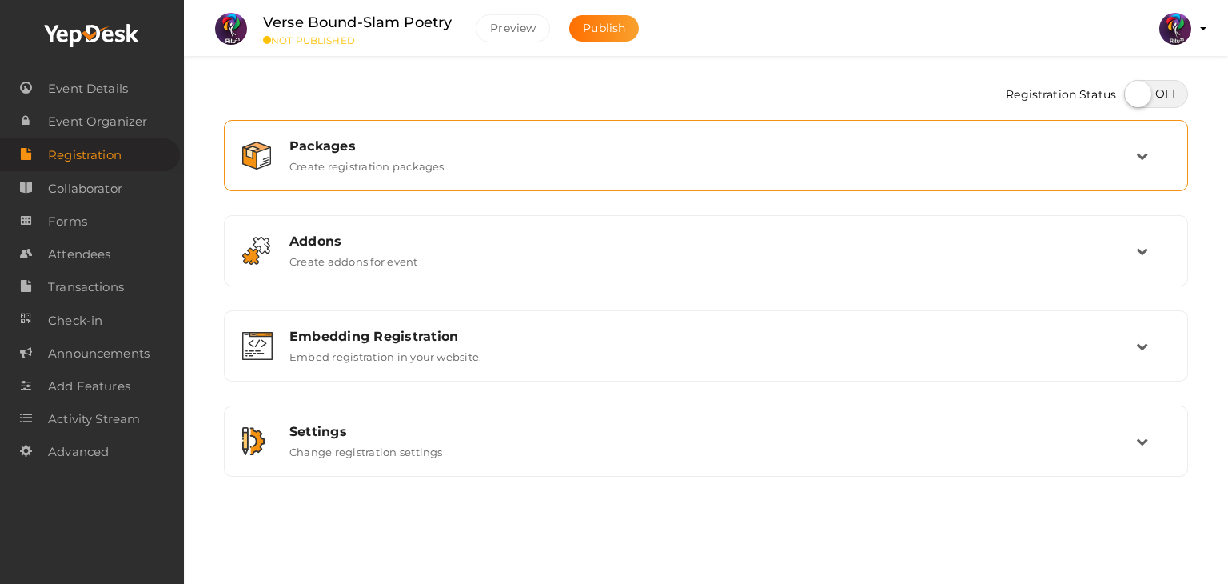
click at [328, 125] on div "Packages Create registration packages" at bounding box center [706, 155] width 964 height 71
click at [365, 155] on label "Create registration packages" at bounding box center [366, 162] width 155 height 19
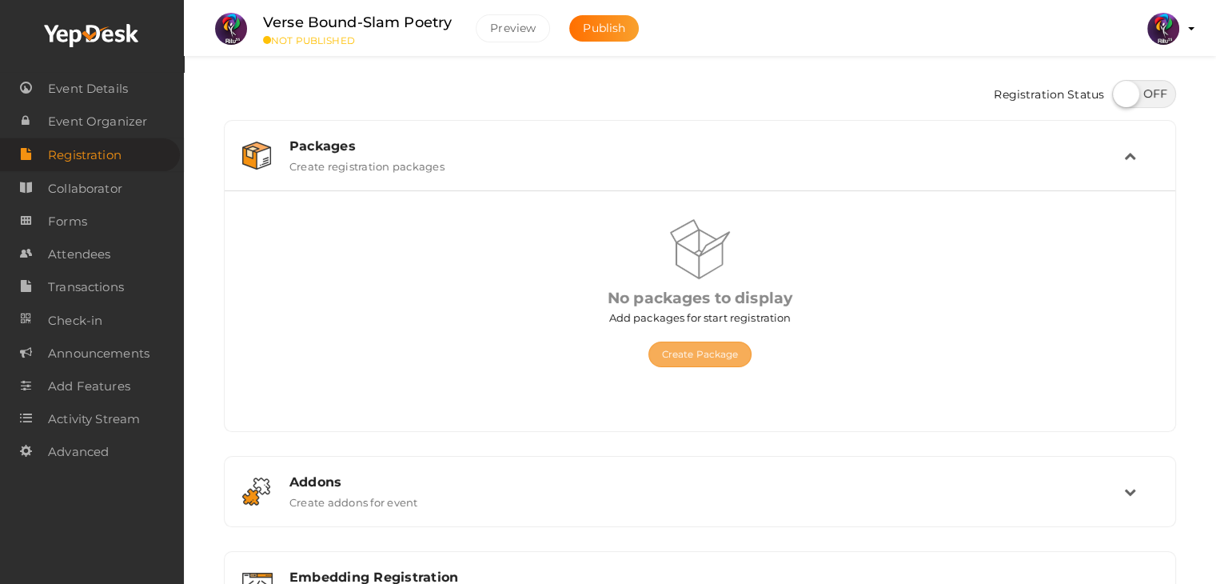
click at [715, 356] on button "Create Package" at bounding box center [700, 354] width 104 height 26
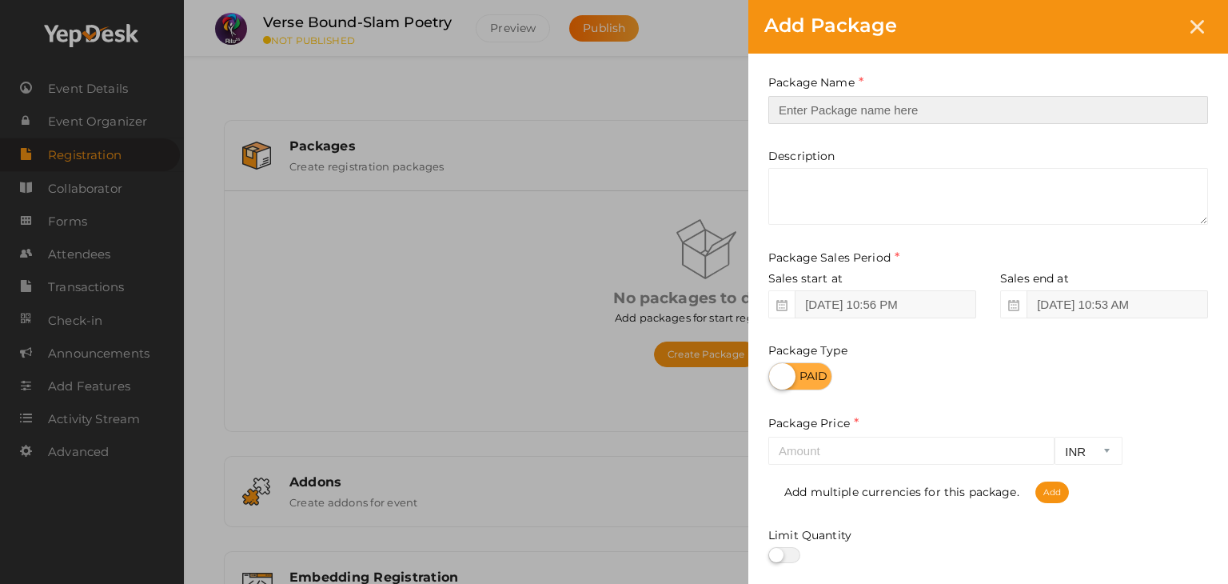
click at [880, 117] on input "text" at bounding box center [988, 110] width 440 height 28
type input "Verse Bound"
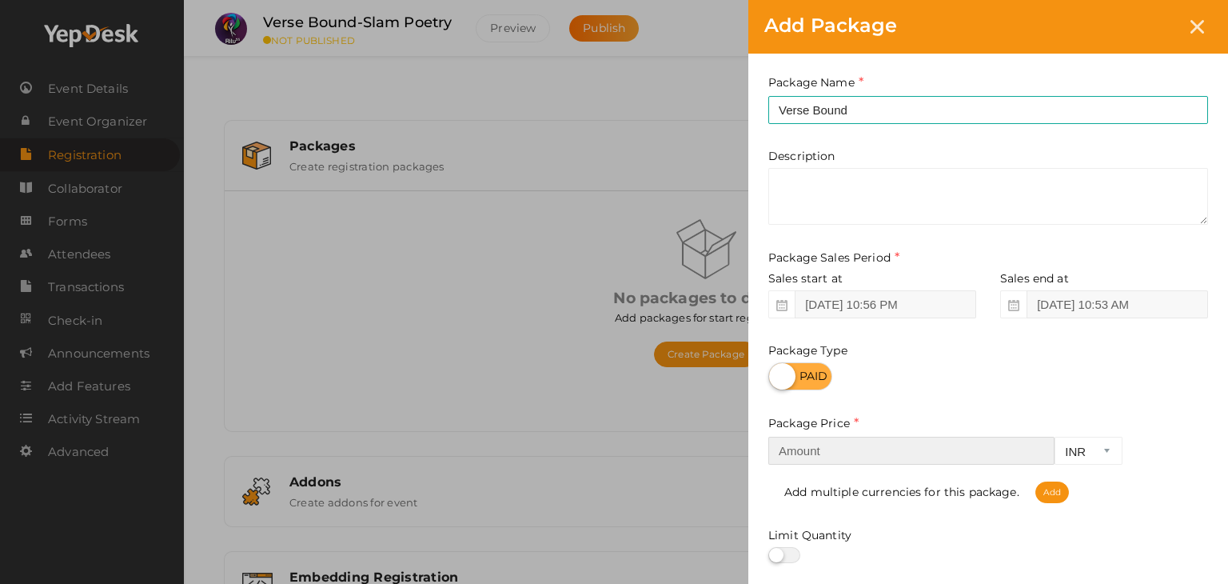
click at [926, 442] on input "number" at bounding box center [911, 450] width 286 height 28
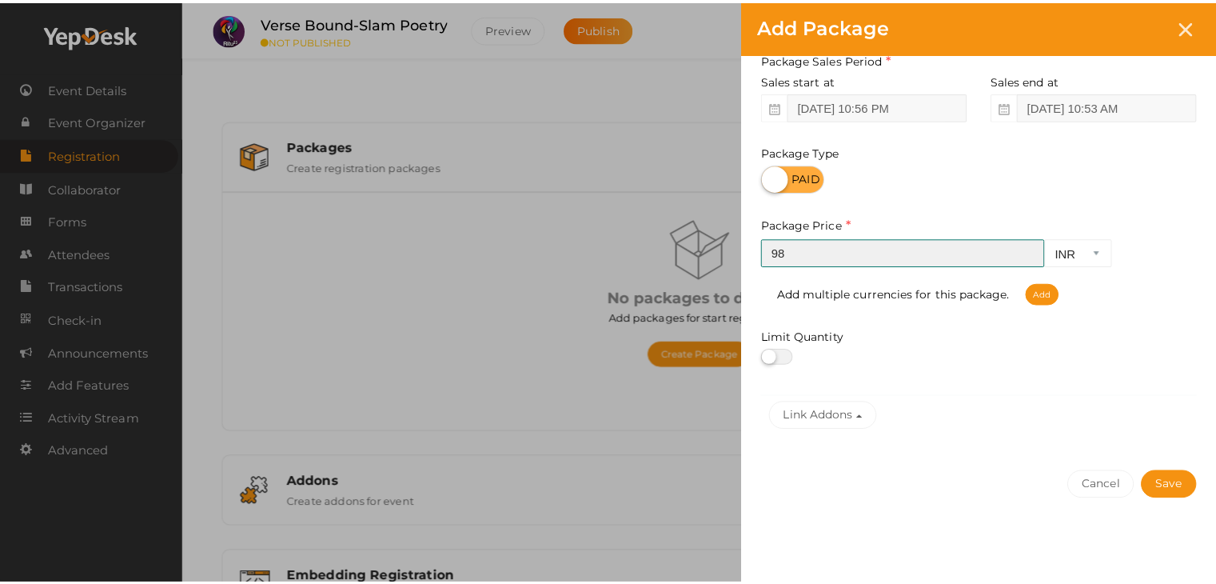
scroll to position [198, 0]
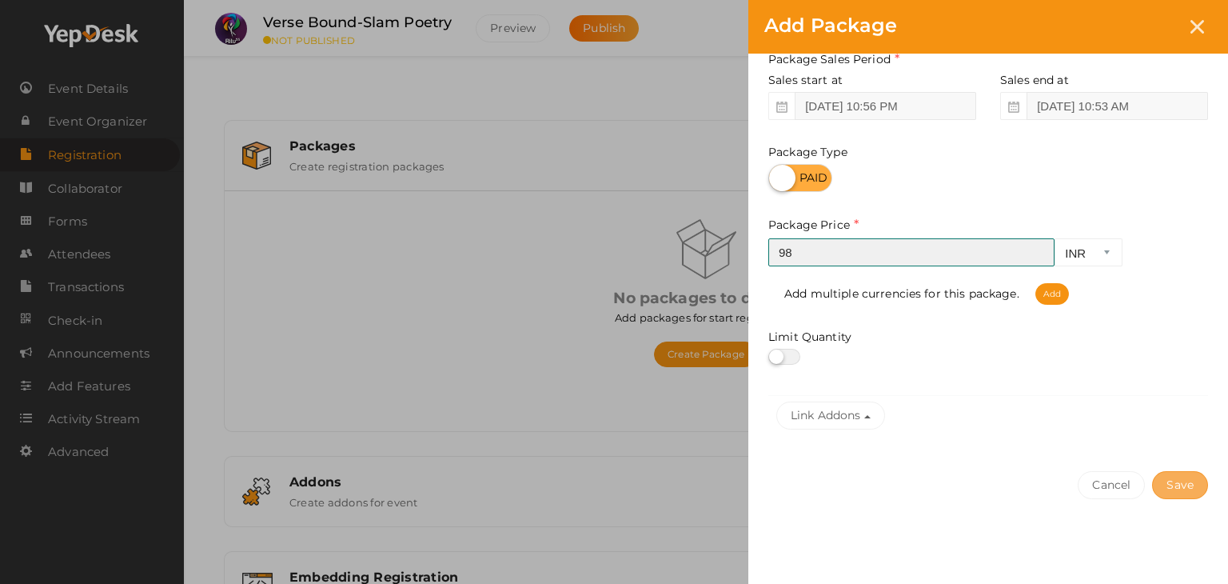
type input "98"
drag, startPoint x: 1161, startPoint y: 485, endPoint x: 1187, endPoint y: 484, distance: 25.6
click at [1187, 484] on button "Save" at bounding box center [1180, 485] width 56 height 28
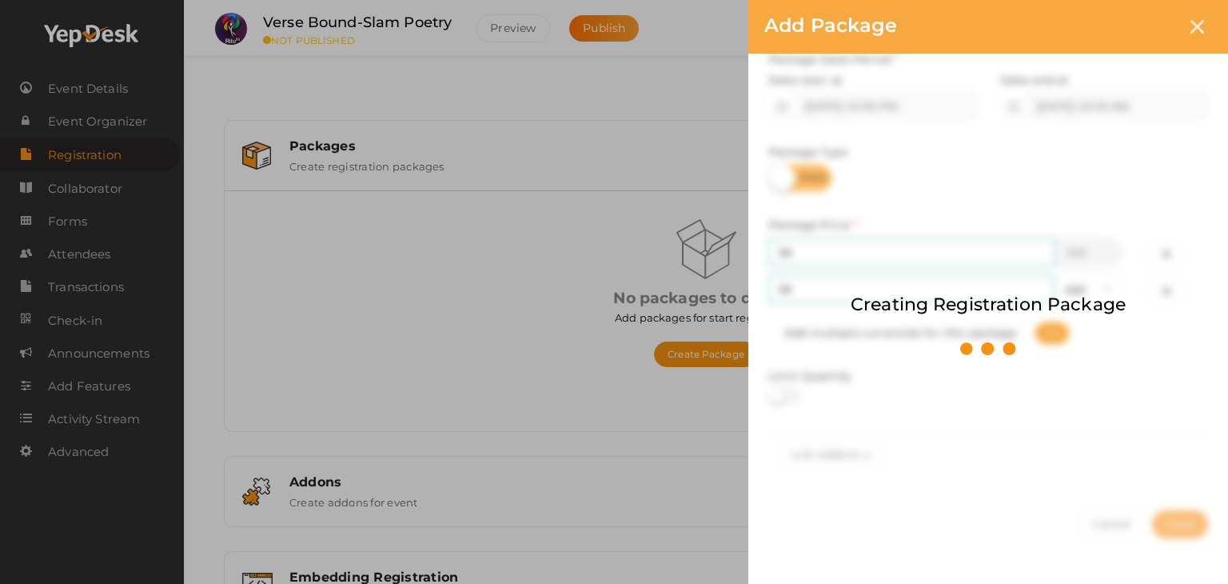
click at [1187, 484] on div "Creating Registration Package" at bounding box center [988, 292] width 480 height 584
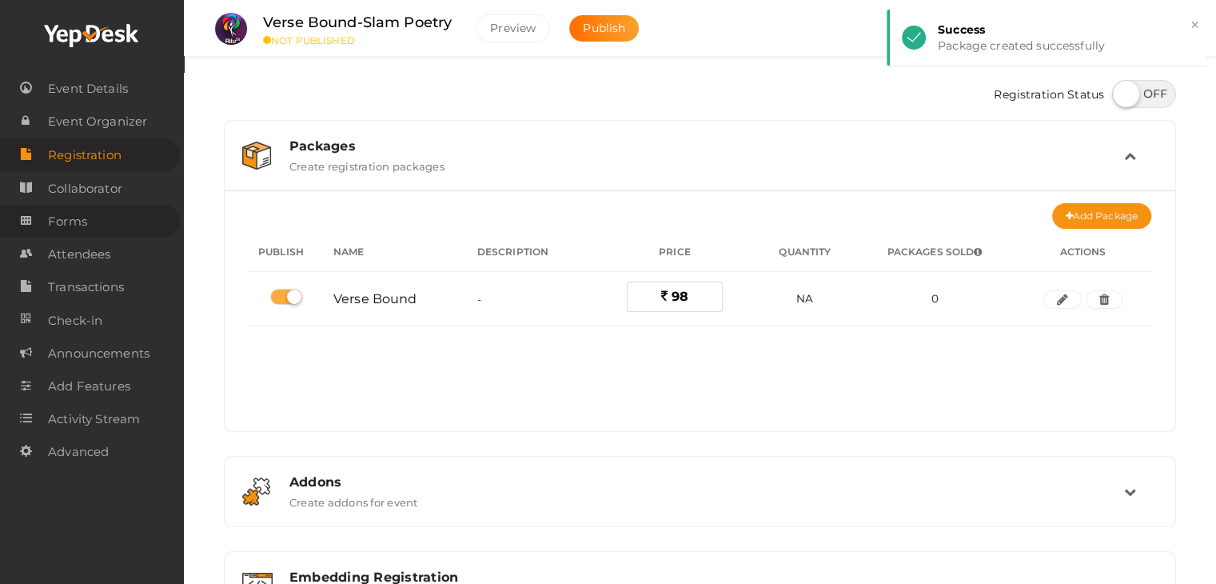
click at [63, 206] on span "Forms" at bounding box center [67, 221] width 39 height 32
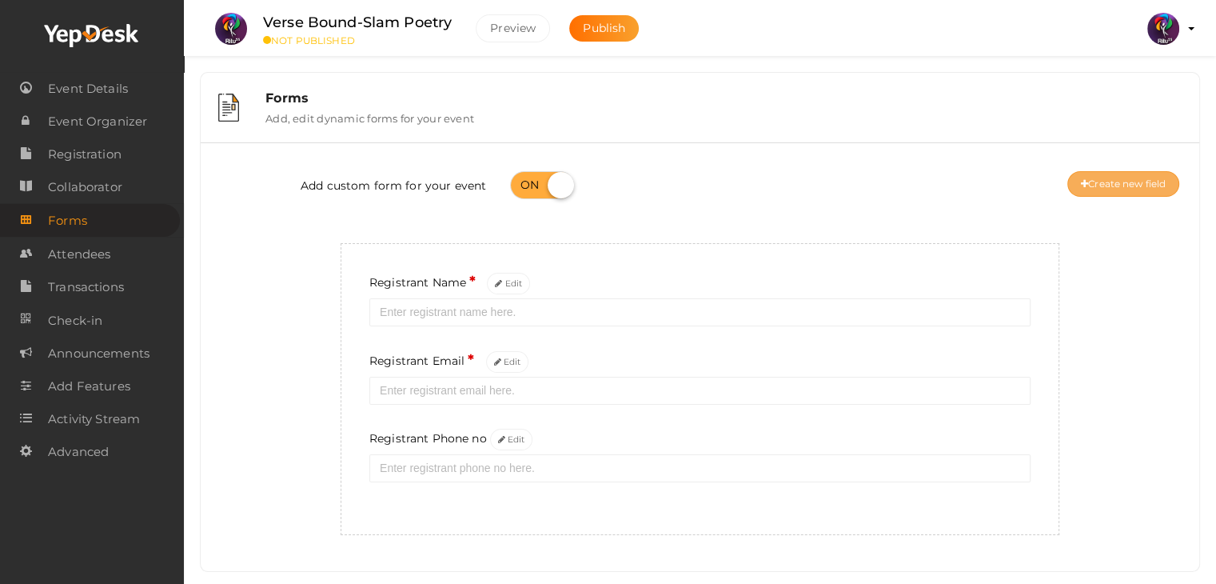
click at [1111, 193] on button "Create new field" at bounding box center [1123, 184] width 112 height 26
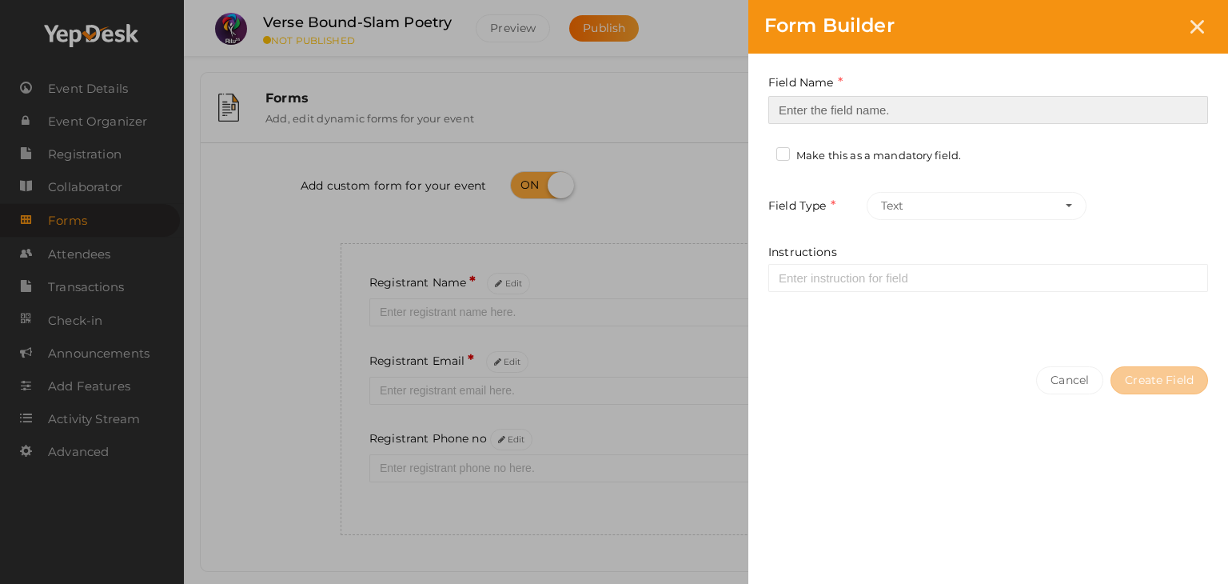
click at [857, 108] on input at bounding box center [988, 110] width 440 height 28
type input "Registrant College"
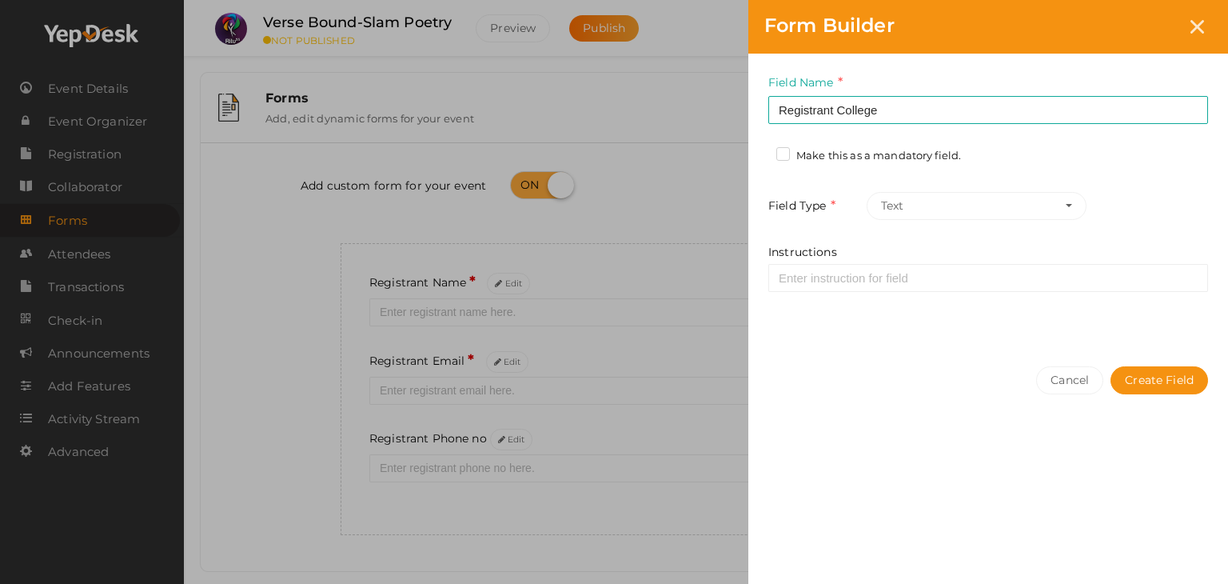
click at [806, 148] on label "Make this as a mandatory field." at bounding box center [868, 156] width 185 height 16
click at [760, 151] on input "Make this as a mandatory field." at bounding box center [760, 151] width 0 height 0
click at [1154, 371] on button "Create Field" at bounding box center [1159, 380] width 98 height 28
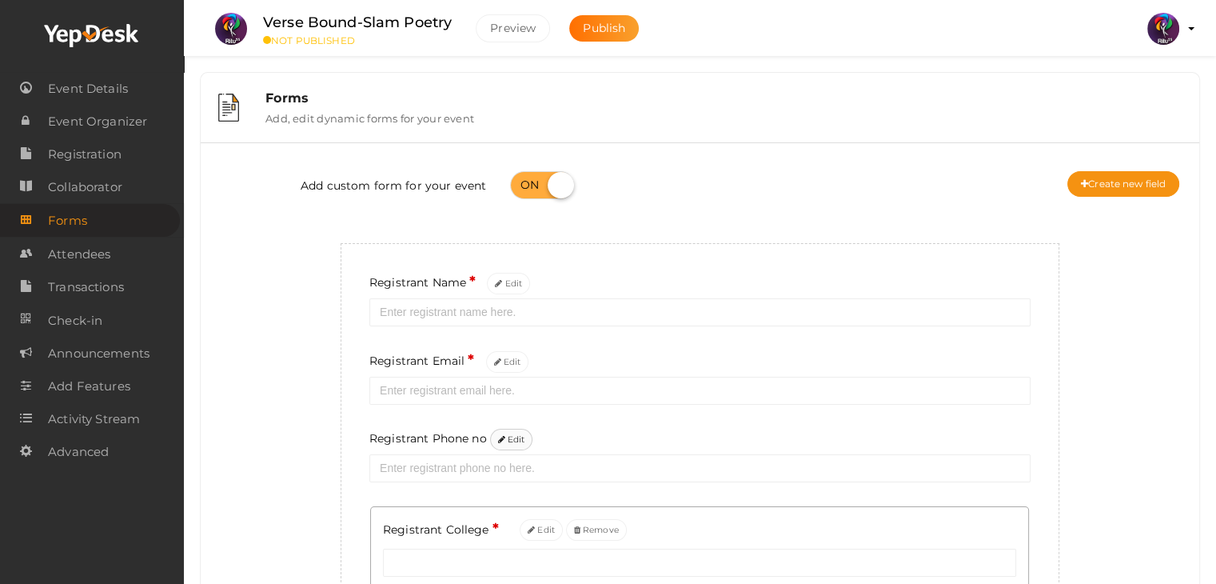
click at [508, 447] on button "Edit" at bounding box center [511, 439] width 43 height 22
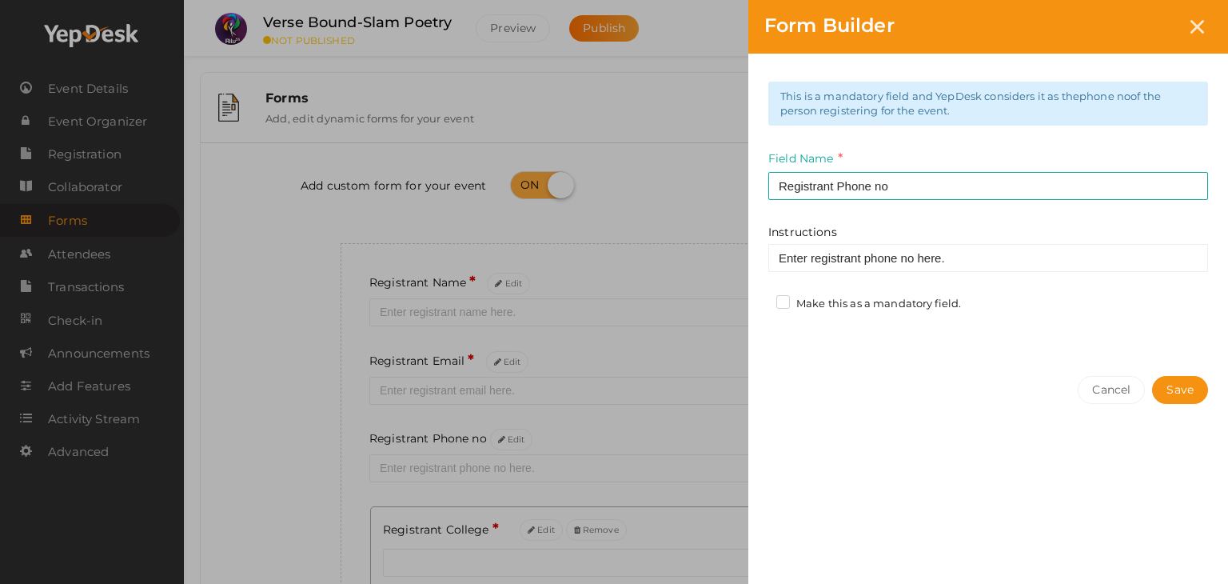
click at [797, 308] on label "Make this as a mandatory field." at bounding box center [868, 304] width 185 height 16
click at [760, 299] on input "Make this as a mandatory field." at bounding box center [760, 299] width 0 height 0
click at [1185, 387] on button "Save" at bounding box center [1180, 390] width 56 height 28
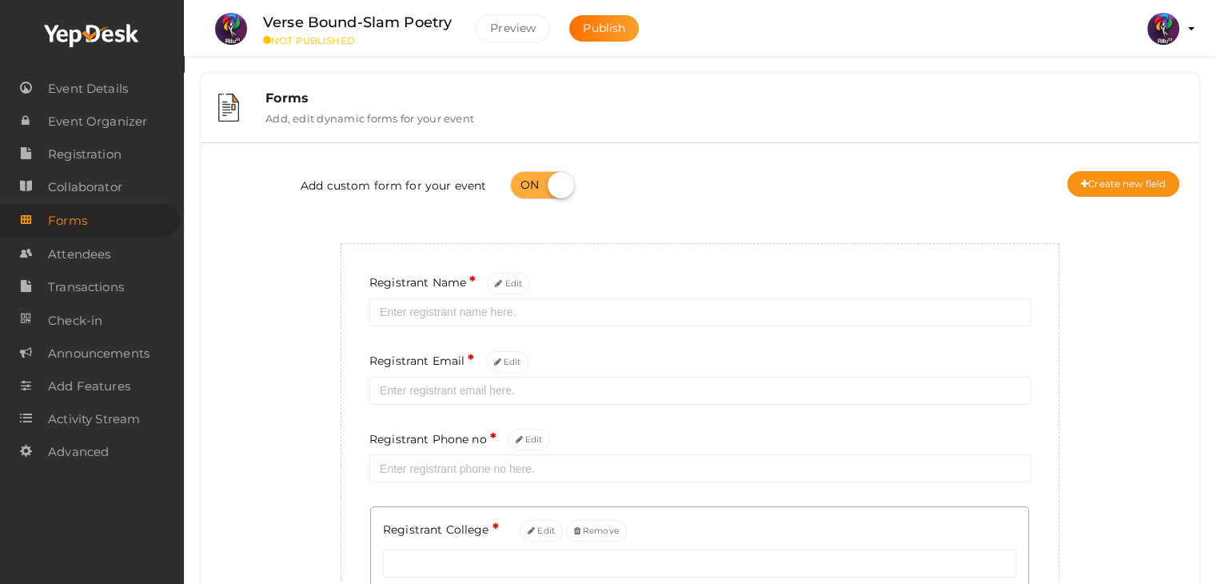
scroll to position [142, 0]
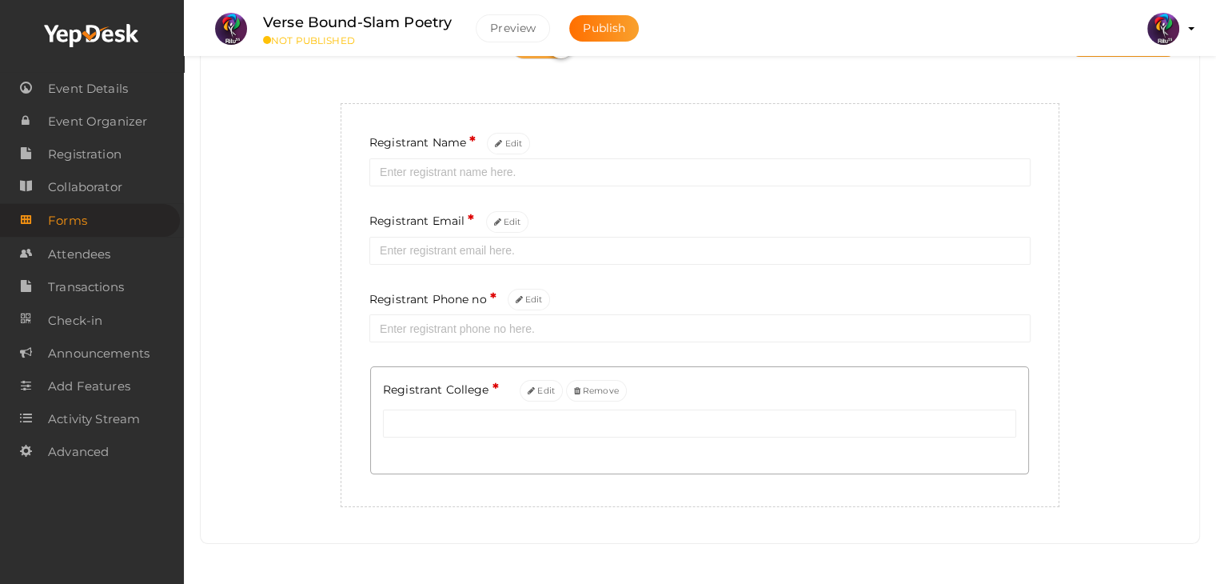
click at [300, 264] on div "Add custom form for your event Create new field Registrant Name * Edit Registra…" at bounding box center [700, 261] width 974 height 492
click at [100, 248] on span "Attendees" at bounding box center [79, 254] width 62 height 32
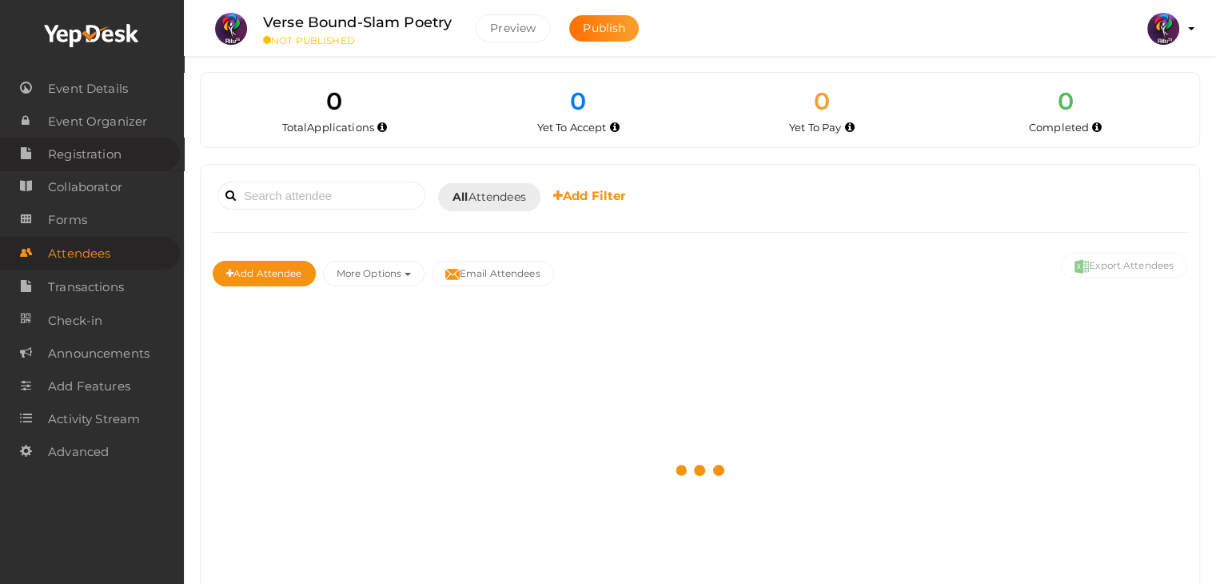
click at [100, 158] on span "Registration" at bounding box center [85, 154] width 74 height 32
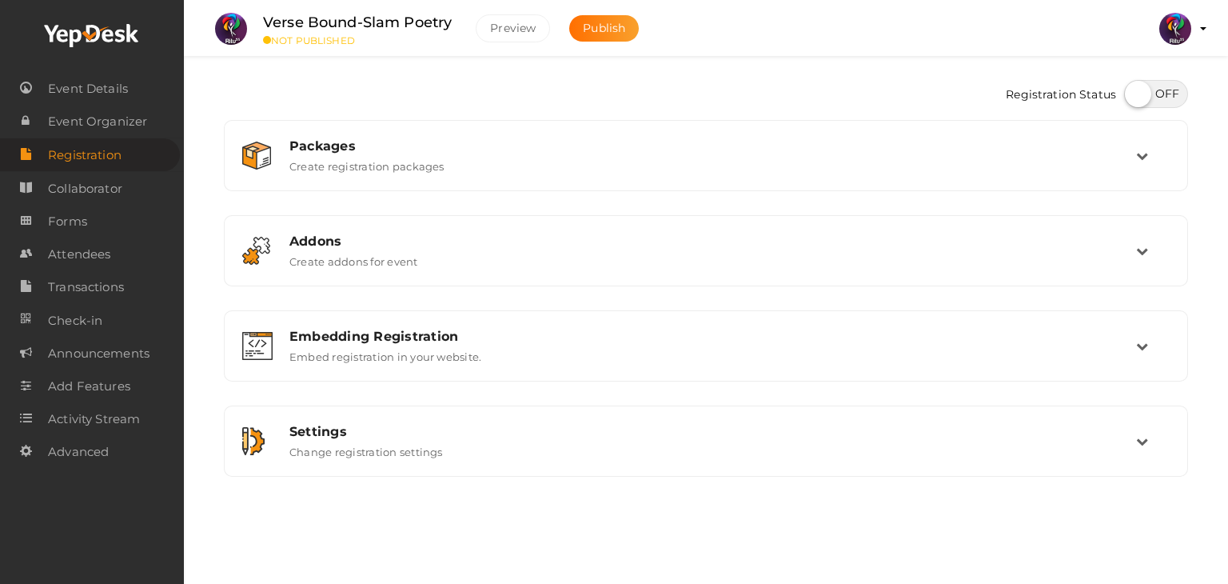
click at [1157, 88] on label at bounding box center [1156, 94] width 64 height 28
click at [1134, 88] on input "checkbox" at bounding box center [1129, 88] width 10 height 10
checkbox input "true"
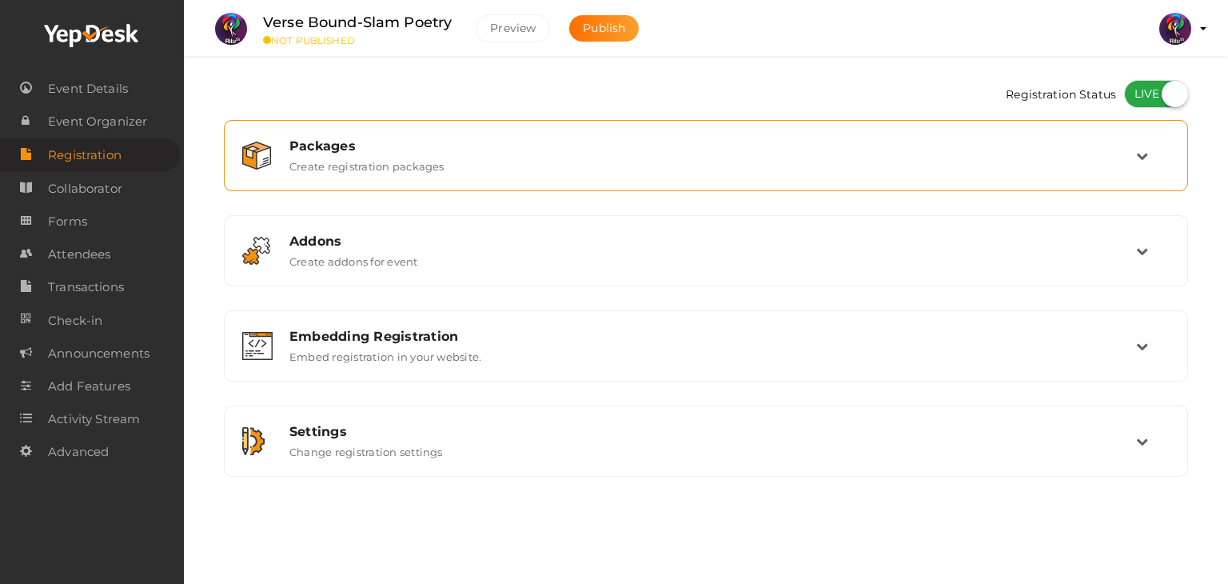
click at [1123, 173] on div "Packages Create registration packages" at bounding box center [706, 156] width 946 height 54
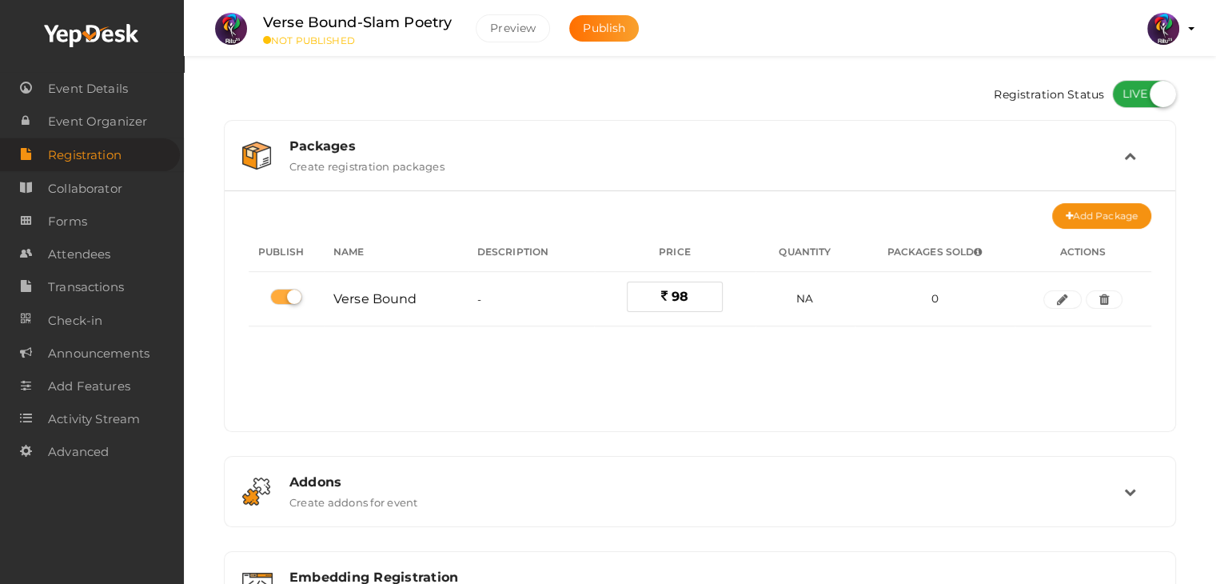
click at [1123, 173] on div "Packages Create registration packages" at bounding box center [700, 156] width 934 height 54
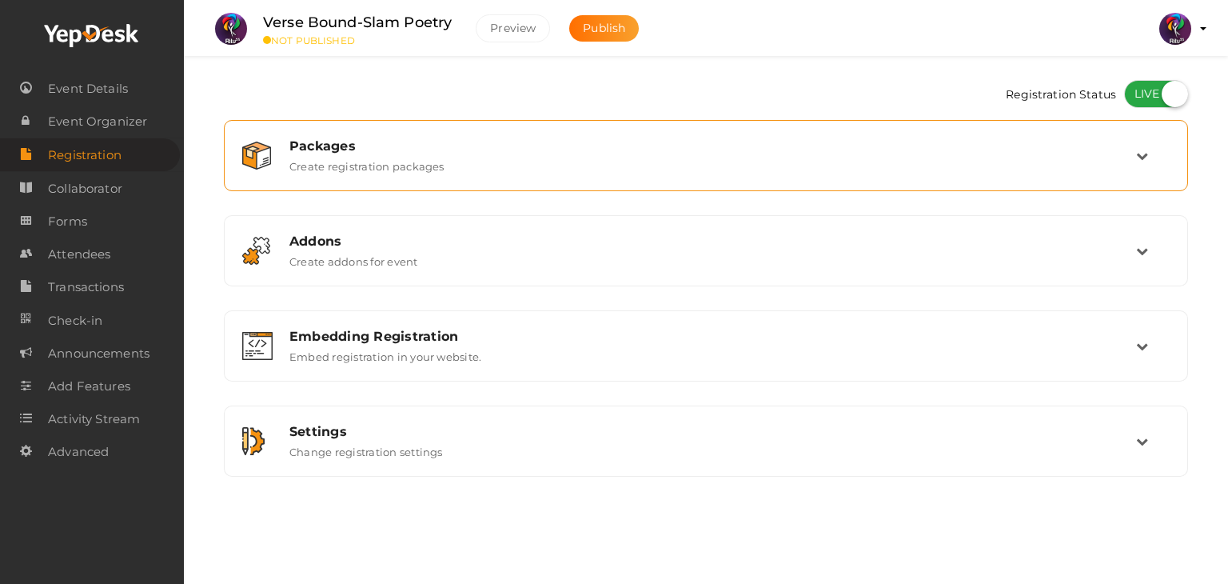
click at [1123, 173] on div "Packages Create registration packages" at bounding box center [706, 156] width 946 height 54
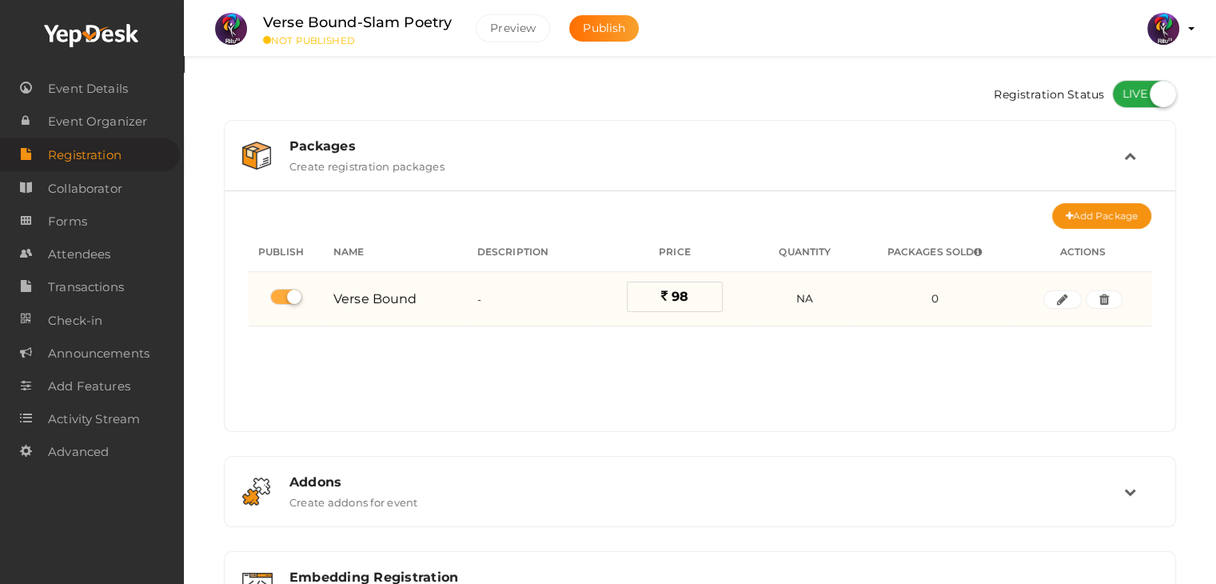
click at [709, 297] on label "98" at bounding box center [675, 296] width 96 height 30
click at [1059, 307] on button "button" at bounding box center [1062, 299] width 38 height 19
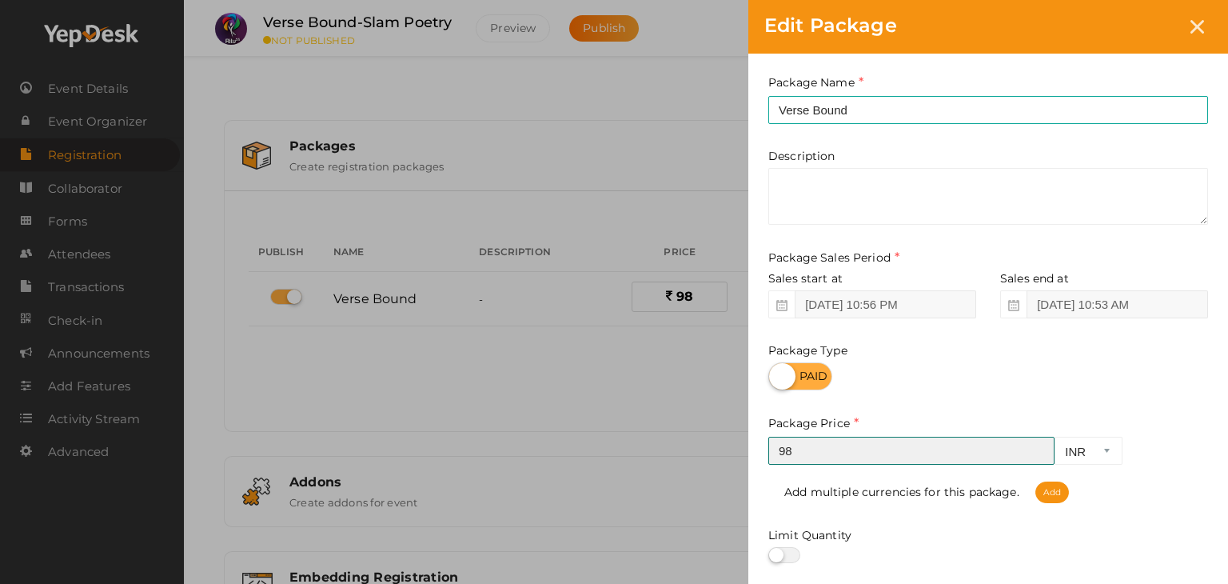
click at [812, 454] on input "98" at bounding box center [911, 450] width 286 height 28
type input "9"
type input "100"
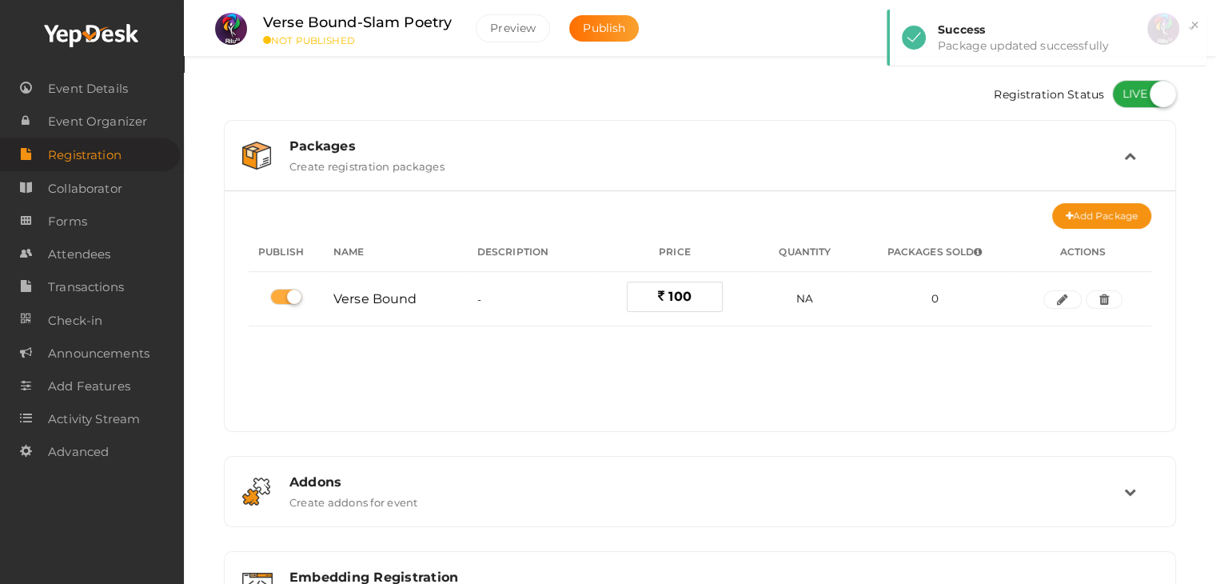
click at [1125, 157] on icon at bounding box center [1130, 155] width 12 height 12
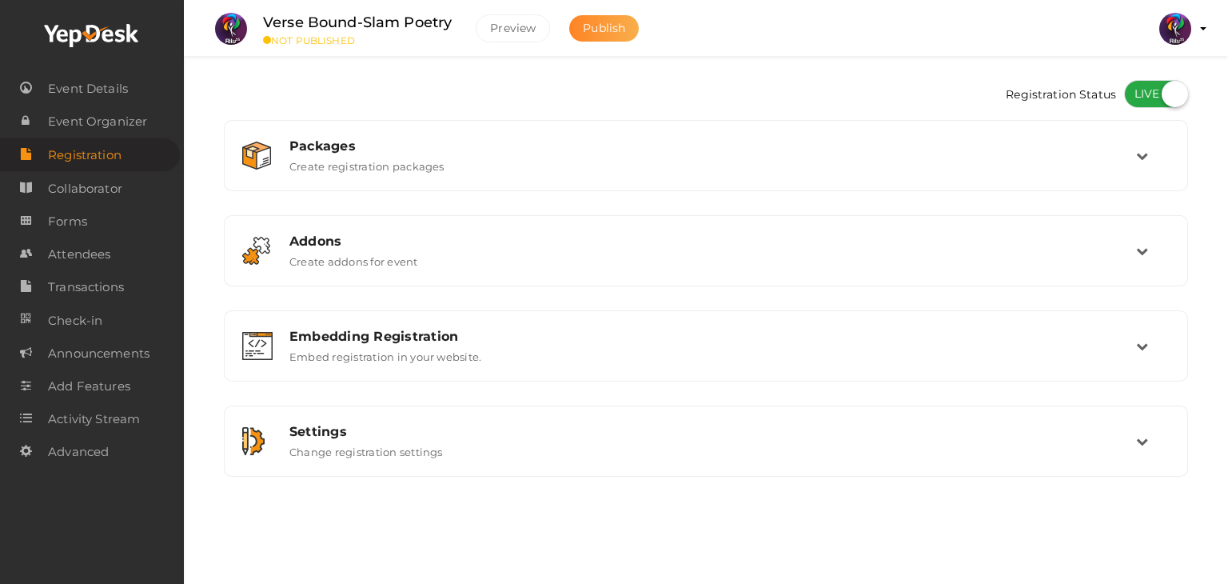
click at [616, 27] on span "Publish" at bounding box center [604, 28] width 42 height 14
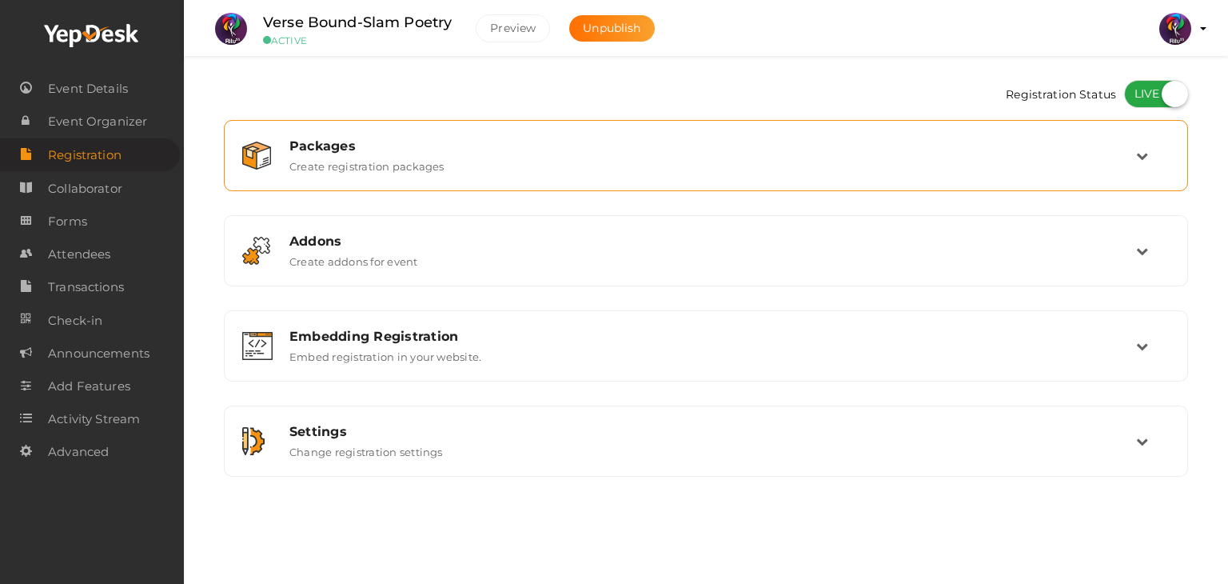
click at [524, 155] on div "Packages Create registration packages" at bounding box center [706, 155] width 859 height 34
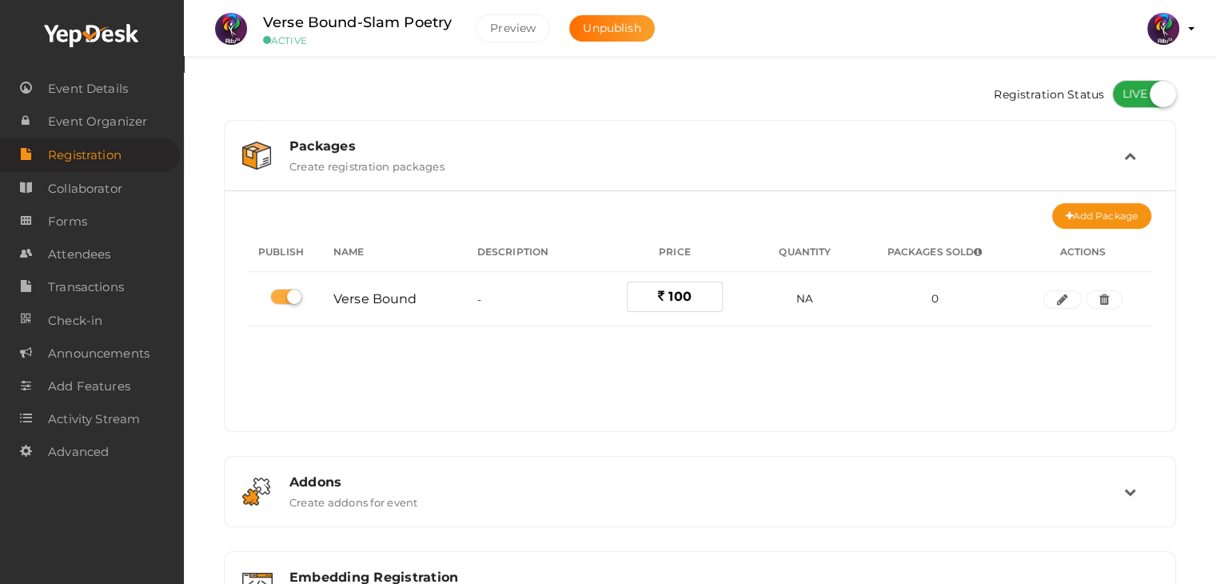
click at [524, 155] on div "Packages Create registration packages" at bounding box center [700, 155] width 847 height 34
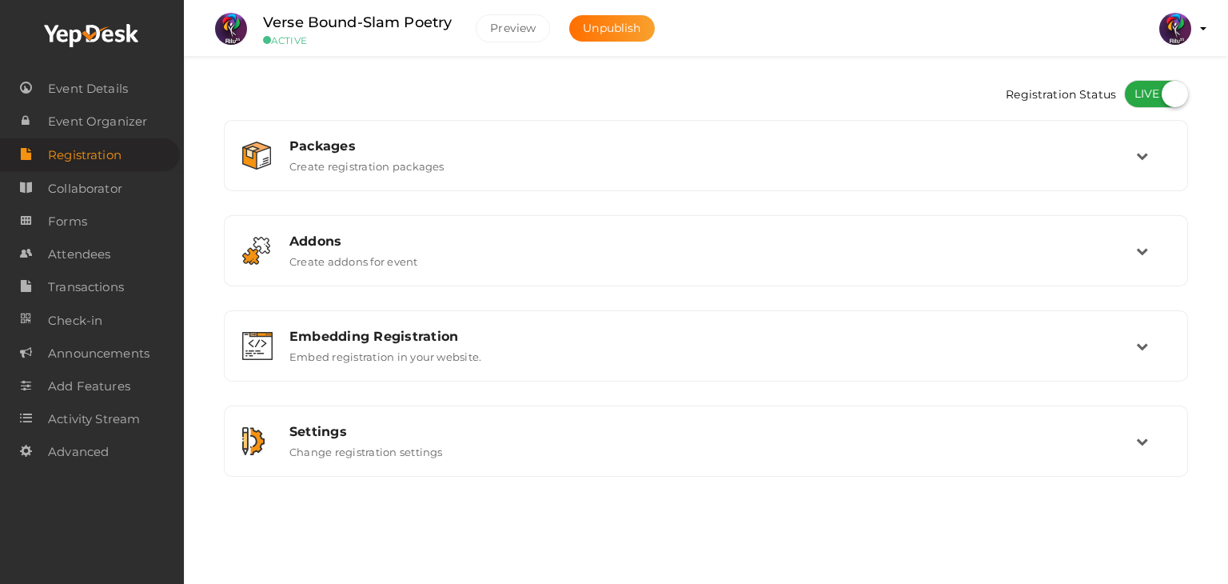
click at [105, 168] on span "Registration" at bounding box center [85, 155] width 74 height 32
click at [107, 178] on span "Collaborator" at bounding box center [85, 189] width 74 height 32
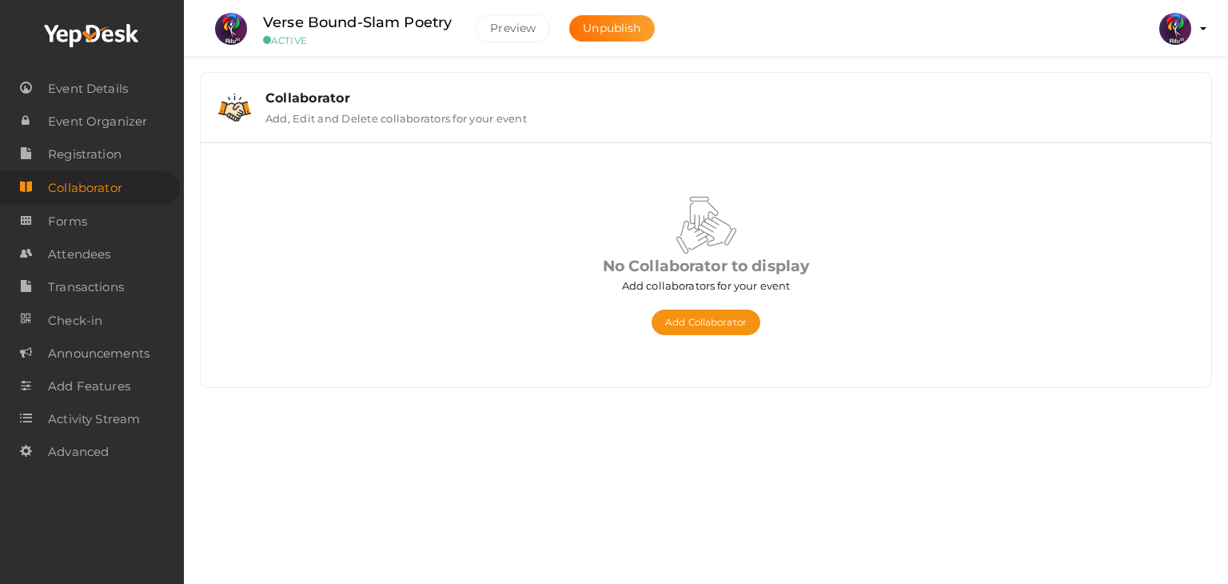
click at [107, 204] on span "Collaborator" at bounding box center [85, 188] width 74 height 32
click at [107, 214] on link "Forms" at bounding box center [90, 221] width 180 height 33
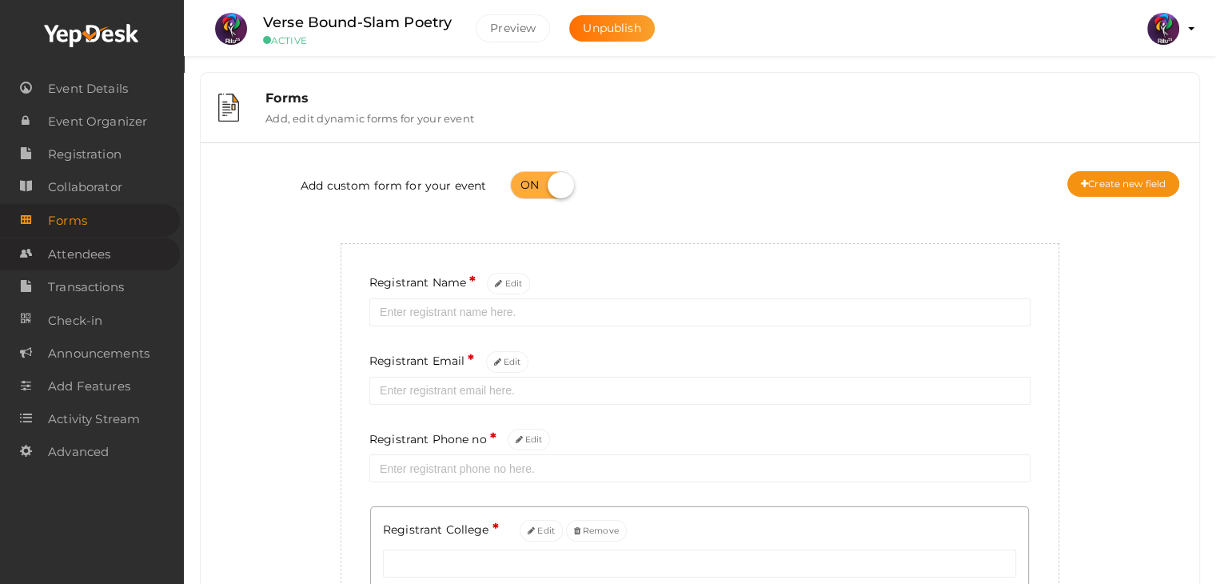
click at [139, 261] on link "Attendees" at bounding box center [90, 253] width 180 height 33
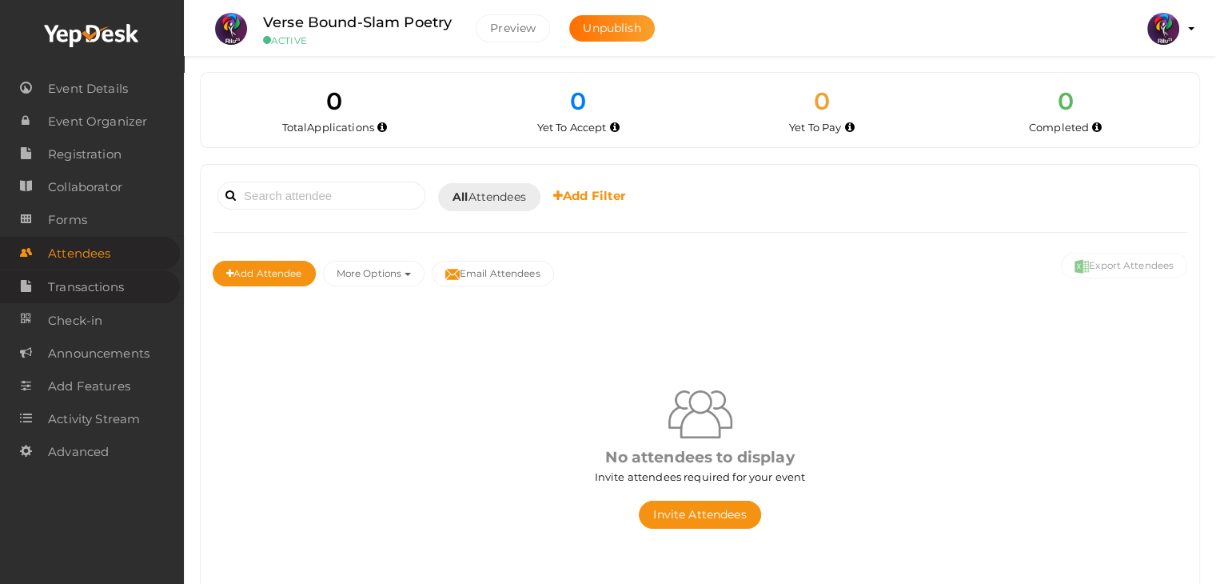
click at [86, 303] on span "Transactions" at bounding box center [86, 287] width 76 height 32
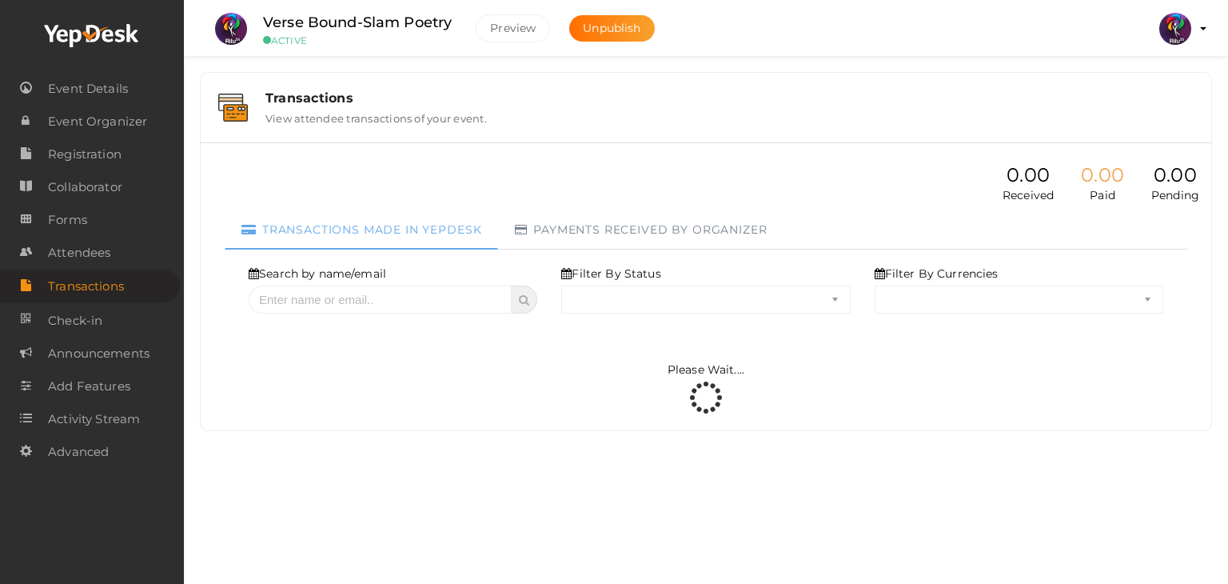
select select "ALL"
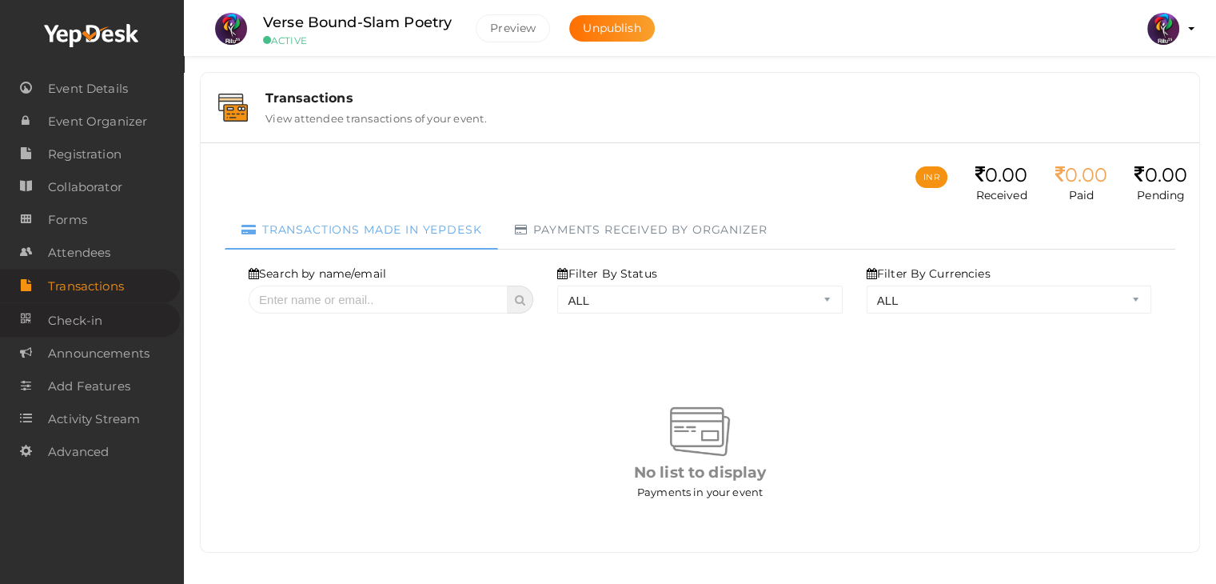
click at [93, 317] on span "Check-in" at bounding box center [75, 321] width 54 height 32
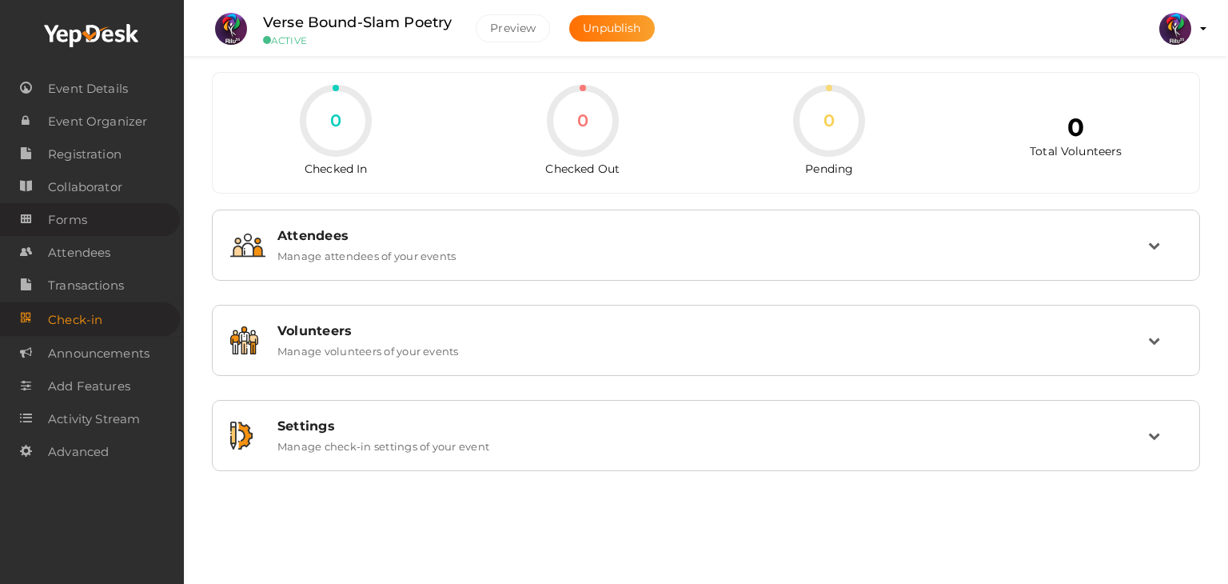
click at [98, 205] on link "Forms" at bounding box center [90, 219] width 180 height 33
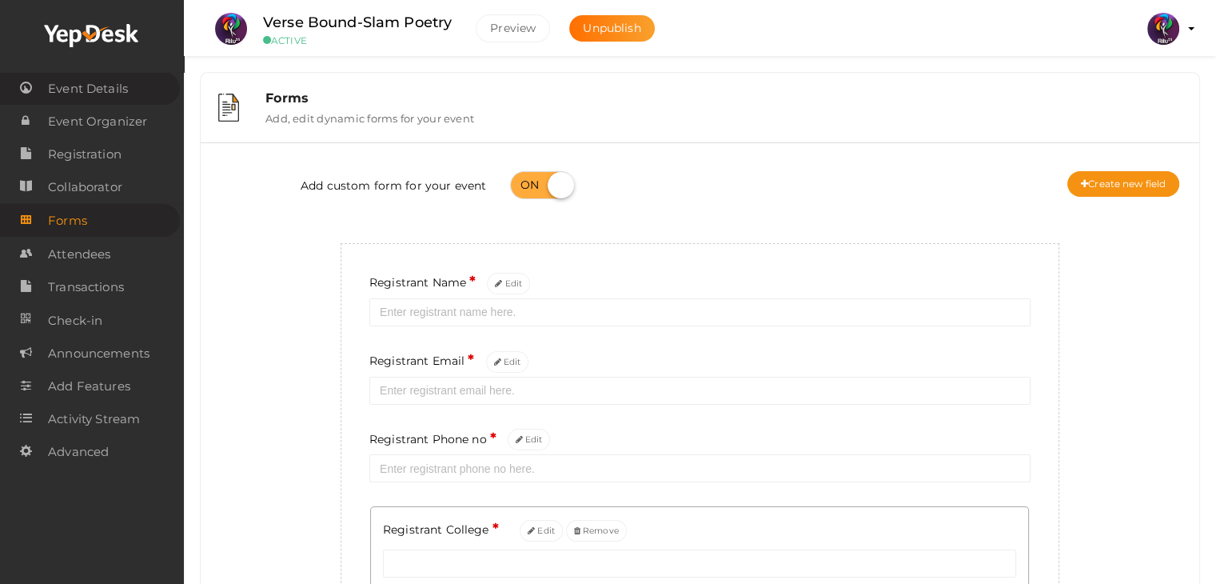
click at [115, 88] on span "Event Details" at bounding box center [88, 89] width 80 height 32
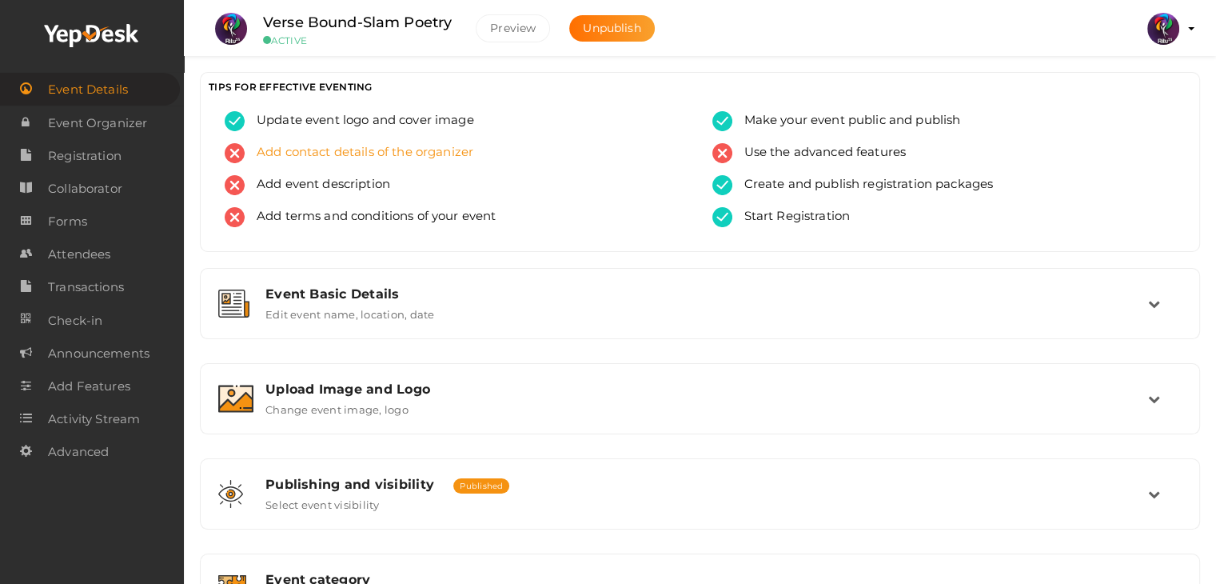
click at [376, 150] on span "Add contact details of the organizer" at bounding box center [359, 153] width 229 height 20
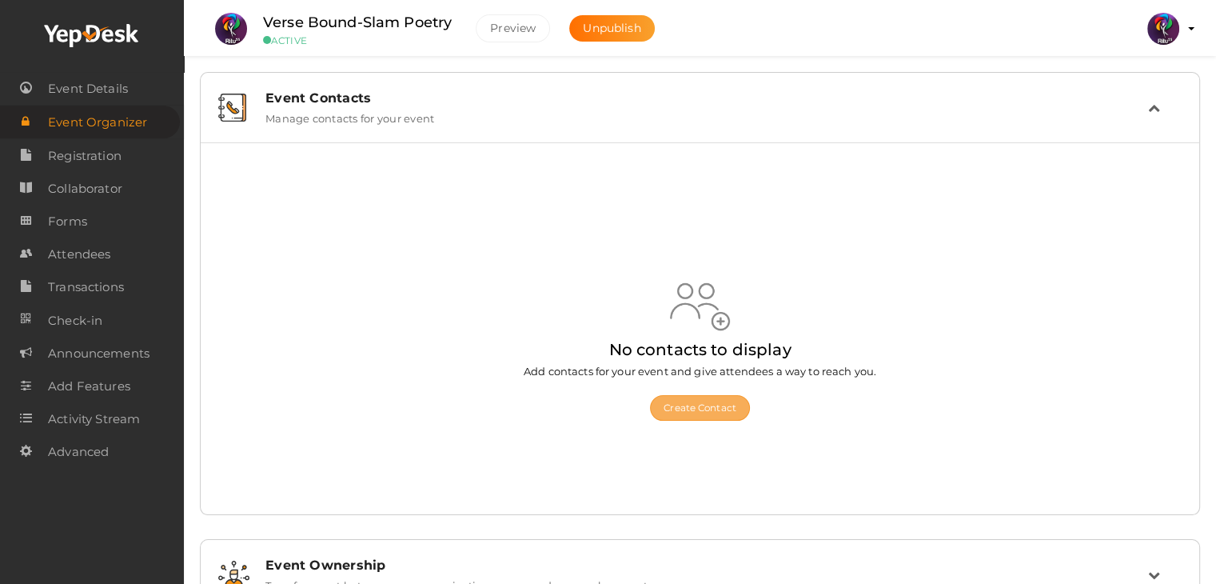
click at [686, 398] on button "Create Contact" at bounding box center [700, 408] width 100 height 26
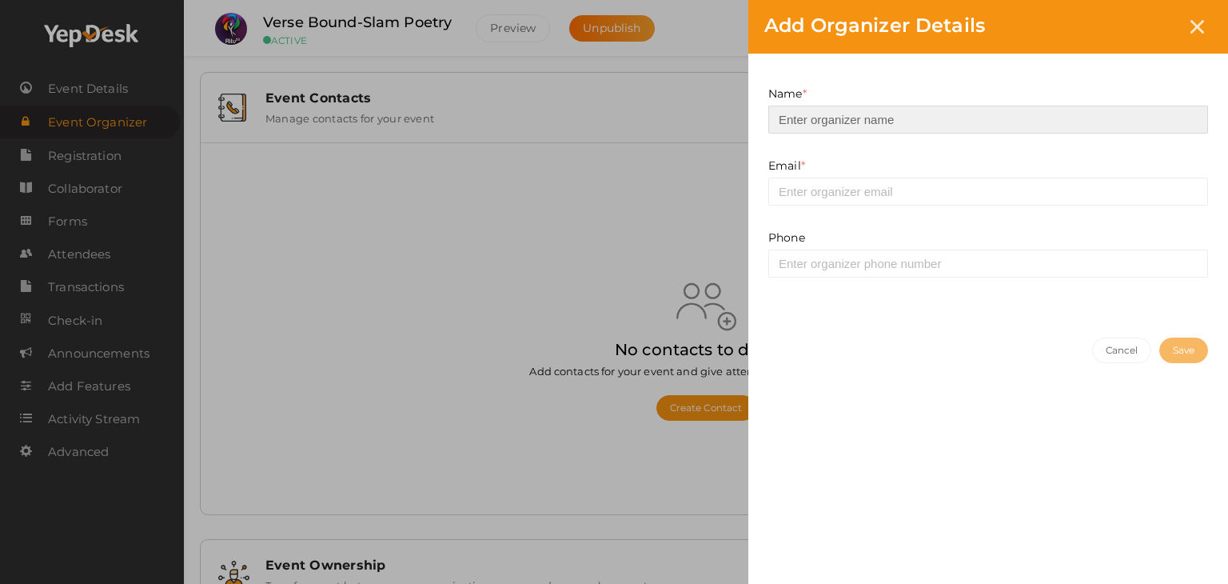
click at [867, 125] on input at bounding box center [988, 120] width 440 height 28
type input "Fajiha"
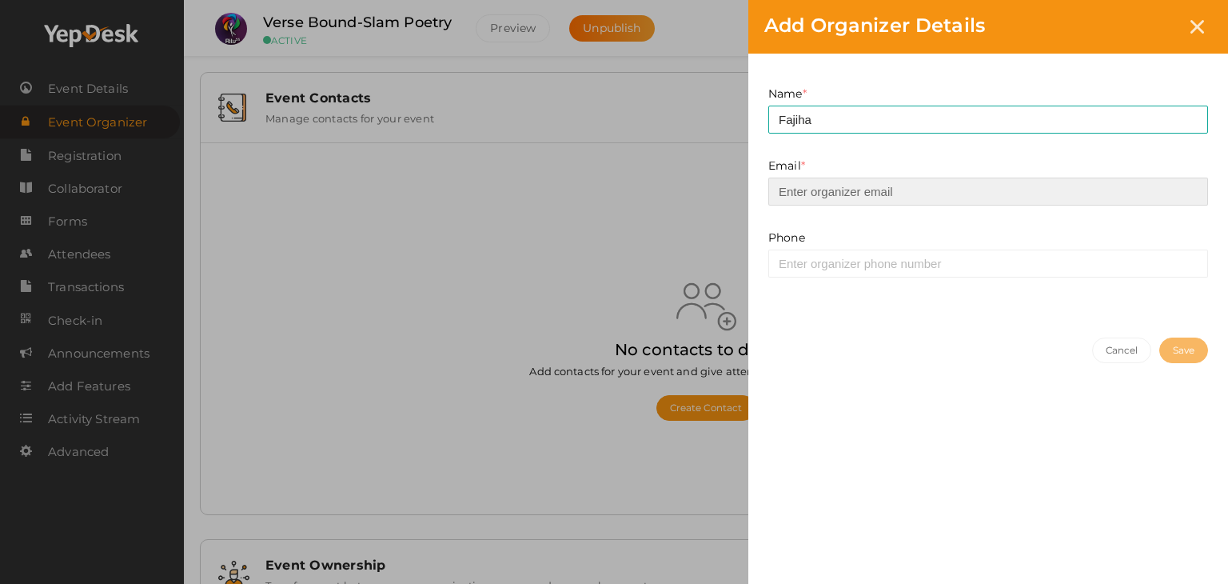
click at [879, 201] on input "email" at bounding box center [988, 191] width 440 height 28
type input "[EMAIL_ADDRESS][DOMAIN_NAME]"
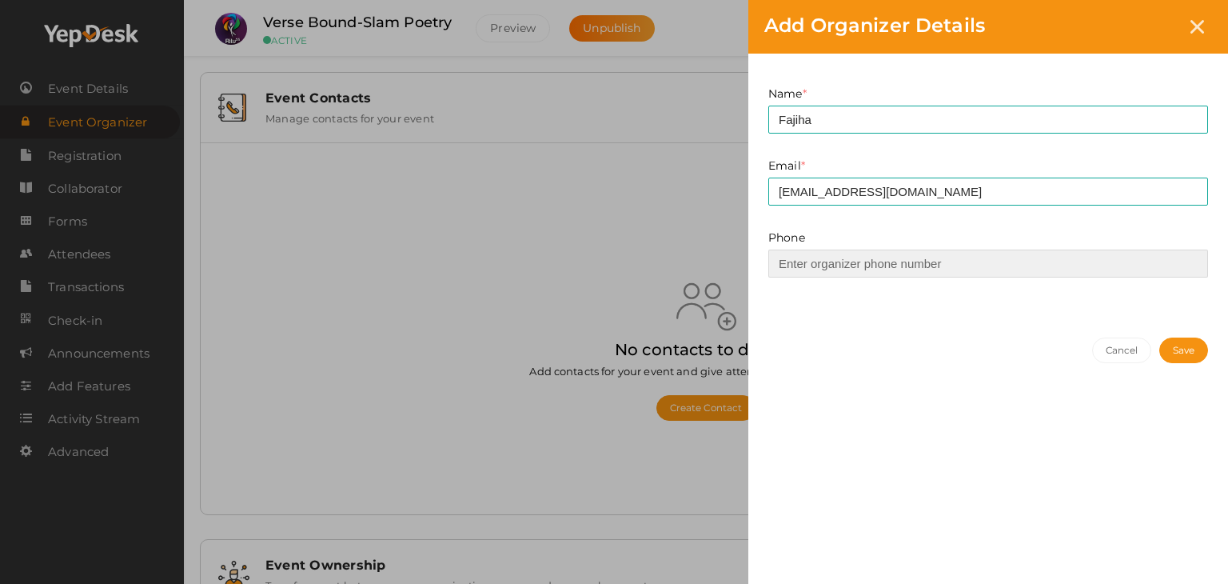
click at [894, 261] on input at bounding box center [988, 263] width 440 height 28
type input "9496235812"
click at [1159, 353] on button "Save" at bounding box center [1183, 350] width 49 height 26
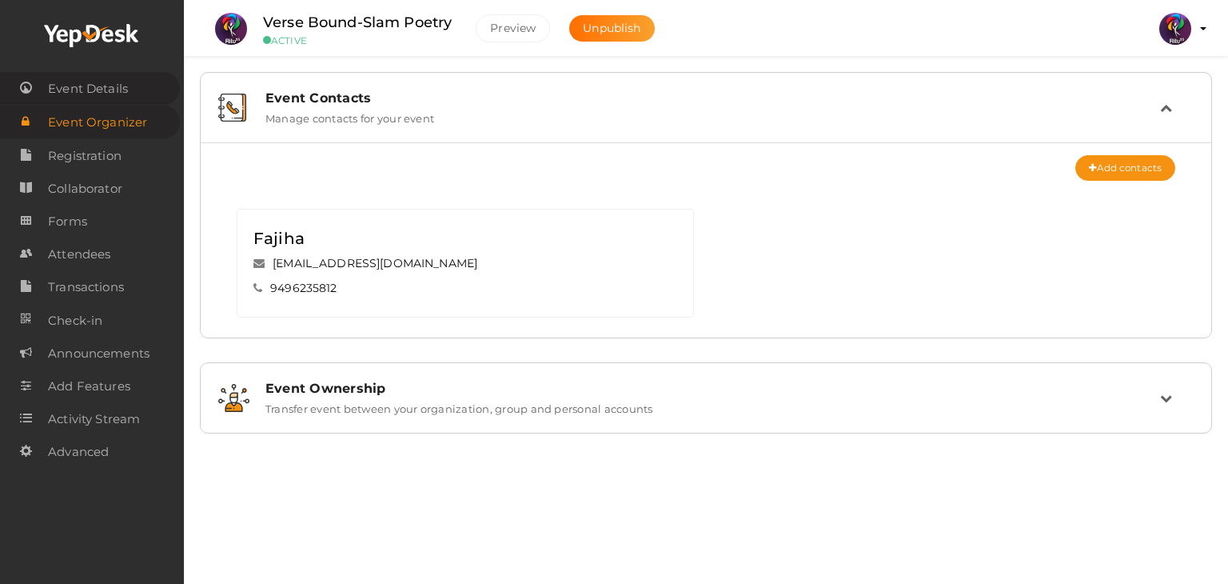
click at [112, 74] on span "Event Details" at bounding box center [88, 89] width 80 height 32
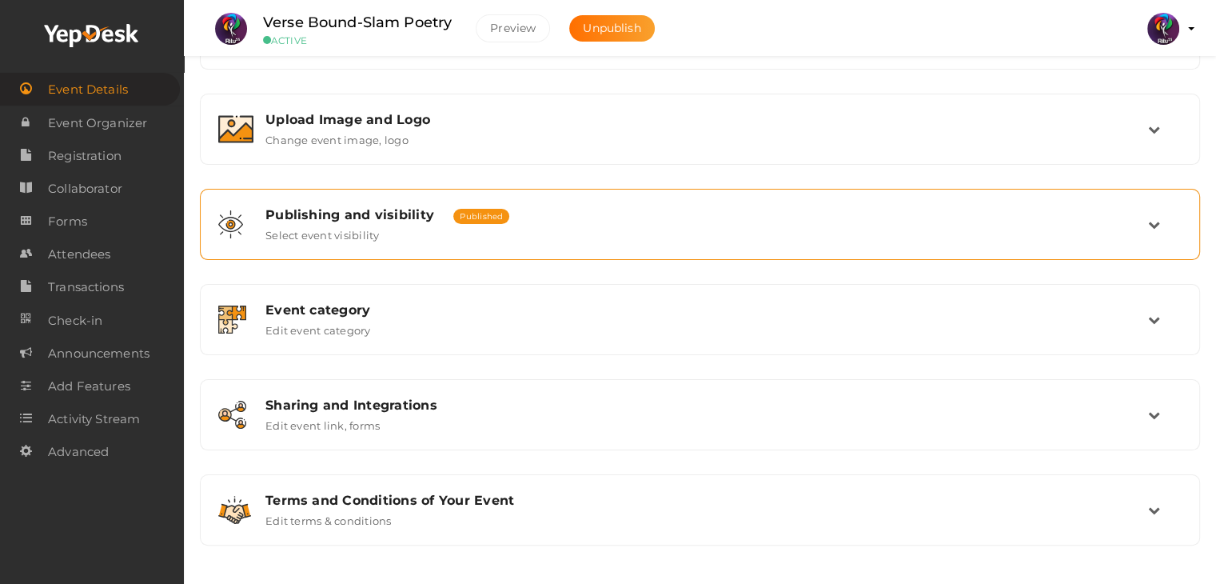
scroll to position [261, 0]
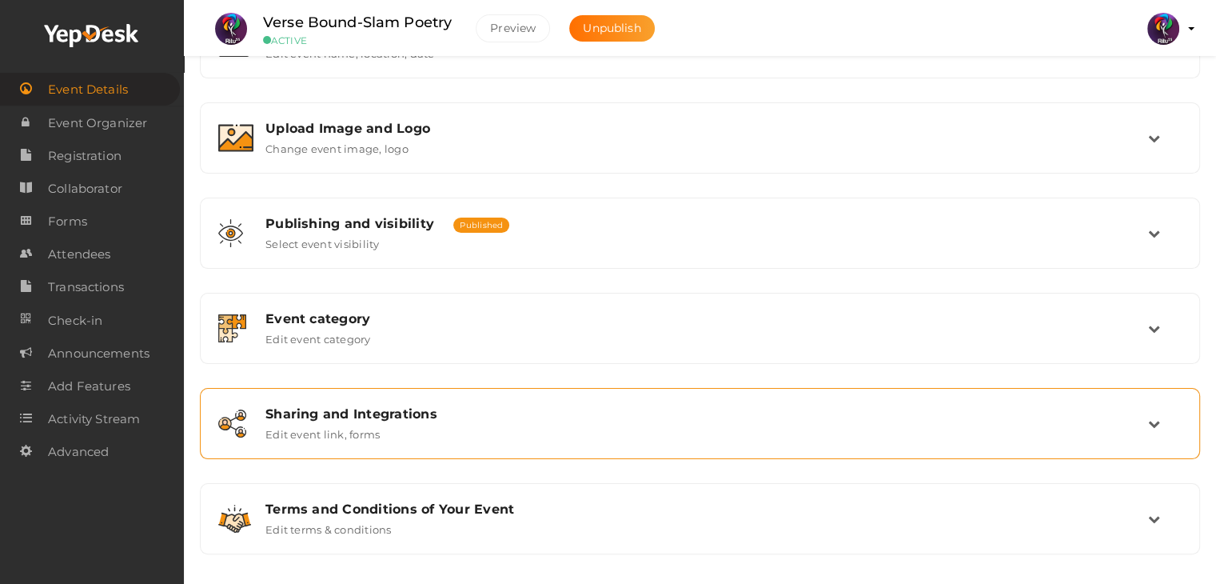
click at [622, 408] on div "Sharing and Integrations" at bounding box center [706, 413] width 882 height 15
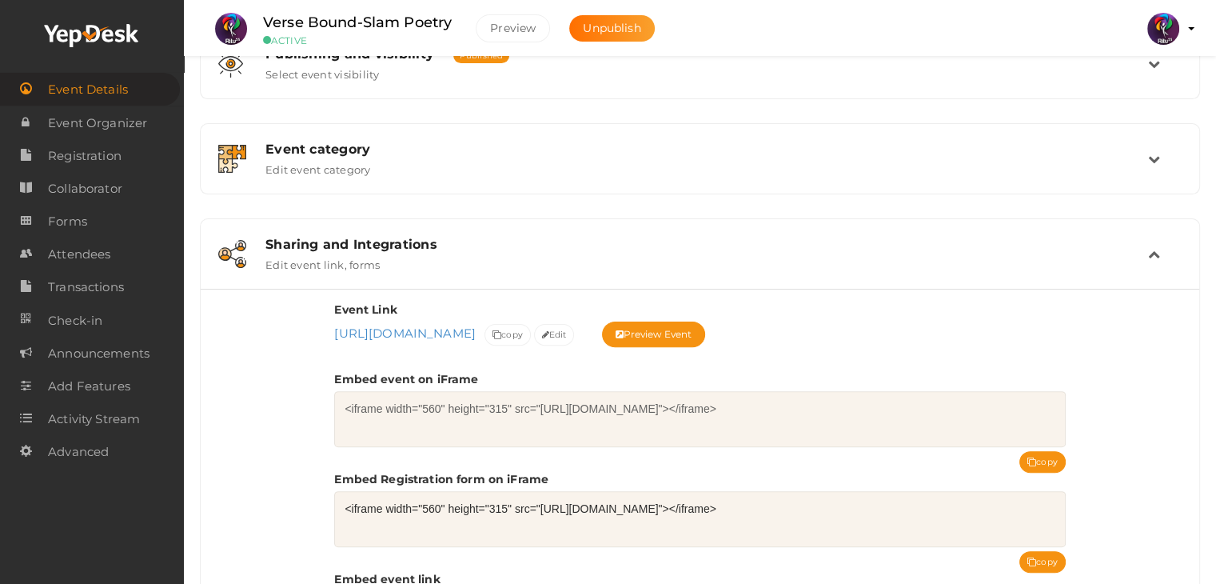
scroll to position [432, 0]
click at [1040, 560] on button "copy" at bounding box center [1042, 560] width 46 height 22
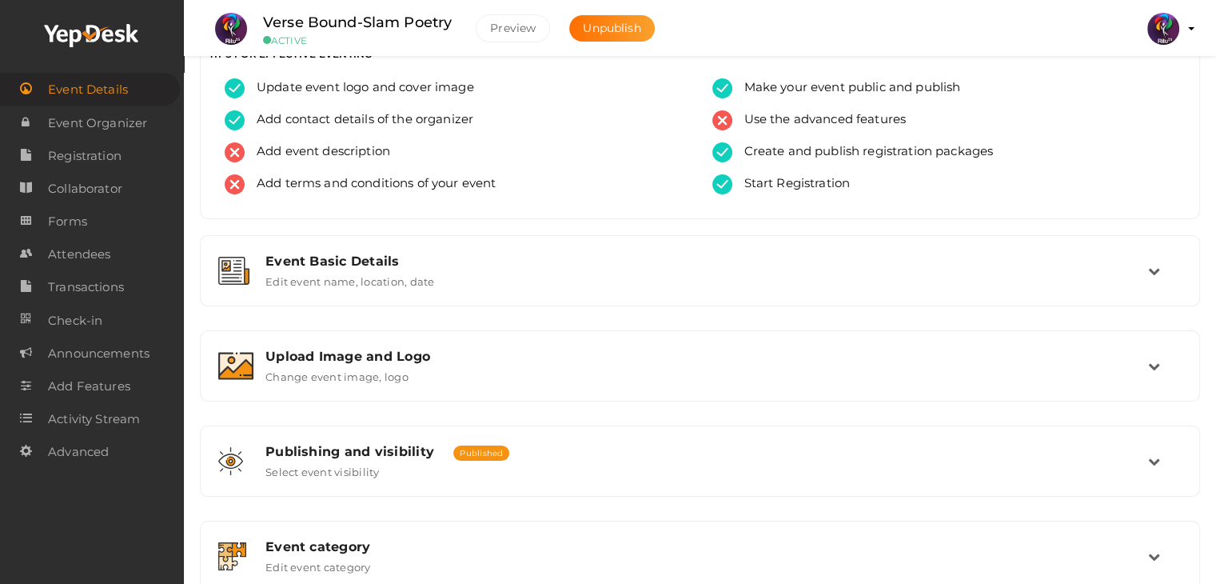
scroll to position [0, 0]
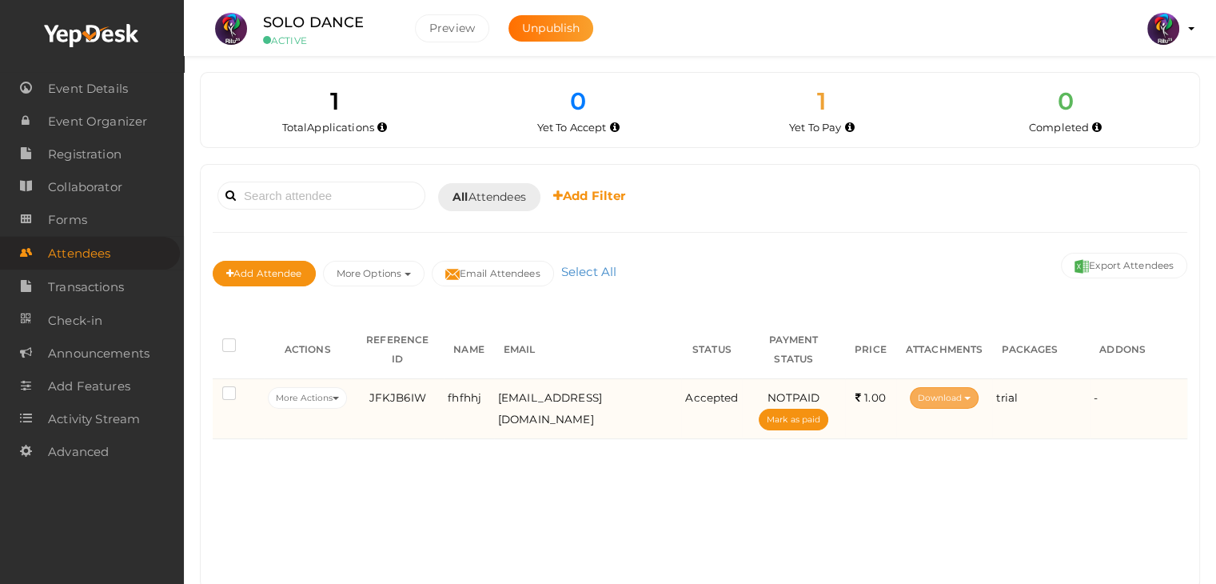
click at [951, 387] on button "Download" at bounding box center [945, 398] width 70 height 22
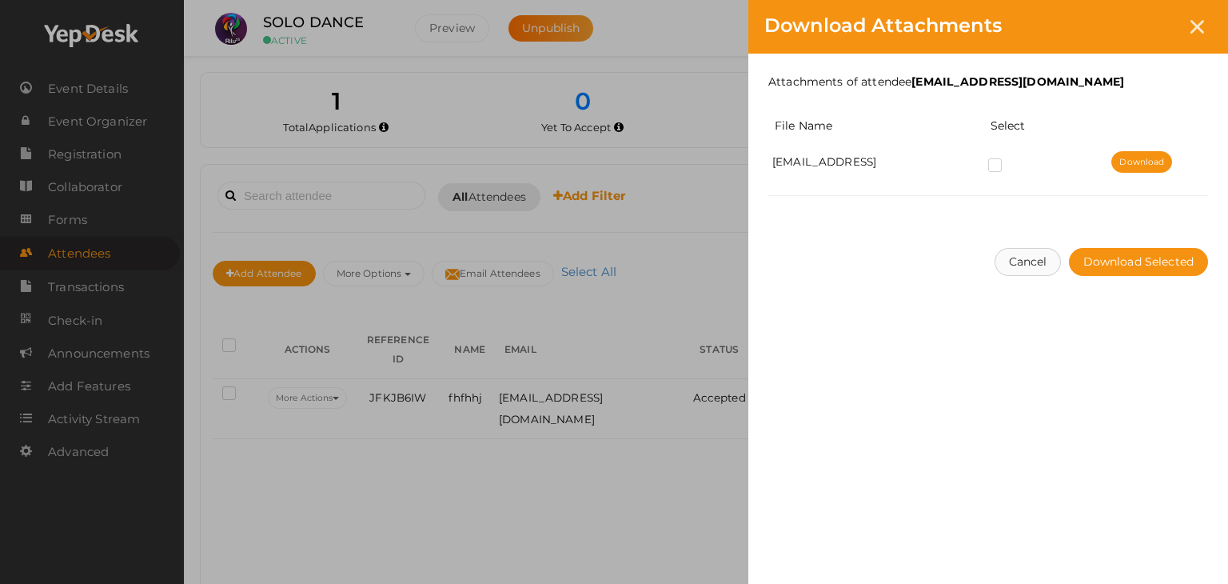
click at [1019, 260] on button "Cancel" at bounding box center [1027, 262] width 67 height 28
